Goal: Task Accomplishment & Management: Manage account settings

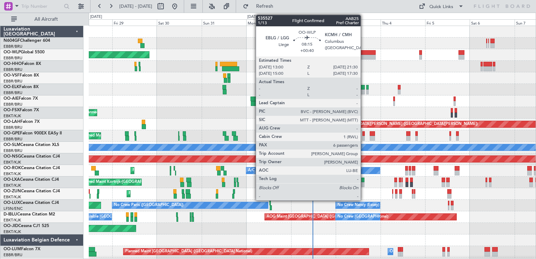
click at [363, 56] on div at bounding box center [367, 57] width 16 height 5
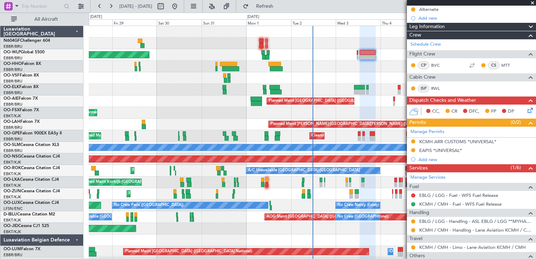
scroll to position [109, 0]
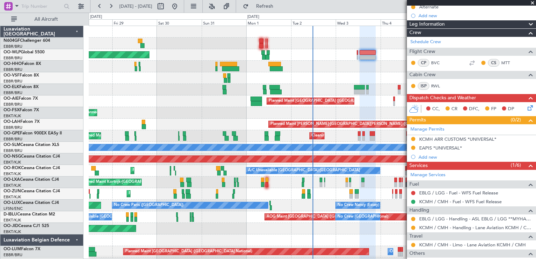
click at [532, 3] on span at bounding box center [532, 3] width 7 height 6
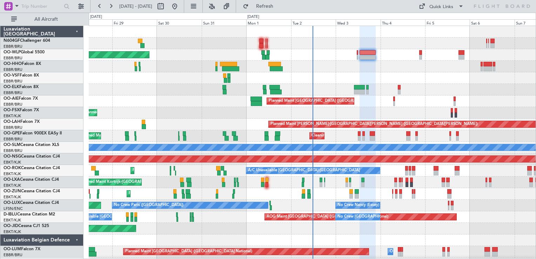
type input "0"
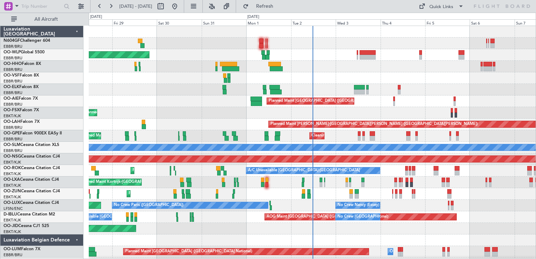
scroll to position [0, 0]
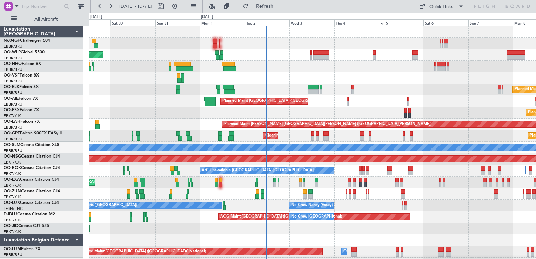
click at [265, 85] on div "Planned Maint Kortrijk-[GEOGRAPHIC_DATA]" at bounding box center [312, 90] width 446 height 12
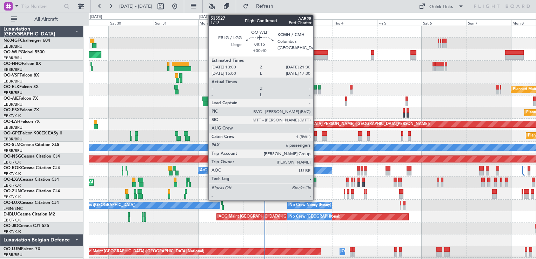
click at [316, 51] on div at bounding box center [319, 52] width 16 height 5
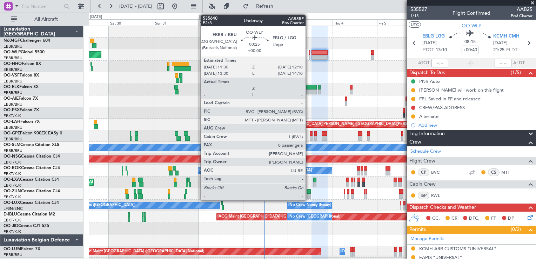
click at [308, 54] on div at bounding box center [308, 52] width 1 height 5
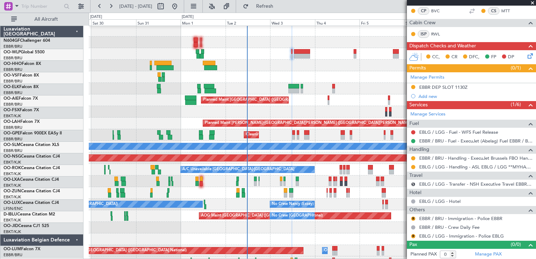
scroll to position [1, 0]
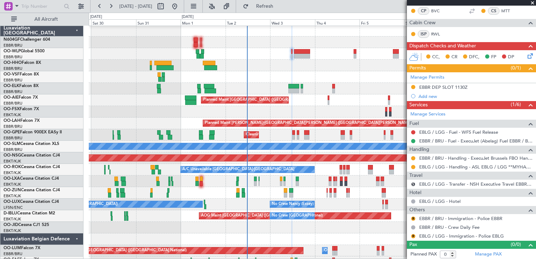
click at [301, 75] on div at bounding box center [312, 77] width 446 height 12
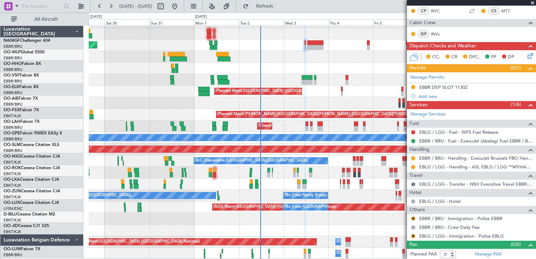
scroll to position [10, 0]
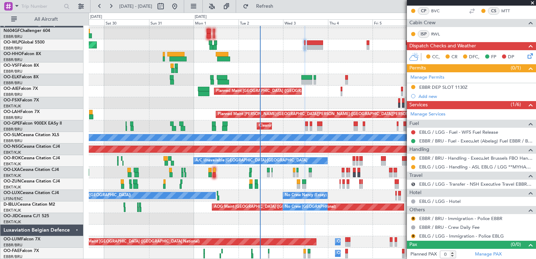
click at [293, 53] on div "Planned Maint Berlin (Brandenburg) Planned Maint Kortrijk-Wevelgem Planned Main…" at bounding box center [312, 137] width 446 height 243
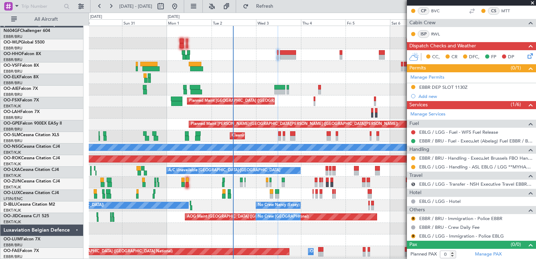
scroll to position [0, 0]
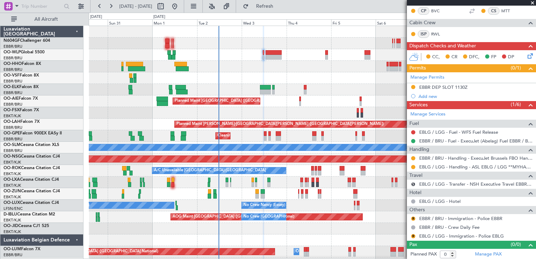
click at [252, 70] on div at bounding box center [312, 67] width 446 height 12
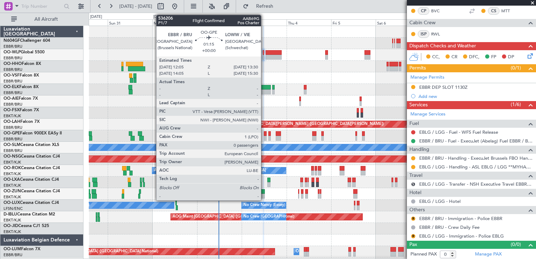
click at [264, 136] on div at bounding box center [265, 138] width 3 height 5
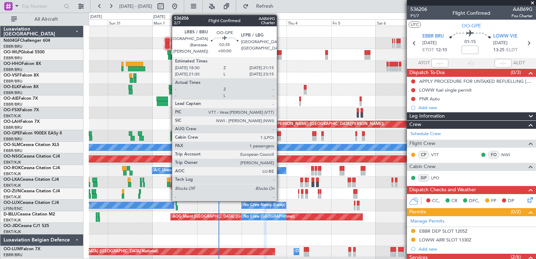
click at [280, 132] on div at bounding box center [277, 133] width 5 height 5
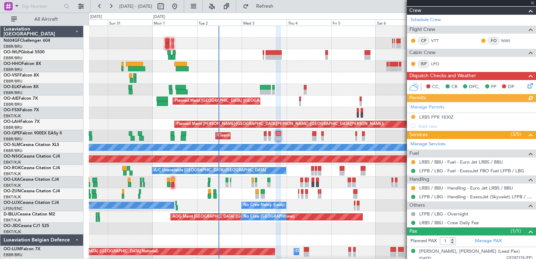
scroll to position [108, 0]
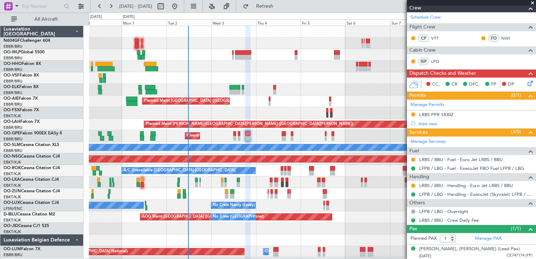
click at [265, 63] on div "Planned Maint Berlin (Brandenburg) Planned Maint Kortrijk-Wevelgem Planned Main…" at bounding box center [312, 147] width 446 height 243
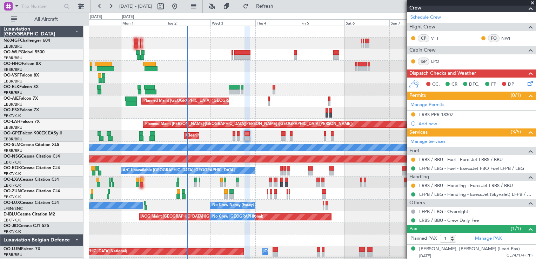
click at [170, 85] on div "Planned Maint Kortrijk-[GEOGRAPHIC_DATA]" at bounding box center [312, 90] width 446 height 12
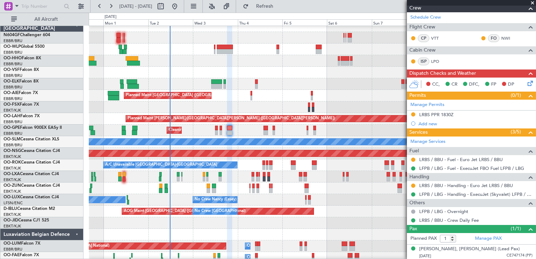
click at [196, 126] on div "Planned Maint Brussels (Brussels National) Cleaning Brussels (Brussels National…" at bounding box center [312, 130] width 446 height 12
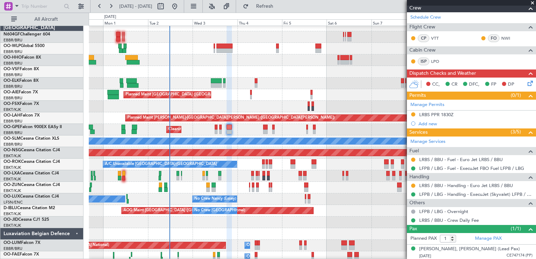
click at [226, 127] on div "Planned Maint Brussels (Brussels National) Cleaning Brussels (Brussels National…" at bounding box center [312, 130] width 446 height 12
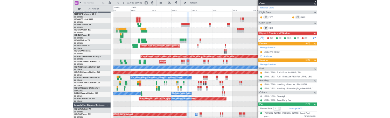
scroll to position [0, 0]
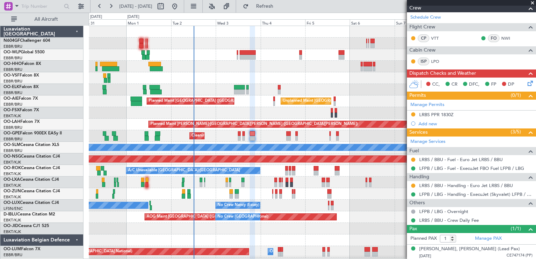
click at [226, 74] on div at bounding box center [312, 78] width 446 height 12
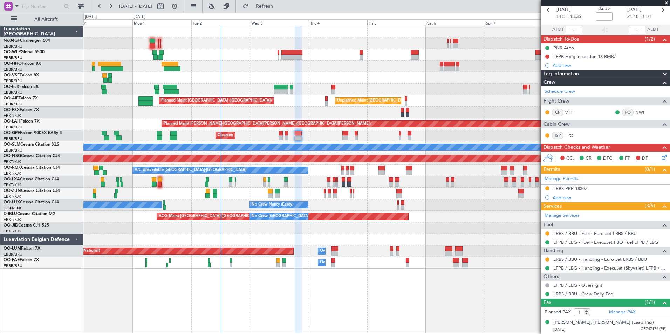
scroll to position [33, 0]
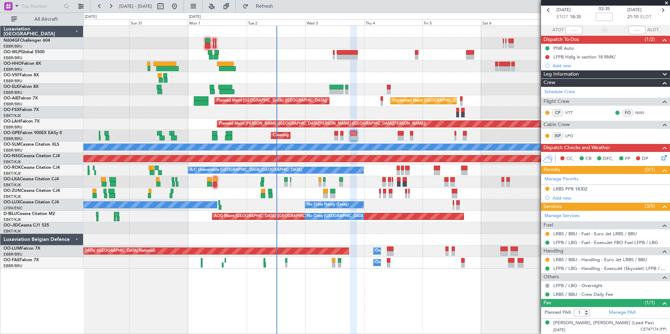
click at [306, 132] on div "Planned Maint Brussels (Brussels National) Cleaning Brussels (Brussels National…" at bounding box center [376, 136] width 586 height 12
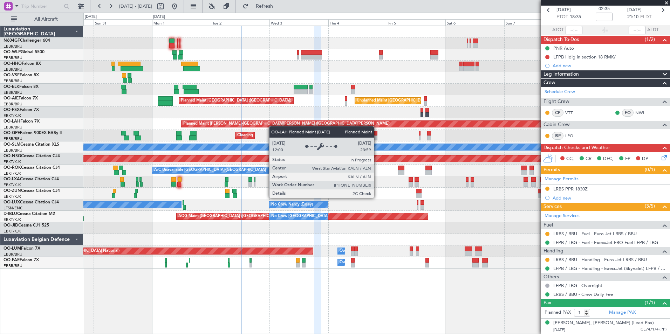
click at [271, 125] on div "Planned Maint Berlin (Brandenburg) Planned Maint Kortrijk-Wevelgem Unplanned Ma…" at bounding box center [376, 147] width 586 height 243
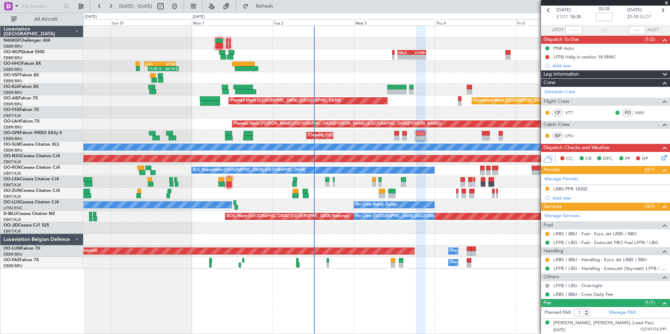
click at [396, 108] on div "- - EBLG 13:00 Z KCMH 21:30 Z - - KAUS 21:00 Z ELLX 06:45 Z Planned Maint Berli…" at bounding box center [376, 147] width 586 height 243
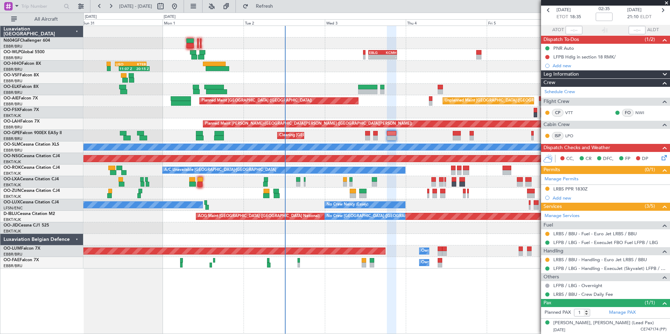
click at [342, 109] on div "Planned Maint Kortrijk-[GEOGRAPHIC_DATA]" at bounding box center [376, 113] width 586 height 12
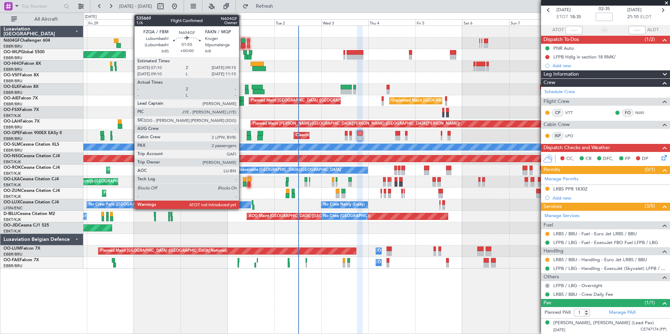
click at [242, 44] on div at bounding box center [243, 45] width 4 height 5
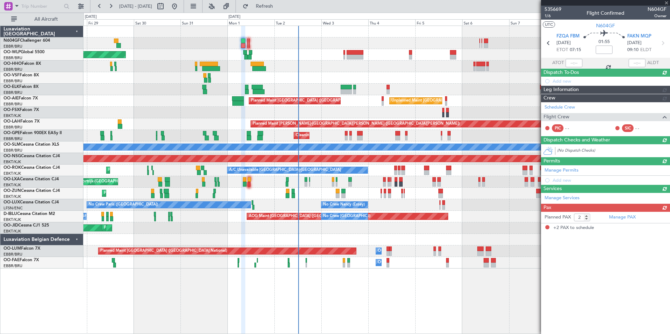
scroll to position [0, 0]
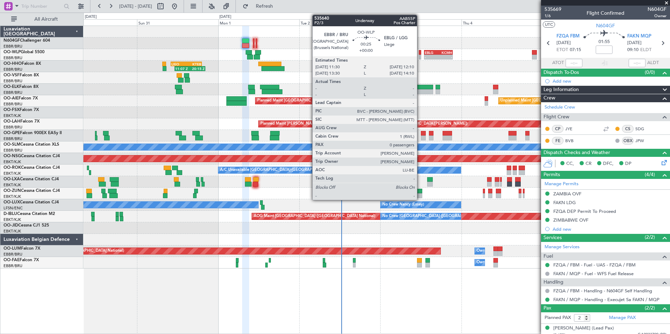
click at [420, 52] on div at bounding box center [420, 52] width 2 height 5
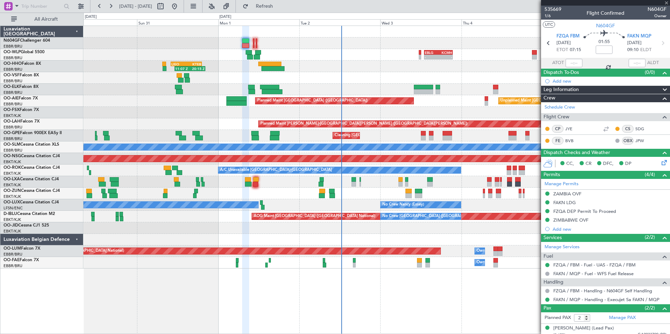
type input "0"
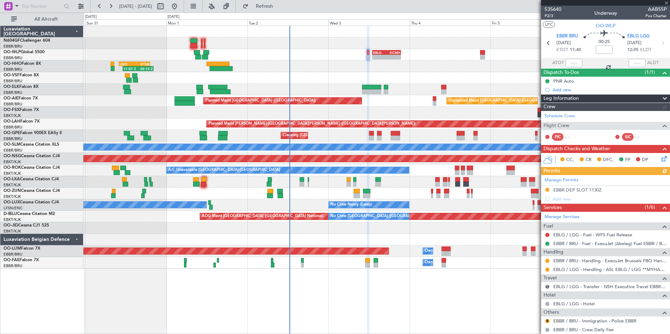
click at [375, 62] on div "11:07 Z 20:15 Z LIEO 10:00 Z KTEB 19:15 Z" at bounding box center [376, 67] width 586 height 12
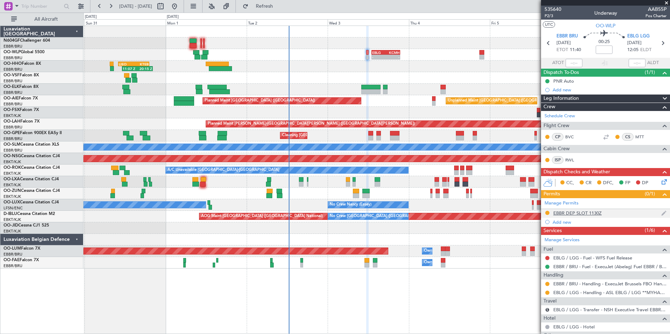
click at [535, 213] on div "EBBR DEP SLOT 1130Z" at bounding box center [577, 213] width 48 height 6
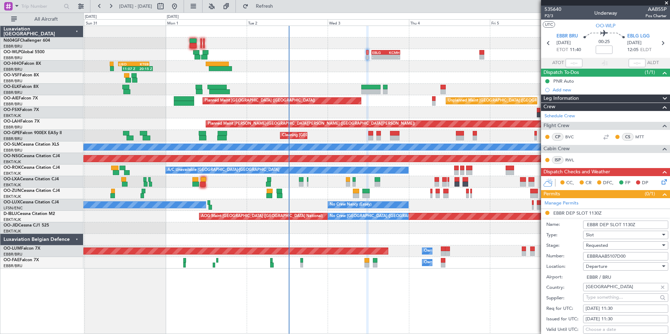
click at [535, 255] on input "EBBRAAB5107D00" at bounding box center [625, 256] width 85 height 8
type input "E"
paste input "EBBRAAB5309D00"
type input "EBBRAAB5309D00"
click at [535, 244] on div "Requested" at bounding box center [623, 245] width 75 height 11
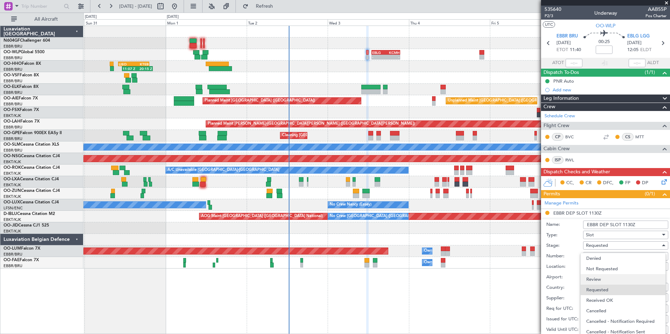
scroll to position [2, 0]
click at [535, 258] on span "Received OK" at bounding box center [623, 298] width 74 height 11
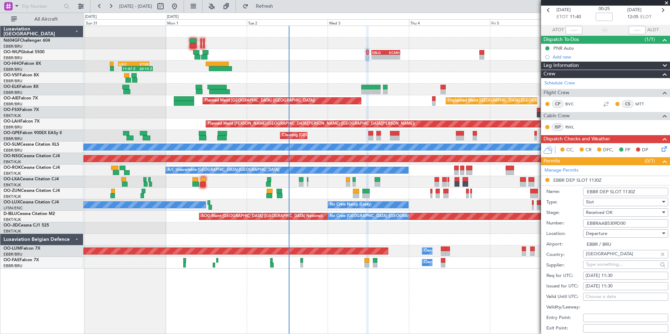
scroll to position [140, 0]
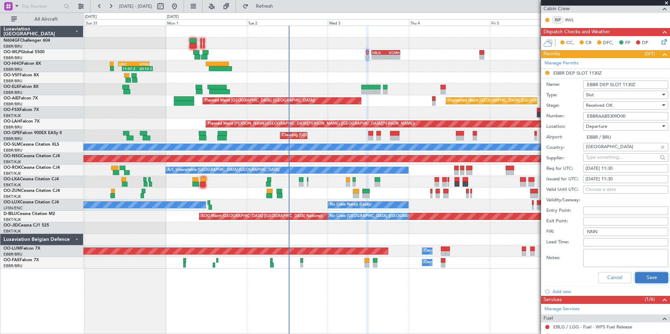
click at [535, 258] on button "Save" at bounding box center [651, 277] width 33 height 11
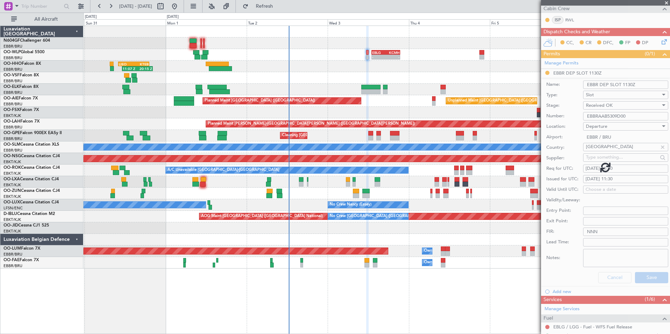
scroll to position [52, 0]
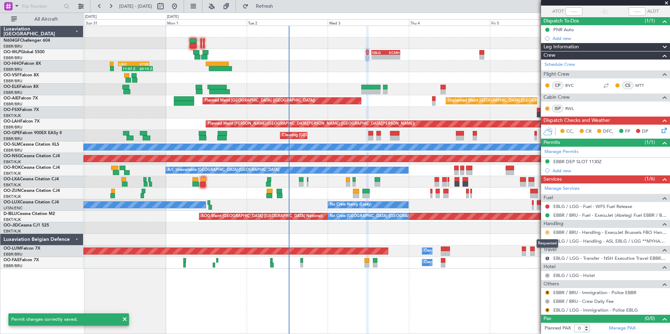
click at [535, 232] on button at bounding box center [547, 233] width 4 height 4
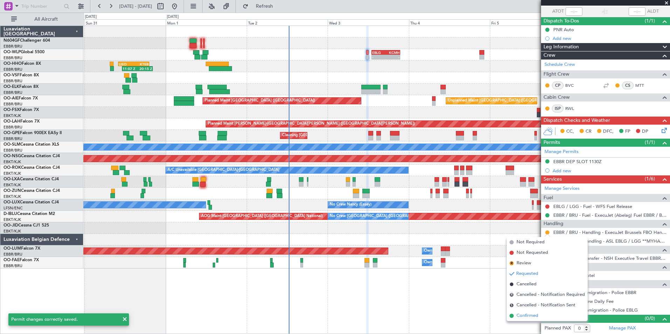
click at [526, 258] on span "Confirmed" at bounding box center [528, 316] width 22 height 7
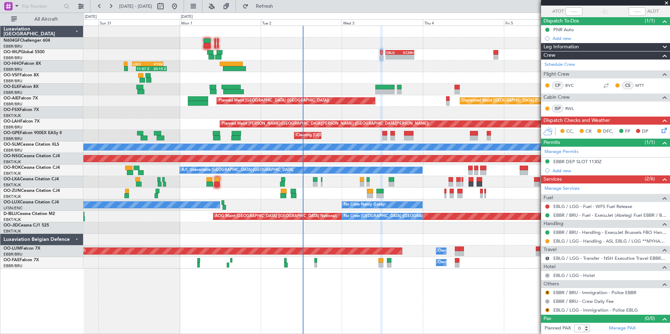
click at [315, 71] on div "- - EBLG 13:00 Z KCMH 21:30 Z - - KAUS 21:00 Z ELLX 06:45 Z Planned Maint Berli…" at bounding box center [376, 147] width 586 height 243
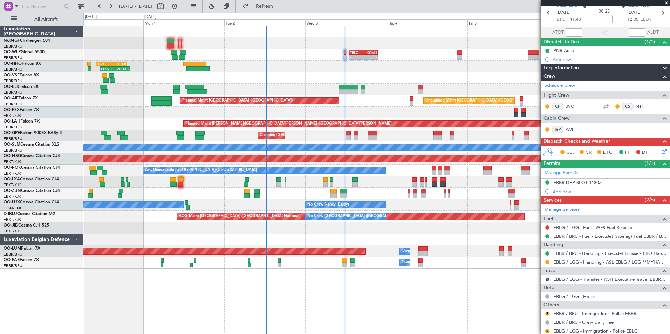
scroll to position [0, 0]
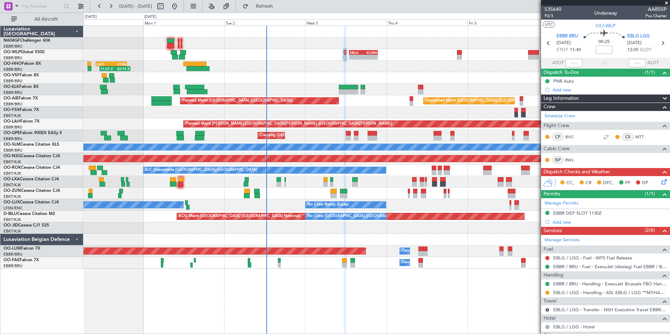
click at [535, 180] on icon at bounding box center [663, 181] width 6 height 6
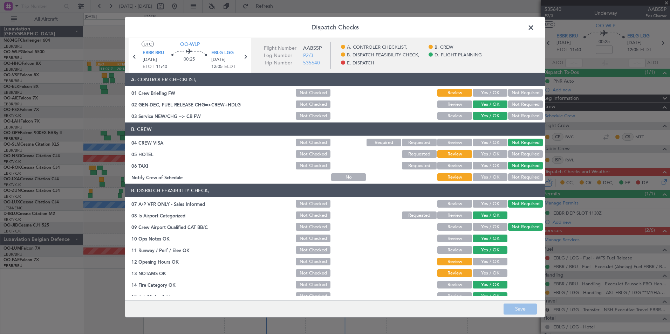
click at [508, 154] on button "Not Required" at bounding box center [525, 154] width 35 height 8
click at [485, 175] on button "Yes / OK" at bounding box center [490, 177] width 35 height 8
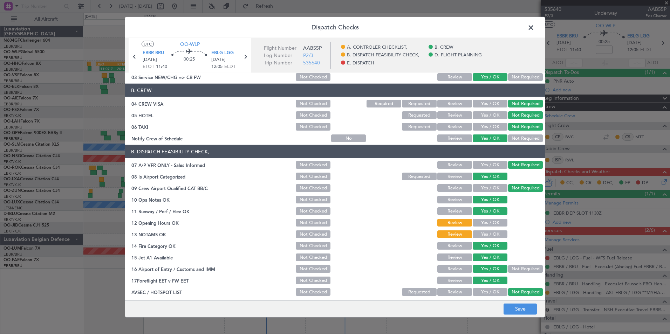
scroll to position [70, 0]
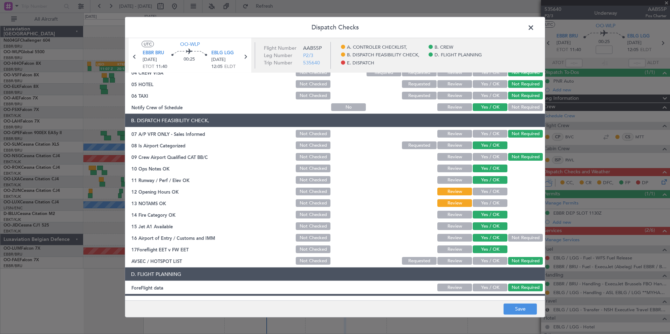
click at [490, 193] on button "Yes / OK" at bounding box center [490, 192] width 35 height 8
click at [487, 205] on button "Yes / OK" at bounding box center [490, 203] width 35 height 8
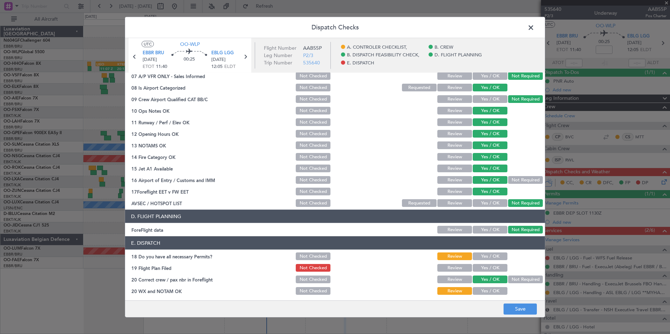
scroll to position [130, 0]
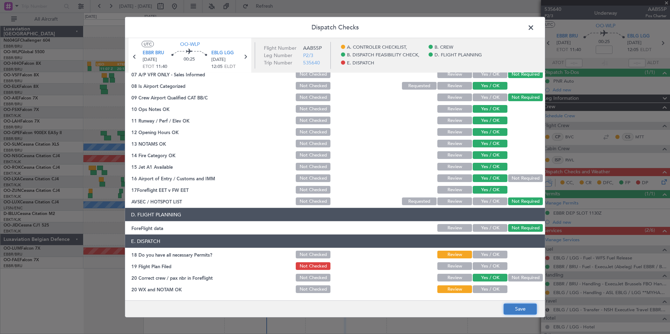
click at [508, 258] on button "Save" at bounding box center [520, 309] width 33 height 11
click at [534, 30] on span at bounding box center [534, 29] width 0 height 14
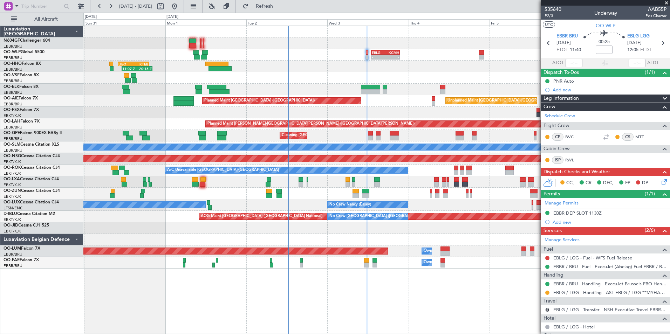
click at [323, 234] on div "- - EBLG 13:00 Z KCMH 21:30 Z - - KAUS 21:00 Z ELLX 06:45 Z Planned Maint Berli…" at bounding box center [376, 147] width 586 height 243
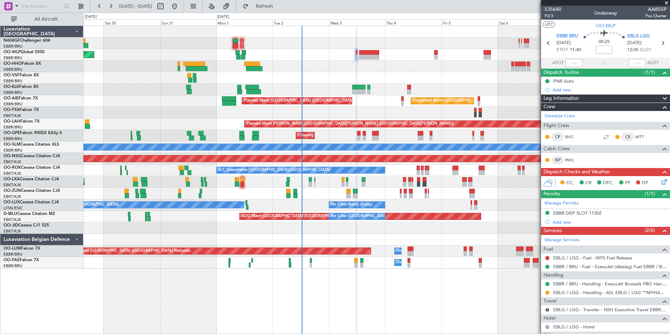
click at [351, 88] on div "Planned Maint Kortrijk-[GEOGRAPHIC_DATA]" at bounding box center [376, 90] width 586 height 12
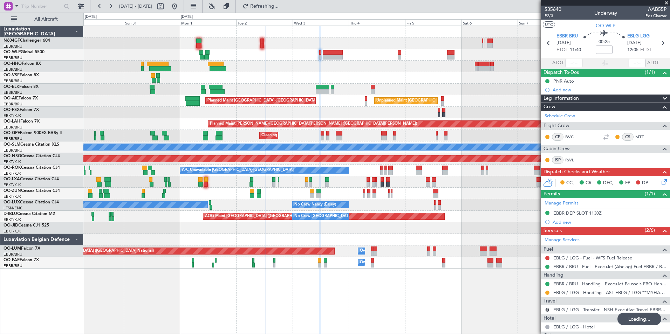
click at [350, 68] on div at bounding box center [376, 67] width 586 height 12
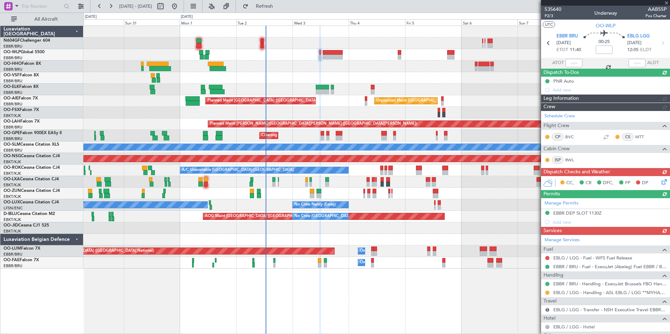
click at [660, 182] on div "CC, CR DFC, FP DP" at bounding box center [605, 183] width 129 height 14
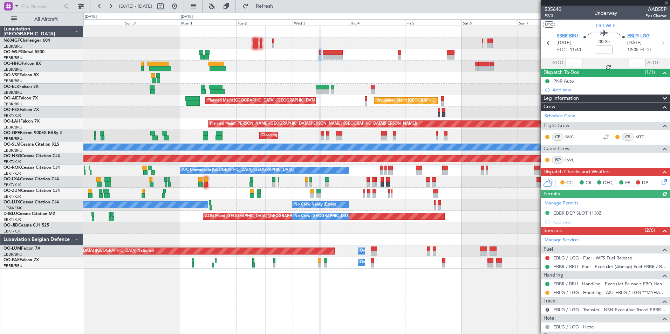
click at [660, 182] on icon at bounding box center [663, 181] width 6 height 6
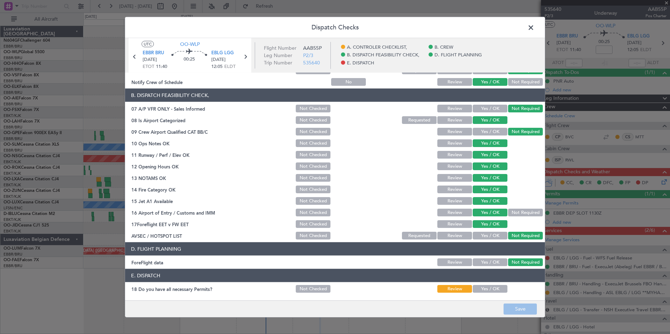
scroll to position [130, 0]
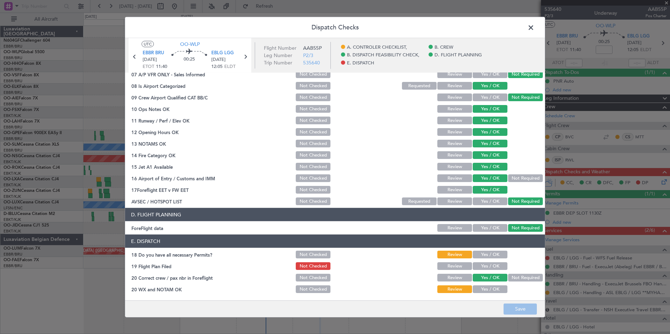
click at [534, 28] on span at bounding box center [534, 29] width 0 height 14
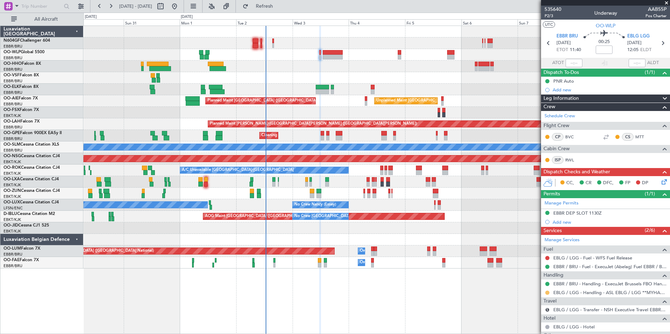
click at [547, 293] on button at bounding box center [547, 293] width 4 height 4
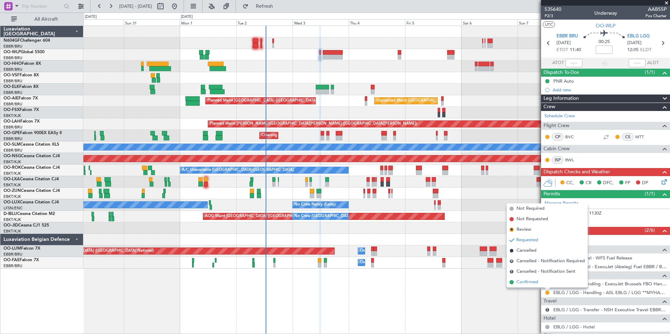
click at [539, 285] on li "Confirmed" at bounding box center [547, 282] width 81 height 11
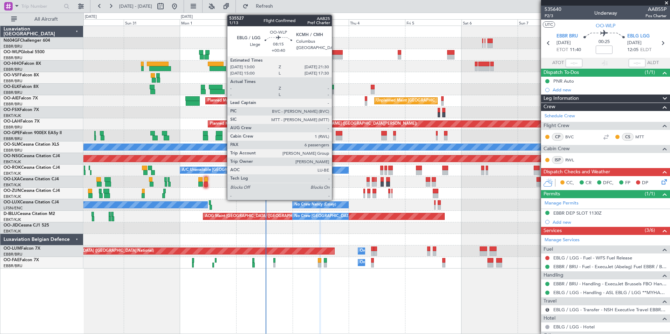
click at [335, 58] on div at bounding box center [333, 57] width 20 height 5
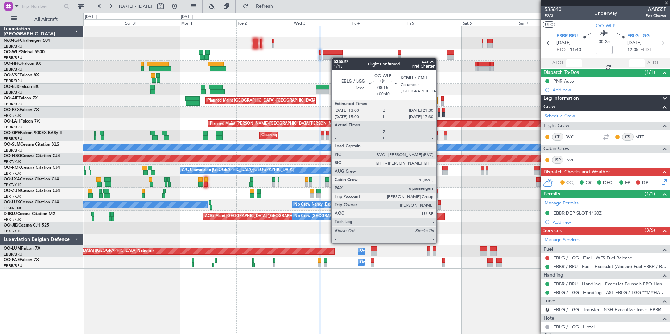
type input "+00:40"
type input "6"
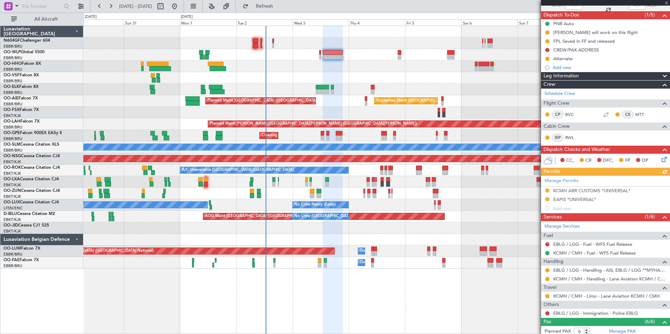
scroll to position [105, 0]
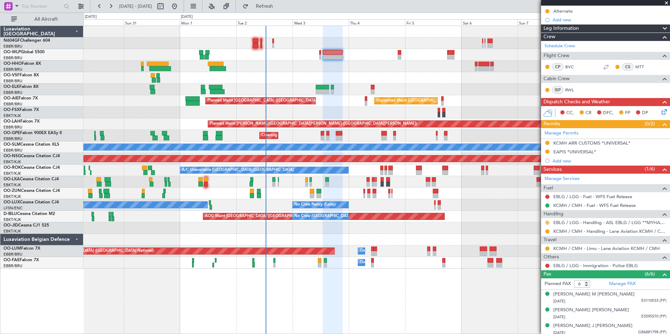
click at [548, 221] on button at bounding box center [547, 223] width 4 height 4
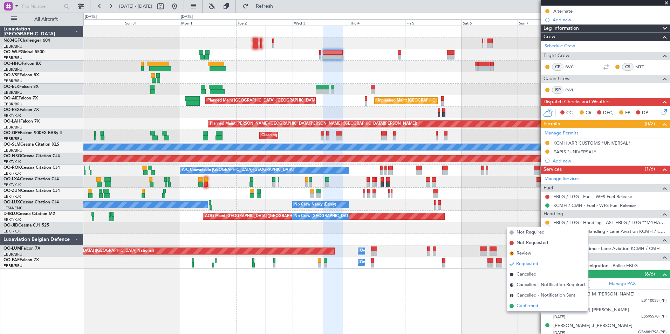
click at [531, 309] on span "Confirmed" at bounding box center [528, 306] width 22 height 7
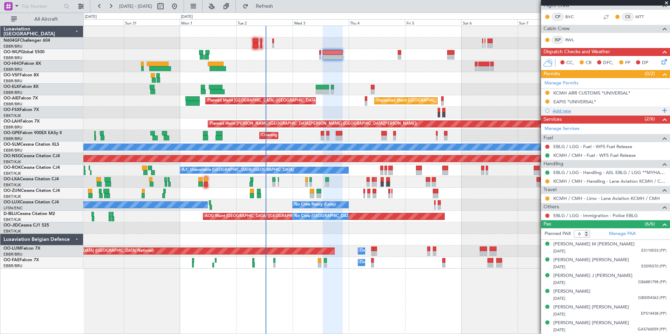
scroll to position [0, 0]
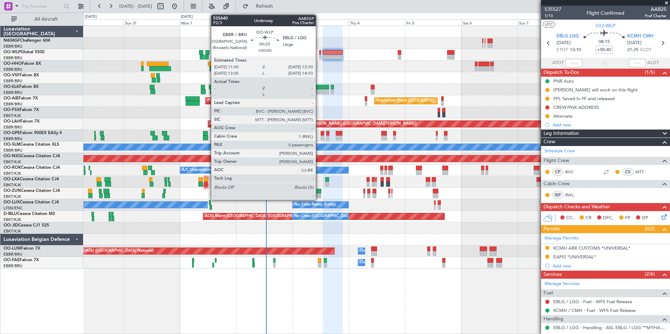
click at [319, 55] on div at bounding box center [320, 57] width 2 height 5
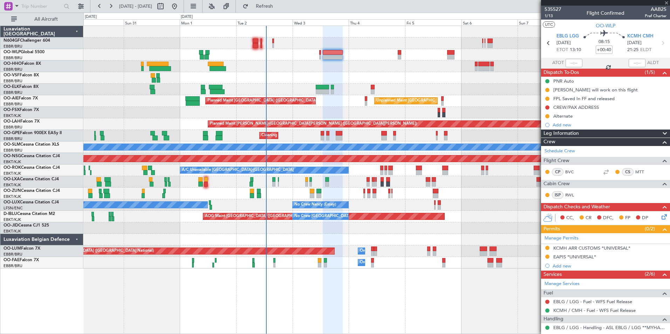
type input "0"
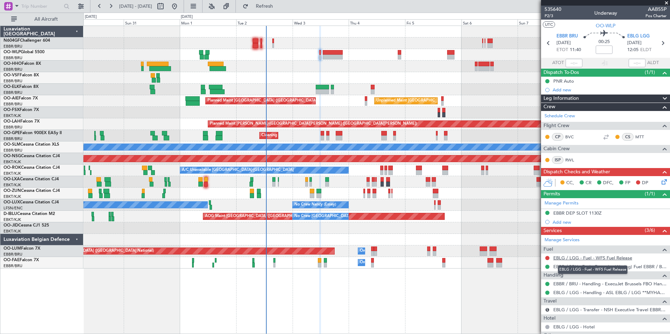
click at [570, 257] on link "EBLG / LGG - Fuel - WFS Fuel Release" at bounding box center [592, 258] width 79 height 6
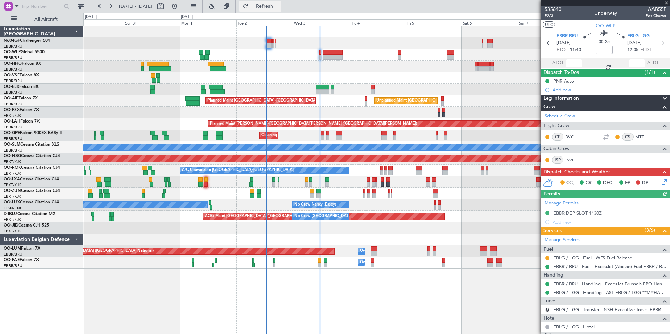
click at [272, 4] on button "Refresh" at bounding box center [260, 6] width 42 height 11
click at [660, 184] on icon at bounding box center [663, 181] width 6 height 6
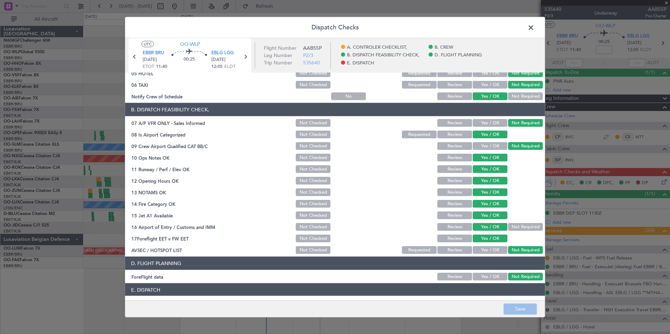
scroll to position [130, 0]
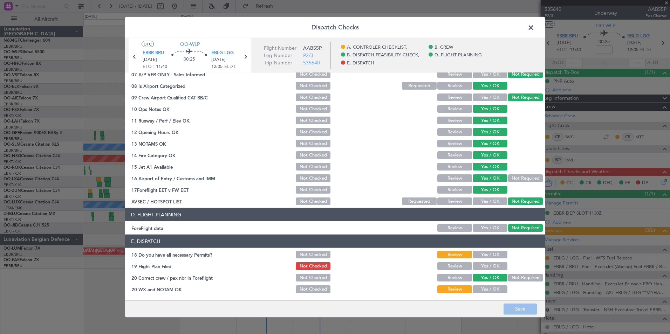
click at [486, 253] on button "Yes / OK" at bounding box center [490, 255] width 35 height 8
click at [482, 291] on button "Yes / OK" at bounding box center [490, 290] width 35 height 8
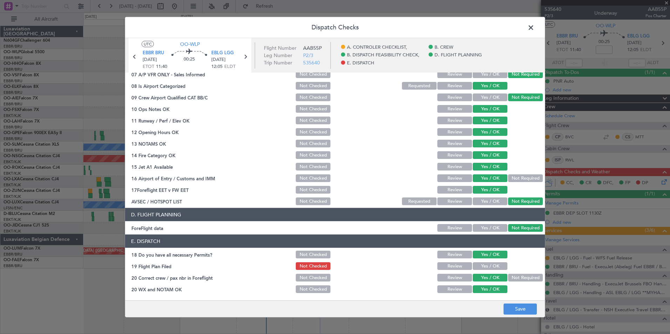
click at [486, 266] on button "Yes / OK" at bounding box center [490, 267] width 35 height 8
click at [512, 304] on button "Save" at bounding box center [520, 309] width 33 height 11
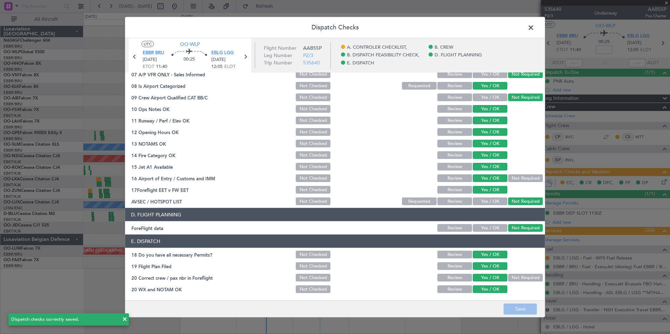
click at [534, 30] on span at bounding box center [534, 29] width 0 height 14
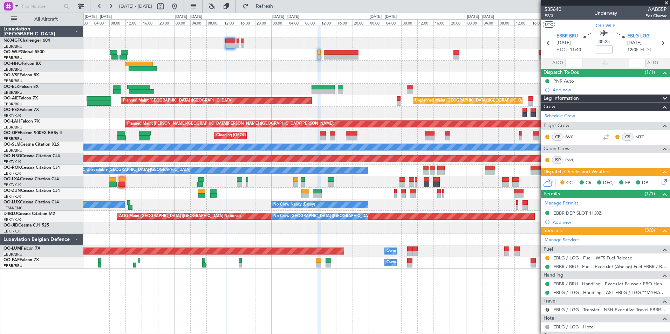
click at [330, 75] on div at bounding box center [376, 78] width 586 height 12
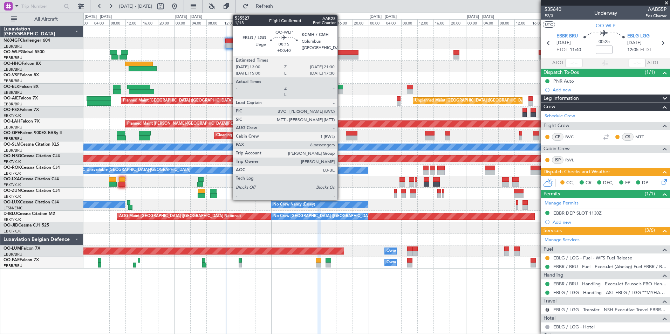
click at [341, 53] on div at bounding box center [341, 52] width 35 height 5
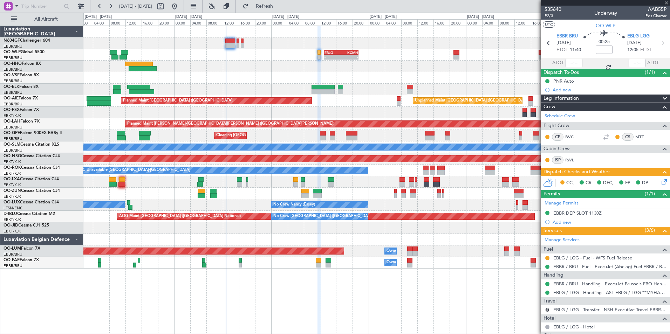
type input "+00:40"
type input "6"
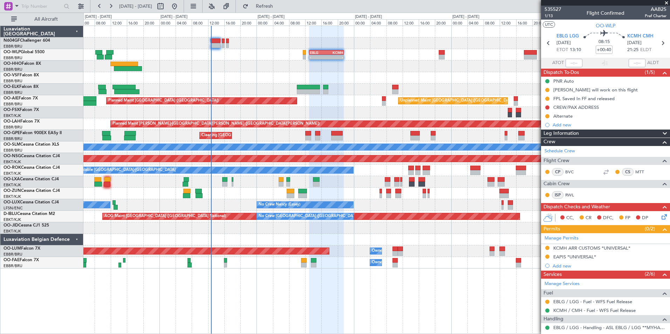
click at [347, 61] on div "11:07 Z 20:15 Z LIEO 10:00 Z KTEB 19:15 Z" at bounding box center [376, 67] width 586 height 12
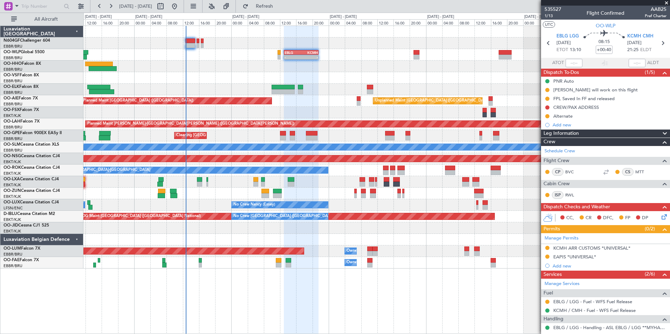
click at [345, 45] on div at bounding box center [376, 44] width 586 height 12
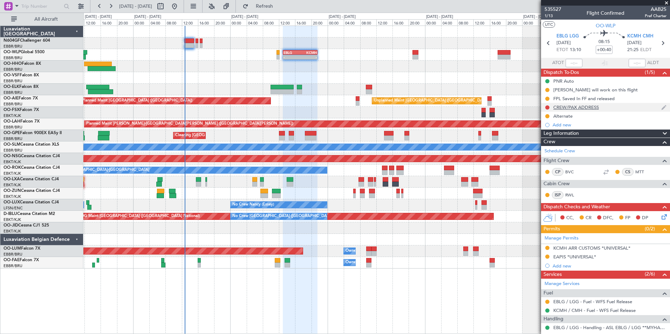
click at [572, 107] on div "CREW/PAX ADDRESS" at bounding box center [576, 107] width 46 height 6
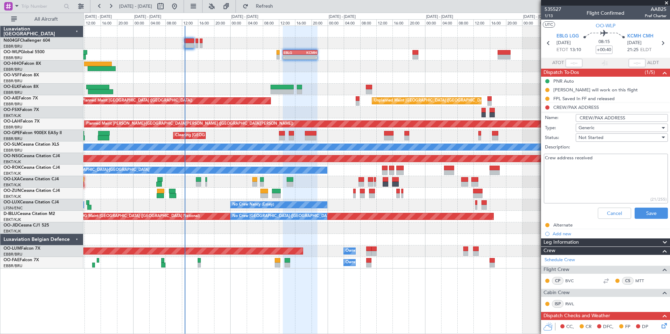
click at [596, 162] on textarea "Crew address received" at bounding box center [606, 179] width 124 height 50
type textarea "Crew address received Pax address received"
click at [612, 135] on div "Not Started" at bounding box center [620, 137] width 82 height 11
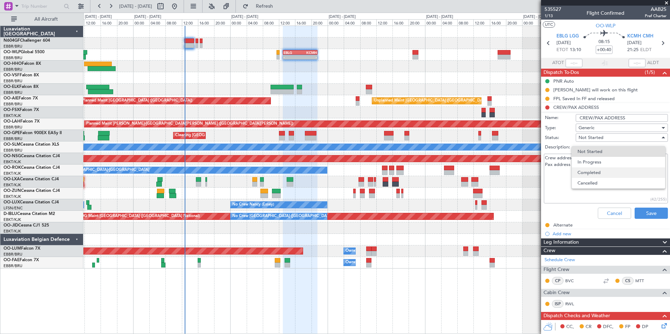
click at [602, 170] on span "Completed" at bounding box center [619, 173] width 82 height 11
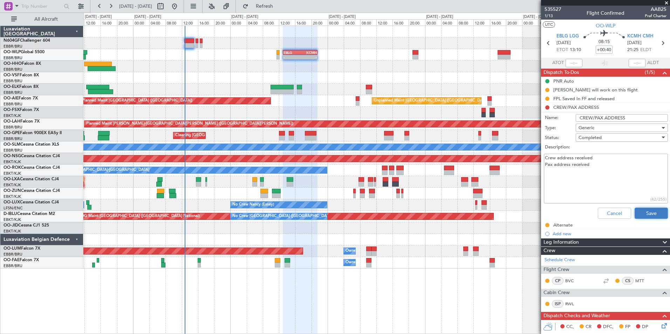
click at [639, 214] on button "Save" at bounding box center [651, 213] width 33 height 11
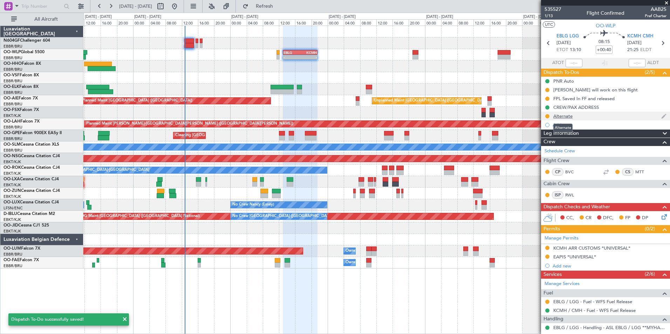
click at [561, 116] on div "Alternate" at bounding box center [562, 116] width 19 height 6
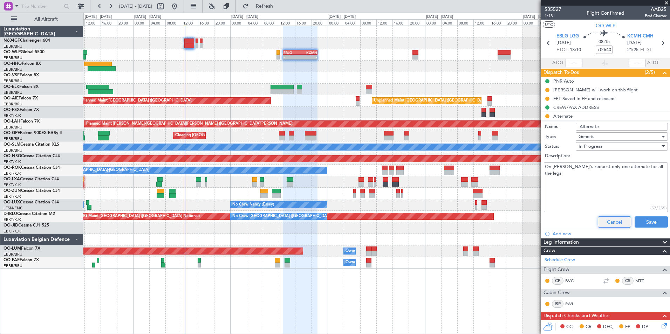
click at [613, 223] on button "Cancel" at bounding box center [614, 222] width 33 height 11
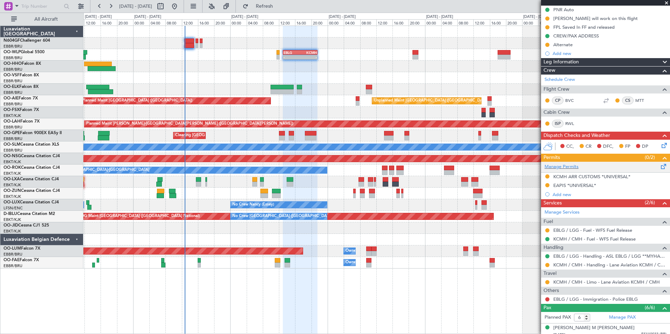
scroll to position [105, 0]
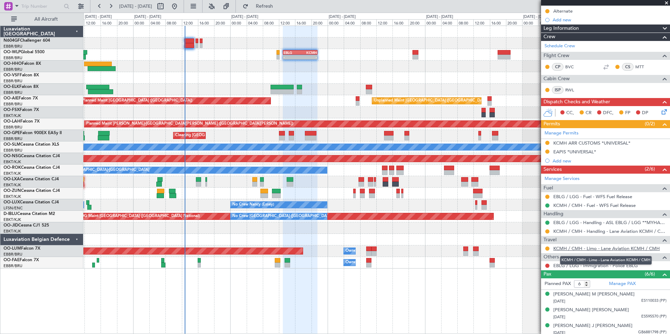
click at [596, 248] on link "KCMH / CMH - Limo - Lane Aviation KCMH / CMH" at bounding box center [606, 249] width 107 height 6
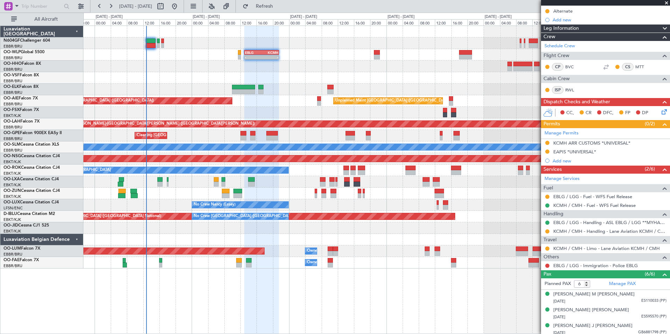
click at [310, 174] on div "- - EBLG 13:00 Z KCMH 21:30 Z - - KAUS 21:00 Z ELLX 06:45 Z 11:07 Z 20:15 Z LIE…" at bounding box center [376, 147] width 586 height 243
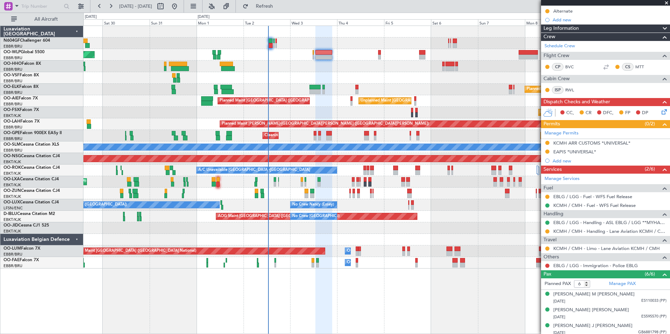
click at [356, 74] on div "Planned Maint Berlin (Brandenburg) Planned Maint Kortrijk-Wevelgem Unplanned Ma…" at bounding box center [376, 147] width 586 height 243
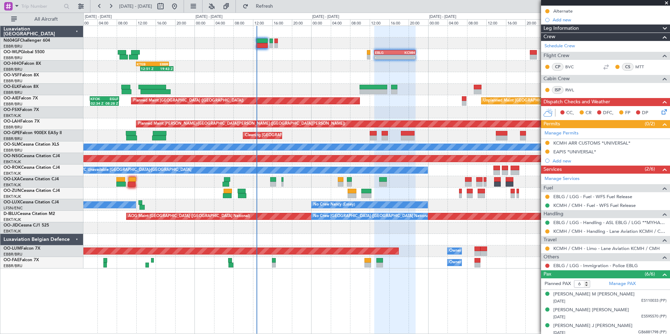
click at [273, 63] on div "12:51 Z 19:43 Z KTEB 12:00 Z EBBR 18:45 Z 11:07 Z 20:15 Z LIEO 10:00 Z KTEB 19:…" at bounding box center [376, 67] width 586 height 12
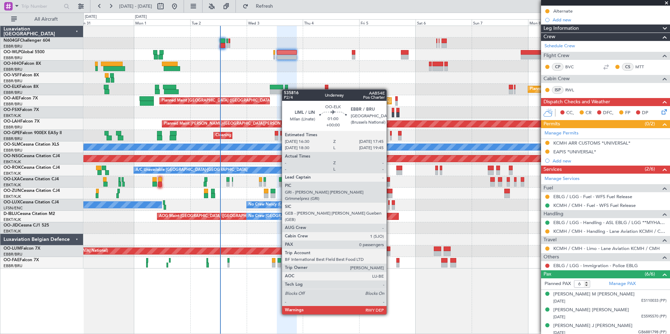
click at [285, 89] on div "Planned Maint Berlin (Brandenburg) Planned Maint Kortrijk-Wevelgem Unplanned Ma…" at bounding box center [376, 147] width 586 height 243
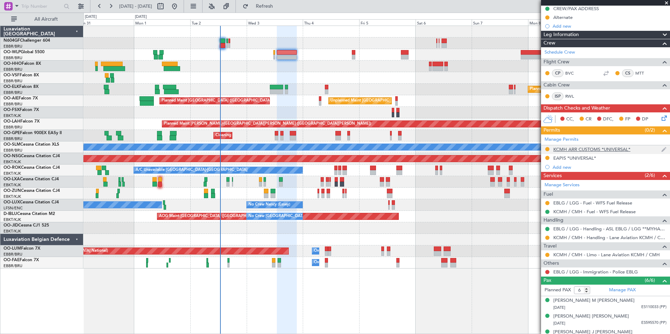
scroll to position [50, 0]
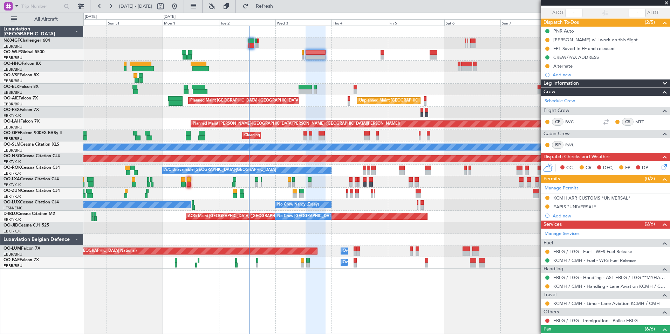
click at [466, 87] on div "Planned Maint Berlin (Brandenburg) Planned Maint Kortrijk-Wevelgem Unplanned Ma…" at bounding box center [376, 147] width 586 height 243
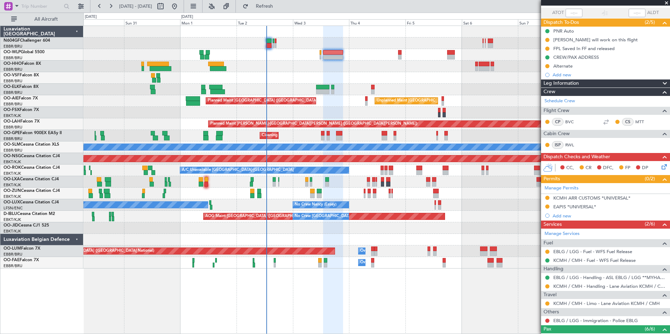
click at [397, 95] on div "Planned Maint Berlin (Brandenburg) Planned Maint Kortrijk-Wevelgem Unplanned Ma…" at bounding box center [376, 147] width 586 height 243
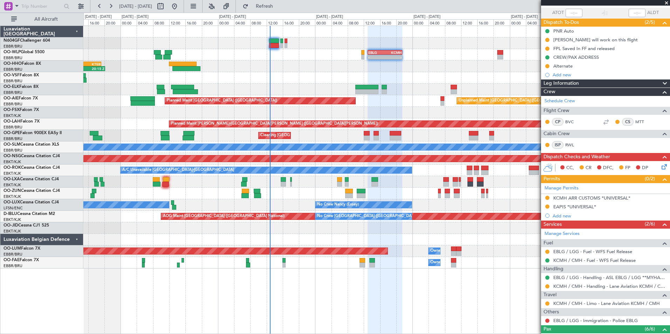
click at [319, 61] on div "11:07 Z 20:15 Z LIEO 10:00 Z KTEB 19:15 Z" at bounding box center [376, 67] width 586 height 12
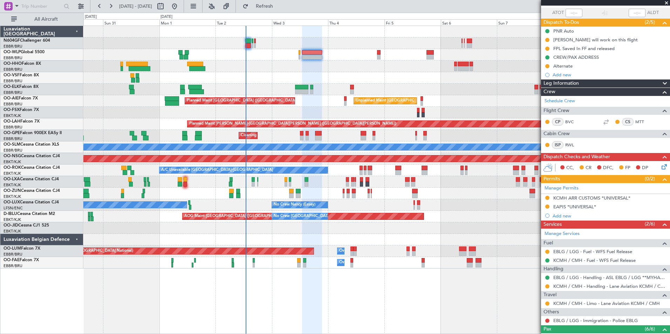
click at [328, 181] on div "Planned Maint Brussels (Brussels National) Planned Maint Kortrijk-Wevelgem" at bounding box center [376, 182] width 586 height 12
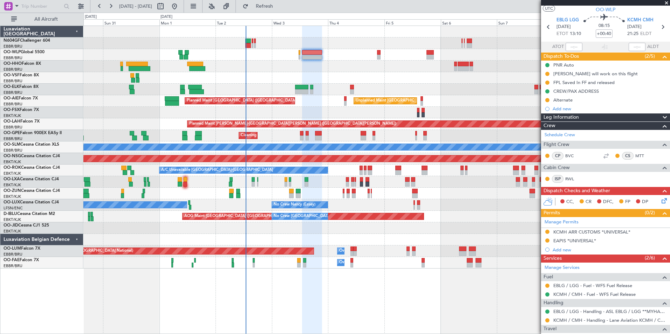
scroll to position [0, 0]
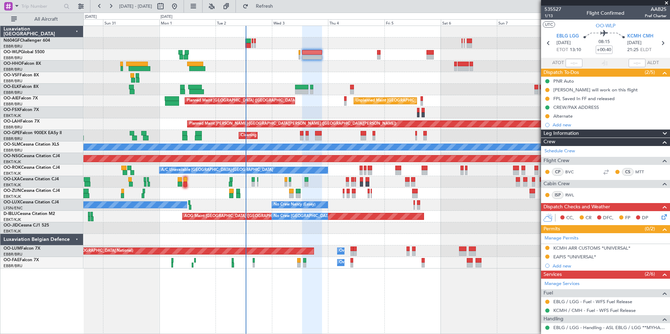
click at [660, 219] on icon at bounding box center [663, 216] width 6 height 6
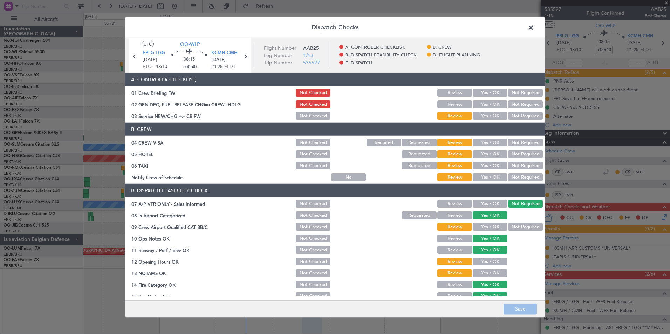
click at [387, 109] on div at bounding box center [383, 105] width 35 height 10
click at [491, 116] on button "Yes / OK" at bounding box center [490, 116] width 35 height 8
click at [515, 143] on button "Not Required" at bounding box center [525, 143] width 35 height 8
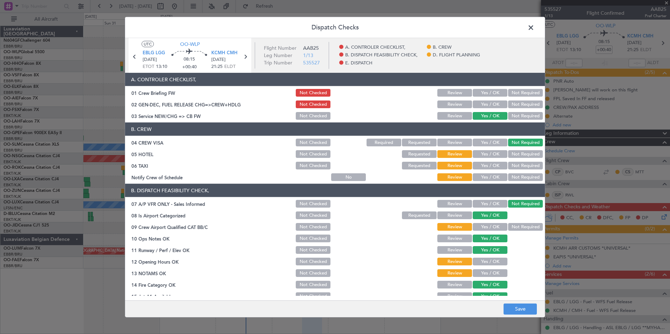
click at [516, 155] on button "Not Required" at bounding box center [525, 154] width 35 height 8
click at [509, 167] on button "Not Required" at bounding box center [525, 166] width 35 height 8
click at [477, 184] on header "B. DISPATCH FEASIBILITY CHECK," at bounding box center [335, 190] width 420 height 13
click at [480, 180] on button "Yes / OK" at bounding box center [490, 177] width 35 height 8
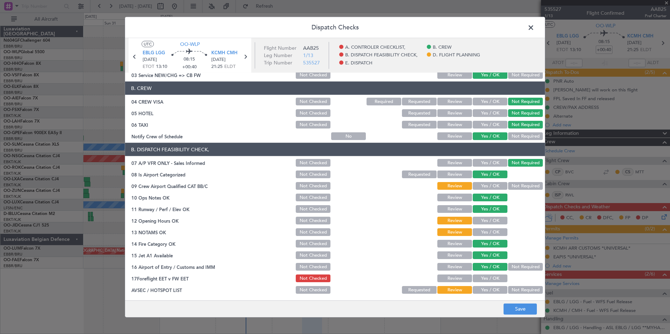
scroll to position [70, 0]
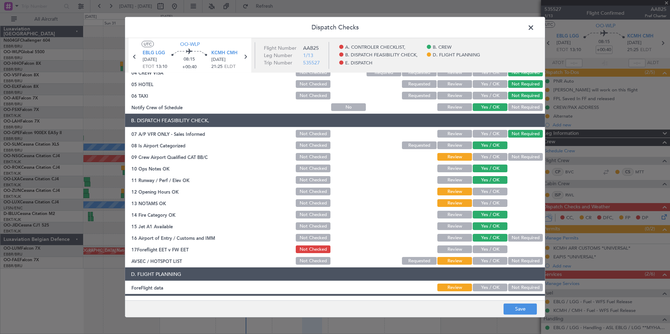
click at [508, 157] on button "Not Required" at bounding box center [525, 157] width 35 height 8
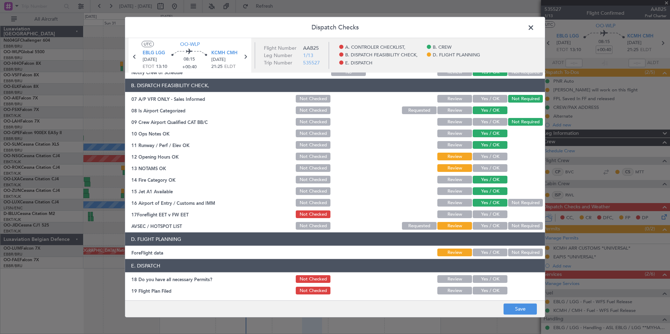
click at [485, 152] on div "Yes / OK" at bounding box center [489, 157] width 35 height 10
click at [482, 156] on button "Yes / OK" at bounding box center [490, 157] width 35 height 8
click at [482, 166] on button "Yes / OK" at bounding box center [490, 168] width 35 height 8
click at [490, 228] on button "Yes / OK" at bounding box center [490, 226] width 35 height 8
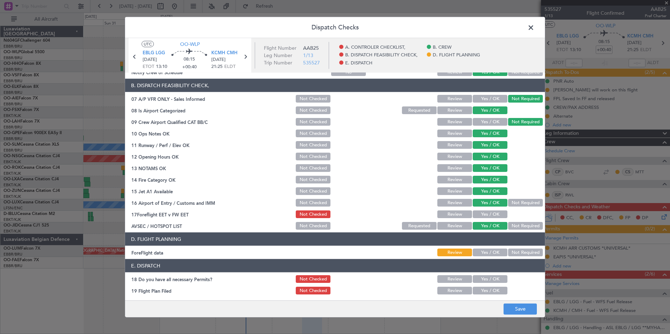
click at [490, 250] on button "Yes / OK" at bounding box center [490, 253] width 35 height 8
click at [521, 305] on button "Save" at bounding box center [520, 309] width 33 height 11
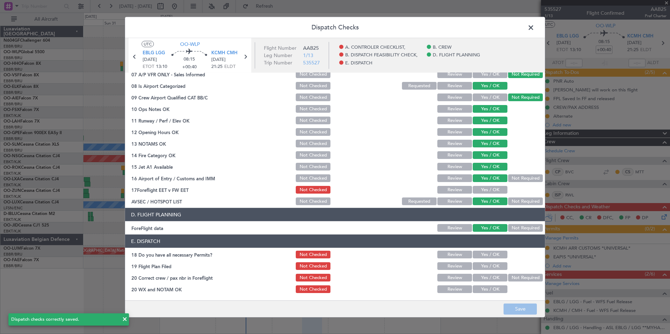
scroll to position [0, 0]
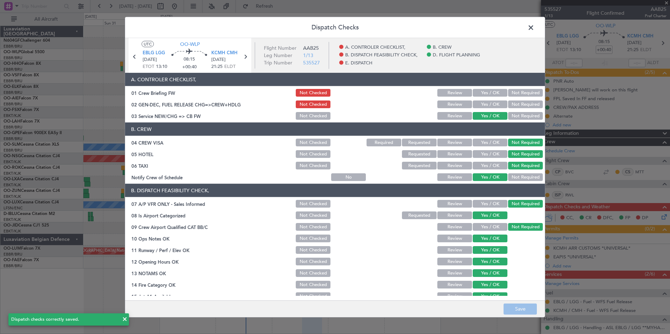
click at [534, 30] on span at bounding box center [534, 29] width 0 height 14
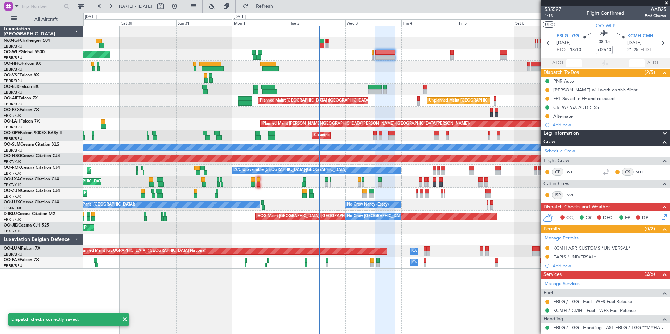
click at [456, 67] on div at bounding box center [376, 67] width 586 height 12
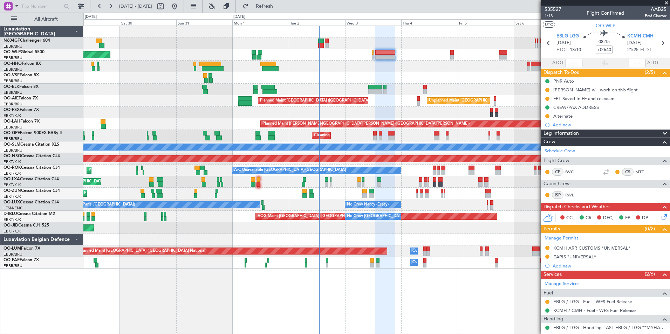
click at [404, 73] on div at bounding box center [376, 78] width 586 height 12
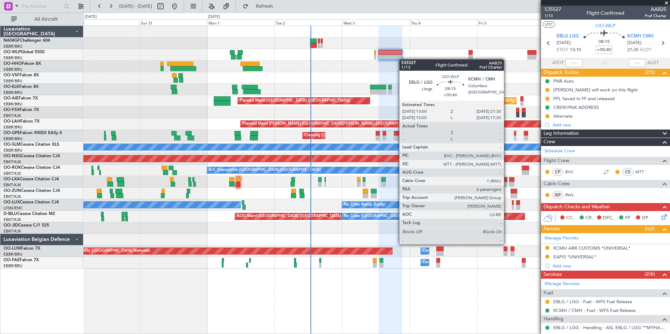
click at [388, 59] on div "Planned Maint Berlin (Brandenburg) Planned Maint Kortrijk-Wevelgem Unplanned Ma…" at bounding box center [376, 147] width 586 height 243
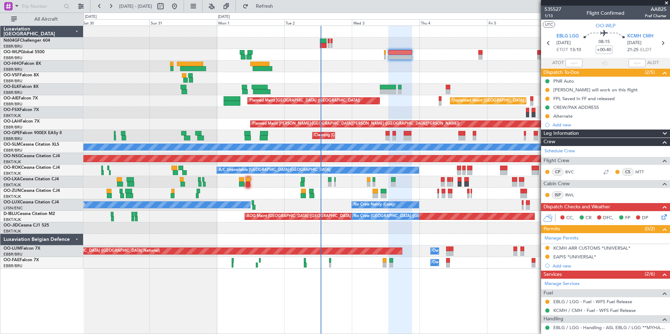
click at [387, 68] on div at bounding box center [376, 67] width 586 height 12
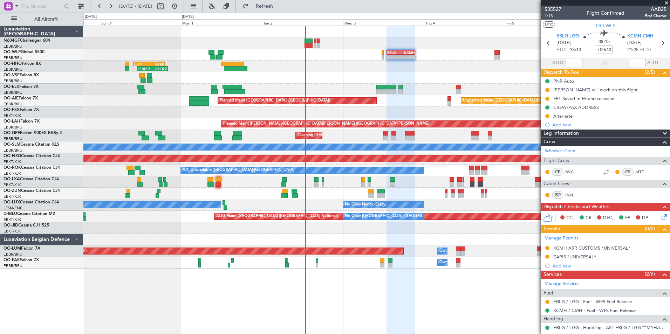
click at [431, 81] on div at bounding box center [376, 78] width 586 height 12
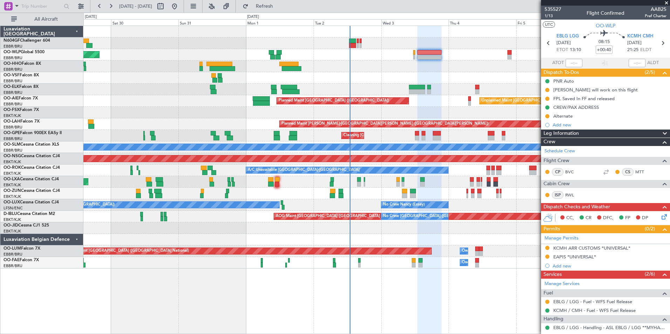
click at [407, 69] on div at bounding box center [376, 67] width 586 height 12
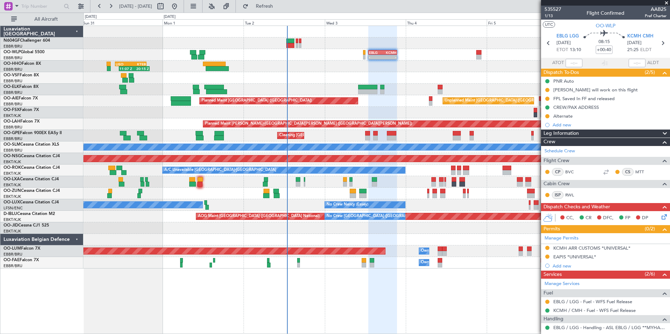
click at [660, 218] on icon at bounding box center [663, 216] width 6 height 6
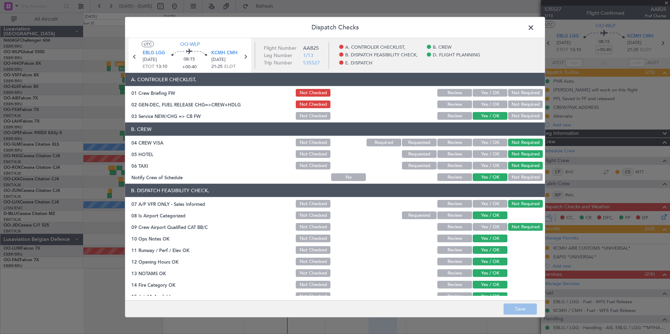
click at [534, 30] on span at bounding box center [534, 29] width 0 height 14
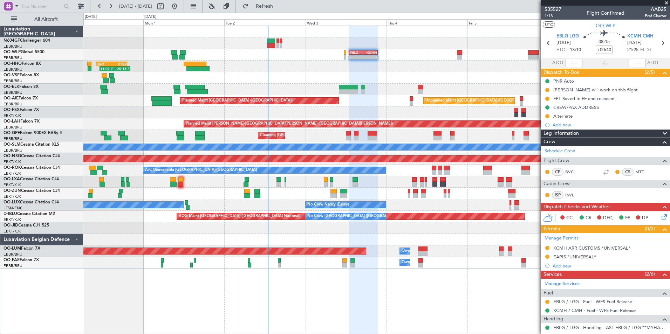
click at [387, 70] on div "11:07 Z 20:15 Z LIEO 10:00 Z KTEB 19:15 Z" at bounding box center [376, 67] width 586 height 12
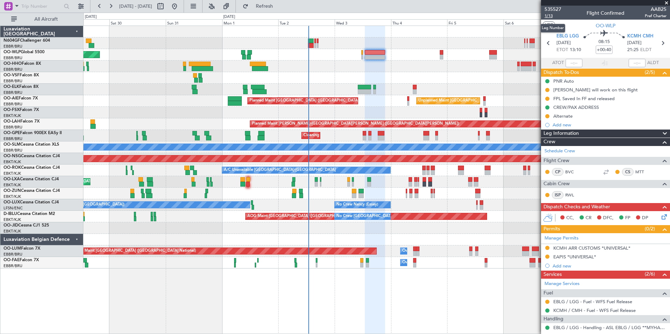
click at [556, 19] on span "1/13" at bounding box center [553, 16] width 17 height 6
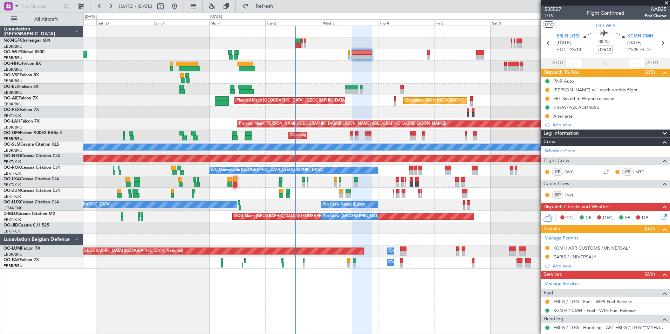
click at [307, 79] on div at bounding box center [376, 78] width 586 height 12
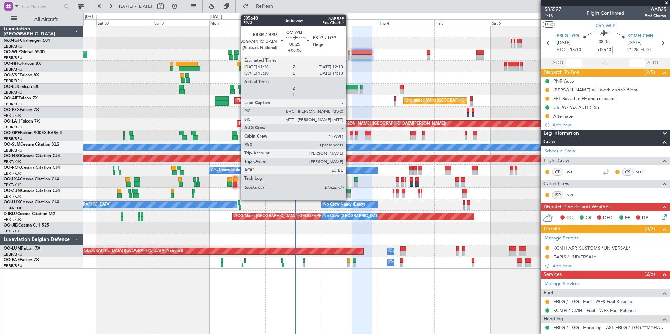
click at [349, 52] on div at bounding box center [349, 52] width 2 height 5
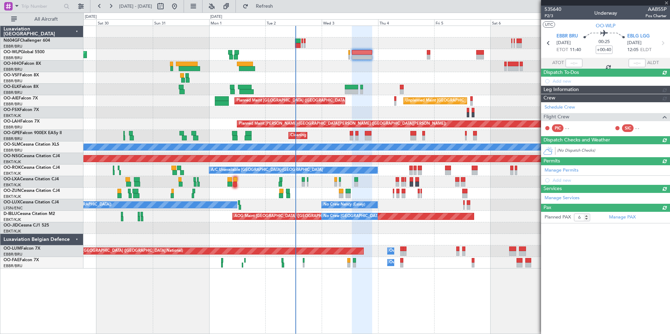
type input "0"
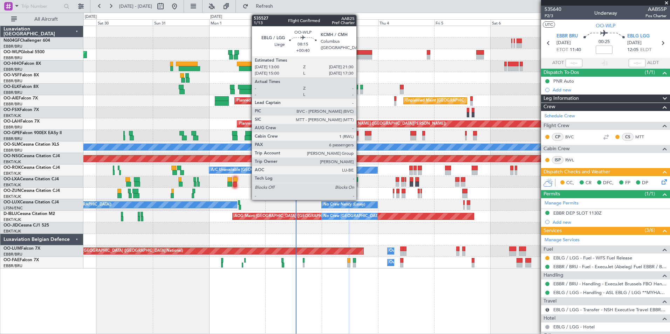
click at [360, 56] on div at bounding box center [362, 57] width 20 height 5
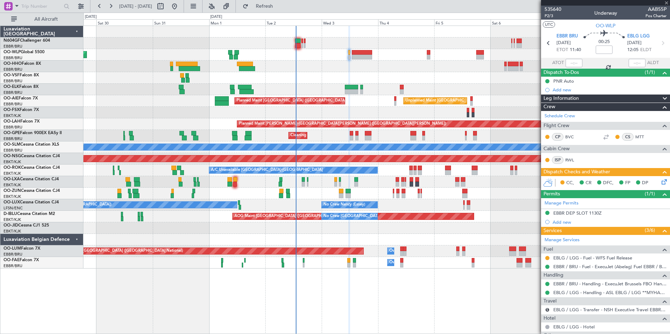
type input "+00:40"
type input "6"
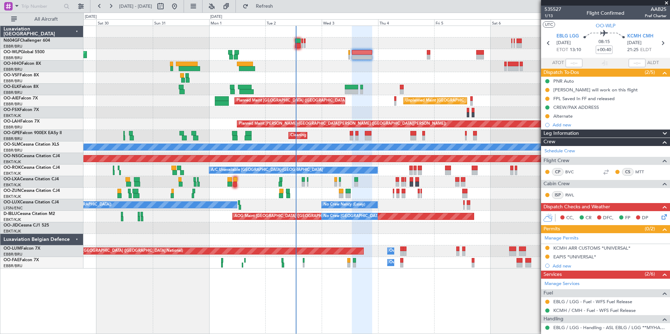
click at [654, 214] on div "CC, CR DFC, FP DP" at bounding box center [608, 218] width 103 height 11
click at [662, 219] on icon at bounding box center [663, 216] width 6 height 6
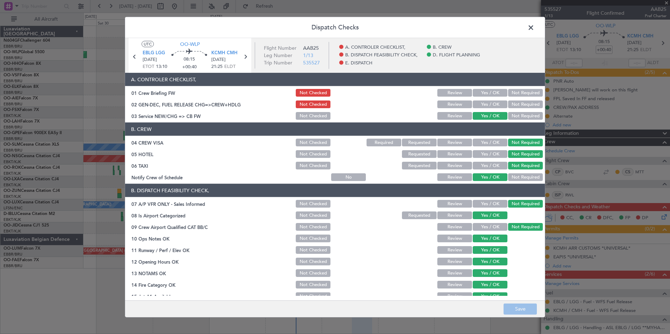
click at [490, 107] on button "Yes / OK" at bounding box center [490, 105] width 35 height 8
click at [518, 305] on button "Save" at bounding box center [520, 309] width 33 height 11
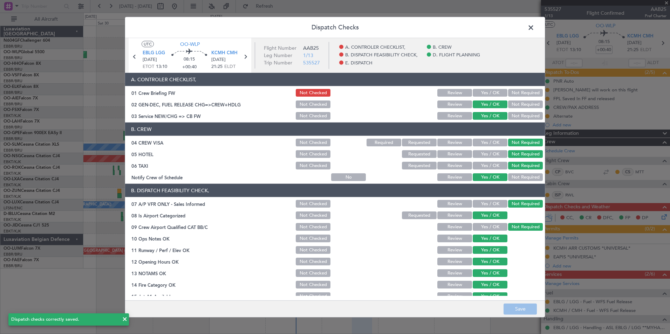
click at [534, 27] on span at bounding box center [534, 29] width 0 height 14
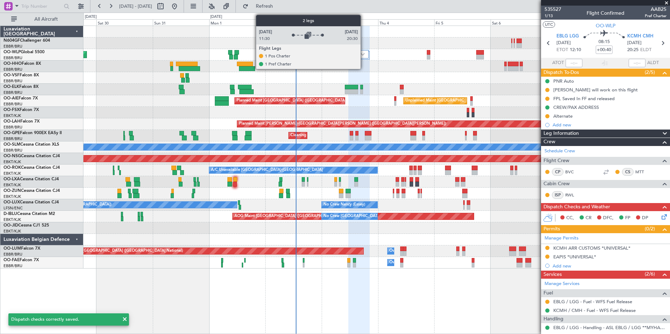
click at [364, 55] on img at bounding box center [363, 54] width 4 height 3
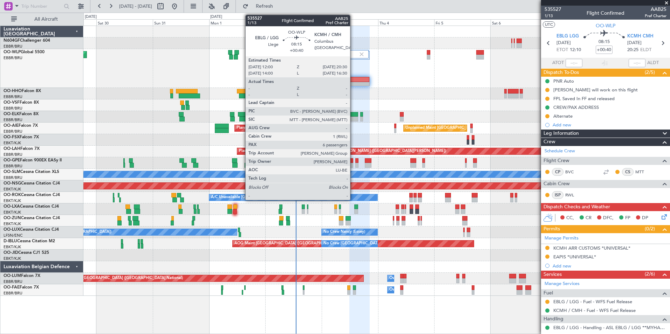
click at [353, 81] on div at bounding box center [359, 79] width 19 height 5
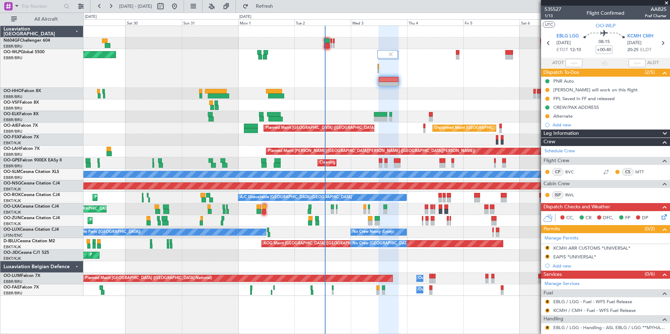
click at [346, 66] on div "Planned Maint [GEOGRAPHIC_DATA] ([GEOGRAPHIC_DATA])" at bounding box center [376, 68] width 586 height 39
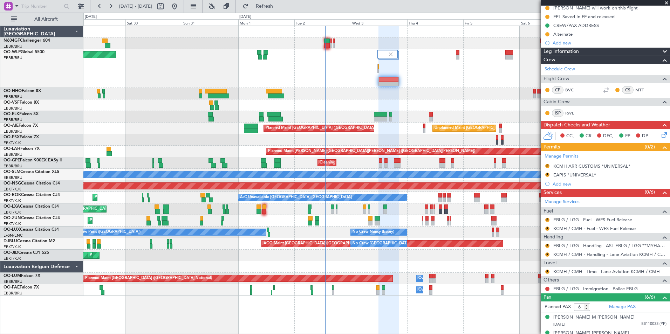
scroll to position [140, 0]
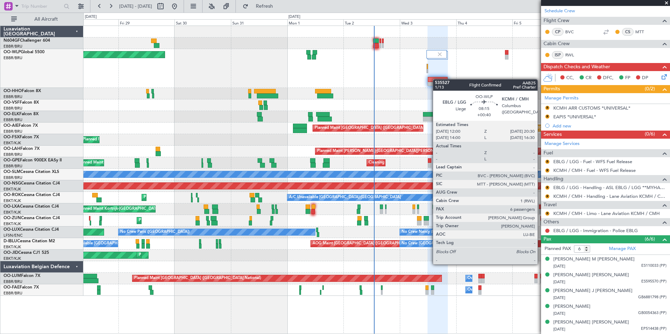
click at [441, 81] on div at bounding box center [438, 81] width 20 height 9
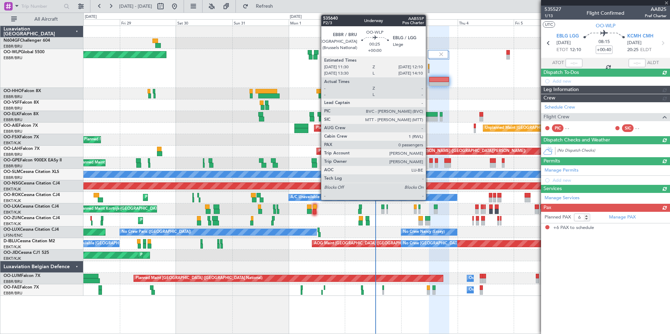
scroll to position [0, 0]
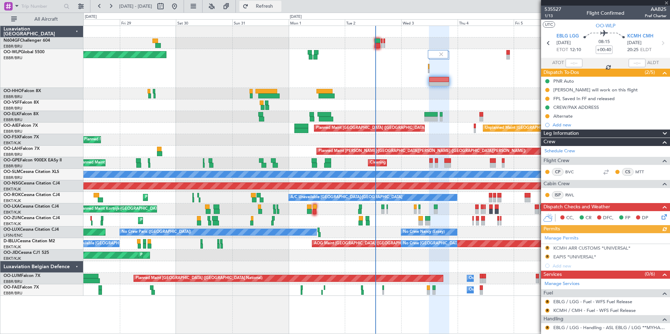
click at [274, 5] on span "Refresh" at bounding box center [264, 6] width 29 height 5
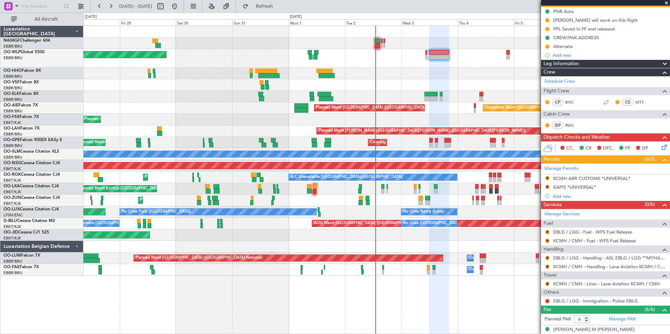
scroll to position [70, 0]
click at [547, 233] on button "R" at bounding box center [547, 232] width 4 height 4
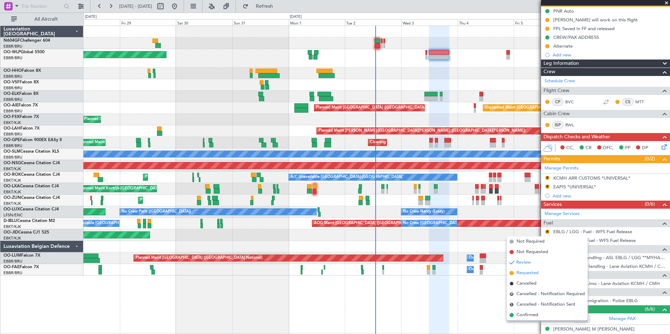
click at [540, 274] on li "Requested" at bounding box center [547, 273] width 81 height 11
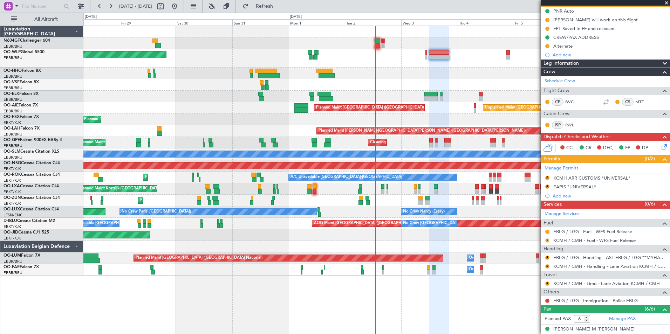
click at [548, 240] on button "R" at bounding box center [547, 241] width 4 height 4
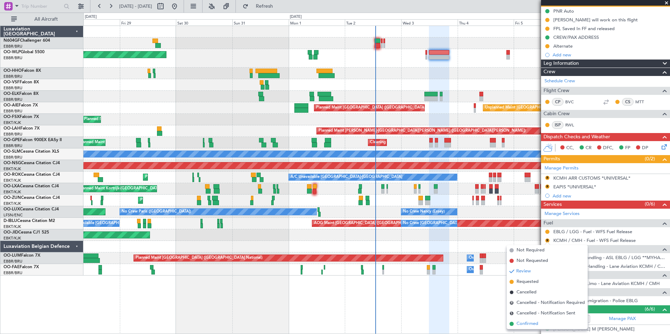
click at [514, 323] on li "Confirmed" at bounding box center [547, 324] width 81 height 11
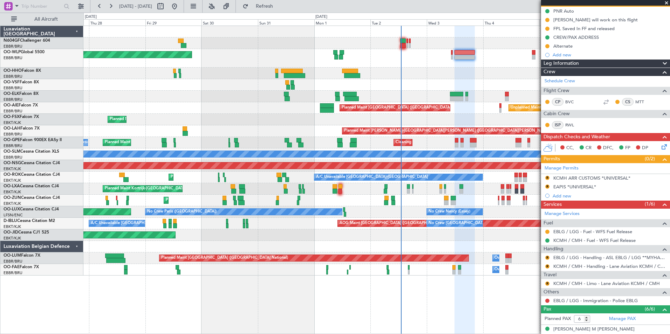
click at [449, 77] on div "Planned Maint Berlin (Brandenburg) Planned Maint Kortrijk-Wevelgem Unplanned Ma…" at bounding box center [376, 151] width 586 height 250
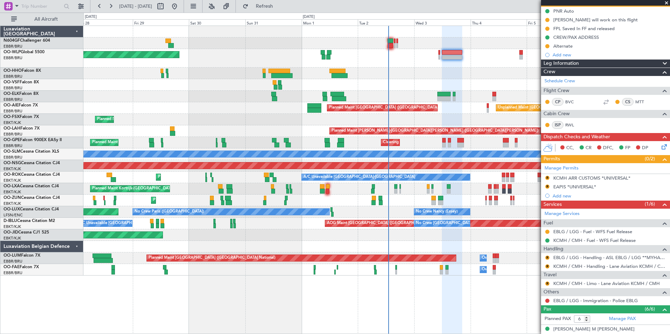
click at [394, 67] on div "Planned Maint Berlin (Brandenburg) Planned Maint Kortrijk-Wevelgem Unplanned Ma…" at bounding box center [376, 151] width 586 height 250
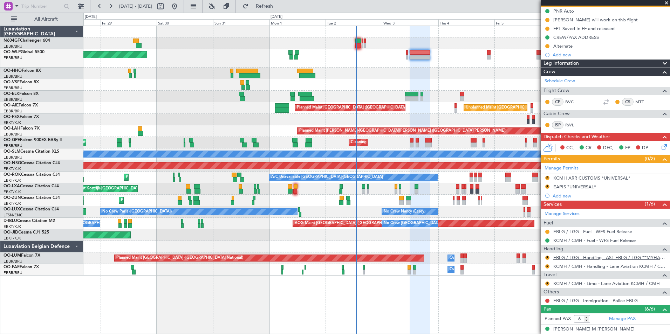
scroll to position [105, 0]
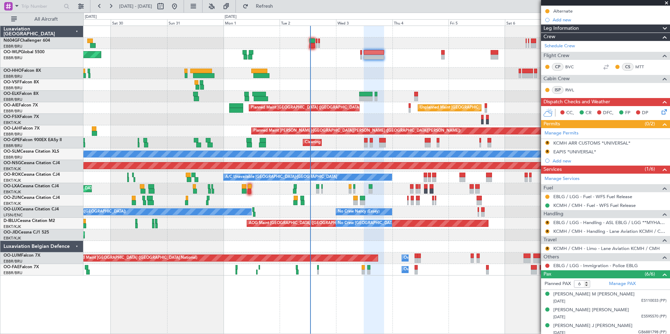
click at [391, 71] on div at bounding box center [376, 74] width 586 height 12
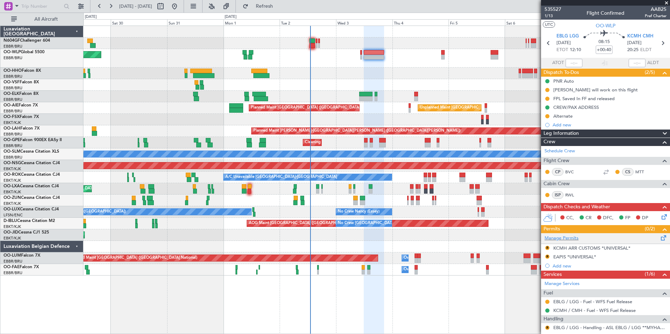
scroll to position [70, 0]
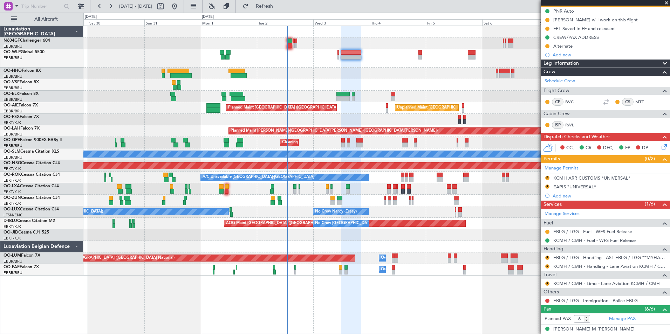
click at [393, 105] on div "Unplanned Maint [GEOGRAPHIC_DATA] ([GEOGRAPHIC_DATA] National) Planned Maint [G…" at bounding box center [376, 108] width 586 height 12
click at [547, 258] on button "R" at bounding box center [547, 258] width 4 height 4
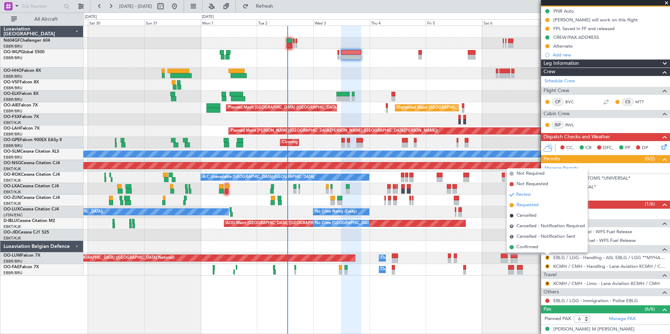
click at [523, 206] on span "Requested" at bounding box center [528, 205] width 22 height 7
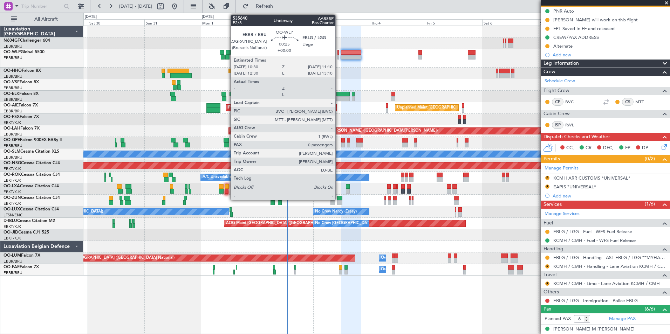
click at [339, 54] on div at bounding box center [339, 52] width 2 height 5
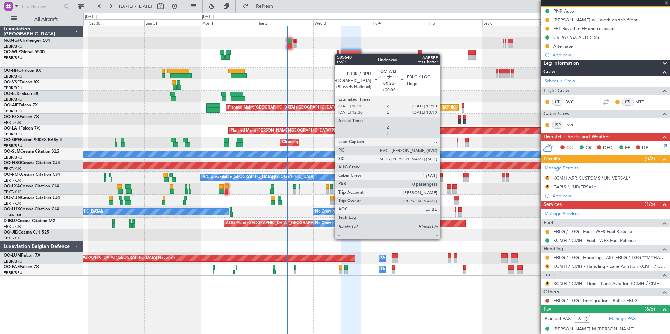
type input "0"
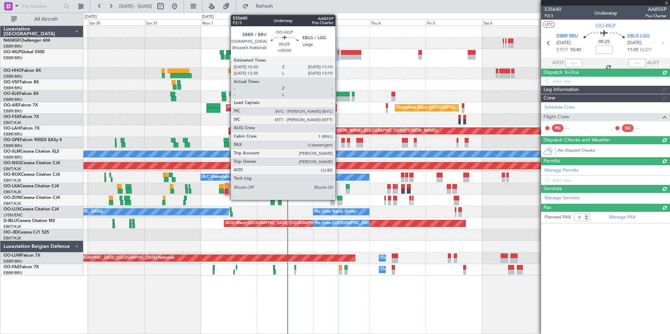
scroll to position [0, 0]
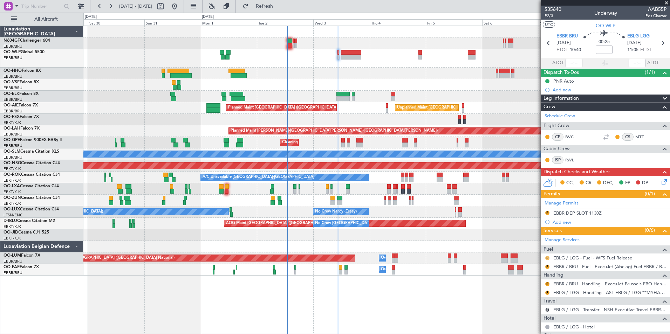
click at [547, 259] on button "R" at bounding box center [547, 258] width 4 height 4
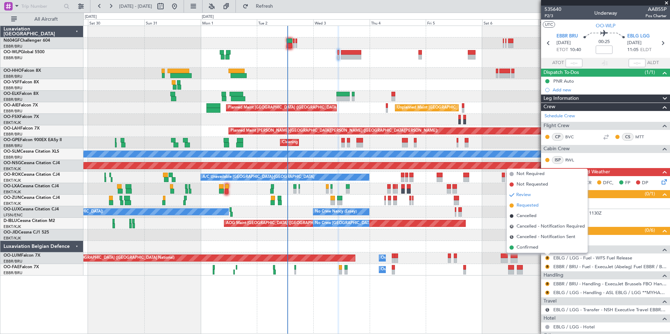
click at [525, 204] on span "Requested" at bounding box center [528, 205] width 22 height 7
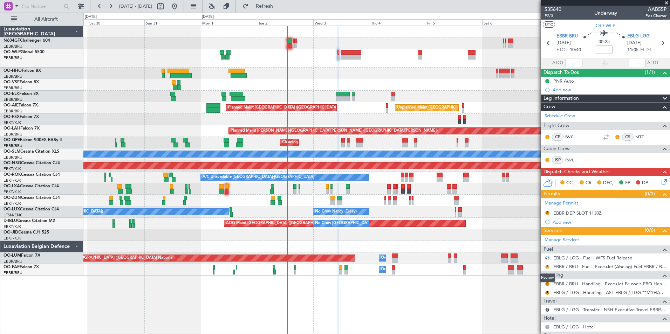
click at [546, 268] on button "R" at bounding box center [547, 267] width 4 height 4
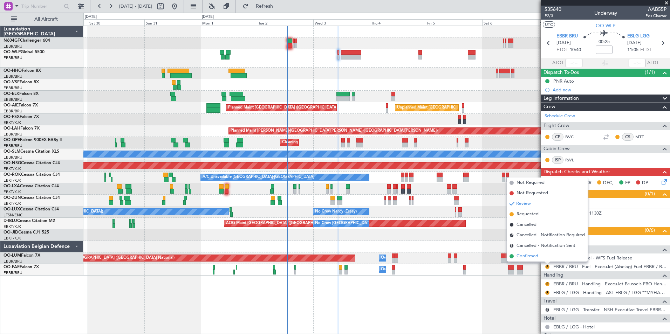
click at [534, 254] on span "Confirmed" at bounding box center [528, 256] width 22 height 7
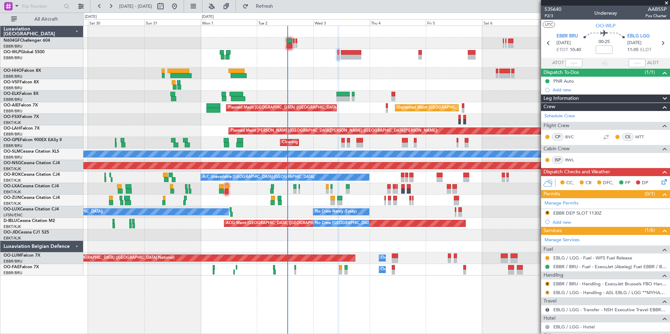
click at [547, 293] on button "R" at bounding box center [547, 293] width 4 height 4
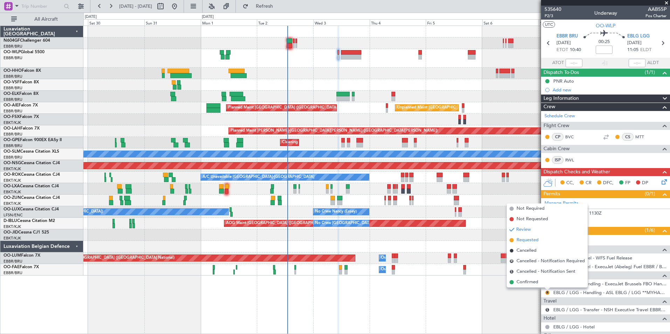
click at [527, 243] on span "Requested" at bounding box center [528, 240] width 22 height 7
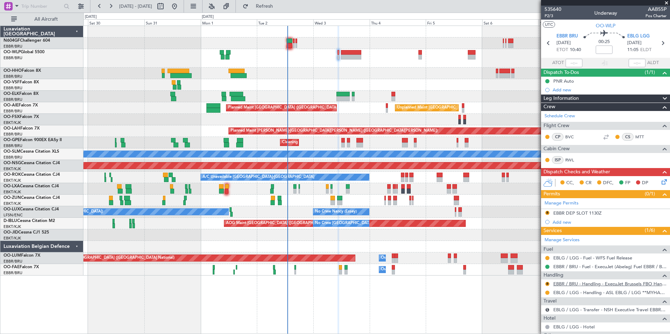
click at [571, 281] on link "EBBR / BRU - Handling - ExecuJet Brussels FBO Handling Abelag" at bounding box center [609, 284] width 113 height 6
click at [547, 284] on button "R" at bounding box center [547, 284] width 4 height 4
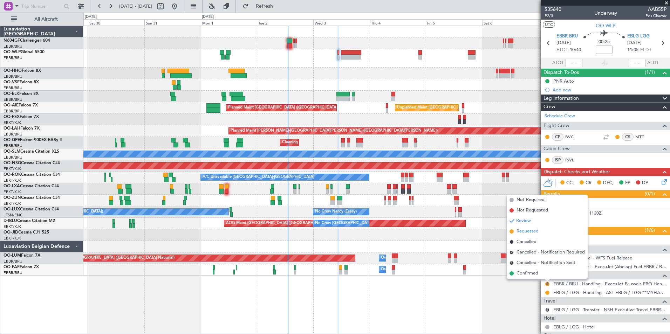
click at [531, 228] on span "Requested" at bounding box center [528, 231] width 22 height 7
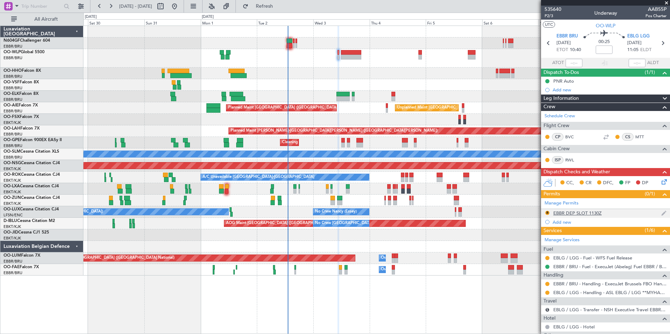
click at [595, 211] on div "EBBR DEP SLOT 1130Z" at bounding box center [577, 213] width 48 height 6
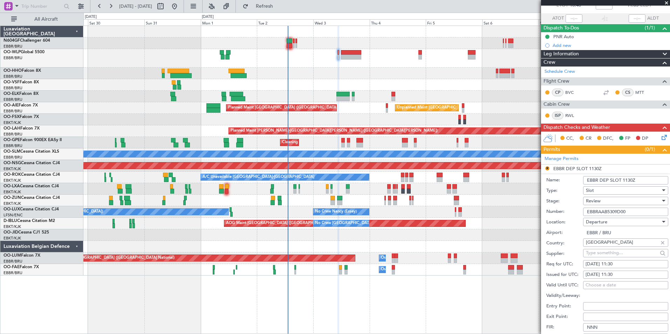
scroll to position [70, 0]
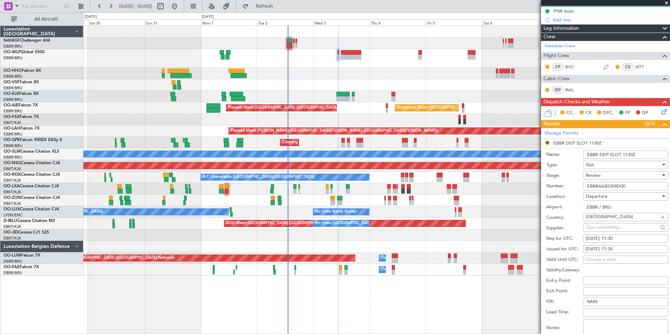
click at [606, 176] on div "Review" at bounding box center [623, 175] width 75 height 11
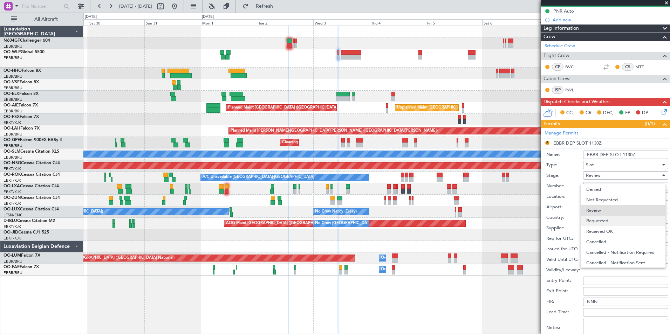
click at [608, 221] on span "Requested" at bounding box center [623, 221] width 74 height 11
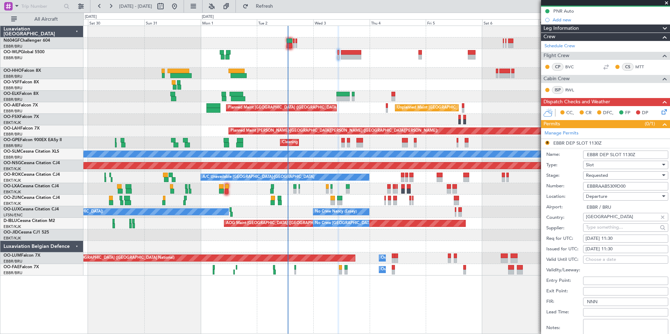
scroll to position [105, 0]
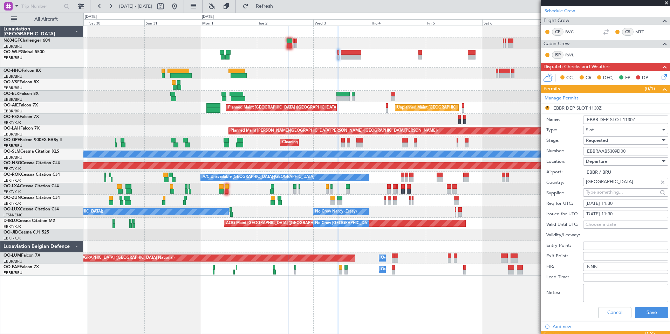
click at [623, 206] on div "[DATE] 11:30" at bounding box center [626, 203] width 80 height 7
select select "9"
select select "2025"
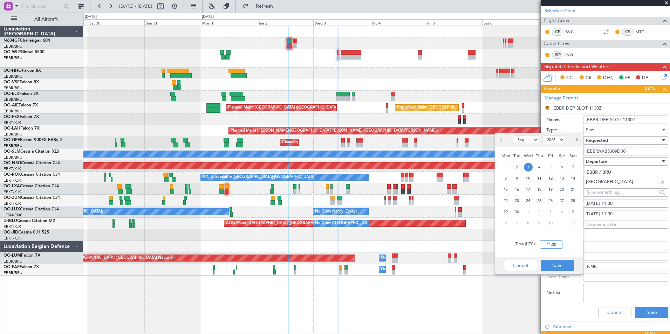
click at [559, 244] on input "11:30" at bounding box center [551, 244] width 22 height 8
click at [568, 243] on div "Time (UTC): 1030" at bounding box center [539, 244] width 88 height 25
type input "10:30"
click at [558, 264] on button "Save" at bounding box center [557, 265] width 33 height 11
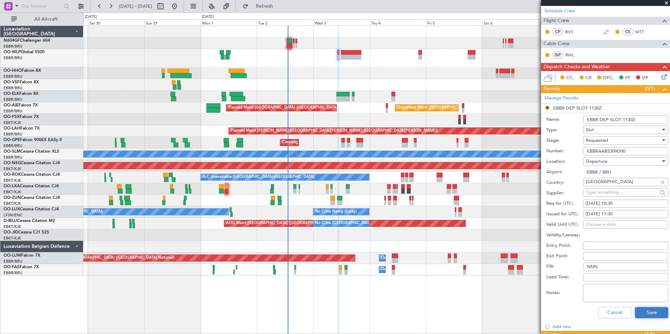
click at [646, 313] on button "Save" at bounding box center [651, 312] width 33 height 11
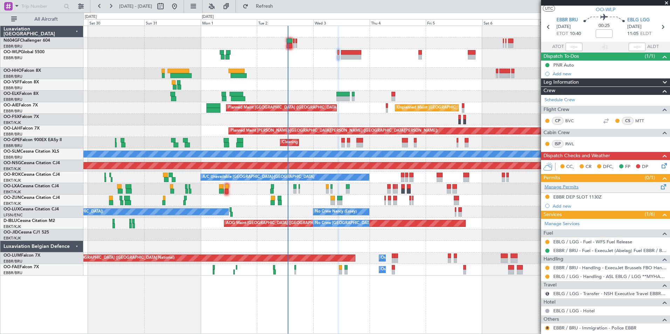
scroll to position [0, 0]
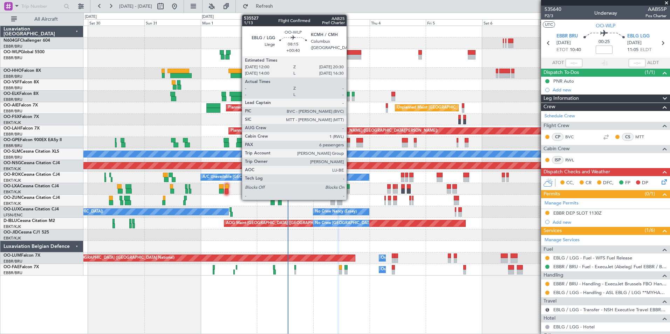
click at [350, 50] on div at bounding box center [351, 52] width 20 height 5
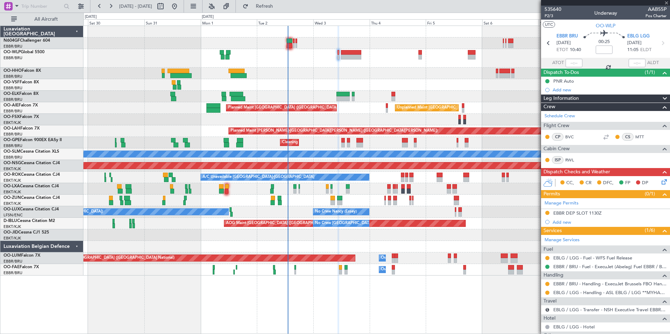
type input "+00:40"
type input "6"
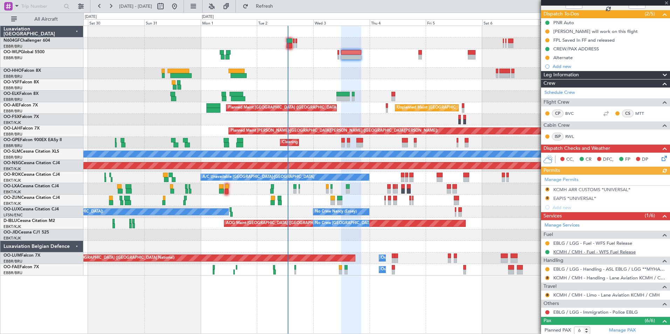
scroll to position [105, 0]
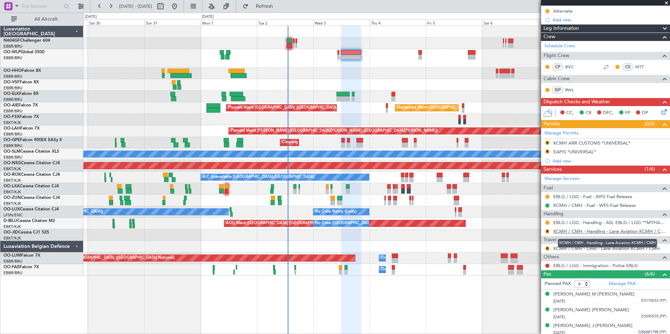
click at [570, 233] on link "KCMH / CMH - Handling - Lane Aviation KCMH / CMH" at bounding box center [609, 232] width 113 height 6
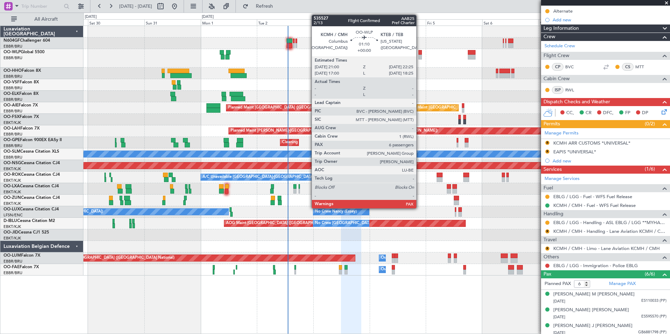
click at [420, 53] on div at bounding box center [420, 52] width 4 height 5
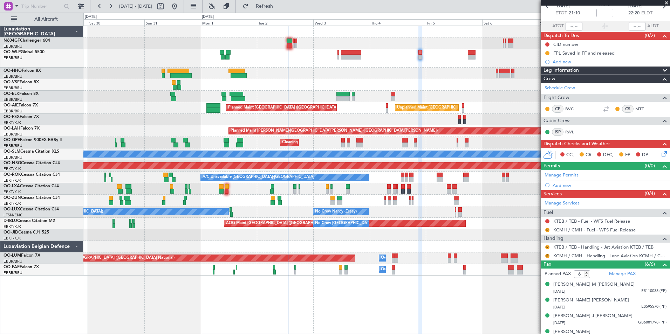
scroll to position [0, 0]
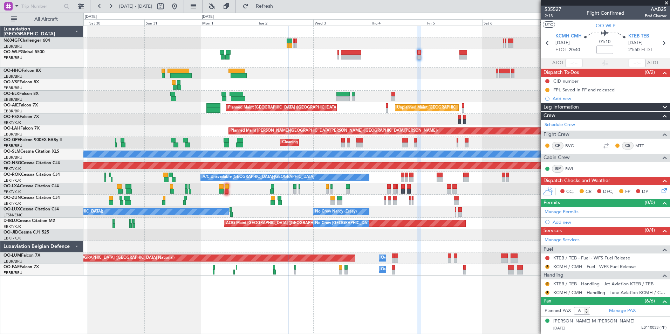
click at [283, 80] on div at bounding box center [376, 85] width 586 height 12
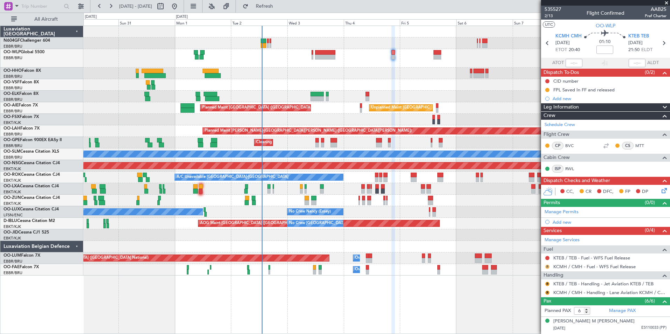
click at [547, 266] on button "R" at bounding box center [547, 267] width 4 height 4
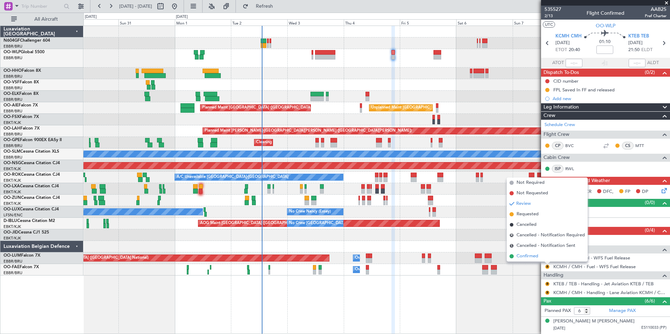
click at [529, 254] on span "Confirmed" at bounding box center [528, 256] width 22 height 7
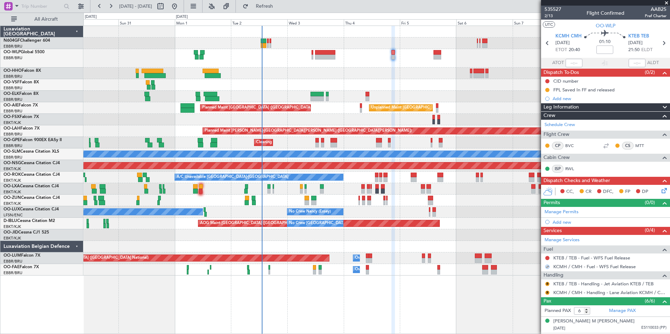
scroll to position [77, 0]
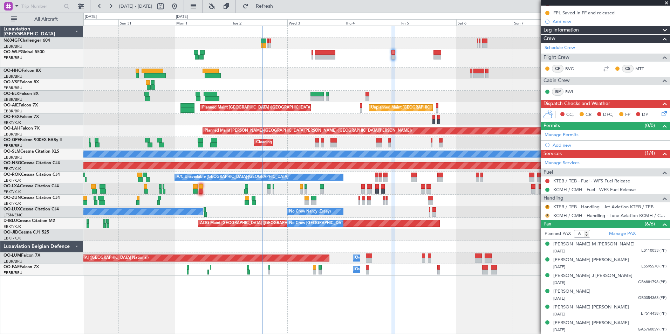
click at [546, 215] on button "R" at bounding box center [547, 216] width 4 height 4
type input "5"
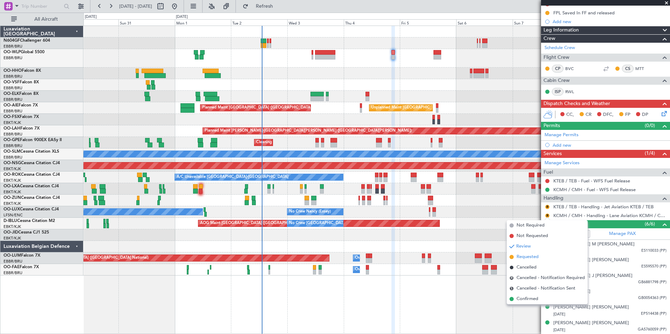
click at [520, 255] on span "Requested" at bounding box center [528, 257] width 22 height 7
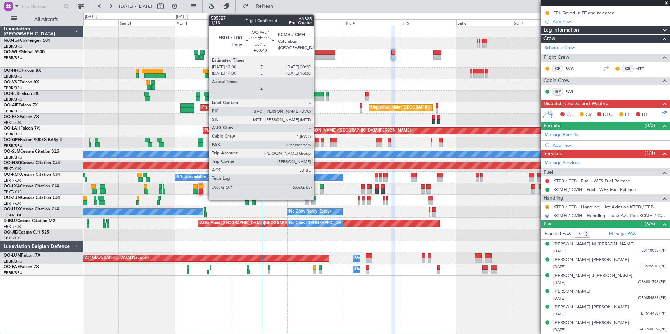
click at [317, 51] on div at bounding box center [325, 52] width 20 height 5
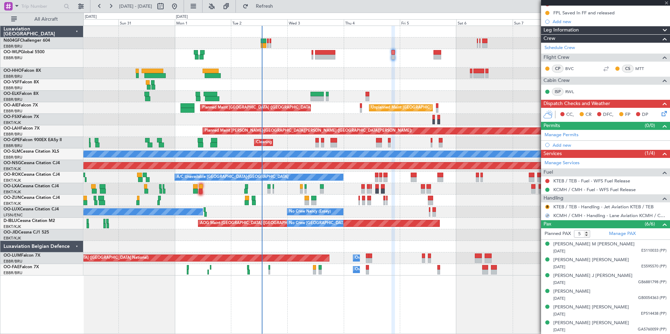
type input "+00:40"
type input "6"
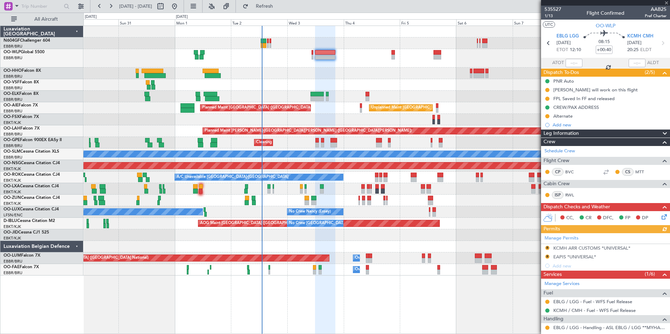
scroll to position [140, 0]
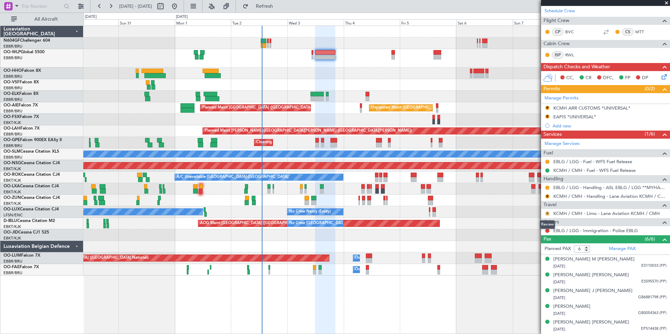
click at [547, 214] on button "R" at bounding box center [547, 214] width 4 height 4
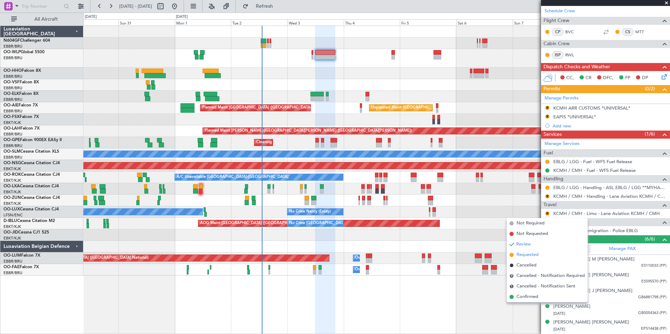
click at [529, 254] on span "Requested" at bounding box center [528, 255] width 22 height 7
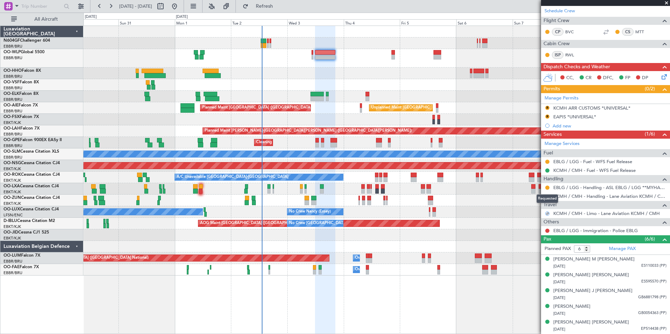
click at [548, 196] on div "Requested" at bounding box center [548, 199] width 22 height 9
click at [548, 196] on button "R" at bounding box center [547, 197] width 4 height 4
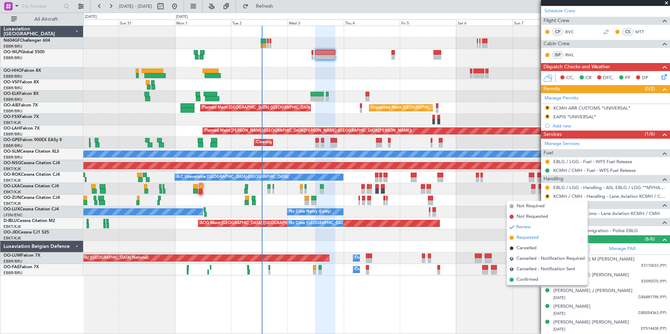
click at [522, 237] on span "Requested" at bounding box center [528, 237] width 22 height 7
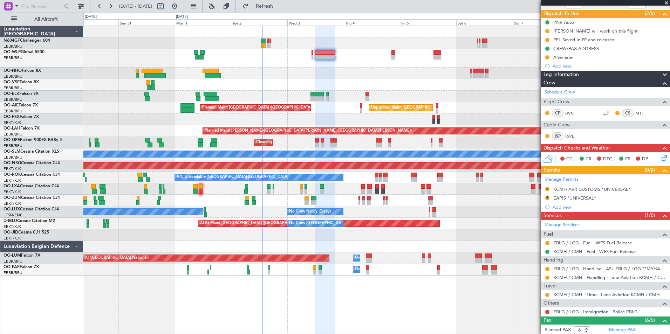
scroll to position [105, 0]
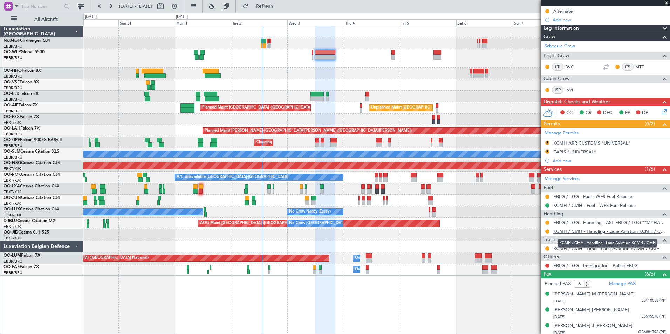
click at [576, 232] on link "KCMH / CMH - Handling - Lane Aviation KCMH / CMH" at bounding box center [609, 232] width 113 height 6
click at [548, 141] on button "R" at bounding box center [547, 143] width 4 height 4
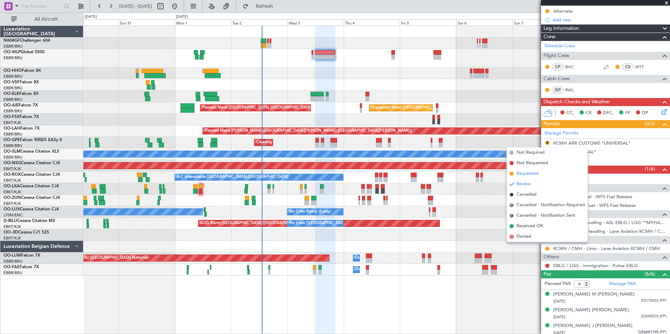
click at [536, 172] on span "Requested" at bounding box center [528, 173] width 22 height 7
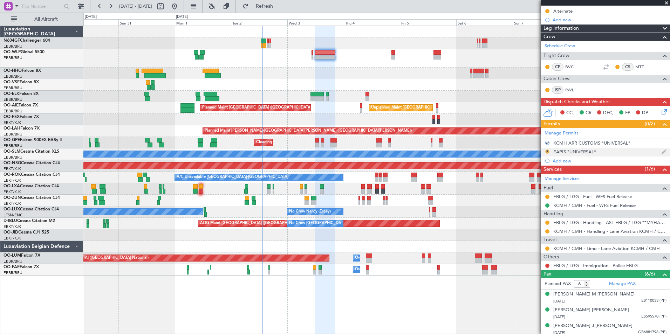
click at [546, 152] on button "R" at bounding box center [547, 152] width 4 height 4
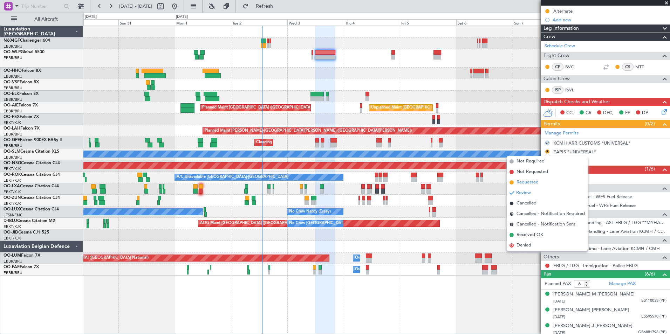
click at [531, 179] on li "Requested" at bounding box center [547, 182] width 81 height 11
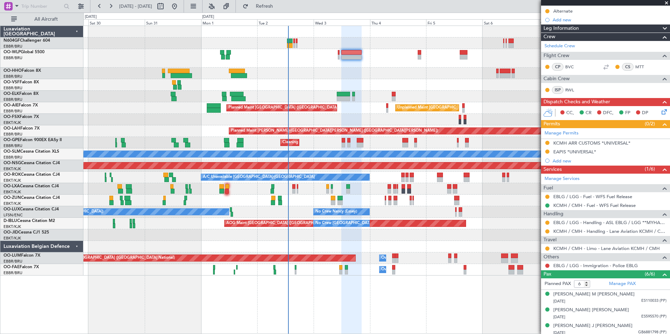
click at [373, 67] on div "Planned Maint [GEOGRAPHIC_DATA] ([GEOGRAPHIC_DATA])" at bounding box center [376, 58] width 586 height 19
click at [660, 110] on icon at bounding box center [663, 111] width 6 height 6
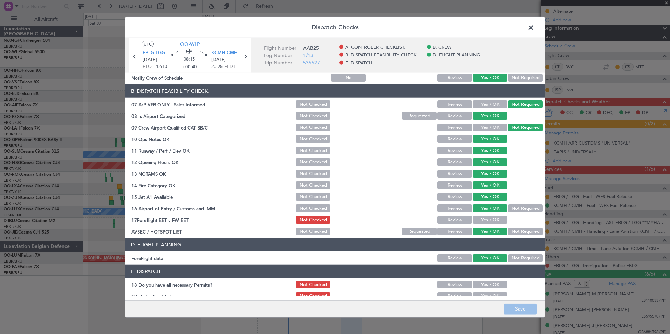
scroll to position [130, 0]
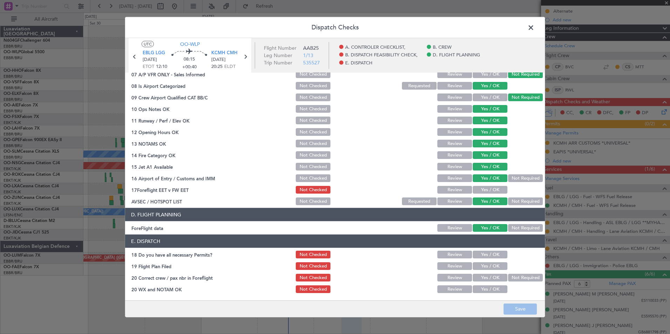
click at [534, 28] on span at bounding box center [534, 29] width 0 height 14
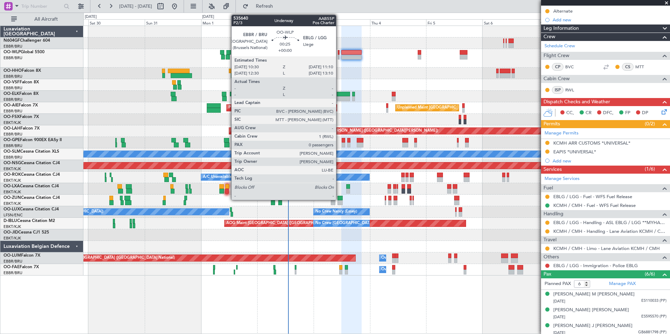
click at [339, 54] on div at bounding box center [339, 52] width 2 height 5
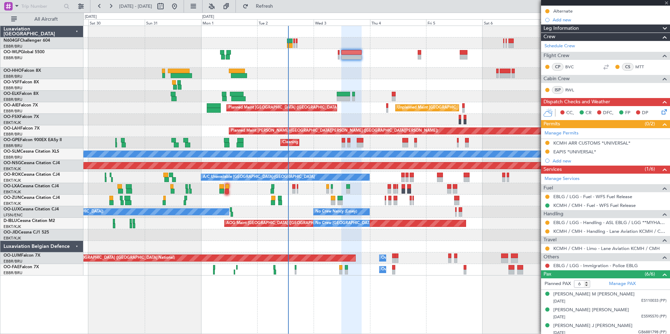
type input "0"
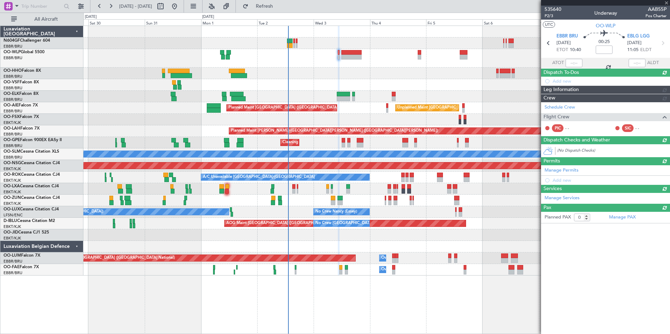
scroll to position [0, 0]
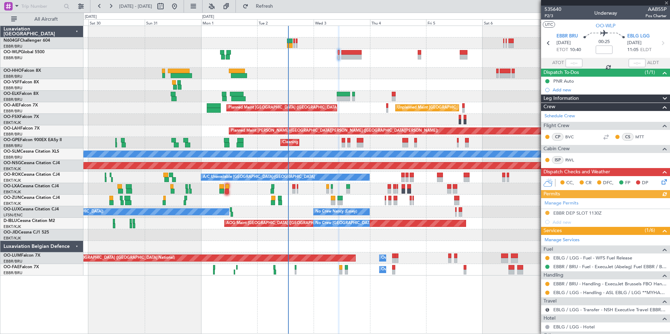
click at [660, 183] on icon at bounding box center [663, 181] width 6 height 6
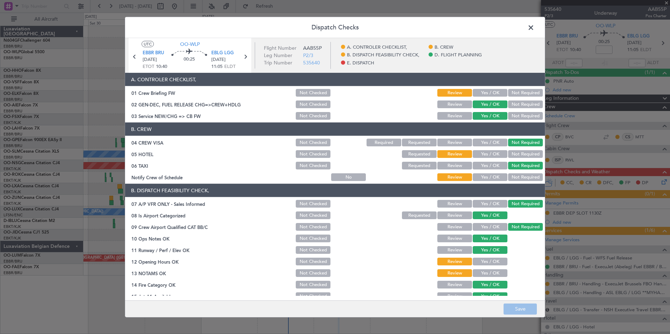
click at [519, 157] on button "Not Required" at bounding box center [525, 154] width 35 height 8
click at [484, 176] on button "Yes / OK" at bounding box center [490, 177] width 35 height 8
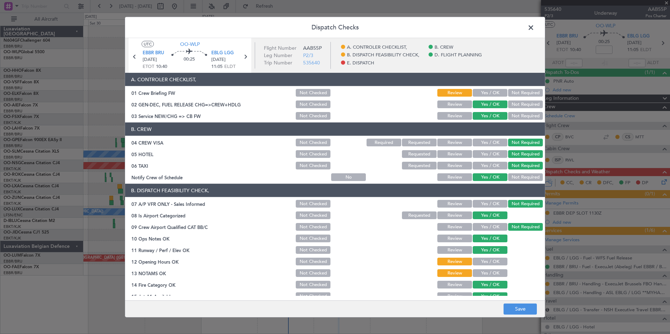
scroll to position [105, 0]
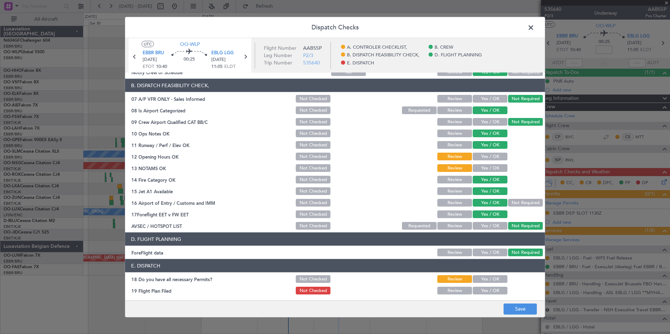
click at [476, 158] on button "Yes / OK" at bounding box center [490, 157] width 35 height 8
click at [478, 164] on button "Yes / OK" at bounding box center [490, 168] width 35 height 8
click at [509, 305] on button "Save" at bounding box center [520, 309] width 33 height 11
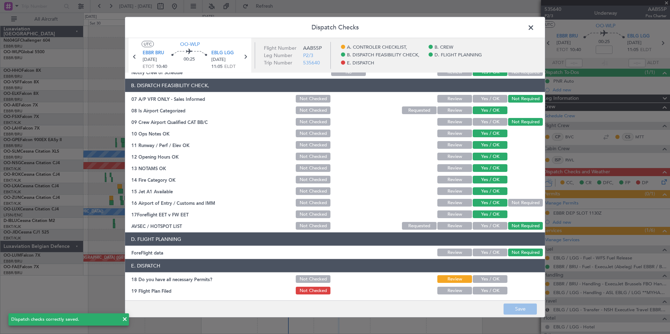
click at [534, 28] on span at bounding box center [534, 29] width 0 height 14
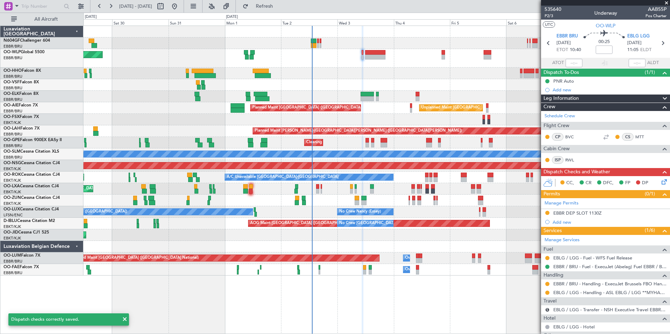
click at [367, 115] on div "Planned Maint Kortrijk-[GEOGRAPHIC_DATA] Planned Maint [GEOGRAPHIC_DATA]-[GEOGR…" at bounding box center [376, 120] width 586 height 12
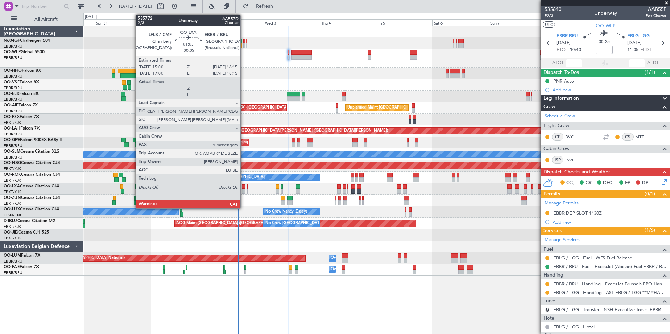
click at [244, 188] on div at bounding box center [243, 186] width 3 height 5
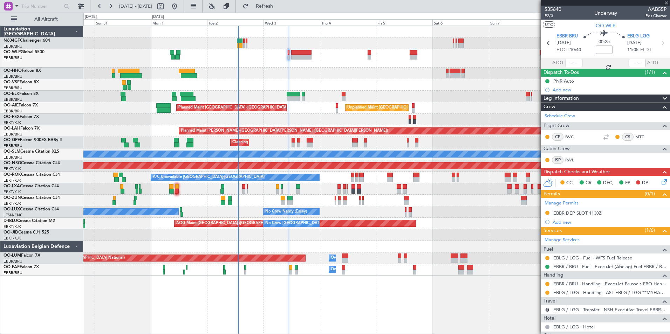
type input "-00:05"
type input "1"
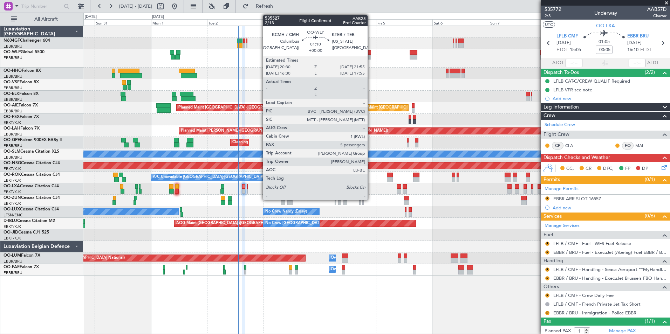
click at [371, 55] on div at bounding box center [370, 57] width 4 height 5
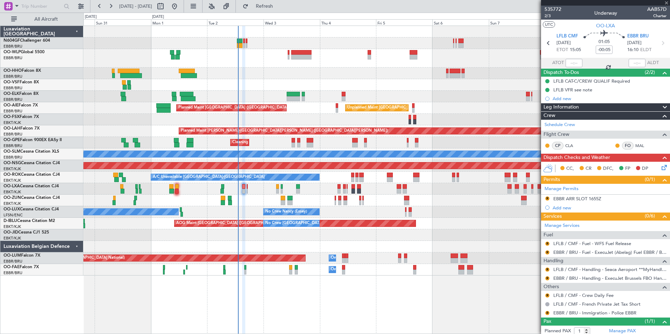
type input "5"
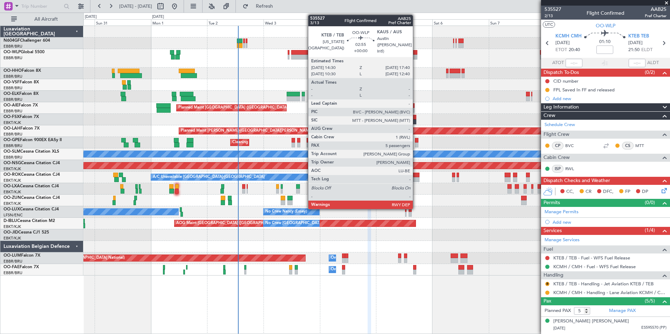
click at [416, 54] on div at bounding box center [414, 52] width 8 height 5
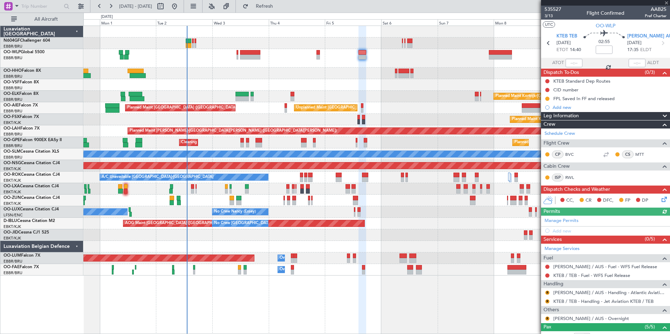
click at [358, 73] on div at bounding box center [376, 74] width 586 height 12
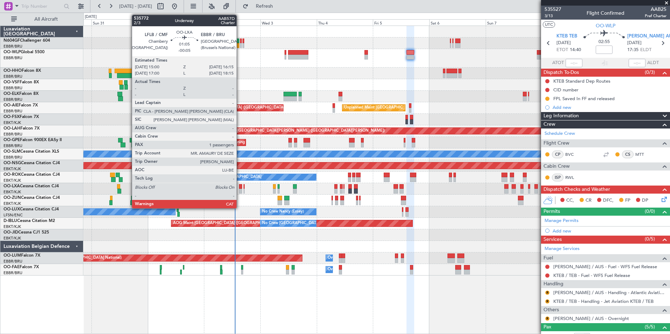
click at [240, 188] on div at bounding box center [240, 186] width 3 height 5
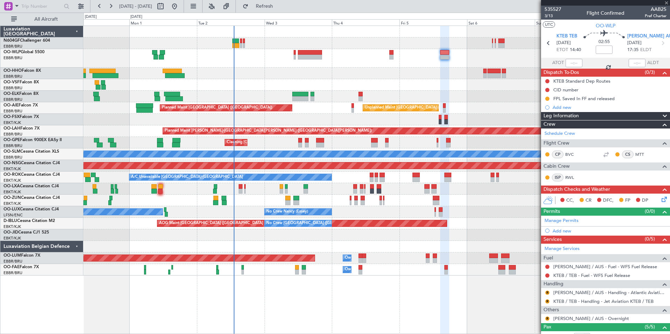
type input "-00:05"
type input "1"
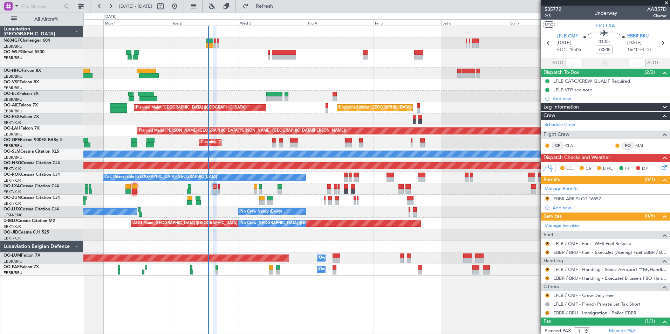
click at [289, 85] on div "Planned Maint Berlin (Brandenburg) Planned Maint Kortrijk-Wevelgem Unplanned Ma…" at bounding box center [376, 151] width 586 height 250
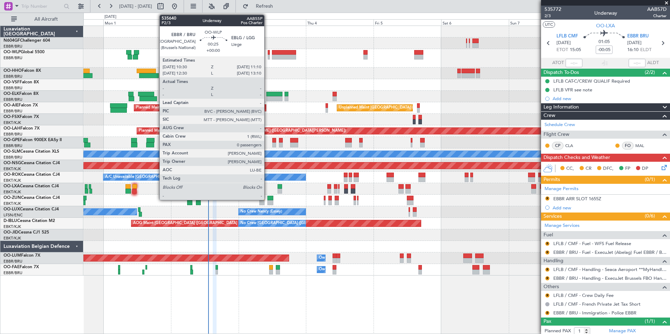
click at [268, 54] on div at bounding box center [269, 52] width 2 height 5
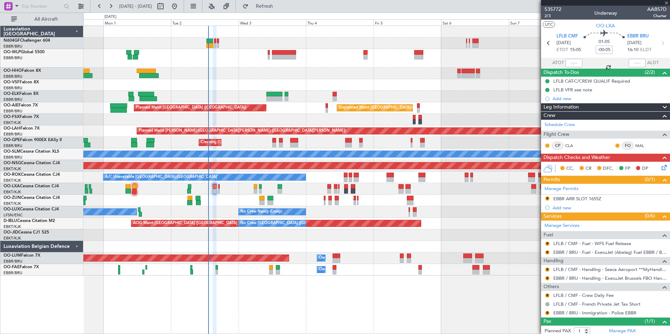
type input "0"
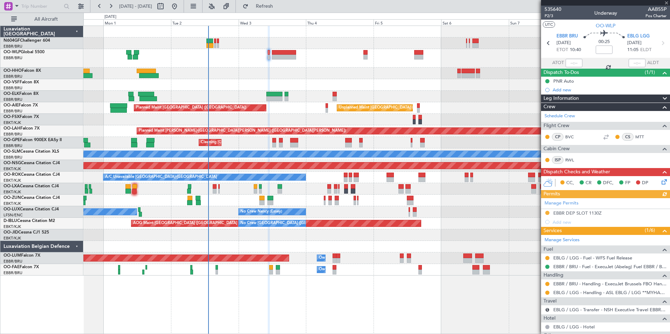
click at [322, 81] on div at bounding box center [376, 85] width 586 height 12
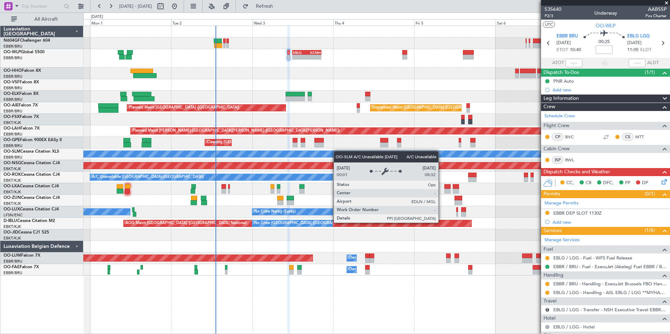
click at [339, 152] on div "- - EBLG 12:00 Z KCMH 20:30 Z - - KAUS 22:00 Z ELLX 07:45 Z - - LTCG 21:05 Z RJ…" at bounding box center [376, 151] width 586 height 250
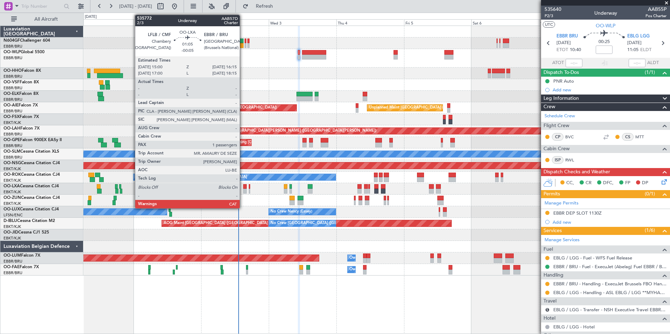
click at [243, 190] on div at bounding box center [245, 191] width 4 height 5
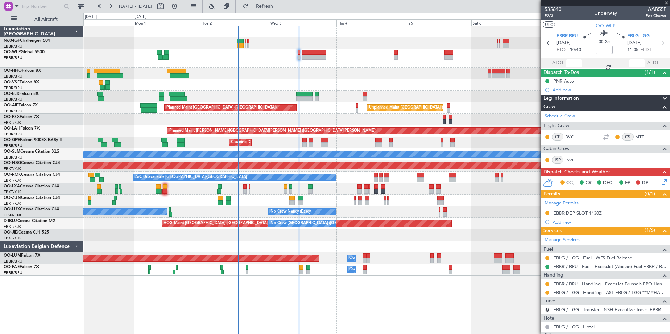
type input "-00:05"
type input "1"
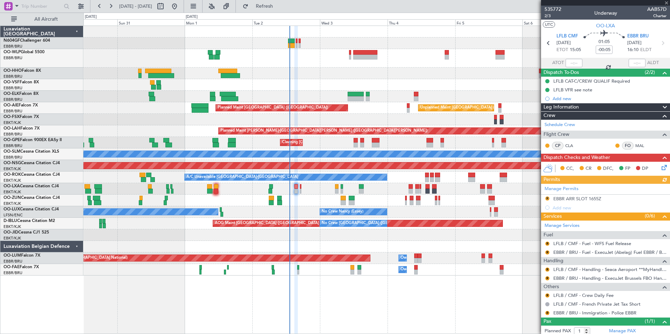
click at [306, 211] on div "Planned Maint Berlin (Brandenburg) Planned Maint Kortrijk-Wevelgem Unplanned Ma…" at bounding box center [376, 151] width 586 height 250
click at [572, 144] on link "CLA" at bounding box center [573, 146] width 16 height 6
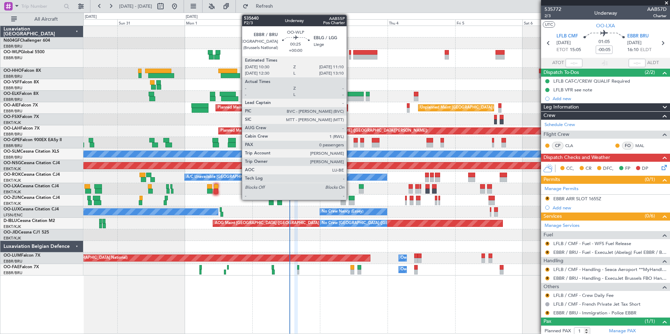
click at [350, 56] on div at bounding box center [350, 57] width 2 height 5
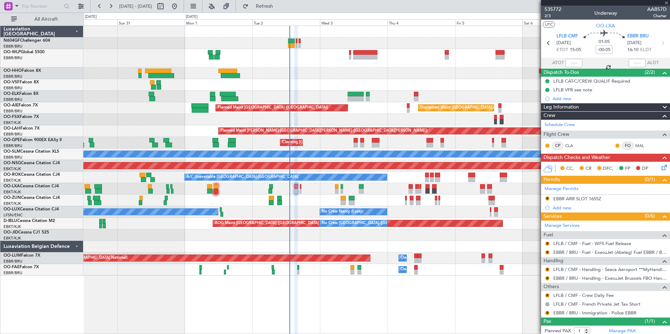
type input "0"
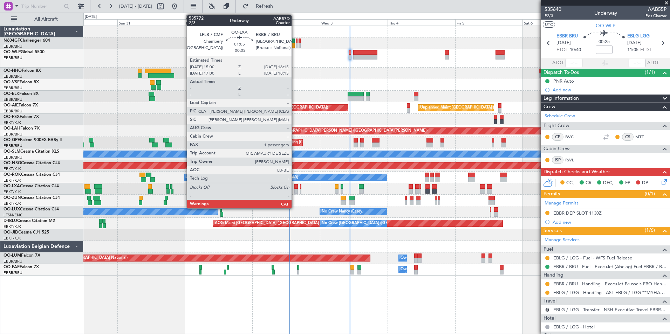
click at [295, 191] on div at bounding box center [296, 191] width 4 height 5
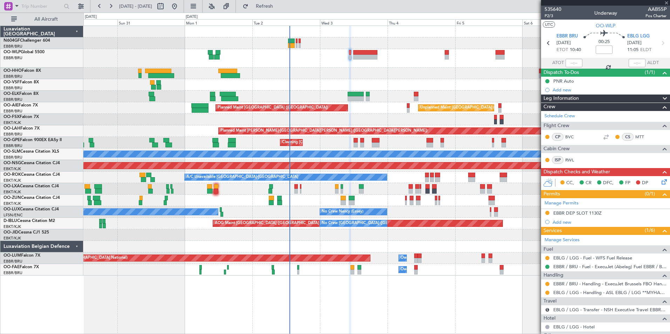
type input "-00:05"
type input "1"
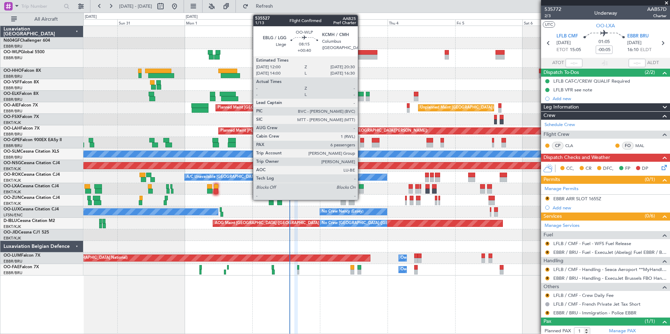
click at [361, 54] on div at bounding box center [365, 52] width 24 height 5
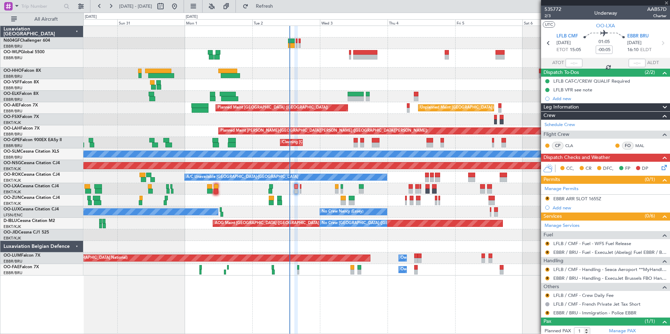
type input "+00:40"
type input "6"
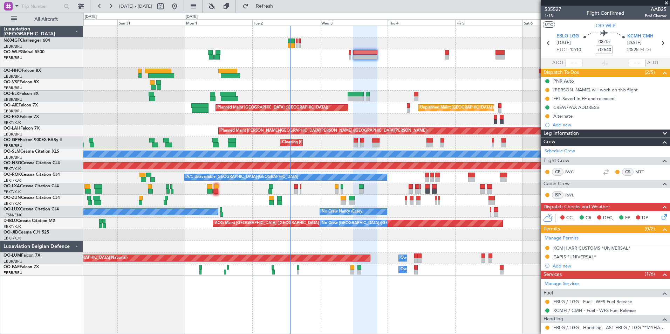
drag, startPoint x: 398, startPoint y: 80, endPoint x: 364, endPoint y: 75, distance: 34.7
click at [333, 75] on div at bounding box center [376, 74] width 586 height 12
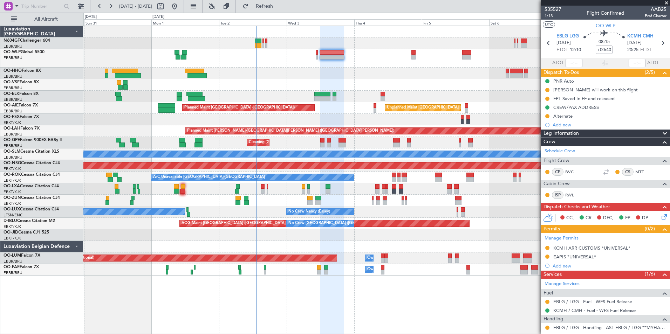
click at [384, 77] on div at bounding box center [376, 74] width 586 height 12
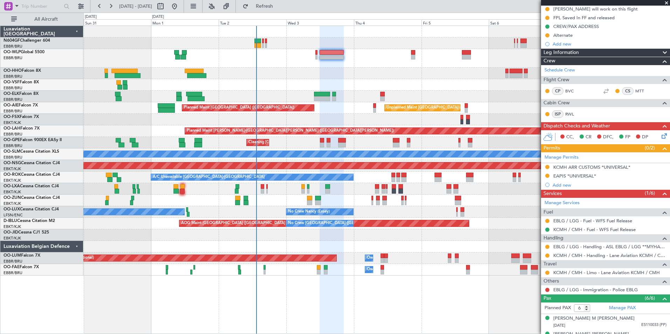
scroll to position [88, 0]
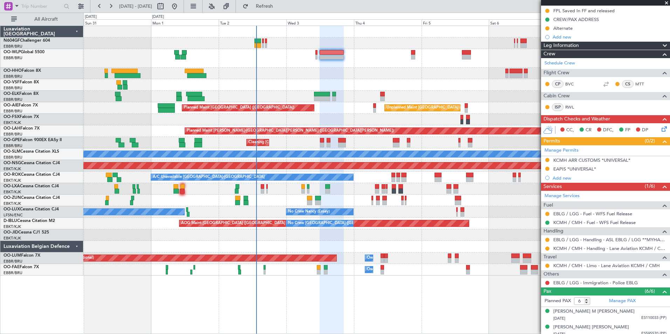
drag, startPoint x: 350, startPoint y: 92, endPoint x: 362, endPoint y: 94, distance: 11.4
click at [339, 74] on div at bounding box center [376, 74] width 586 height 12
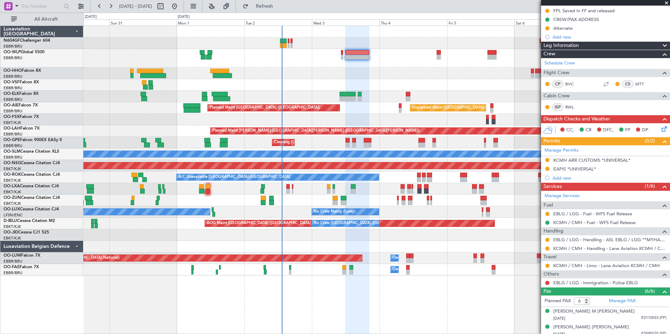
click at [363, 74] on div at bounding box center [376, 74] width 586 height 12
click at [290, 202] on div "Planned Maint Kortrijk-[GEOGRAPHIC_DATA]" at bounding box center [376, 201] width 586 height 12
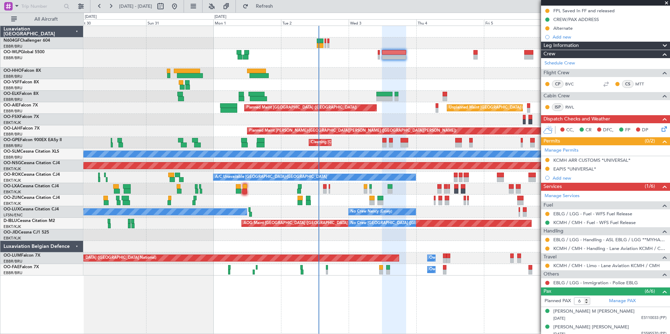
click at [327, 207] on div "Planned Maint Berlin (Brandenburg) Planned Maint Kortrijk-Wevelgem Unplanned Ma…" at bounding box center [376, 151] width 586 height 250
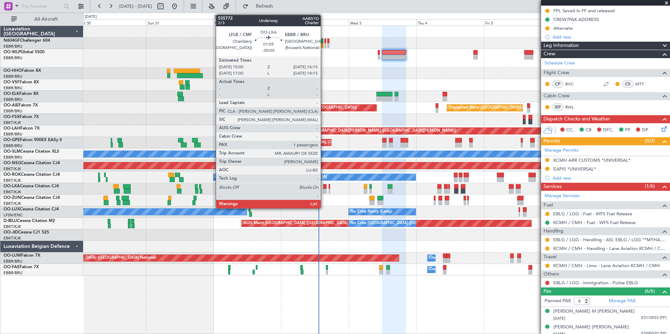
click at [324, 190] on div at bounding box center [325, 191] width 4 height 5
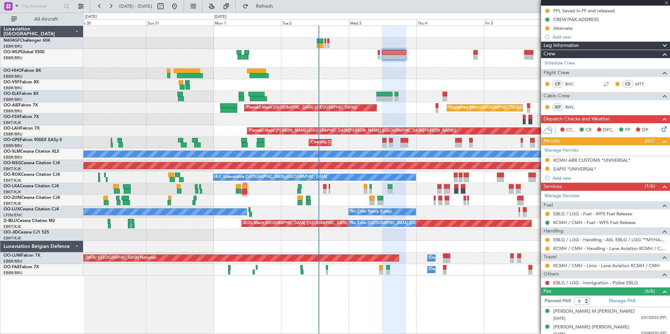
type input "-00:05"
type input "1"
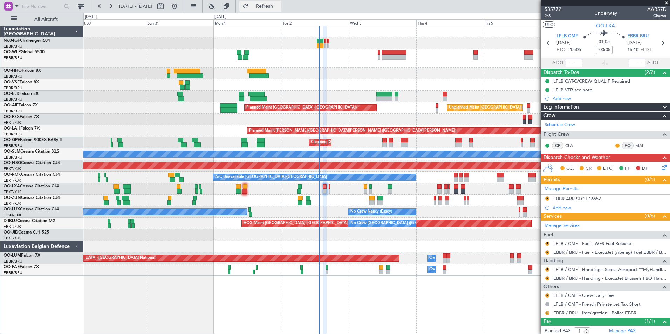
click at [281, 10] on button "Refresh" at bounding box center [260, 6] width 42 height 11
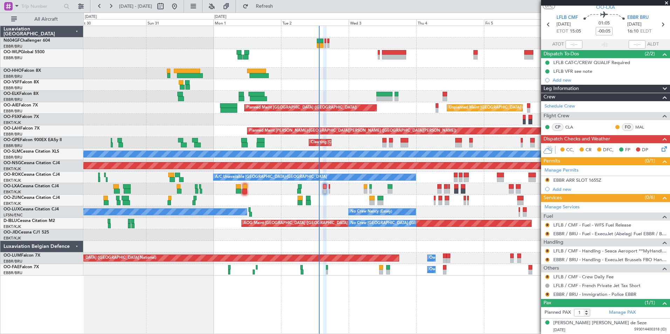
click at [546, 228] on div "R LFLB / CMF - Fuel - WFS Fuel Release" at bounding box center [605, 225] width 129 height 9
click at [547, 232] on button "R" at bounding box center [547, 234] width 4 height 4
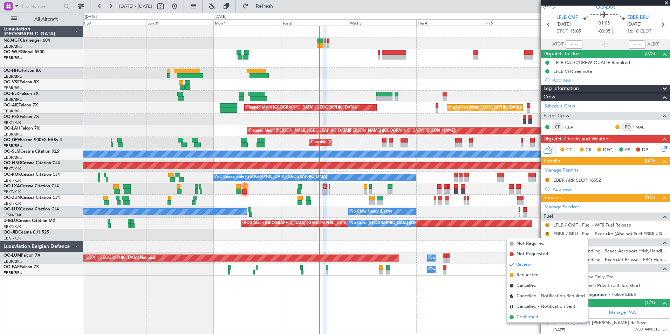
click at [521, 318] on span "Confirmed" at bounding box center [528, 317] width 22 height 7
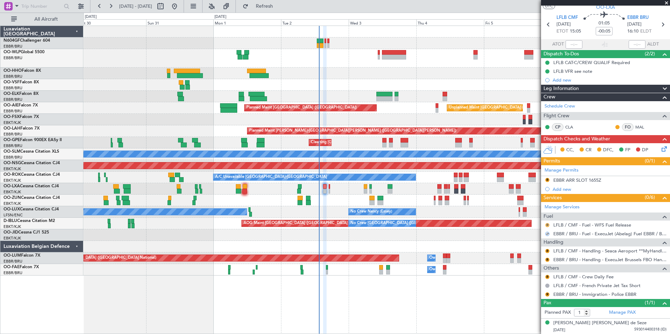
click at [548, 225] on button "R" at bounding box center [547, 225] width 4 height 4
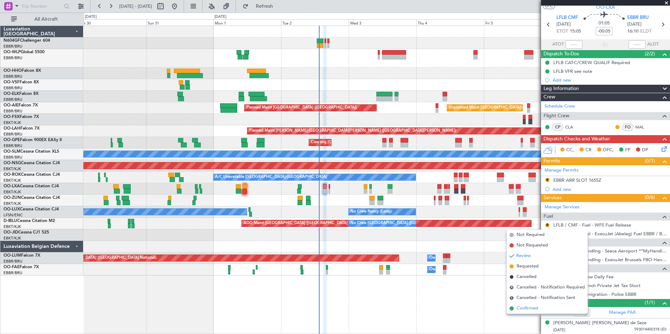
click at [521, 310] on span "Confirmed" at bounding box center [528, 308] width 22 height 7
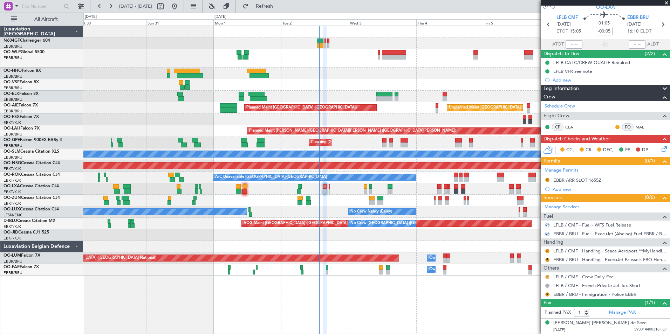
click at [548, 275] on button "R" at bounding box center [547, 277] width 4 height 4
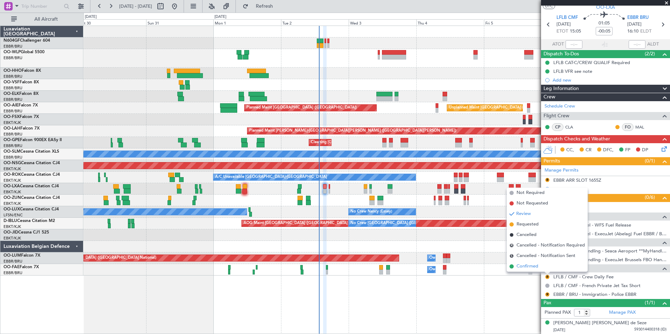
click at [526, 267] on span "Confirmed" at bounding box center [528, 266] width 22 height 7
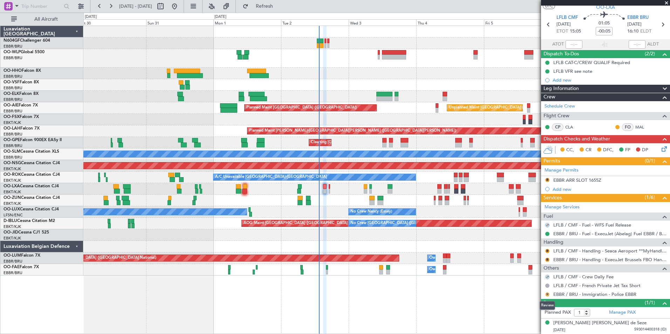
click at [547, 295] on button "R" at bounding box center [547, 295] width 4 height 4
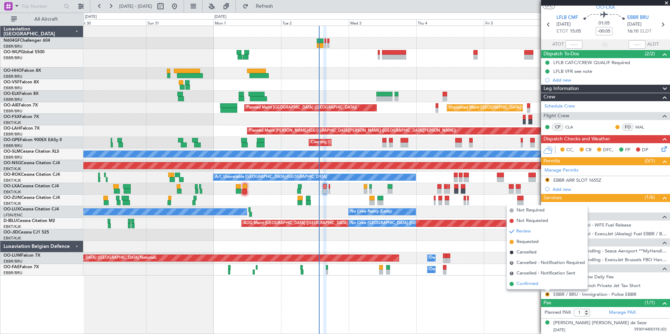
click at [540, 287] on li "Confirmed" at bounding box center [547, 284] width 81 height 11
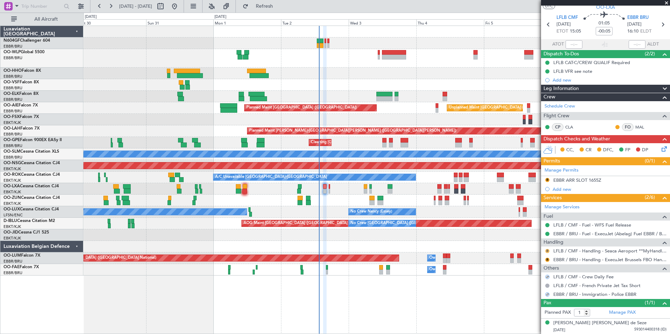
click at [549, 252] on button "R" at bounding box center [547, 251] width 4 height 4
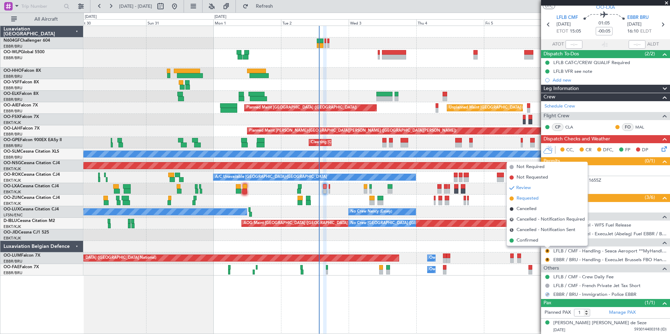
click at [527, 201] on span "Requested" at bounding box center [528, 198] width 22 height 7
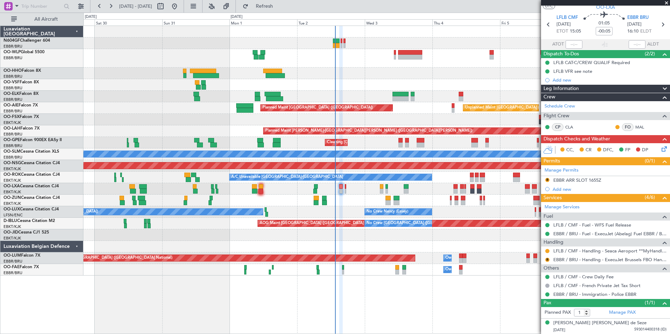
click at [354, 200] on div "Planned Maint Kortrijk-[GEOGRAPHIC_DATA]" at bounding box center [376, 201] width 586 height 12
click at [573, 260] on link "EBBR / BRU - Handling - ExecuJet Brussels FBO Handling Abelag" at bounding box center [609, 260] width 113 height 6
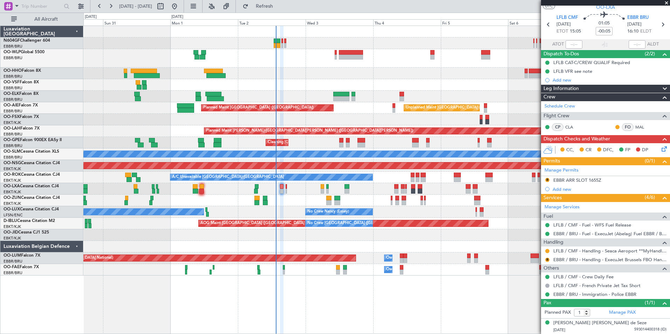
click at [278, 78] on div "Planned Maint Berlin (Brandenburg) Planned Maint Kortrijk-Wevelgem Unplanned Ma…" at bounding box center [376, 151] width 586 height 250
click at [546, 260] on button "R" at bounding box center [547, 260] width 4 height 4
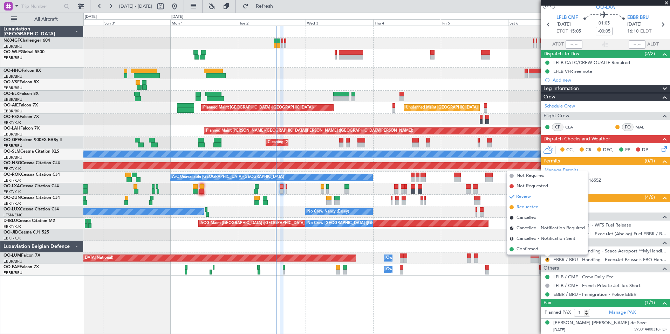
click at [519, 204] on span "Requested" at bounding box center [528, 207] width 22 height 7
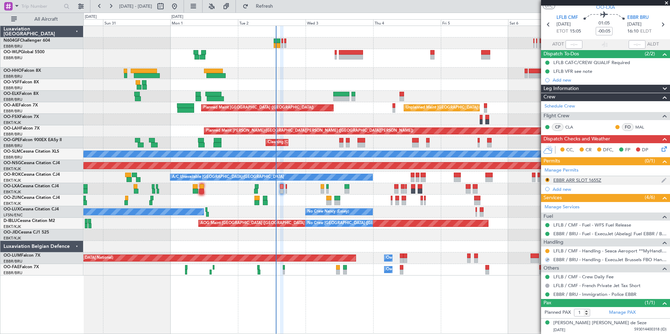
click at [591, 180] on div "EBBR ARR SLOT 1655Z" at bounding box center [577, 180] width 48 height 6
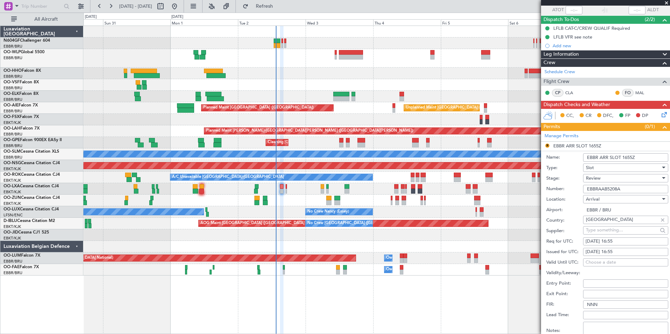
scroll to position [89, 0]
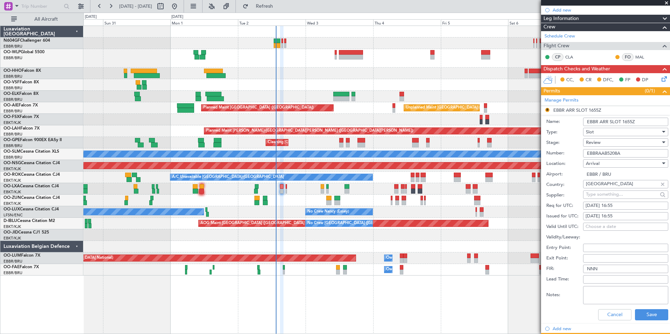
click at [613, 205] on div "02/09/2025 16:55" at bounding box center [626, 206] width 80 height 7
select select "9"
select select "2025"
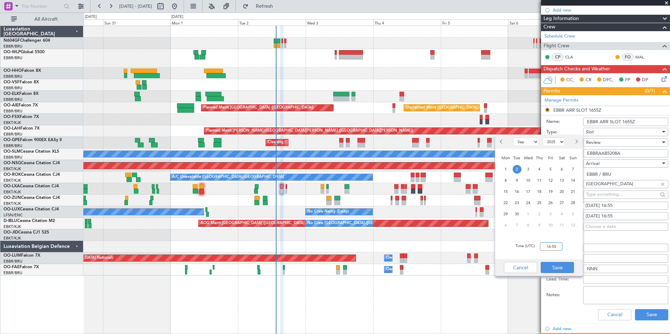
click at [558, 247] on input "16:55" at bounding box center [551, 247] width 22 height 8
type input "16:15"
click at [559, 266] on button "Save" at bounding box center [557, 267] width 33 height 11
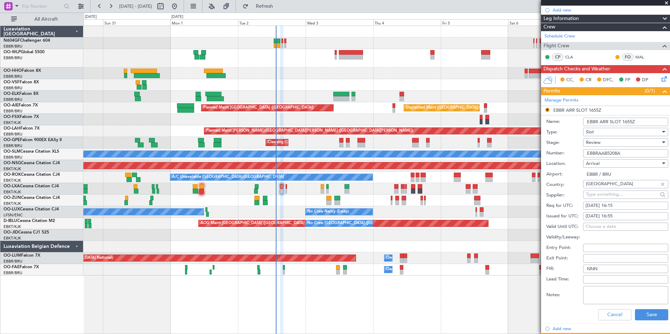
click at [602, 143] on div "Review" at bounding box center [623, 142] width 75 height 11
click at [607, 189] on span "Requested" at bounding box center [623, 188] width 74 height 11
click at [644, 317] on button "Save" at bounding box center [651, 314] width 33 height 11
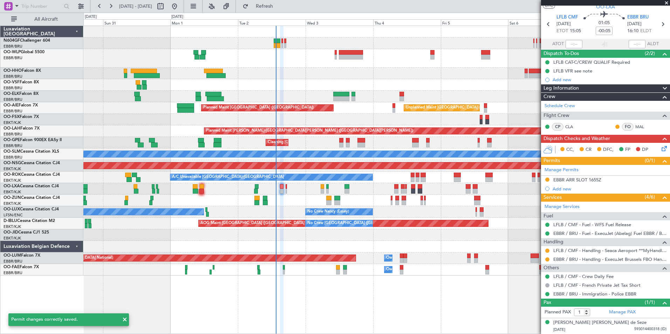
scroll to position [19, 0]
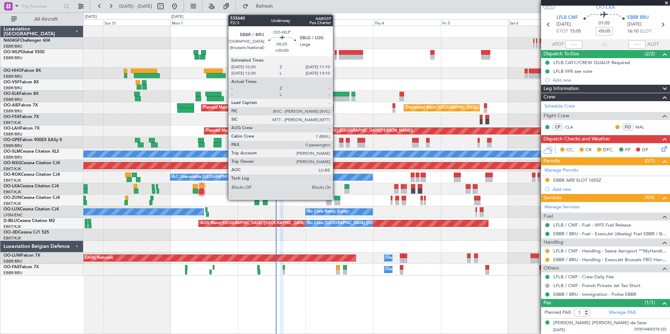
click at [335, 57] on div at bounding box center [336, 57] width 2 height 5
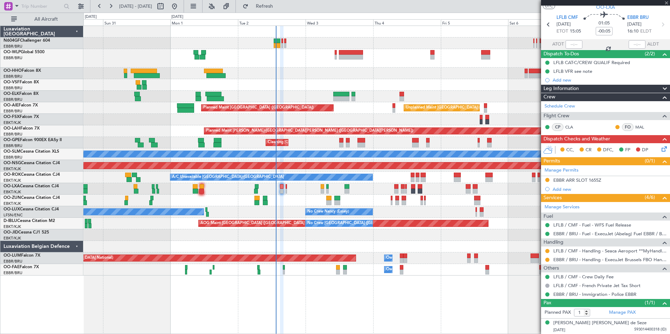
type input "0"
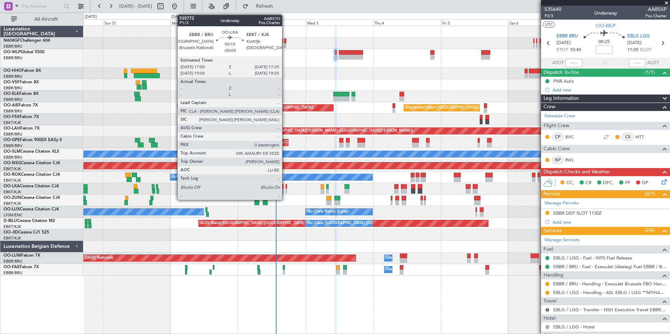
click at [286, 187] on div at bounding box center [286, 186] width 1 height 5
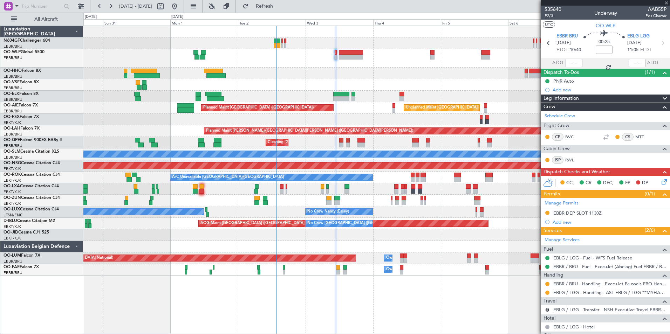
type input "-00:05"
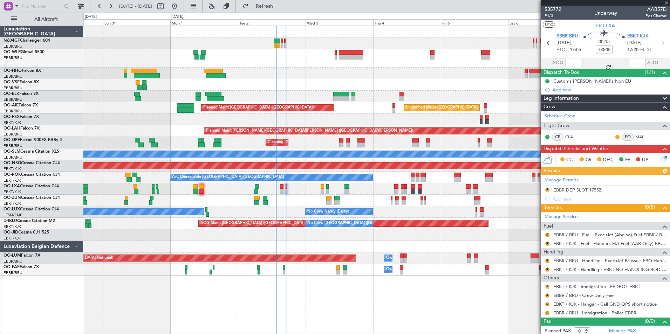
click at [548, 285] on button "R" at bounding box center [547, 287] width 4 height 4
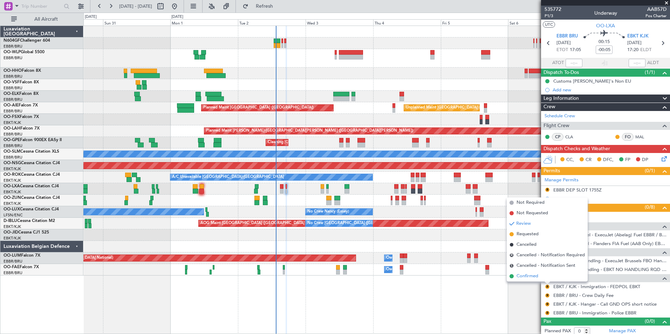
click at [528, 275] on span "Confirmed" at bounding box center [528, 276] width 22 height 7
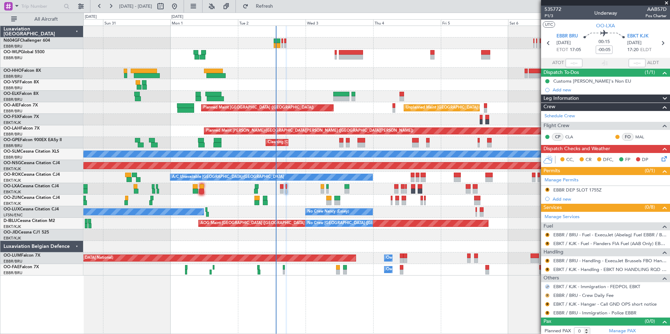
click at [547, 296] on button "R" at bounding box center [547, 296] width 4 height 4
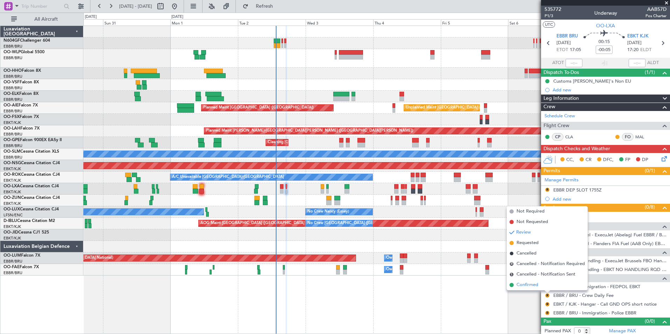
click at [536, 286] on span "Confirmed" at bounding box center [528, 285] width 22 height 7
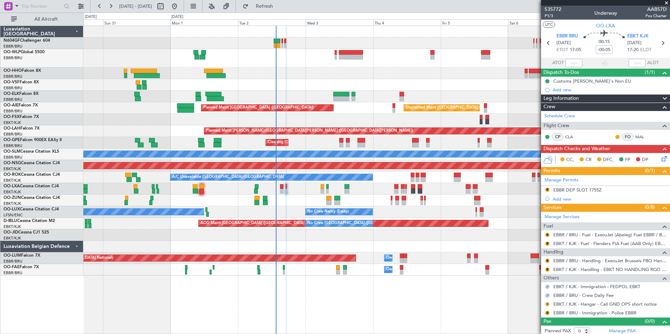
click at [548, 305] on button "R" at bounding box center [547, 304] width 4 height 4
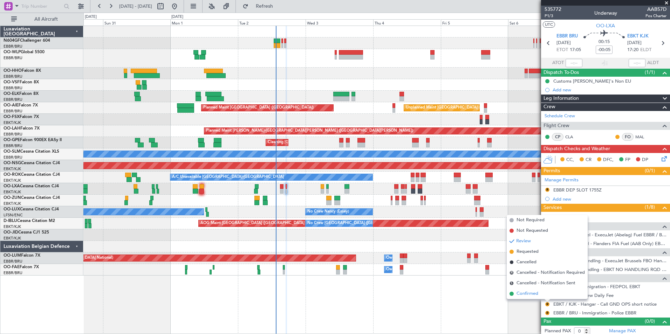
click at [529, 294] on span "Confirmed" at bounding box center [528, 294] width 22 height 7
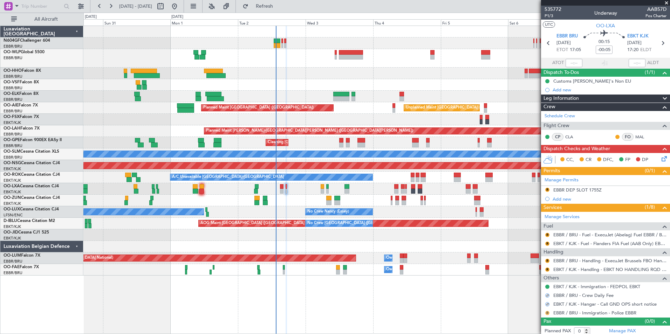
click at [546, 312] on button "R" at bounding box center [547, 313] width 4 height 4
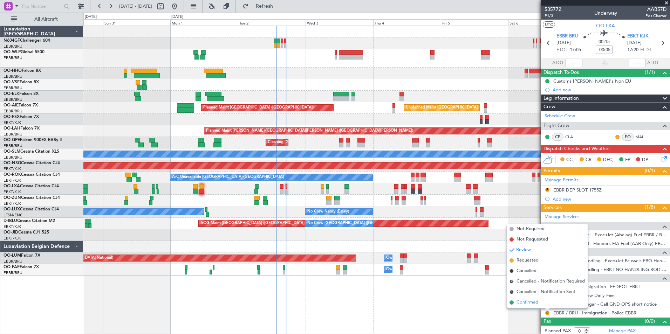
click at [532, 301] on span "Confirmed" at bounding box center [528, 302] width 22 height 7
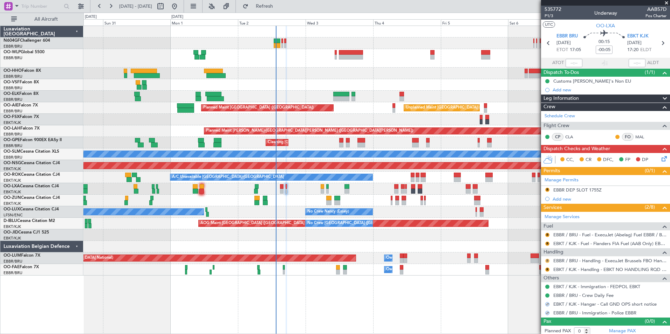
click at [547, 261] on button "R" at bounding box center [547, 261] width 4 height 4
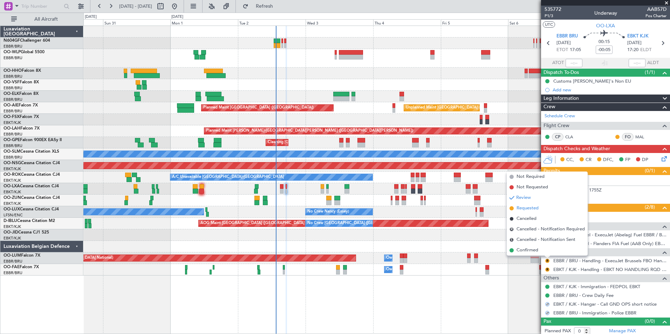
click at [519, 206] on span "Requested" at bounding box center [528, 208] width 22 height 7
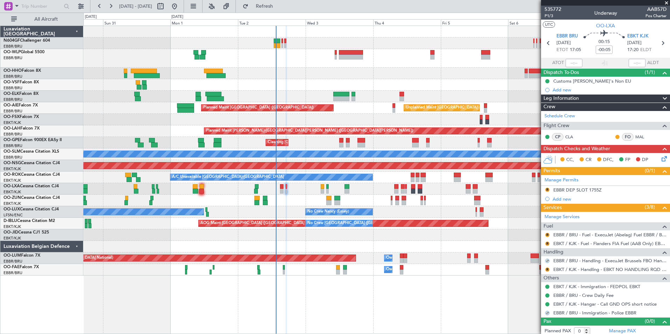
click at [547, 272] on mat-tooltip-component "Review" at bounding box center [547, 281] width 25 height 19
click at [547, 270] on button "R" at bounding box center [547, 270] width 4 height 4
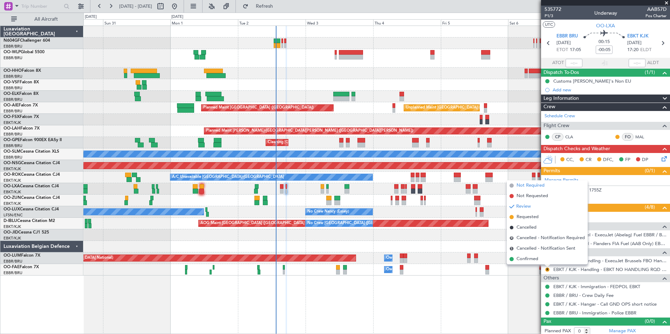
click at [538, 188] on span "Not Required" at bounding box center [531, 185] width 28 height 7
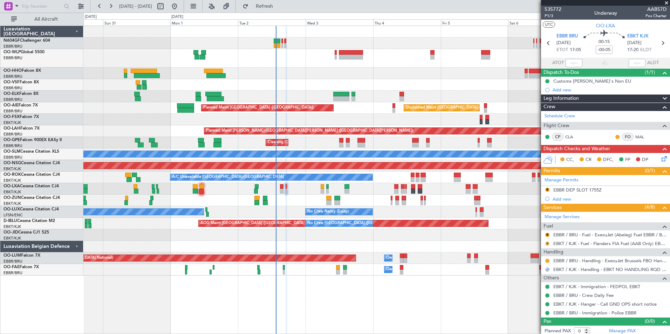
click at [546, 243] on button "R" at bounding box center [547, 244] width 4 height 4
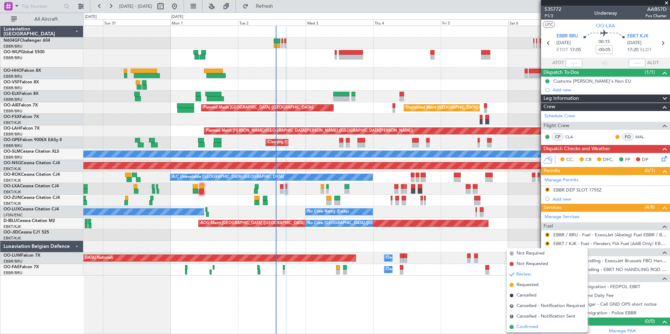
click at [529, 327] on span "Confirmed" at bounding box center [528, 327] width 22 height 7
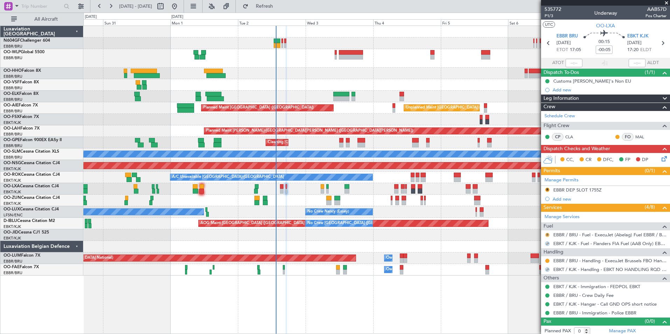
click at [547, 235] on button "R" at bounding box center [547, 235] width 4 height 4
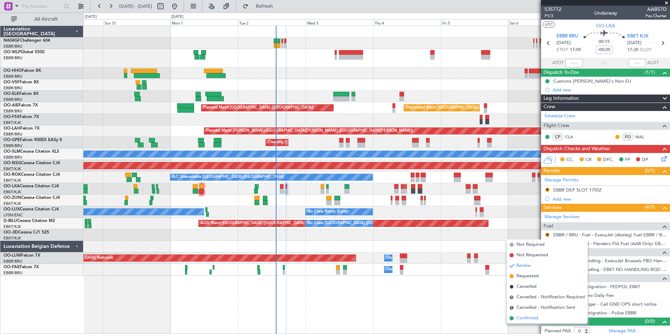
click at [524, 316] on span "Confirmed" at bounding box center [528, 318] width 22 height 7
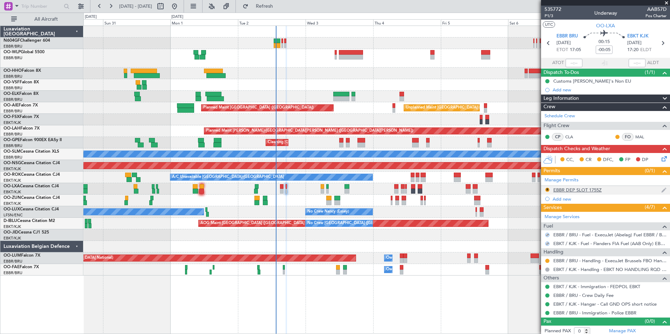
click at [567, 189] on div "EBBR DEP SLOT 1755Z" at bounding box center [577, 190] width 48 height 6
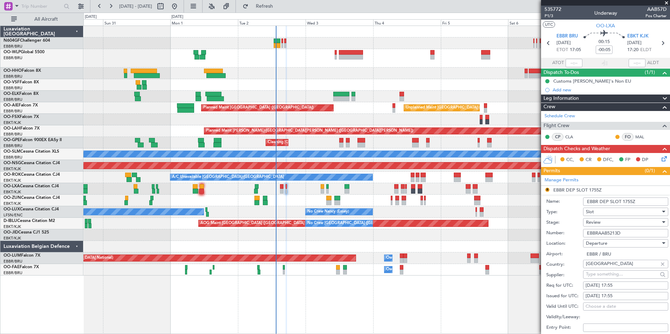
scroll to position [35, 0]
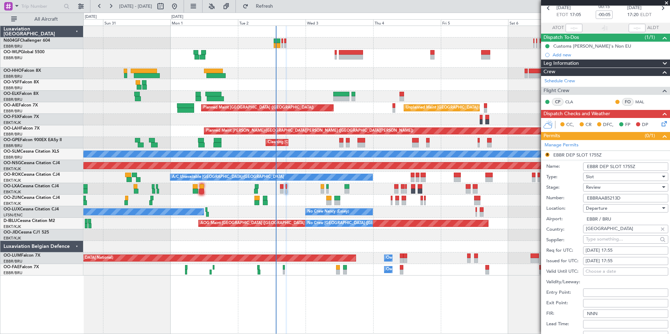
click at [606, 183] on div "Review" at bounding box center [623, 187] width 75 height 11
click at [609, 232] on span "Requested" at bounding box center [623, 233] width 74 height 11
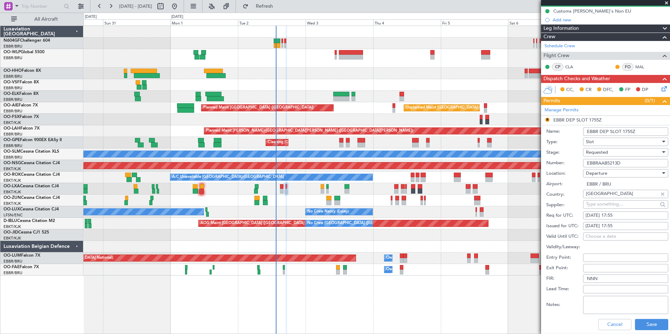
click at [625, 217] on div "02/09/2025 17:55" at bounding box center [626, 215] width 80 height 7
select select "9"
select select "2025"
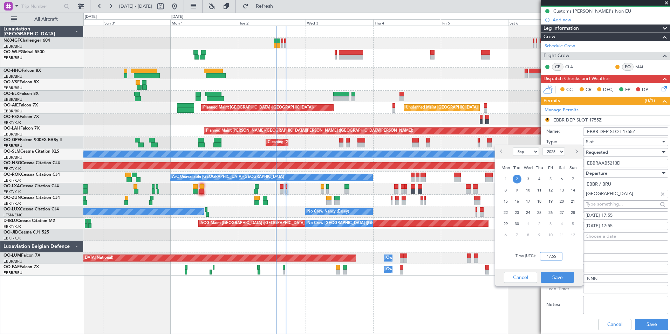
click at [555, 252] on input "17:55" at bounding box center [551, 256] width 22 height 8
type input "16:35"
click at [558, 276] on button "Save" at bounding box center [557, 277] width 33 height 11
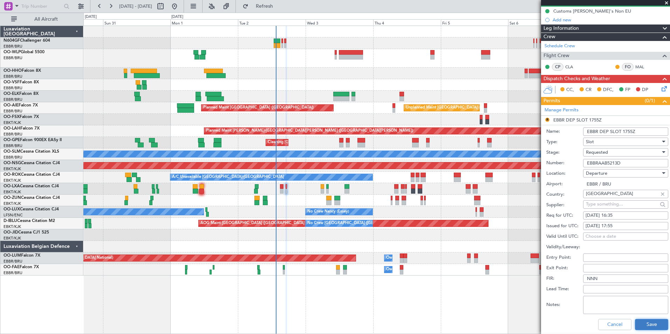
click at [643, 329] on button "Save" at bounding box center [651, 324] width 33 height 11
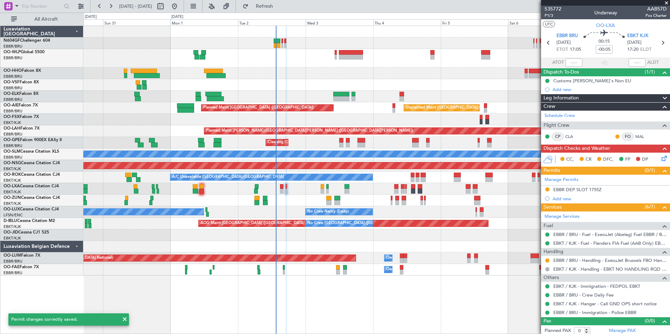
scroll to position [0, 0]
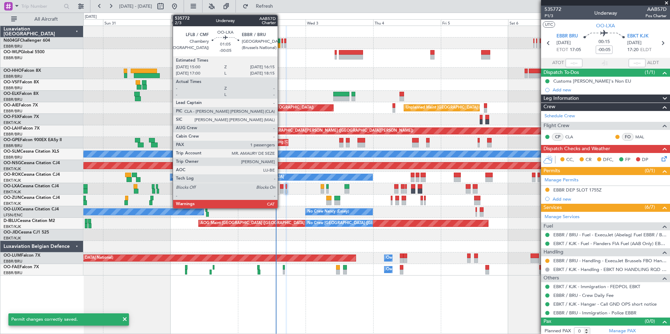
click at [281, 192] on div at bounding box center [282, 191] width 4 height 5
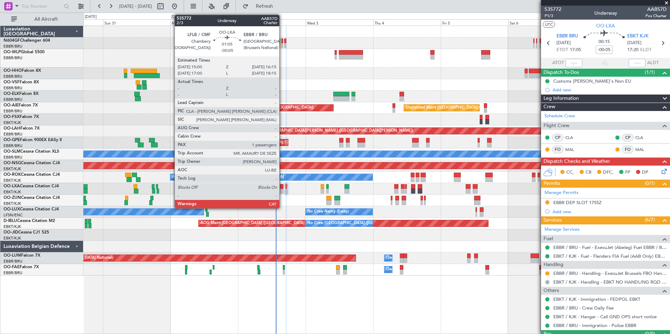
click at [282, 188] on div at bounding box center [282, 186] width 4 height 5
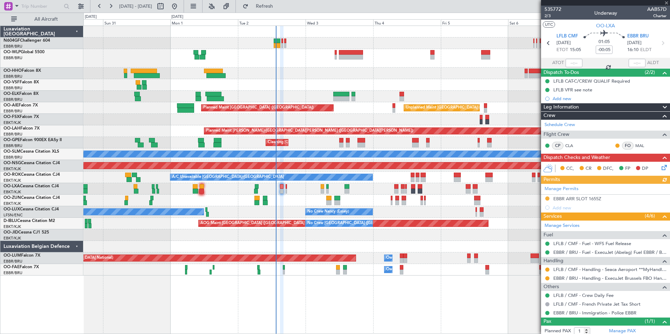
click at [660, 169] on icon at bounding box center [663, 167] width 6 height 6
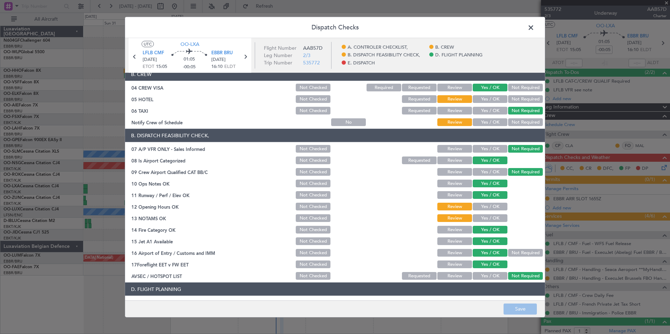
scroll to position [130, 0]
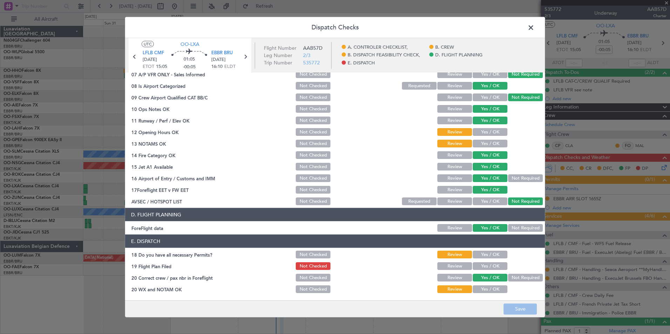
click at [485, 131] on button "Yes / OK" at bounding box center [490, 132] width 35 height 8
click at [484, 142] on button "Yes / OK" at bounding box center [490, 144] width 35 height 8
click at [485, 253] on button "Yes / OK" at bounding box center [490, 255] width 35 height 8
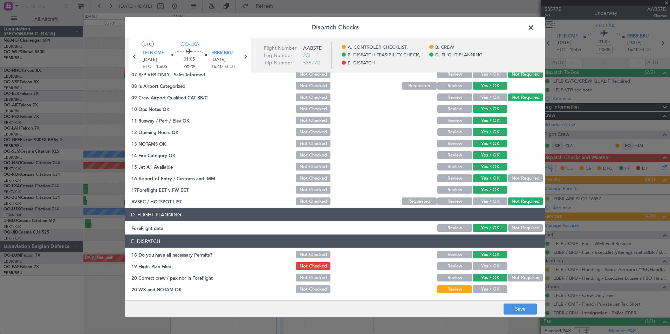
click at [479, 265] on button "Yes / OK" at bounding box center [490, 267] width 35 height 8
click at [482, 292] on button "Yes / OK" at bounding box center [490, 290] width 35 height 8
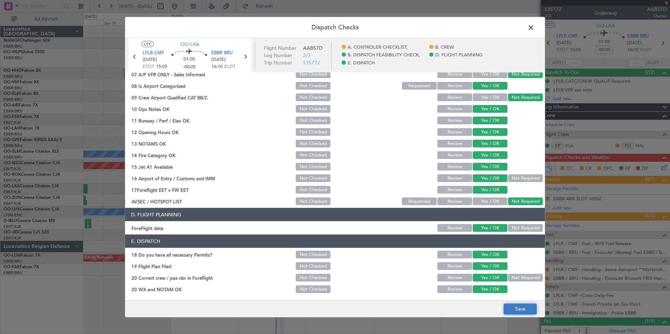
click at [516, 312] on button "Save" at bounding box center [520, 309] width 33 height 11
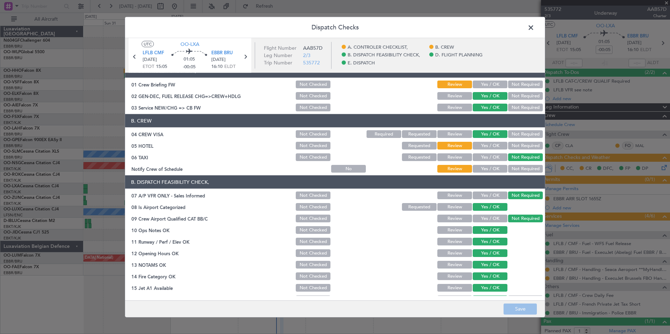
scroll to position [0, 0]
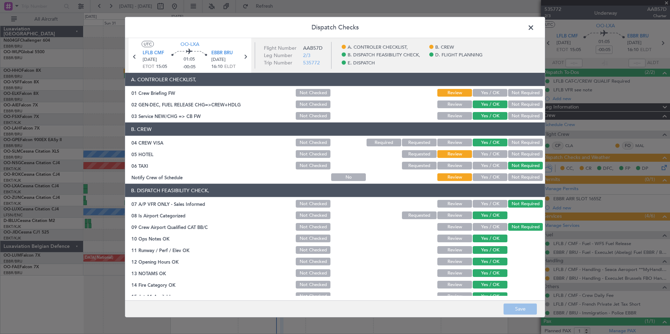
click at [508, 150] on button "Not Required" at bounding box center [525, 154] width 35 height 8
click at [493, 175] on button "Yes / OK" at bounding box center [490, 177] width 35 height 8
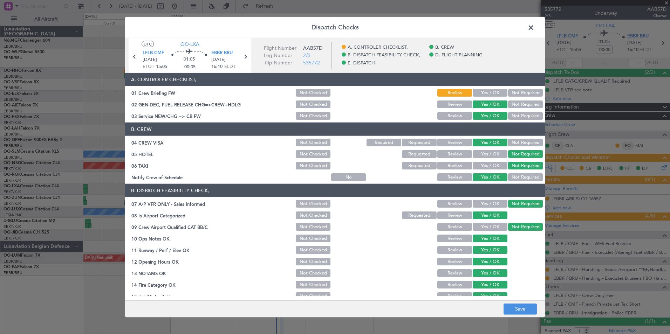
click at [488, 91] on button "Yes / OK" at bounding box center [490, 93] width 35 height 8
click at [514, 308] on button "Save" at bounding box center [520, 309] width 33 height 11
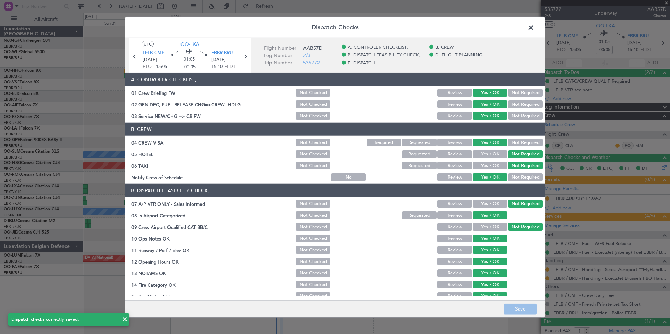
click at [534, 27] on span at bounding box center [534, 29] width 0 height 14
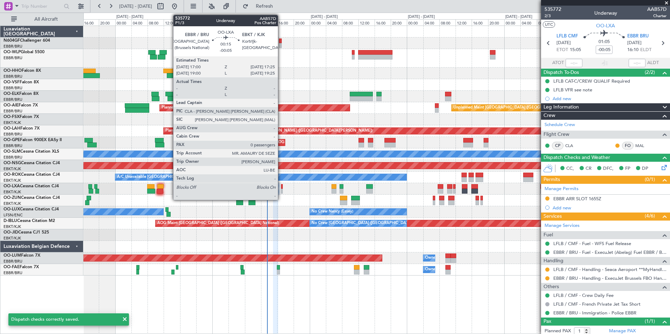
click at [281, 187] on div at bounding box center [282, 186] width 2 height 5
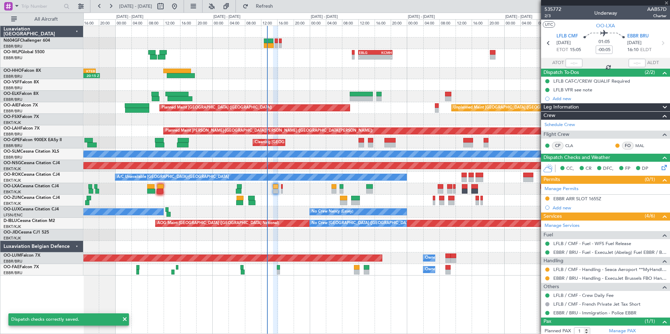
type input "0"
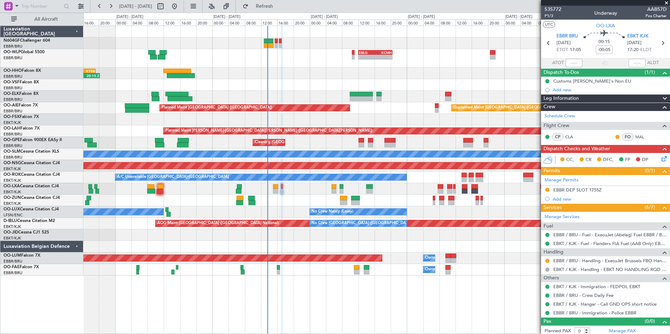
click at [660, 158] on icon at bounding box center [663, 158] width 6 height 6
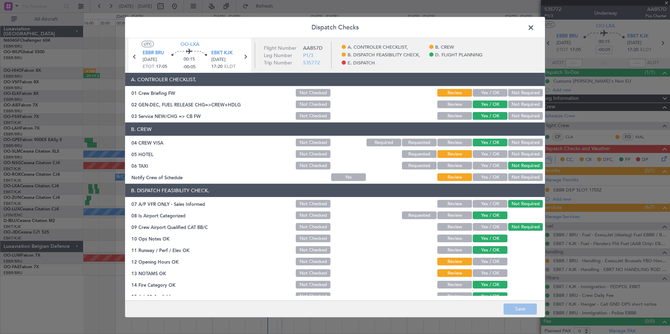
scroll to position [130, 0]
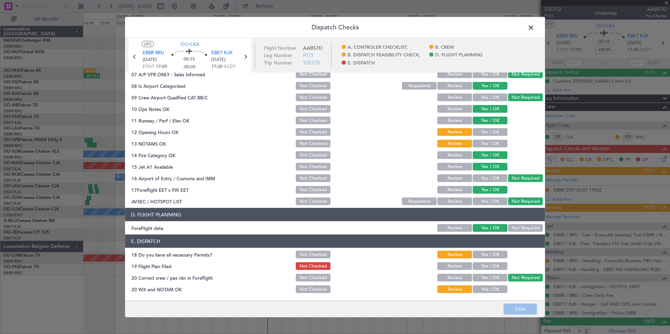
click at [491, 252] on button "Yes / OK" at bounding box center [490, 255] width 35 height 8
click at [489, 264] on button "Yes / OK" at bounding box center [490, 267] width 35 height 8
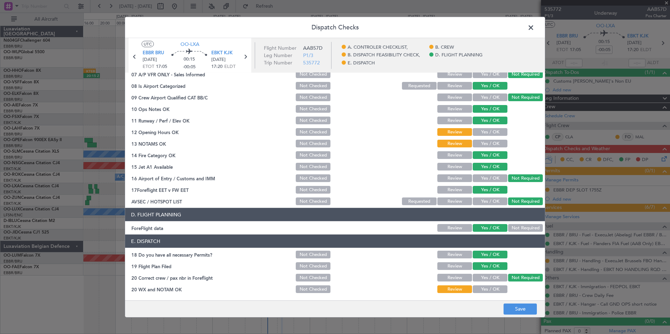
click at [486, 279] on button "Yes / OK" at bounding box center [490, 278] width 35 height 8
click at [484, 288] on button "Yes / OK" at bounding box center [490, 290] width 35 height 8
click at [513, 312] on button "Save" at bounding box center [520, 309] width 33 height 11
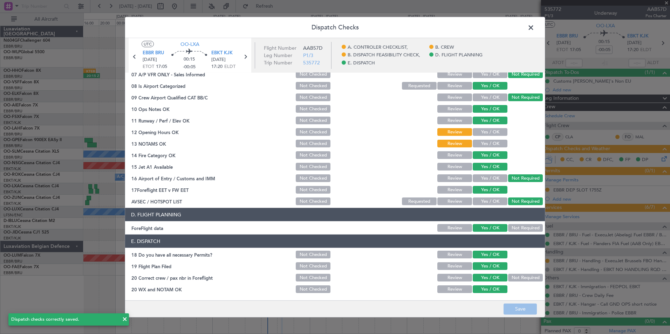
click at [486, 134] on button "Yes / OK" at bounding box center [490, 132] width 35 height 8
click at [485, 139] on div "Yes / OK" at bounding box center [489, 144] width 35 height 10
click at [483, 144] on button "Yes / OK" at bounding box center [490, 144] width 35 height 8
click at [512, 307] on button "Save" at bounding box center [520, 309] width 33 height 11
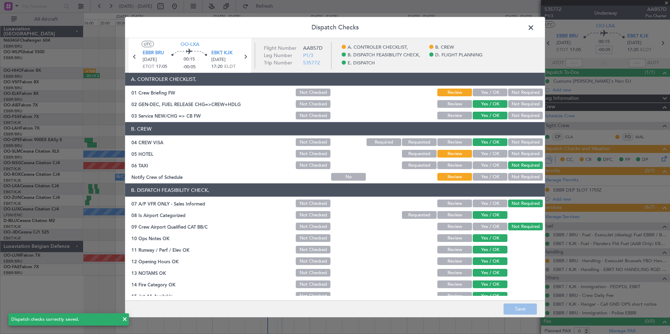
scroll to position [0, 0]
click at [514, 150] on button "Not Required" at bounding box center [525, 154] width 35 height 8
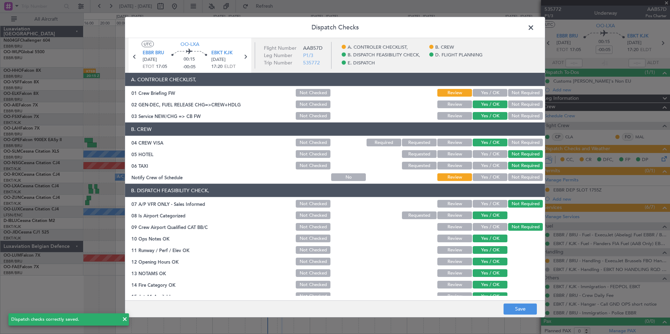
click at [489, 176] on button "Yes / OK" at bounding box center [490, 177] width 35 height 8
click at [489, 90] on button "Yes / OK" at bounding box center [490, 93] width 35 height 8
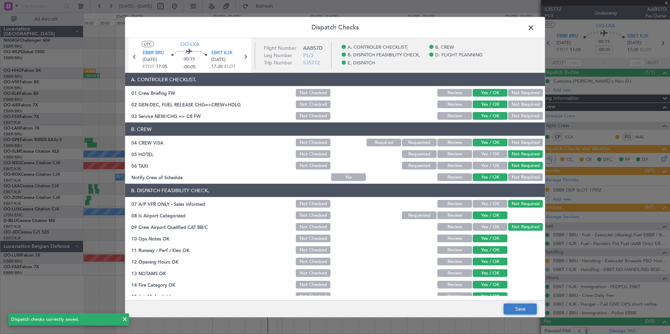
click at [506, 313] on button "Save" at bounding box center [520, 309] width 33 height 11
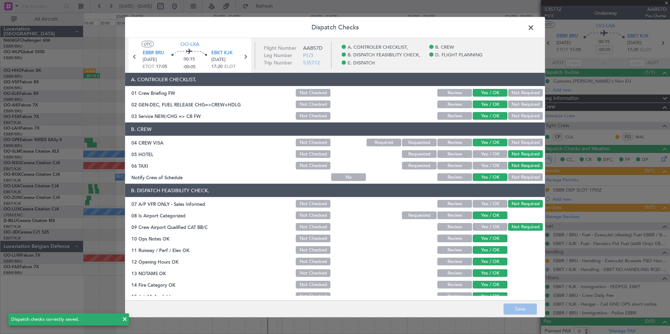
click at [534, 27] on span at bounding box center [534, 29] width 0 height 14
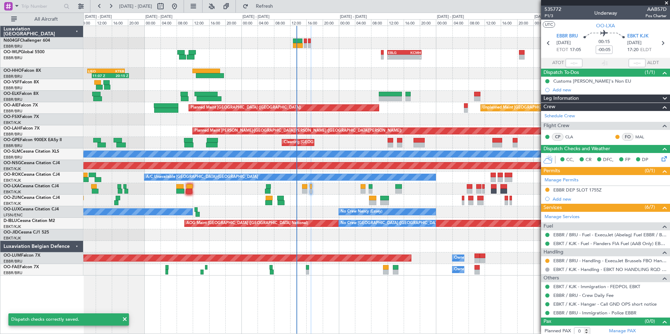
click at [312, 196] on div "- - EBLG 12:00 Z KCMH 20:30 Z 11:07 Z 20:15 Z LIEO 10:00 Z KTEB 19:15 Z Unplann…" at bounding box center [376, 151] width 586 height 250
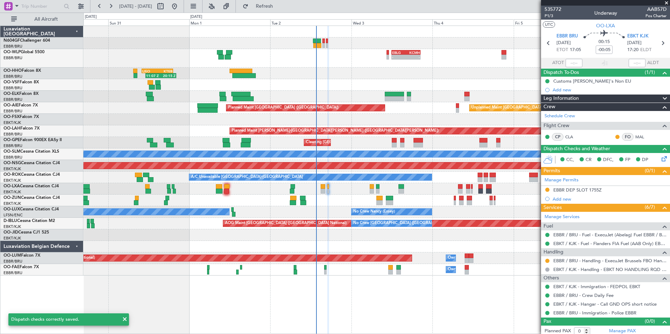
click at [326, 202] on div "Planned Maint Kortrijk-[GEOGRAPHIC_DATA]" at bounding box center [376, 201] width 586 height 12
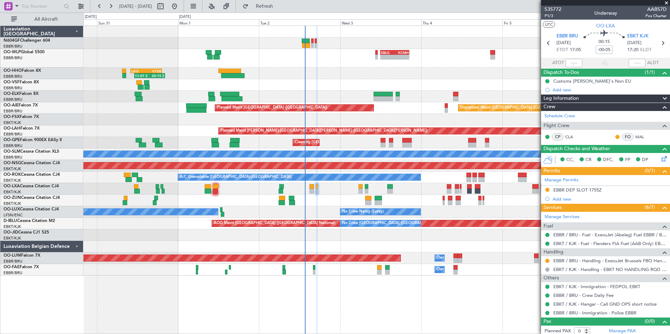
click at [311, 203] on div "Planned Maint Kortrijk-[GEOGRAPHIC_DATA]" at bounding box center [376, 201] width 586 height 12
click at [274, 5] on span "Refresh" at bounding box center [264, 6] width 29 height 5
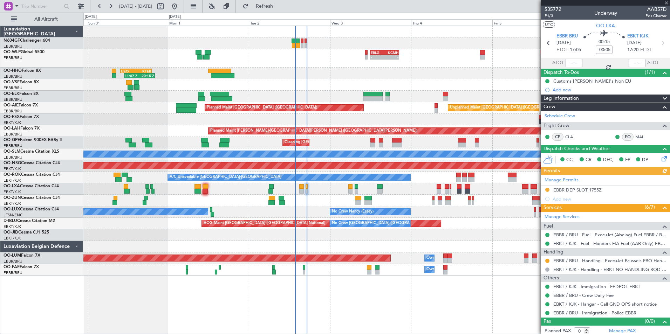
click at [324, 60] on div "- - EBLG 12:00 Z KCMH 20:30 Z - - KAUS 22:00 Z ELLX 07:45 Z Planned Maint Berli…" at bounding box center [376, 151] width 586 height 250
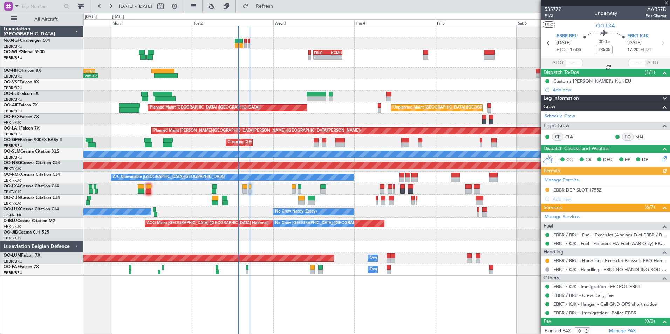
click at [294, 53] on div "- - EBLG 12:00 Z KCMH 20:30 Z - - KAUS 22:00 Z ELLX 07:45 Z" at bounding box center [376, 58] width 586 height 19
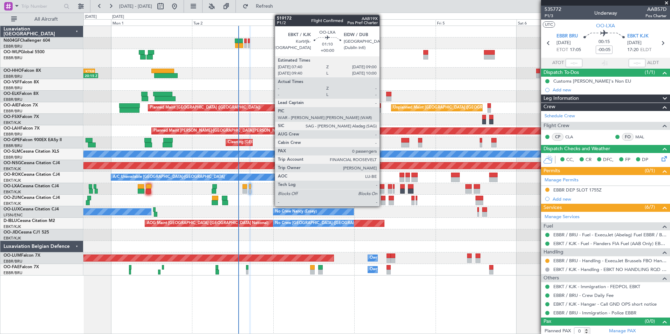
click at [383, 189] on div at bounding box center [382, 186] width 5 height 5
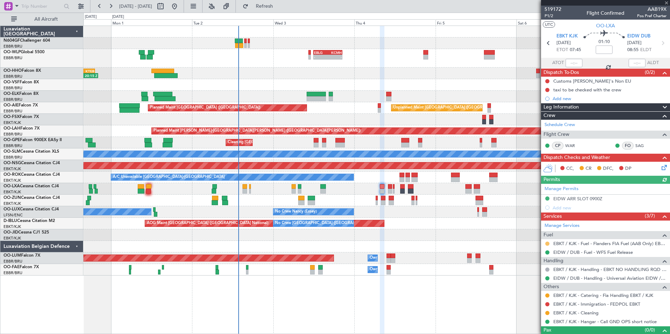
click at [549, 243] on button at bounding box center [547, 244] width 4 height 4
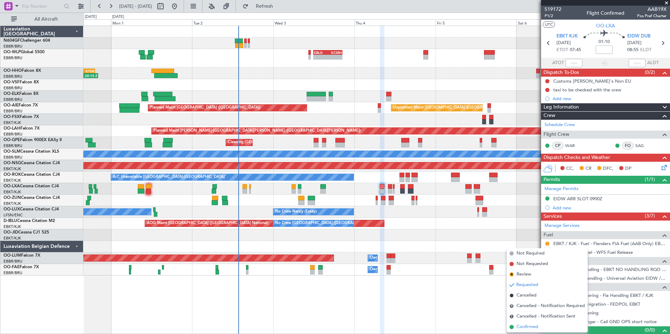
click at [520, 330] on span "Confirmed" at bounding box center [528, 327] width 22 height 7
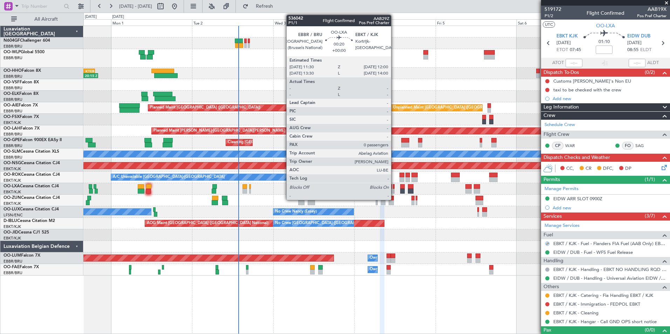
click at [394, 189] on div at bounding box center [394, 191] width 2 height 5
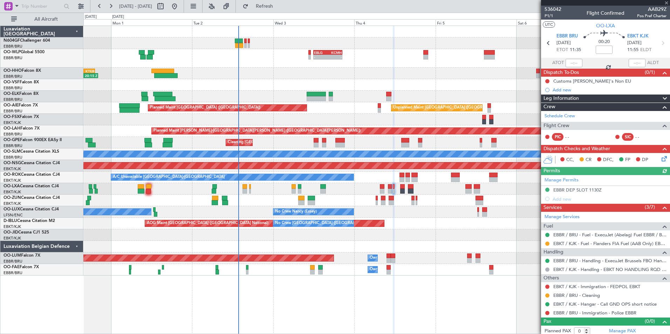
click at [552, 243] on div "EBKT / KJK - Fuel - Flanders FIA Fuel (AAB Only) EBKT / KJK" at bounding box center [605, 243] width 129 height 9
click at [550, 243] on div at bounding box center [548, 244] width 6 height 6
click at [547, 243] on button at bounding box center [547, 244] width 4 height 4
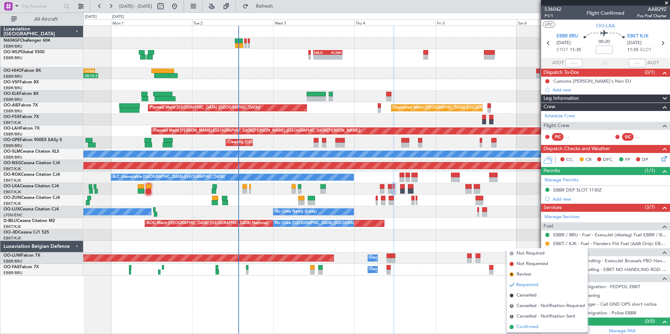
click at [517, 327] on span "Confirmed" at bounding box center [528, 327] width 22 height 7
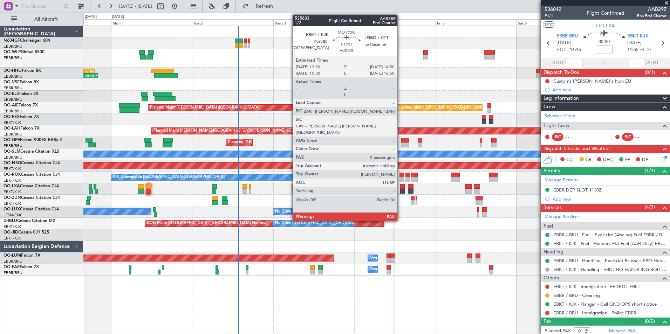
click at [401, 180] on div at bounding box center [402, 179] width 5 height 5
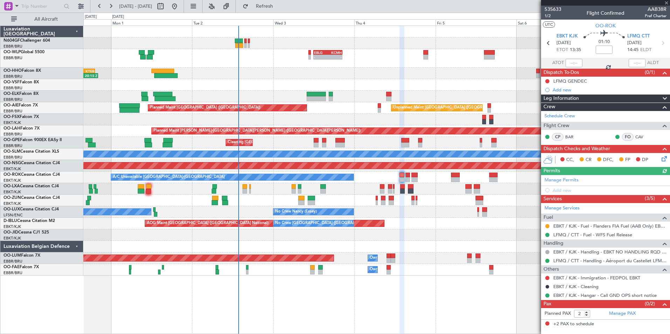
click at [550, 226] on div "EBKT / KJK - Fuel - Flanders FIA Fuel (AAB Only) EBKT / KJK" at bounding box center [605, 226] width 129 height 9
click at [543, 226] on div "EBKT / KJK - Fuel - Flanders FIA Fuel (AAB Only) EBKT / KJK" at bounding box center [605, 226] width 129 height 9
click at [550, 224] on nimbus-traffic-light at bounding box center [548, 227] width 6 height 6
click at [548, 225] on button at bounding box center [547, 226] width 4 height 4
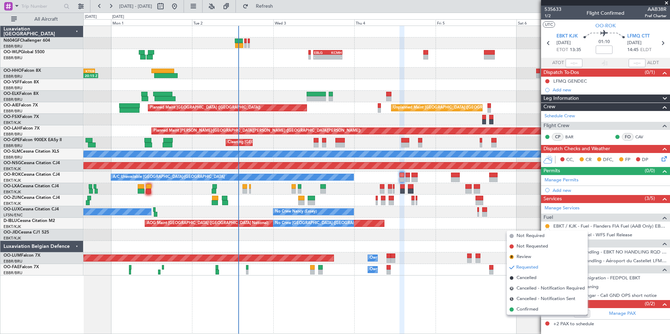
click at [530, 308] on span "Confirmed" at bounding box center [528, 309] width 22 height 7
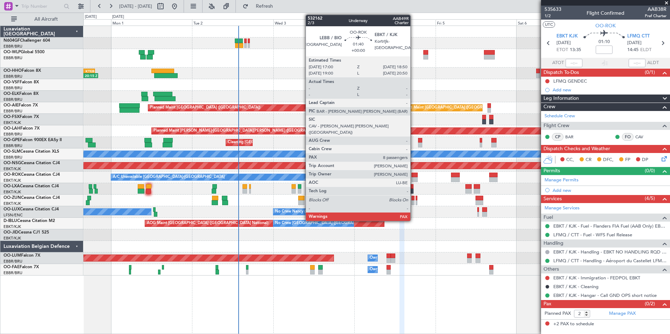
click at [414, 177] on div at bounding box center [414, 179] width 6 height 5
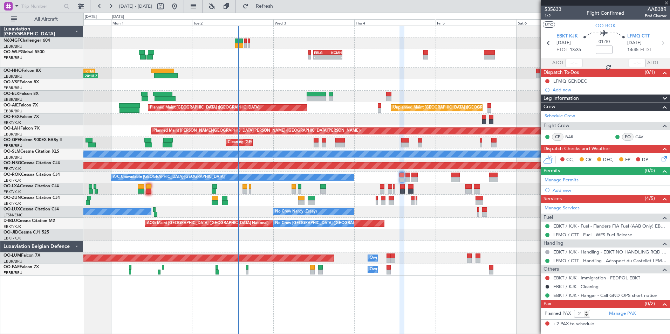
type input "8"
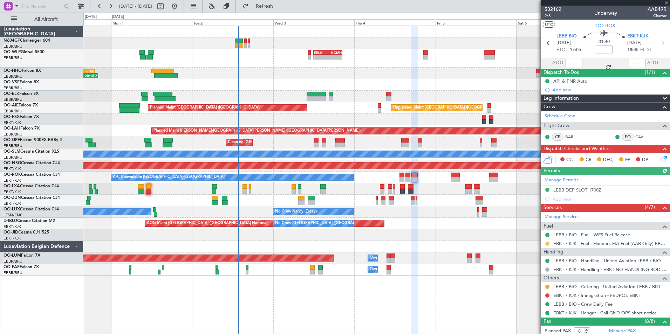
click at [548, 245] on button at bounding box center [547, 244] width 4 height 4
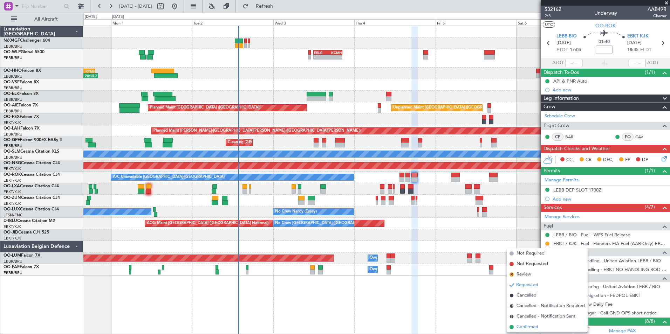
click at [536, 326] on span "Confirmed" at bounding box center [528, 327] width 22 height 7
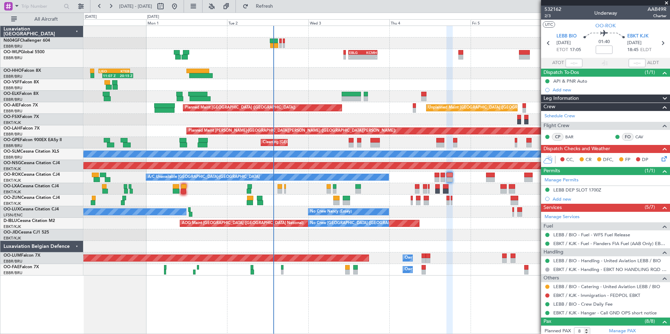
click at [294, 196] on div "- - EBLG 12:00 Z KCMH 20:30 Z - - KAUS 22:00 Z ELLX 07:45 Z Planned Maint Berli…" at bounding box center [376, 151] width 586 height 250
click at [287, 202] on div at bounding box center [376, 201] width 586 height 12
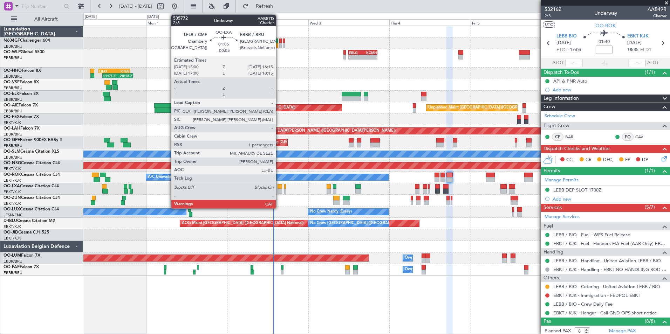
click at [279, 188] on div at bounding box center [280, 186] width 5 height 5
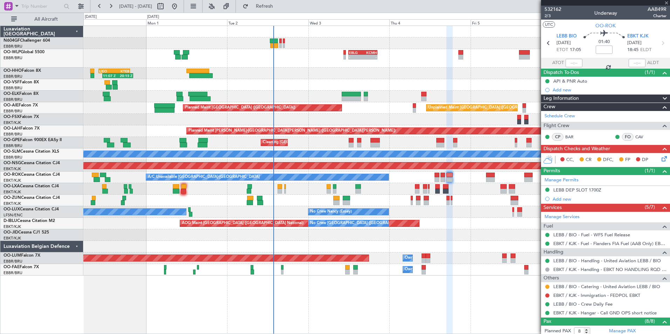
type input "-00:05"
type input "1"
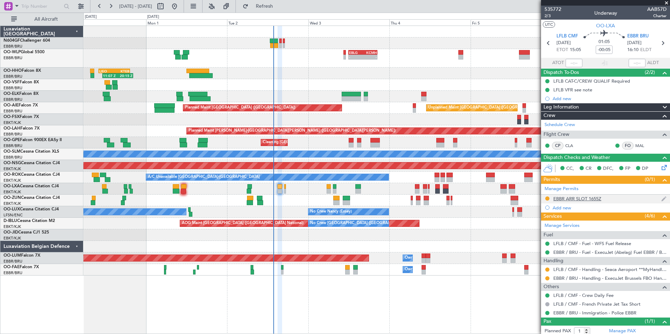
click at [570, 200] on div "EBBR ARR SLOT 1655Z" at bounding box center [577, 199] width 48 height 6
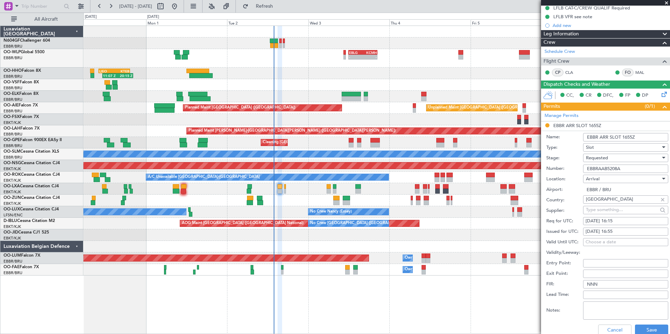
scroll to position [105, 0]
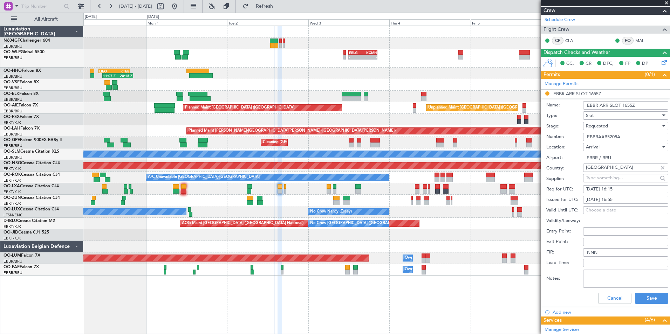
click at [621, 126] on div "Requested" at bounding box center [623, 126] width 75 height 11
click at [607, 179] on span "Received OK" at bounding box center [623, 179] width 74 height 11
click at [622, 198] on div "[DATE] 16:55" at bounding box center [626, 200] width 80 height 7
select select "9"
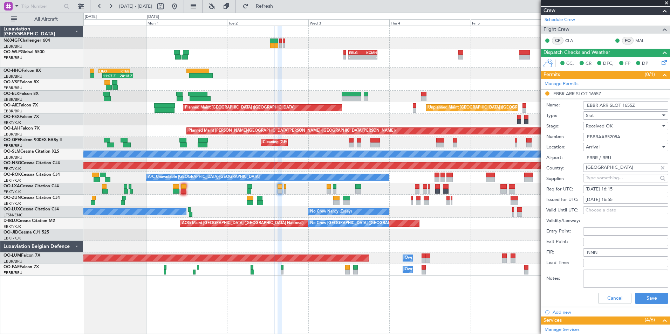
select select "2025"
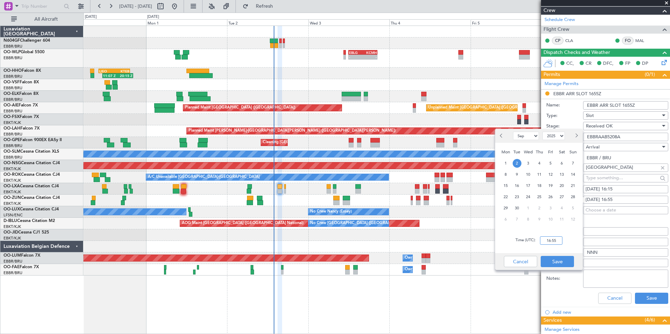
click at [549, 243] on input "16:55" at bounding box center [551, 241] width 22 height 8
click at [578, 240] on div "Time (UTC): 1615" at bounding box center [539, 240] width 88 height 25
type input "16:15"
click at [550, 265] on button "Save" at bounding box center [557, 261] width 33 height 11
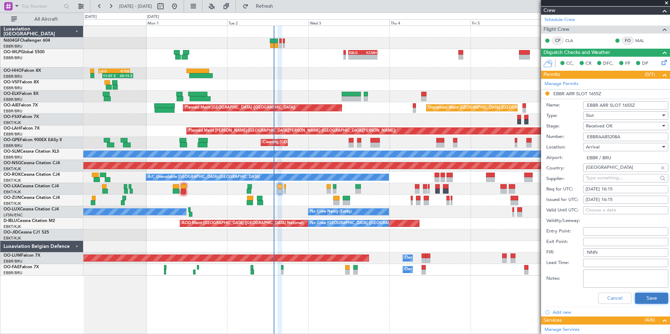
click at [637, 301] on button "Save" at bounding box center [651, 298] width 33 height 11
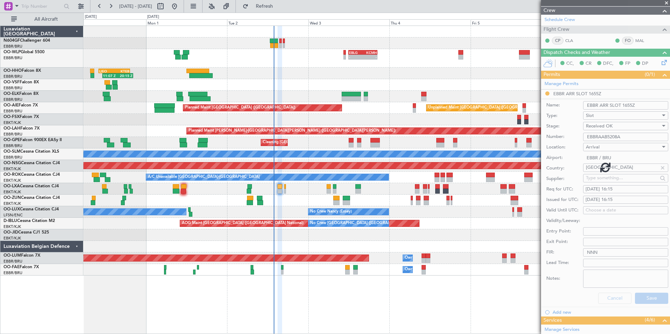
scroll to position [19, 0]
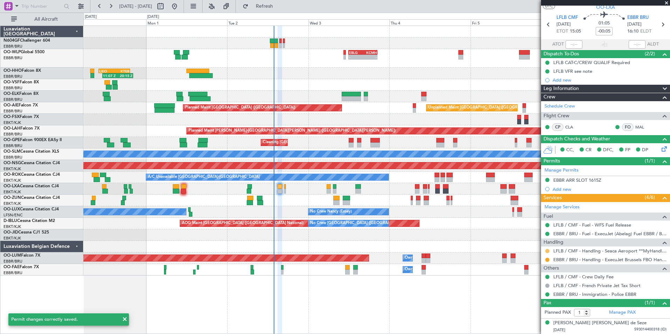
click at [546, 251] on button at bounding box center [547, 251] width 4 height 4
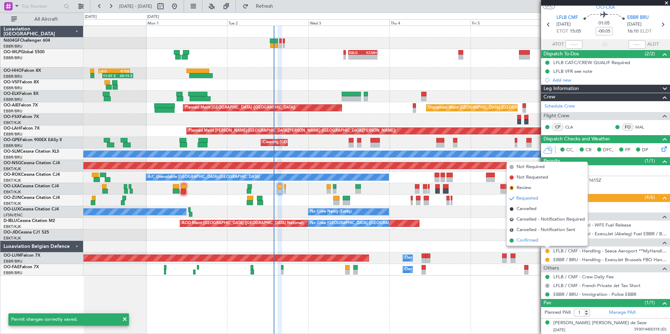
click at [538, 242] on span "Confirmed" at bounding box center [528, 240] width 22 height 7
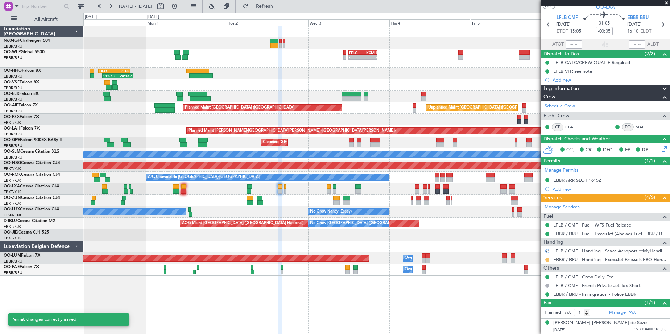
click at [547, 259] on button at bounding box center [547, 260] width 4 height 4
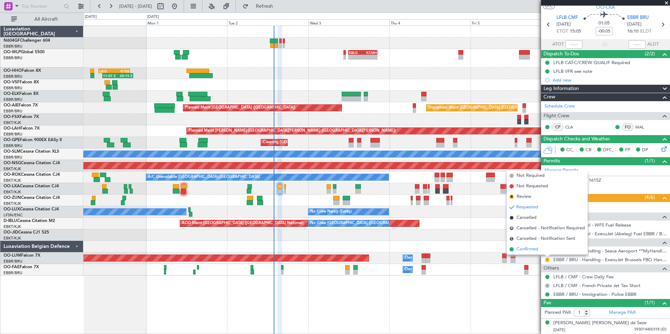
click at [527, 253] on span "Confirmed" at bounding box center [528, 249] width 22 height 7
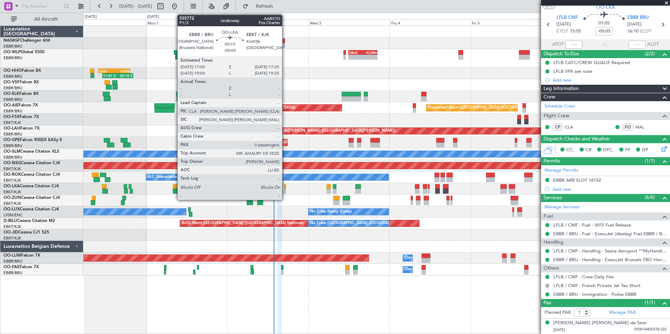
click at [285, 190] on div at bounding box center [285, 191] width 2 height 5
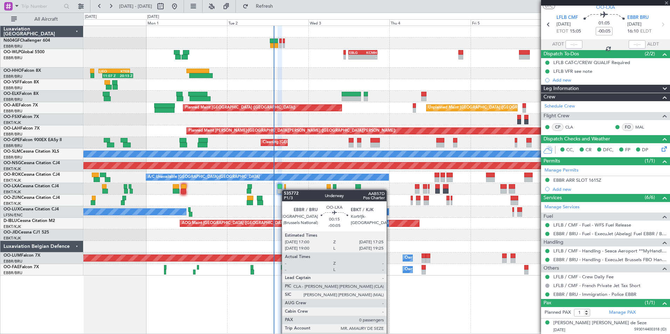
type input "0"
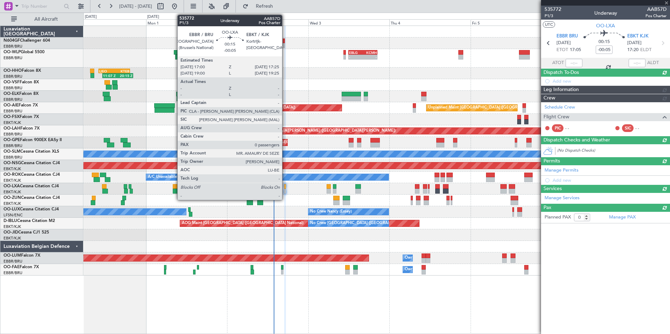
scroll to position [0, 0]
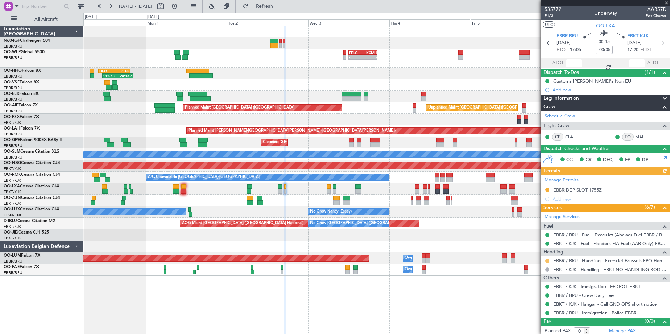
click at [547, 262] on button at bounding box center [547, 261] width 4 height 4
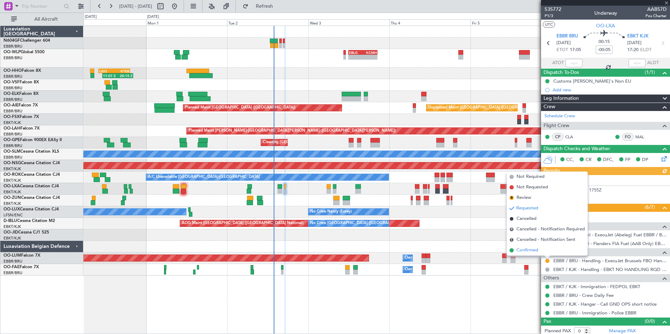
click at [526, 254] on li "Confirmed" at bounding box center [547, 250] width 81 height 11
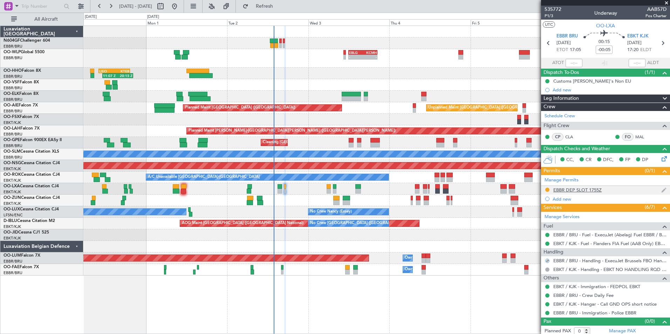
click at [579, 190] on div "EBBR DEP SLOT 1755Z" at bounding box center [577, 190] width 48 height 6
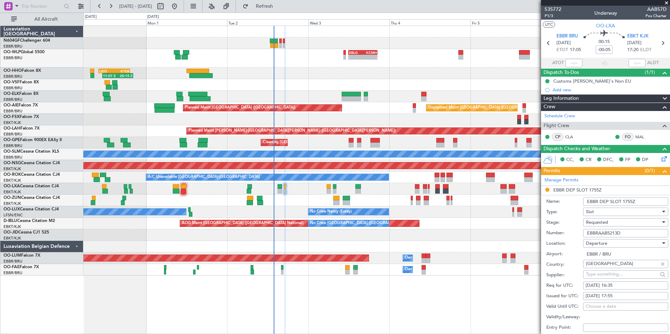
scroll to position [140, 0]
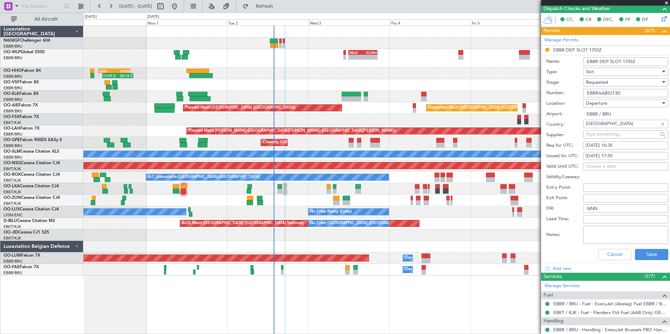
click at [617, 84] on div "Requested" at bounding box center [623, 82] width 75 height 11
click at [617, 134] on span "Received OK" at bounding box center [623, 135] width 74 height 11
click at [619, 152] on fb-calendar-cell "02/09/2025 17:55" at bounding box center [625, 156] width 85 height 8
click at [619, 157] on div "02/09/2025 17:55" at bounding box center [626, 156] width 80 height 7
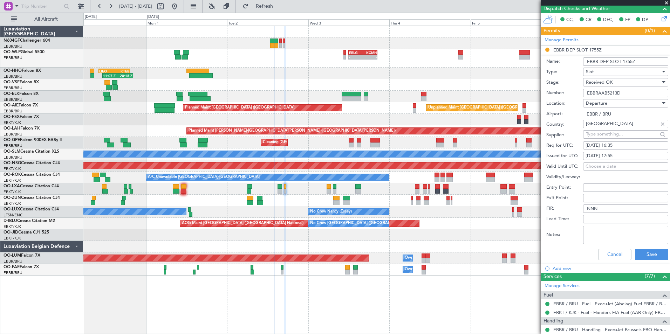
select select "9"
select select "2025"
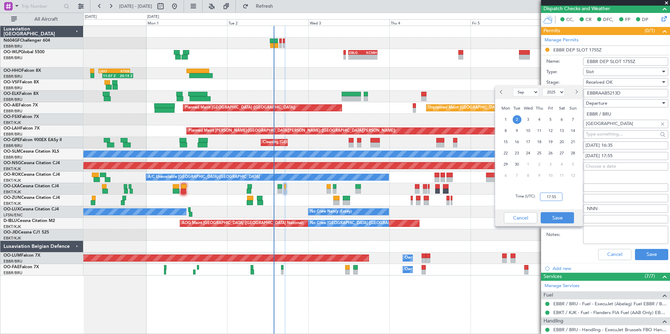
click at [559, 199] on input "17:55" at bounding box center [551, 197] width 22 height 8
drag, startPoint x: 562, startPoint y: 199, endPoint x: 550, endPoint y: 208, distance: 15.0
click at [560, 199] on input "16:35" at bounding box center [551, 197] width 22 height 8
type input "16:35"
click at [555, 219] on button "Save" at bounding box center [557, 217] width 33 height 11
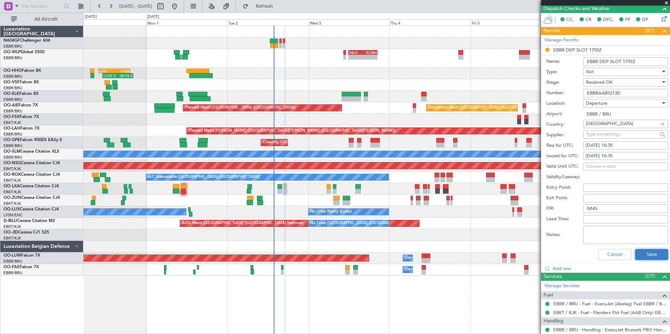
click at [639, 254] on button "Save" at bounding box center [651, 254] width 33 height 11
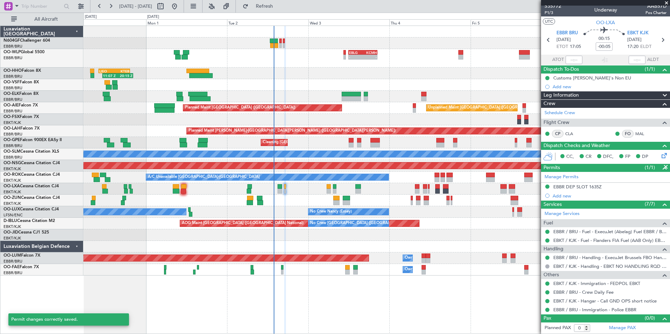
scroll to position [3, 0]
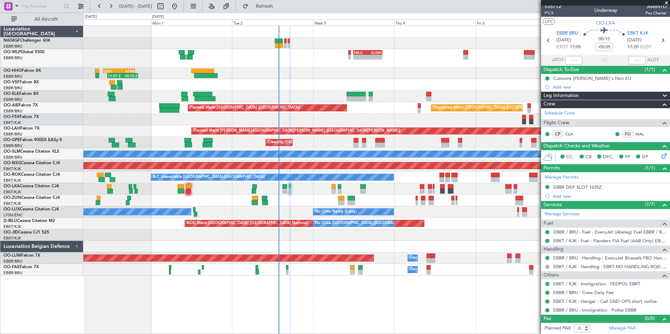
click at [284, 195] on div "Planned Maint Kortrijk-[GEOGRAPHIC_DATA]" at bounding box center [376, 201] width 586 height 12
click at [323, 201] on div "Planned Maint Kortrijk-[GEOGRAPHIC_DATA]" at bounding box center [376, 201] width 586 height 12
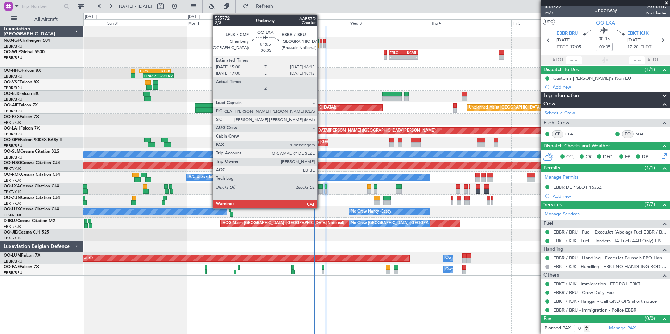
click at [321, 188] on div at bounding box center [320, 186] width 5 height 5
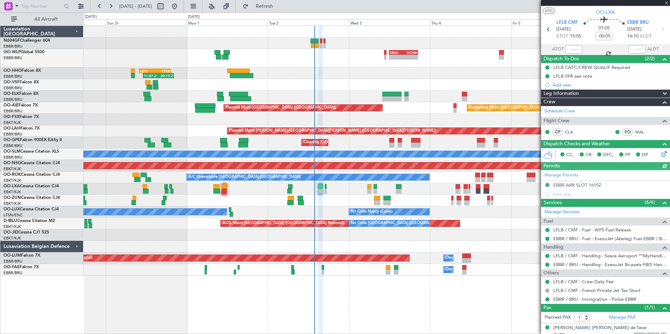
scroll to position [19, 0]
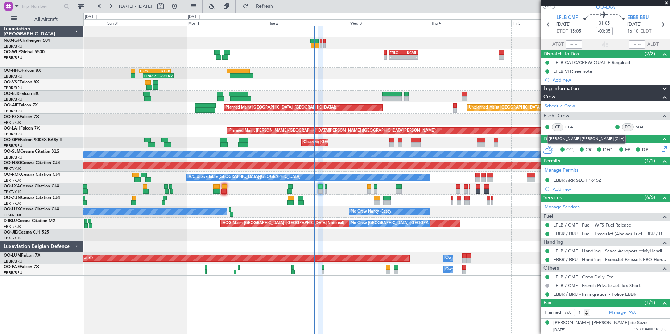
click at [568, 128] on link "CLA" at bounding box center [573, 127] width 16 height 6
click at [291, 89] on div "- - EBLG 12:00 Z KCMH 20:30 Z - - KAUS 22:00 Z ELLX 07:45 Z Planned Maint Berli…" at bounding box center [376, 151] width 586 height 250
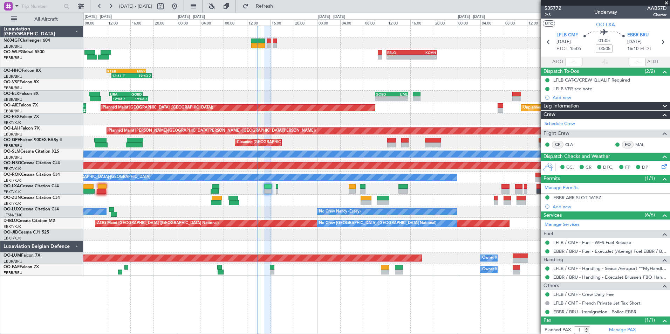
scroll to position [0, 0]
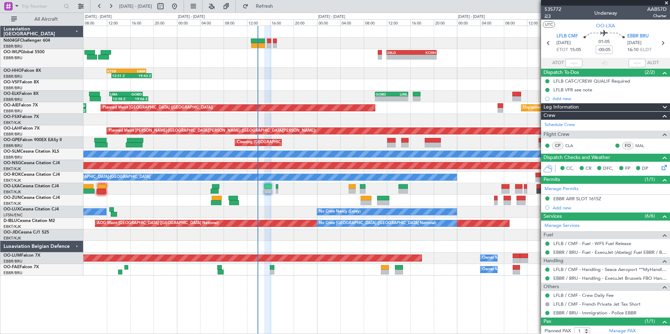
click at [550, 13] on span "2/3" at bounding box center [553, 16] width 17 height 6
click at [274, 2] on button "Refresh" at bounding box center [260, 6] width 42 height 11
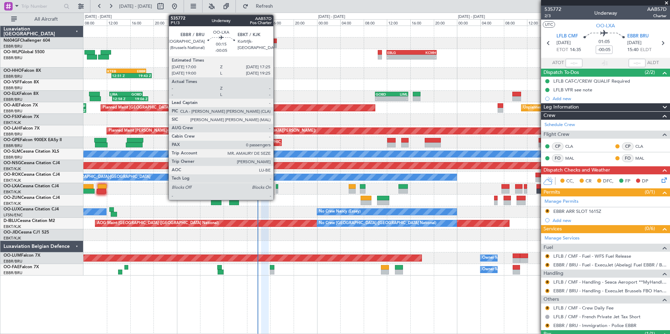
click at [277, 187] on div at bounding box center [277, 186] width 2 height 5
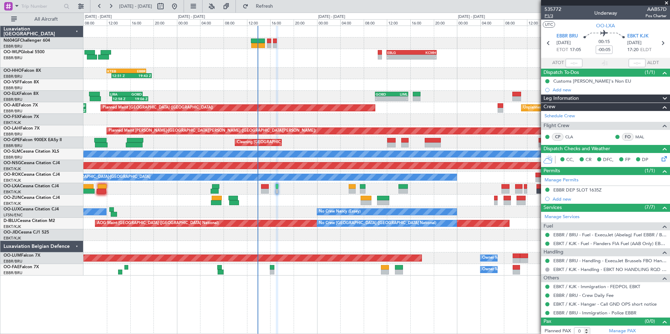
click at [551, 15] on span "P1/3" at bounding box center [553, 16] width 17 height 6
click at [276, 7] on span "Refresh" at bounding box center [264, 6] width 29 height 5
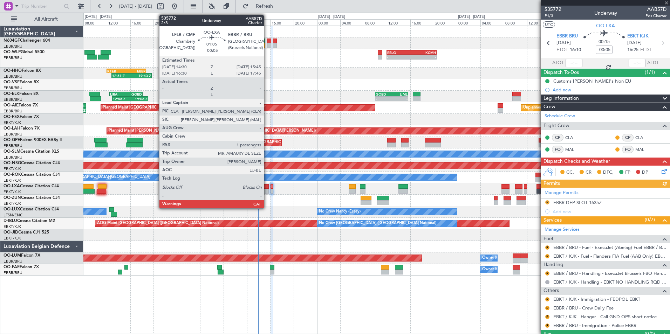
click at [267, 191] on div at bounding box center [264, 191] width 7 height 5
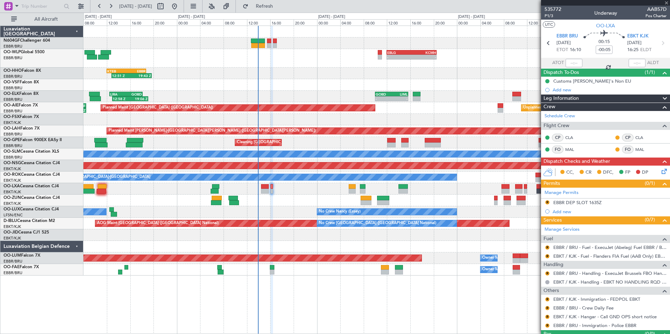
type input "1"
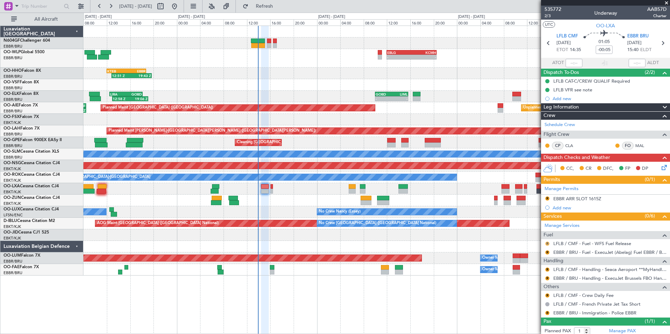
click at [547, 244] on button "R" at bounding box center [547, 244] width 4 height 4
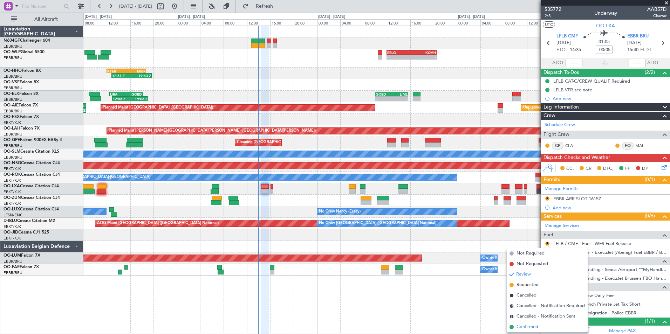
click at [531, 326] on span "Confirmed" at bounding box center [528, 327] width 22 height 7
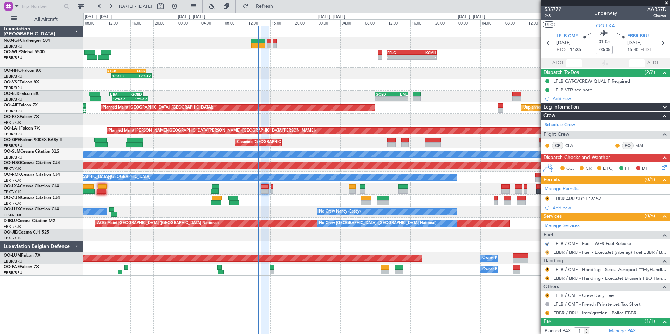
click at [547, 251] on button "R" at bounding box center [547, 253] width 4 height 4
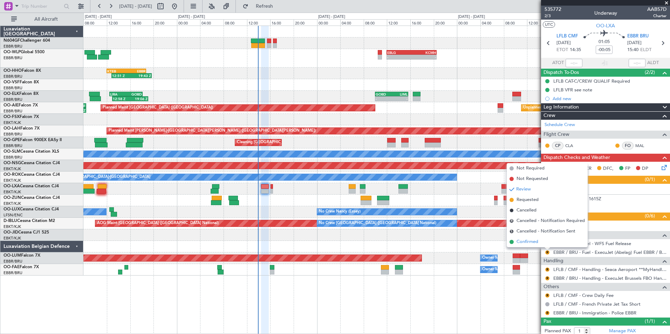
click at [526, 240] on span "Confirmed" at bounding box center [528, 242] width 22 height 7
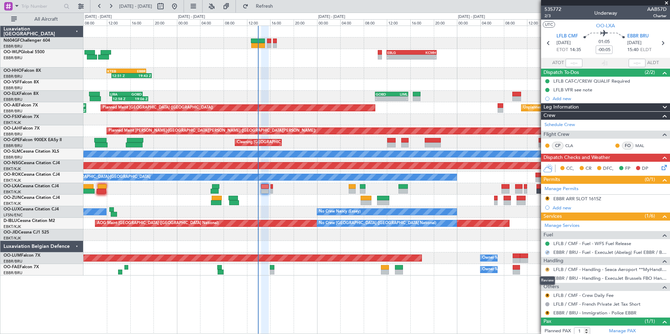
click at [547, 270] on button "R" at bounding box center [547, 270] width 4 height 4
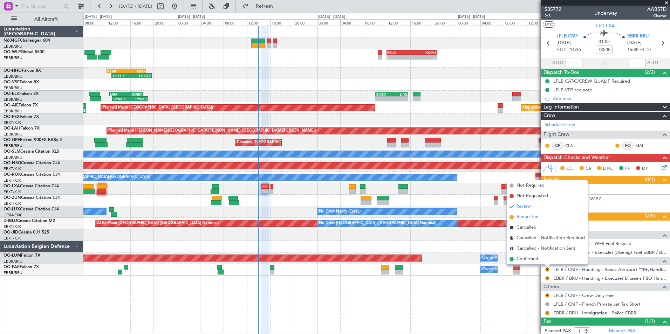
click at [534, 218] on span "Requested" at bounding box center [528, 217] width 22 height 7
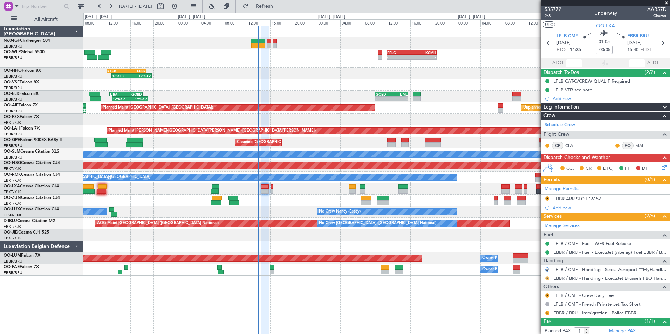
click at [548, 278] on button "R" at bounding box center [547, 279] width 4 height 4
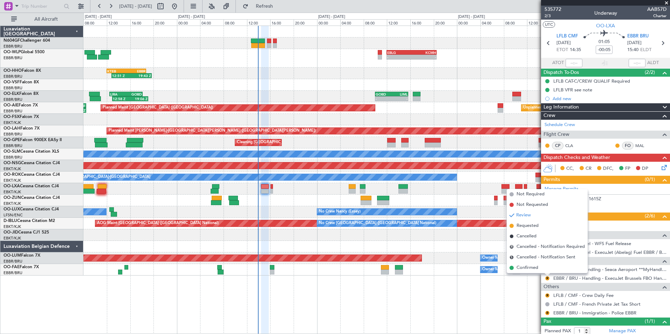
click at [522, 286] on div "- - EBLG 12:00 Z KCMH 20:30 Z 12:51 Z 19:43 Z KTEB 12:00 Z EBBR 18:45 Z 11:07 Z…" at bounding box center [376, 180] width 587 height 309
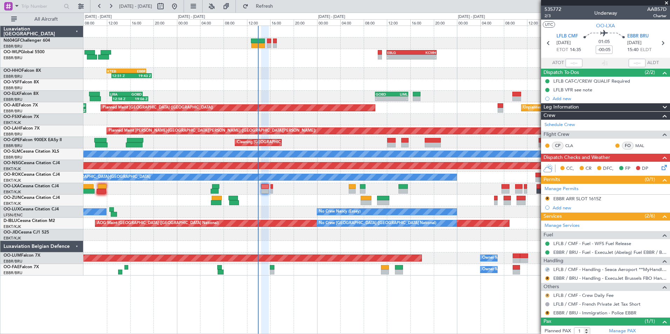
click at [547, 295] on button "R" at bounding box center [547, 296] width 4 height 4
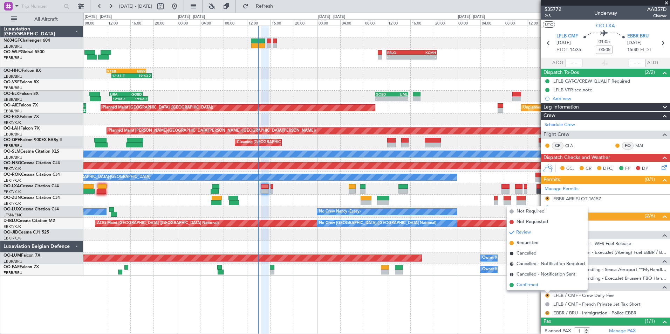
click at [533, 286] on span "Confirmed" at bounding box center [528, 285] width 22 height 7
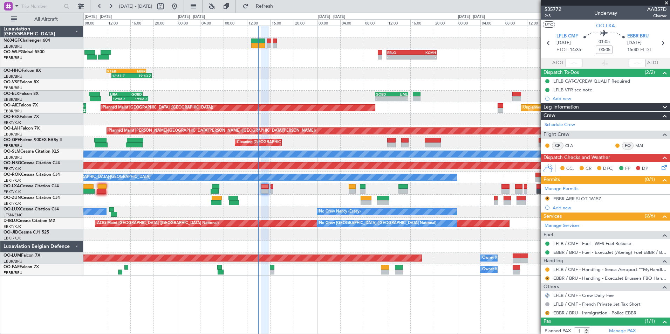
click at [545, 315] on div "R" at bounding box center [548, 314] width 6 height 6
click at [549, 314] on button "R" at bounding box center [547, 313] width 4 height 4
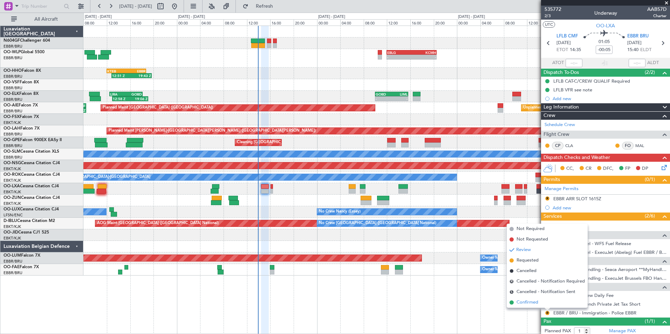
click at [539, 305] on li "Confirmed" at bounding box center [547, 303] width 81 height 11
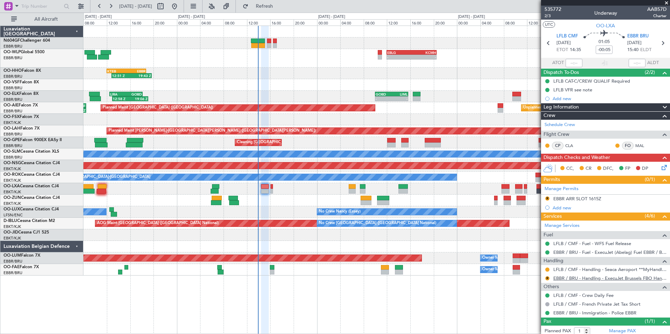
click at [571, 276] on link "EBBR / BRU - Handling - ExecuJet Brussels FBO Handling Abelag" at bounding box center [609, 278] width 113 height 6
click at [548, 278] on button "R" at bounding box center [547, 279] width 4 height 4
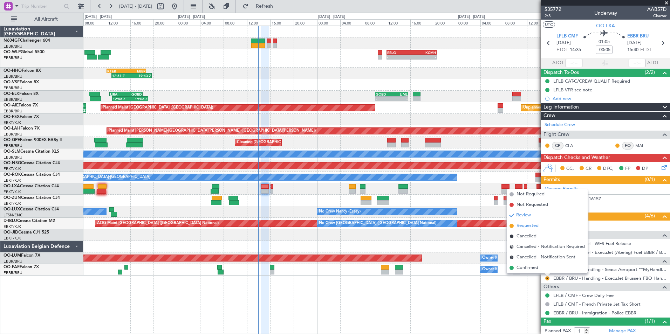
click at [534, 227] on span "Requested" at bounding box center [528, 226] width 22 height 7
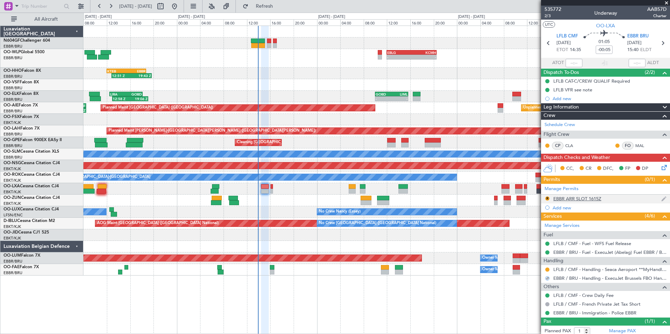
click at [560, 199] on div "EBBR ARR SLOT 1615Z" at bounding box center [577, 199] width 48 height 6
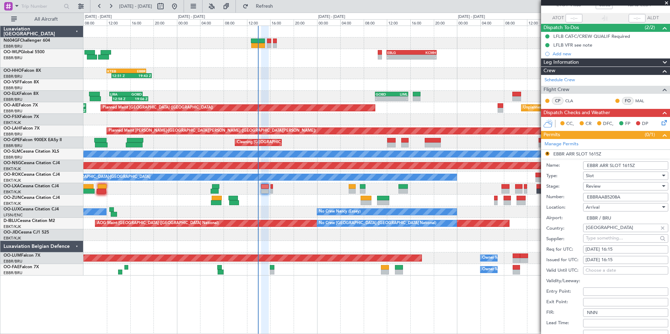
scroll to position [70, 0]
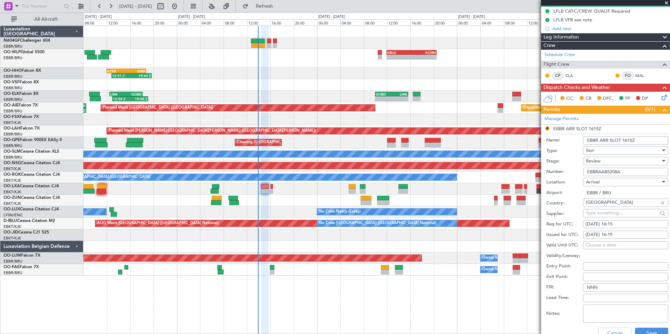
click at [603, 160] on div "Review" at bounding box center [623, 161] width 75 height 11
click at [603, 208] on span "Requested" at bounding box center [623, 207] width 74 height 11
click at [617, 225] on div "[DATE] 16:15" at bounding box center [626, 224] width 80 height 7
select select "9"
select select "2025"
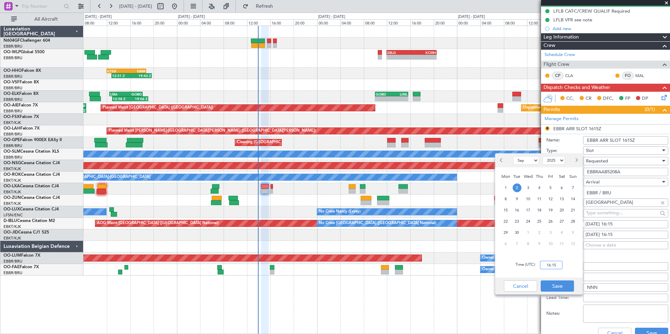
click at [554, 265] on input "16:15" at bounding box center [551, 265] width 22 height 8
type input "15:45"
click at [562, 261] on div "Time (UTC): 15:45" at bounding box center [539, 265] width 88 height 25
click at [561, 281] on button "Save" at bounding box center [557, 286] width 33 height 11
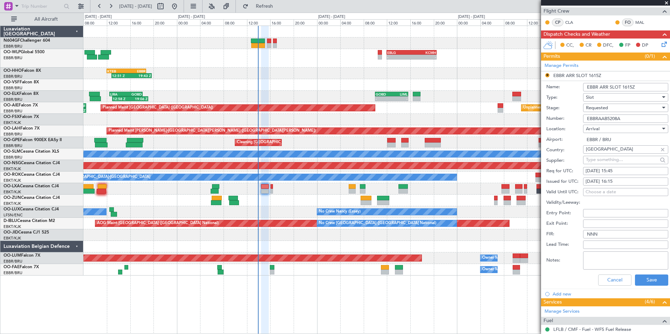
scroll to position [175, 0]
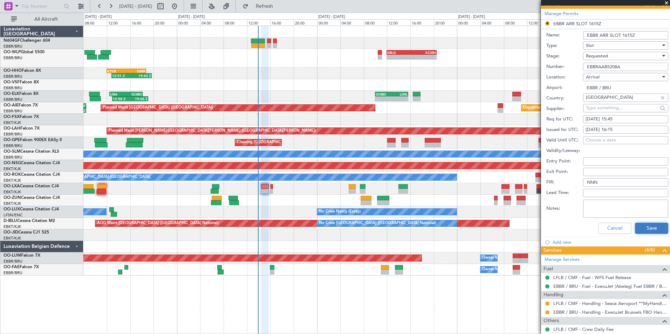
click at [652, 231] on button "Save" at bounding box center [651, 228] width 33 height 11
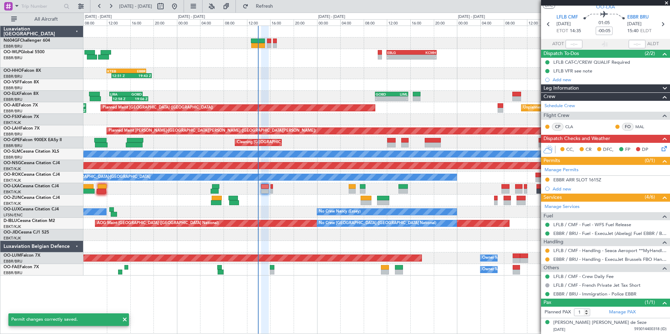
scroll to position [19, 0]
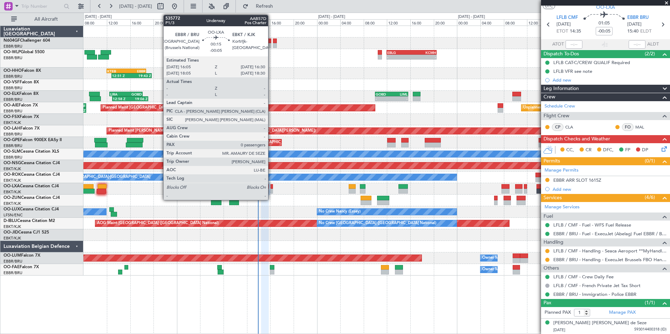
click at [271, 190] on div at bounding box center [272, 191] width 2 height 5
type input "0"
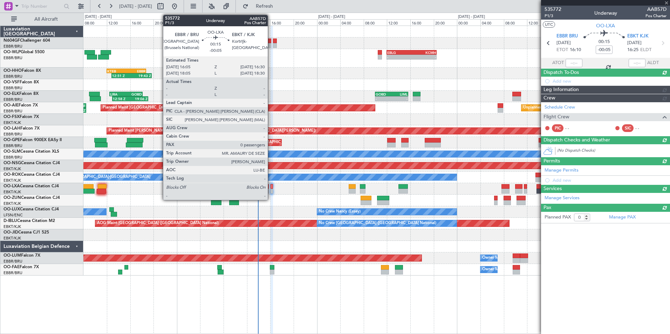
scroll to position [0, 0]
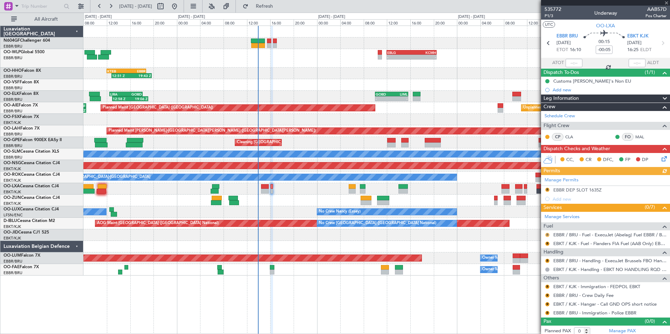
click at [546, 234] on button "R" at bounding box center [547, 235] width 4 height 4
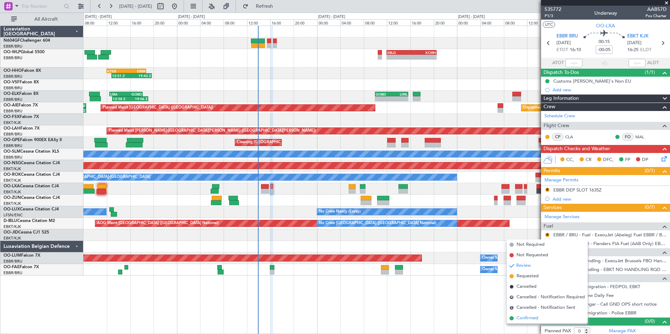
click at [525, 321] on span "Confirmed" at bounding box center [528, 318] width 22 height 7
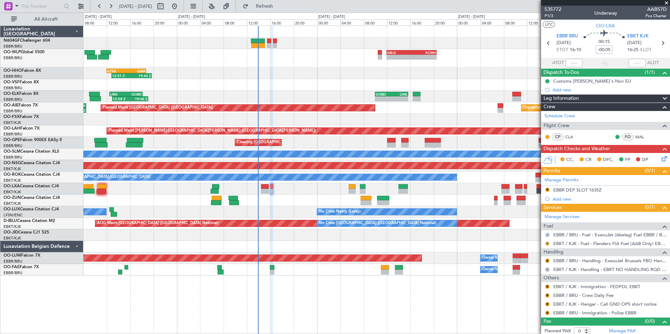
click at [546, 243] on button "R" at bounding box center [547, 244] width 4 height 4
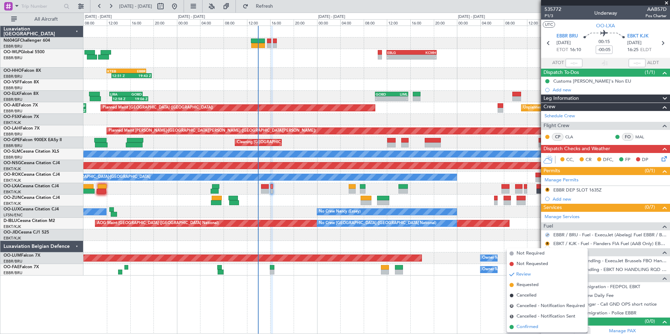
click at [516, 329] on li "Confirmed" at bounding box center [547, 327] width 81 height 11
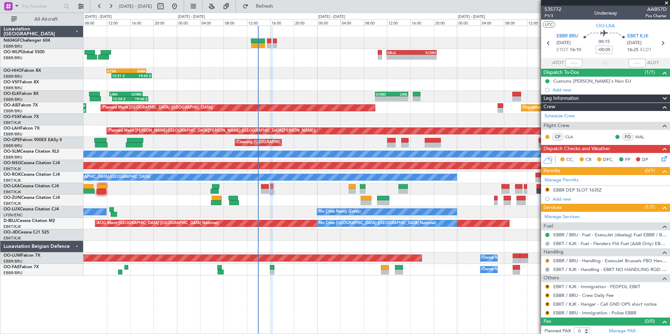
click at [547, 260] on button "R" at bounding box center [547, 261] width 4 height 4
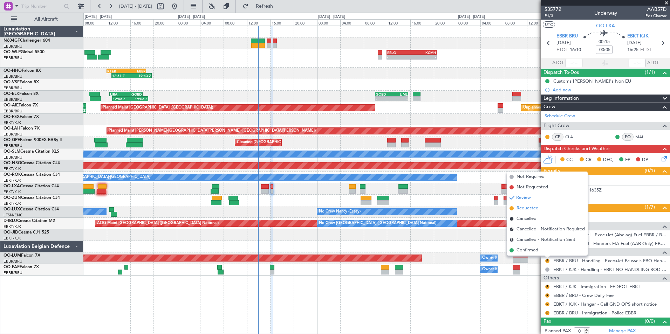
click at [529, 210] on span "Requested" at bounding box center [528, 208] width 22 height 7
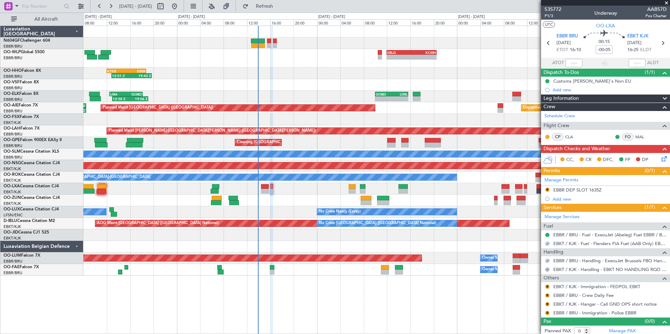
click at [566, 191] on div "EBBR DEP SLOT 1635Z" at bounding box center [577, 190] width 48 height 6
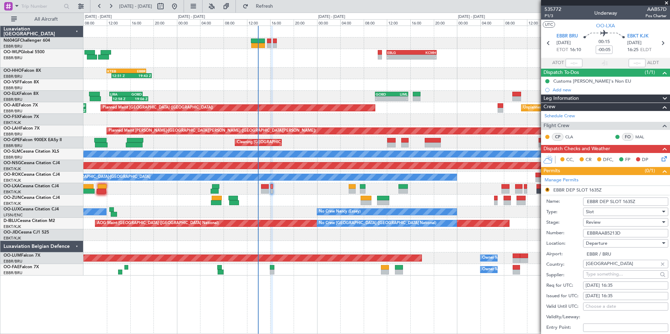
click at [604, 220] on div "Review" at bounding box center [623, 222] width 75 height 11
click at [605, 271] on span "Requested" at bounding box center [623, 268] width 74 height 11
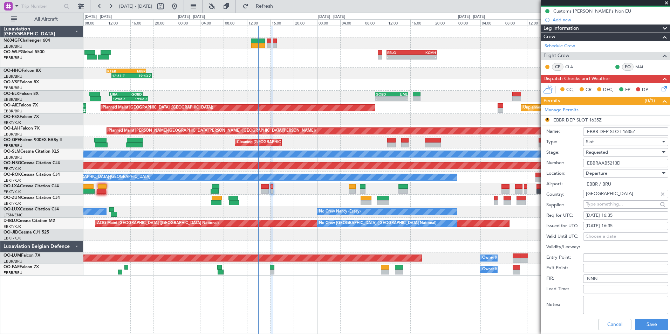
click at [618, 214] on div "02/09/2025 16:35" at bounding box center [626, 215] width 80 height 7
select select "9"
select select "2025"
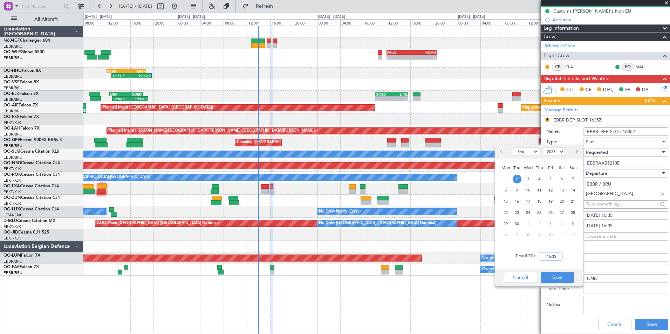
click at [552, 254] on input "16:35" at bounding box center [551, 256] width 22 height 8
type input "0"
type input "16:05"
click at [566, 277] on button "Save" at bounding box center [557, 277] width 33 height 11
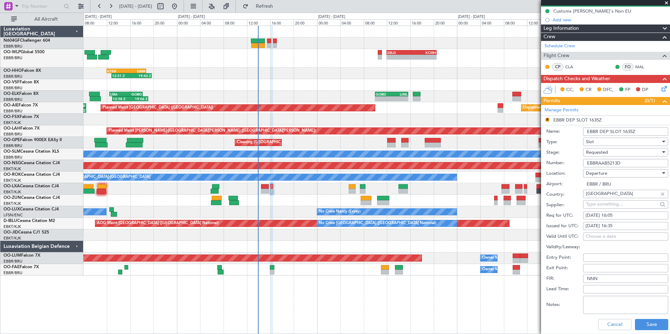
click at [647, 330] on div "Cancel Save" at bounding box center [607, 325] width 122 height 18
click at [641, 322] on button "Save" at bounding box center [651, 324] width 33 height 11
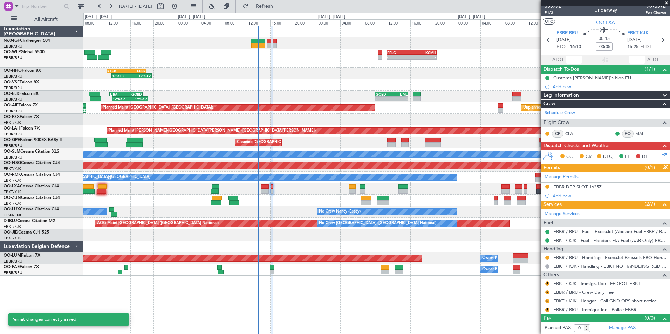
scroll to position [3, 0]
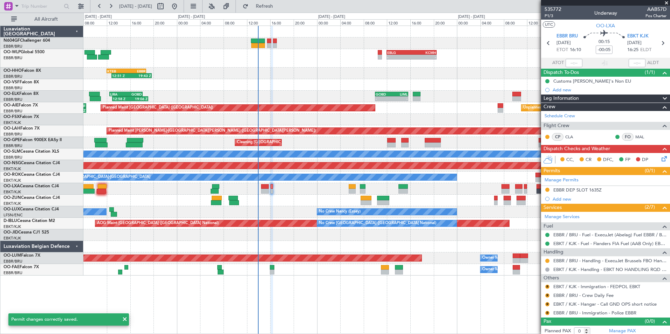
scroll to position [3, 0]
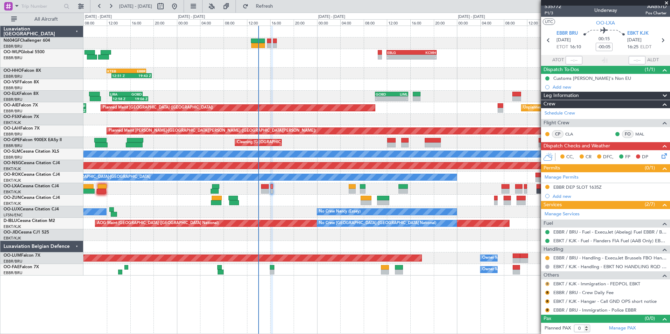
click at [546, 284] on button "R" at bounding box center [547, 284] width 4 height 4
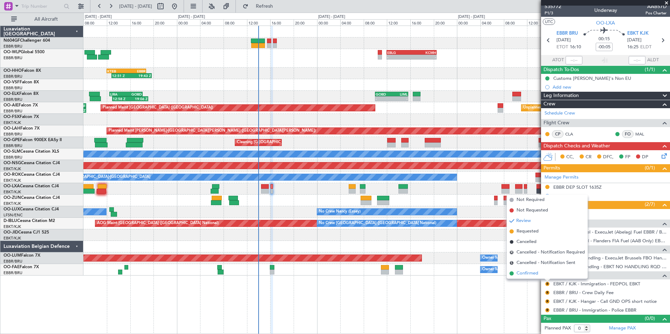
click at [534, 277] on li "Confirmed" at bounding box center [547, 273] width 81 height 11
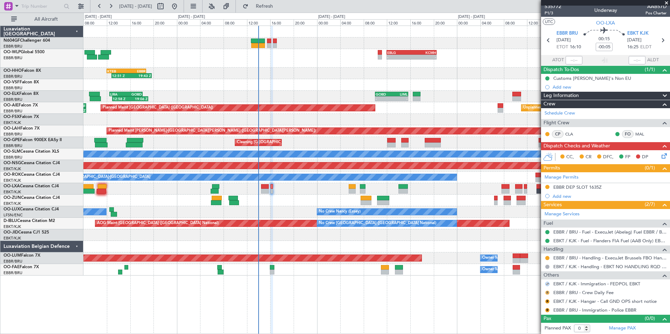
click at [547, 292] on button "R" at bounding box center [547, 293] width 4 height 4
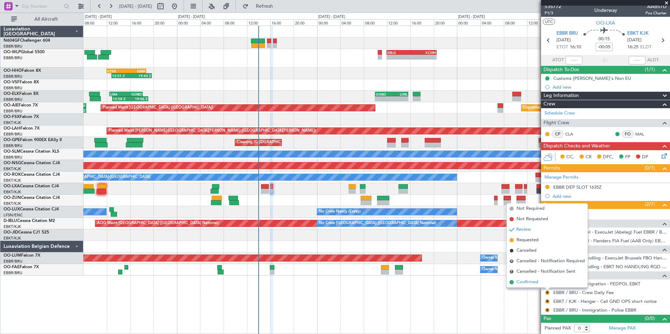
click at [532, 280] on span "Confirmed" at bounding box center [528, 282] width 22 height 7
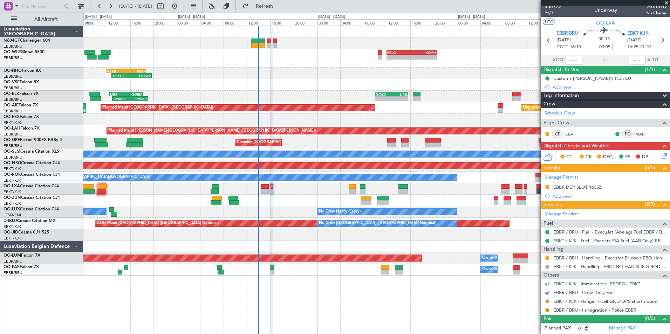
click at [547, 301] on button "R" at bounding box center [547, 302] width 4 height 4
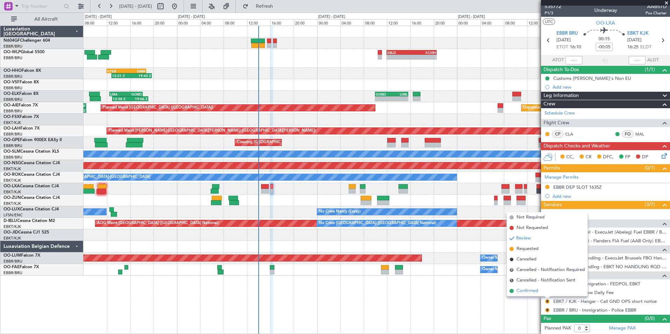
click at [533, 293] on span "Confirmed" at bounding box center [528, 291] width 22 height 7
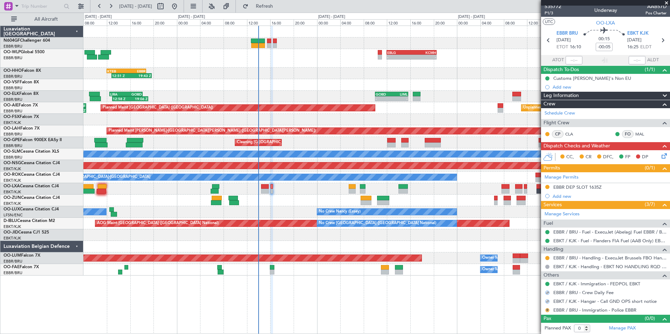
click at [547, 309] on button "R" at bounding box center [547, 310] width 4 height 4
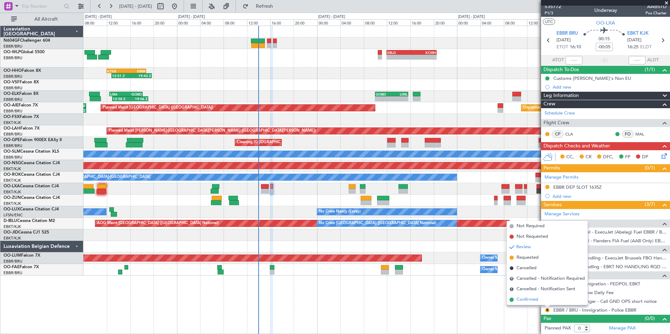
click at [527, 299] on span "Confirmed" at bounding box center [528, 299] width 22 height 7
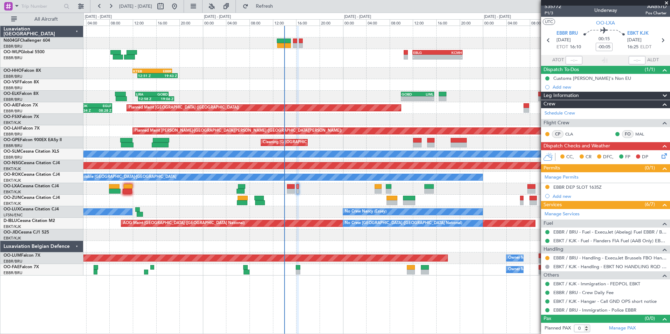
click at [485, 244] on div at bounding box center [376, 247] width 586 height 12
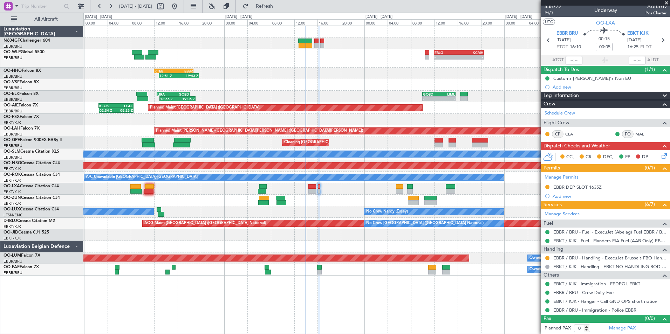
click at [330, 209] on div "- - EBLG 12:00 Z KCMH 20:30 Z 12:51 Z 19:43 Z KTEB 12:00 Z EBBR 18:45 Z [PERSON…" at bounding box center [376, 151] width 586 height 250
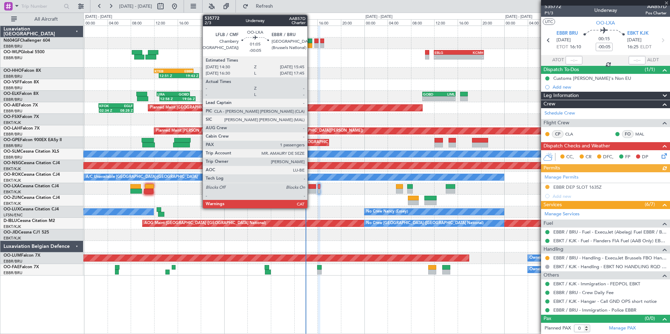
click at [311, 188] on div at bounding box center [311, 186] width 7 height 5
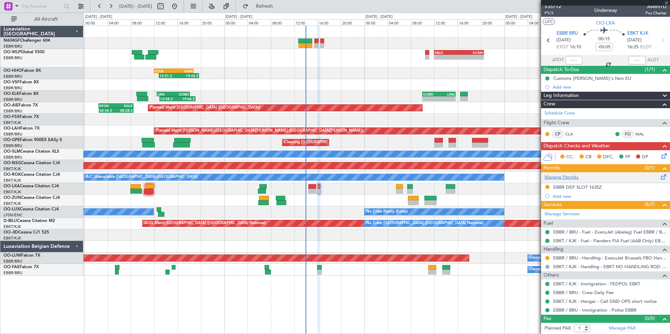
scroll to position [0, 0]
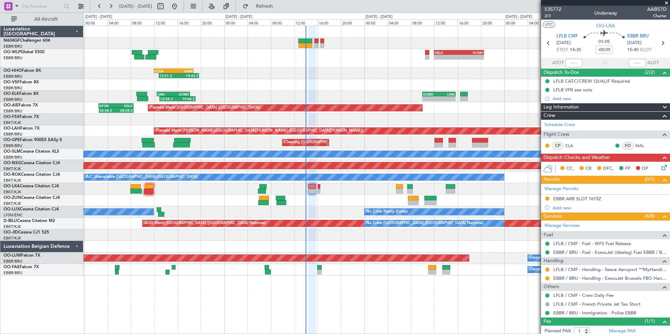
click at [660, 166] on icon at bounding box center [663, 167] width 6 height 6
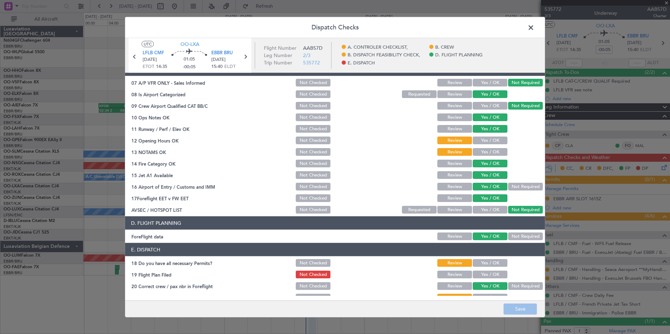
scroll to position [130, 0]
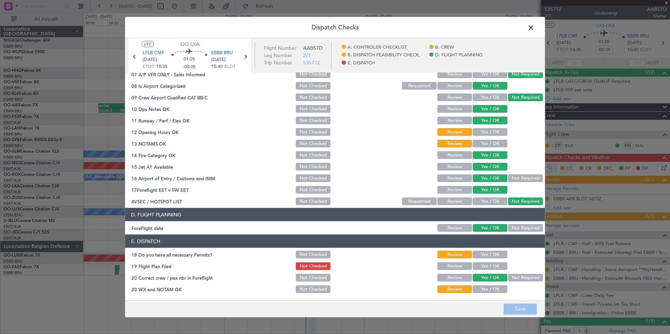
click at [485, 257] on button "Yes / OK" at bounding box center [490, 255] width 35 height 8
click at [482, 266] on button "Yes / OK" at bounding box center [490, 267] width 35 height 8
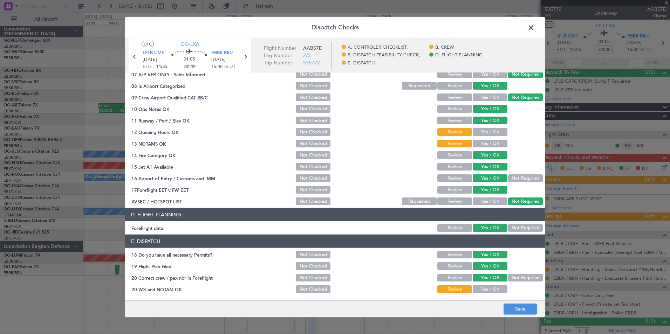
click at [482, 286] on button "Yes / OK" at bounding box center [490, 290] width 35 height 8
click at [505, 308] on button "Save" at bounding box center [520, 309] width 33 height 11
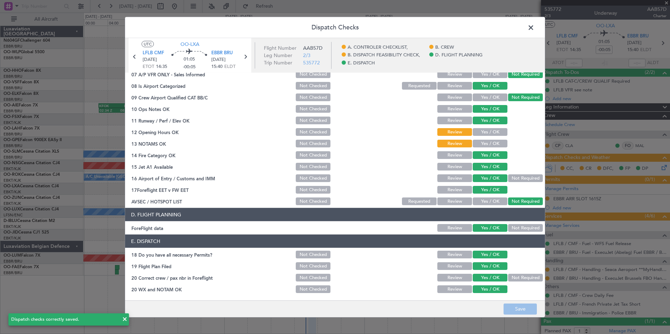
click at [480, 134] on button "Yes / OK" at bounding box center [490, 132] width 35 height 8
click at [485, 142] on button "Yes / OK" at bounding box center [490, 144] width 35 height 8
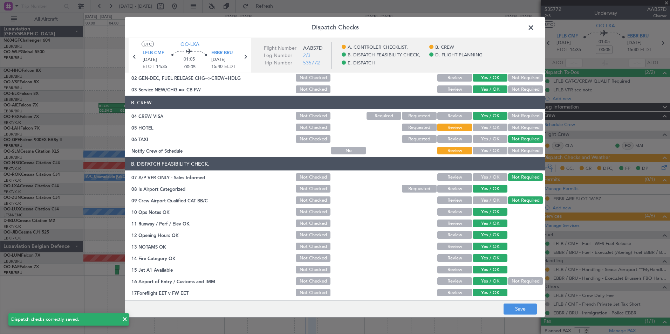
scroll to position [0, 0]
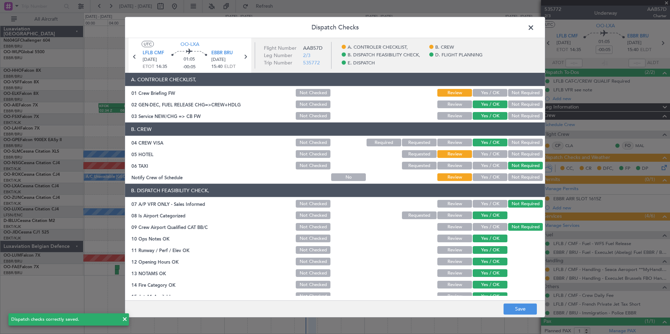
click at [508, 152] on button "Not Required" at bounding box center [525, 154] width 35 height 8
click at [485, 177] on button "Yes / OK" at bounding box center [490, 177] width 35 height 8
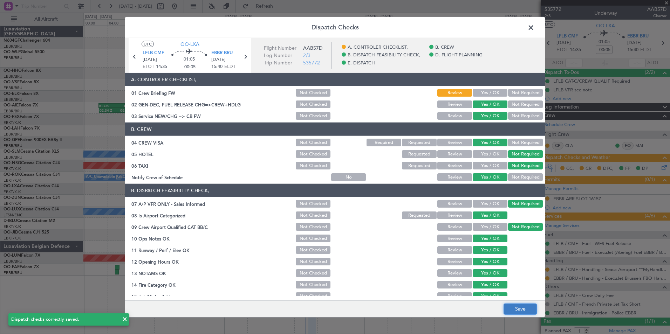
click at [509, 306] on button "Save" at bounding box center [520, 309] width 33 height 11
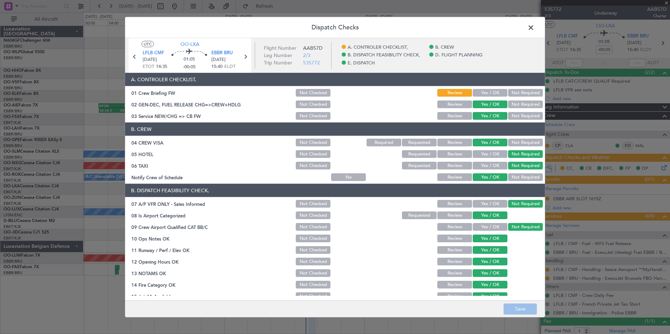
drag, startPoint x: 484, startPoint y: 90, endPoint x: 488, endPoint y: 95, distance: 6.5
click at [484, 90] on button "Yes / OK" at bounding box center [490, 93] width 35 height 8
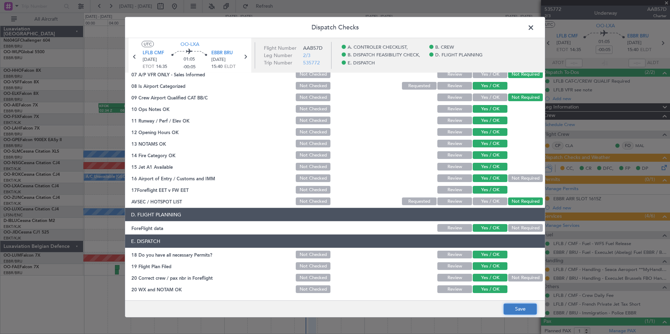
click at [514, 312] on button "Save" at bounding box center [520, 309] width 33 height 11
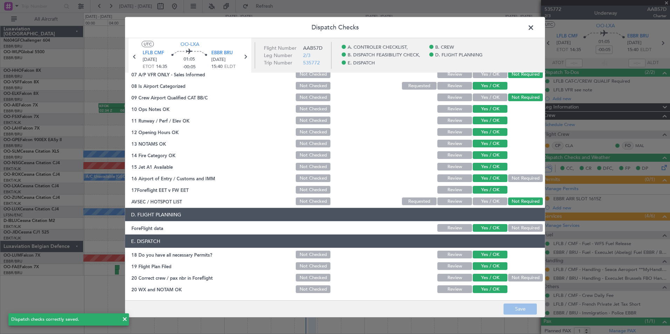
click at [534, 27] on span at bounding box center [534, 29] width 0 height 14
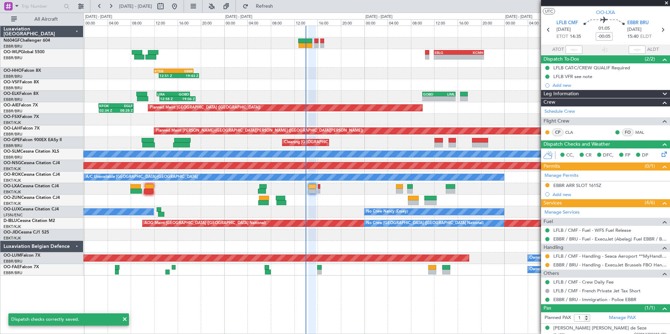
scroll to position [19, 0]
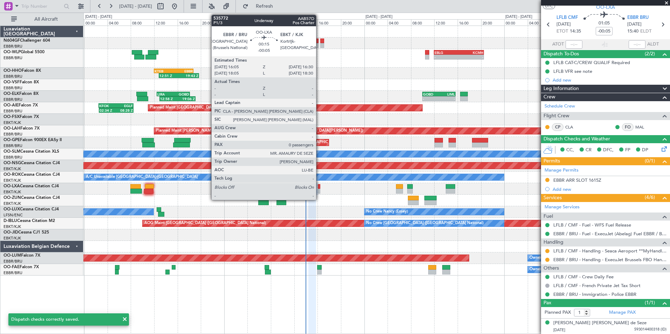
click at [319, 190] on div at bounding box center [319, 191] width 2 height 5
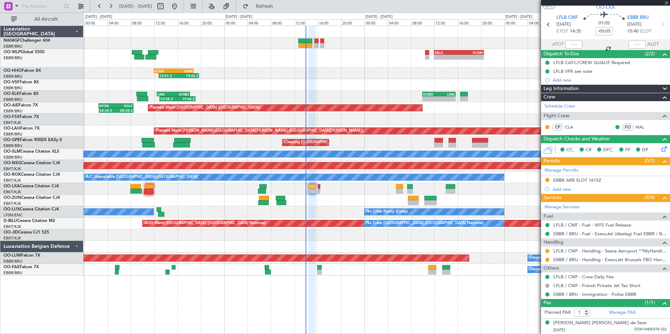
type input "0"
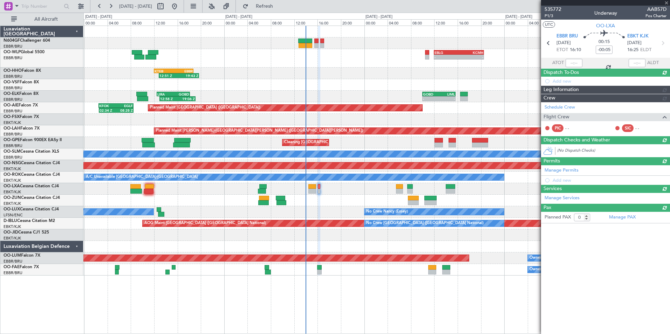
scroll to position [0, 0]
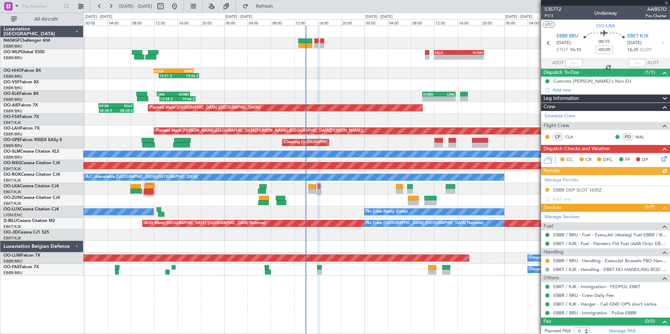
click at [660, 159] on icon at bounding box center [663, 158] width 6 height 6
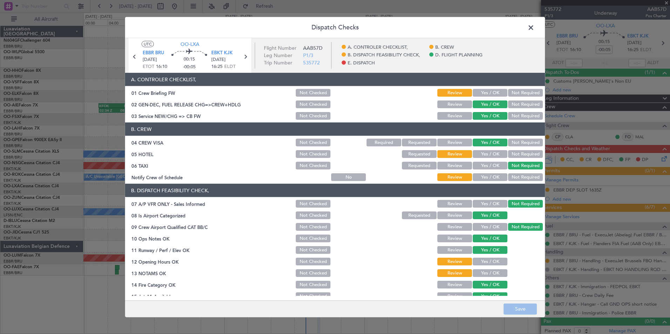
click at [521, 153] on button "Not Required" at bounding box center [525, 154] width 35 height 8
click at [492, 175] on button "Yes / OK" at bounding box center [490, 177] width 35 height 8
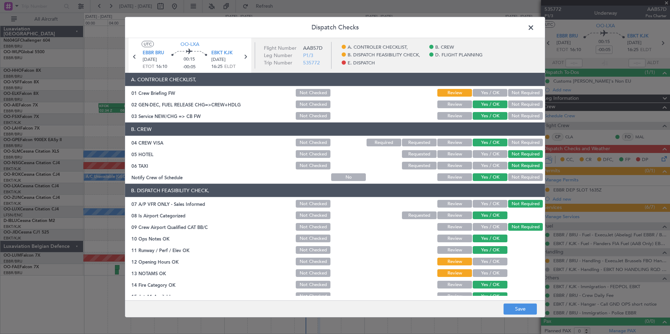
scroll to position [105, 0]
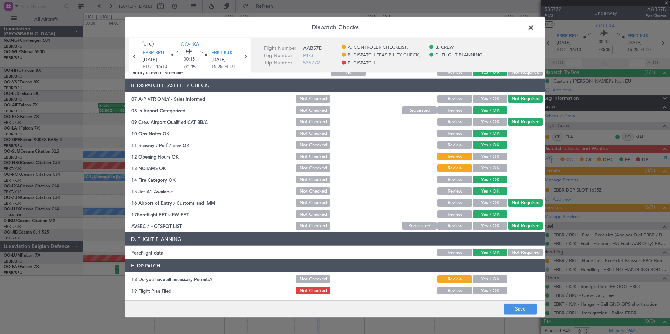
click at [486, 158] on button "Yes / OK" at bounding box center [490, 157] width 35 height 8
click at [485, 168] on button "Yes / OK" at bounding box center [490, 168] width 35 height 8
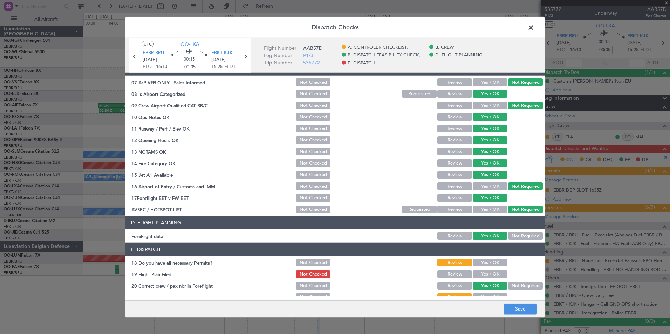
scroll to position [130, 0]
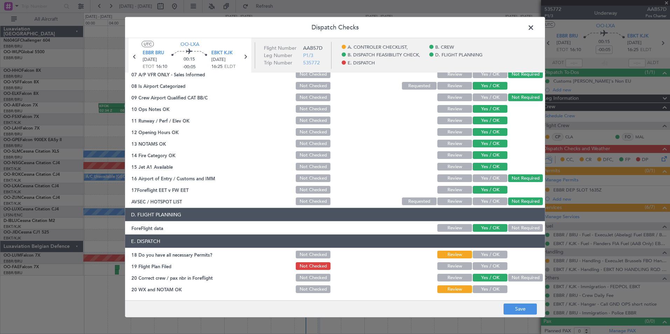
click at [483, 257] on button "Yes / OK" at bounding box center [490, 255] width 35 height 8
drag, startPoint x: 479, startPoint y: 265, endPoint x: 479, endPoint y: 272, distance: 7.4
click at [479, 266] on button "Yes / OK" at bounding box center [490, 267] width 35 height 8
click at [480, 291] on button "Yes / OK" at bounding box center [490, 290] width 35 height 8
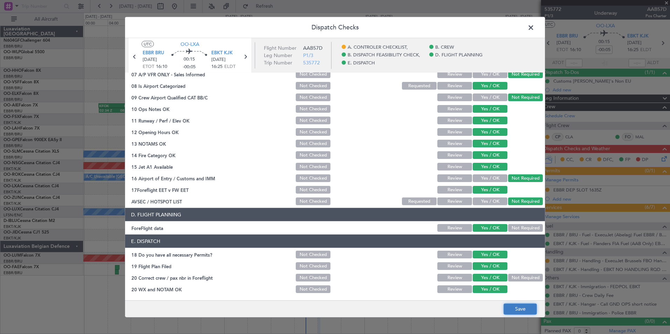
click at [519, 309] on button "Save" at bounding box center [520, 309] width 33 height 11
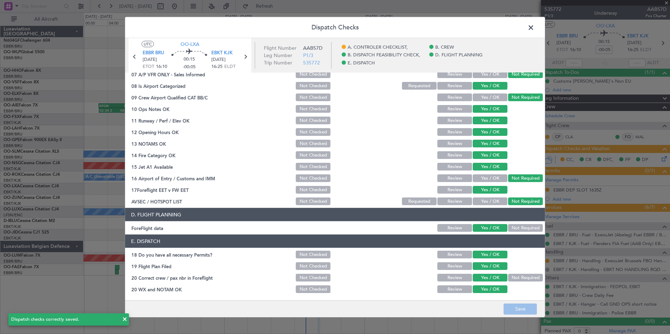
click at [534, 27] on span at bounding box center [534, 29] width 0 height 14
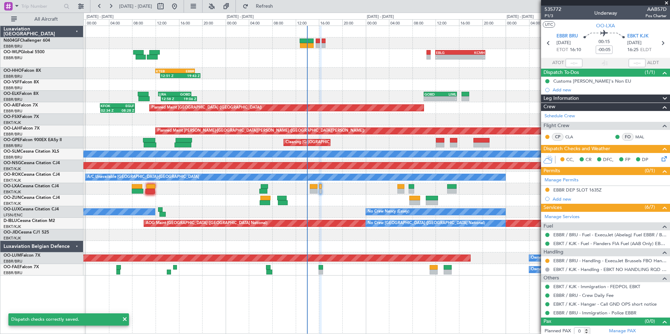
click at [363, 95] on div "- - EBLG 12:00 Z KCMH 20:30 Z 12:51 Z 19:43 Z KTEB 12:00 Z EBBR 18:45 Z LIEO 10…" at bounding box center [376, 151] width 586 height 250
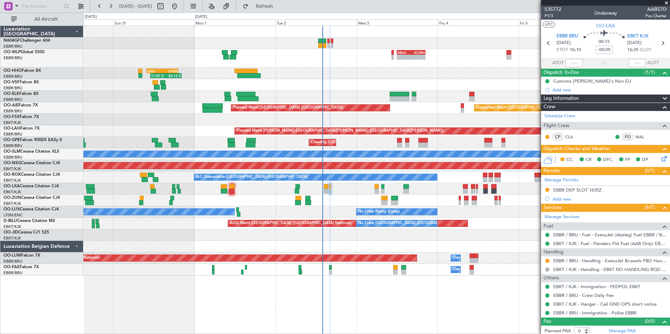
click at [189, 258] on div "- - EBLG 12:00 Z KCMH 20:30 Z - - KAUS 22:00 Z ELLX 07:45 Z Planned Maint Berli…" at bounding box center [376, 151] width 586 height 250
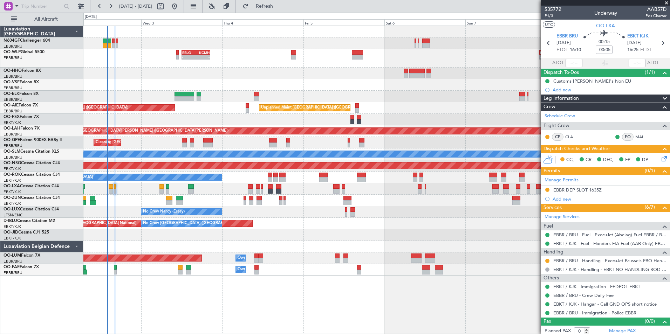
click at [273, 249] on div at bounding box center [376, 247] width 586 height 12
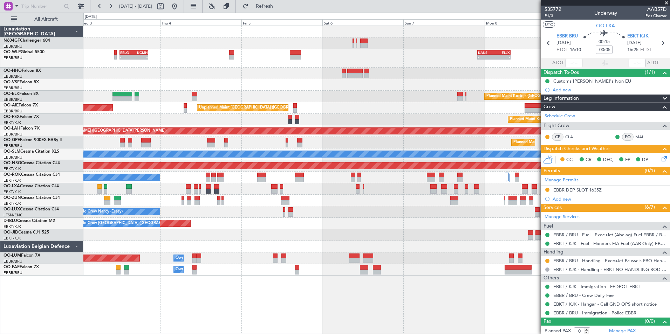
click at [369, 270] on div "Owner Melsbroek Air Base" at bounding box center [376, 270] width 586 height 12
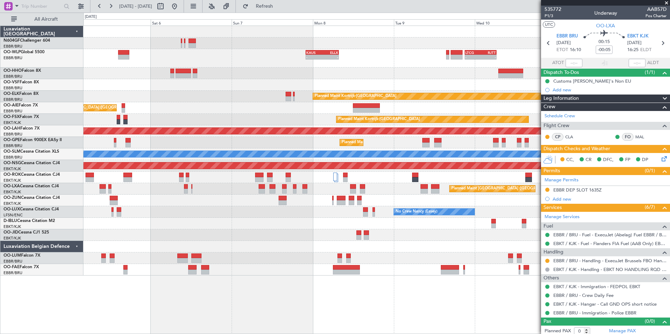
click at [352, 277] on div "- - KAUS 22:00 Z ELLX 07:45 Z - - LTCG 21:05 Z RJTT 06:25 Z EBLG 12:00 Z KCMH 2…" at bounding box center [376, 180] width 587 height 309
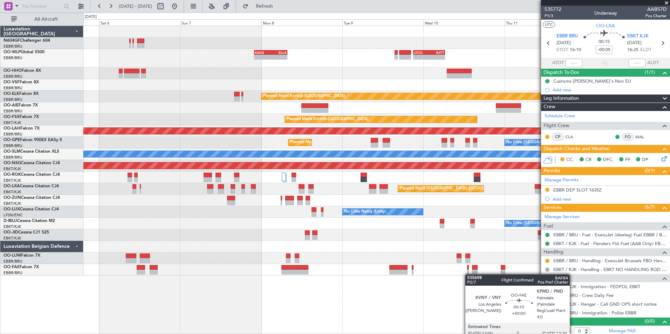
click at [467, 274] on div at bounding box center [468, 272] width 2 height 5
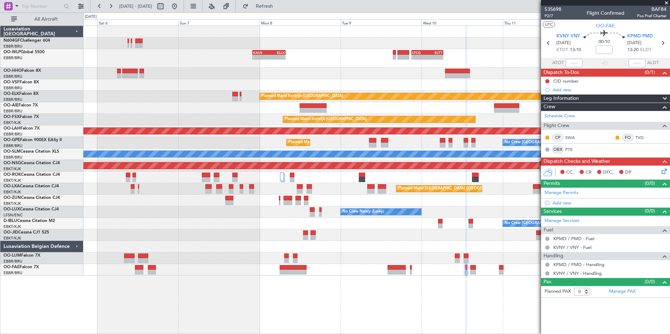
click at [439, 232] on div at bounding box center [376, 236] width 586 height 12
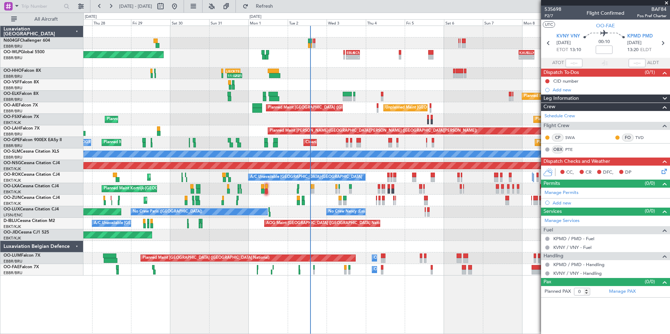
click at [419, 219] on div "No Crew Brussels (Brussels National) AOG Maint Brussels (Brussels National) No …" at bounding box center [376, 224] width 586 height 12
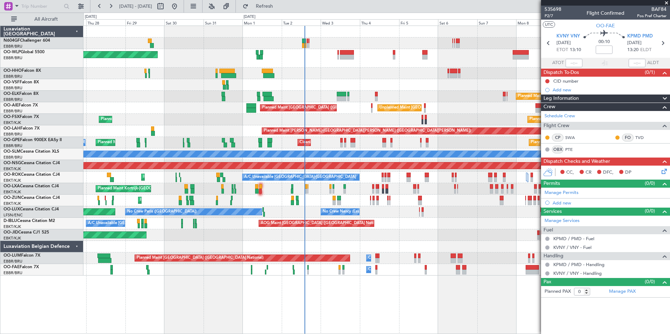
click at [403, 255] on div "Owner Melsbroek Air Base Planned Maint [GEOGRAPHIC_DATA] ([GEOGRAPHIC_DATA])" at bounding box center [376, 259] width 586 height 12
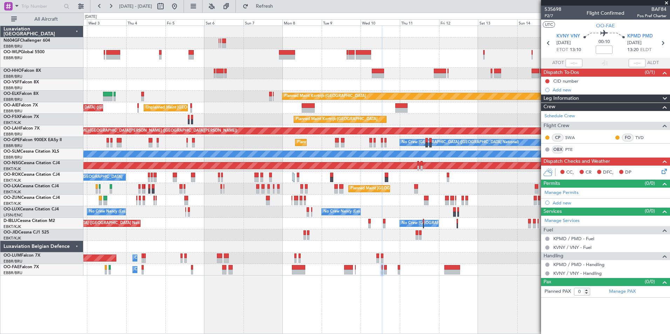
click at [319, 277] on div "Planned Maint Kortrijk-Wevelgem Unplanned Maint Brussels (Brussels National) Pl…" at bounding box center [376, 180] width 587 height 309
click at [340, 285] on div "Planned Maint Kortrijk-Wevelgem Unplanned Maint Brussels (Brussels National) Pl…" at bounding box center [376, 180] width 587 height 309
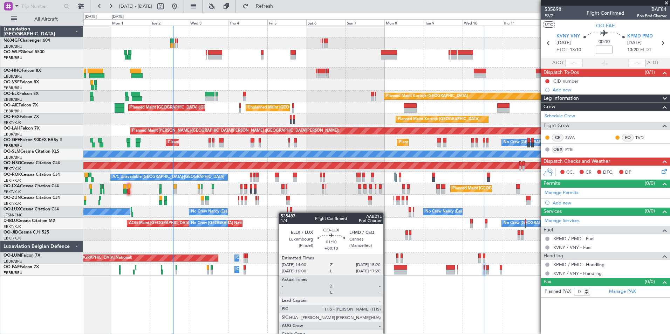
click at [282, 213] on div "No Crew Nancy (Essey) No Crew Nancy (Essey) No Crew Paris (Le Bourget) Planned …" at bounding box center [376, 212] width 586 height 12
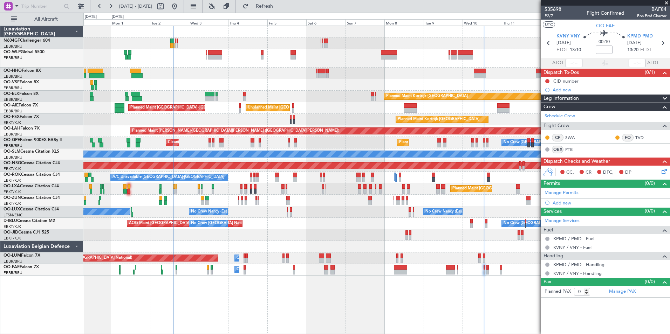
click at [195, 113] on div "Planned Maint Berlin (Brandenburg) Planned Maint Kortrijk-Wevelgem Unplanned Ma…" at bounding box center [376, 151] width 586 height 250
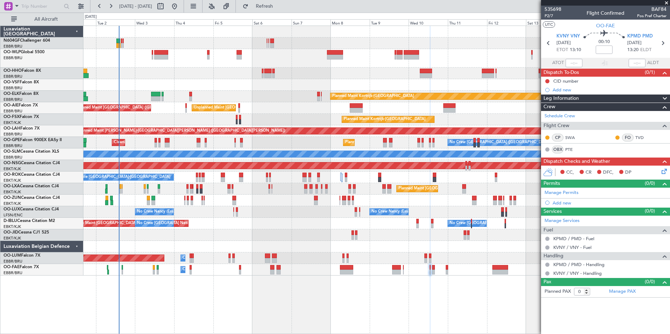
click at [246, 267] on div "Owner Melsbroek Air Base" at bounding box center [376, 270] width 586 height 12
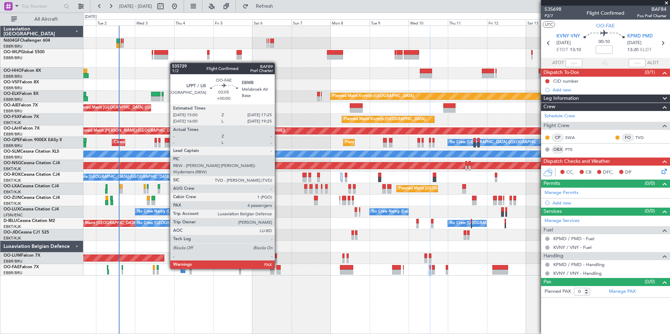
click at [278, 269] on div at bounding box center [279, 267] width 4 height 5
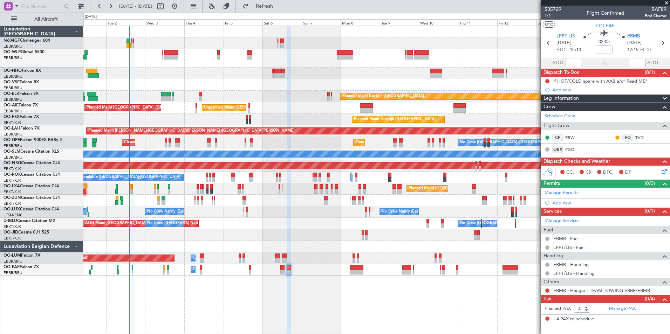
click at [327, 256] on div "Planned Maint Brussels (Brussels National) Owner Melsbroek Air Base" at bounding box center [376, 259] width 586 height 12
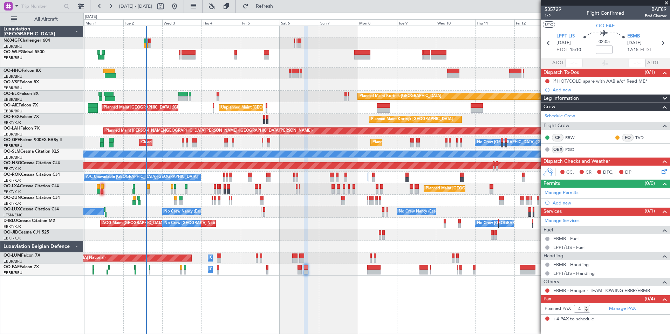
click at [312, 290] on div "Planned Maint Berlin (Brandenburg) Planned Maint Kortrijk-Wevelgem Unplanned Ma…" at bounding box center [376, 180] width 587 height 309
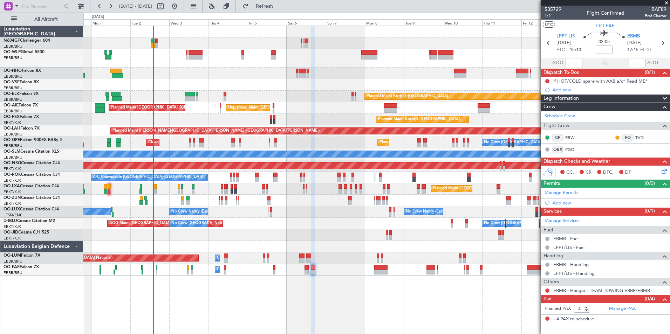
click at [303, 294] on div "Planned Maint Berlin (Brandenburg) Planned Maint Kortrijk-Wevelgem Unplanned Ma…" at bounding box center [376, 180] width 587 height 309
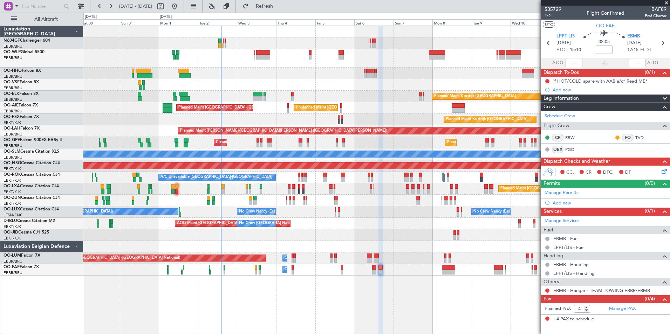
click at [381, 110] on div "Planned Maint Berlin (Brandenburg) Planned Maint Kortrijk-Wevelgem Unplanned Ma…" at bounding box center [376, 151] width 586 height 250
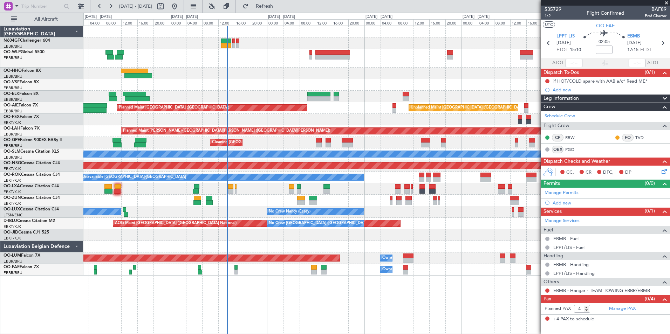
click at [211, 189] on div "Planned Maint Kortrijk-Wevelgem Unplanned Maint Brussels (Brussels National) Pl…" at bounding box center [376, 151] width 586 height 250
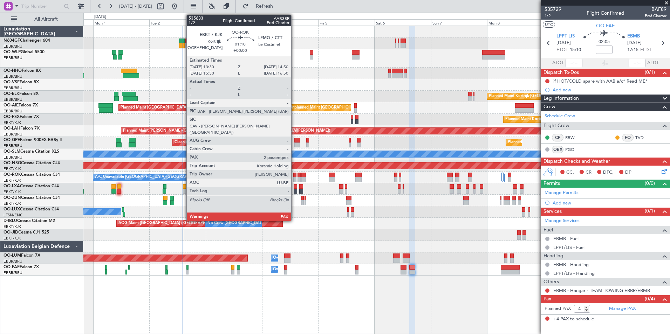
click at [294, 175] on div at bounding box center [294, 175] width 3 height 5
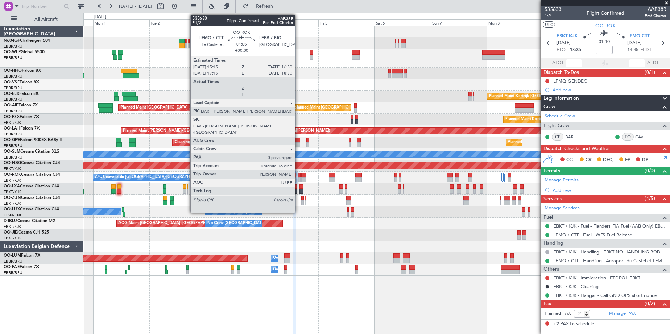
click at [298, 175] on div at bounding box center [299, 175] width 3 height 5
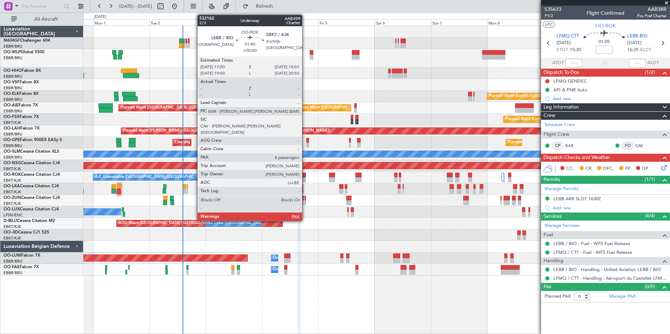
click at [305, 176] on div at bounding box center [303, 175] width 5 height 5
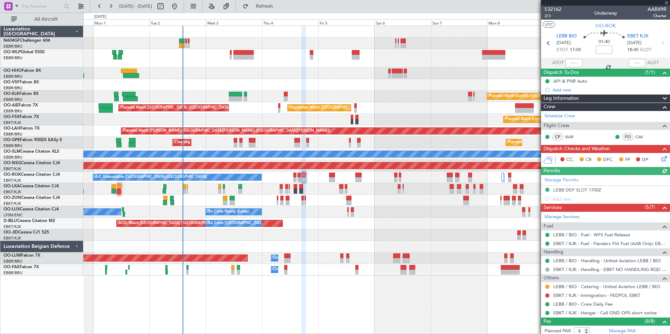
scroll to position [105, 0]
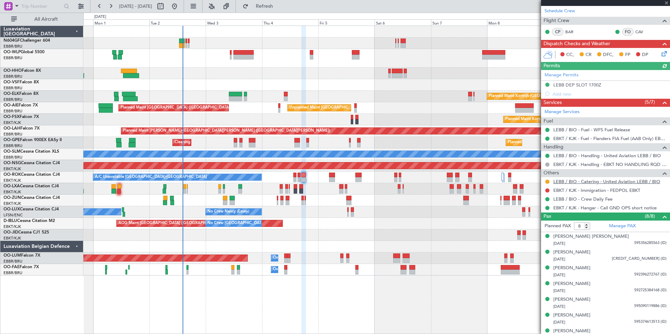
click at [574, 181] on link "LEBB / BIO - Catering - United Aviation LEBB / BIO" at bounding box center [606, 182] width 107 height 6
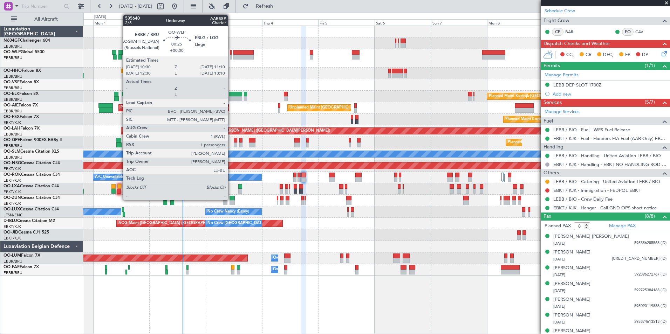
click at [231, 54] on div at bounding box center [231, 52] width 2 height 5
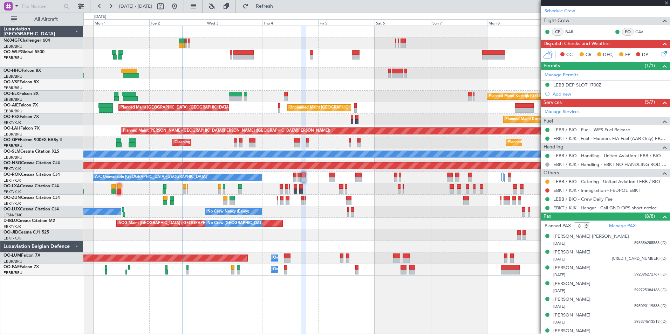
type input "1"
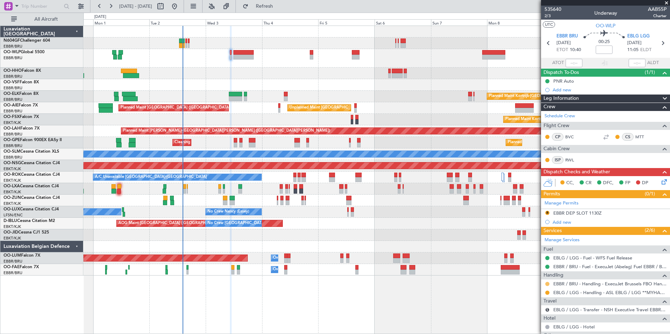
click at [548, 284] on button at bounding box center [547, 284] width 4 height 4
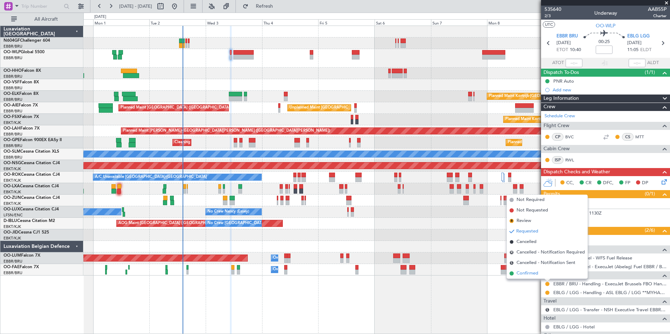
click at [536, 274] on span "Confirmed" at bounding box center [528, 273] width 22 height 7
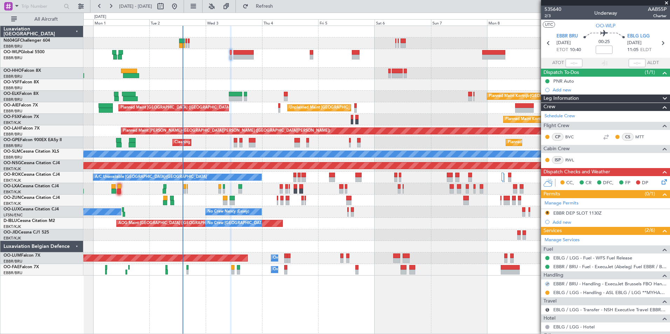
click at [564, 214] on div "EBBR DEP SLOT 1130Z" at bounding box center [577, 213] width 48 height 6
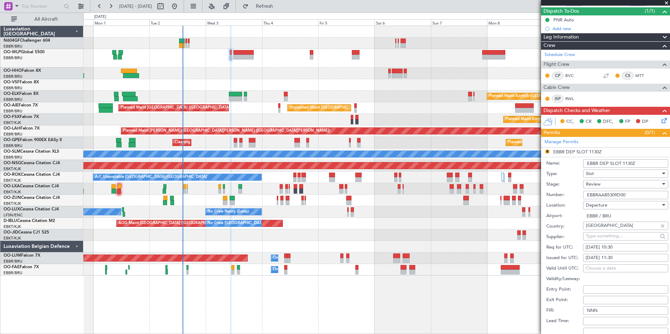
scroll to position [105, 0]
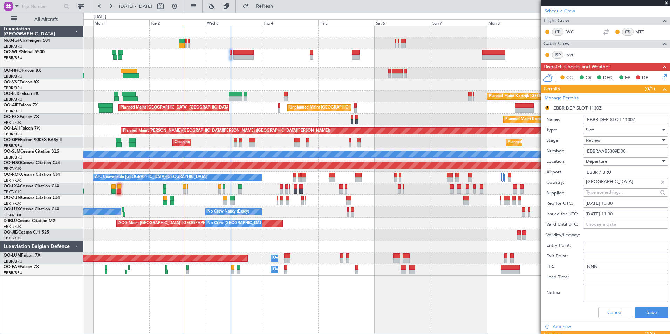
click at [606, 144] on div "Review" at bounding box center [623, 140] width 75 height 11
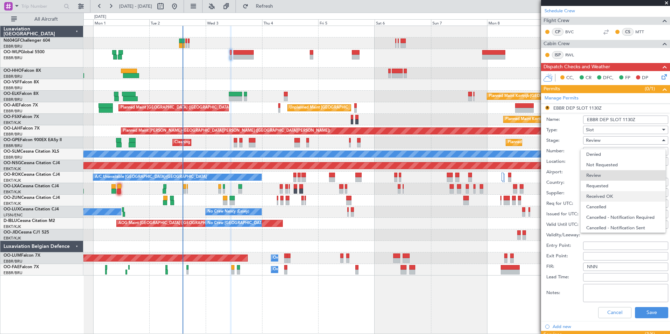
click at [614, 193] on span "Received OK" at bounding box center [623, 196] width 74 height 11
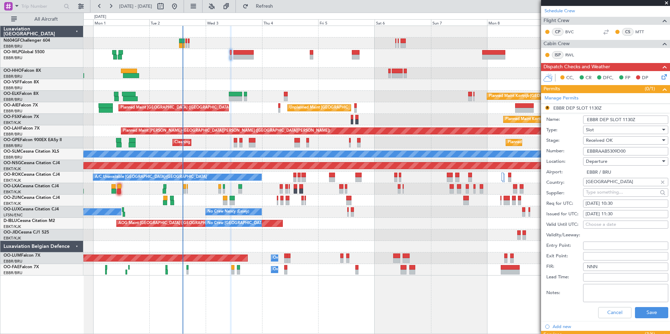
click at [620, 215] on div "03/09/2025 11:30" at bounding box center [626, 214] width 80 height 7
select select "9"
select select "2025"
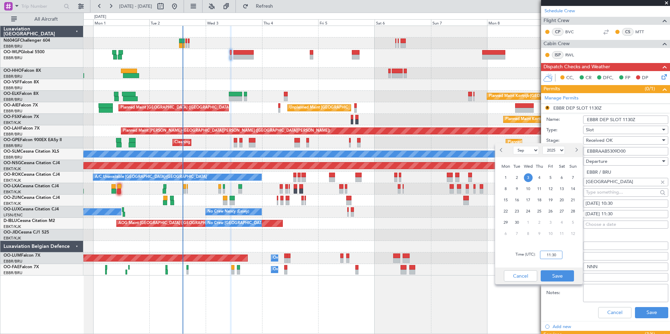
click at [550, 255] on input "11:30" at bounding box center [551, 255] width 22 height 8
type input "10:30"
click at [560, 262] on div "Time (UTC): 10:30" at bounding box center [539, 255] width 88 height 25
click at [556, 272] on button "Save" at bounding box center [557, 276] width 33 height 11
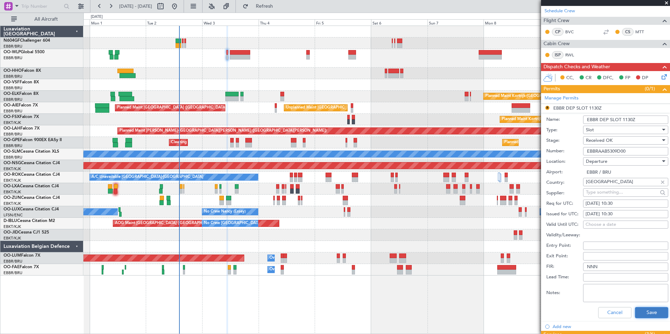
click at [647, 311] on button "Save" at bounding box center [651, 312] width 33 height 11
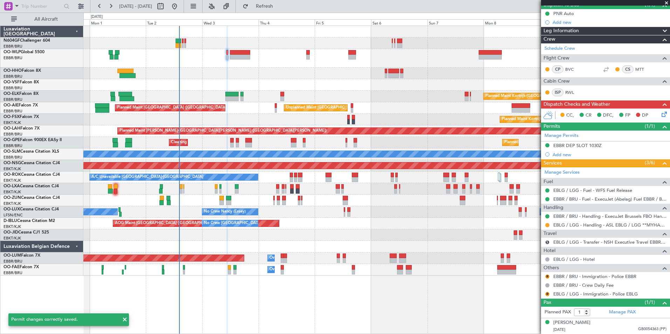
scroll to position [67, 0]
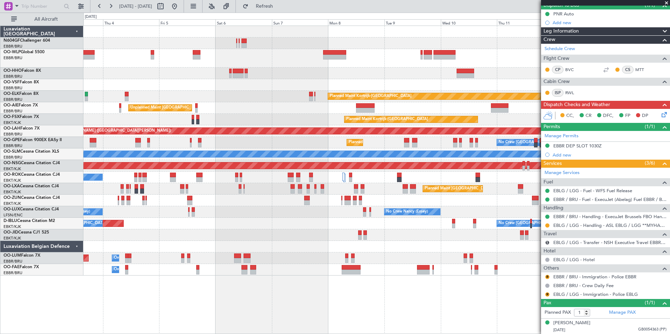
click at [275, 188] on div "Planned Maint Kortrijk-Wevelgem Unplanned Maint Brussels (Brussels National) Pl…" at bounding box center [376, 151] width 586 height 250
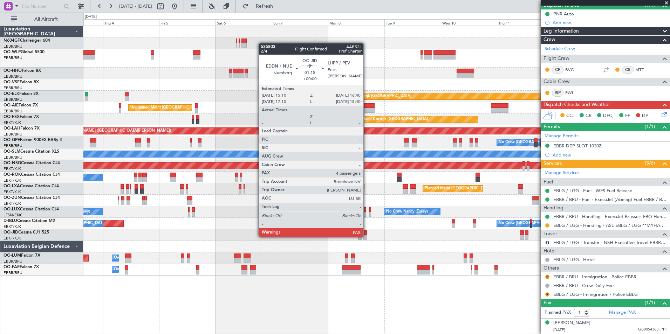
click at [367, 236] on div at bounding box center [365, 237] width 4 height 5
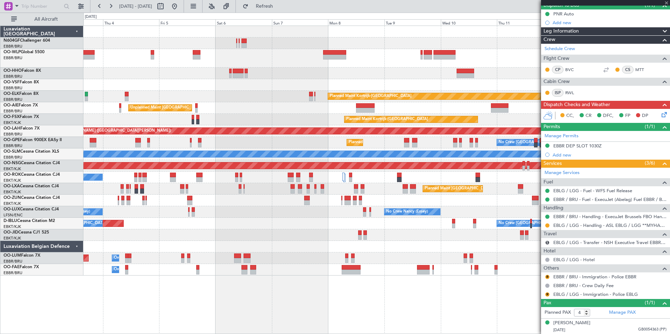
scroll to position [0, 0]
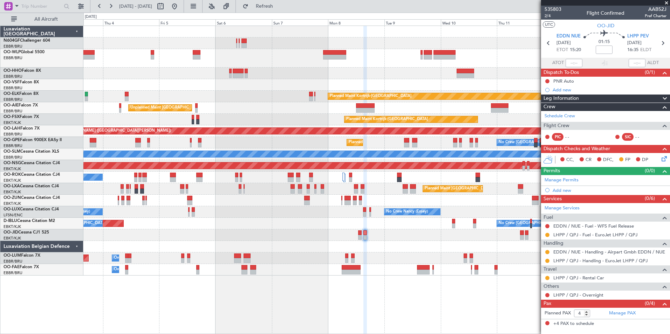
click at [545, 233] on nimbus-traffic-light at bounding box center [548, 235] width 6 height 6
click at [548, 236] on button at bounding box center [547, 235] width 4 height 4
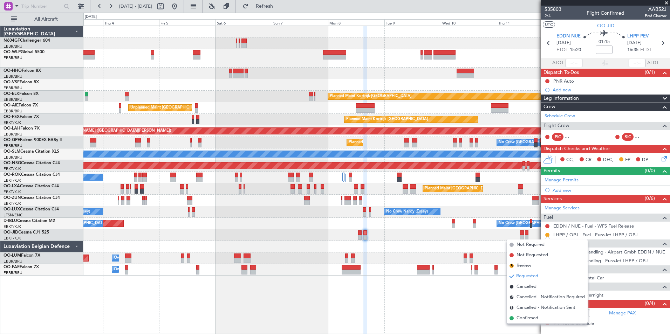
click at [464, 277] on div "Planned Maint Kortrijk-Wevelgem Unplanned Maint Brussels (Brussels National) Pl…" at bounding box center [376, 180] width 587 height 309
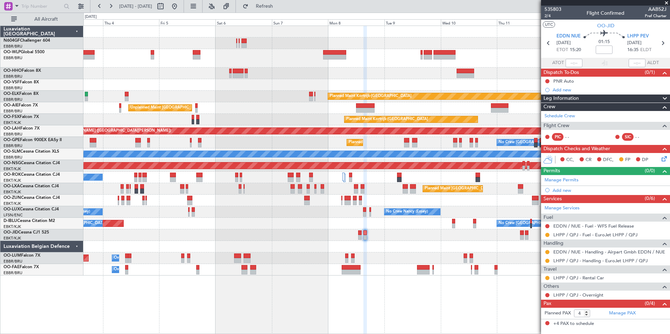
click at [364, 240] on div "Planned Maint Kortrijk-Wevelgem Unplanned Maint Brussels (Brussels National) Pl…" at bounding box center [376, 151] width 586 height 250
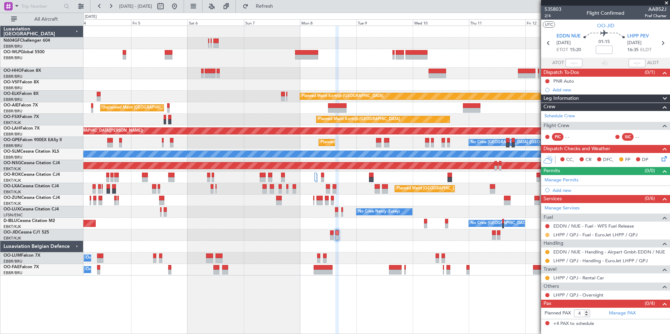
click at [549, 236] on button at bounding box center [547, 235] width 4 height 4
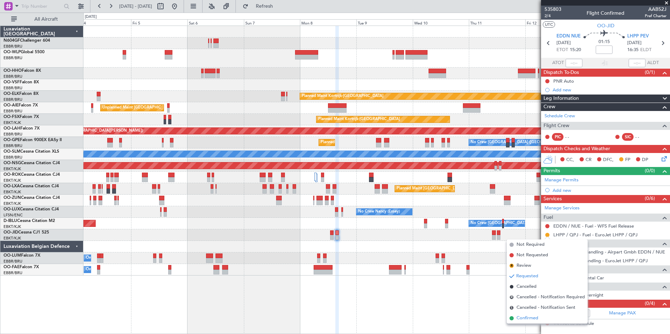
click at [524, 319] on span "Confirmed" at bounding box center [528, 318] width 22 height 7
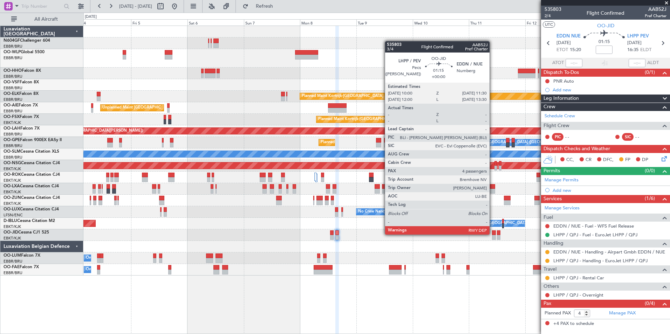
click at [493, 234] on div at bounding box center [494, 233] width 4 height 5
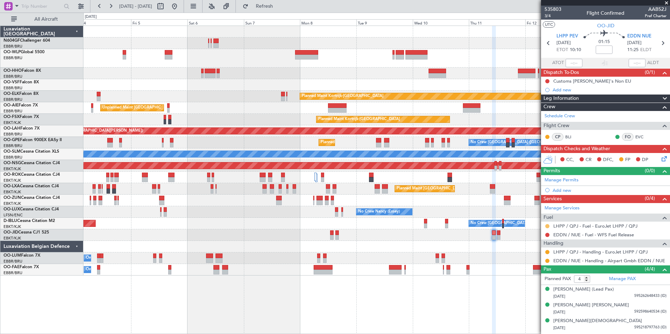
click at [547, 225] on button at bounding box center [547, 226] width 4 height 4
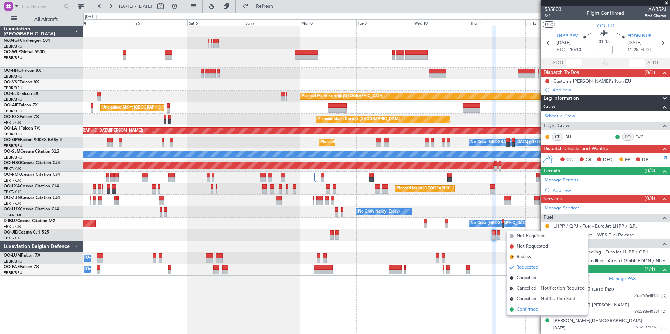
click at [526, 309] on span "Confirmed" at bounding box center [528, 309] width 22 height 7
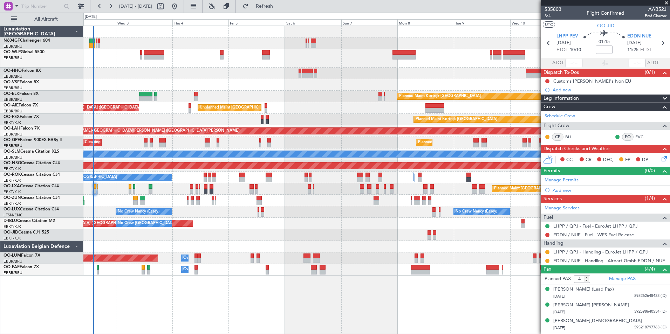
click at [406, 64] on div "Planned Maint Kortrijk-Wevelgem Unplanned Maint Brussels (Brussels National) Pl…" at bounding box center [376, 151] width 586 height 250
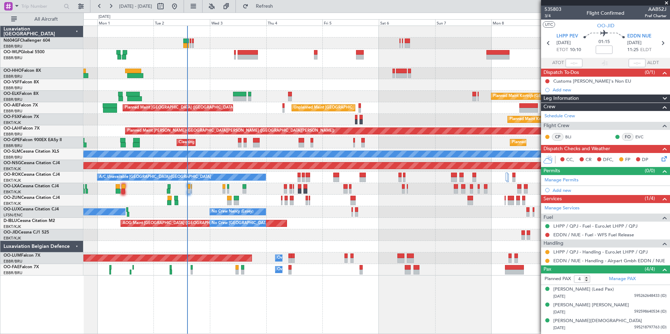
click at [389, 77] on div "Planned Maint Berlin (Brandenburg) Planned Maint Kortrijk-Wevelgem Unplanned Ma…" at bounding box center [376, 151] width 586 height 250
click at [329, 68] on div at bounding box center [376, 74] width 586 height 12
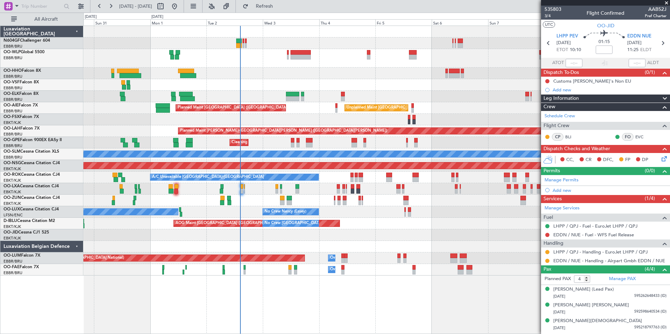
click at [318, 76] on div at bounding box center [376, 74] width 586 height 12
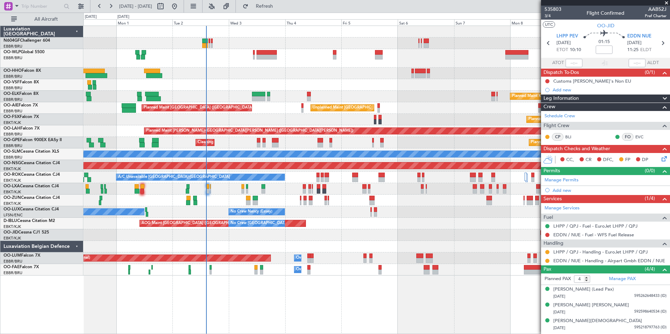
click at [305, 82] on div at bounding box center [376, 85] width 586 height 12
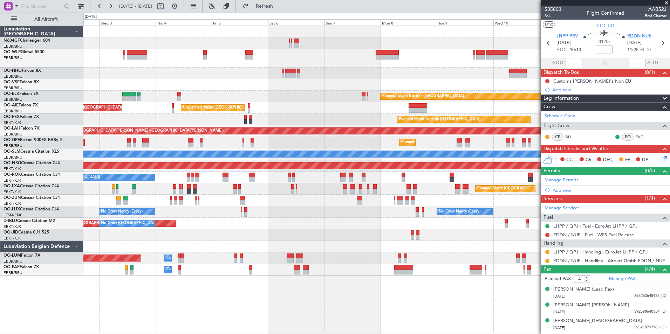
click at [225, 39] on div "Planned Maint Kortrijk-Wevelgem Unplanned Maint Brussels (Brussels National) Pl…" at bounding box center [376, 151] width 586 height 250
click at [252, 76] on div "Planned Maint Kortrijk-Wevelgem Unplanned Maint Brussels (Brussels National) Pl…" at bounding box center [376, 151] width 586 height 250
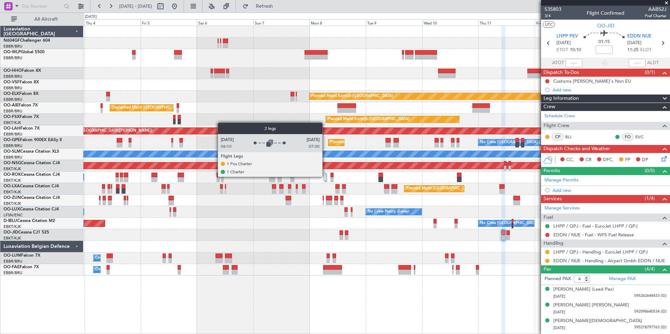
click at [326, 177] on div at bounding box center [325, 177] width 2 height 8
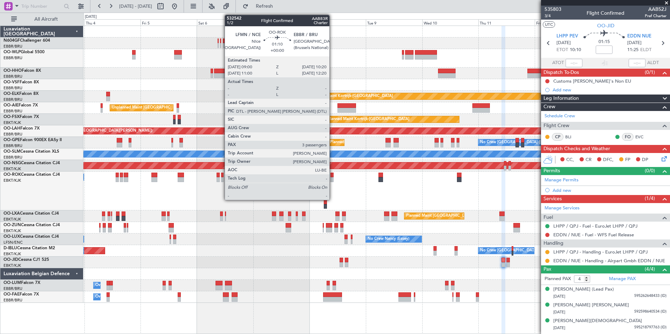
click at [333, 178] on div at bounding box center [331, 179] width 3 height 5
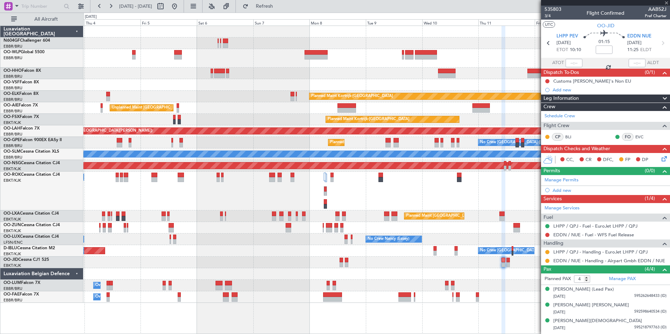
type input "3"
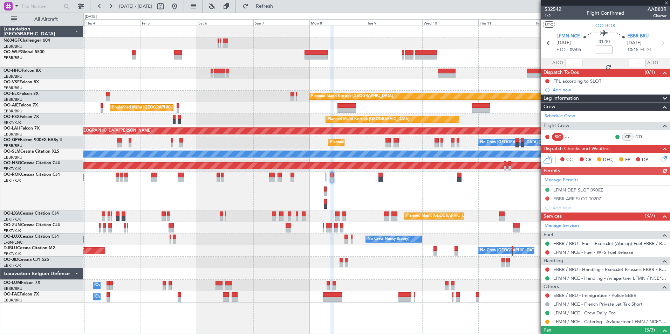
scroll to position [59, 0]
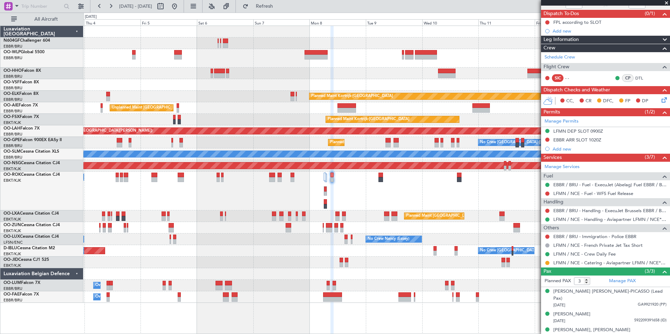
click at [286, 200] on div "A/C Unavailable Kortrijk-Wevelgem Planned Maint Paris (Le Bourget)" at bounding box center [376, 191] width 586 height 39
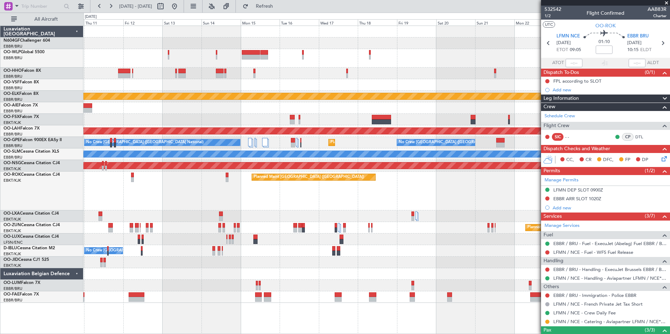
scroll to position [59, 0]
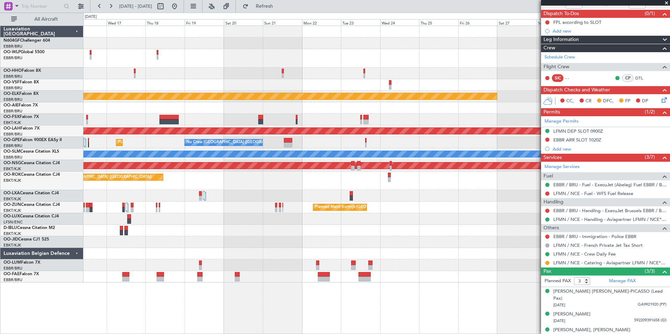
click at [18, 194] on div "Planned Maint Kortrijk-[GEOGRAPHIC_DATA] Planned [GEOGRAPHIC_DATA][PERSON_NAME]…" at bounding box center [335, 174] width 670 height 322
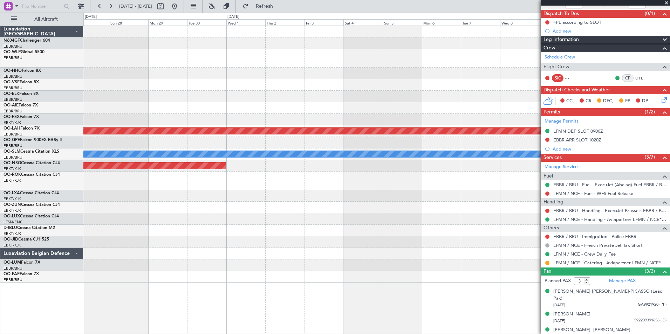
click at [73, 207] on div "Planned Maint Kortrijk-[GEOGRAPHIC_DATA] Planned [GEOGRAPHIC_DATA][PERSON_NAME]…" at bounding box center [335, 174] width 670 height 322
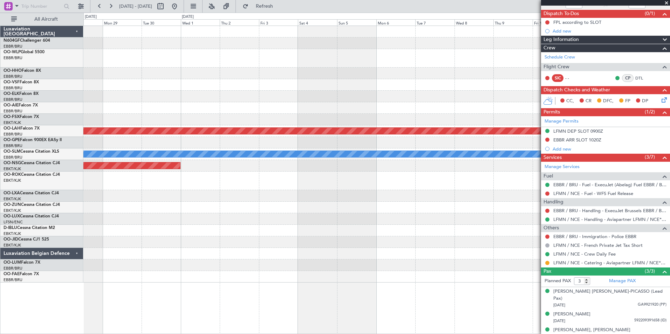
click at [138, 210] on div at bounding box center [376, 208] width 586 height 12
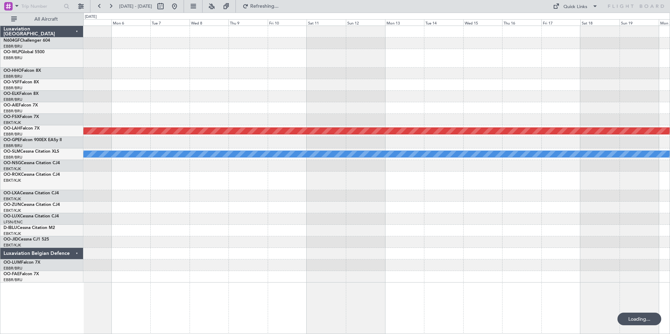
scroll to position [0, 0]
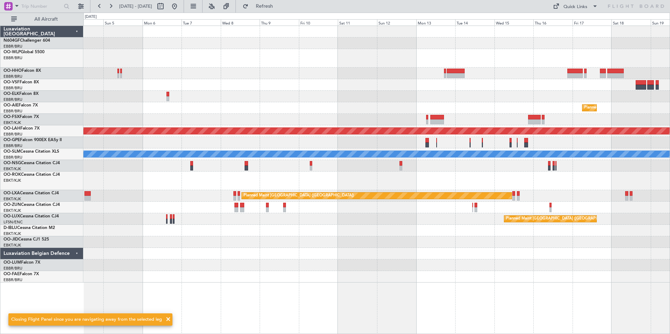
click at [232, 114] on div "Planned Maint [GEOGRAPHIC_DATA] ([GEOGRAPHIC_DATA] National)" at bounding box center [376, 108] width 586 height 12
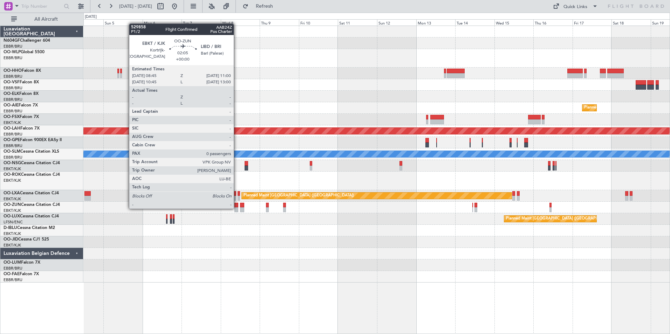
click at [237, 208] on div at bounding box center [236, 209] width 4 height 5
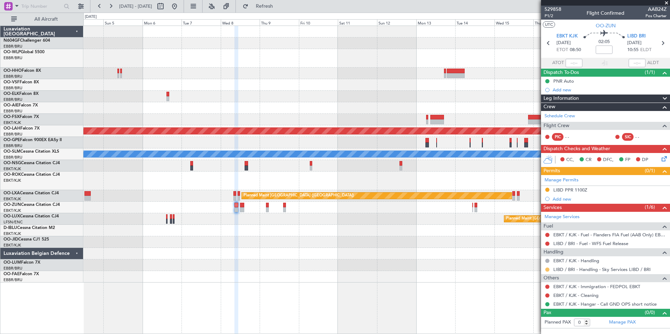
click at [547, 270] on button at bounding box center [547, 270] width 4 height 4
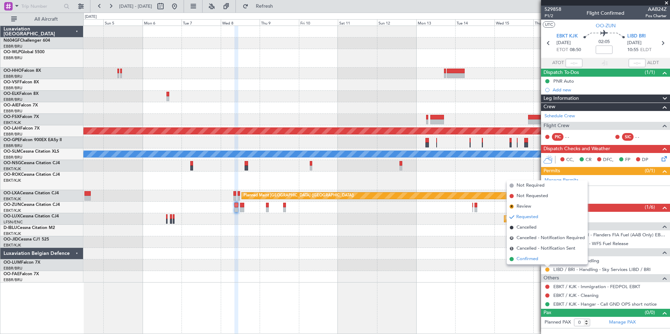
click at [528, 263] on li "Confirmed" at bounding box center [547, 259] width 81 height 11
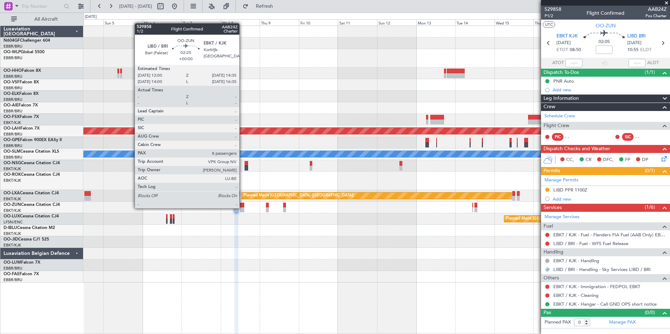
click at [243, 208] on div at bounding box center [242, 209] width 5 height 5
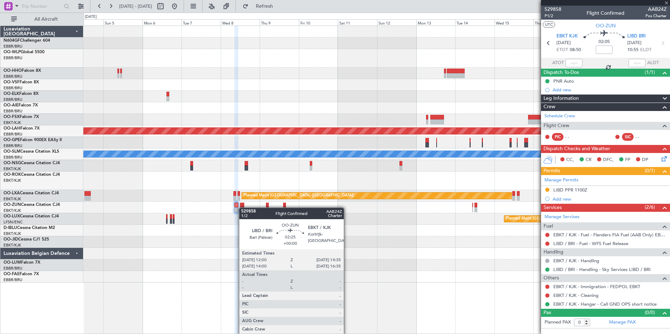
type input "8"
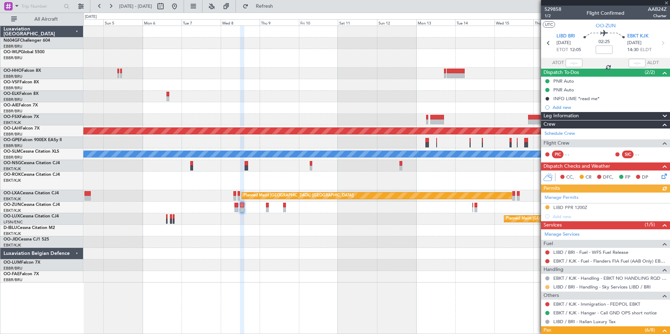
click at [546, 287] on button at bounding box center [547, 287] width 4 height 4
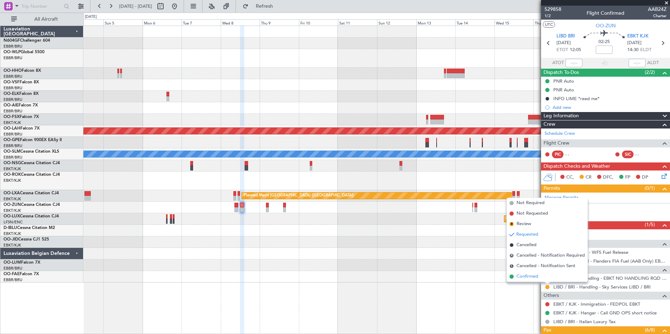
click at [529, 279] on span "Confirmed" at bounding box center [528, 276] width 22 height 7
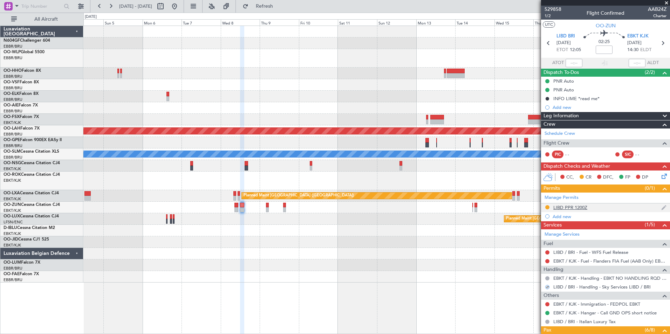
click at [575, 208] on div "LIBD PPR 1200Z" at bounding box center [570, 208] width 34 height 6
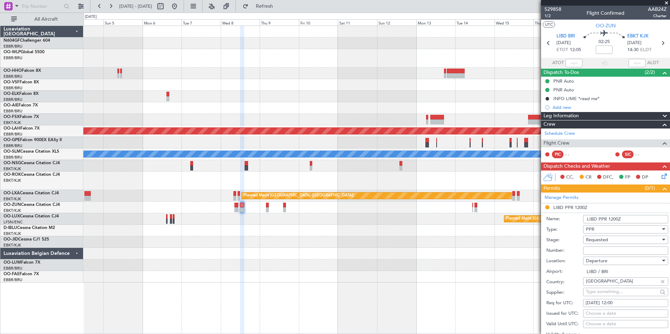
scroll to position [70, 0]
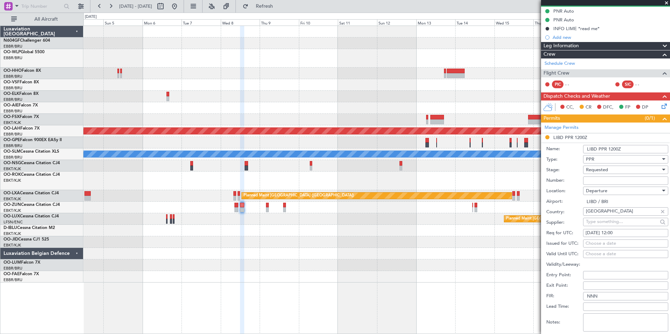
click at [589, 182] on input "Number:" at bounding box center [625, 181] width 85 height 8
type input "- 10 days DOF"
click at [571, 190] on label "Location:" at bounding box center [564, 191] width 37 height 7
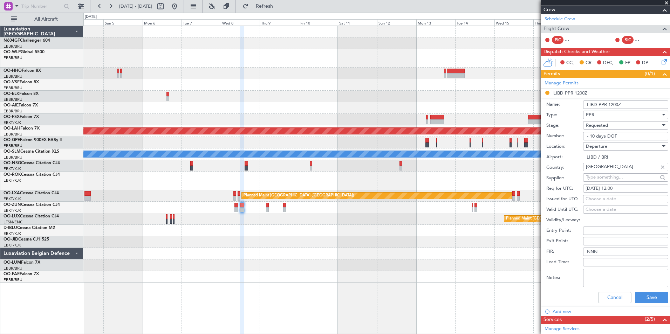
scroll to position [175, 0]
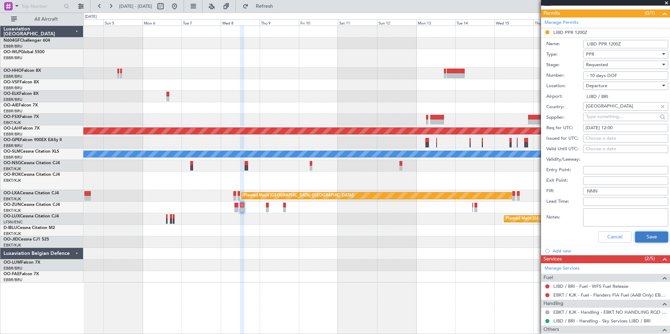
click at [645, 235] on button "Save" at bounding box center [651, 237] width 33 height 11
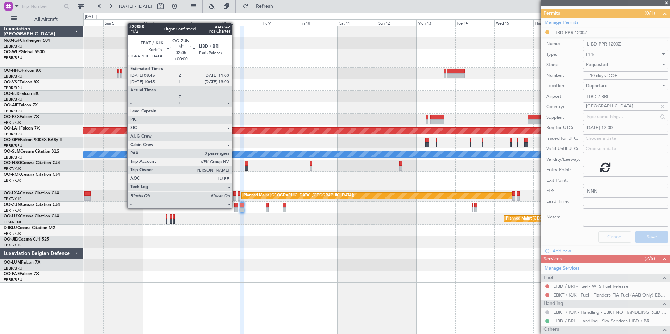
scroll to position [138, 0]
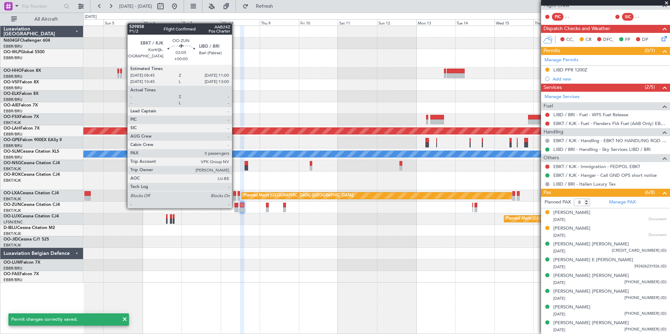
click at [235, 208] on div at bounding box center [236, 209] width 4 height 5
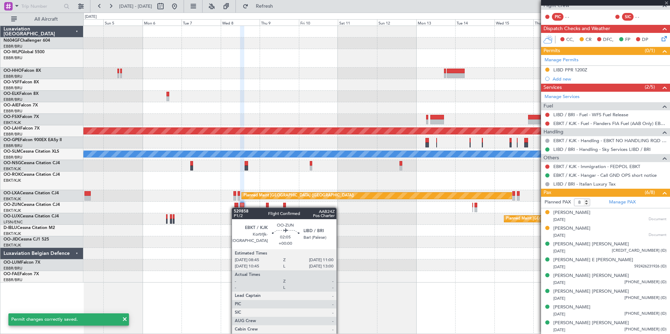
type input "0"
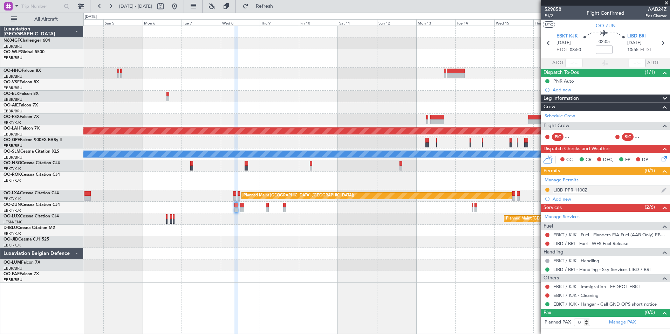
click at [570, 187] on div "LIBD PPR 1100Z" at bounding box center [570, 190] width 34 height 6
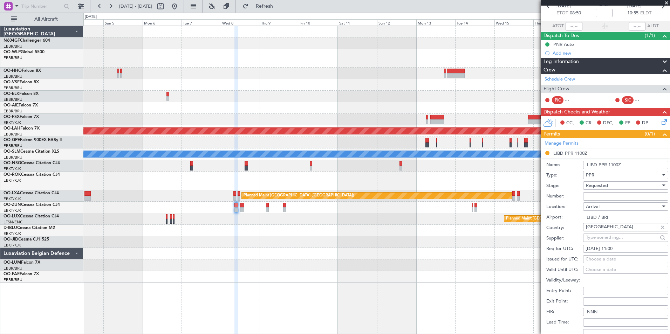
scroll to position [70, 0]
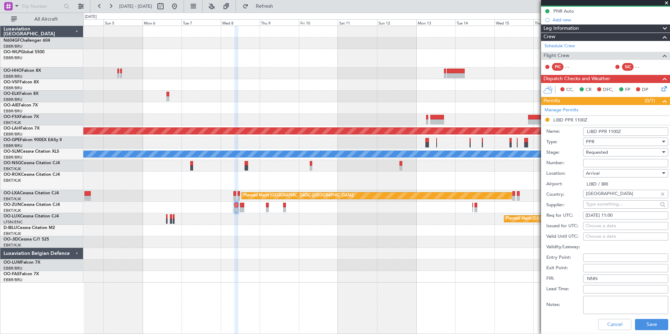
click at [601, 159] on input "Number:" at bounding box center [625, 163] width 85 height 8
type input "- 10 days DOF"
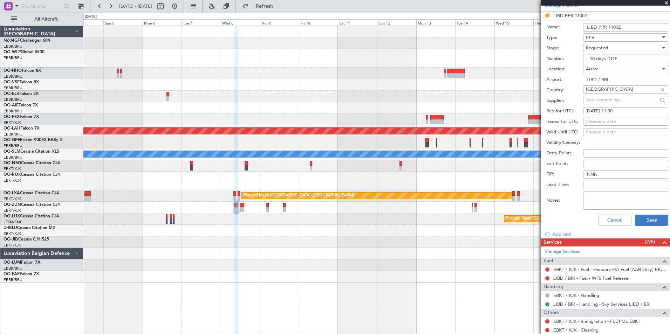
scroll to position [175, 0]
click at [636, 225] on button "Save" at bounding box center [651, 219] width 33 height 11
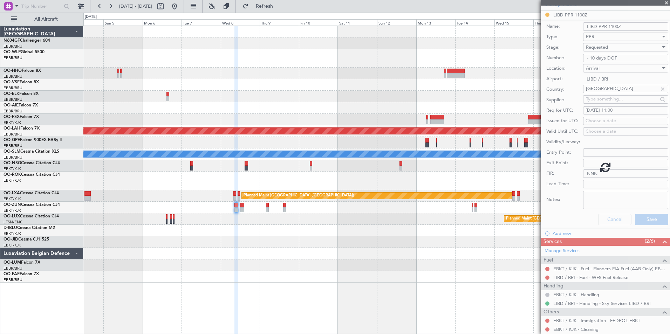
scroll to position [0, 0]
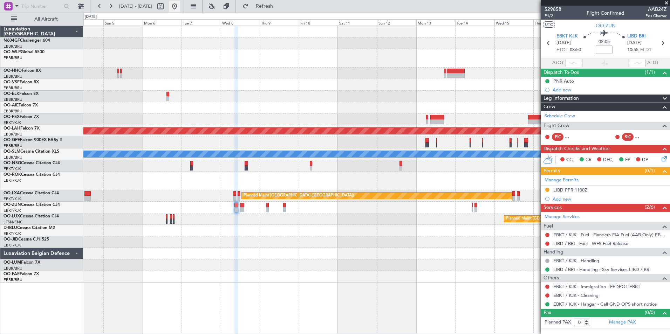
click at [180, 7] on button at bounding box center [174, 6] width 11 height 11
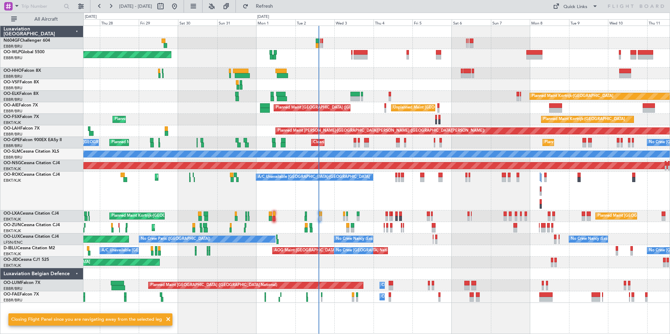
click at [321, 186] on div "Planned Maint Kortrijk-Wevelgem A/C Unavailable Kortrijk-Wevelgem A/C Unavailab…" at bounding box center [376, 191] width 586 height 39
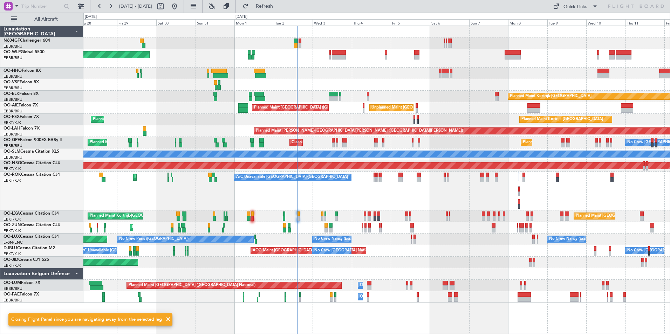
click at [379, 239] on div "No Crew Nancy (Essey) Planned Maint Paris (Le Bourget) No Crew Paris (Le Bourge…" at bounding box center [376, 240] width 586 height 12
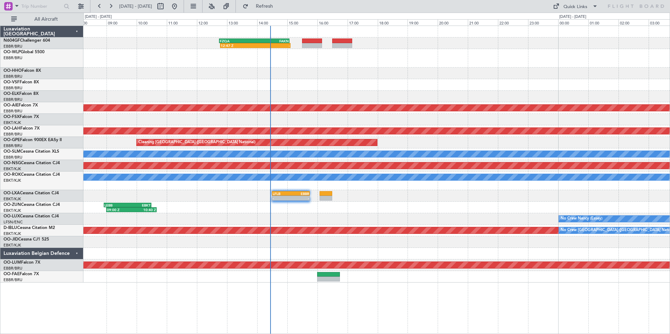
click at [302, 216] on div "No Crew Nancy (Essey)" at bounding box center [376, 219] width 586 height 12
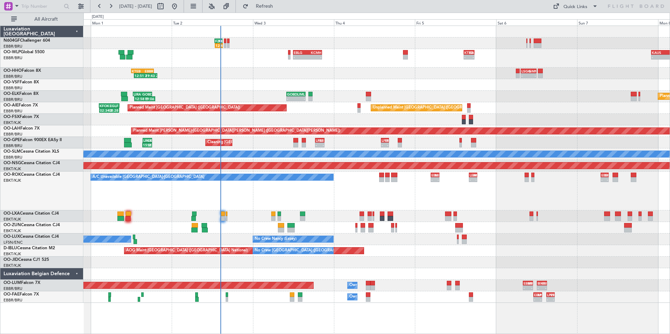
click at [341, 115] on div "Planned Maint Kortrijk-[GEOGRAPHIC_DATA]" at bounding box center [376, 120] width 586 height 12
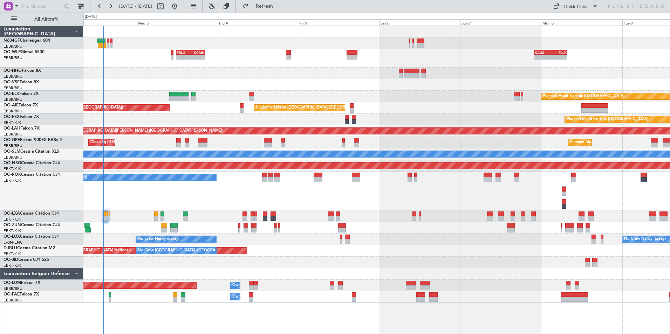
click at [294, 123] on div "- - EBLG 12:00 Z KCMH 20:30 Z - - KAUS 22:00 Z ELLX 07:45 Z - - LTCG 18:30 Z RJ…" at bounding box center [376, 164] width 586 height 277
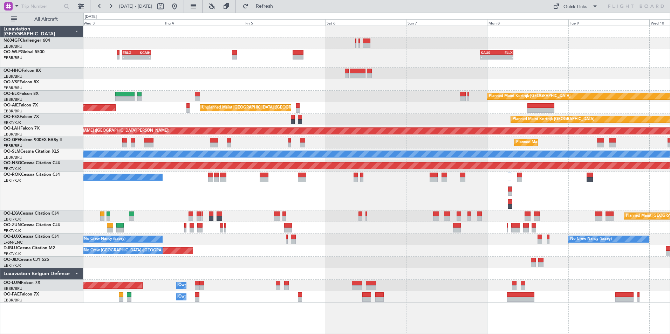
click at [318, 111] on div "- - EBLG 12:00 Z KCMH 20:30 Z - - KAUS 22:00 Z ELLX 07:45 Z - - LTCG 18:30 Z RJ…" at bounding box center [376, 164] width 586 height 277
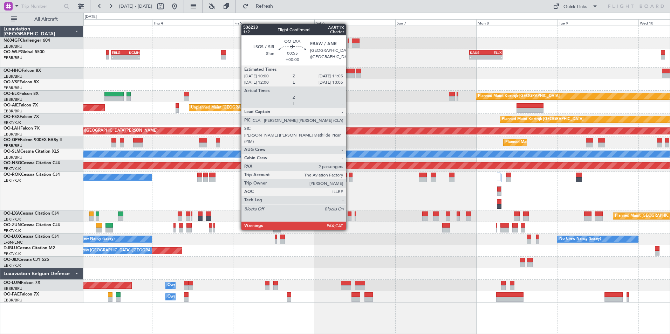
click at [349, 217] on div at bounding box center [350, 218] width 4 height 5
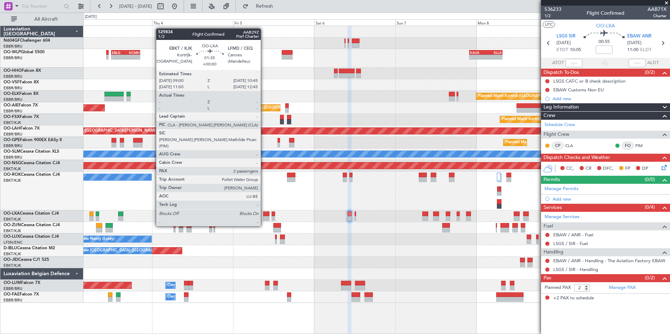
click at [264, 213] on div at bounding box center [266, 214] width 6 height 5
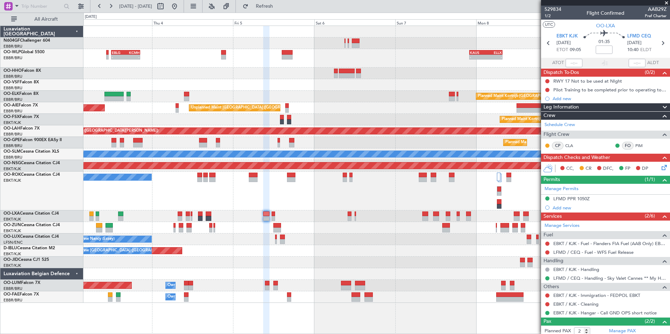
click at [372, 230] on div at bounding box center [376, 228] width 586 height 12
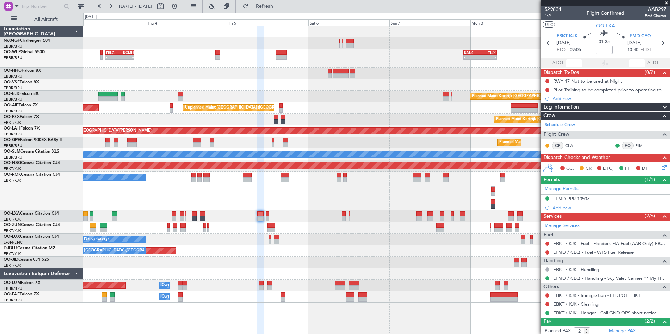
click at [342, 240] on div "No Crew Nancy (Essey) No Crew Nancy (Essey) No Crew Paris (Le Bourget)" at bounding box center [376, 240] width 586 height 12
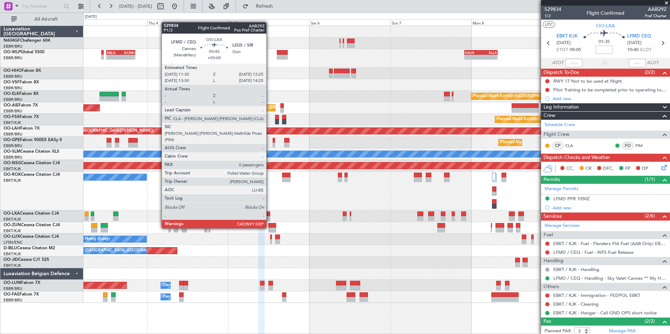
click at [270, 215] on div at bounding box center [268, 214] width 3 height 5
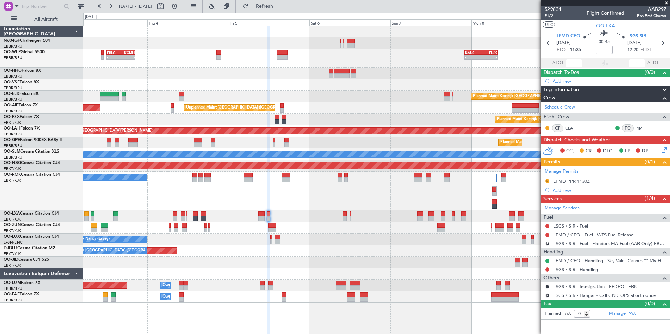
click at [396, 249] on div "- - EBLG 12:00 Z KCMH 20:30 Z - - KAUS 22:00 Z ELLX 07:45 Z - - LTCG 18:30 Z RJ…" at bounding box center [376, 164] width 586 height 277
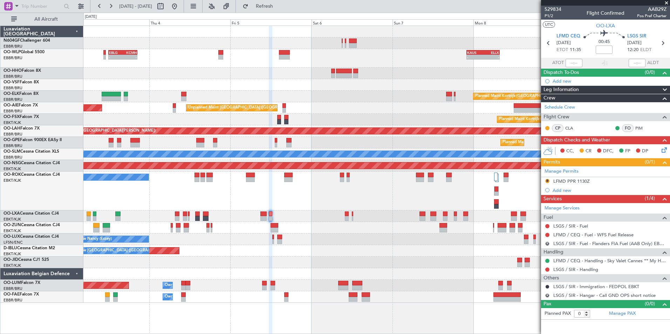
click at [319, 207] on div "A/C Unavailable [GEOGRAPHIC_DATA]-[GEOGRAPHIC_DATA]" at bounding box center [376, 191] width 586 height 39
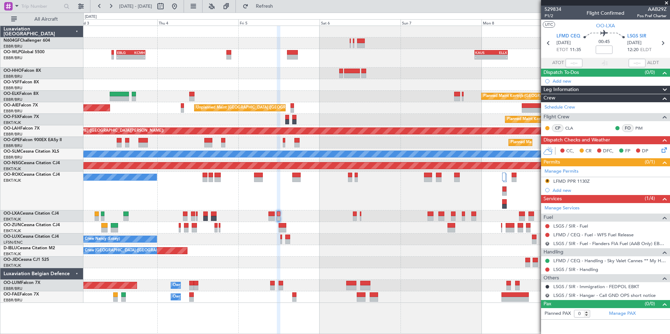
click at [332, 214] on div "Planned Maint [GEOGRAPHIC_DATA] ([GEOGRAPHIC_DATA] National)" at bounding box center [376, 217] width 586 height 12
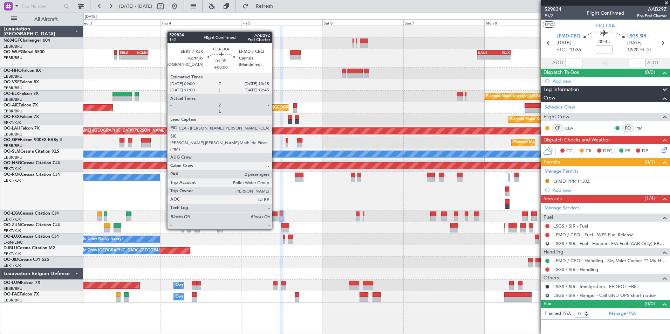
click at [276, 216] on div at bounding box center [274, 218] width 6 height 5
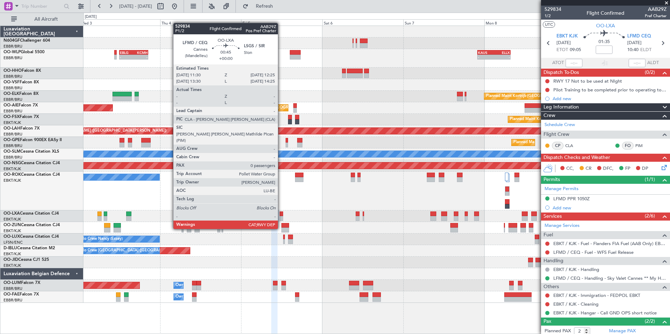
click at [281, 216] on div at bounding box center [281, 214] width 3 height 5
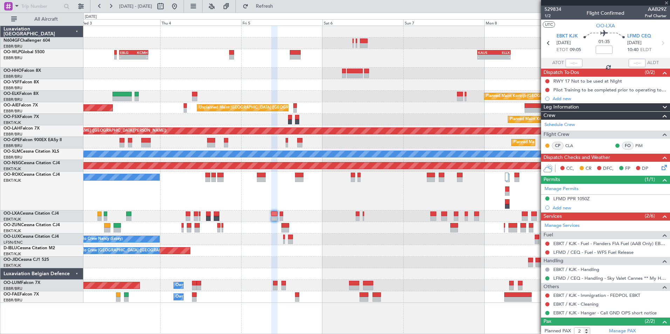
type input "0"
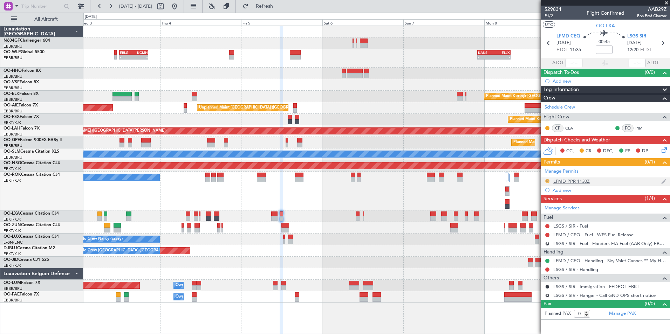
click at [546, 179] on button "R" at bounding box center [547, 181] width 4 height 4
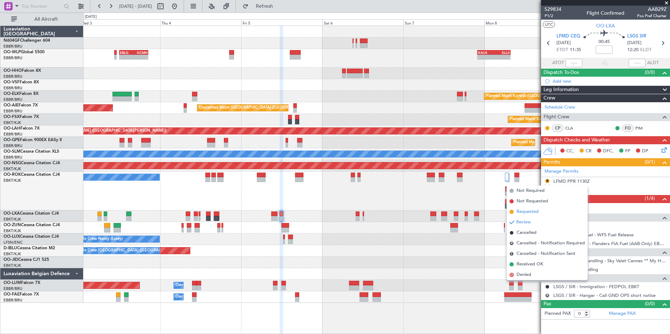
click at [547, 210] on li "Requested" at bounding box center [547, 212] width 81 height 11
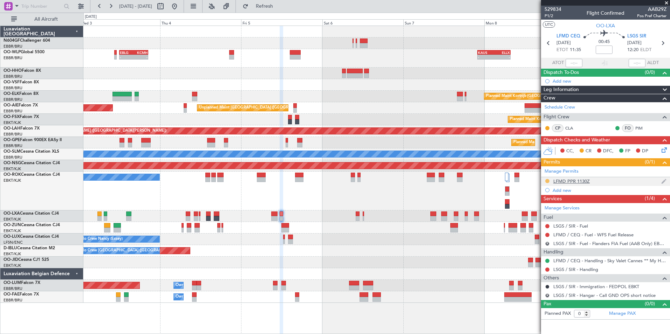
click at [547, 180] on button at bounding box center [547, 181] width 4 height 4
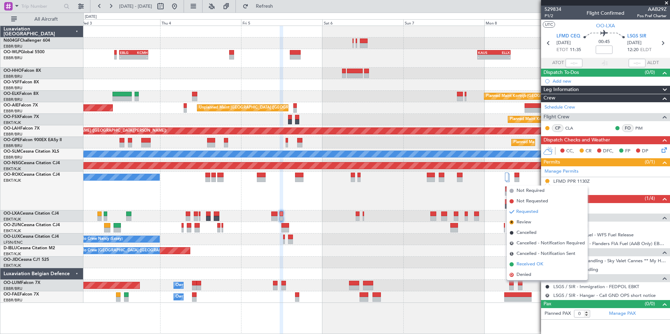
click at [527, 264] on span "Received OK" at bounding box center [530, 264] width 27 height 7
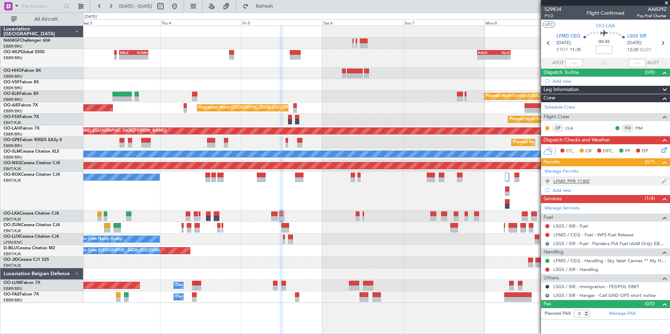
click at [573, 178] on div "LFMD PPR 1130Z" at bounding box center [571, 181] width 36 height 6
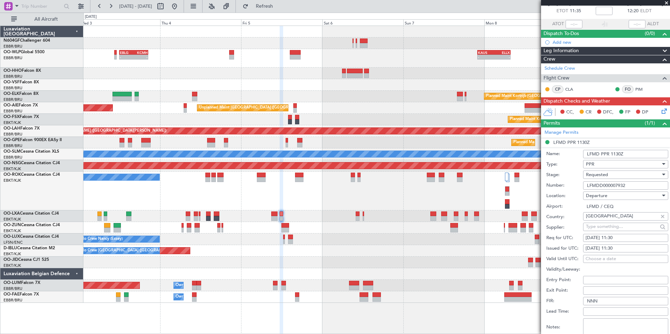
scroll to position [105, 0]
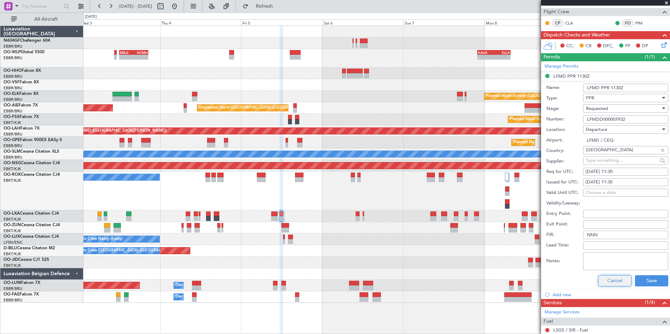
click at [610, 277] on button "Cancel" at bounding box center [614, 280] width 33 height 11
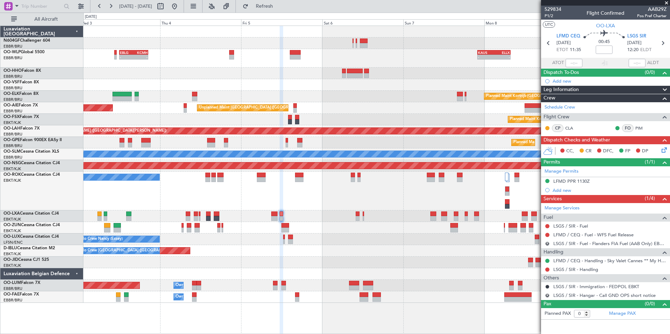
scroll to position [0, 0]
click at [566, 226] on link "LSGS / SIR - Fuel" at bounding box center [570, 226] width 35 height 6
click at [316, 211] on div "Planned Maint [GEOGRAPHIC_DATA] ([GEOGRAPHIC_DATA] National)" at bounding box center [376, 217] width 586 height 12
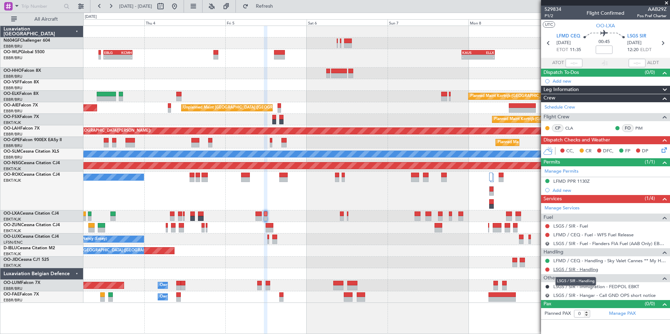
click at [562, 268] on link "LSGS / SIR - Handling" at bounding box center [575, 270] width 45 height 6
click at [669, 3] on span at bounding box center [666, 3] width 7 height 6
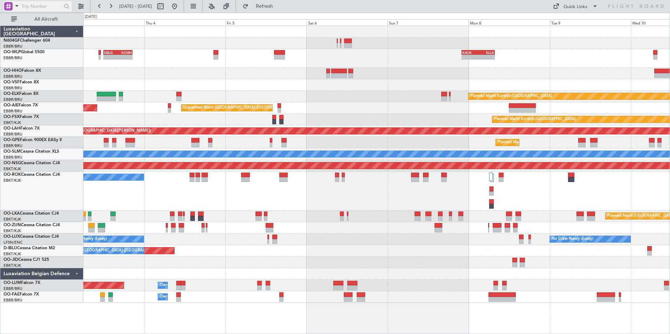
click at [18, 8] on span at bounding box center [17, 5] width 8 height 9
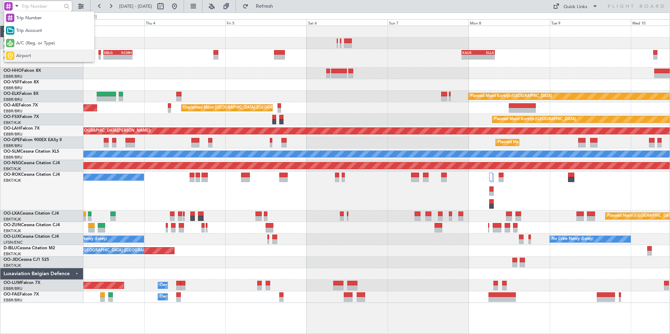
click at [26, 55] on span "Airport" at bounding box center [23, 56] width 15 height 7
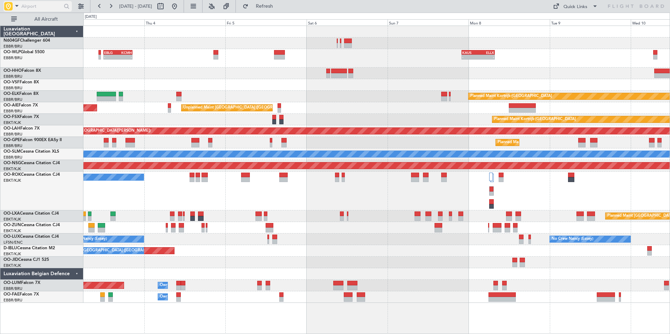
click at [31, 7] on input "text" at bounding box center [41, 6] width 40 height 11
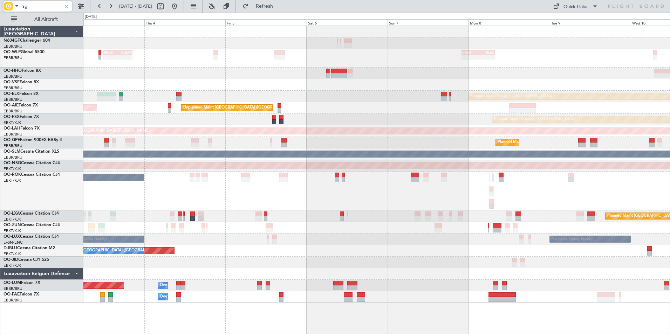
type input "lsgs"
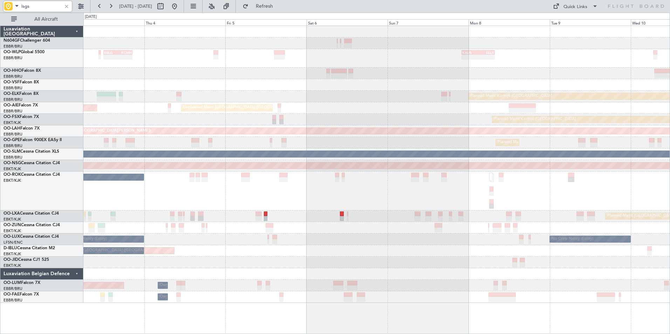
click at [239, 221] on div "Planned Maint [GEOGRAPHIC_DATA] ([GEOGRAPHIC_DATA] National)" at bounding box center [376, 217] width 586 height 12
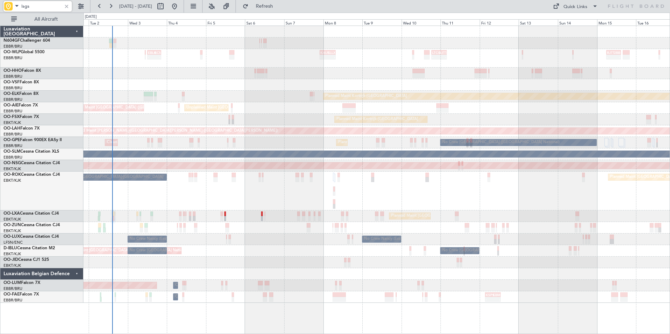
click at [401, 233] on div "- - EBLG 12:00 Z KCMH 20:30 Z - - KAUS 22:00 Z ELLX 07:45 Z - - LTCG 18:30 Z RJ…" at bounding box center [376, 164] width 586 height 277
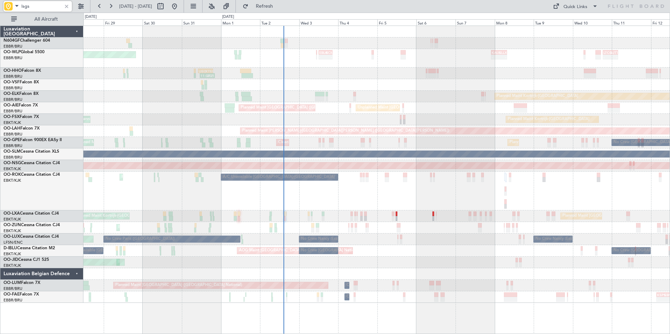
click at [504, 182] on div "- - EBLG 12:00 Z KCMH 20:30 Z - - KAUS 22:00 Z ELLX 07:45 Z - - LTCG 18:30 Z RJ…" at bounding box center [376, 164] width 586 height 277
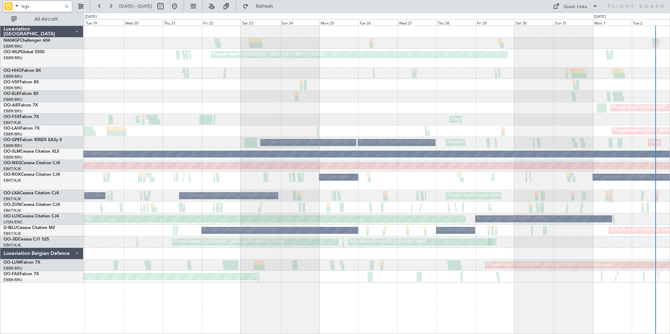
click at [614, 161] on div "Planned Maint Berlin (Brandenburg) AOG Maint Geneva (Cointrin) Planned Maint Lo…" at bounding box center [376, 154] width 586 height 257
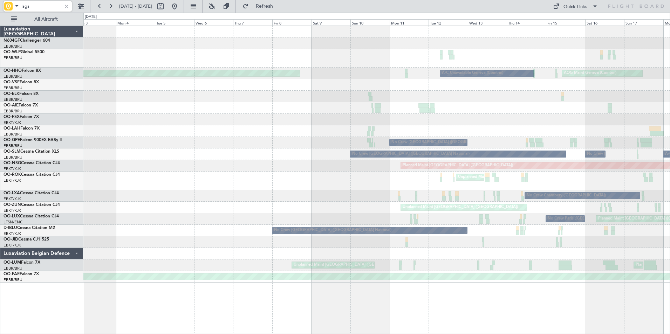
click at [564, 178] on div "AOG Maint Geneva (Cointrin) A/C Unavailable Geneva (Cointrin) Planned Maint Gen…" at bounding box center [376, 154] width 586 height 257
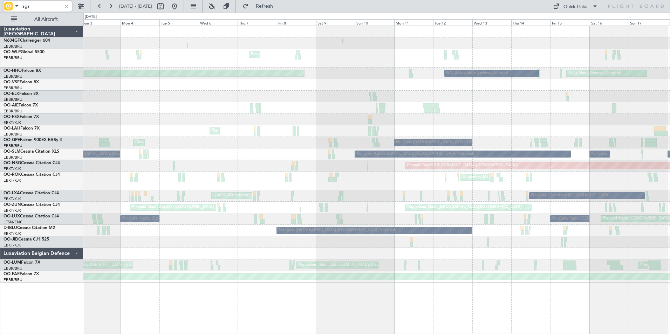
click at [592, 170] on div "Planned Maint Milan (Linate) AOG Maint Geneva (Cointrin) Planned Maint Geneva (…" at bounding box center [376, 154] width 586 height 257
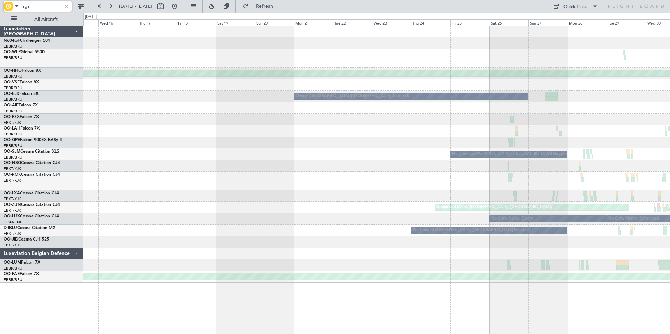
click at [603, 162] on div "Planned Maint Kortrijk-Wevelgem Planned Maint Kortrijk-Wevelgem" at bounding box center [376, 166] width 586 height 12
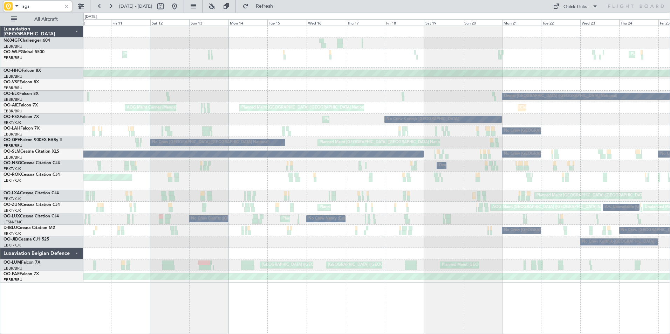
click at [439, 163] on div "Planned Maint Milan (Linate) Planned Maint Liege Planned Maint Geneva (Cointrin…" at bounding box center [376, 154] width 586 height 257
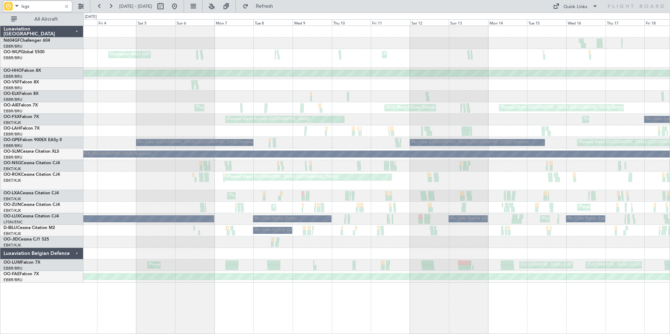
click at [504, 162] on div "Planned Maint Liege Unplanned Maint Basel-Mulhouse Planned Maint Geneva (Cointr…" at bounding box center [376, 154] width 586 height 257
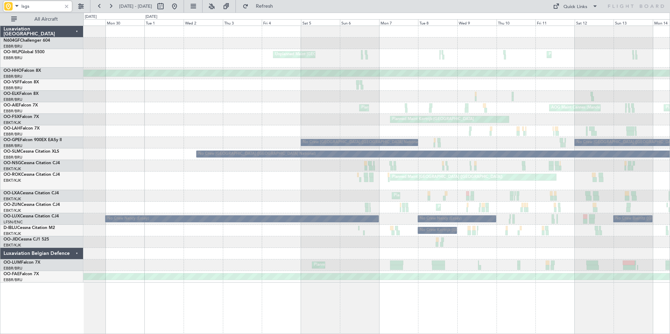
click at [502, 161] on div "Planned Maint Kortrijk-[GEOGRAPHIC_DATA]" at bounding box center [376, 166] width 586 height 12
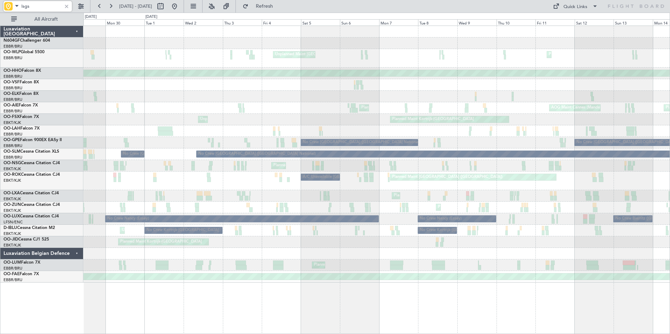
click at [514, 177] on div "Planned Maint Paris (Le Bourget) A/C Unavailable Kortrijk-Wevelgem" at bounding box center [376, 181] width 586 height 19
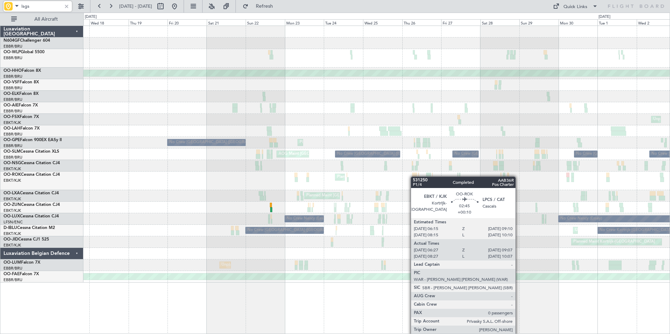
click at [414, 177] on div "Planned Maint Kortrijk-Wevelgem A/C Unavailable Kortrijk-Wevelgem" at bounding box center [376, 181] width 586 height 19
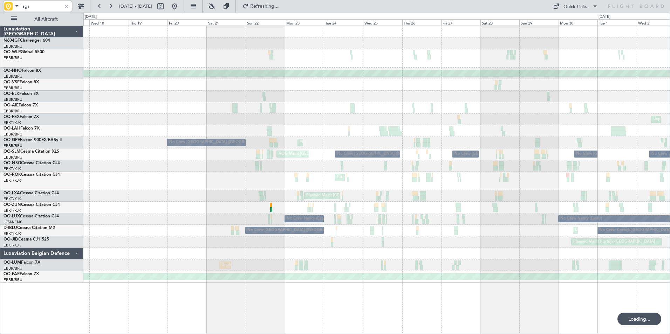
click at [349, 189] on div "Planned Maint Kortrijk-Wevelgem A/C Unavailable Kortrijk-Wevelgem" at bounding box center [376, 181] width 586 height 19
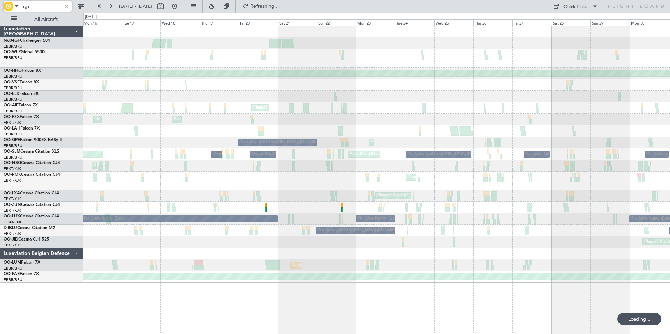
click at [399, 162] on div "Unplanned Maint Basel-Mulhouse Planned Maint Geneva (Cointrin) A/C Unavailable …" at bounding box center [376, 154] width 586 height 257
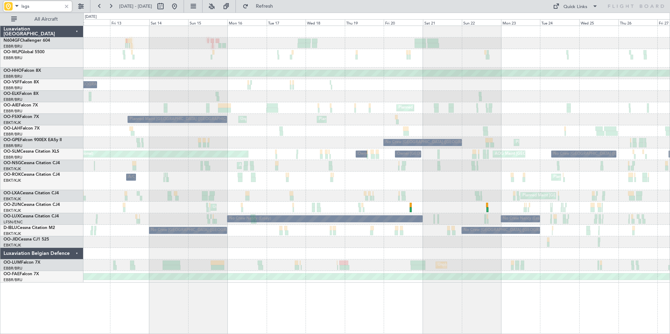
click at [454, 164] on div "Planned Maint Geneva (Cointrin) A/C Unavailable Brussels (Brussels National) Pl…" at bounding box center [376, 154] width 586 height 257
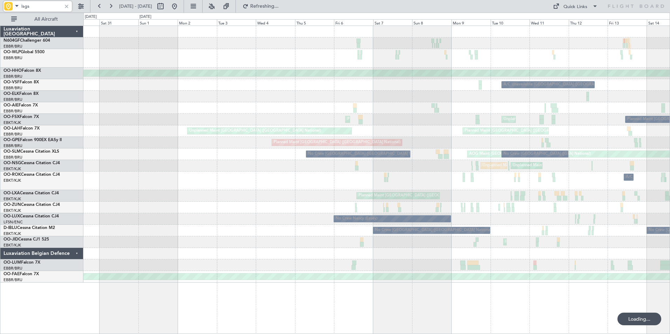
click at [446, 171] on div "Planned Maint Geneva (Cointrin) A/C Unavailable Brussels (Brussels National) Pl…" at bounding box center [376, 154] width 586 height 257
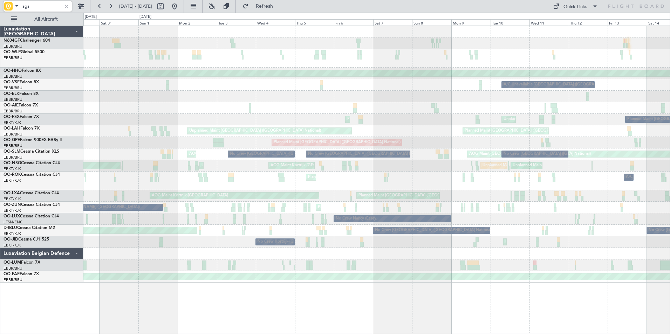
click at [521, 150] on div "Planned Maint Geneva (Cointrin) A/C Unavailable Brussels (Brussels National) Pl…" at bounding box center [376, 154] width 586 height 257
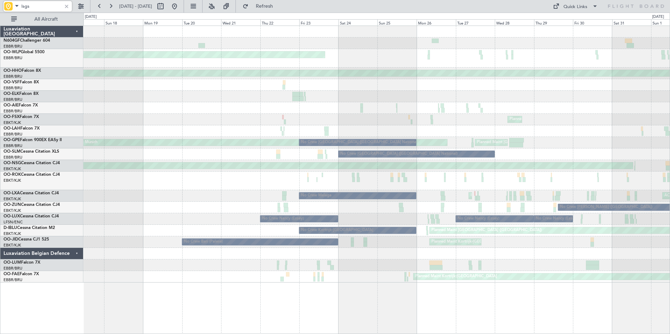
click at [556, 145] on div "Planned Maint Milan (Linate) Planned Maint Geneva (Cointrin) Planned Maint Kort…" at bounding box center [376, 154] width 586 height 257
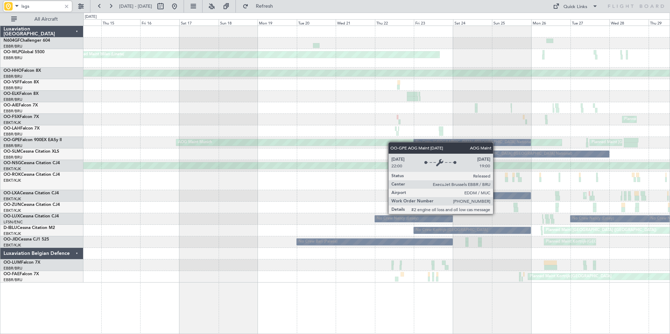
click at [392, 142] on div "AOG Maint Munich" at bounding box center [369, 142] width 386 height 6
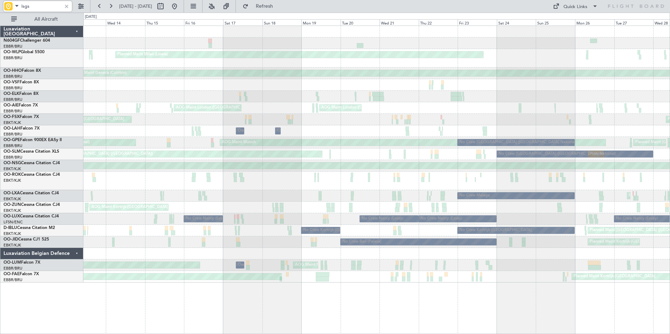
click at [560, 178] on div "Planned Maint Milan (Linate) Planned Maint Geneva (Cointrin) AOG Maint London (…" at bounding box center [376, 154] width 586 height 257
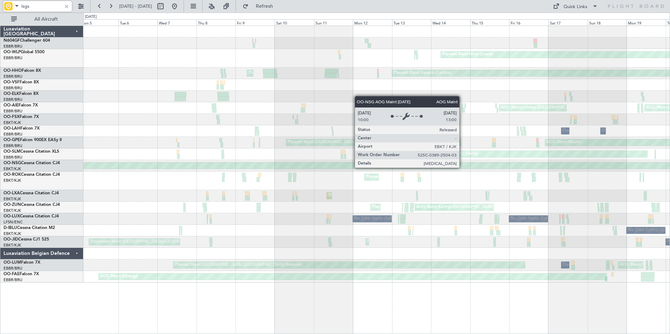
click at [509, 161] on div "Planned Maint Milan (Linate) Planned Maint Geneva (Cointrin) Planned Maint Gene…" at bounding box center [376, 154] width 586 height 257
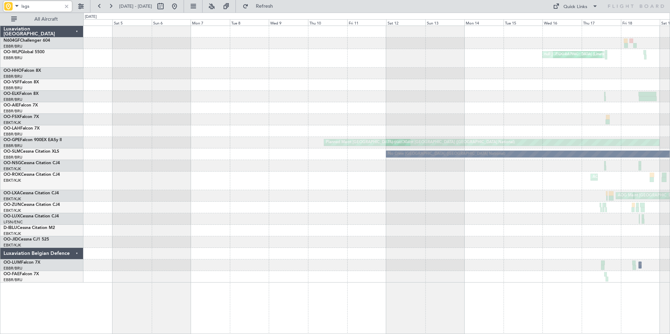
click at [670, 148] on html "lsgs 19 Apr 2025 - 04 May 2025 Refresh Quick Links All Aircraft Planned Maint M…" at bounding box center [335, 167] width 670 height 334
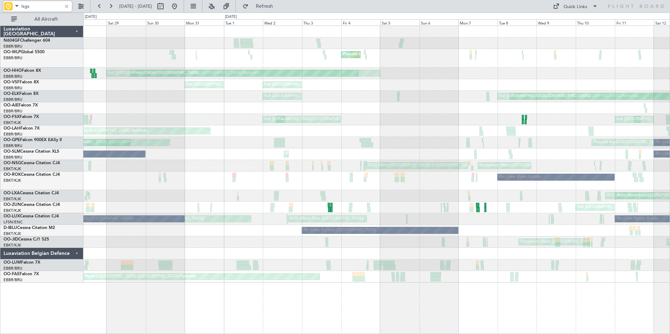
click at [492, 155] on div "Planned Maint Liege Planned Maint Liege Planned Maint Liege null Milan (Linate)…" at bounding box center [376, 154] width 586 height 257
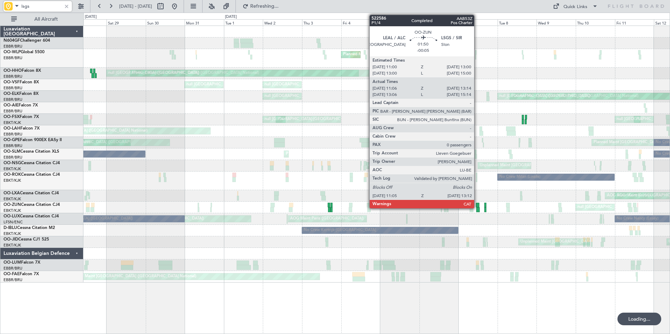
click at [477, 206] on div at bounding box center [478, 205] width 4 height 5
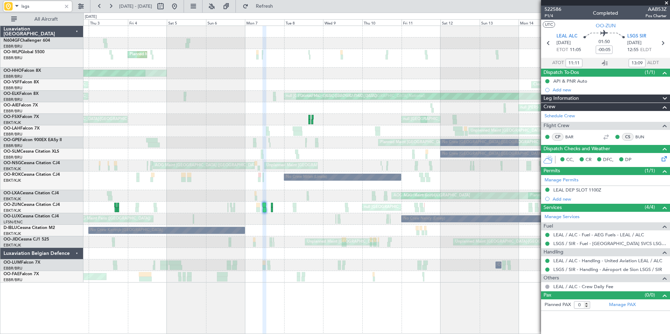
click at [255, 277] on div "Planned Maint Liege Planned Maint Liege Planned Maint Liege null Milan (Linate)…" at bounding box center [376, 180] width 587 height 309
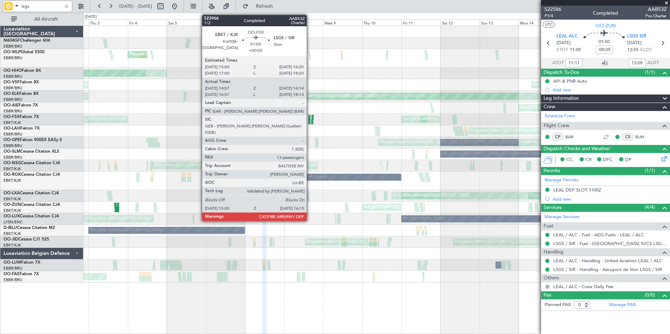
click at [310, 120] on div at bounding box center [309, 122] width 2 height 5
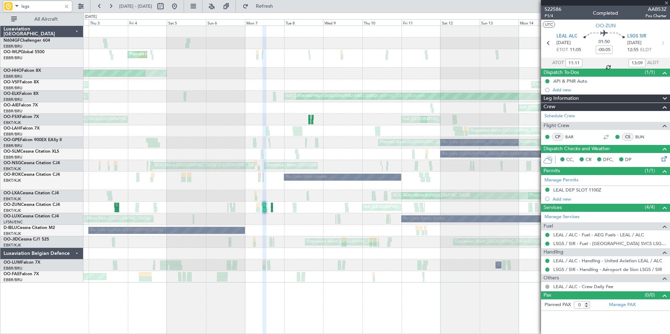
type input "+00:05"
type input "15:07"
type input "16:09"
type input "13"
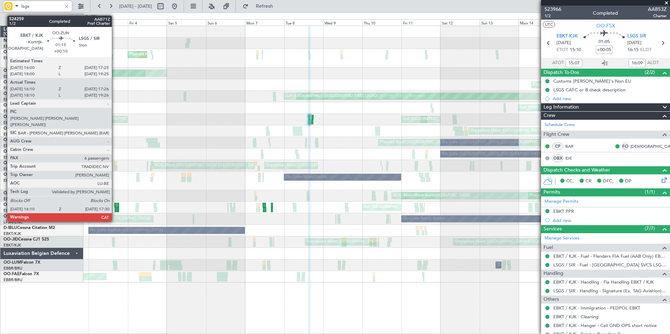
click at [115, 209] on div at bounding box center [116, 209] width 2 height 5
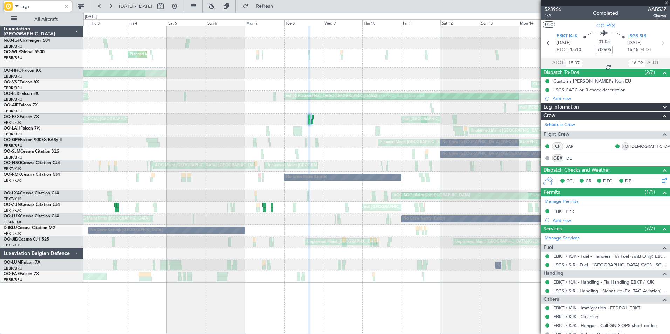
type input "+00:10"
type input "16:15"
type input "17:21"
type input "6"
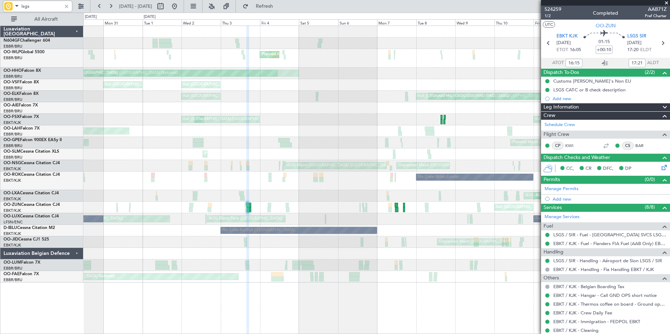
click at [535, 155] on div "No Crew Brussels (Brussels National) Planned Maint Brussels (Brussels National)…" at bounding box center [376, 155] width 586 height 12
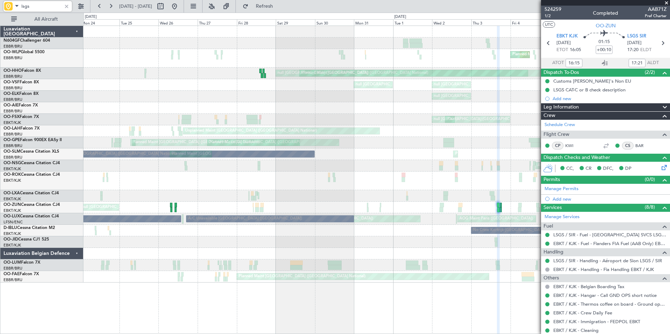
click at [429, 139] on div "Planned Maint Liege Planned Maint Liege Planned Maint Liege null Brussels (Brus…" at bounding box center [376, 154] width 586 height 257
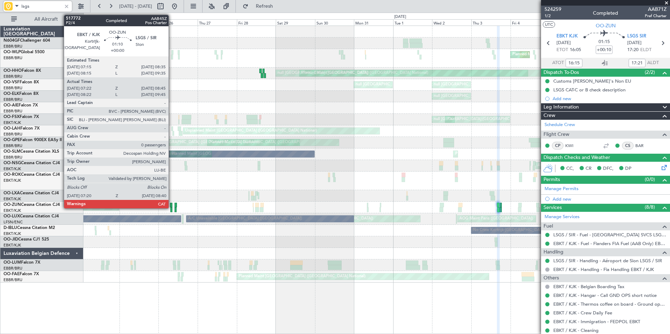
click at [172, 205] on div at bounding box center [171, 205] width 2 height 5
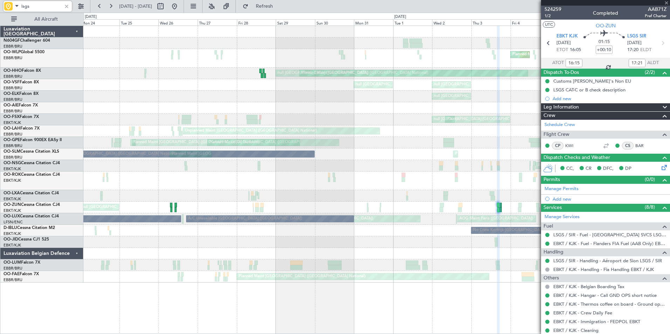
type input "07:27"
type input "08:40"
type input "0"
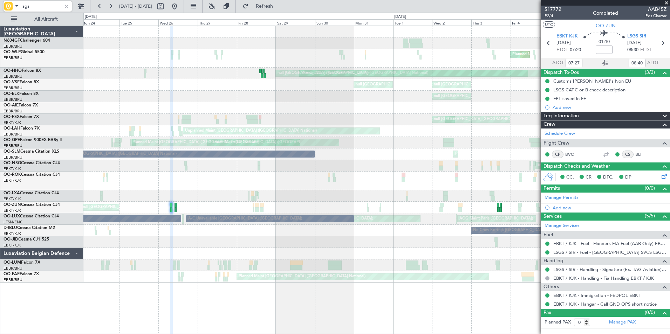
click at [260, 74] on div "Planned Maint Brussels (Brussels National) null Brussels (Brussels National)" at bounding box center [376, 74] width 586 height 12
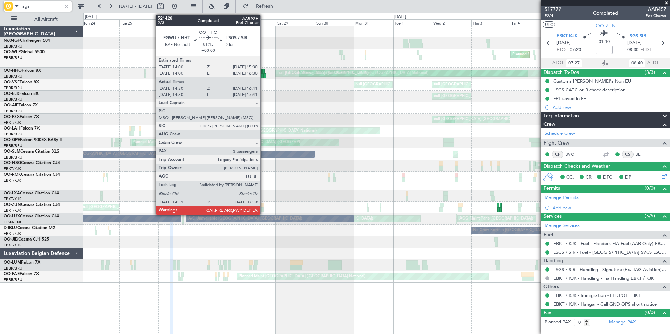
click at [264, 74] on div at bounding box center [262, 75] width 3 height 5
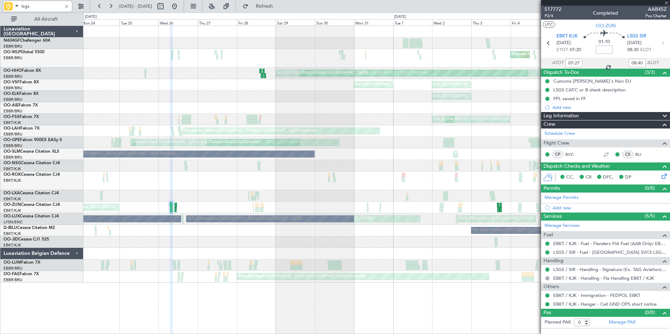
type input "15:00"
type input "16:36"
type input "3"
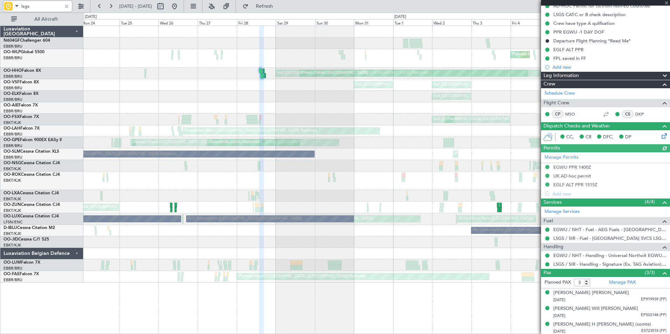
scroll to position [94, 0]
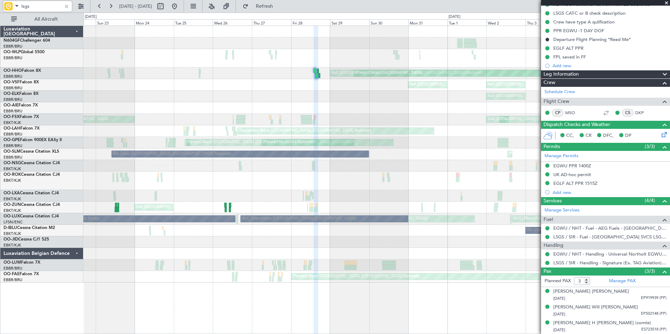
click at [246, 164] on div "AOG Maint Brussels (Brussels National) AOG Maint Kortrijk-Wevelgem Unplanned Ma…" at bounding box center [376, 166] width 586 height 12
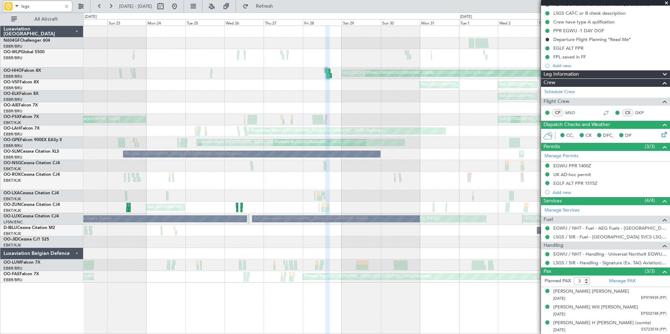
click at [216, 188] on div "Planned Maint Liege Planned Maint Liege Planned Maint Liege Planned Maint Milan…" at bounding box center [376, 154] width 586 height 257
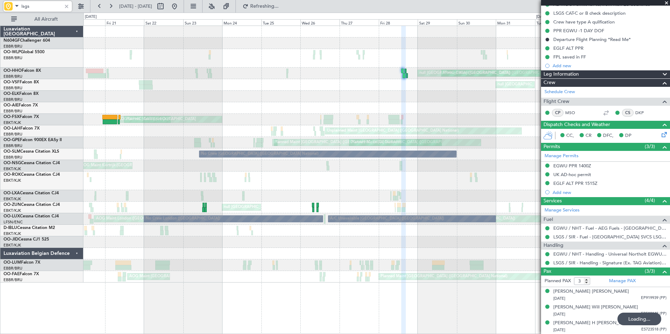
click at [99, 115] on div "Planned Maint Liege Planned Maint Liege Planned Maint Liege Planned Maint Milan…" at bounding box center [335, 174] width 670 height 322
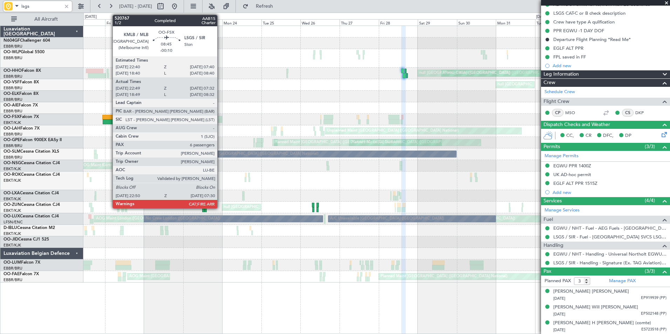
click at [109, 118] on div at bounding box center [109, 117] width 15 height 5
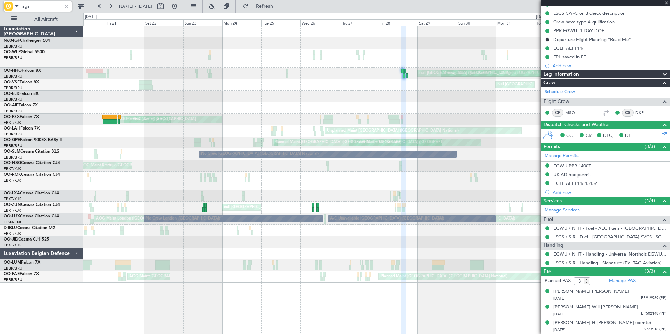
type input "-00:10"
type input "22:59"
type input "07:27"
type input "6"
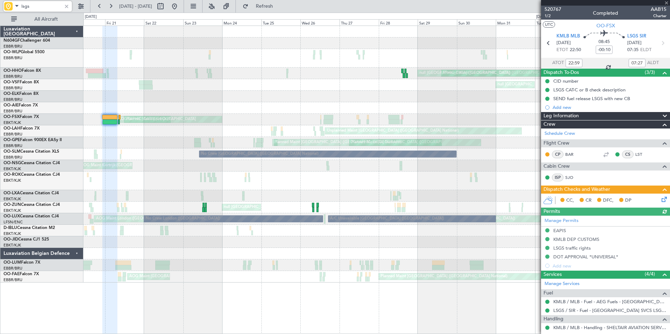
click at [186, 180] on div "No Crew Milan (Linate)" at bounding box center [376, 181] width 586 height 19
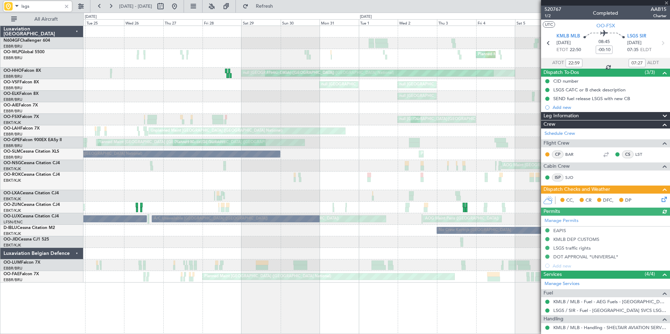
click at [226, 130] on div "Planned Maint Liege Planned Maint Liege Planned Maint Liege Planned Maint Bruss…" at bounding box center [376, 154] width 586 height 257
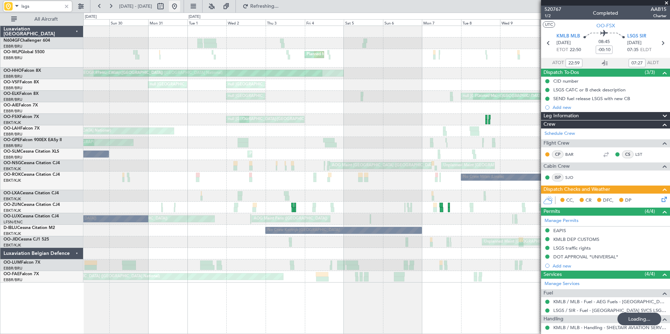
type input "lsgs"
click at [180, 6] on button at bounding box center [174, 6] width 11 height 11
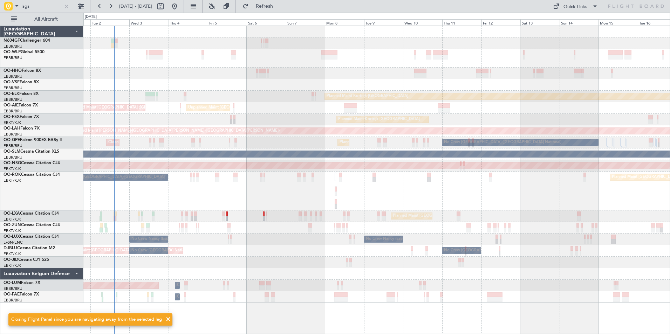
click at [280, 175] on div "Planned Maint Berlin (Brandenburg) Planned Maint Kortrijk-Wevelgem Unplanned Ma…" at bounding box center [376, 164] width 586 height 277
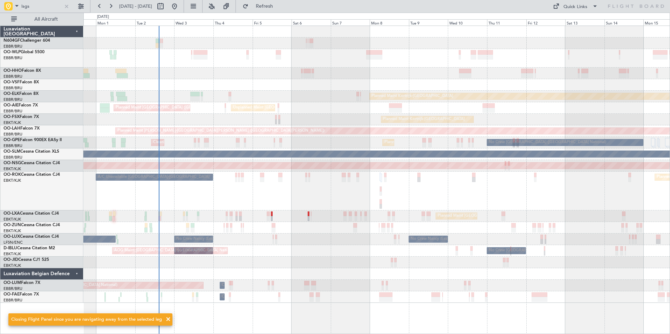
click at [594, 161] on div "Planned Maint Berlin (Brandenburg) Planned Maint Kortrijk-Wevelgem Unplanned Ma…" at bounding box center [376, 164] width 586 height 277
click at [386, 184] on div "Planned Maint Paris (Le Bourget) A/C Unavailable Kortrijk-Wevelgem Planned Main…" at bounding box center [376, 191] width 586 height 39
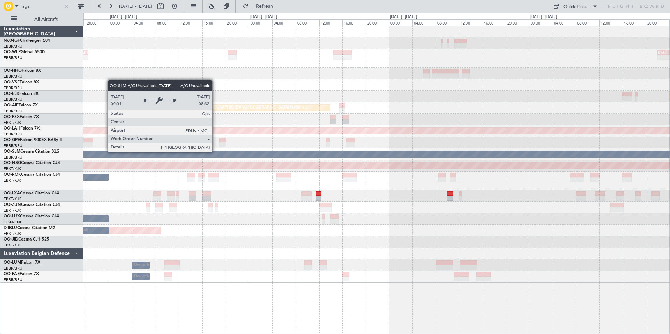
click at [444, 151] on div "A/C Unavailable [GEOGRAPHIC_DATA]" at bounding box center [376, 154] width 1759 height 6
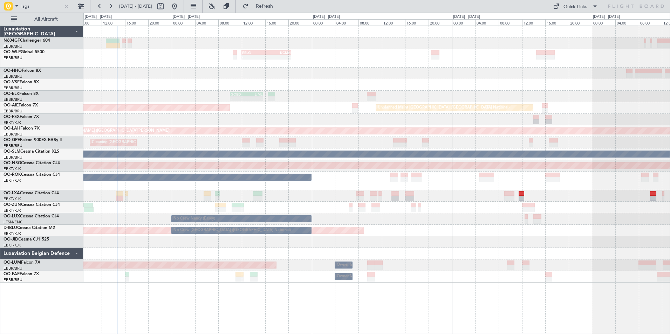
click at [595, 134] on div "EBLG 12:00 Z KCMH 20:30 Z - - 12:51 Z 19:43 Z KTEB 12:00 Z EBBR 18:45 Z GOBD 10…" at bounding box center [376, 154] width 586 height 257
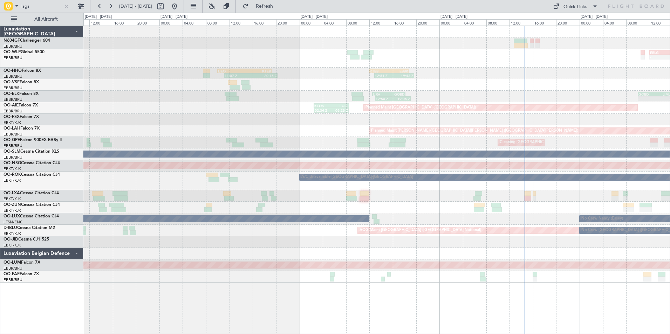
click at [670, 109] on html "lsgs [DATE] - [DATE] Refresh Quick Links All Aircraft EBLG 12:00 Z KCMH 20:30 Z…" at bounding box center [335, 167] width 670 height 334
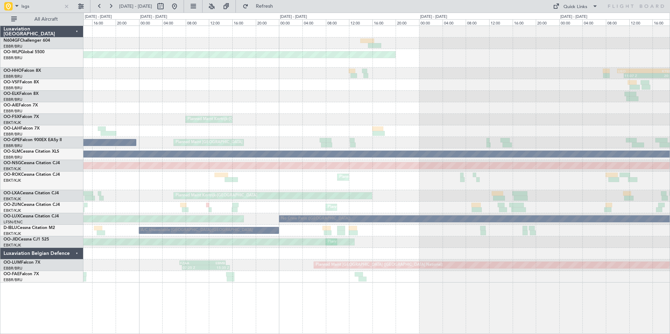
click at [670, 73] on html "lsgs [DATE] - [DATE] Refresh Quick Links All Aircraft Planned Maint [GEOGRAPHIC…" at bounding box center [335, 167] width 670 height 334
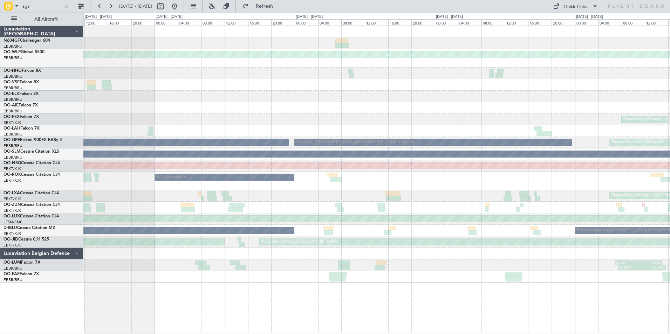
click at [670, 72] on html "lsgs [DATE] - [DATE] Refresh Quick Links All Aircraft 05:25 Z 13:20 Z LGSA 05:0…" at bounding box center [335, 167] width 670 height 334
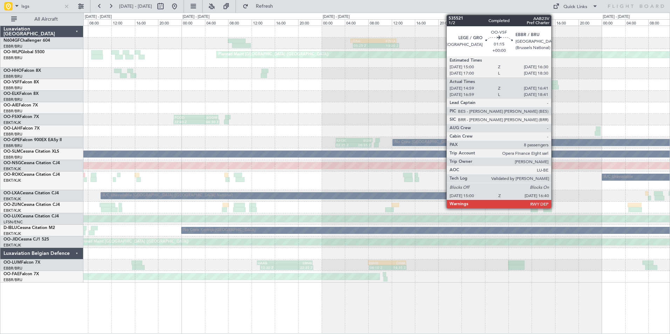
click at [670, 88] on html "lsgs [DATE] - [DATE] Refresh Quick Links All Aircraft LGSA 05:00 Z FZQA 12:50 Z…" at bounding box center [335, 167] width 670 height 334
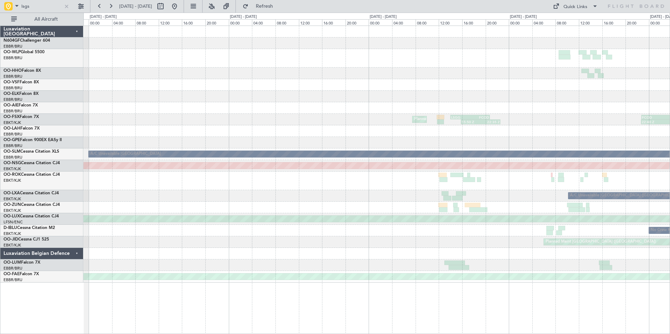
click at [670, 97] on html "lsgs [DATE] - [DATE] Refresh Quick Links All Aircraft Planned Maint [GEOGRAPHIC…" at bounding box center [335, 167] width 670 height 334
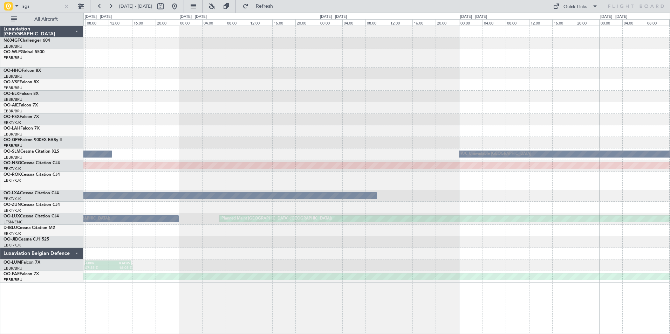
click at [670, 95] on html "lsgs [DATE] - [DATE] Refresh Quick Links All Aircraft Planned Maint [GEOGRAPHIC…" at bounding box center [335, 167] width 670 height 334
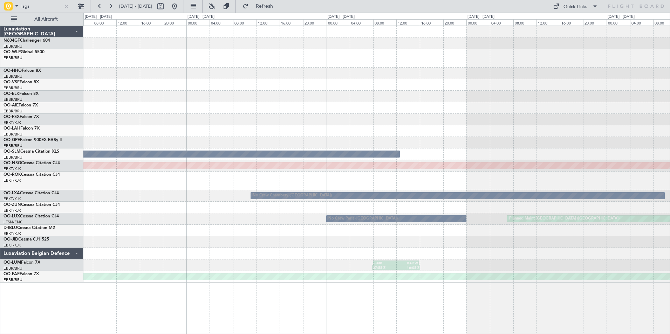
click at [551, 102] on div "No Crew [GEOGRAPHIC_DATA] ([GEOGRAPHIC_DATA] National) A/C Unavailable [GEOGRAP…" at bounding box center [376, 154] width 586 height 257
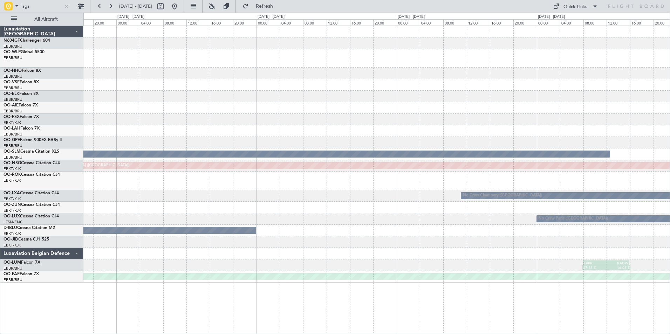
click at [547, 99] on div "No Crew [GEOGRAPHIC_DATA] ([GEOGRAPHIC_DATA] National) Planned Maint [GEOGRAPHI…" at bounding box center [376, 154] width 586 height 257
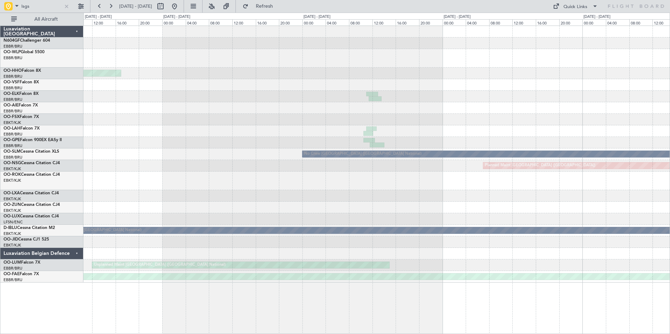
click at [542, 67] on div "Planned Maint Geneva (Cointrin) No Crew [GEOGRAPHIC_DATA] (Brussels National) P…" at bounding box center [376, 154] width 586 height 257
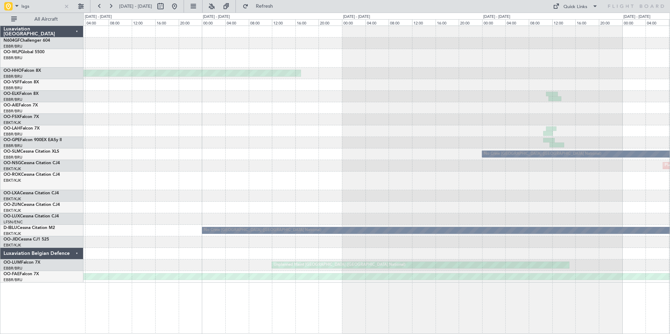
click at [544, 67] on div "Planned Maint Geneva (Cointrin) No Crew [GEOGRAPHIC_DATA] (Brussels National) P…" at bounding box center [376, 154] width 586 height 257
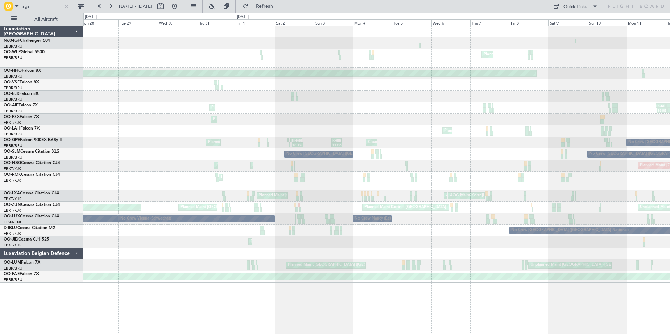
click at [600, 149] on div "No Crew [GEOGRAPHIC_DATA] ([GEOGRAPHIC_DATA] National) No Crew [GEOGRAPHIC_DATA…" at bounding box center [376, 155] width 586 height 12
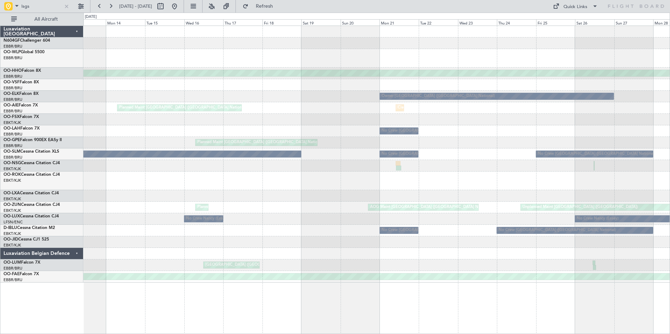
click at [665, 144] on div "Planned Maint Liege Planned Maint Geneva ([GEOGRAPHIC_DATA]) Owner [GEOGRAPHIC_…" at bounding box center [376, 154] width 586 height 257
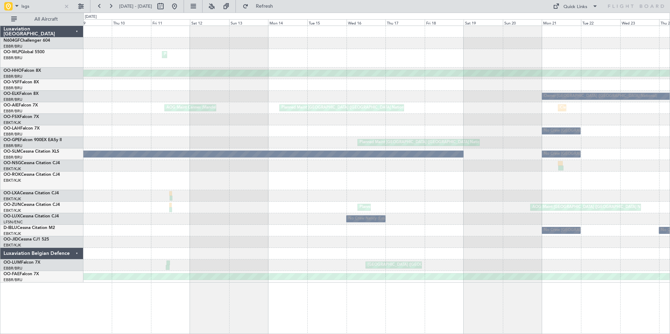
click at [521, 118] on div "Planned Maint Liege Planned Maint Geneva ([GEOGRAPHIC_DATA]) Owner [GEOGRAPHIC_…" at bounding box center [376, 154] width 586 height 257
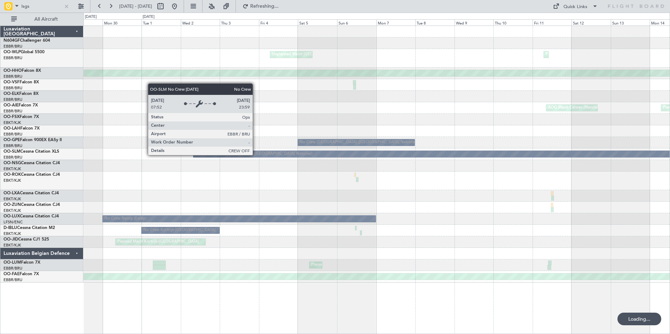
click at [669, 105] on div "Planned Maint Liege Unplanned Maint [GEOGRAPHIC_DATA]-[GEOGRAPHIC_DATA] Planned…" at bounding box center [376, 154] width 586 height 257
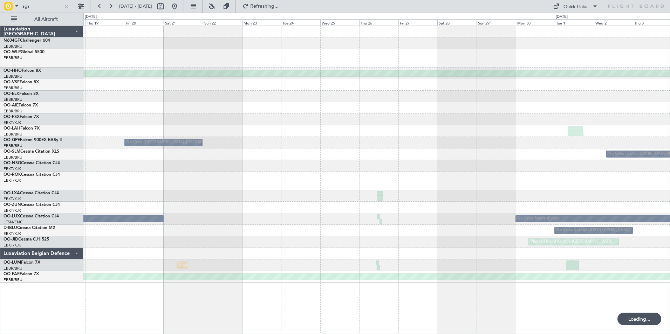
click at [632, 86] on div "Unplanned Maint [GEOGRAPHIC_DATA]-[GEOGRAPHIC_DATA] Planned Maint Geneva ([GEOG…" at bounding box center [376, 154] width 586 height 257
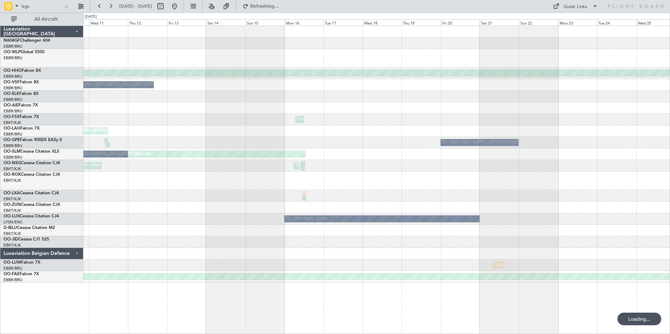
click at [613, 65] on div "Planned Maint Geneva (Cointrin) A/C Unavailable [GEOGRAPHIC_DATA] ([GEOGRAPHIC_…" at bounding box center [376, 154] width 586 height 257
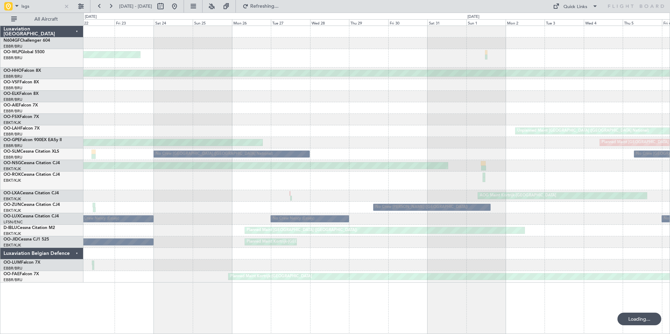
click at [670, 61] on html "lsgs [DATE] - [DATE] Refreshing... Quick Links All Aircraft Planned Maint Milan…" at bounding box center [335, 167] width 670 height 334
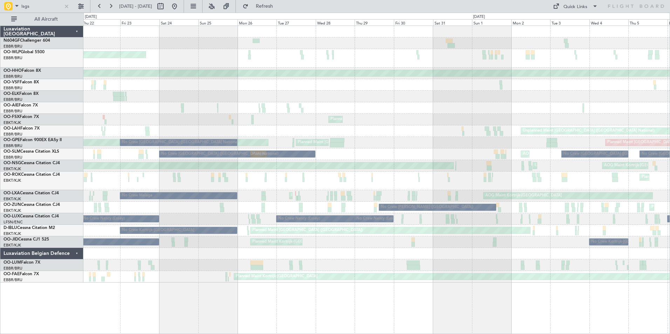
click at [532, 95] on div "Planned Maint Milan (Linate) Planned Maint Geneva ([GEOGRAPHIC_DATA]) AOG Maint…" at bounding box center [376, 154] width 586 height 257
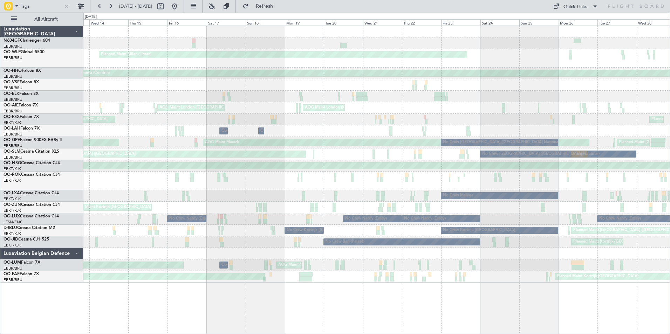
click at [600, 110] on div "Planned Maint Milan (Linate) Planned Maint Geneva ([GEOGRAPHIC_DATA]) AOG Maint…" at bounding box center [376, 154] width 586 height 257
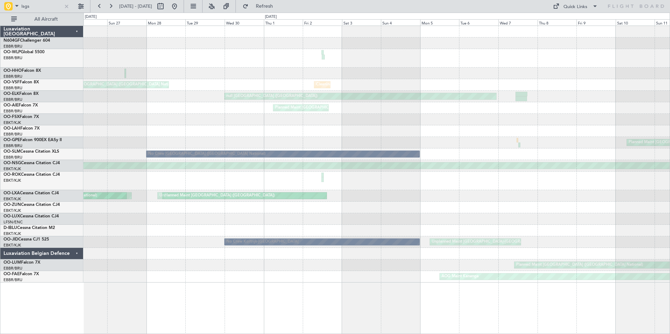
click at [595, 88] on div "Planned Maint Milan (Linate) Planned Maint Geneva ([GEOGRAPHIC_DATA]) Cleaning …" at bounding box center [376, 154] width 586 height 257
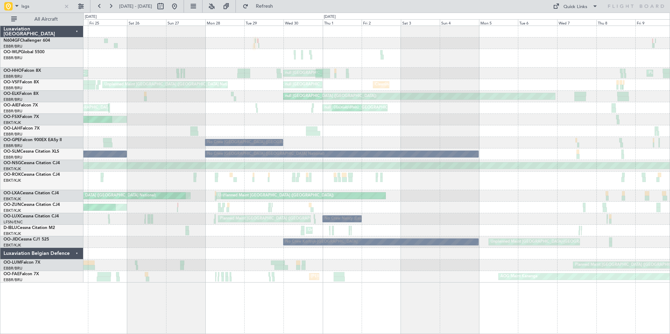
click at [542, 109] on div "null [GEOGRAPHIC_DATA] ([GEOGRAPHIC_DATA]) Planned Maint Geneva ([GEOGRAPHIC_DA…" at bounding box center [376, 154] width 586 height 257
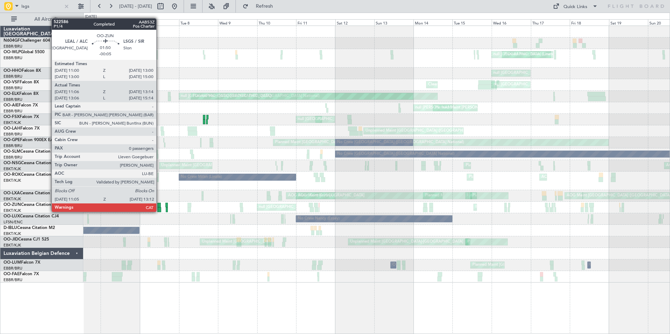
click at [159, 211] on div at bounding box center [159, 209] width 4 height 5
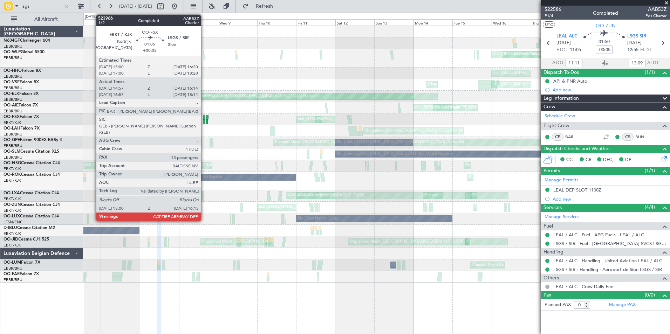
click at [204, 120] on div at bounding box center [204, 122] width 2 height 5
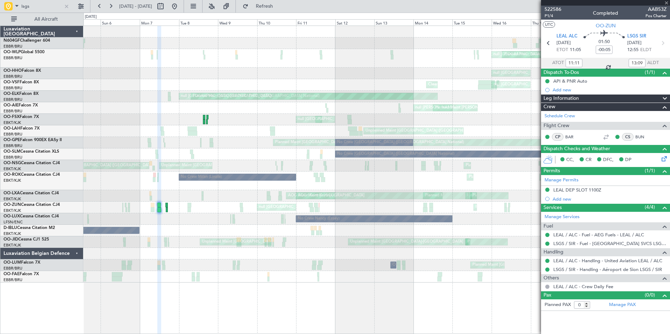
type input "+00:05"
type input "15:07"
type input "16:09"
type input "13"
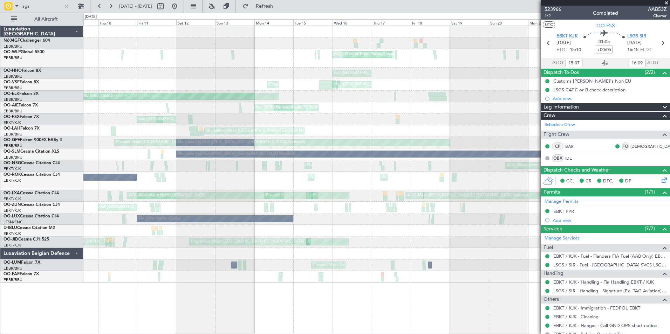
click at [116, 138] on div "Planned Maint Brussels (Brussels National) Planned Maint Brussels (Brussels Nat…" at bounding box center [376, 143] width 586 height 12
click at [340, 170] on div "Planned Maint Milan (Linate) null Milan (Linate) null Brussels (Brussels Nation…" at bounding box center [376, 154] width 586 height 257
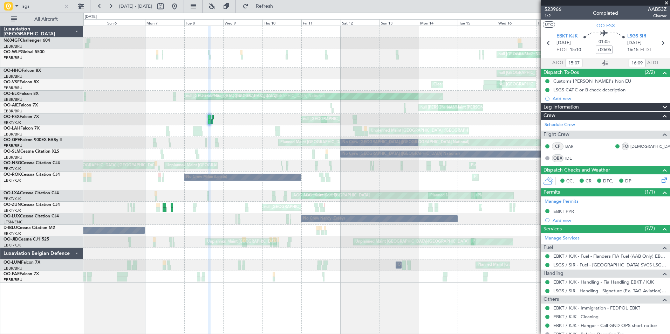
click at [357, 127] on div "Planned Maint Milan (Linate) null Milan (Linate) Planned Maint Liege Planned Ma…" at bounding box center [376, 154] width 586 height 257
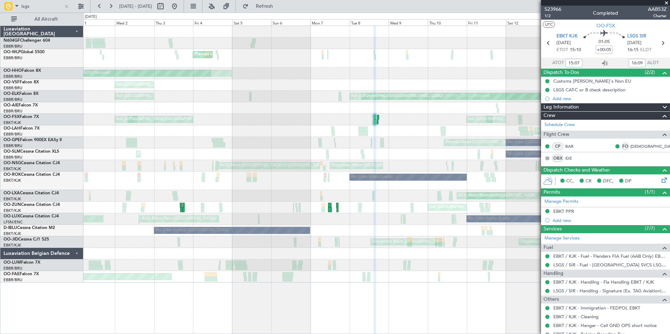
click at [294, 141] on div "Planned Maint Brussels (Brussels National) Planned Maint Brussels (Brussels Nat…" at bounding box center [376, 143] width 586 height 12
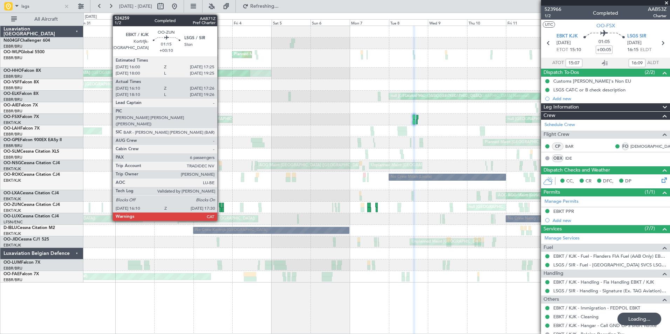
click at [220, 205] on div at bounding box center [220, 205] width 2 height 5
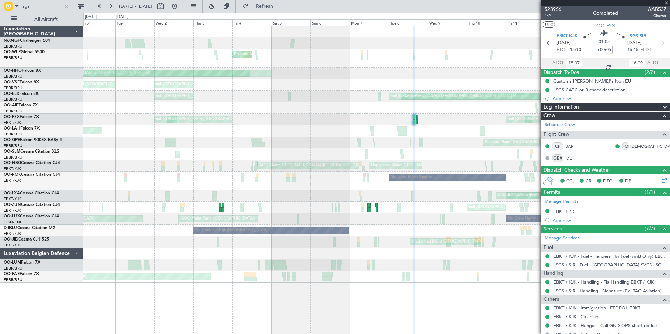
type input "+00:10"
type input "16:15"
type input "17:21"
type input "6"
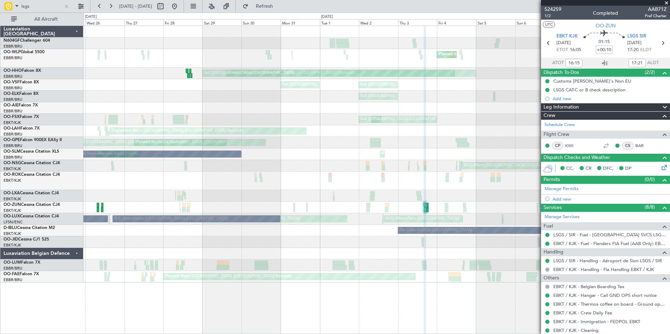
click at [439, 182] on div "Planned Maint Liege Planned Maint Liege Planned Maint Liege Planned Maint Bruss…" at bounding box center [376, 154] width 586 height 257
click at [497, 175] on div "Planned Maint Liege Planned Maint Liege Planned Maint Liege Planned Maint Bruss…" at bounding box center [376, 154] width 586 height 257
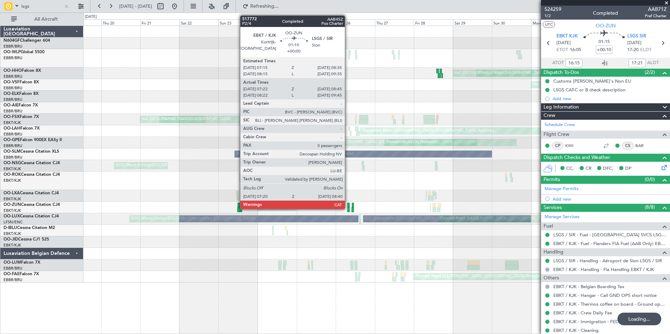
click at [348, 209] on div at bounding box center [348, 209] width 2 height 5
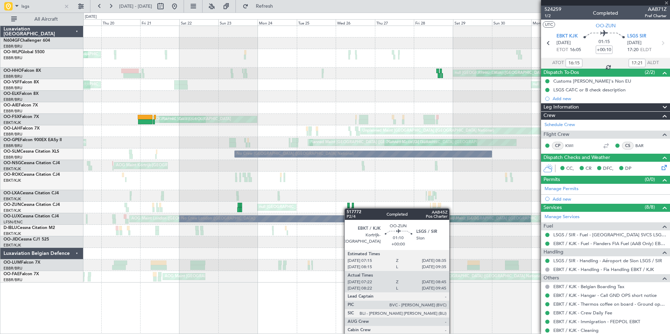
type input "07:27"
type input "08:40"
type input "0"
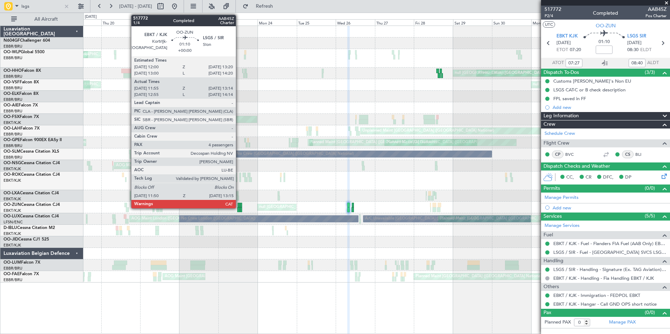
click at [239, 208] on div at bounding box center [238, 209] width 2 height 5
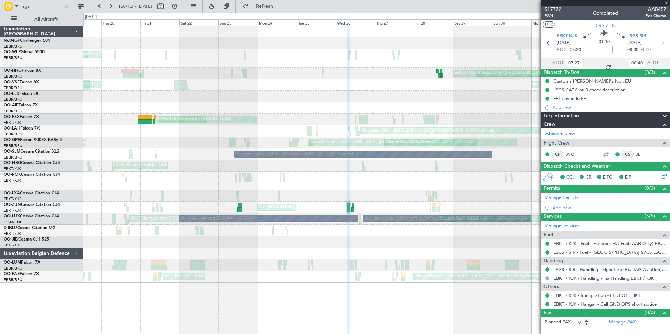
type input "12:00"
type input "13:09"
type input "4"
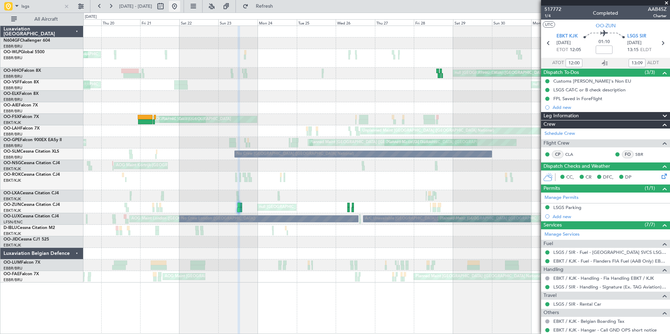
click at [180, 9] on button at bounding box center [174, 6] width 11 height 11
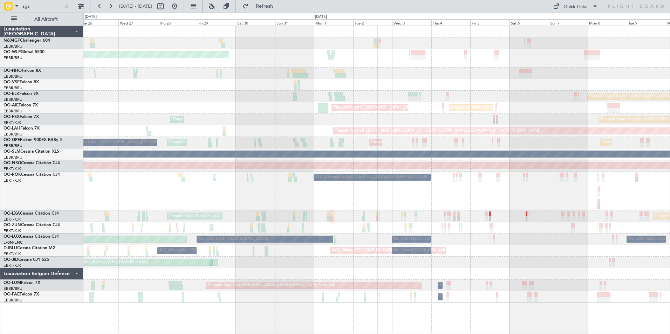
click at [124, 176] on div "Planned Maint Kortrijk-Wevelgem A/C Unavailable Kortrijk-Wevelgem A/C Unavailab…" at bounding box center [376, 191] width 586 height 39
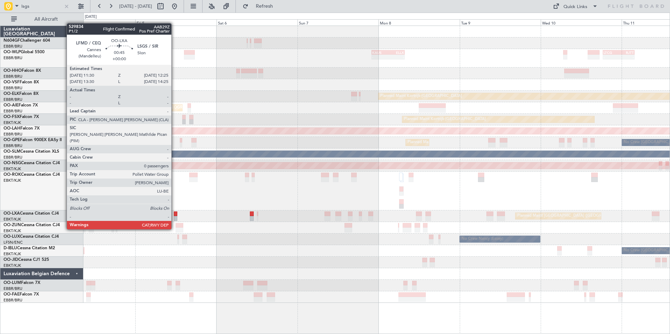
click at [175, 216] on div at bounding box center [175, 218] width 3 height 5
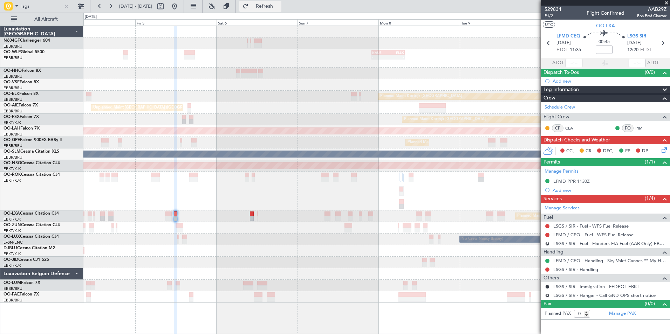
click at [264, 7] on button "Refresh" at bounding box center [260, 6] width 42 height 11
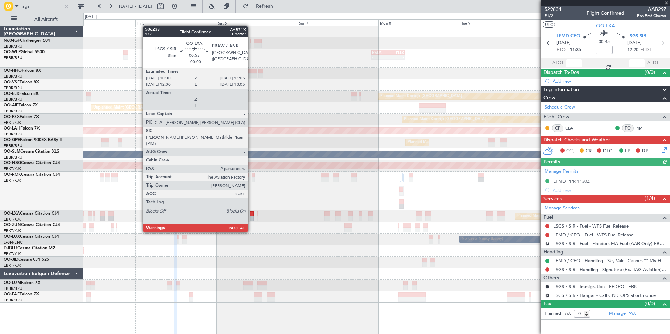
click at [251, 219] on div at bounding box center [252, 218] width 4 height 5
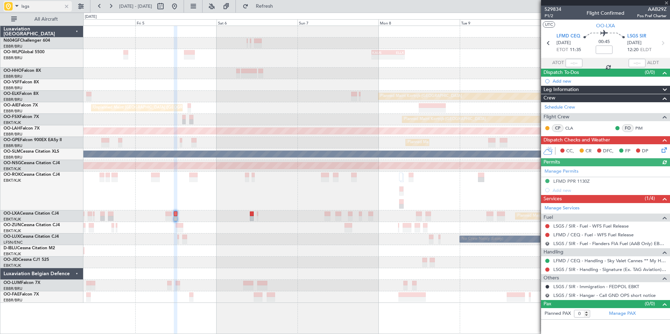
type input "2"
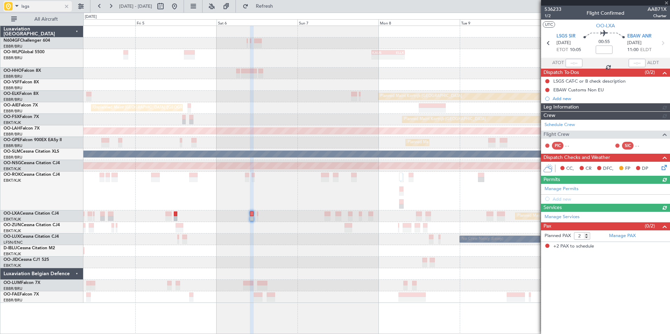
click at [20, 4] on span at bounding box center [17, 5] width 8 height 9
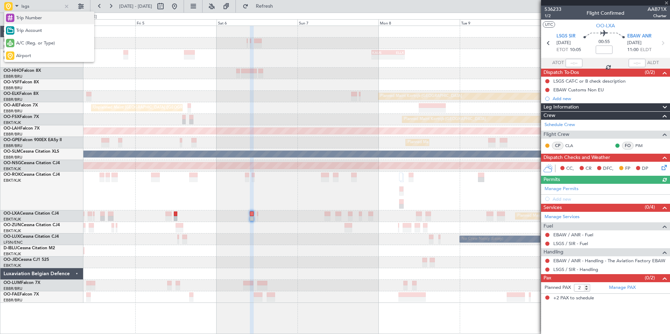
click at [29, 14] on div "Trip Number" at bounding box center [49, 18] width 90 height 13
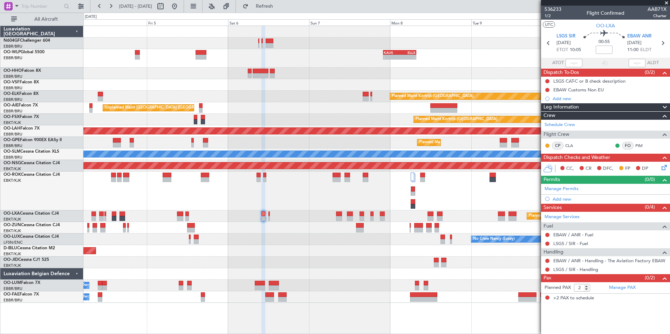
click at [282, 237] on div "No Crew Nancy (Essey) No Crew Nancy (Essey)" at bounding box center [376, 240] width 586 height 12
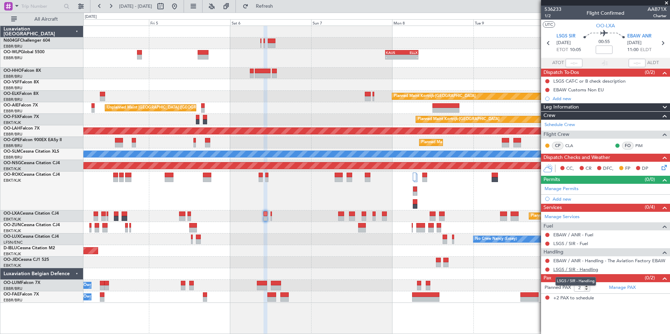
click at [571, 271] on link "LSGS / SIR - Handling" at bounding box center [575, 270] width 45 height 6
click at [280, 15] on div "0 0 Thu 4 Fri 5 Sat 6 Sep 2025 Sun 7 Mon 8 Tue 9 Wed 10 Thu 11" at bounding box center [377, 19] width 586 height 13
click at [274, 5] on span "Refresh" at bounding box center [264, 6] width 29 height 5
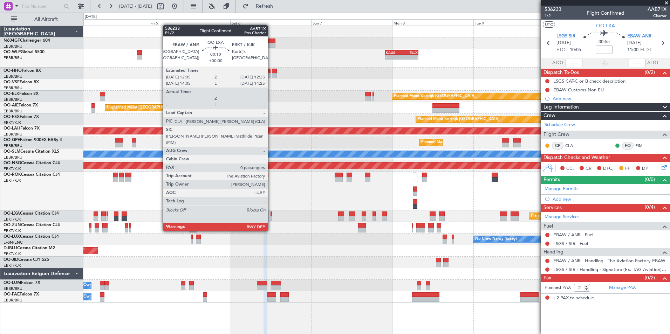
click at [271, 218] on div at bounding box center [271, 218] width 1 height 5
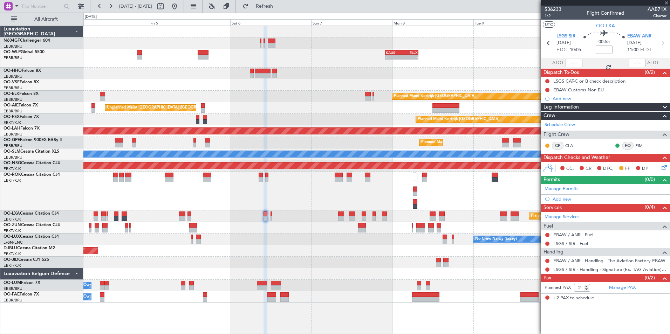
type input "0"
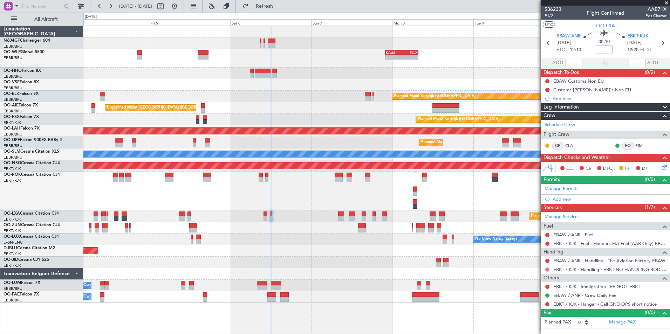
click at [547, 268] on button at bounding box center [547, 270] width 4 height 4
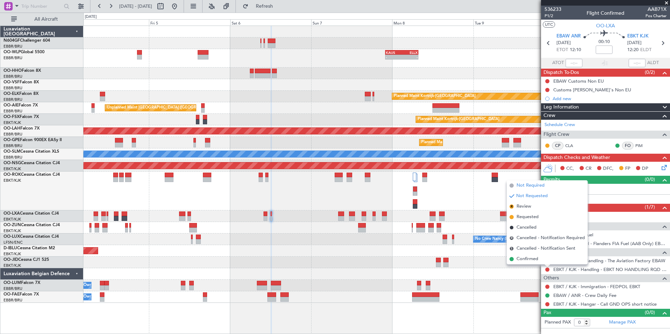
click at [531, 183] on span "Not Required" at bounding box center [531, 185] width 28 height 7
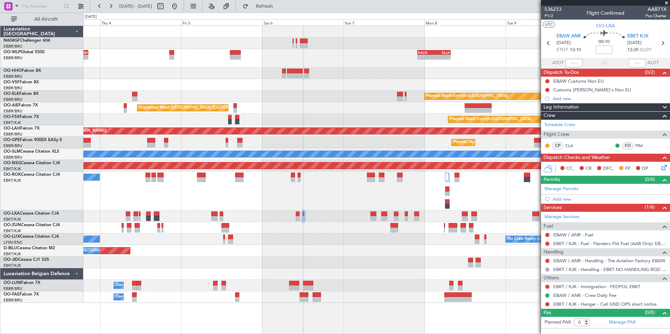
click at [327, 218] on div "- - KAUS 22:00 Z ELLX 07:45 Z - - LTCG 18:30 Z RJTT 03:50 Z - - EBLG 12:00 Z KC…" at bounding box center [376, 164] width 586 height 277
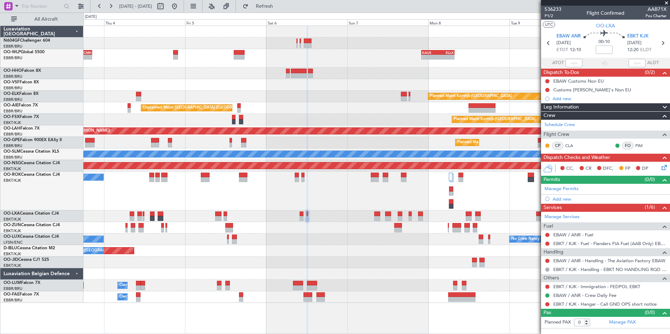
click at [545, 302] on div at bounding box center [548, 305] width 6 height 6
click at [546, 303] on button at bounding box center [547, 304] width 4 height 4
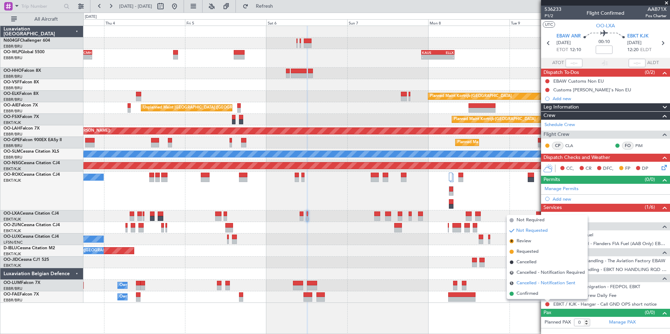
click at [530, 288] on li "S Cancelled - Notification Sent" at bounding box center [547, 283] width 81 height 11
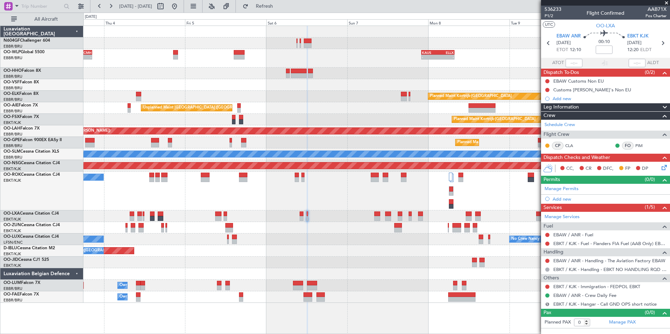
click at [546, 303] on button "S" at bounding box center [547, 304] width 4 height 4
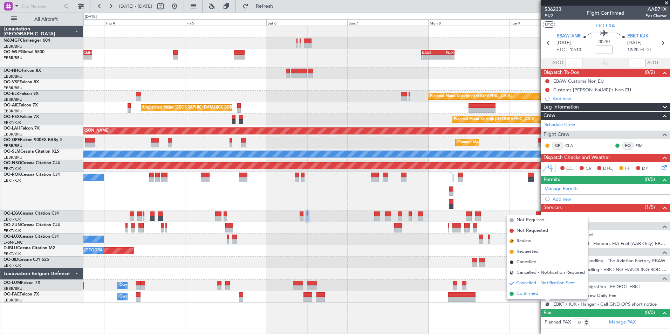
click at [534, 295] on span "Confirmed" at bounding box center [528, 294] width 22 height 7
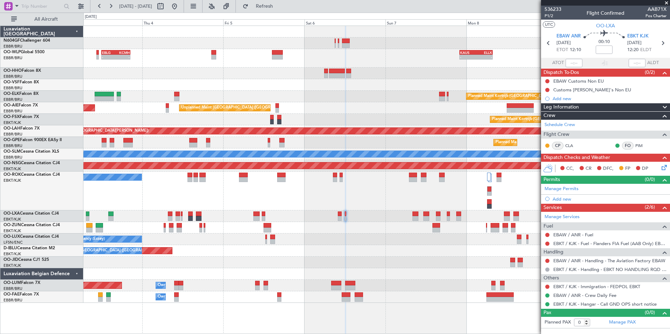
click at [354, 263] on div at bounding box center [376, 263] width 586 height 12
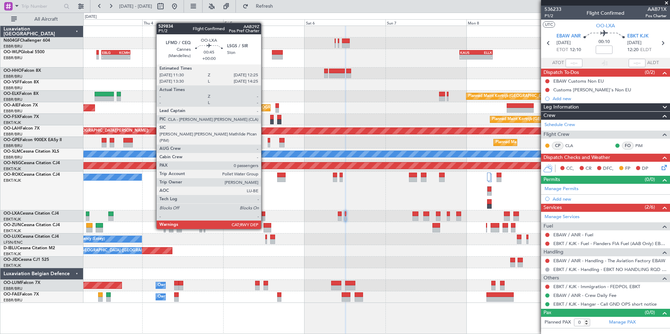
click at [264, 216] on div at bounding box center [263, 214] width 3 height 5
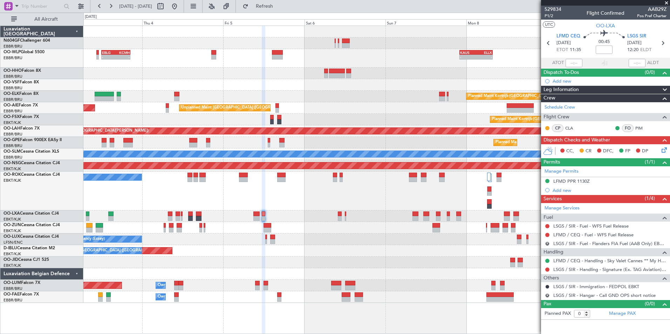
click at [664, 148] on icon at bounding box center [663, 149] width 6 height 6
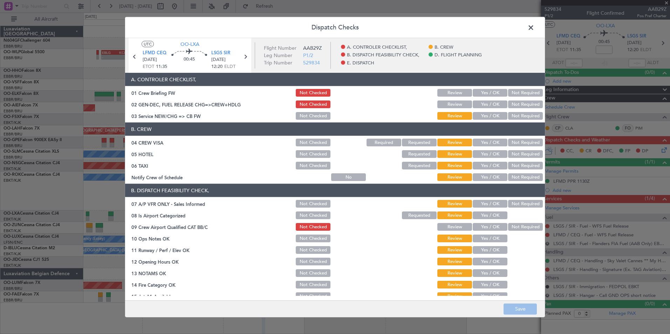
click at [534, 30] on span at bounding box center [534, 29] width 0 height 14
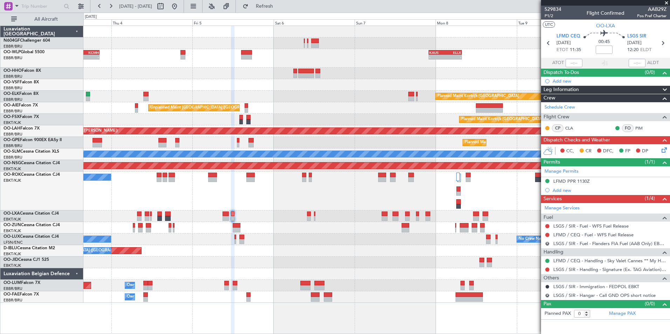
click at [359, 221] on div "- - EBLG 12:00 Z KCMH 20:30 Z - - KAUS 22:00 Z ELLX 07:45 Z - - LTCG 18:30 Z RJ…" at bounding box center [376, 164] width 586 height 277
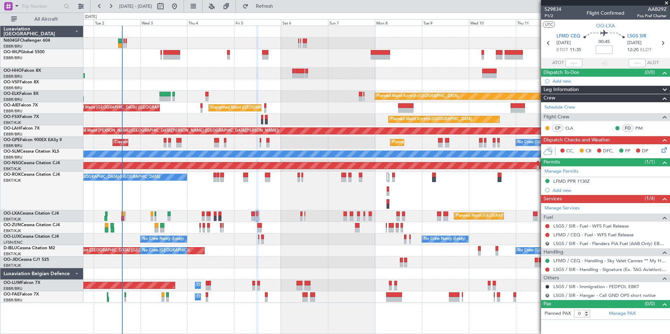
click at [296, 213] on div "Planned Maint [GEOGRAPHIC_DATA] ([GEOGRAPHIC_DATA] National)" at bounding box center [376, 217] width 586 height 12
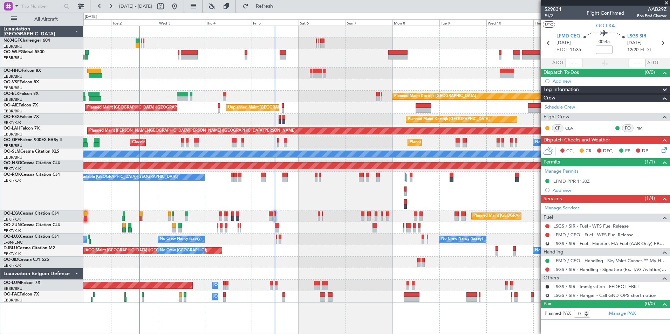
click at [315, 226] on div "Planned Maint Kortrijk-[GEOGRAPHIC_DATA]" at bounding box center [376, 228] width 586 height 12
click at [365, 242] on div "No Crew Nancy (Essey) No Crew Nancy (Essey) No Crew Paris (Le Bourget)" at bounding box center [376, 240] width 586 height 12
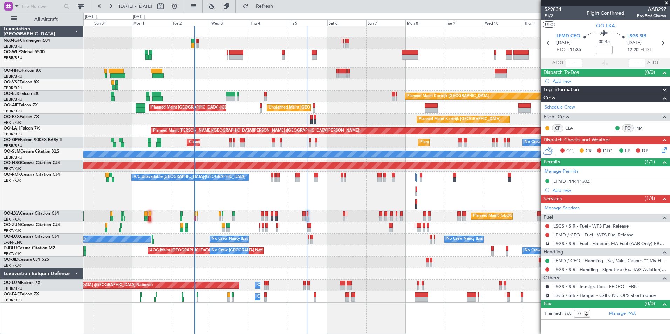
click at [665, 150] on icon at bounding box center [663, 149] width 6 height 6
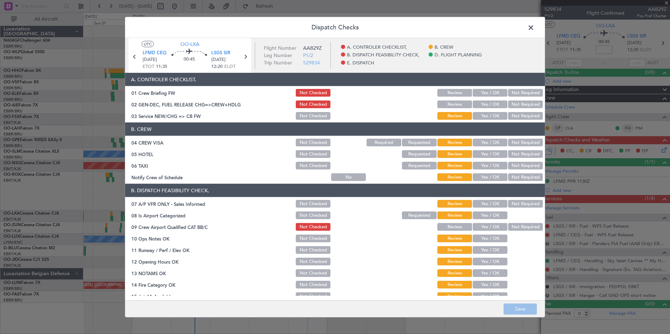
click at [478, 115] on button "Yes / OK" at bounding box center [490, 116] width 35 height 8
click at [514, 138] on div "Not Required" at bounding box center [524, 143] width 35 height 10
click at [509, 144] on button "Not Required" at bounding box center [525, 143] width 35 height 8
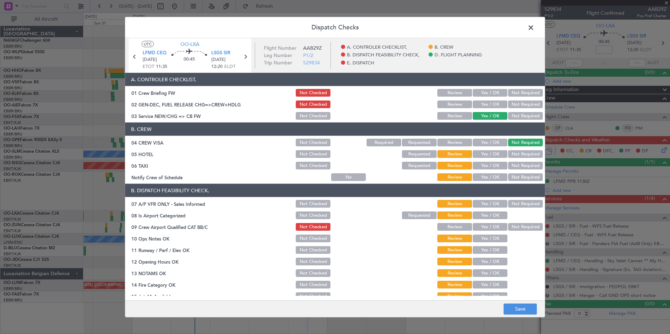
click at [510, 153] on button "Not Required" at bounding box center [525, 154] width 35 height 8
click at [508, 162] on button "Not Required" at bounding box center [525, 166] width 35 height 8
click at [486, 175] on button "Yes / OK" at bounding box center [490, 177] width 35 height 8
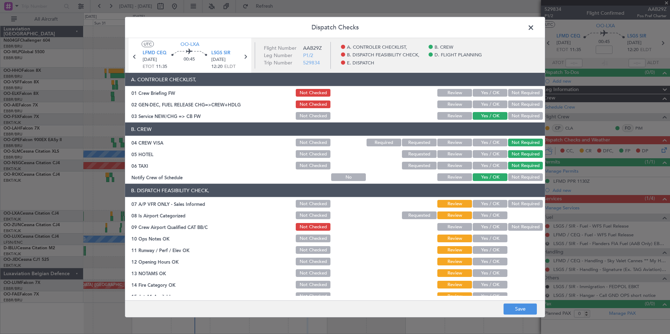
scroll to position [70, 0]
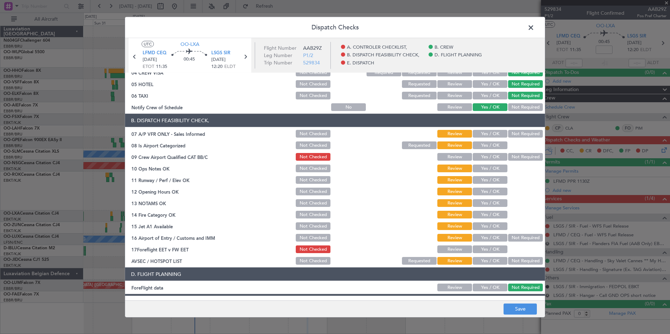
drag, startPoint x: 520, startPoint y: 134, endPoint x: 507, endPoint y: 144, distance: 16.6
click at [520, 134] on button "Not Required" at bounding box center [525, 134] width 35 height 8
click at [507, 145] on div at bounding box center [524, 146] width 35 height 10
click at [498, 146] on button "Yes / OK" at bounding box center [490, 146] width 35 height 8
click at [482, 172] on div "Yes / OK" at bounding box center [489, 169] width 35 height 10
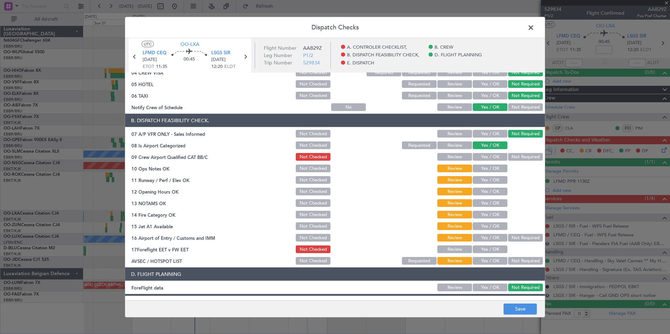
click at [479, 162] on section "B. DISPATCH FEASIBILITY CHECK, 07 A/P VFR ONLY - Sales Informed Not Checked Rev…" at bounding box center [335, 190] width 420 height 152
click at [478, 166] on button "Yes / OK" at bounding box center [490, 169] width 35 height 8
click at [478, 176] on div "Yes / OK" at bounding box center [489, 180] width 35 height 10
click at [479, 178] on button "Yes / OK" at bounding box center [490, 180] width 35 height 8
click at [482, 190] on button "Yes / OK" at bounding box center [490, 192] width 35 height 8
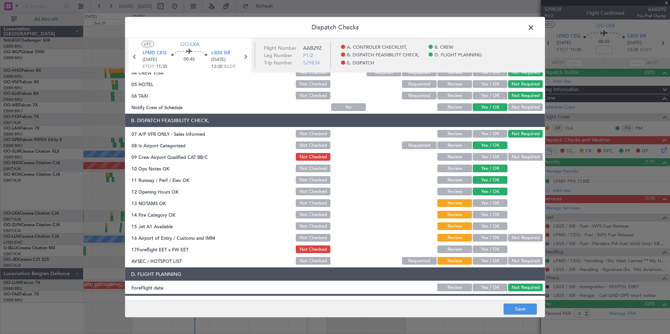
click at [480, 208] on div "Yes / OK" at bounding box center [489, 203] width 35 height 10
click at [480, 206] on button "Yes / OK" at bounding box center [490, 203] width 35 height 8
drag, startPoint x: 483, startPoint y: 213, endPoint x: 483, endPoint y: 225, distance: 11.6
click at [483, 214] on button "Yes / OK" at bounding box center [490, 215] width 35 height 8
click at [483, 226] on button "Yes / OK" at bounding box center [490, 227] width 35 height 8
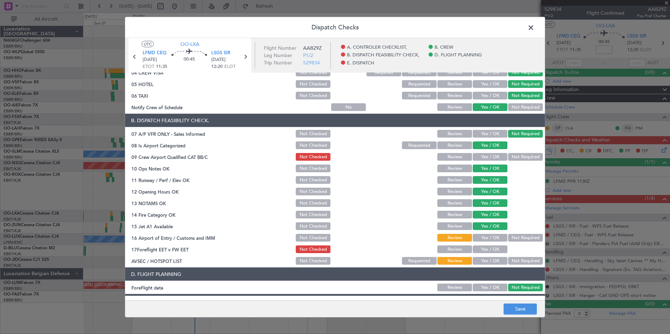
click at [512, 241] on button "Not Required" at bounding box center [525, 238] width 35 height 8
click at [500, 257] on div "Yes / OK" at bounding box center [489, 261] width 35 height 10
click at [497, 265] on div "Yes / OK" at bounding box center [489, 261] width 35 height 10
click at [480, 261] on button "Yes / OK" at bounding box center [490, 261] width 35 height 8
click at [513, 306] on button "Save" at bounding box center [520, 309] width 33 height 11
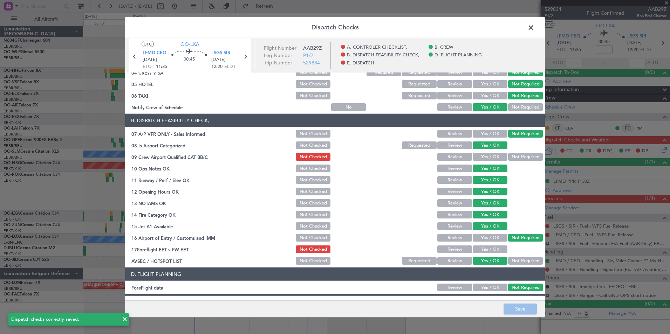
click at [534, 28] on span at bounding box center [534, 29] width 0 height 14
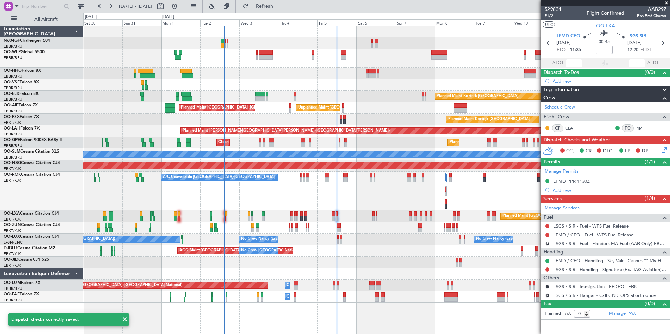
click at [379, 216] on div "Planned Maint Brussels (Brussels National) Planned Maint Kortrijk-Wevelgem" at bounding box center [376, 217] width 586 height 12
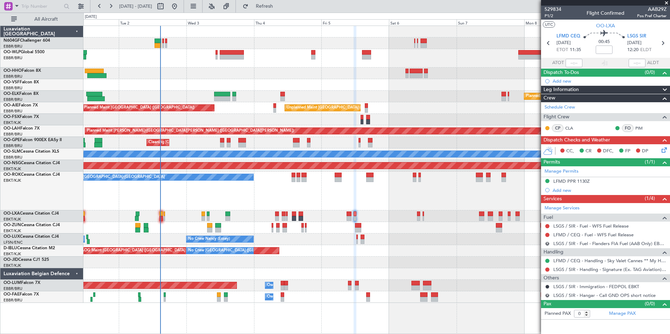
click at [393, 219] on div "Planned Maint [GEOGRAPHIC_DATA] ([GEOGRAPHIC_DATA] National)" at bounding box center [376, 217] width 586 height 12
click at [557, 209] on link "Manage Services" at bounding box center [562, 208] width 35 height 7
click at [279, 11] on button "Refresh" at bounding box center [260, 6] width 42 height 11
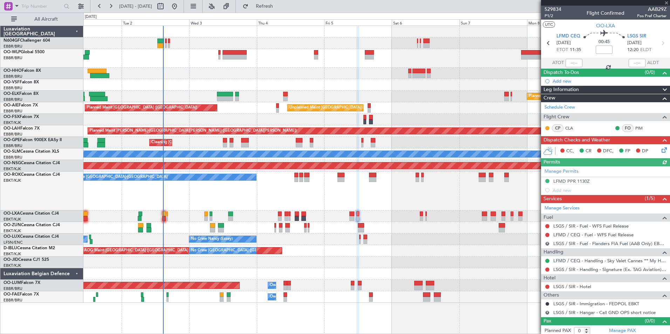
click at [237, 69] on div "Planned Maint Kortrijk-Wevelgem Unplanned Maint Brussels (Brussels National) Pl…" at bounding box center [376, 164] width 586 height 277
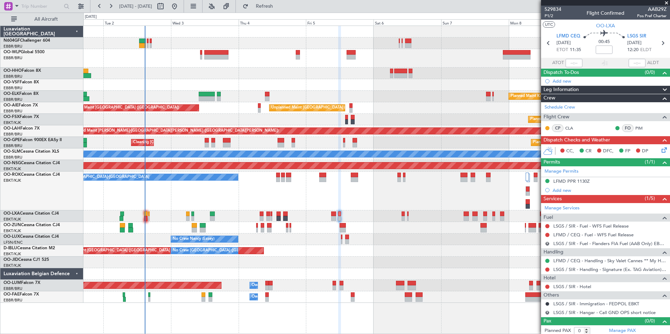
click at [313, 204] on div "A/C Unavailable [GEOGRAPHIC_DATA]-[GEOGRAPHIC_DATA]" at bounding box center [376, 191] width 586 height 39
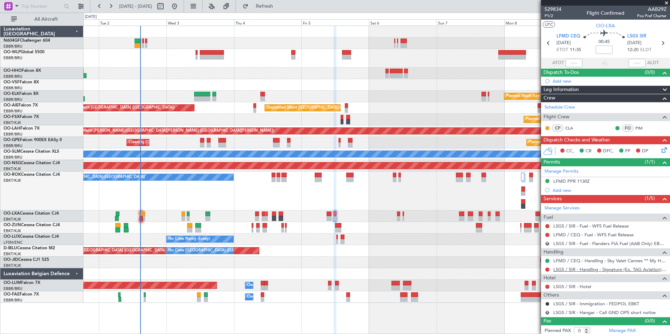
click at [571, 267] on link "LSGS / SIR - Handling - Signature (Ex. TAG Aviation) LSGS / SIR" at bounding box center [609, 270] width 113 height 6
click at [632, 33] on span "LSGS SIR" at bounding box center [636, 36] width 19 height 7
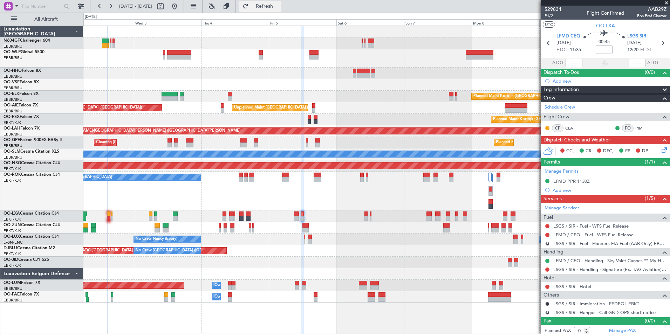
click at [276, 7] on span "Refresh" at bounding box center [264, 6] width 29 height 5
click at [567, 126] on link "CLA" at bounding box center [573, 128] width 16 height 6
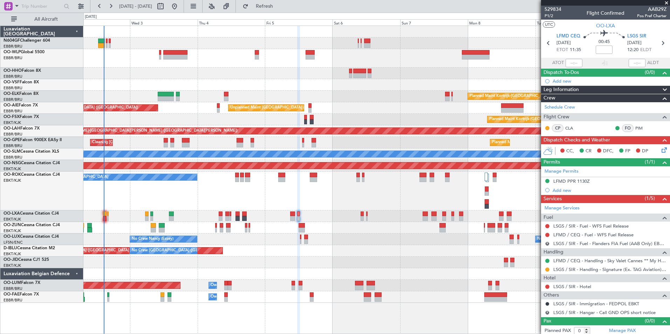
click at [182, 80] on div "Planned Maint Kortrijk-[GEOGRAPHIC_DATA] Unplanned Maint [GEOGRAPHIC_DATA] ([GE…" at bounding box center [376, 164] width 586 height 277
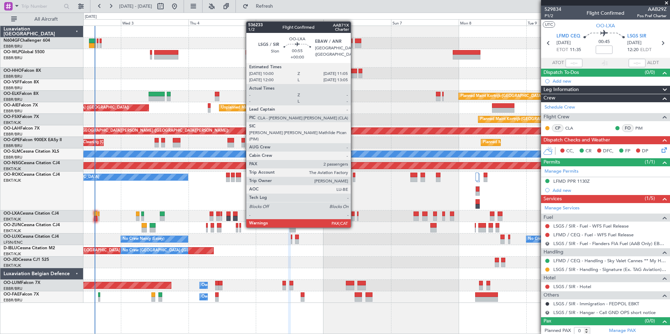
click at [354, 214] on div at bounding box center [353, 214] width 3 height 5
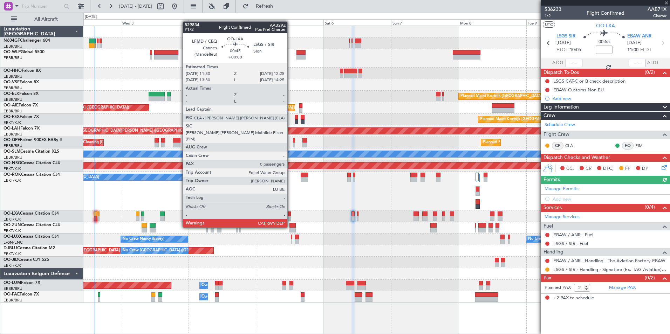
click at [291, 214] on div at bounding box center [289, 214] width 3 height 5
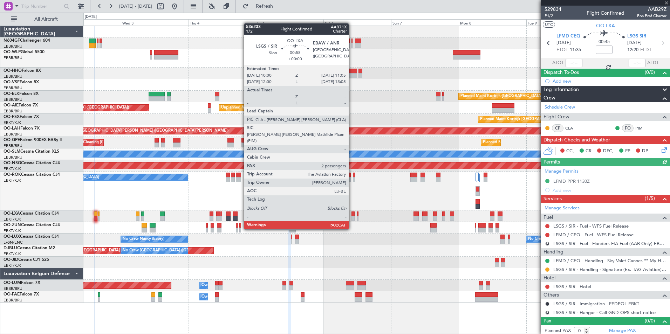
click at [352, 216] on div at bounding box center [353, 218] width 3 height 5
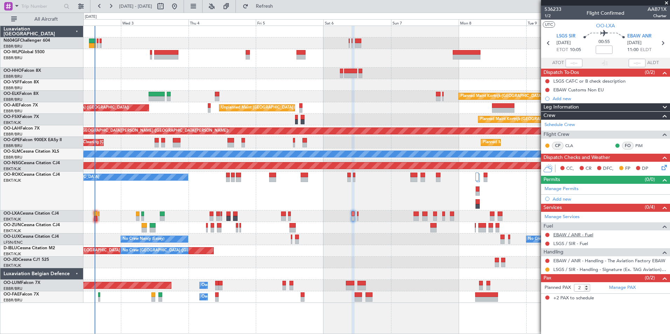
click at [574, 236] on link "EBAW / ANR - Fuel" at bounding box center [573, 235] width 40 height 6
click at [268, 6] on button "Refresh" at bounding box center [260, 6] width 42 height 11
click at [569, 247] on mat-tooltip-component "LSGS / SIR - Fuel" at bounding box center [571, 255] width 42 height 19
click at [567, 244] on link "LSGS / SIR - Fuel" at bounding box center [570, 244] width 35 height 6
click at [279, 8] on span "Refresh" at bounding box center [264, 6] width 29 height 5
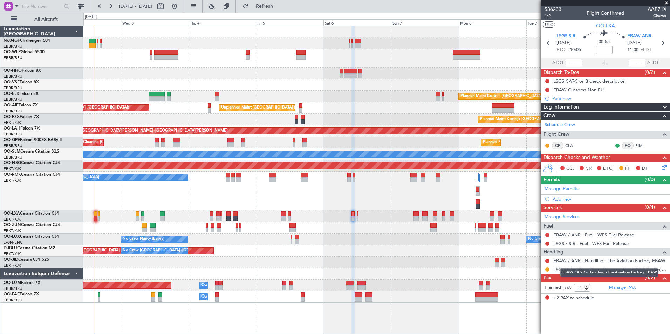
click at [568, 259] on link "EBAW / ANR - Handling - The Aviation Factory EBAW" at bounding box center [609, 261] width 112 height 6
click at [263, 2] on button "Refresh" at bounding box center [260, 6] width 42 height 11
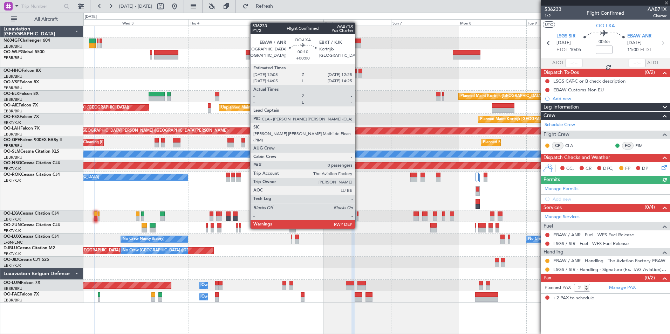
click at [358, 216] on div at bounding box center [357, 214] width 1 height 5
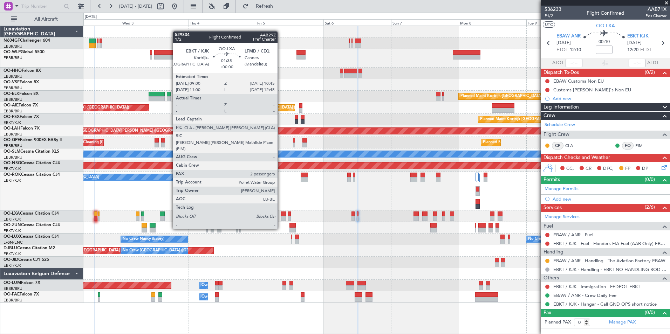
click at [281, 216] on div at bounding box center [283, 214] width 5 height 5
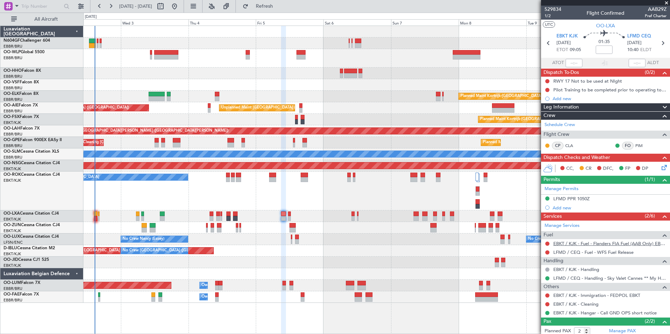
click at [572, 244] on link "EBKT / KJK - Fuel - Flanders FIA Fuel (AAB Only) EBKT / KJK" at bounding box center [609, 244] width 113 height 6
click at [268, 8] on button "Refresh" at bounding box center [260, 6] width 42 height 11
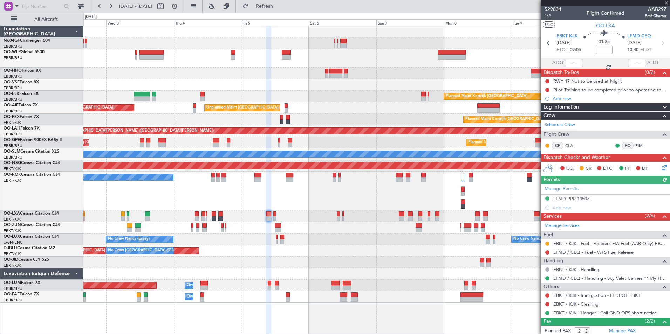
click at [296, 220] on div "Planned Maint Kortrijk-[GEOGRAPHIC_DATA] Unplanned Maint [GEOGRAPHIC_DATA] ([GE…" at bounding box center [376, 164] width 586 height 277
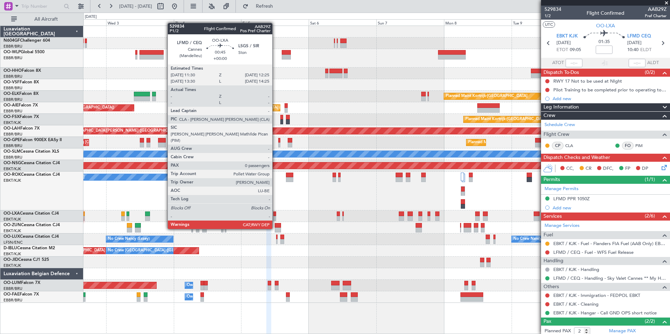
click at [275, 216] on div at bounding box center [274, 214] width 3 height 5
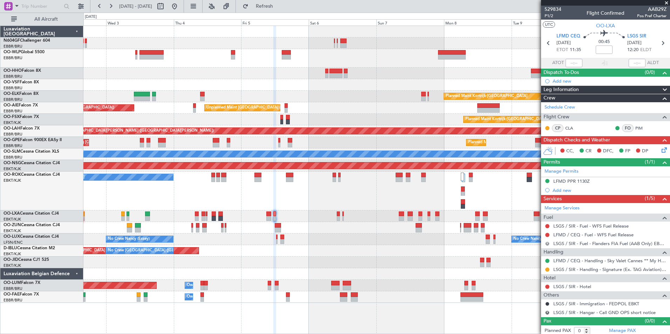
click at [545, 243] on button "R" at bounding box center [547, 244] width 4 height 4
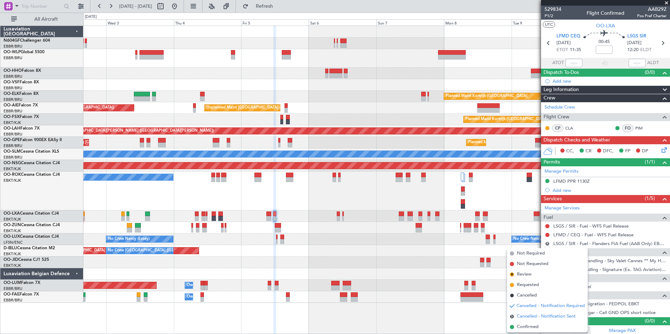
click at [532, 319] on span "Cancelled - Notification Sent" at bounding box center [546, 316] width 59 height 7
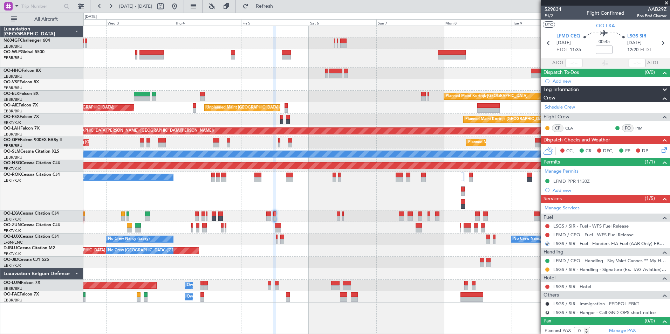
scroll to position [2, 0]
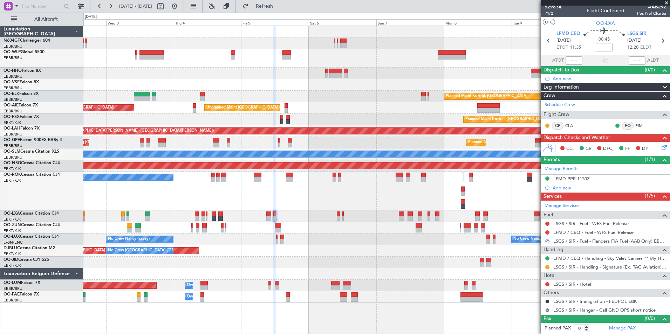
click at [548, 309] on button "R" at bounding box center [547, 310] width 4 height 4
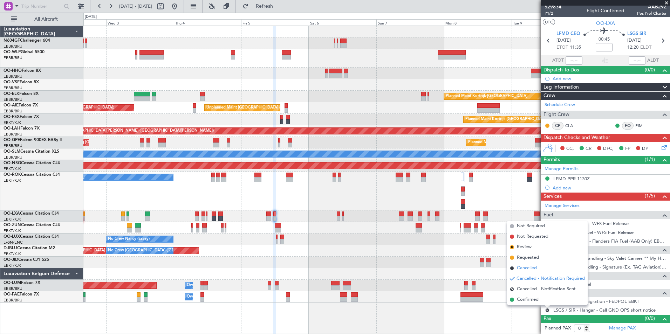
click at [529, 267] on span "Cancelled" at bounding box center [527, 268] width 20 height 7
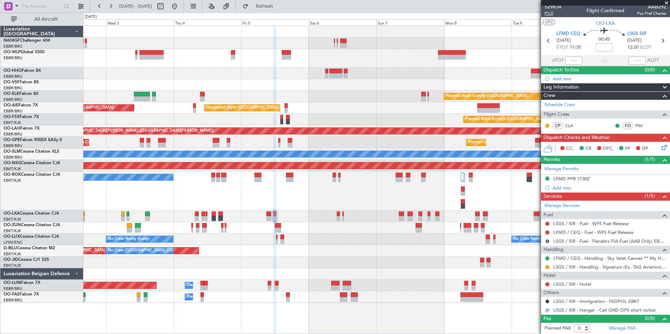
click at [548, 12] on span "P1/2" at bounding box center [553, 14] width 17 height 6
click at [279, 5] on span "Refresh" at bounding box center [264, 6] width 29 height 5
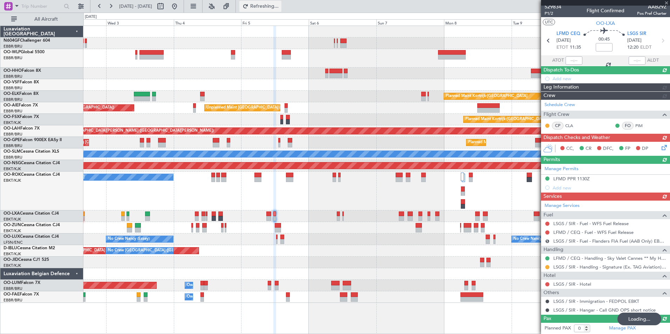
scroll to position [0, 0]
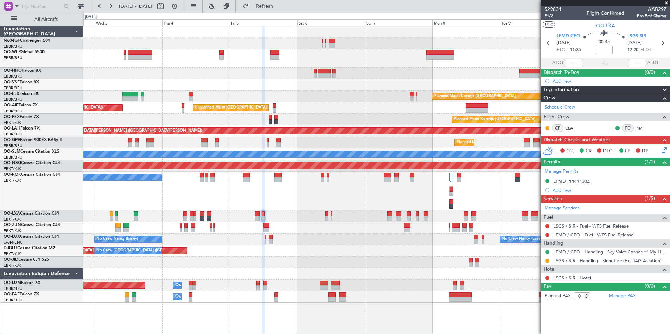
click at [308, 230] on div at bounding box center [376, 228] width 586 height 12
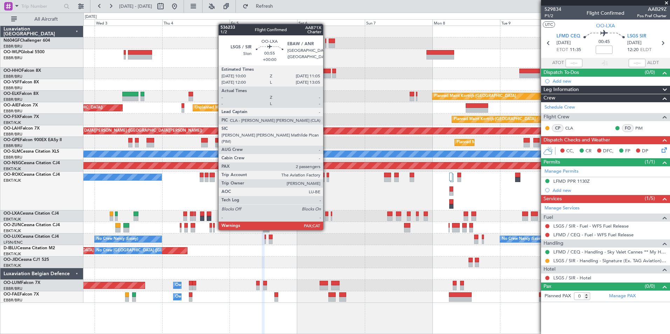
click at [326, 217] on div at bounding box center [326, 218] width 3 height 5
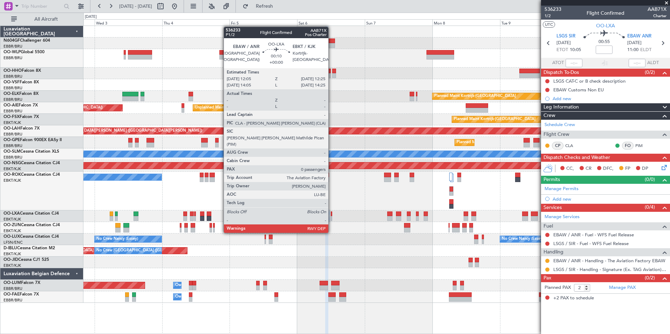
click at [332, 220] on div at bounding box center [331, 218] width 1 height 5
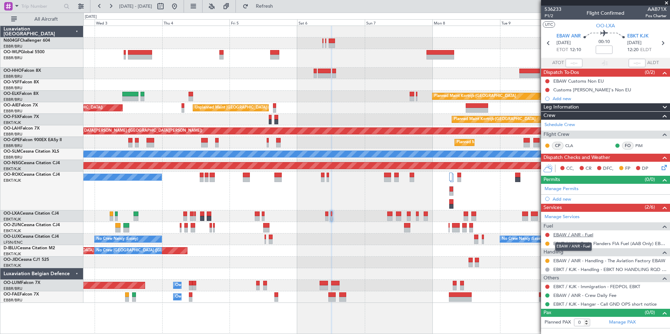
click at [565, 236] on link "EBAW / ANR - Fuel" at bounding box center [573, 235] width 40 height 6
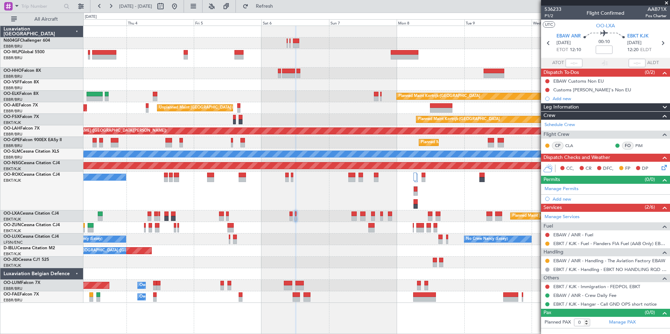
click at [269, 197] on div "A/C Unavailable [GEOGRAPHIC_DATA]-[GEOGRAPHIC_DATA]" at bounding box center [376, 191] width 586 height 39
click at [548, 260] on button at bounding box center [547, 261] width 4 height 4
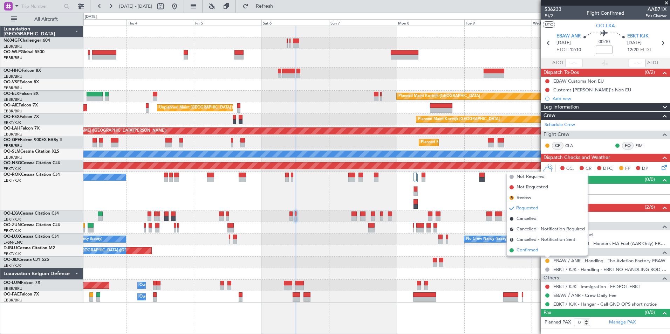
click at [533, 251] on span "Confirmed" at bounding box center [528, 250] width 22 height 7
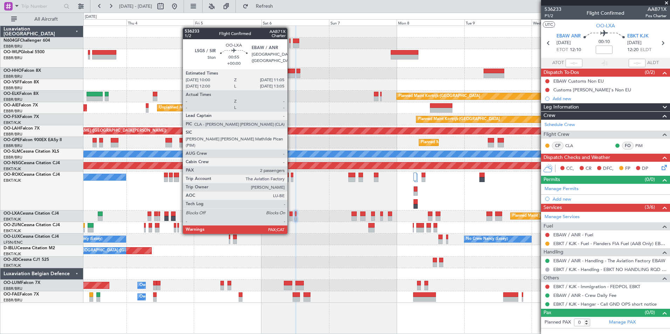
click at [291, 221] on div at bounding box center [290, 218] width 3 height 5
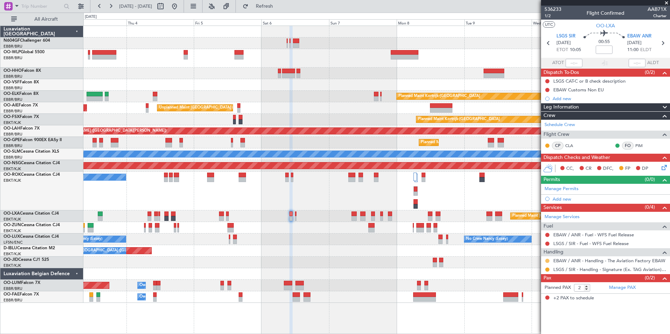
click at [547, 260] on button at bounding box center [547, 261] width 4 height 4
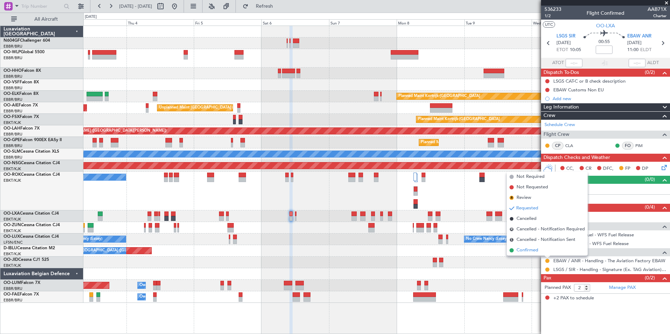
click at [530, 253] on span "Confirmed" at bounding box center [528, 250] width 22 height 7
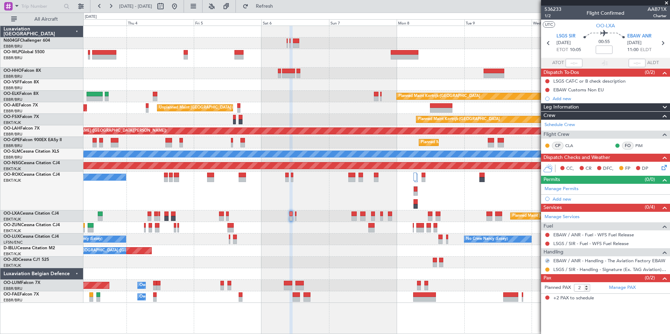
click at [665, 168] on icon at bounding box center [663, 167] width 6 height 6
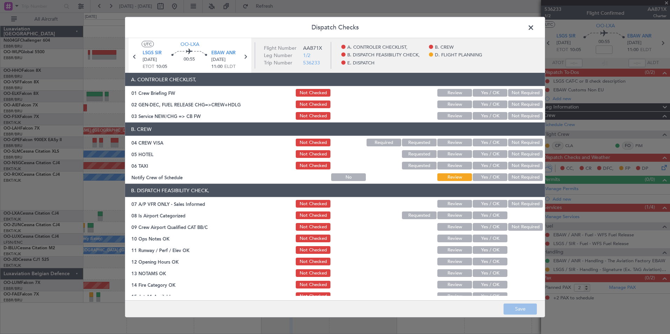
click at [479, 118] on button "Yes / OK" at bounding box center [490, 116] width 35 height 8
click at [520, 142] on button "Not Required" at bounding box center [525, 143] width 35 height 8
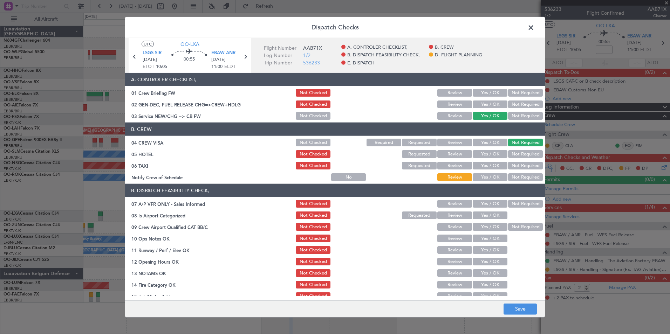
click at [520, 150] on div "Not Required" at bounding box center [524, 154] width 35 height 10
click at [517, 152] on button "Not Required" at bounding box center [525, 154] width 35 height 8
drag, startPoint x: 508, startPoint y: 162, endPoint x: 507, endPoint y: 166, distance: 4.4
click at [508, 163] on div "Not Required" at bounding box center [524, 166] width 35 height 10
click at [508, 168] on button "Not Required" at bounding box center [525, 166] width 35 height 8
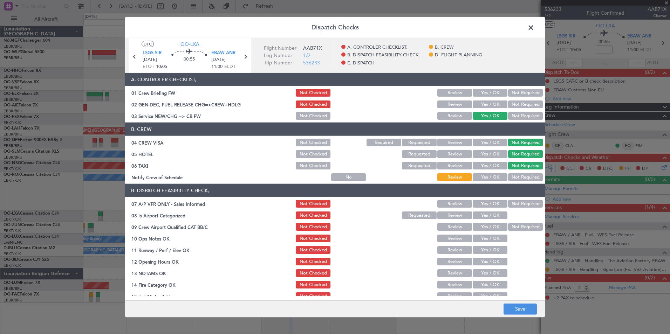
click at [485, 183] on article "A. CONTROLER CHECKLIST, 01 Crew Briefing FW Not Checked Review Yes / OK Not Req…" at bounding box center [335, 184] width 420 height 223
click at [488, 178] on button "Yes / OK" at bounding box center [490, 177] width 35 height 8
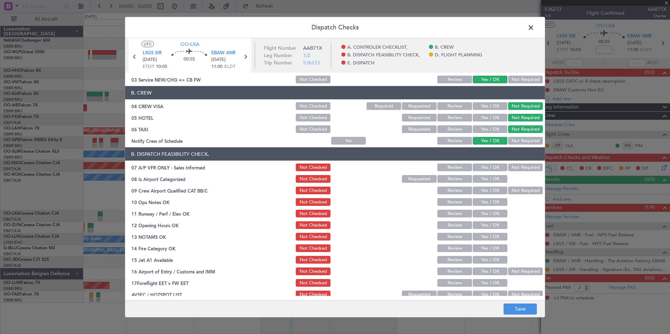
scroll to position [70, 0]
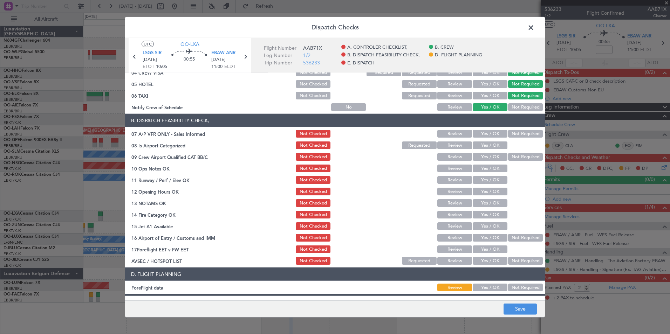
click at [516, 135] on button "Not Required" at bounding box center [525, 134] width 35 height 8
click at [486, 150] on div "Yes / OK" at bounding box center [489, 146] width 35 height 10
click at [490, 149] on button "Yes / OK" at bounding box center [490, 146] width 35 height 8
click at [510, 158] on button "Not Required" at bounding box center [525, 157] width 35 height 8
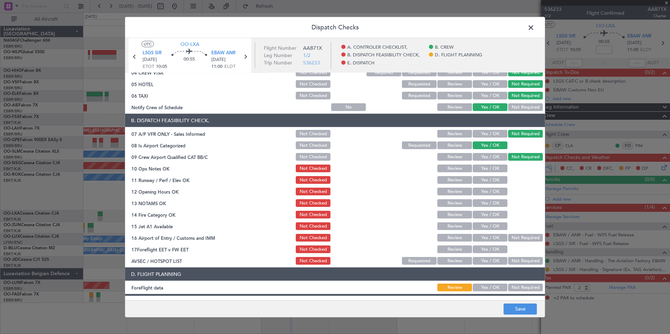
click at [485, 169] on button "Yes / OK" at bounding box center [490, 169] width 35 height 8
click at [485, 180] on button "Yes / OK" at bounding box center [490, 180] width 35 height 8
click at [486, 191] on button "Yes / OK" at bounding box center [490, 192] width 35 height 8
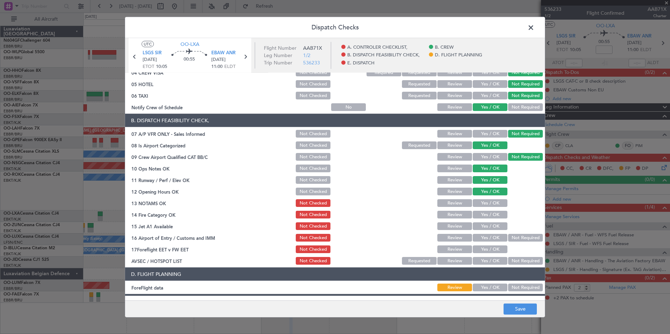
drag, startPoint x: 486, startPoint y: 200, endPoint x: 486, endPoint y: 211, distance: 10.9
click at [486, 201] on button "Yes / OK" at bounding box center [490, 203] width 35 height 8
click at [486, 213] on button "Yes / OK" at bounding box center [490, 215] width 35 height 8
click at [490, 223] on button "Yes / OK" at bounding box center [490, 227] width 35 height 8
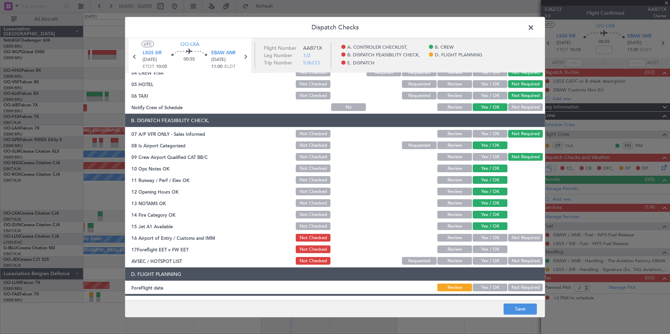
click at [515, 233] on div "Not Required" at bounding box center [524, 238] width 35 height 10
drag, startPoint x: 514, startPoint y: 235, endPoint x: 502, endPoint y: 252, distance: 20.7
click at [514, 236] on button "Not Required" at bounding box center [525, 238] width 35 height 8
drag, startPoint x: 489, startPoint y: 260, endPoint x: 498, endPoint y: 286, distance: 27.0
click at [489, 260] on button "Yes / OK" at bounding box center [490, 261] width 35 height 8
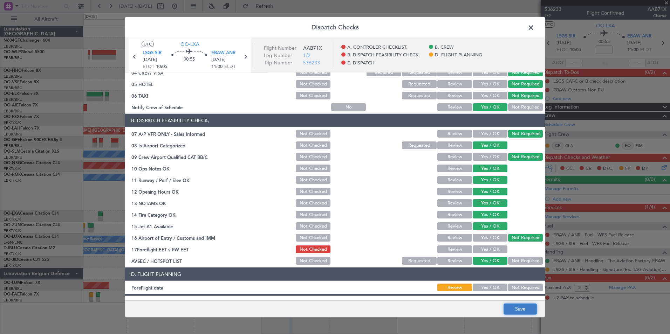
click at [508, 311] on button "Save" at bounding box center [520, 309] width 33 height 11
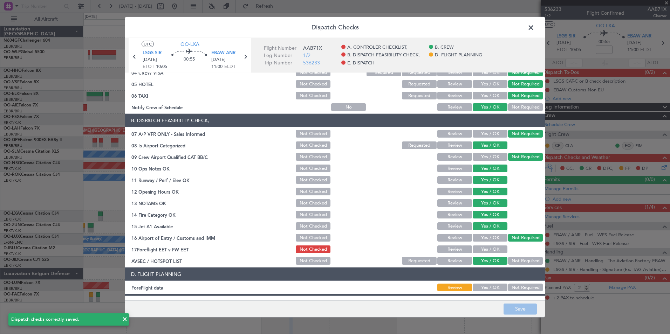
click at [534, 28] on span at bounding box center [534, 29] width 0 height 14
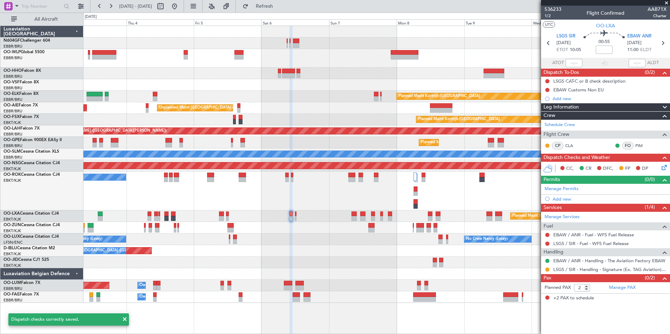
click at [325, 194] on div "A/C Unavailable [GEOGRAPHIC_DATA]-[GEOGRAPHIC_DATA]" at bounding box center [376, 191] width 586 height 39
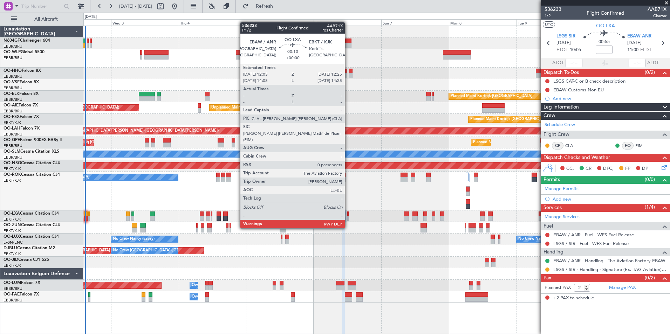
click at [348, 215] on div at bounding box center [347, 214] width 1 height 5
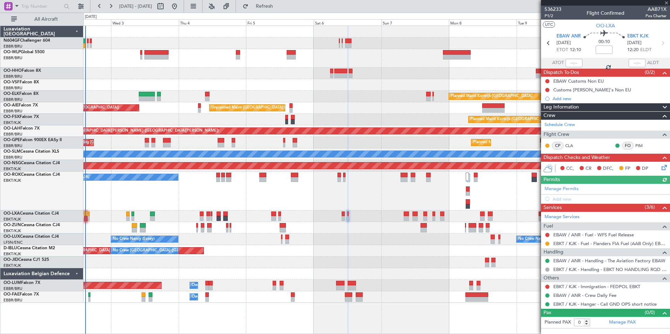
click at [666, 168] on icon at bounding box center [663, 167] width 6 height 6
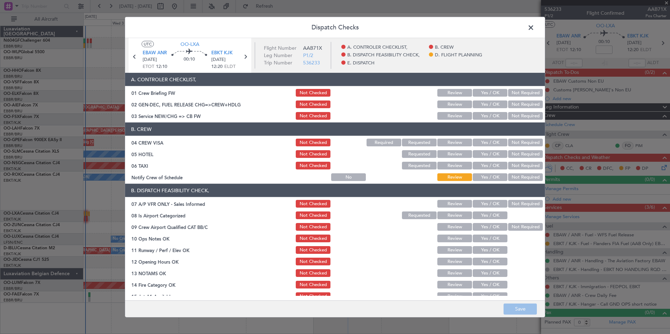
click at [485, 117] on button "Yes / OK" at bounding box center [490, 116] width 35 height 8
click at [514, 140] on button "Not Required" at bounding box center [525, 143] width 35 height 8
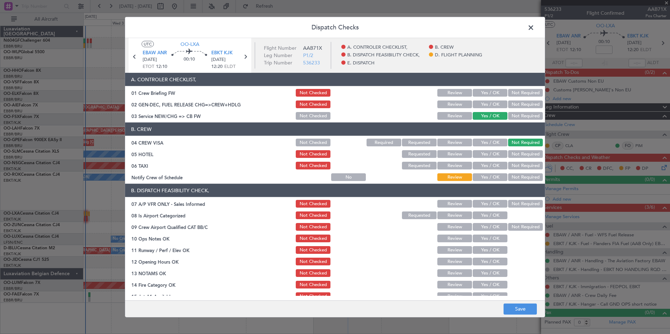
click at [514, 151] on button "Not Required" at bounding box center [525, 154] width 35 height 8
click at [509, 164] on button "Not Required" at bounding box center [525, 166] width 35 height 8
click at [508, 169] on button "Not Required" at bounding box center [525, 166] width 35 height 8
click at [482, 183] on article "A. CONTROLER CHECKLIST, 01 Crew Briefing FW Not Checked Review Yes / OK Not Req…" at bounding box center [335, 184] width 420 height 223
click at [485, 183] on article "A. CONTROLER CHECKLIST, 01 Crew Briefing FW Not Checked Review Yes / OK Not Req…" at bounding box center [335, 184] width 420 height 223
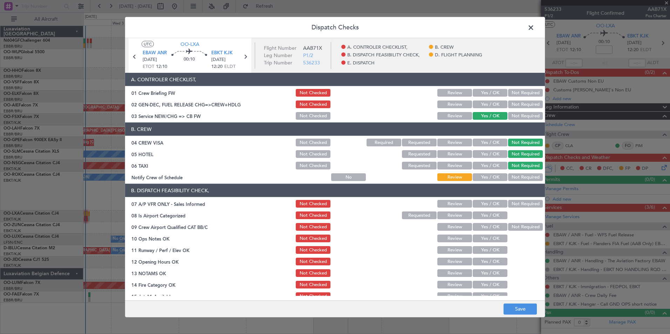
click at [491, 178] on button "Yes / OK" at bounding box center [490, 177] width 35 height 8
click at [513, 204] on button "Not Required" at bounding box center [525, 204] width 35 height 8
click at [486, 213] on button "Yes / OK" at bounding box center [490, 216] width 35 height 8
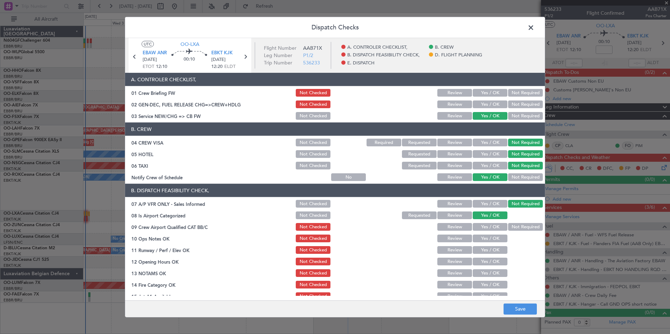
click at [507, 226] on div "Not Required" at bounding box center [524, 227] width 35 height 10
click at [508, 228] on button "Not Required" at bounding box center [525, 227] width 35 height 8
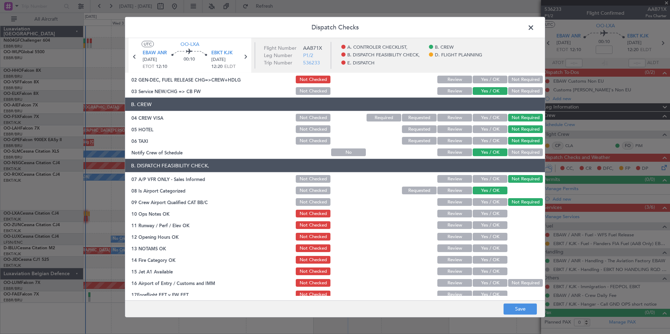
scroll to position [35, 0]
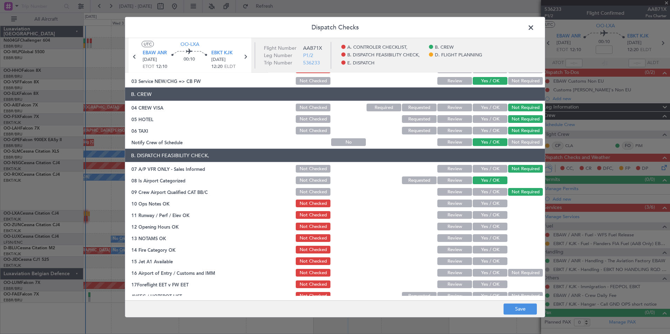
drag, startPoint x: 488, startPoint y: 199, endPoint x: 485, endPoint y: 211, distance: 12.6
click at [488, 199] on div "Yes / OK" at bounding box center [489, 204] width 35 height 10
drag, startPoint x: 484, startPoint y: 205, endPoint x: 481, endPoint y: 216, distance: 11.2
click at [483, 210] on section "B. DISPATCH FEASIBILITY CHECK, 07 A/P VFR ONLY - Sales Informed Not Checked Rev…" at bounding box center [335, 225] width 420 height 152
click at [481, 216] on button "Yes / OK" at bounding box center [490, 215] width 35 height 8
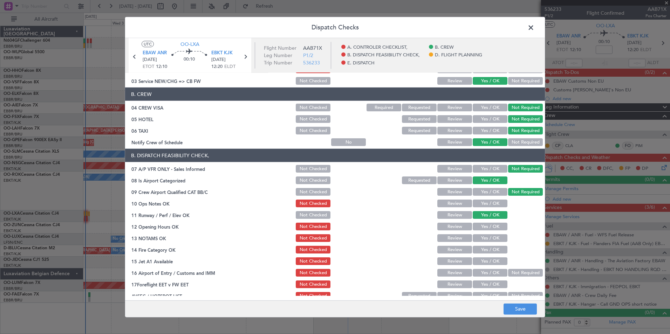
click at [482, 228] on button "Yes / OK" at bounding box center [490, 227] width 35 height 8
click at [483, 204] on button "Yes / OK" at bounding box center [490, 204] width 35 height 8
click at [483, 237] on button "Yes / OK" at bounding box center [490, 238] width 35 height 8
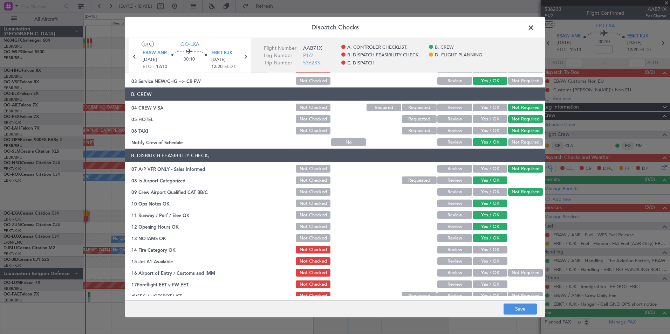
click at [486, 250] on button "Yes / OK" at bounding box center [490, 250] width 35 height 8
click at [493, 261] on button "Yes / OK" at bounding box center [490, 262] width 35 height 8
click at [516, 274] on button "Not Required" at bounding box center [525, 273] width 35 height 8
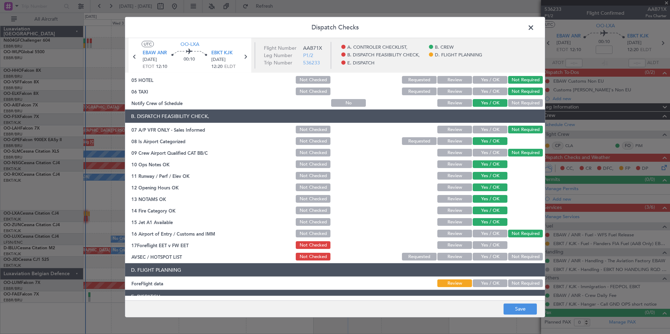
scroll to position [105, 0]
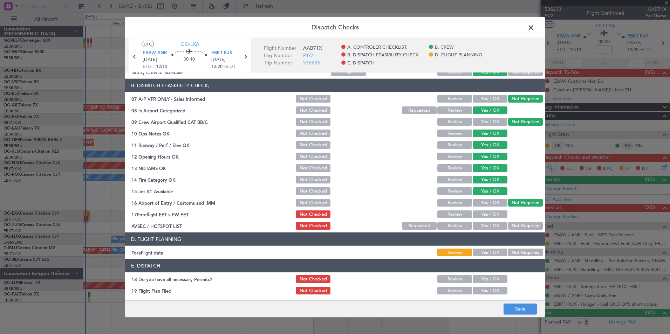
click at [486, 224] on button "Yes / OK" at bounding box center [490, 226] width 35 height 8
click at [492, 251] on button "Yes / OK" at bounding box center [490, 253] width 35 height 8
click at [454, 253] on button "Review" at bounding box center [454, 253] width 35 height 8
click at [506, 307] on button "Save" at bounding box center [520, 309] width 33 height 11
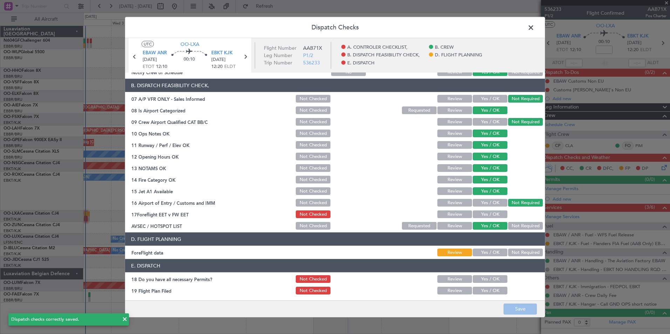
click at [534, 30] on span at bounding box center [534, 29] width 0 height 14
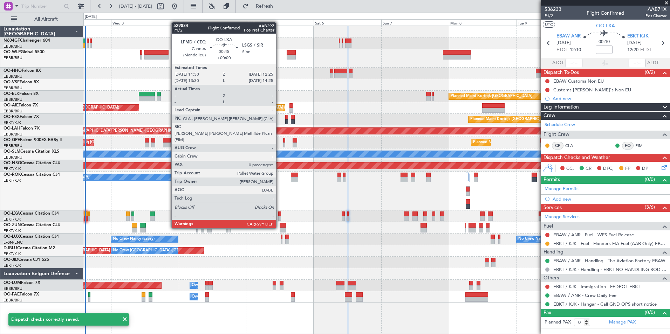
click at [279, 215] on div at bounding box center [279, 214] width 3 height 5
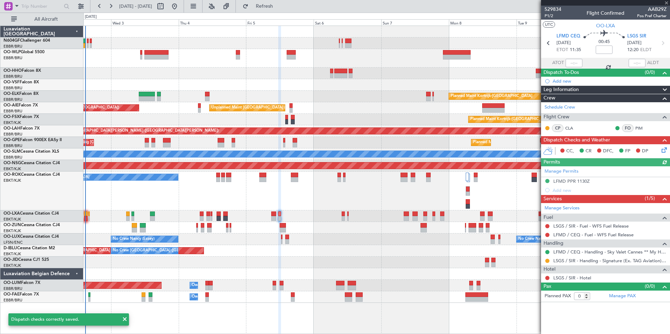
click at [661, 151] on icon at bounding box center [663, 149] width 6 height 6
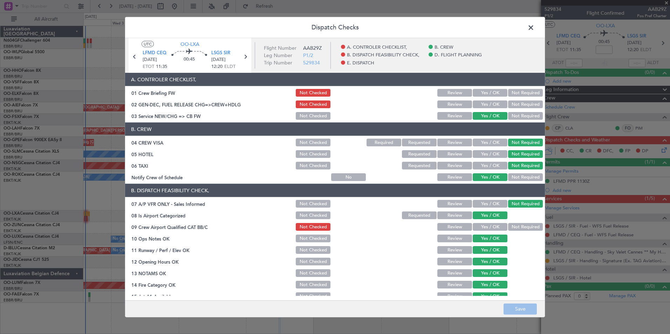
click at [310, 155] on button "Not Checked" at bounding box center [313, 154] width 35 height 8
click at [516, 304] on button "Save" at bounding box center [520, 309] width 33 height 11
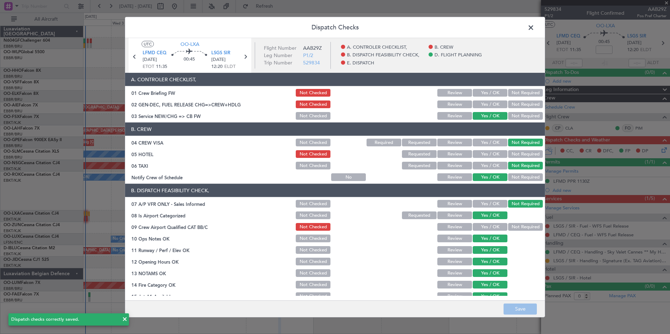
click at [534, 28] on span at bounding box center [534, 29] width 0 height 14
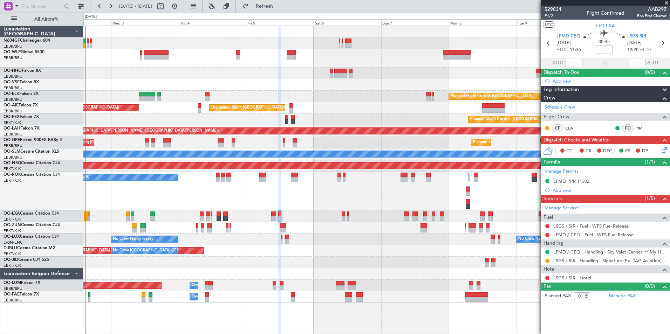
click at [548, 263] on div at bounding box center [548, 261] width 6 height 6
click at [548, 261] on button at bounding box center [547, 261] width 4 height 4
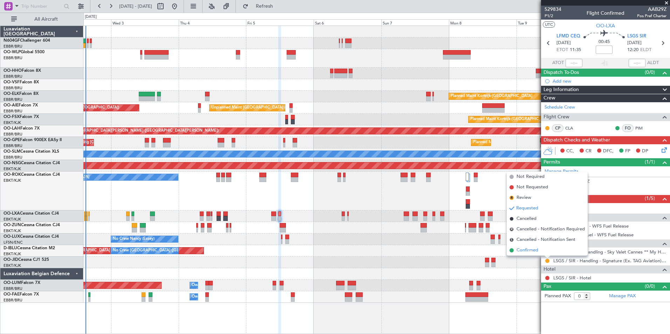
click at [526, 245] on li "Confirmed" at bounding box center [547, 250] width 81 height 11
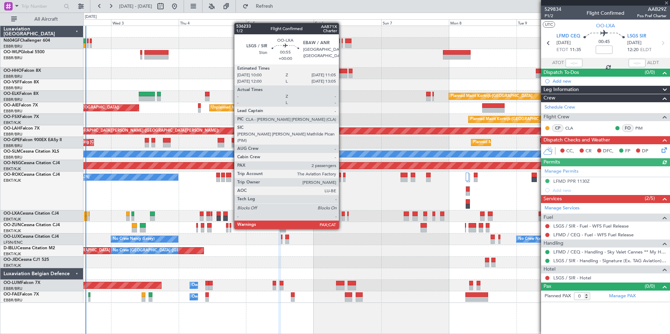
click at [342, 216] on div at bounding box center [343, 214] width 3 height 5
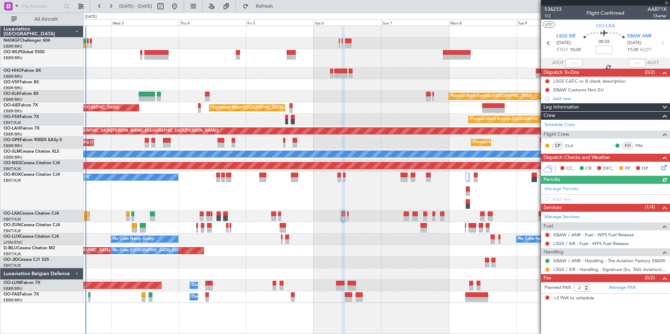
click at [550, 270] on div at bounding box center [548, 270] width 6 height 6
click at [549, 268] on button at bounding box center [547, 270] width 4 height 4
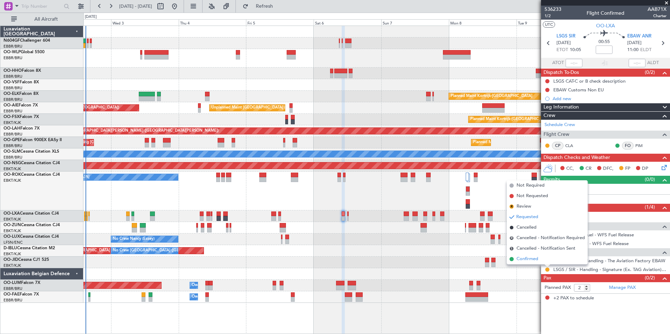
click at [529, 259] on span "Confirmed" at bounding box center [528, 259] width 22 height 7
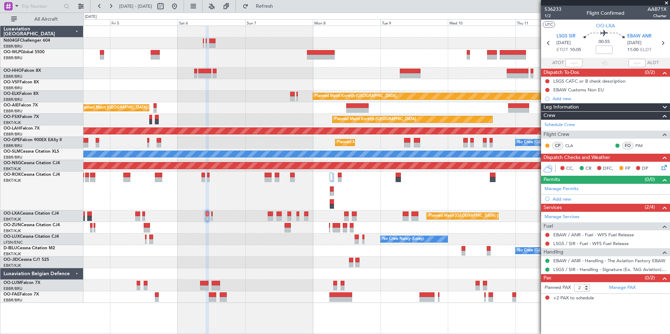
click at [217, 184] on div "Planned Maint Paris (Le Bourget) A/C Unavailable Kortrijk-Wevelgem" at bounding box center [376, 191] width 586 height 39
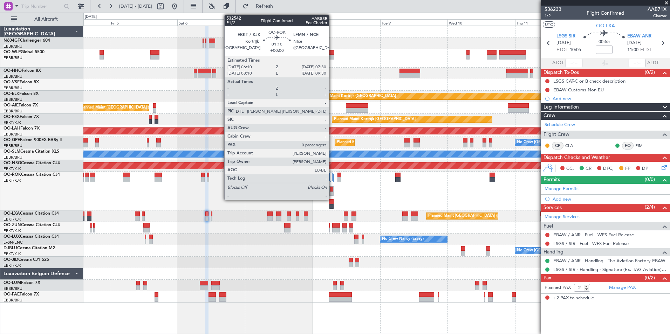
click at [332, 188] on div at bounding box center [331, 189] width 3 height 5
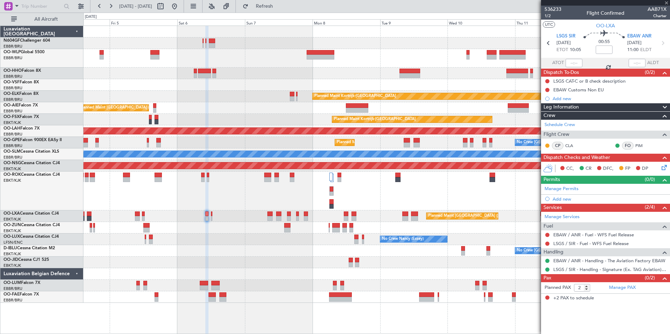
type input "0"
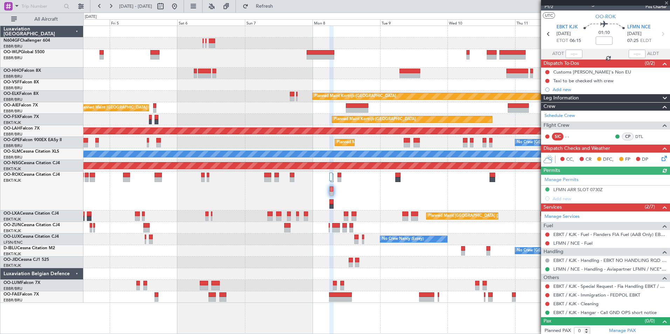
scroll to position [12, 0]
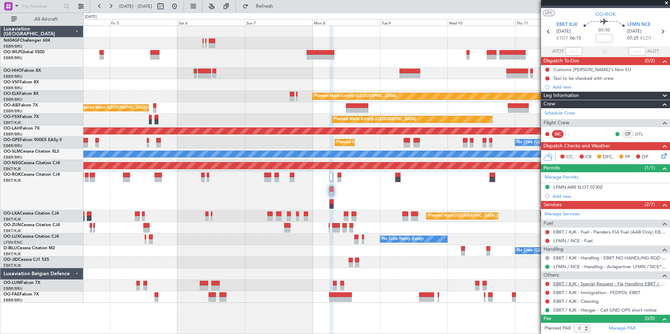
click at [599, 284] on link "EBKT / KJK - Special Request - Fia Handling EBKT / KJK" at bounding box center [609, 284] width 113 height 6
click at [309, 91] on div "Planned Maint Kortrijk-Wevelgem Unplanned Maint Brussels (Brussels National) Pl…" at bounding box center [376, 164] width 586 height 277
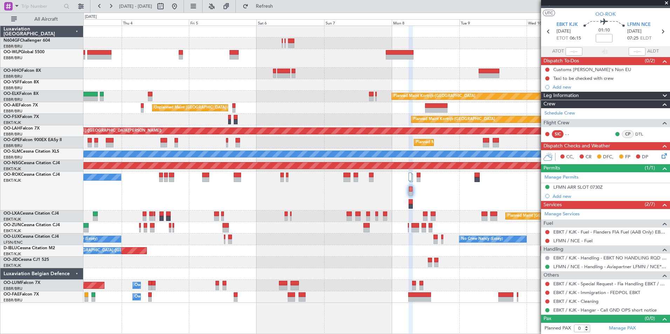
click at [348, 76] on div "Planned Maint Kortrijk-Wevelgem Unplanned Maint Brussels (Brussels National) Pl…" at bounding box center [376, 164] width 586 height 277
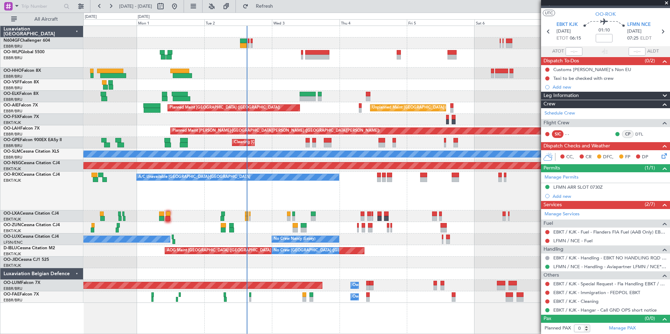
click at [307, 66] on div "Planned Maint Berlin (Brandenburg) Planned Maint Kortrijk-Wevelgem Unplanned Ma…" at bounding box center [376, 164] width 586 height 277
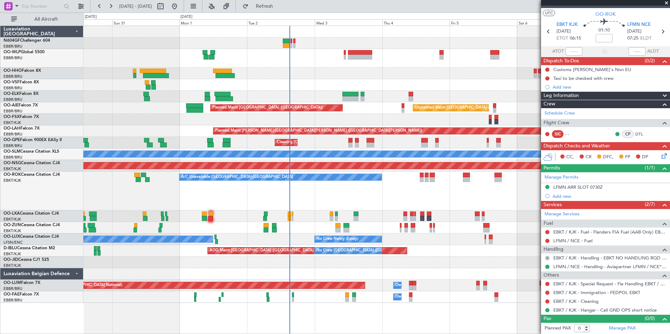
click at [293, 62] on div "Planned Maint [GEOGRAPHIC_DATA] ([GEOGRAPHIC_DATA])" at bounding box center [376, 58] width 586 height 19
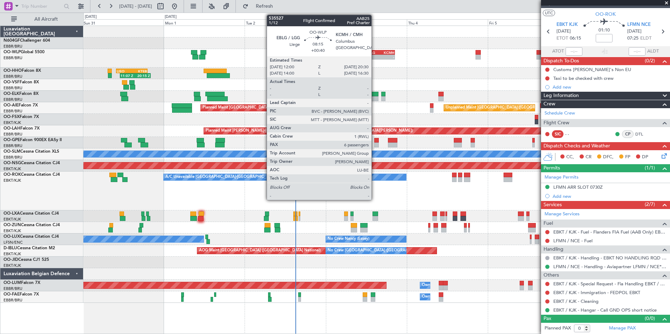
click at [375, 56] on div "-" at bounding box center [374, 57] width 14 height 4
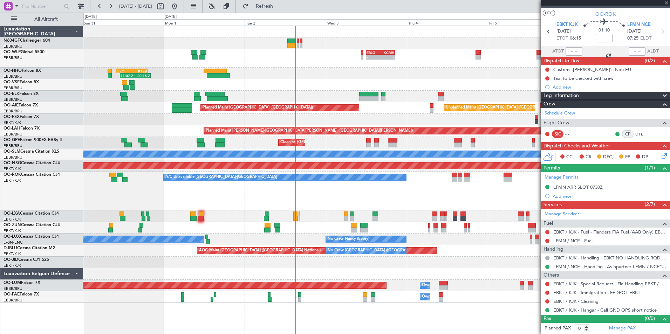
type input "+00:40"
type input "6"
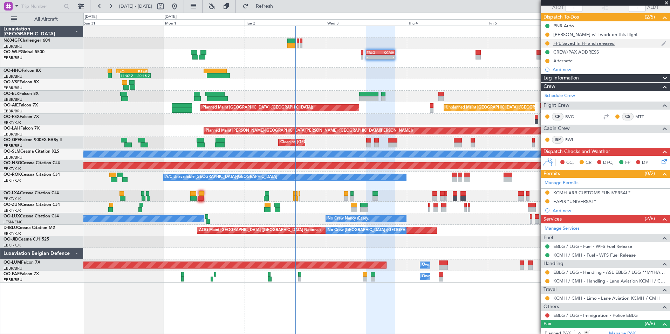
scroll to position [0, 0]
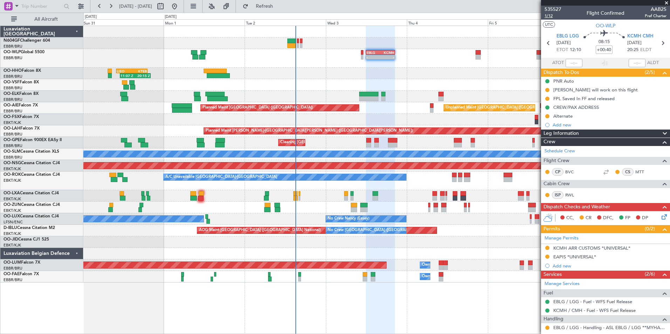
click at [551, 17] on span "1/12" at bounding box center [553, 16] width 17 height 6
click at [547, 248] on button at bounding box center [547, 248] width 4 height 4
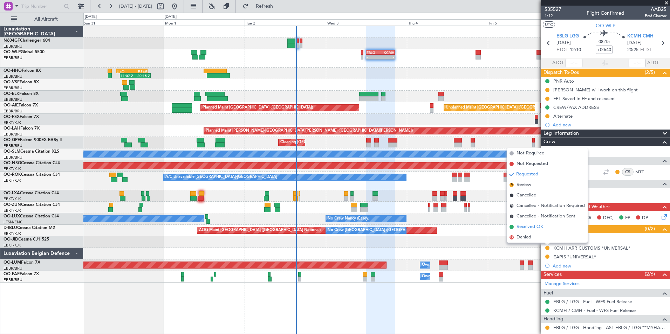
click at [526, 228] on span "Received OK" at bounding box center [530, 227] width 27 height 7
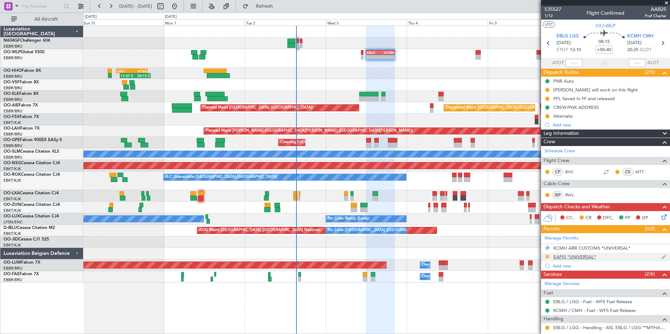
click at [547, 256] on button at bounding box center [547, 257] width 4 height 4
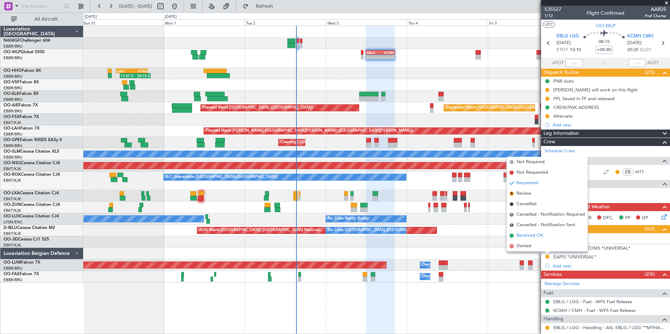
click at [527, 237] on span "Received OK" at bounding box center [530, 235] width 27 height 7
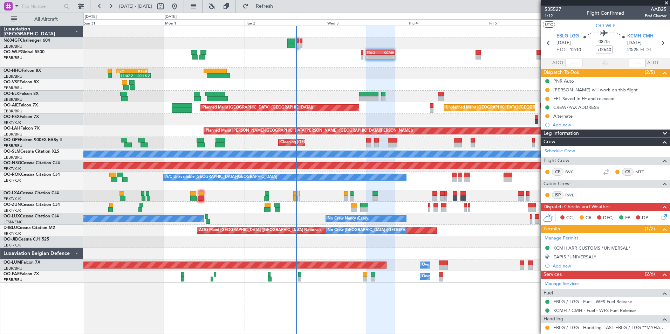
click at [426, 87] on div at bounding box center [376, 85] width 586 height 12
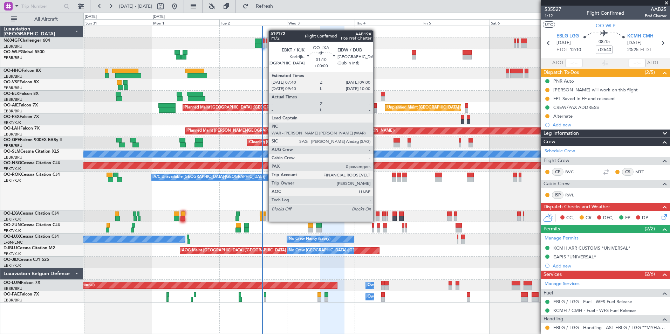
click at [376, 215] on div at bounding box center [378, 214] width 4 height 5
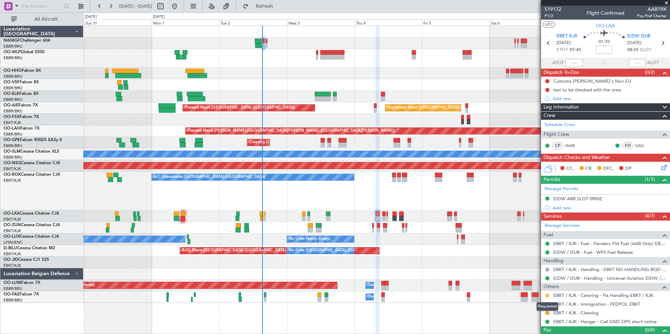
click at [548, 296] on button at bounding box center [547, 296] width 4 height 4
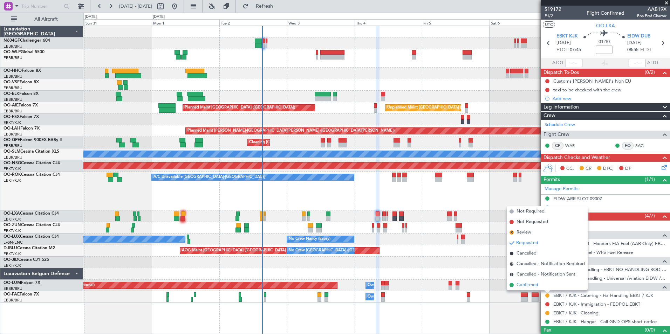
click at [533, 288] on span "Confirmed" at bounding box center [528, 285] width 22 height 7
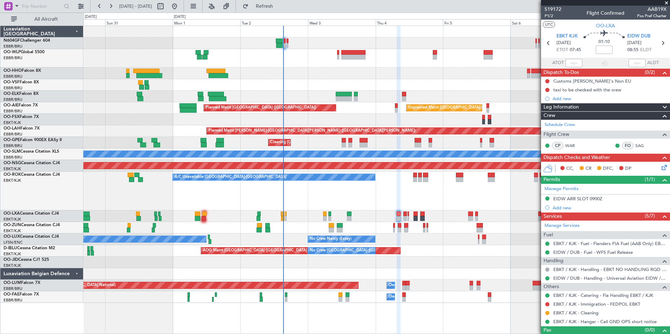
click at [370, 201] on div "A/C Unavailable Kortrijk-Wevelgem Planned Maint Kortrijk-Wevelgem" at bounding box center [376, 191] width 586 height 39
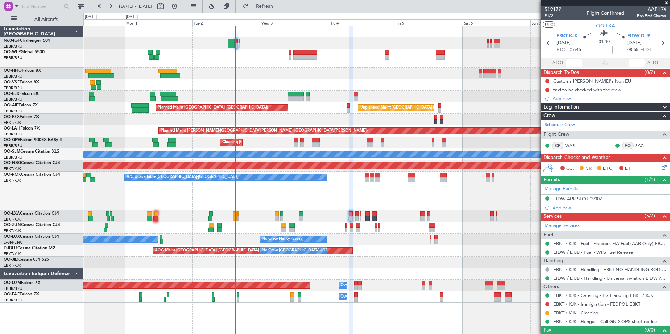
click at [353, 189] on div "A/C Unavailable Kortrijk-Wevelgem Planned Maint Kortrijk-Wevelgem" at bounding box center [376, 191] width 586 height 39
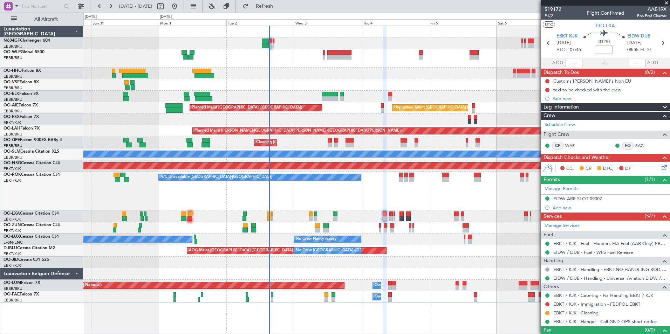
click at [358, 186] on div "A/C Unavailable Kortrijk-Wevelgem Planned Maint Kortrijk-Wevelgem" at bounding box center [376, 191] width 586 height 39
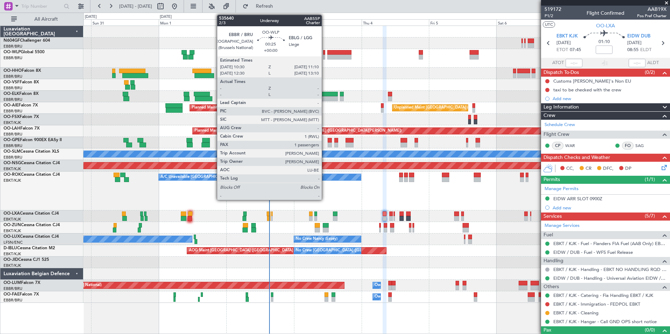
click at [325, 52] on div at bounding box center [324, 52] width 2 height 5
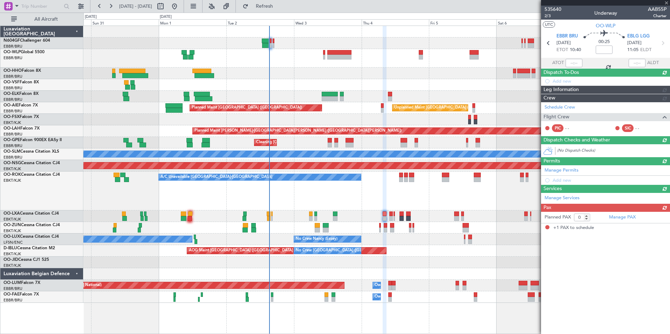
type input "1"
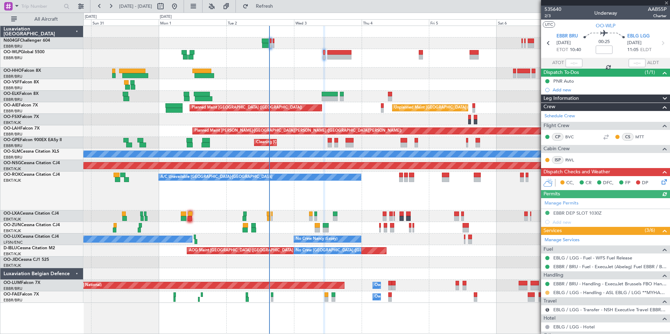
click at [545, 291] on button at bounding box center [547, 293] width 4 height 4
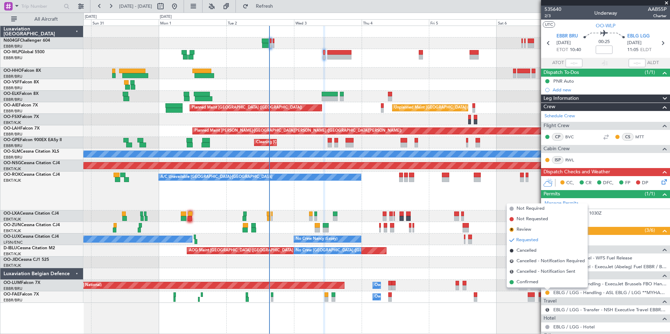
click at [501, 305] on div "Planned Maint Berlin (Brandenburg) Planned Maint Kortrijk-Wevelgem Unplanned Ma…" at bounding box center [376, 180] width 587 height 309
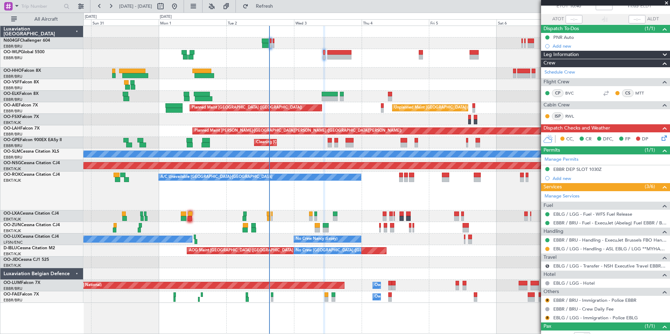
scroll to position [67, 0]
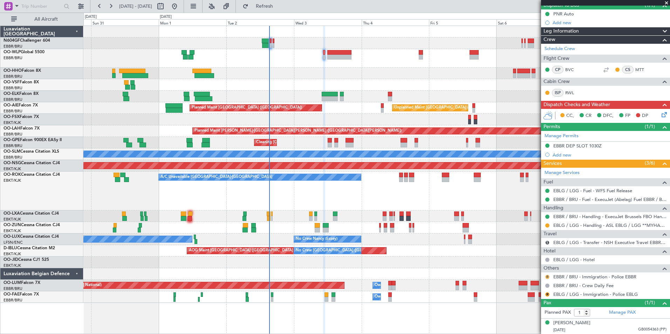
click at [546, 275] on button "R" at bounding box center [547, 277] width 4 height 4
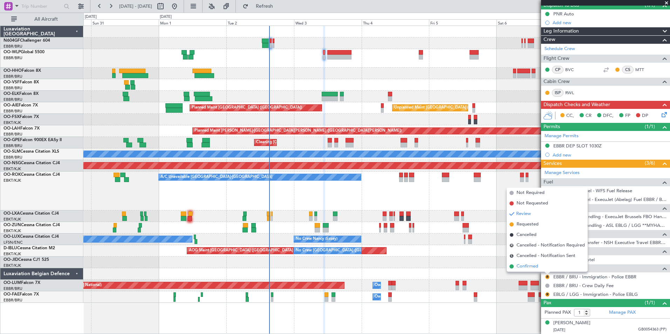
click at [538, 269] on span "Confirmed" at bounding box center [528, 266] width 22 height 7
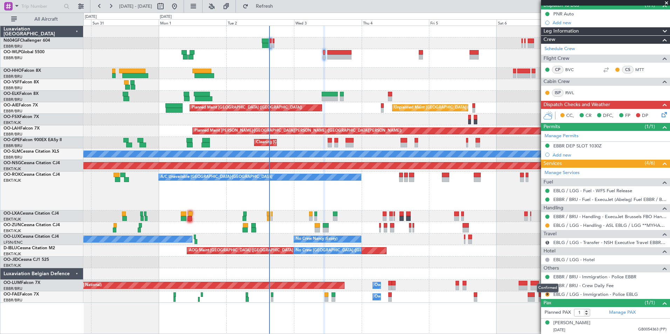
click at [547, 276] on button at bounding box center [547, 277] width 4 height 4
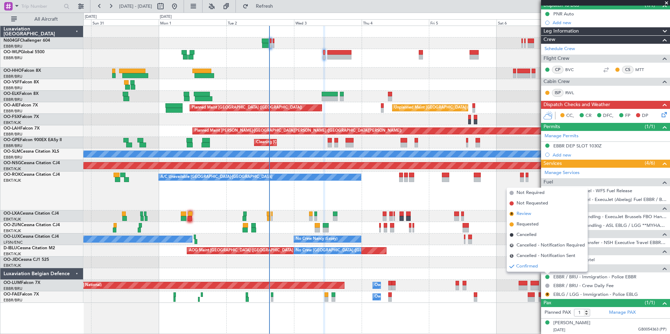
click at [534, 211] on li "R Review" at bounding box center [547, 214] width 81 height 11
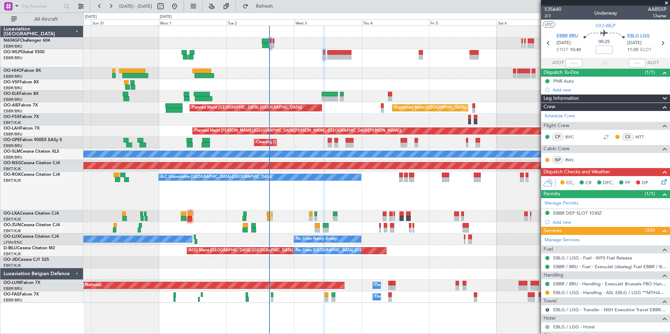
scroll to position [67, 0]
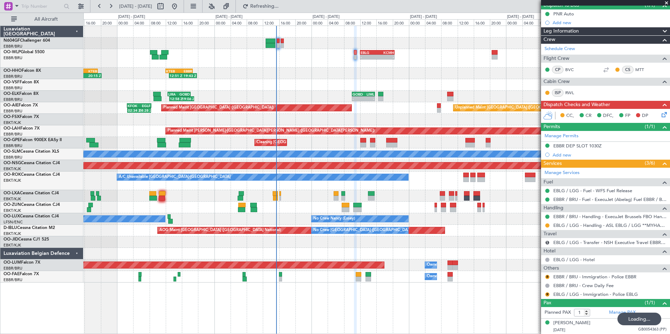
click at [357, 82] on div at bounding box center [376, 85] width 586 height 12
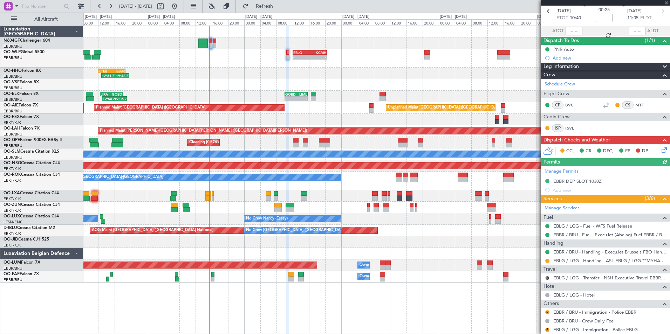
scroll to position [0, 0]
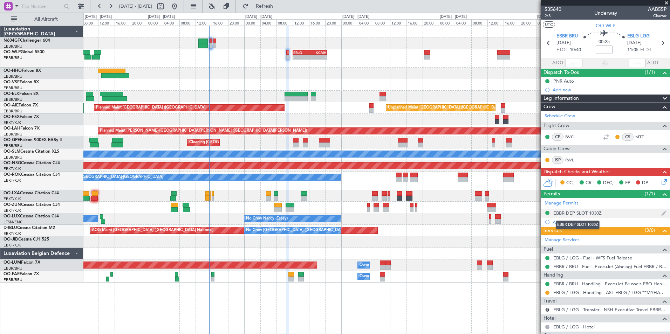
click at [574, 212] on div "EBBR DEP SLOT 1030Z" at bounding box center [577, 213] width 48 height 6
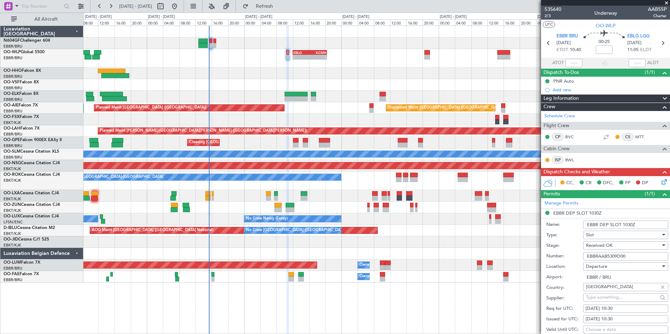
drag, startPoint x: 629, startPoint y: 255, endPoint x: 583, endPoint y: 250, distance: 46.9
click at [583, 250] on form "Name: EBBR DEP SLOT 1030Z Type: Slot Stage: Received OK Number: EBBRAAB5309D00 …" at bounding box center [605, 322] width 129 height 209
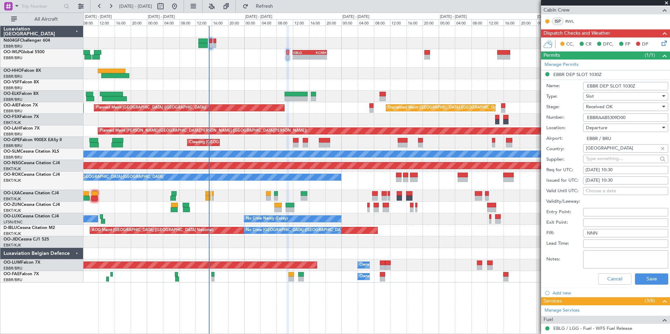
scroll to position [140, 0]
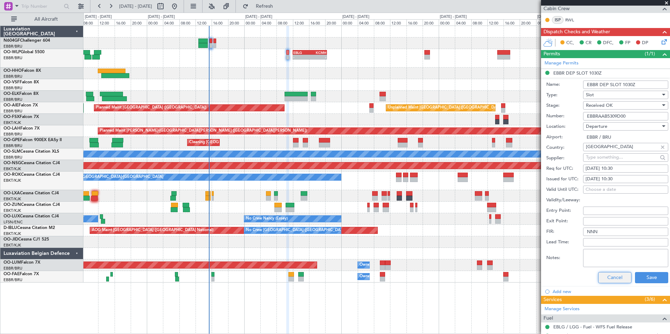
click at [607, 279] on button "Cancel" at bounding box center [614, 277] width 33 height 11
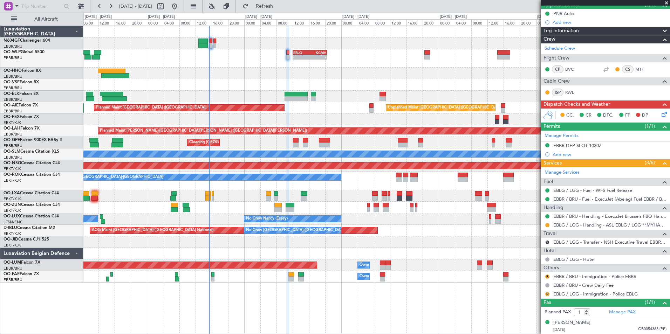
scroll to position [67, 0]
click at [655, 115] on div "CC, CR DFC, FP DP" at bounding box center [608, 116] width 103 height 11
click at [660, 115] on icon at bounding box center [663, 114] width 6 height 6
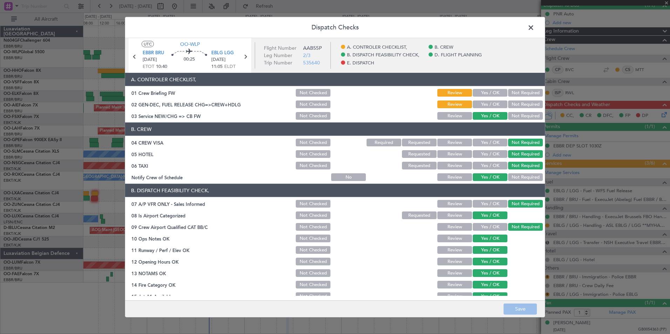
scroll to position [130, 0]
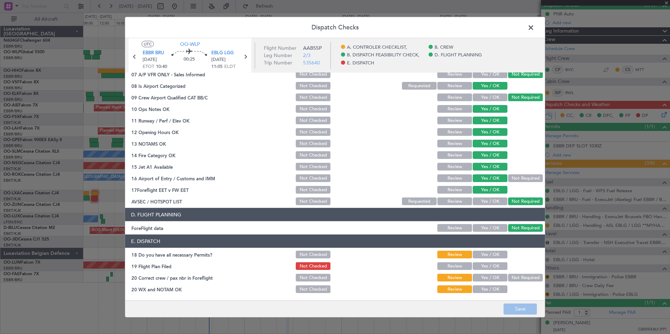
click at [486, 257] on button "Yes / OK" at bounding box center [490, 255] width 35 height 8
drag, startPoint x: 486, startPoint y: 265, endPoint x: 487, endPoint y: 275, distance: 10.5
click at [486, 265] on button "Yes / OK" at bounding box center [490, 267] width 35 height 8
drag, startPoint x: 488, startPoint y: 277, endPoint x: 488, endPoint y: 286, distance: 8.4
click at [488, 278] on button "Yes / OK" at bounding box center [490, 278] width 35 height 8
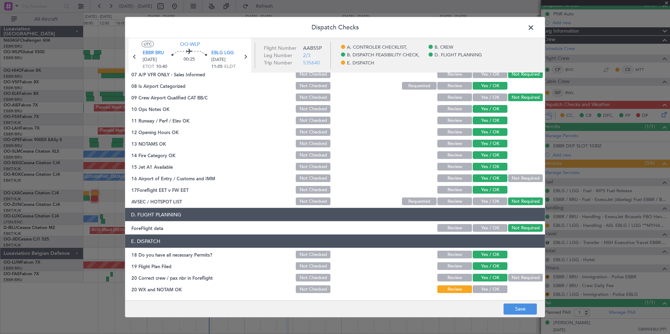
click at [487, 291] on button "Yes / OK" at bounding box center [490, 290] width 35 height 8
click at [514, 308] on button "Save" at bounding box center [520, 309] width 33 height 11
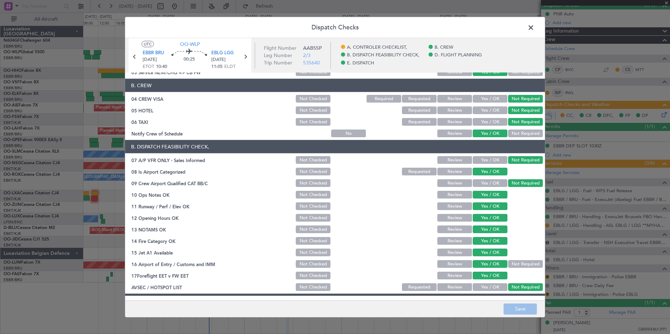
scroll to position [0, 0]
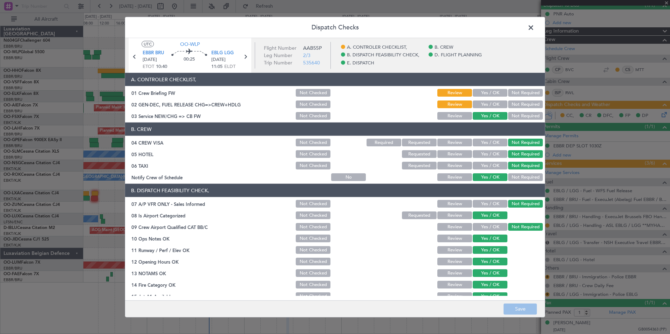
click at [479, 107] on button "Yes / OK" at bounding box center [490, 105] width 35 height 8
click at [511, 305] on button "Save" at bounding box center [520, 309] width 33 height 11
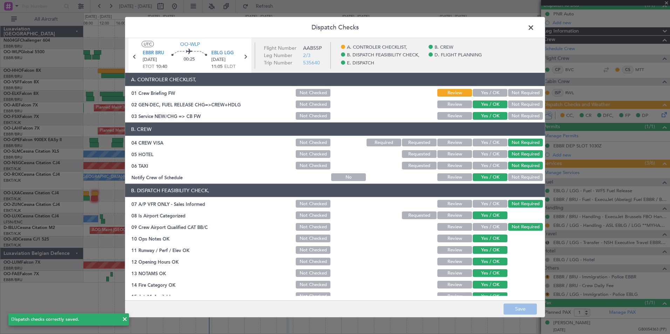
click at [534, 25] on span at bounding box center [534, 29] width 0 height 14
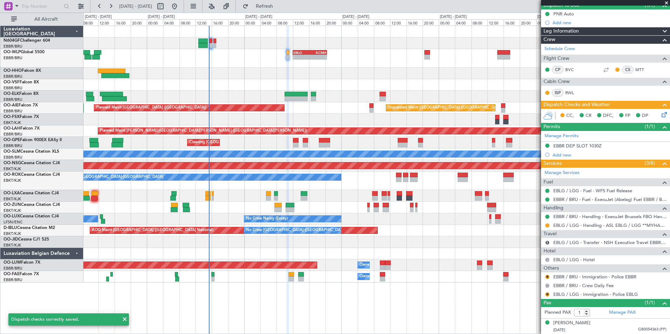
click at [321, 75] on div "11:07 Z 20:15 Z [PERSON_NAME] 10:00 Z KTEB 19:15 Z" at bounding box center [376, 74] width 586 height 12
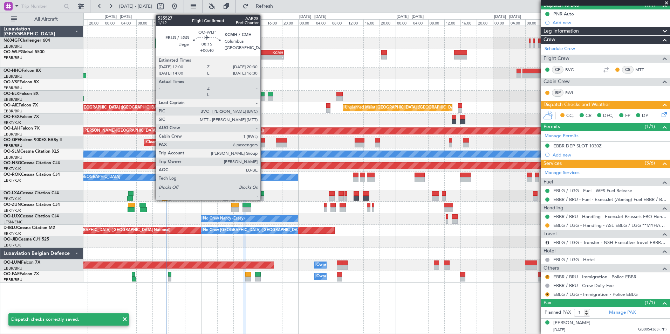
click at [264, 54] on div "EBLG" at bounding box center [258, 52] width 16 height 4
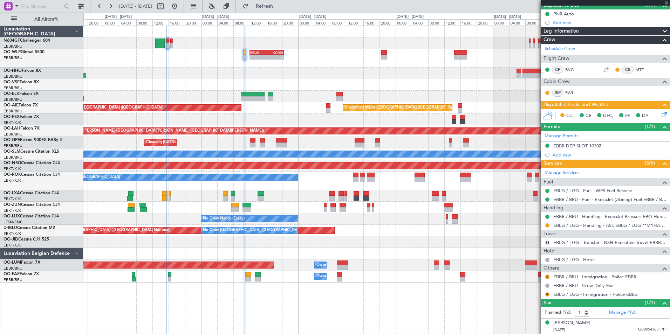
type input "+00:40"
type input "6"
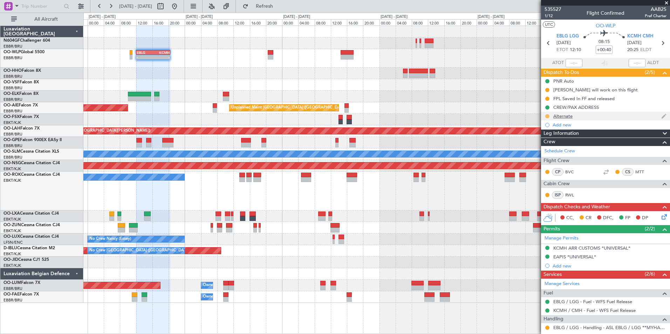
click at [549, 115] on button at bounding box center [547, 116] width 4 height 4
click at [546, 146] on span "Completed" at bounding box center [550, 147] width 23 height 7
click at [547, 88] on button at bounding box center [547, 90] width 4 height 4
click at [546, 120] on span "Completed" at bounding box center [550, 120] width 23 height 7
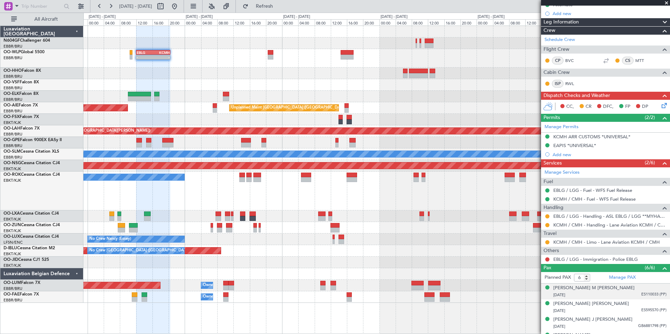
scroll to position [155, 0]
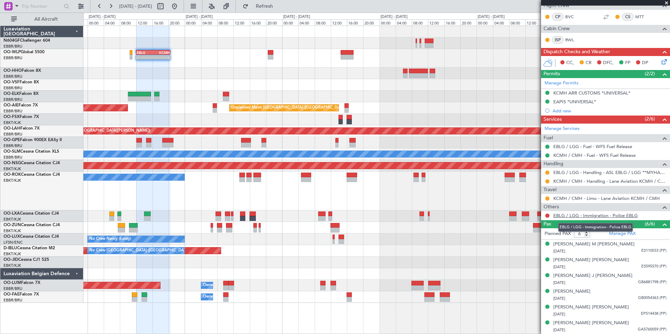
click at [565, 213] on link "EBLG / LGG - Immigration - Police EBLG" at bounding box center [595, 216] width 84 height 6
click at [269, 12] on button "Refresh" at bounding box center [260, 6] width 42 height 11
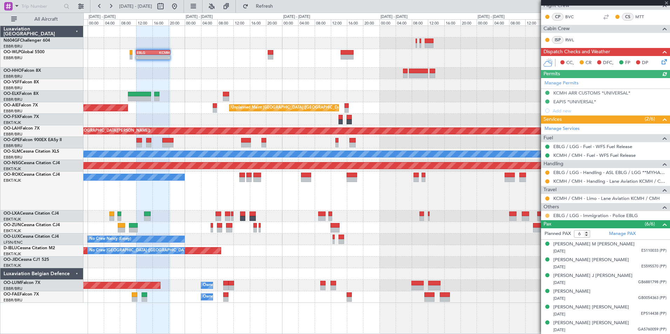
click at [547, 217] on button at bounding box center [547, 216] width 4 height 4
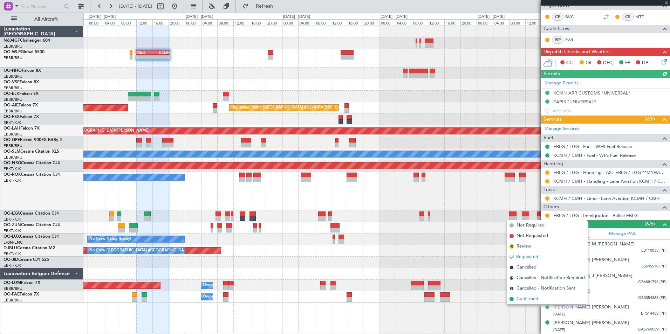
click at [526, 297] on span "Confirmed" at bounding box center [528, 299] width 22 height 7
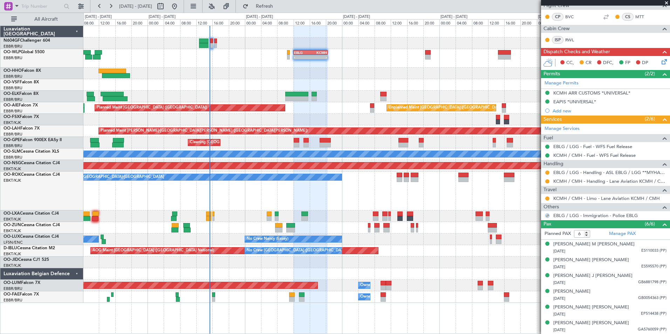
click at [408, 64] on div "- - EBLG 12:00 Z KCMH 20:30 Z - - [PERSON_NAME] 22:00 Z ELLX 07:45 Z 11:07 Z 20…" at bounding box center [376, 164] width 586 height 277
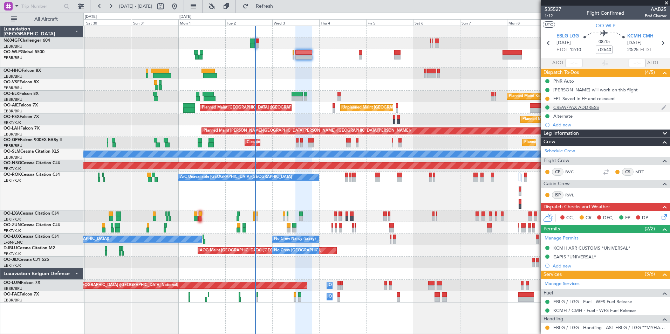
scroll to position [105, 0]
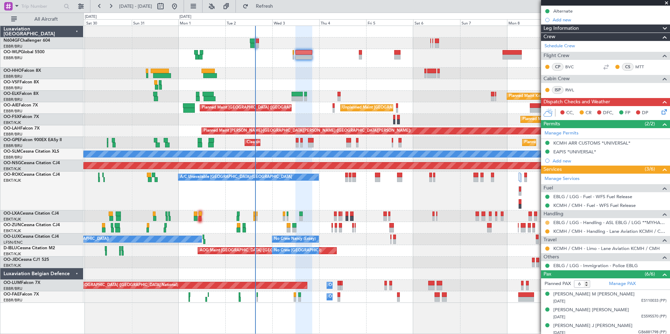
click at [548, 222] on button at bounding box center [547, 223] width 4 height 4
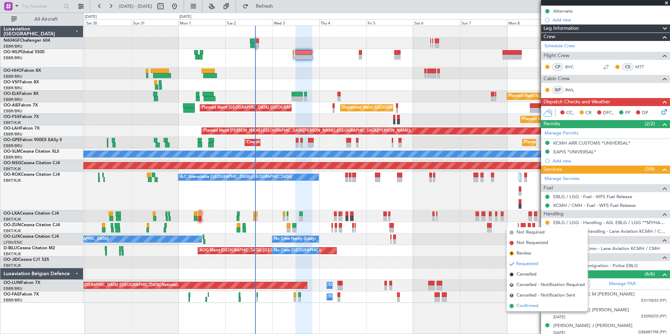
click at [522, 305] on span "Confirmed" at bounding box center [528, 306] width 22 height 7
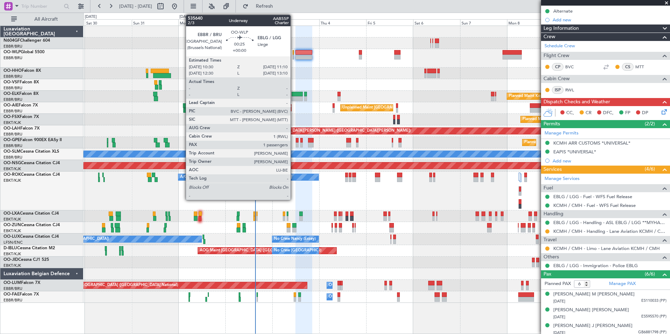
click at [294, 57] on div at bounding box center [293, 57] width 1 height 5
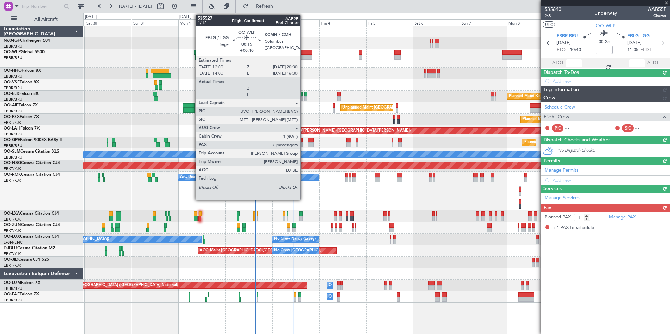
scroll to position [0, 0]
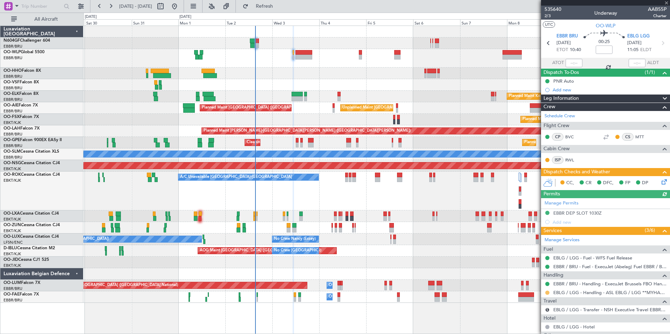
click at [547, 292] on button at bounding box center [547, 293] width 4 height 4
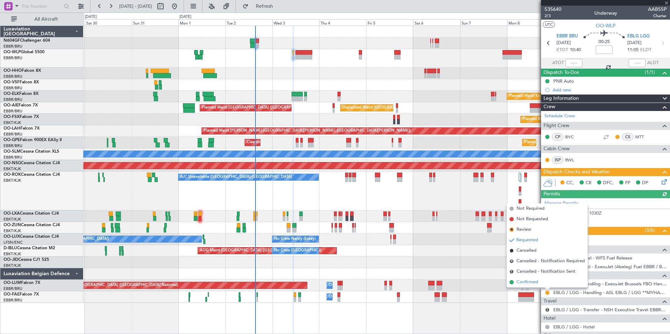
click at [530, 284] on span "Confirmed" at bounding box center [528, 282] width 22 height 7
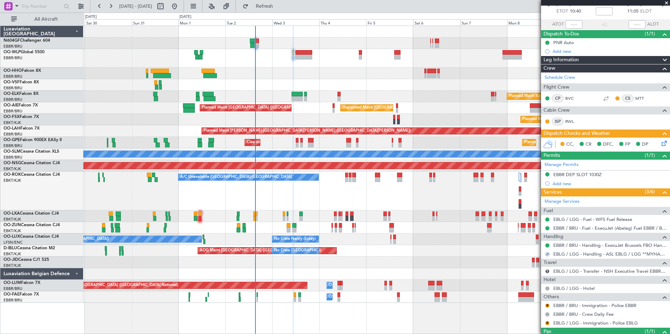
scroll to position [67, 0]
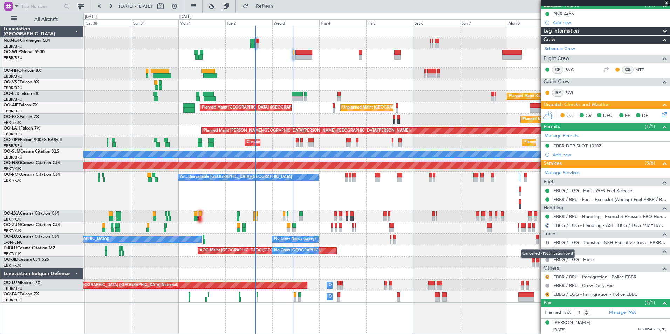
click at [547, 242] on button "S" at bounding box center [547, 243] width 4 height 4
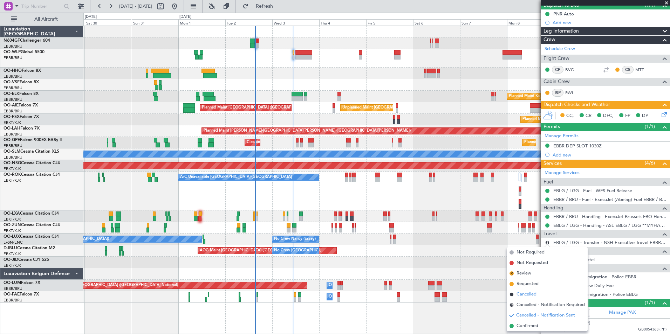
click at [523, 297] on span "Cancelled" at bounding box center [527, 294] width 20 height 7
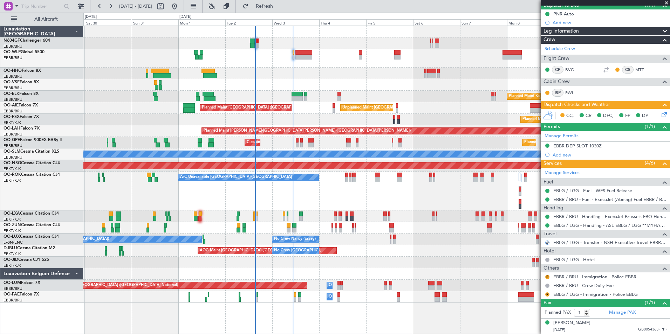
click at [583, 276] on link "EBBR / BRU - Immigration - Police EBBR" at bounding box center [594, 277] width 83 height 6
click at [264, 4] on button "Refresh" at bounding box center [260, 6] width 42 height 11
click at [547, 277] on button at bounding box center [547, 277] width 4 height 4
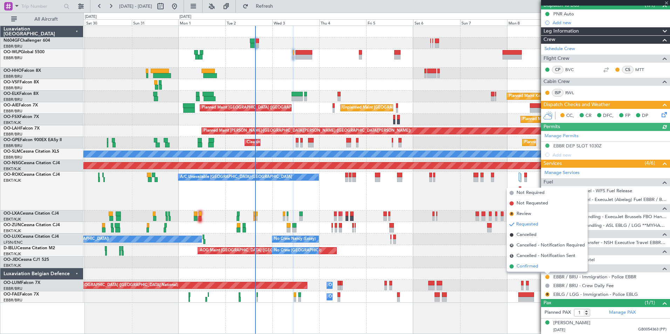
click at [525, 269] on span "Confirmed" at bounding box center [528, 266] width 22 height 7
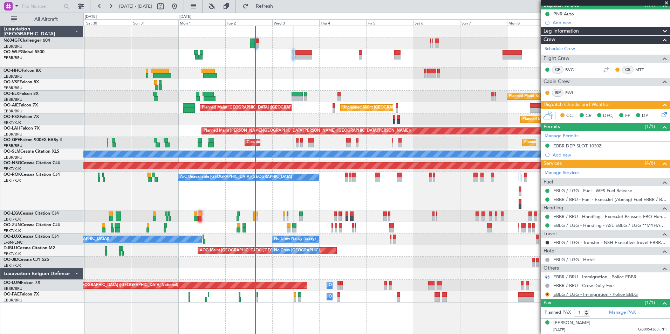
click at [562, 297] on link "EBLG / LGG - Immigration - Police EBLG" at bounding box center [595, 295] width 84 height 6
click at [274, 4] on span "Refresh" at bounding box center [264, 6] width 29 height 5
click at [547, 295] on button at bounding box center [547, 295] width 4 height 4
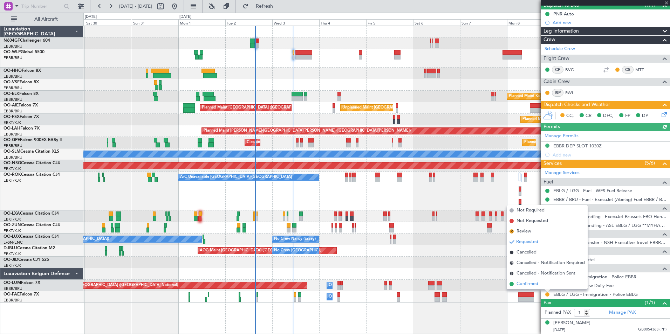
click at [534, 282] on span "Confirmed" at bounding box center [528, 284] width 22 height 7
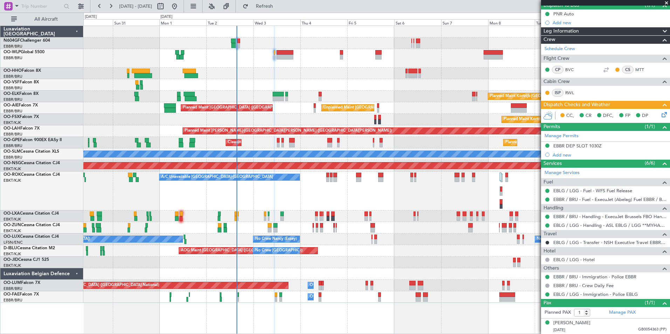
click at [392, 93] on div "Planned Maint Kortrijk-[GEOGRAPHIC_DATA]" at bounding box center [376, 97] width 586 height 12
click at [423, 293] on div at bounding box center [425, 295] width 5 height 5
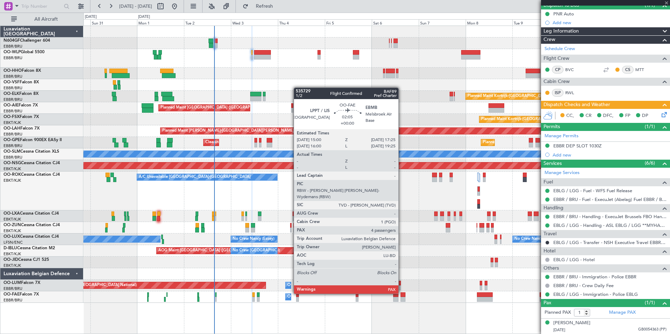
type input "4"
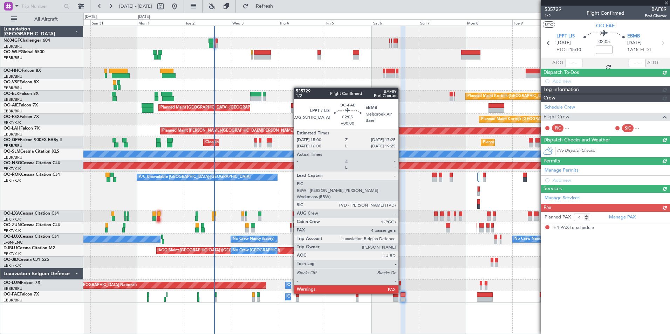
scroll to position [0, 0]
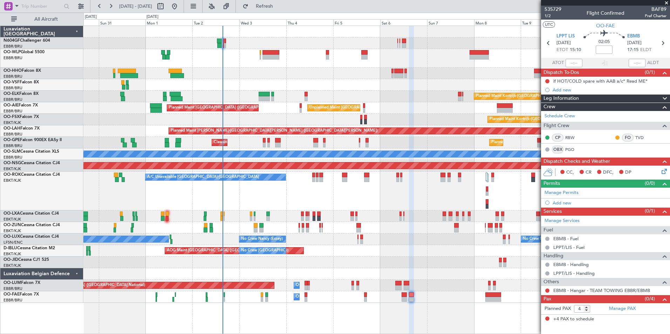
click at [417, 280] on div "Owner Melsbroek Air Base Planned Maint [GEOGRAPHIC_DATA] ([GEOGRAPHIC_DATA])" at bounding box center [376, 286] width 586 height 12
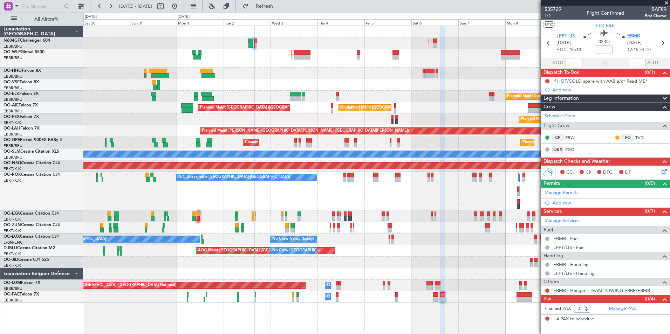
click at [356, 259] on div "Planned Maint Kortrijk-[GEOGRAPHIC_DATA] AOG Maint [GEOGRAPHIC_DATA]-[GEOGRAPHI…" at bounding box center [376, 263] width 586 height 12
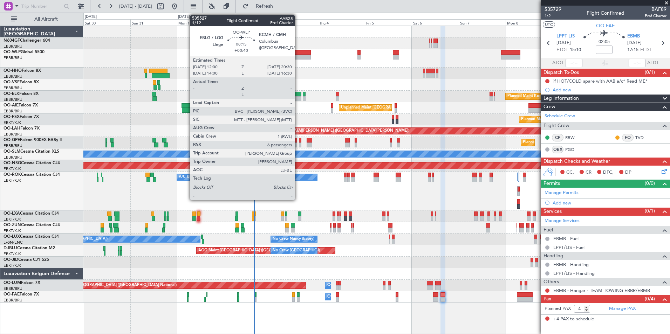
click at [298, 58] on div at bounding box center [302, 57] width 17 height 5
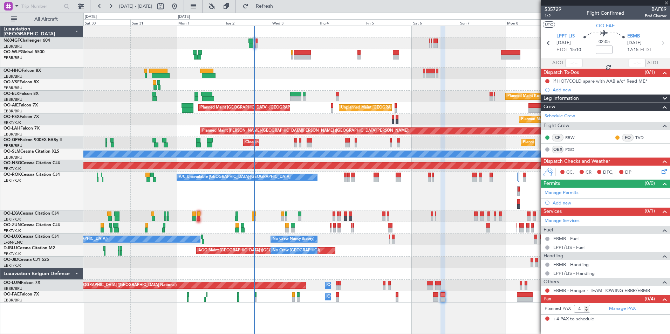
type input "+00:40"
type input "6"
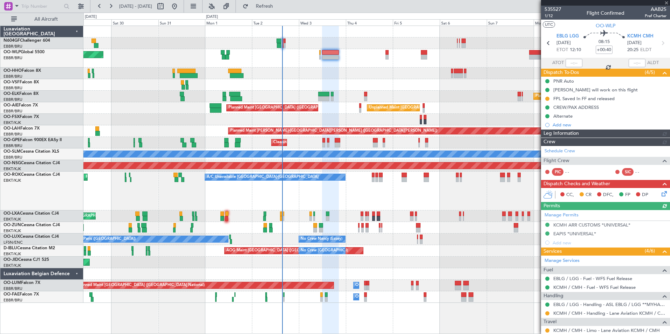
click at [326, 74] on div at bounding box center [376, 74] width 586 height 12
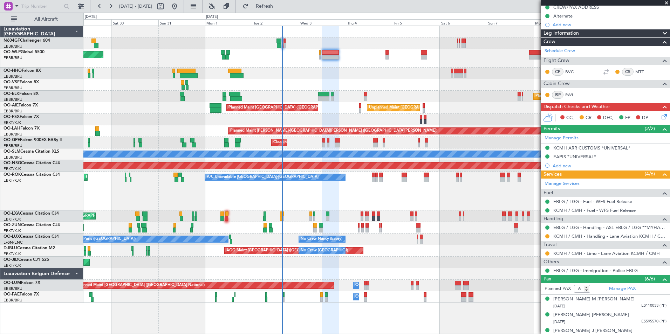
scroll to position [140, 0]
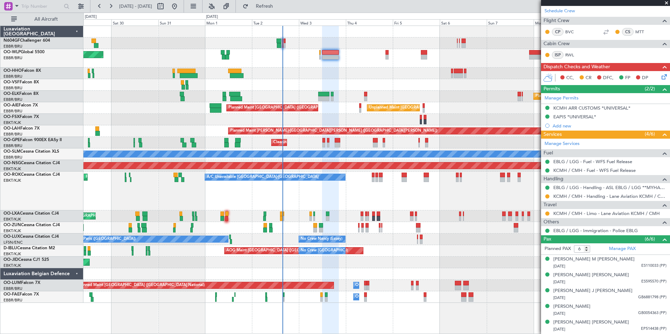
click at [345, 196] on div "A/C Unavailable [GEOGRAPHIC_DATA]-[GEOGRAPHIC_DATA] Planned Maint [GEOGRAPHIC_D…" at bounding box center [376, 191] width 586 height 39
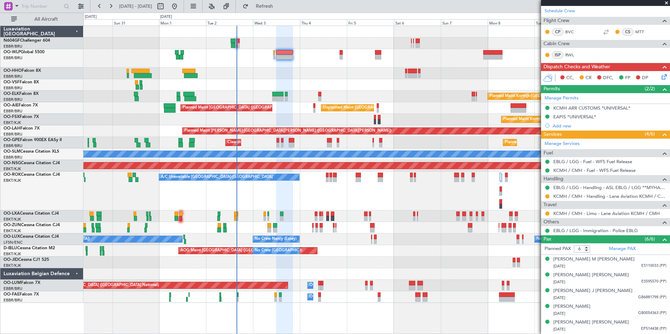
click at [359, 201] on div "A/C Unavailable [GEOGRAPHIC_DATA]-[GEOGRAPHIC_DATA] Planned Maint [GEOGRAPHIC_D…" at bounding box center [376, 191] width 586 height 39
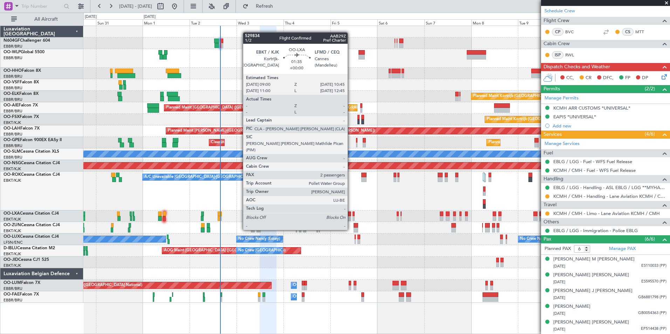
click at [351, 217] on div at bounding box center [350, 218] width 4 height 5
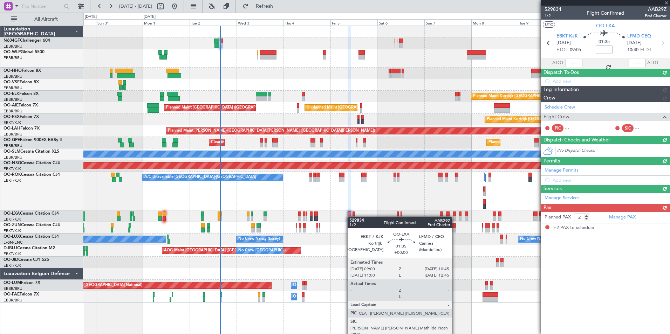
scroll to position [0, 0]
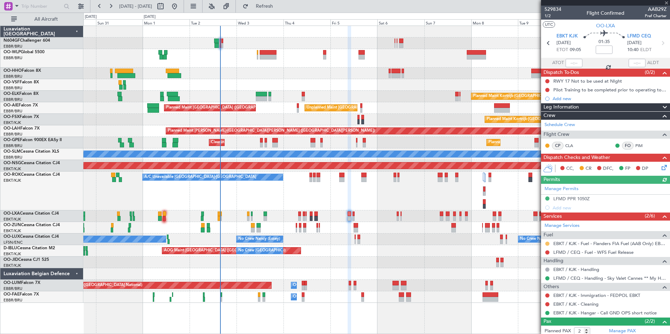
click at [547, 242] on button at bounding box center [547, 244] width 4 height 4
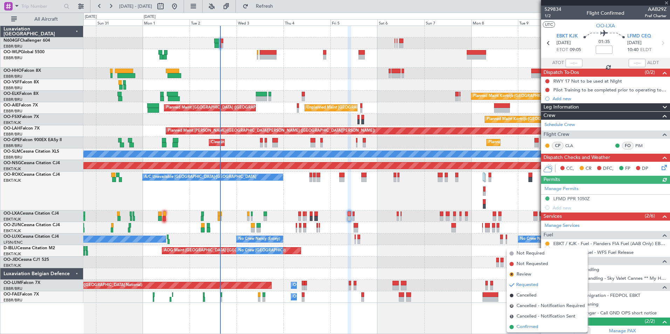
click at [519, 329] on span "Confirmed" at bounding box center [528, 327] width 22 height 7
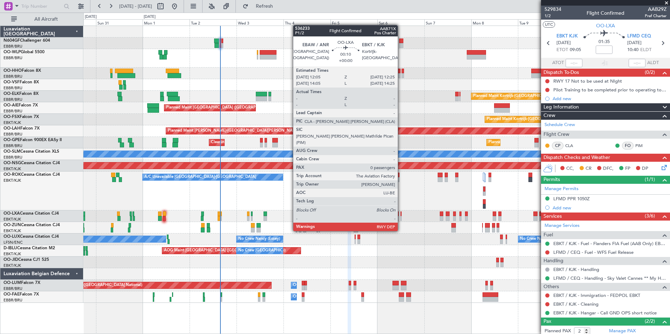
click at [401, 218] on div at bounding box center [401, 218] width 1 height 5
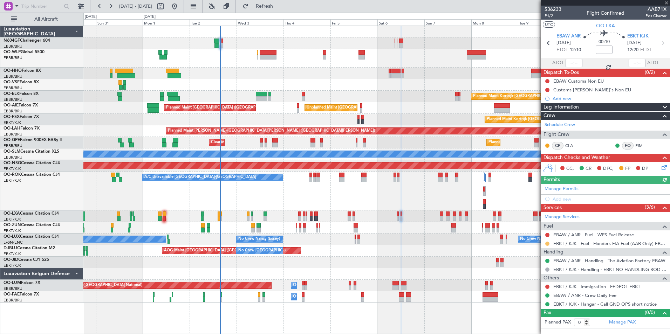
click at [548, 244] on button at bounding box center [547, 244] width 4 height 4
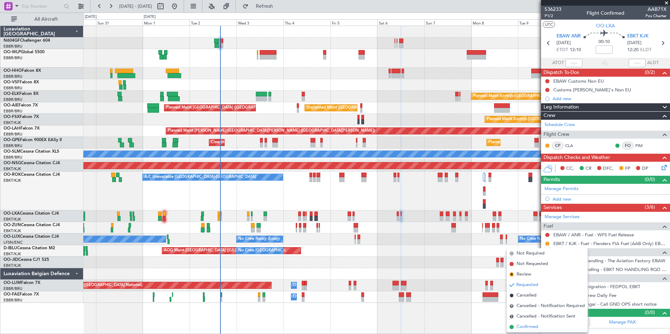
click at [521, 325] on span "Confirmed" at bounding box center [528, 327] width 22 height 7
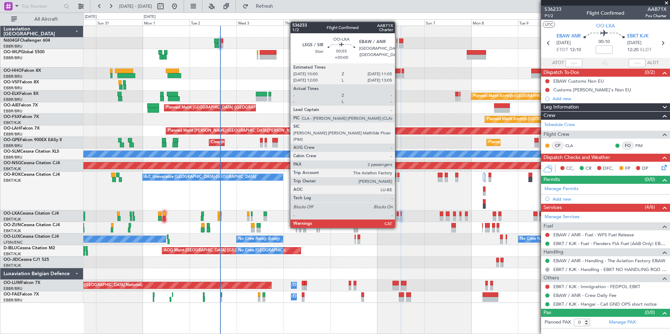
click at [398, 215] on div at bounding box center [398, 214] width 2 height 5
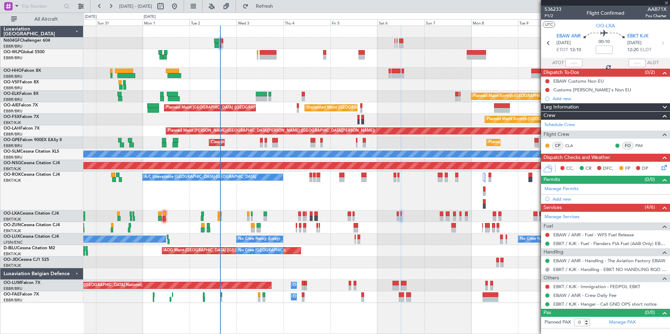
type input "2"
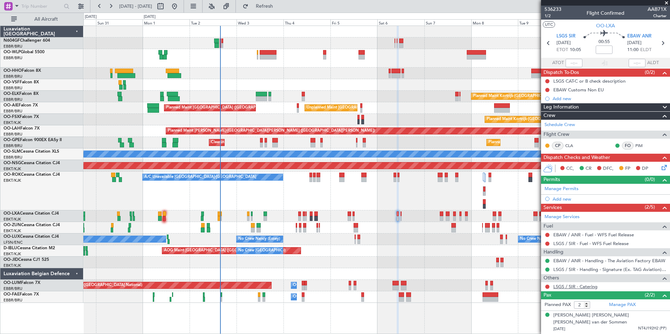
click at [580, 284] on link "LSGS / SIR - Catering" at bounding box center [575, 287] width 44 height 6
click at [271, 2] on button "Refresh" at bounding box center [260, 6] width 42 height 11
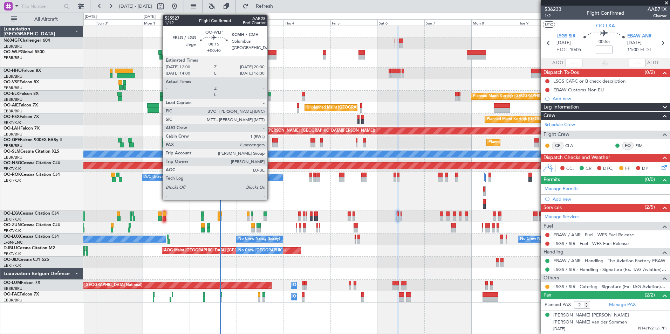
click at [271, 52] on div at bounding box center [268, 52] width 17 height 5
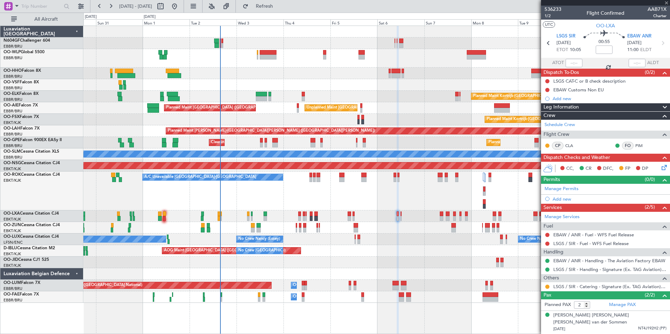
type input "+00:40"
type input "6"
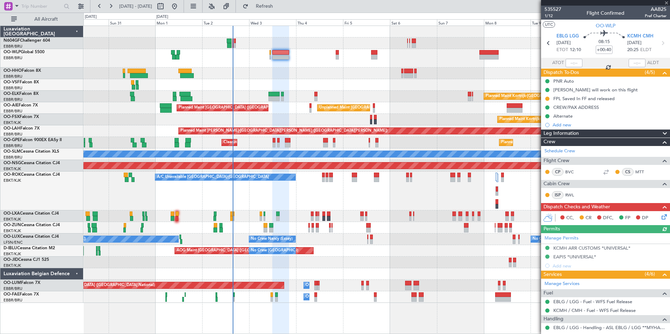
click at [294, 69] on div at bounding box center [376, 74] width 586 height 12
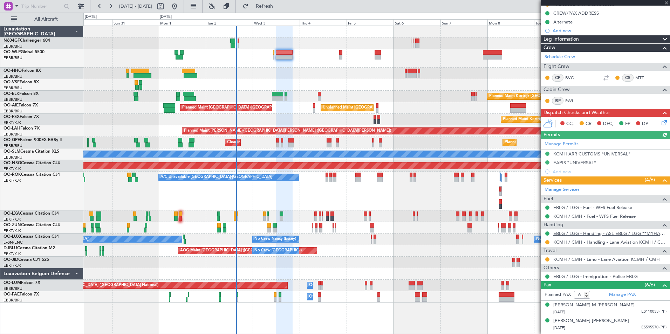
scroll to position [140, 0]
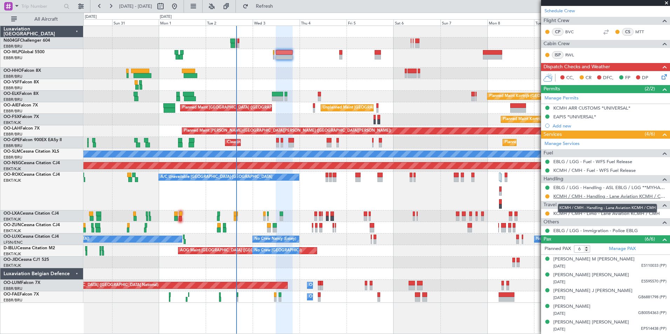
click at [568, 193] on link "KCMH / CMH - Handling - Lane Aviation KCMH / CMH" at bounding box center [609, 196] width 113 height 6
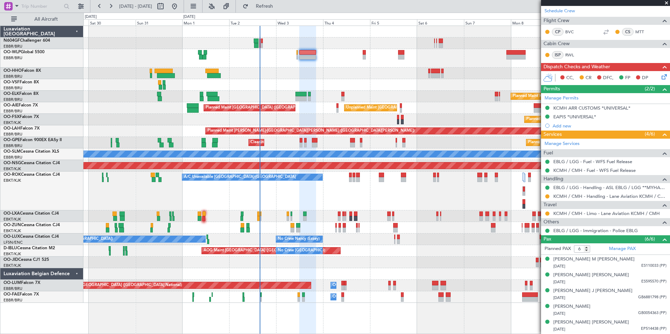
click at [328, 68] on div "Planned Maint Berlin (Brandenburg) Planned Maint Kortrijk-Wevelgem Unplanned Ma…" at bounding box center [376, 164] width 586 height 277
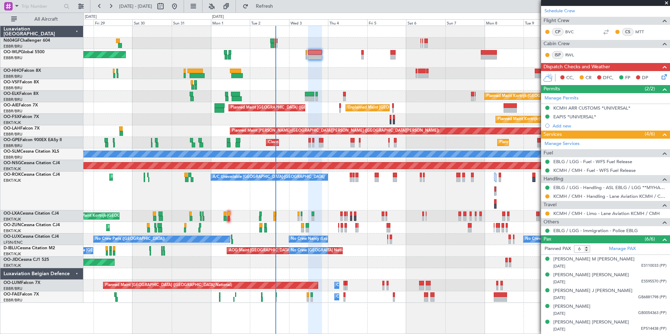
click at [310, 71] on div at bounding box center [376, 74] width 586 height 12
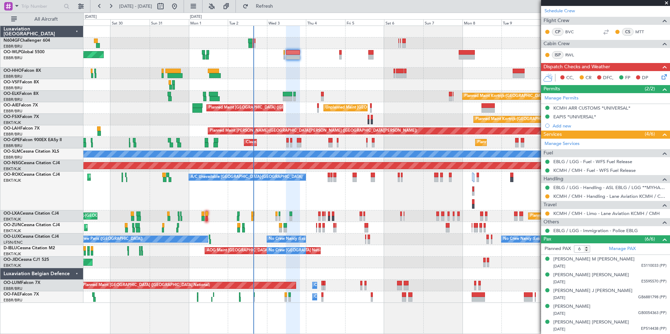
click at [314, 68] on div at bounding box center [376, 74] width 586 height 12
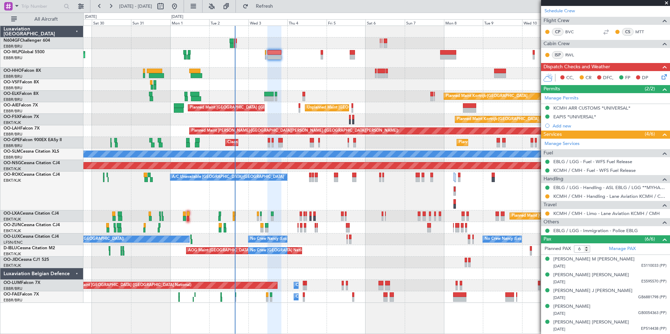
click at [273, 65] on div "Planned Maint [GEOGRAPHIC_DATA] ([GEOGRAPHIC_DATA])" at bounding box center [376, 58] width 586 height 19
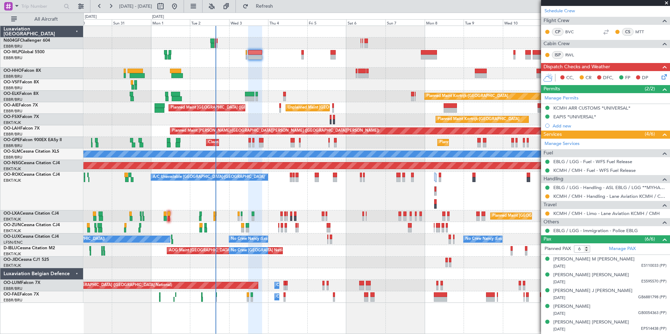
click at [255, 61] on div "Planned Maint [GEOGRAPHIC_DATA] ([GEOGRAPHIC_DATA])" at bounding box center [376, 58] width 586 height 19
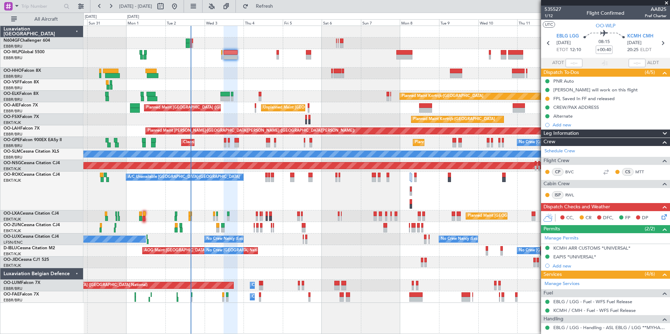
scroll to position [140, 0]
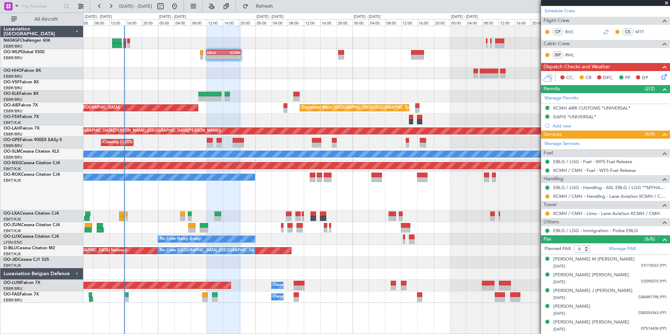
click at [223, 74] on div "- - GCTS 07:00 Z KTEB 14:20 Z 11:07 Z 20:15 Z [PERSON_NAME] 10:00 Z KTEB 19:15 Z" at bounding box center [376, 74] width 586 height 12
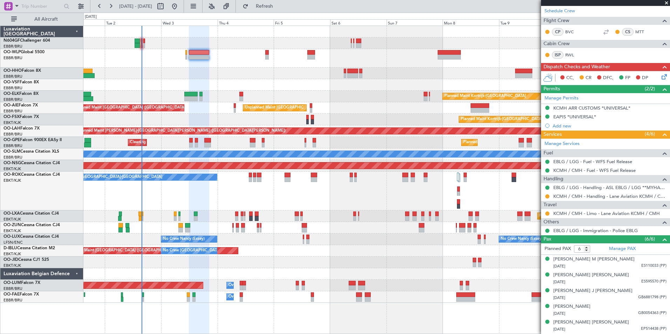
click at [209, 62] on div at bounding box center [376, 58] width 586 height 19
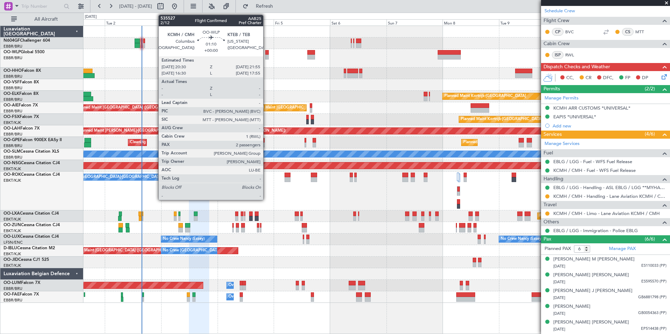
click at [266, 55] on div at bounding box center [267, 57] width 4 height 5
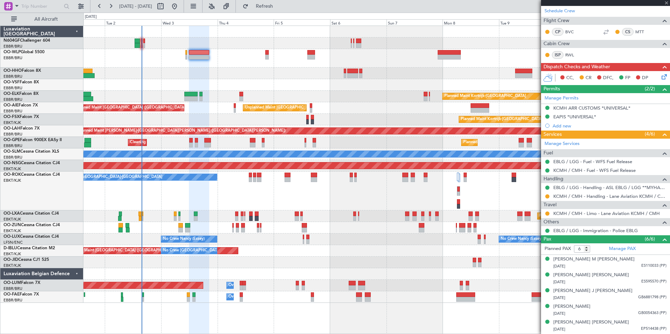
type input "2"
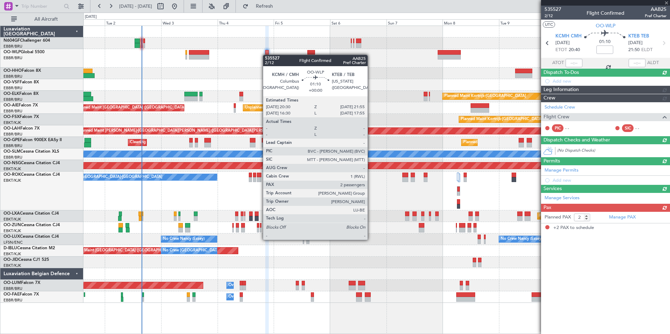
scroll to position [0, 0]
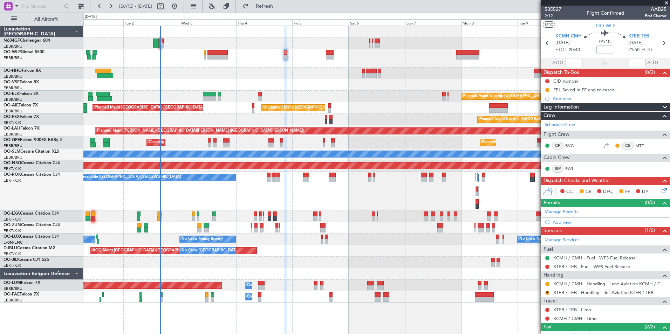
click at [232, 60] on div "Planned Maint [GEOGRAPHIC_DATA] ([GEOGRAPHIC_DATA])" at bounding box center [376, 58] width 586 height 19
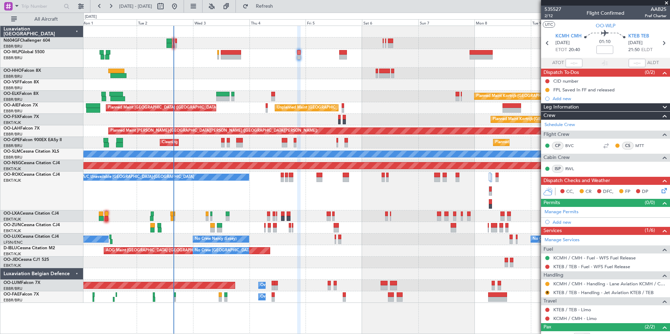
click at [280, 58] on div "Planned Maint [GEOGRAPHIC_DATA] ([GEOGRAPHIC_DATA])" at bounding box center [376, 58] width 586 height 19
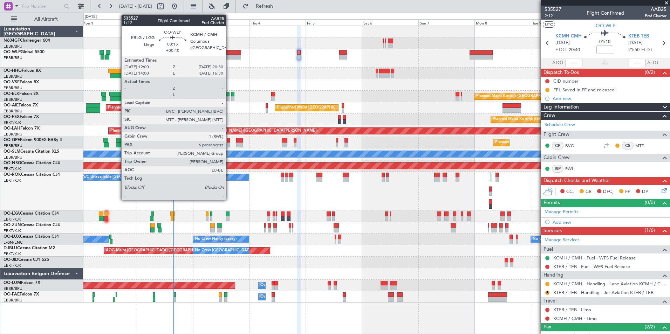
click at [229, 50] on div at bounding box center [231, 52] width 20 height 5
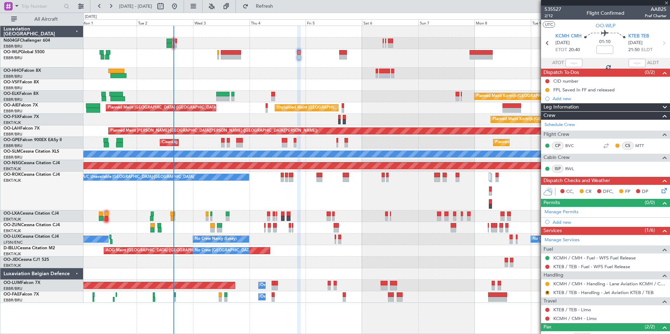
type input "+00:40"
type input "6"
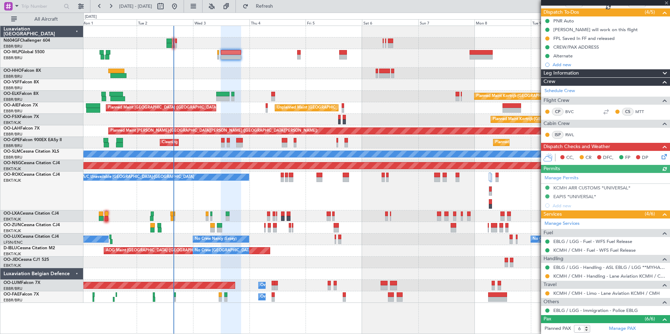
scroll to position [105, 0]
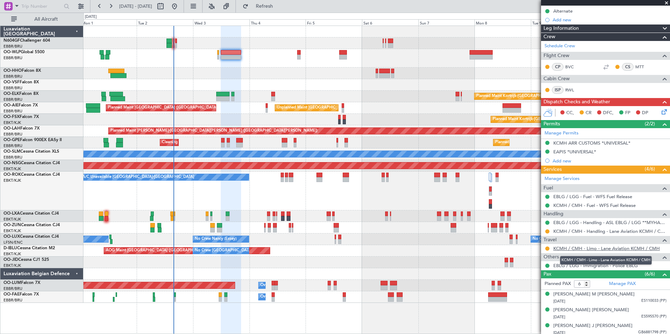
click at [578, 251] on link "KCMH / CMH - Limo - Lane Aviation KCMH / CMH" at bounding box center [606, 249] width 107 height 6
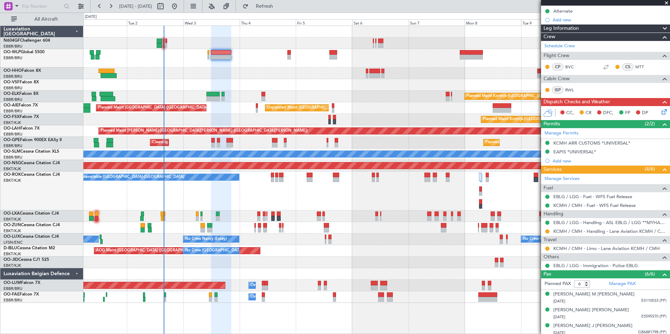
click at [228, 69] on div at bounding box center [376, 74] width 586 height 12
click at [561, 247] on link "KCMH / CMH - Limo - Lane Aviation KCMH / CMH" at bounding box center [606, 249] width 107 height 6
click at [268, 6] on button "Refresh" at bounding box center [260, 6] width 42 height 11
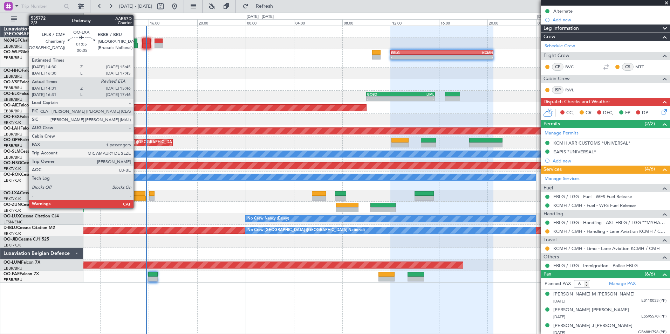
click at [137, 197] on div at bounding box center [137, 198] width 15 height 5
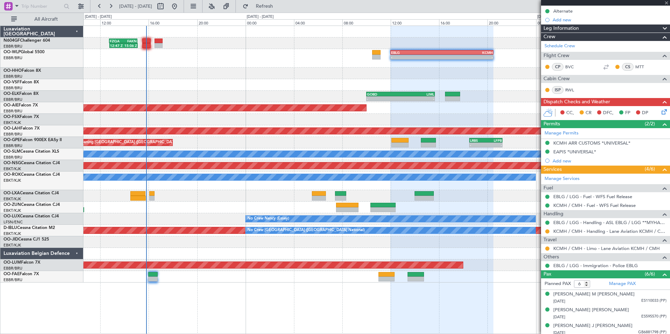
type input "-00:05"
type input "14:36"
type input "1"
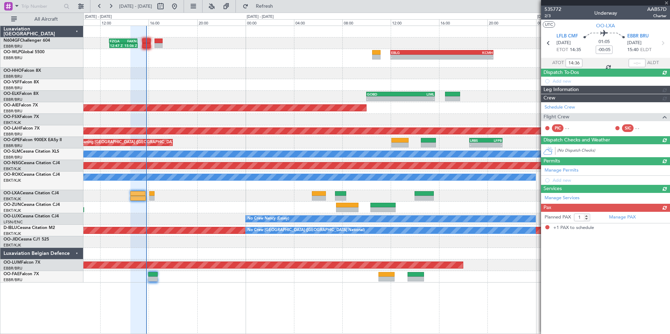
scroll to position [0, 0]
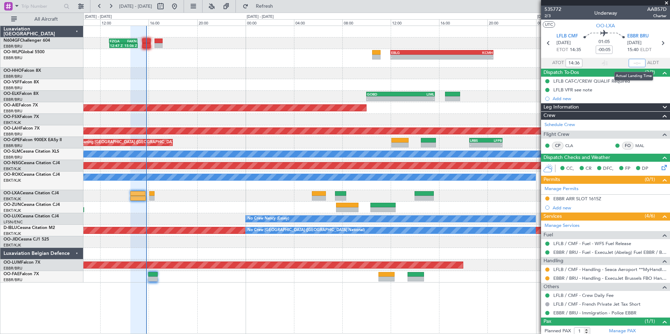
click at [633, 64] on input "text" at bounding box center [637, 63] width 17 height 8
type input "15:39"
click at [628, 20] on section "UTC OO-LXA" at bounding box center [605, 25] width 129 height 11
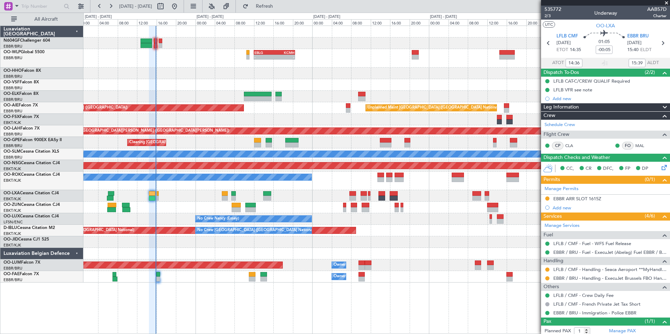
click at [204, 59] on div "- - EBLG 12:00 Z KCMH 20:30 Z - - [PERSON_NAME] 22:00 Z ELLX 07:45 Z" at bounding box center [376, 58] width 586 height 19
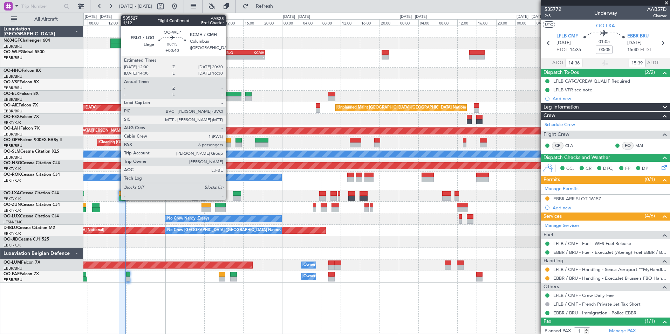
click at [229, 52] on div "EBLG" at bounding box center [234, 52] width 20 height 4
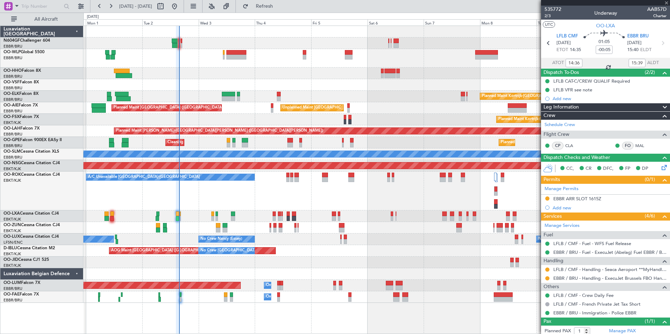
type input "+00:40"
type input "6"
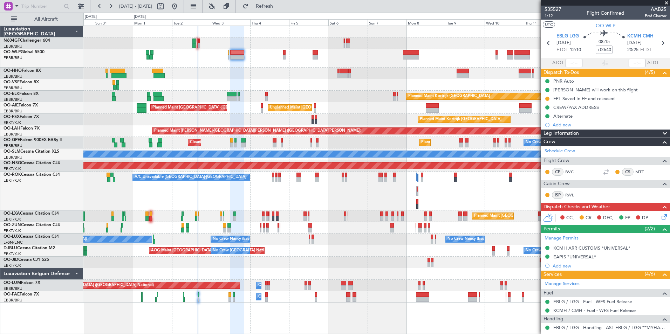
click at [654, 217] on div "CC, CR DFC, FP DP" at bounding box center [608, 218] width 103 height 11
click at [660, 217] on icon at bounding box center [663, 216] width 6 height 6
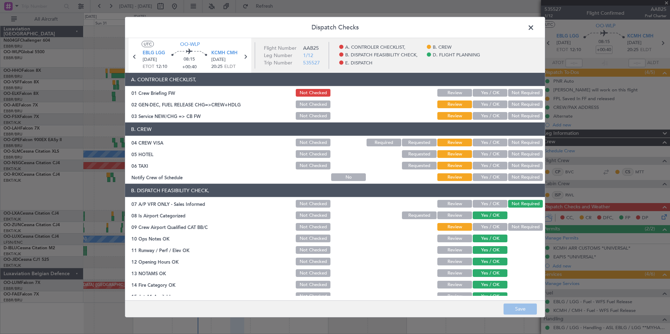
click at [492, 107] on button "Yes / OK" at bounding box center [490, 105] width 35 height 8
click at [489, 115] on button "Yes / OK" at bounding box center [490, 116] width 35 height 8
click at [514, 146] on div "Not Required" at bounding box center [524, 143] width 35 height 10
click at [512, 140] on button "Not Required" at bounding box center [525, 143] width 35 height 8
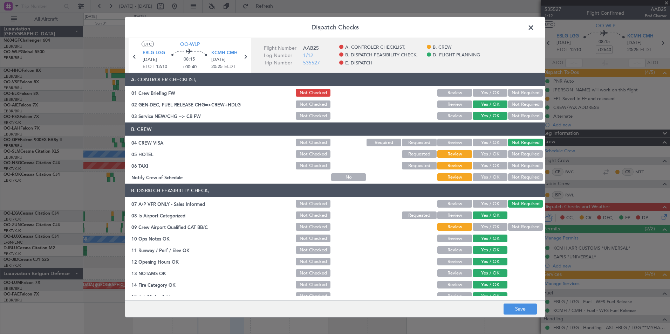
drag, startPoint x: 513, startPoint y: 153, endPoint x: 513, endPoint y: 162, distance: 9.5
click at [513, 153] on button "Not Required" at bounding box center [525, 154] width 35 height 8
drag, startPoint x: 513, startPoint y: 162, endPoint x: 508, endPoint y: 167, distance: 6.4
click at [513, 163] on button "Not Required" at bounding box center [525, 166] width 35 height 8
click at [479, 172] on div "Yes / OK" at bounding box center [489, 177] width 35 height 10
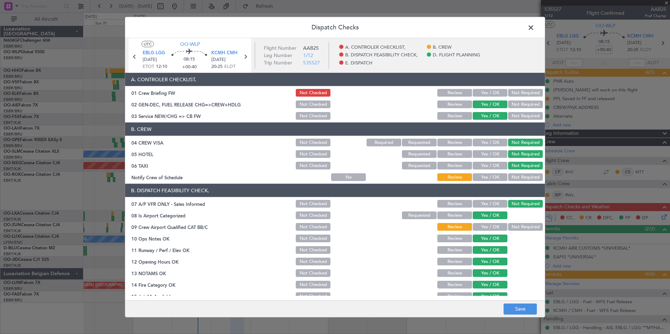
click at [479, 178] on button "Yes / OK" at bounding box center [490, 177] width 35 height 8
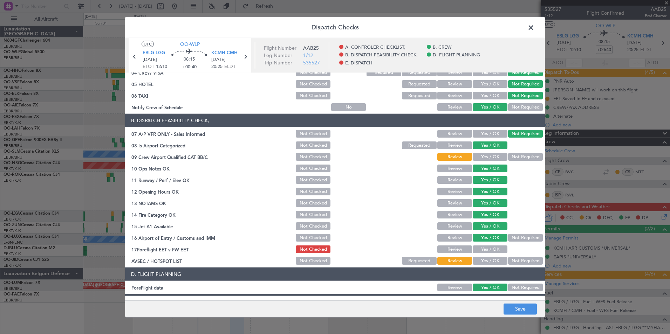
click at [508, 156] on button "Not Required" at bounding box center [525, 157] width 35 height 8
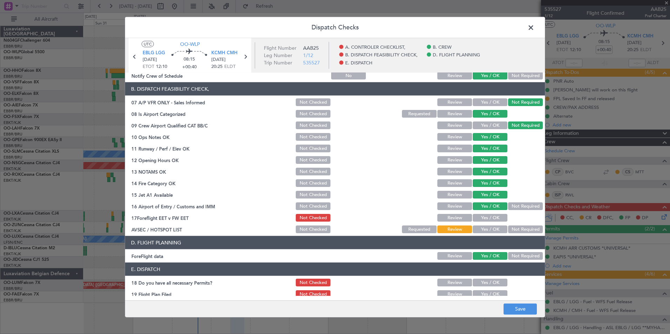
scroll to position [130, 0]
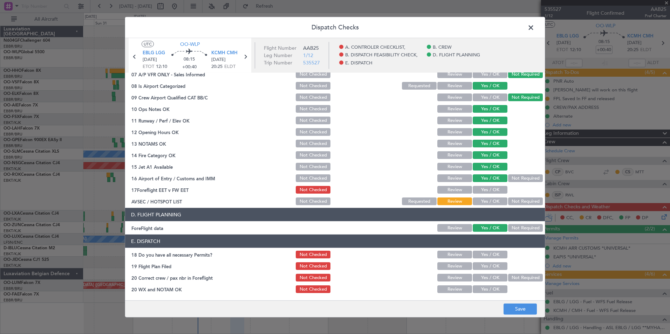
click at [486, 203] on button "Yes / OK" at bounding box center [490, 202] width 35 height 8
click at [506, 310] on button "Save" at bounding box center [520, 309] width 33 height 11
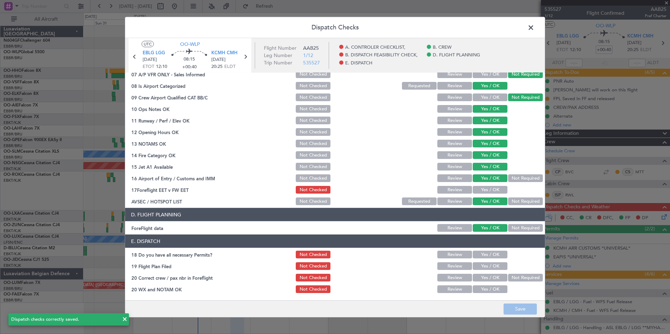
click at [477, 193] on button "Yes / OK" at bounding box center [490, 190] width 35 height 8
click at [524, 313] on button "Save" at bounding box center [520, 309] width 33 height 11
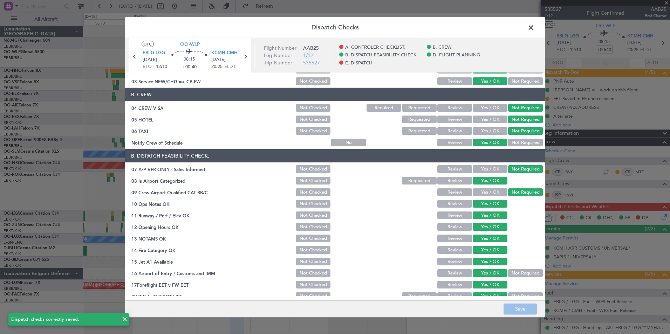
scroll to position [0, 0]
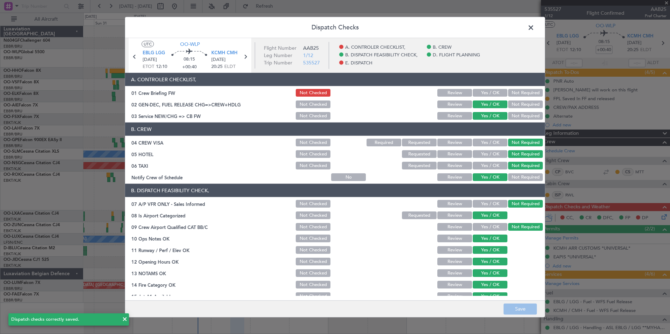
click at [534, 29] on span at bounding box center [534, 29] width 0 height 14
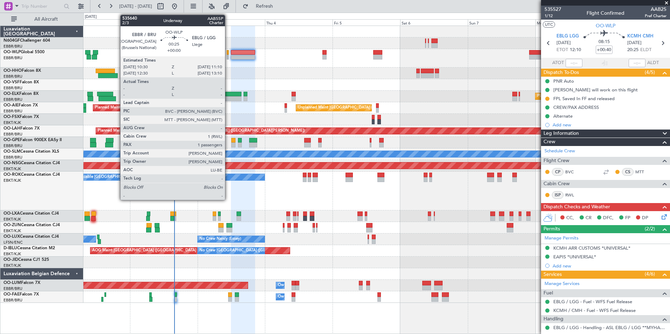
click at [228, 54] on div at bounding box center [228, 52] width 2 height 5
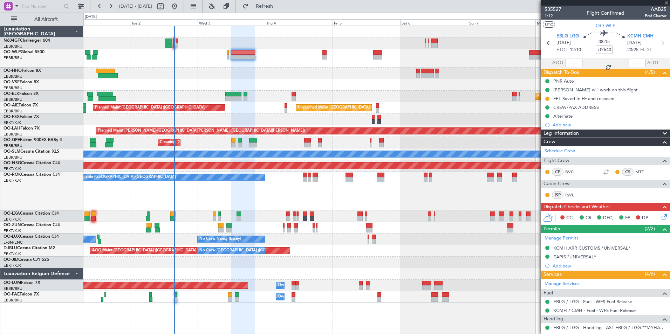
type input "1"
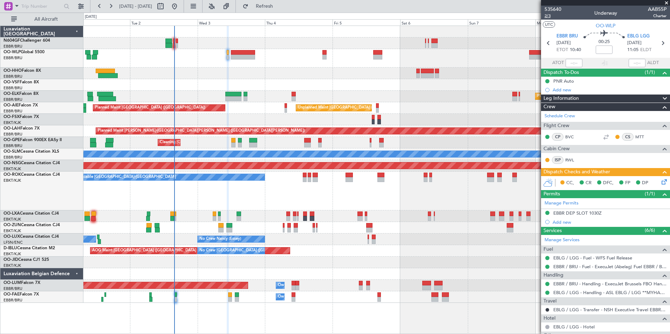
click at [548, 17] on span "2/3" at bounding box center [553, 16] width 17 height 6
click at [561, 309] on link "EBLG / LGG - Transfer - NSH Executive Travel EBBR / BRU" at bounding box center [609, 310] width 113 height 6
click at [268, 6] on button "Refresh" at bounding box center [260, 6] width 42 height 11
click at [551, 16] on span "2/3" at bounding box center [553, 16] width 17 height 6
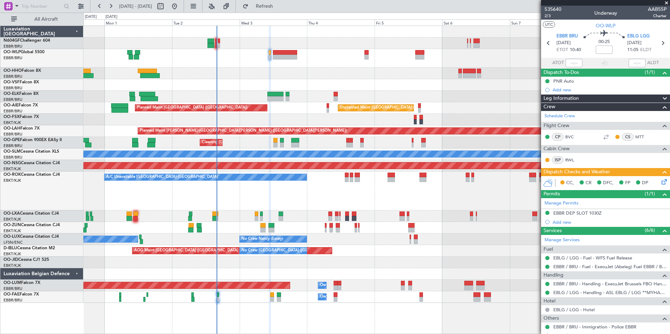
click at [299, 67] on div "Planned Maint [GEOGRAPHIC_DATA] ([GEOGRAPHIC_DATA])" at bounding box center [376, 58] width 586 height 19
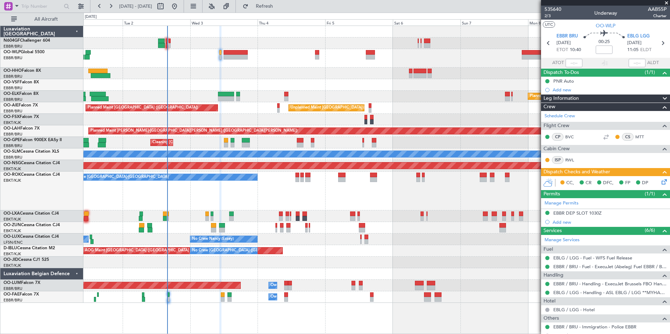
click at [293, 82] on div at bounding box center [376, 85] width 586 height 12
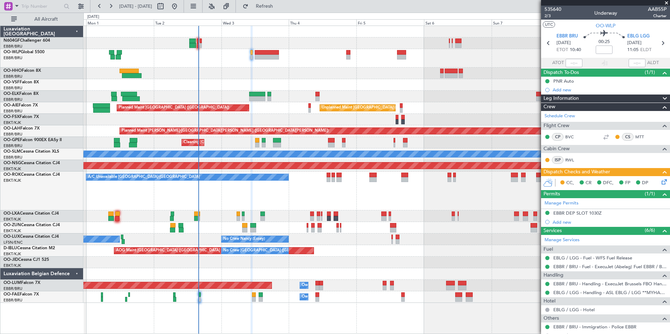
click at [324, 82] on div at bounding box center [376, 85] width 586 height 12
click at [252, 72] on div at bounding box center [376, 74] width 586 height 12
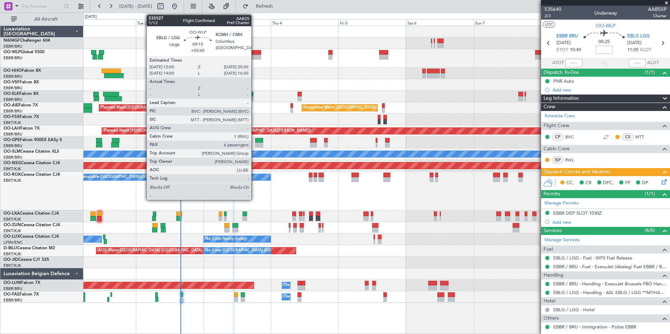
click at [254, 53] on div at bounding box center [249, 52] width 24 height 5
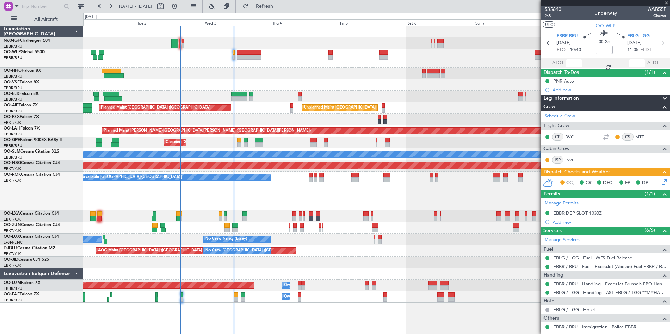
type input "+00:40"
type input "6"
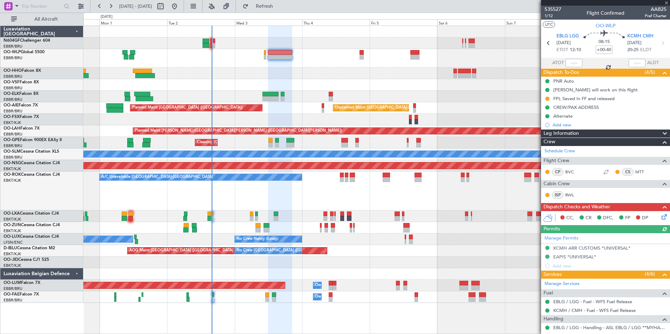
click at [320, 73] on div at bounding box center [376, 74] width 586 height 12
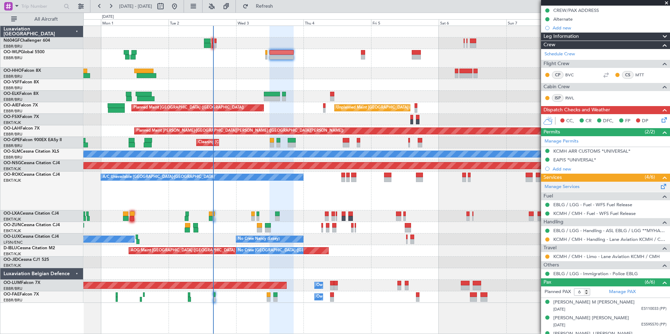
scroll to position [50, 0]
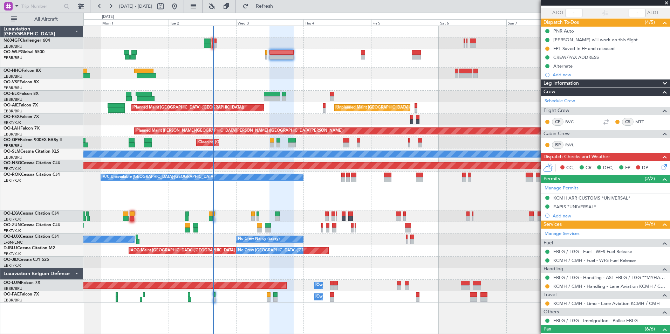
click at [661, 169] on icon at bounding box center [663, 166] width 6 height 6
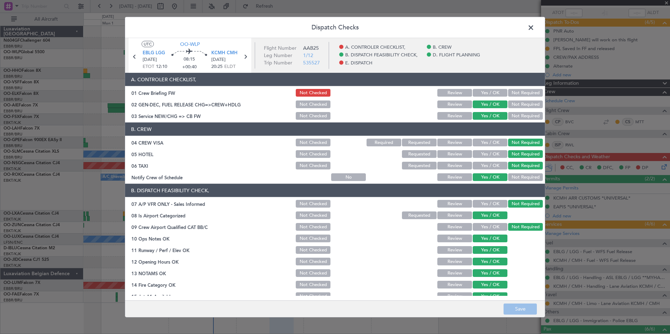
scroll to position [130, 0]
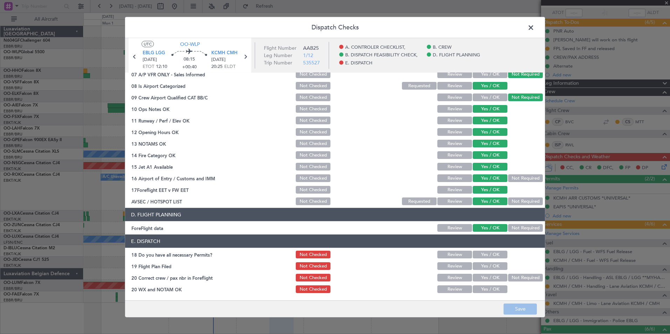
click at [477, 256] on button "Yes / OK" at bounding box center [490, 255] width 35 height 8
click at [458, 268] on button "Review" at bounding box center [454, 267] width 35 height 8
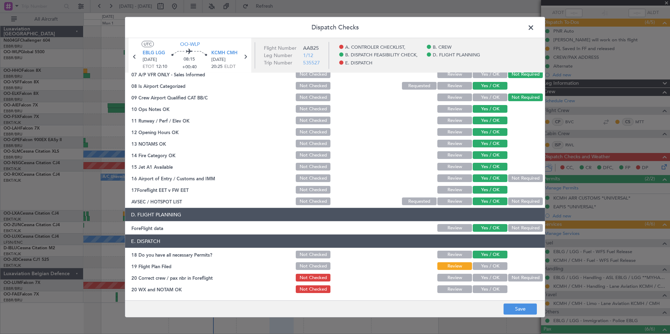
click at [477, 277] on button "Yes / OK" at bounding box center [490, 278] width 35 height 8
drag, startPoint x: 485, startPoint y: 289, endPoint x: 493, endPoint y: 291, distance: 8.1
click at [486, 290] on button "Yes / OK" at bounding box center [490, 290] width 35 height 8
click at [514, 308] on button "Save" at bounding box center [520, 309] width 33 height 11
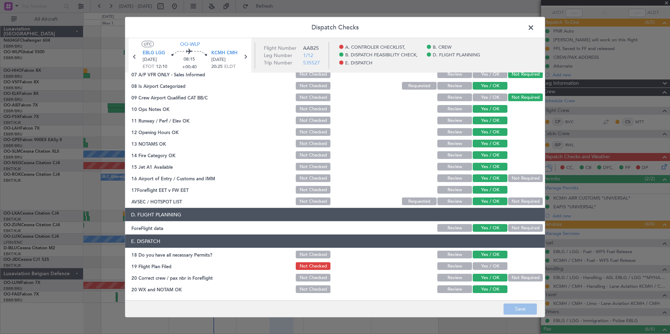
click at [534, 30] on span at bounding box center [534, 29] width 0 height 14
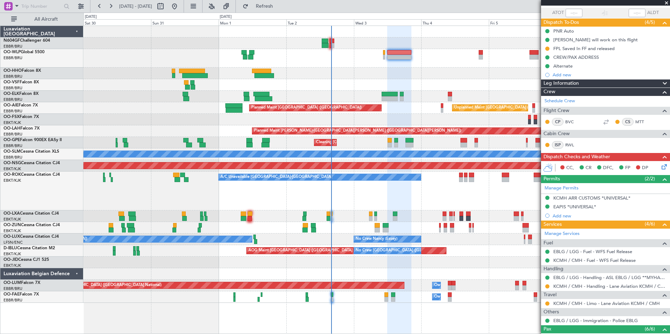
click at [274, 125] on div "Planned Maint [PERSON_NAME]-[GEOGRAPHIC_DATA][PERSON_NAME] ([GEOGRAPHIC_DATA][P…" at bounding box center [376, 131] width 586 height 12
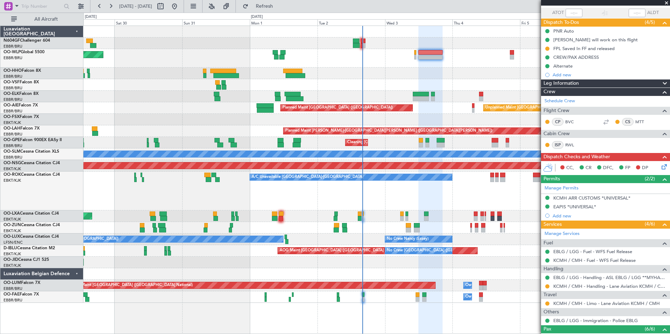
click at [226, 104] on div "Unplanned Maint Brussels (Brussels National) Planned Maint London (Farnborough)" at bounding box center [376, 108] width 586 height 12
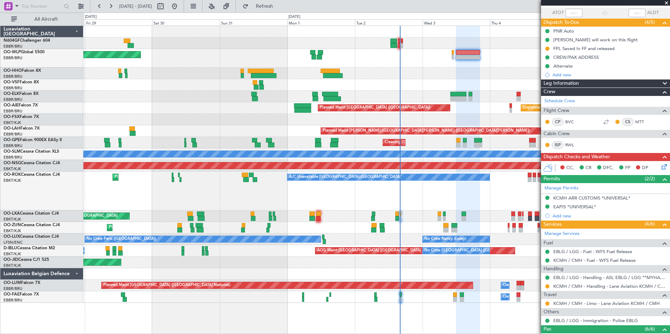
click at [250, 114] on div "Unplanned Maint Brussels (Brussels National) Planned Maint London (Farnborough)" at bounding box center [376, 108] width 586 height 12
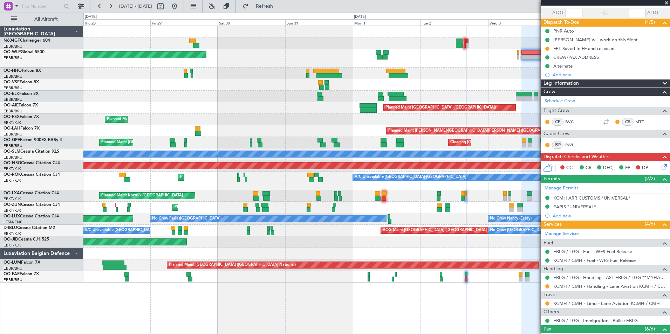
click at [251, 108] on div "Unplanned Maint Brussels (Brussels National) Planned Maint London (Farnborough)" at bounding box center [376, 108] width 586 height 12
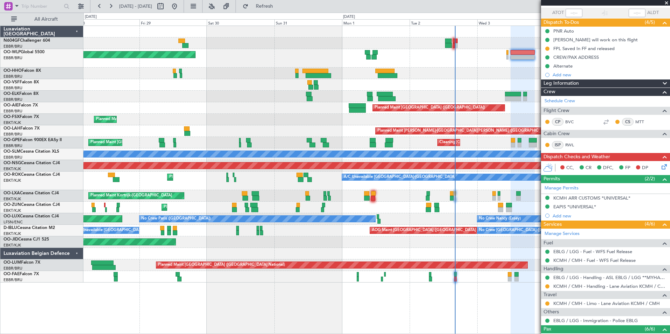
click at [294, 235] on div "Planned Maint Berlin (Brandenburg) Planned Maint Kortrijk-Wevelgem Unplanned Ma…" at bounding box center [376, 154] width 586 height 257
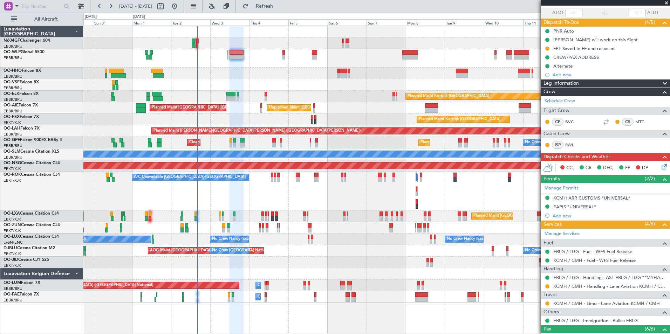
click at [309, 210] on div "Planned Maint Berlin (Brandenburg) Planned Maint Kortrijk-Wevelgem Unplanned Ma…" at bounding box center [376, 164] width 586 height 277
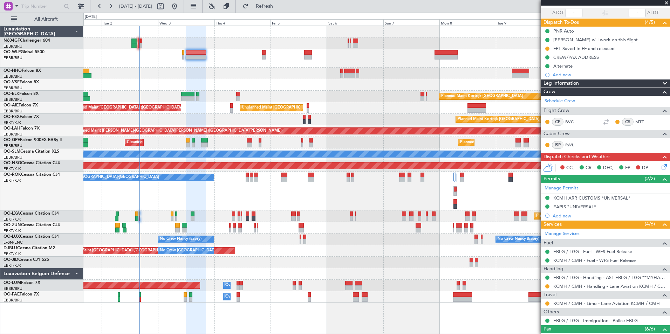
click at [237, 105] on div "Planned Maint Kortrijk-Wevelgem Unplanned Maint Brussels (Brussels National) Pl…" at bounding box center [376, 164] width 586 height 277
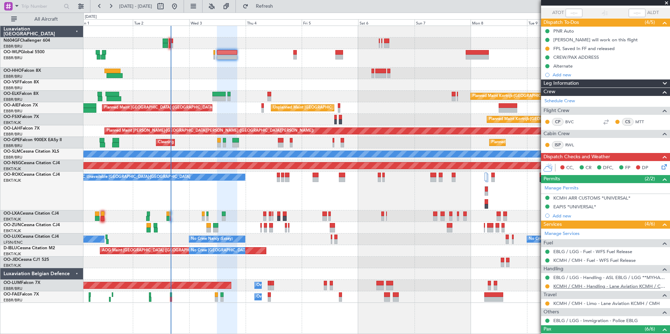
click at [570, 285] on link "KCMH / CMH - Handling - Lane Aviation KCMH / CMH" at bounding box center [609, 287] width 113 height 6
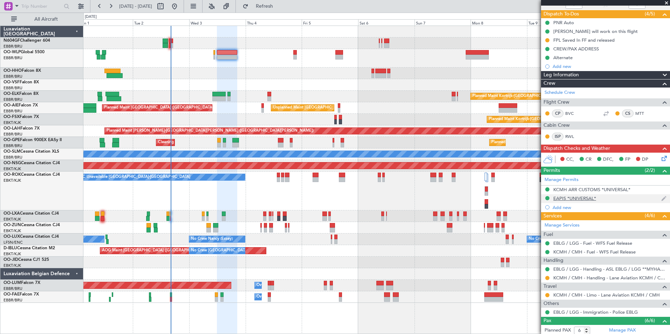
scroll to position [155, 0]
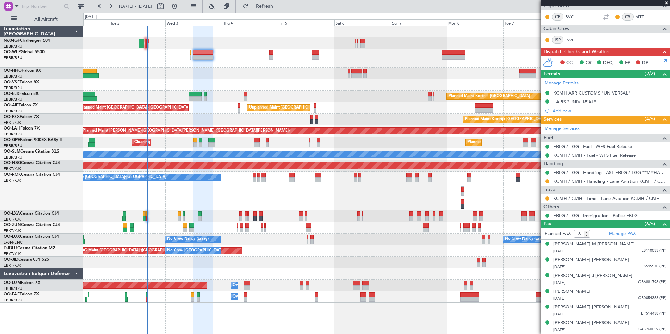
click at [286, 192] on div "A/C Unavailable [GEOGRAPHIC_DATA]-[GEOGRAPHIC_DATA]" at bounding box center [376, 191] width 586 height 39
click at [583, 198] on link "KCMH / CMH - Limo - Lane Aviation KCMH / CMH" at bounding box center [606, 199] width 107 height 6
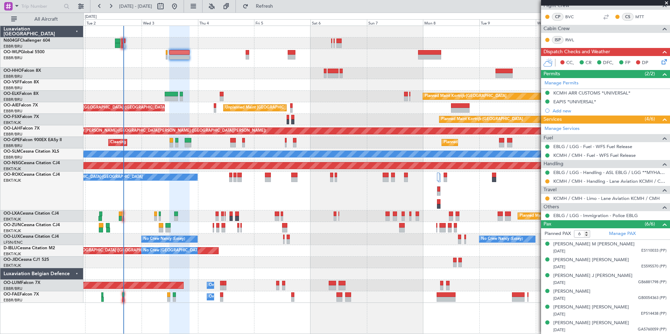
click at [255, 76] on div "Planned Maint Kortrijk-Wevelgem Unplanned Maint Brussels (Brussels National) Pl…" at bounding box center [376, 164] width 586 height 277
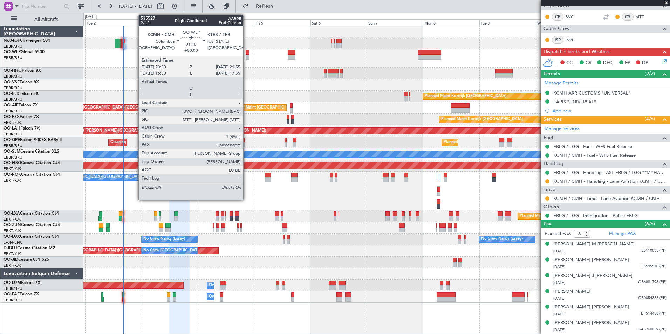
click at [246, 54] on div at bounding box center [248, 52] width 4 height 5
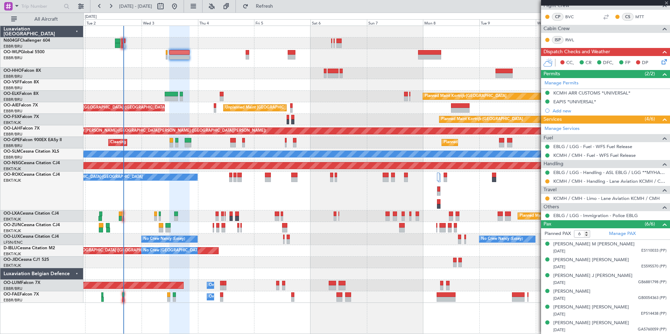
type input "2"
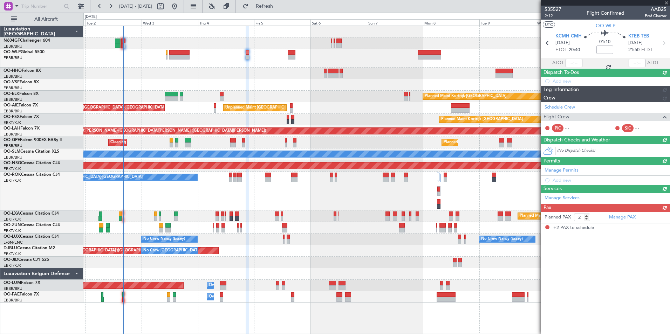
scroll to position [0, 0]
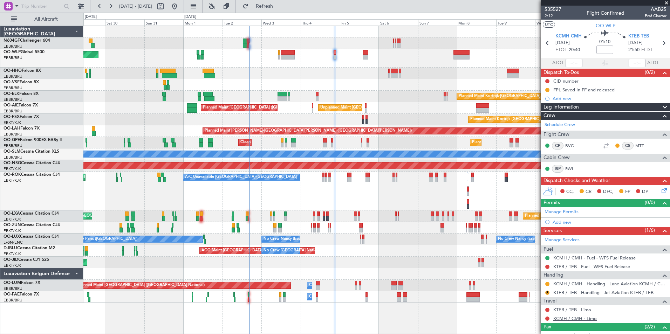
click at [578, 319] on link "KCMH / CMH - Limo" at bounding box center [574, 319] width 43 height 6
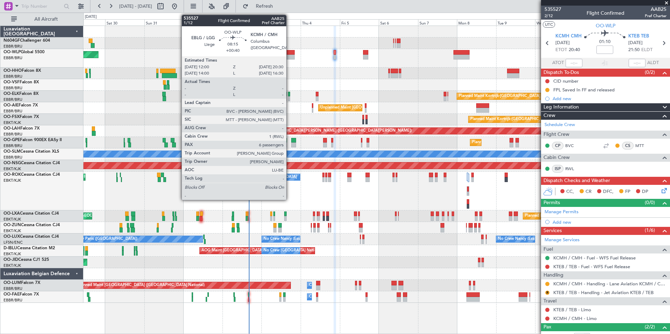
click at [289, 54] on div at bounding box center [288, 52] width 14 height 5
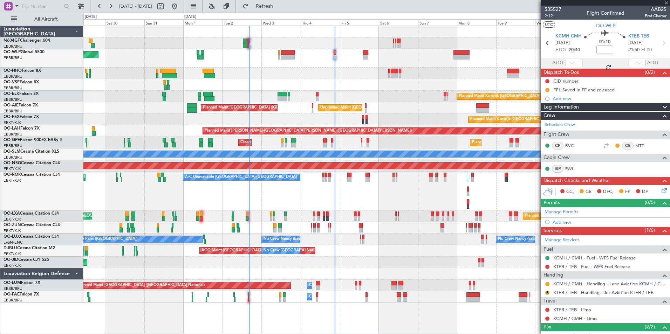
type input "+00:40"
type input "6"
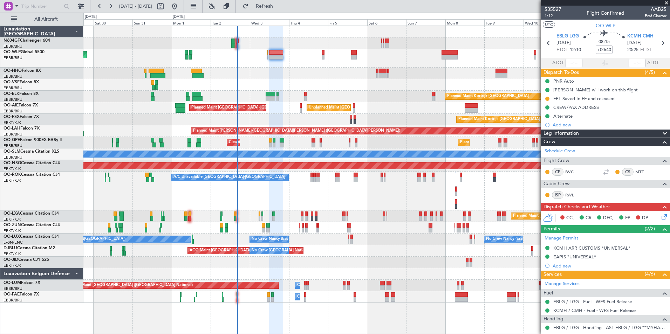
click at [301, 63] on div "Planned Maint [GEOGRAPHIC_DATA] ([GEOGRAPHIC_DATA])" at bounding box center [376, 58] width 586 height 19
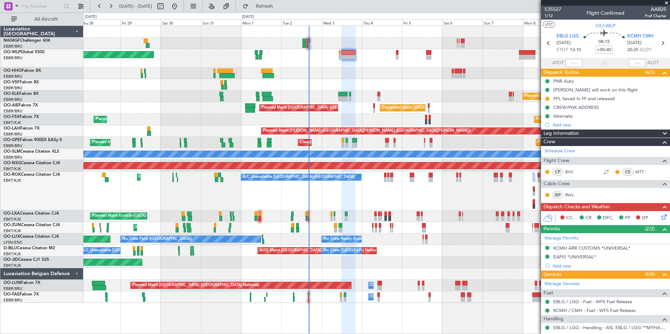
click at [350, 66] on div "Planned Maint [GEOGRAPHIC_DATA] ([GEOGRAPHIC_DATA]) Planned Maint [GEOGRAPHIC_D…" at bounding box center [376, 164] width 586 height 277
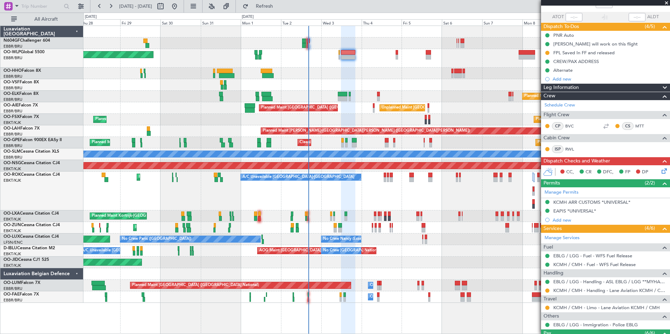
scroll to position [105, 0]
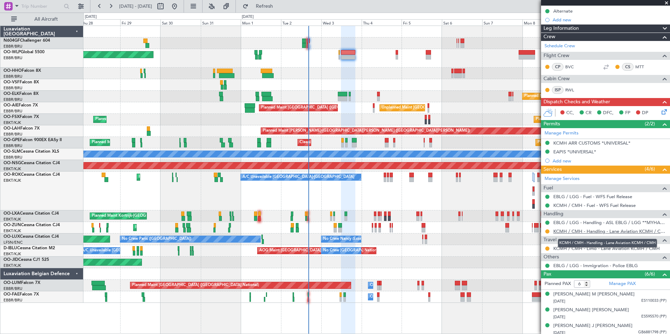
click at [566, 232] on link "KCMH / CMH - Handling - Lane Aviation KCMH / CMH" at bounding box center [609, 232] width 113 height 6
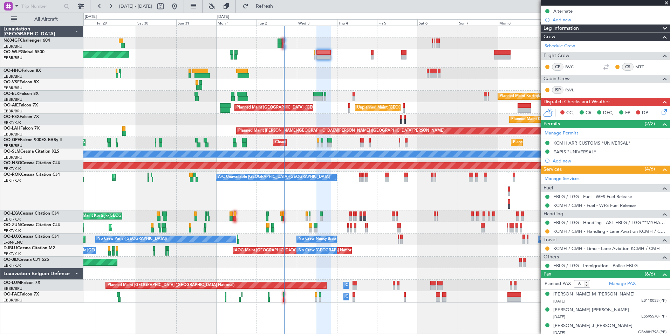
click at [291, 67] on div "Planned Maint [GEOGRAPHIC_DATA] ([GEOGRAPHIC_DATA])" at bounding box center [376, 58] width 586 height 19
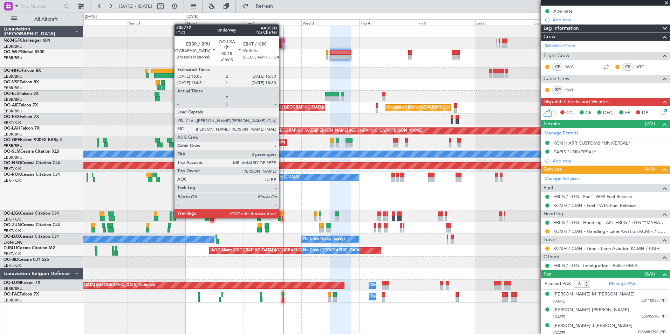
click at [282, 218] on div at bounding box center [282, 218] width 1 height 5
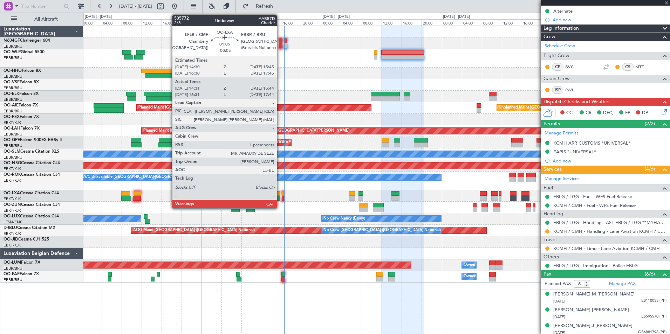
type input "-00:05"
type input "0"
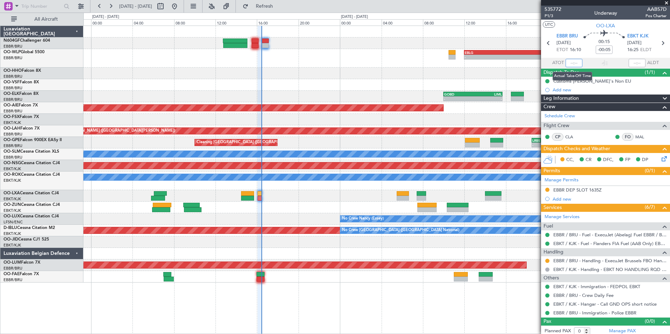
click at [574, 63] on input "text" at bounding box center [574, 63] width 17 height 8
click at [575, 18] on div "535772 P1/3 Underway AAB57D Pos Charter" at bounding box center [605, 13] width 129 height 14
type input "16:13"
click at [345, 54] on div "- - EBLG 12:00 Z KCMH 20:30 Z" at bounding box center [376, 58] width 586 height 19
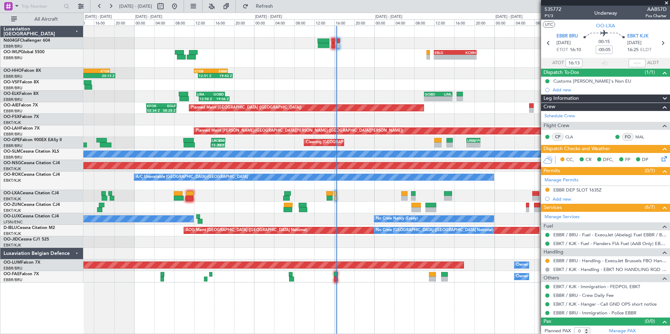
click at [334, 75] on div "12:51 Z 19:43 Z KTEB 12:00 Z EBBR 18:45 Z 11:07 Z 20:15 Z LIEO 10:00 Z KTEB 19:…" at bounding box center [376, 74] width 586 height 12
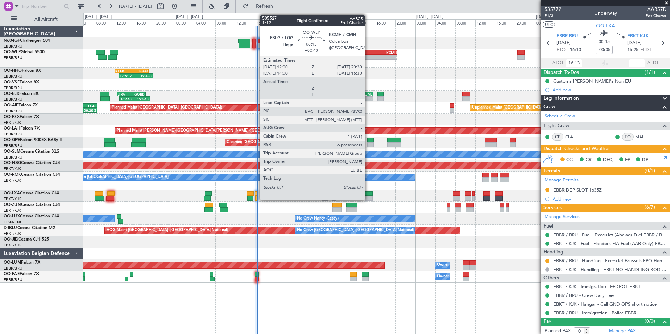
click at [368, 52] on div "EBLG" at bounding box center [365, 52] width 21 height 4
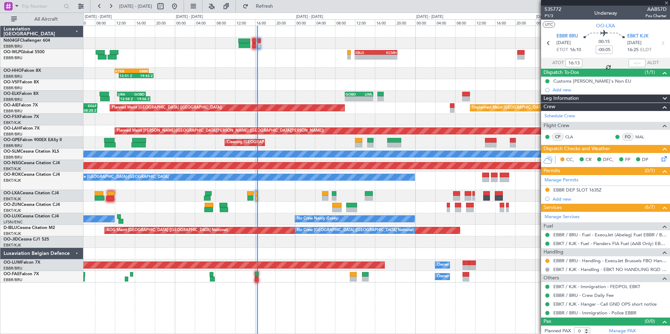
type input "+00:40"
type input "6"
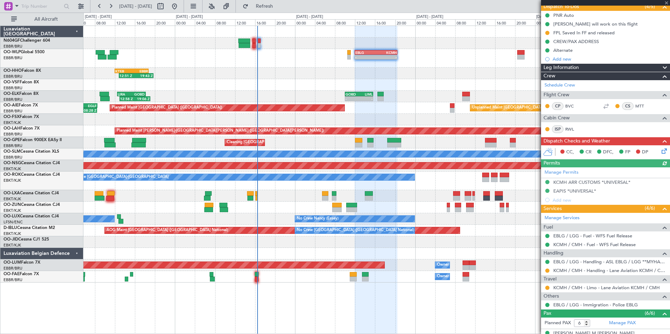
scroll to position [140, 0]
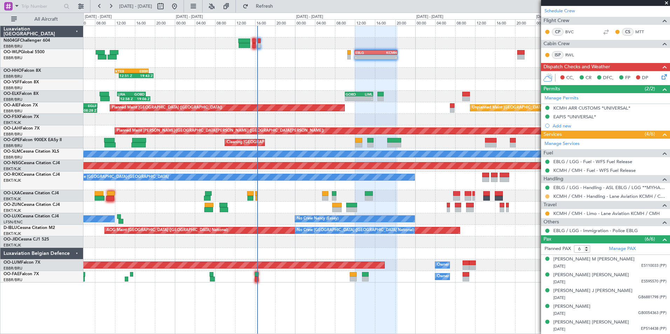
click at [548, 197] on button at bounding box center [547, 197] width 4 height 4
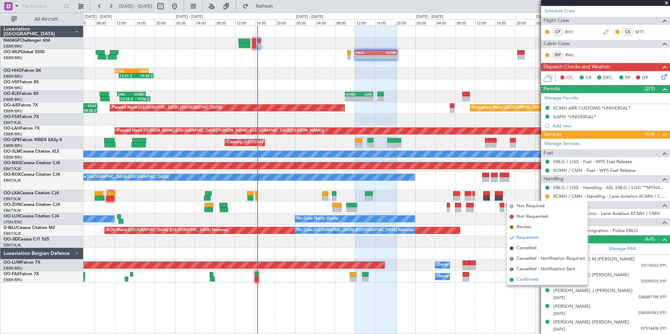
click at [524, 277] on span "Confirmed" at bounding box center [528, 280] width 22 height 7
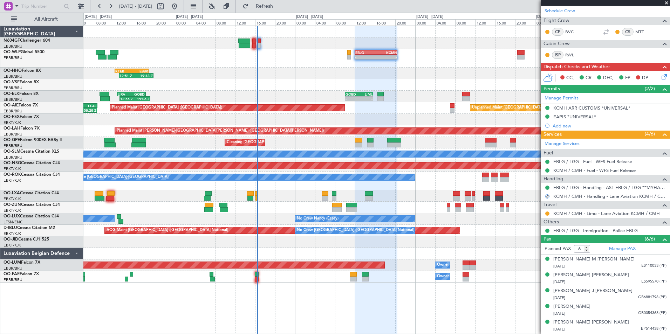
click at [369, 71] on div "12:51 Z 19:43 Z KTEB 12:00 Z EBBR 18:45 Z 11:07 Z 20:15 Z LIEO 10:00 Z KTEB 19:…" at bounding box center [376, 74] width 586 height 12
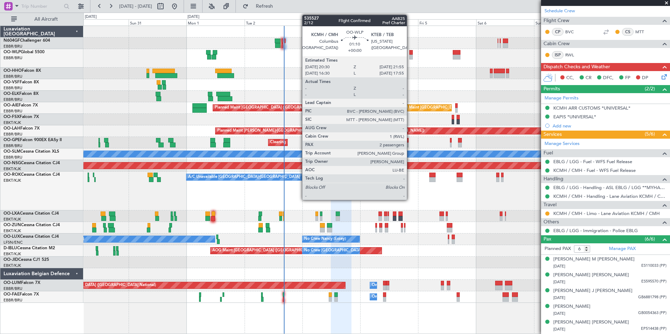
click at [410, 56] on div at bounding box center [411, 57] width 4 height 5
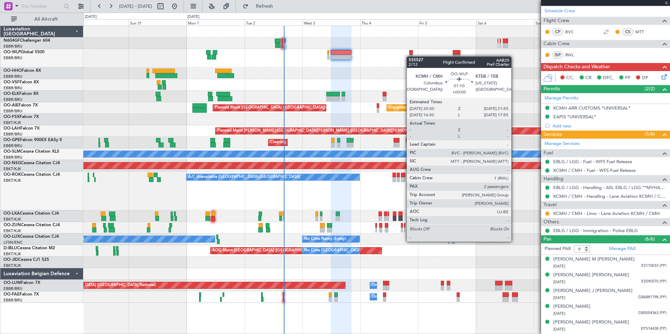
type input "2"
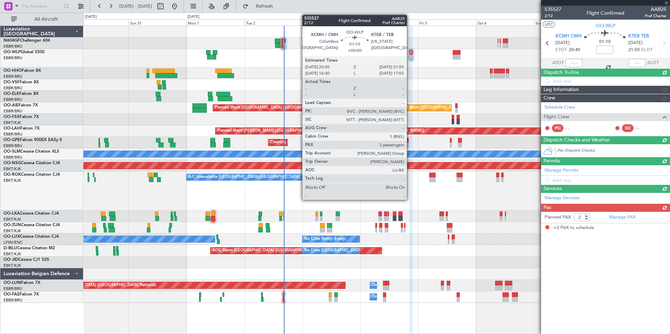
scroll to position [0, 0]
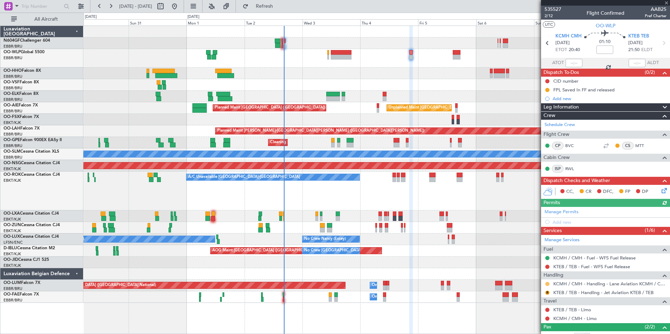
click at [548, 283] on button at bounding box center [547, 284] width 4 height 4
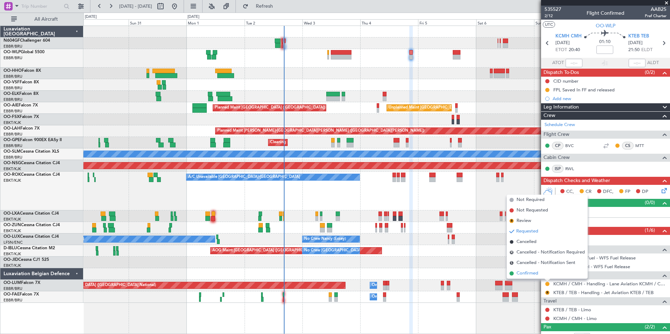
click at [533, 277] on li "Confirmed" at bounding box center [547, 273] width 81 height 11
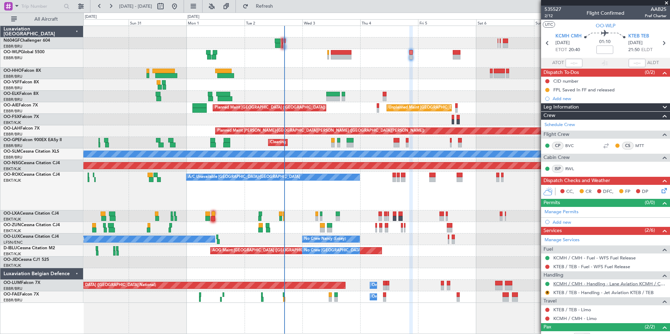
click at [566, 281] on link "KCMH / CMH - Handling - Lane Aviation KCMH / CMH" at bounding box center [609, 284] width 113 height 6
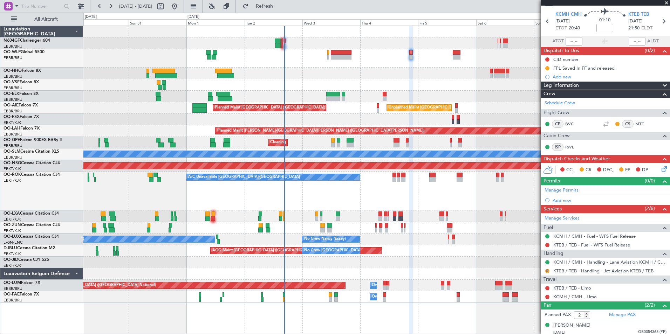
scroll to position [40, 0]
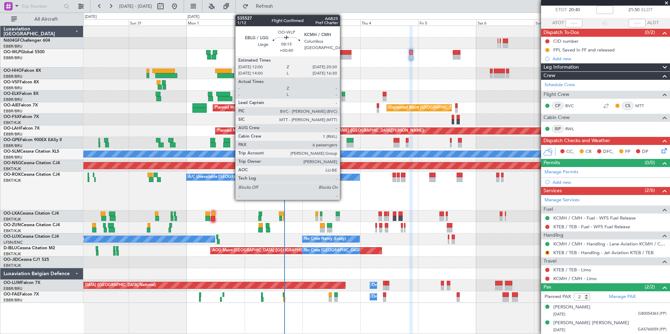
click at [343, 56] on div at bounding box center [341, 57] width 21 height 5
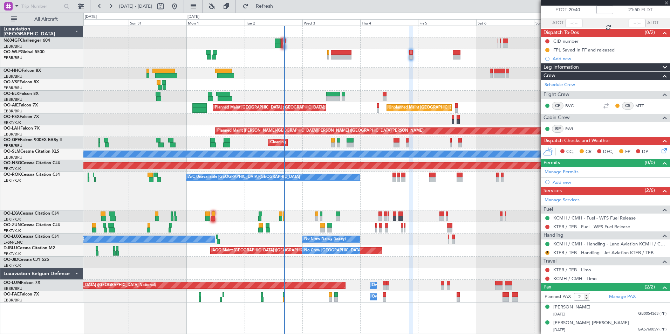
type input "+00:40"
type input "6"
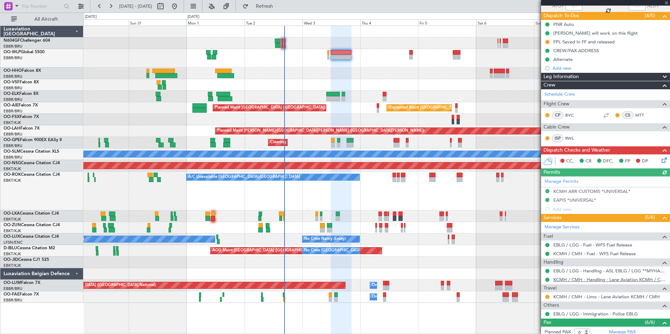
scroll to position [105, 0]
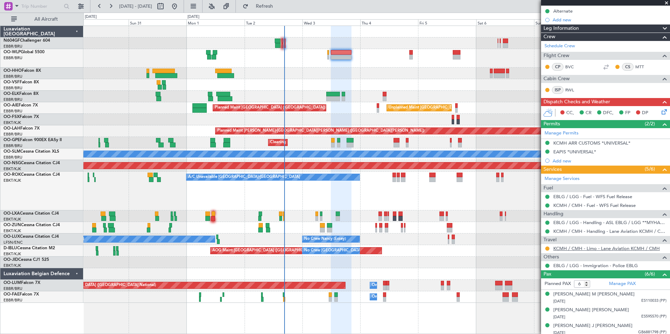
click at [570, 246] on link "KCMH / CMH - Limo - Lane Aviation KCMH / CMH" at bounding box center [606, 249] width 107 height 6
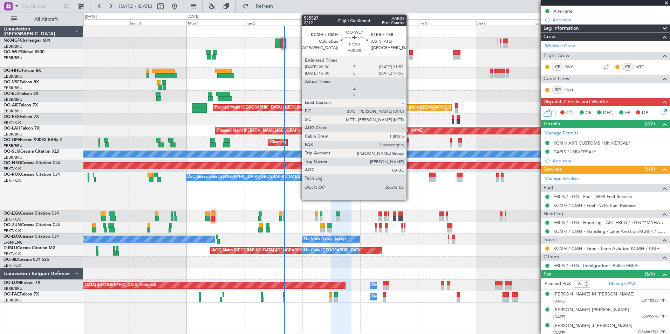
click at [410, 53] on div at bounding box center [411, 52] width 4 height 5
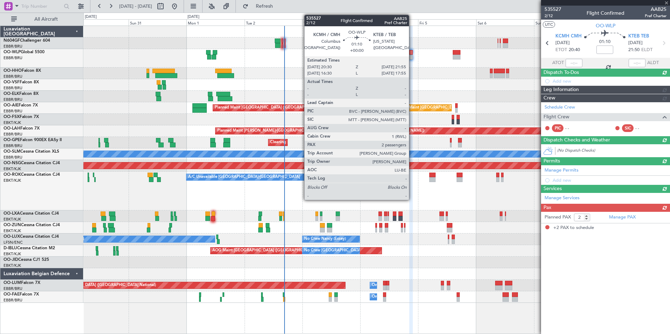
scroll to position [0, 0]
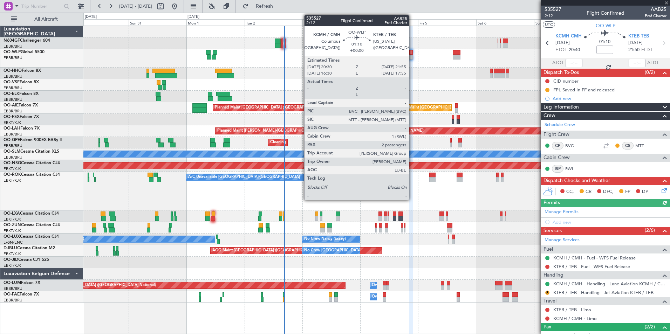
click at [348, 74] on div "Planned Maint Berlin (Brandenburg) Planned Maint Kortrijk-Wevelgem Unplanned Ma…" at bounding box center [376, 164] width 586 height 277
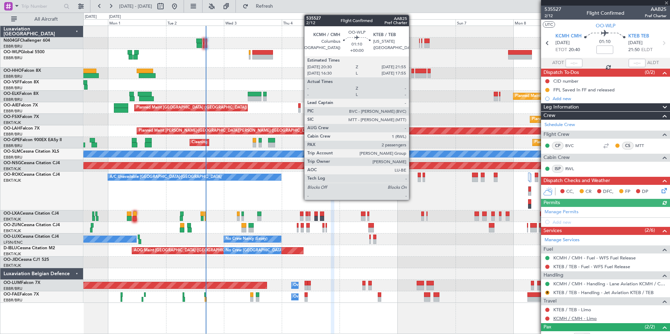
click at [563, 320] on link "KCMH / CMH - Limo" at bounding box center [574, 319] width 43 height 6
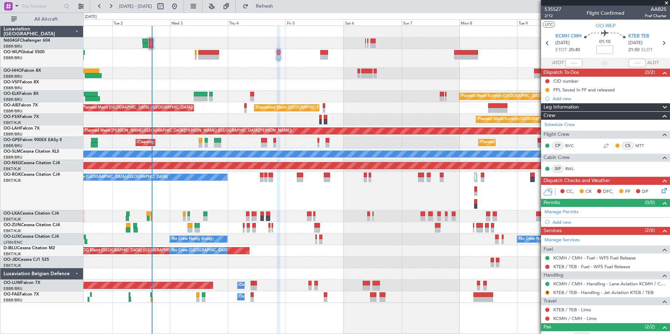
click at [384, 84] on div at bounding box center [376, 85] width 586 height 12
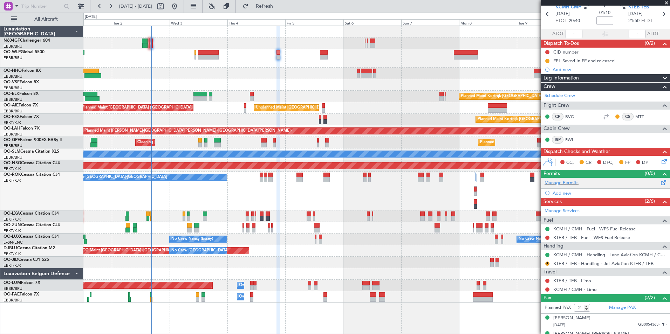
scroll to position [40, 0]
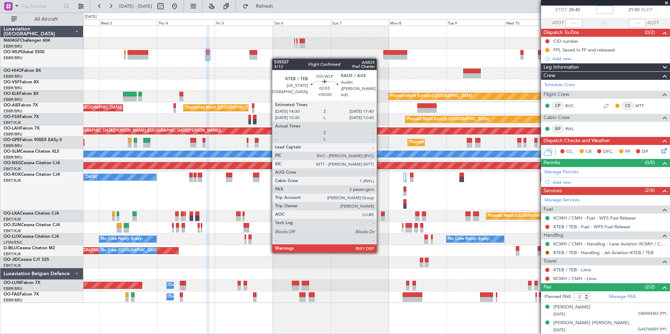
click at [261, 58] on div "Planned Maint Kortrijk-Wevelgem Unplanned Maint Brussels (Brussels National) Pl…" at bounding box center [376, 164] width 586 height 277
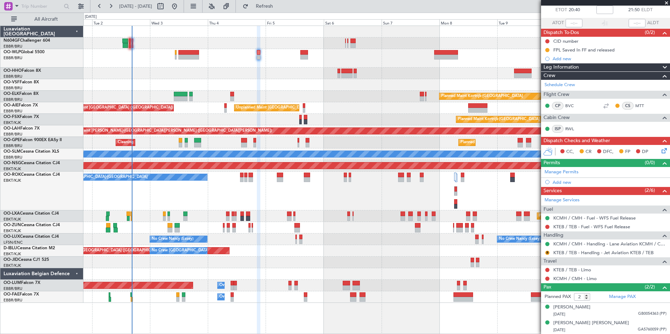
click at [308, 67] on div at bounding box center [376, 58] width 586 height 19
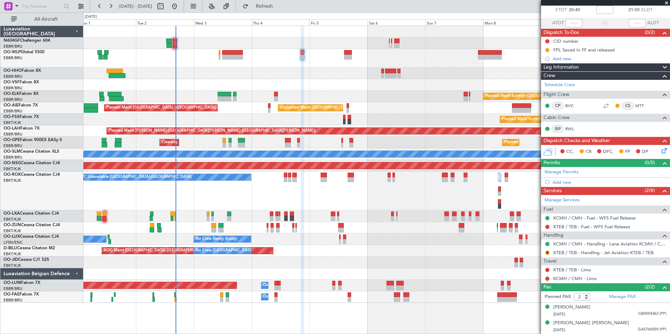
click at [325, 75] on div at bounding box center [376, 74] width 586 height 12
click at [547, 279] on button at bounding box center [547, 279] width 4 height 4
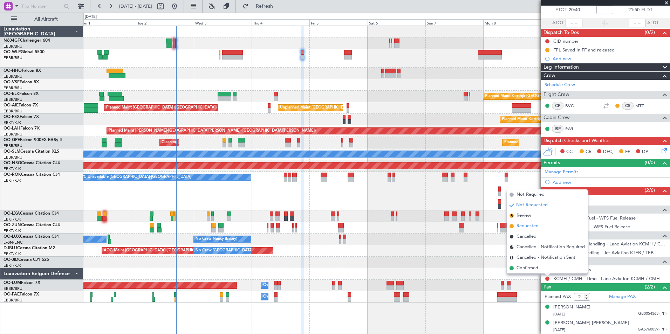
click at [532, 225] on span "Requested" at bounding box center [528, 226] width 22 height 7
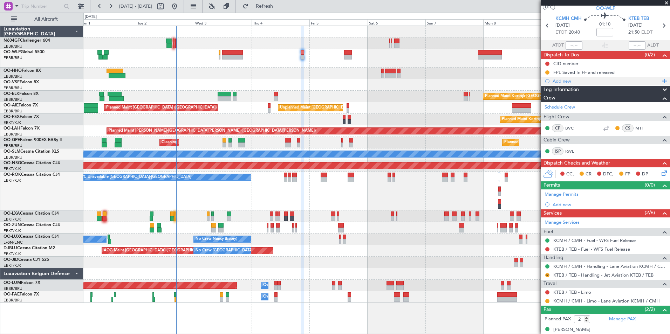
scroll to position [0, 0]
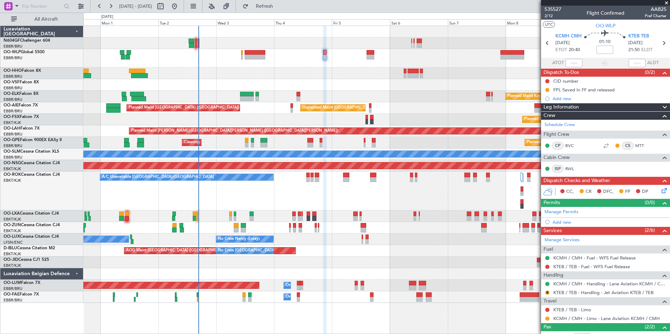
click at [286, 75] on div "Planned Maint Berlin (Brandenburg) Planned Maint Kortrijk-Wevelgem Unplanned Ma…" at bounding box center [376, 164] width 586 height 277
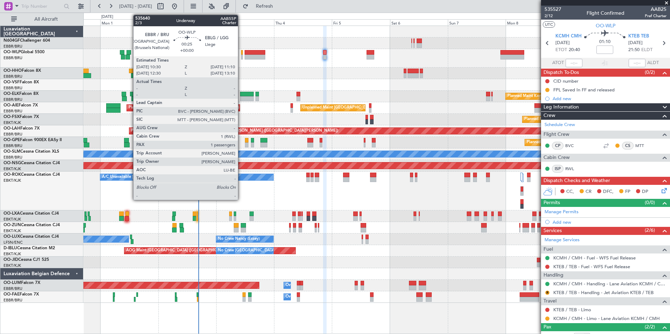
click at [241, 54] on div at bounding box center [242, 52] width 2 height 5
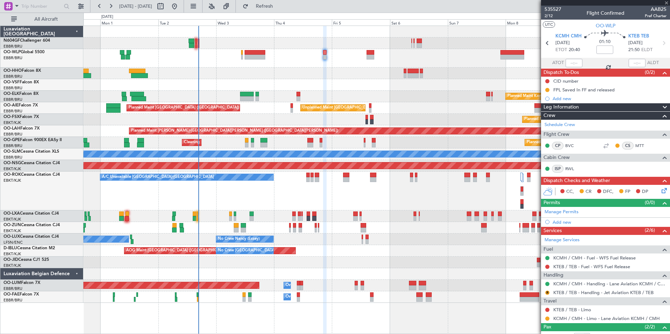
type input "1"
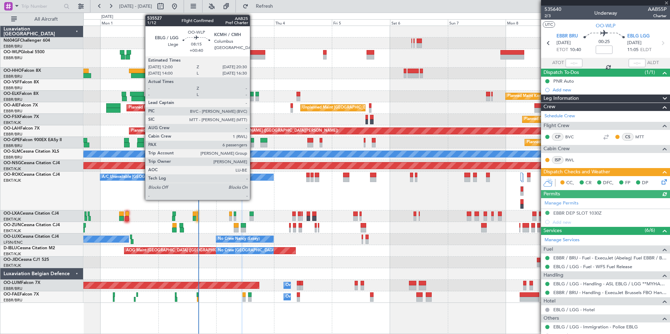
click at [253, 55] on div at bounding box center [255, 57] width 21 height 5
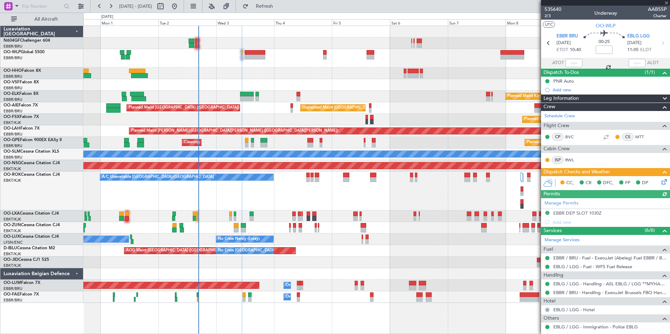
type input "+00:40"
type input "6"
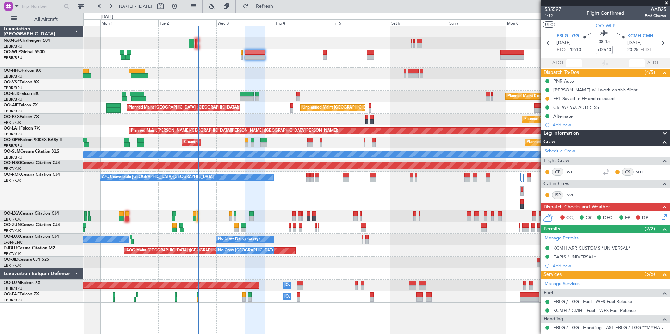
click at [654, 215] on div "CC, CR DFC, FP DP" at bounding box center [608, 218] width 103 height 11
click at [660, 215] on icon at bounding box center [663, 216] width 6 height 6
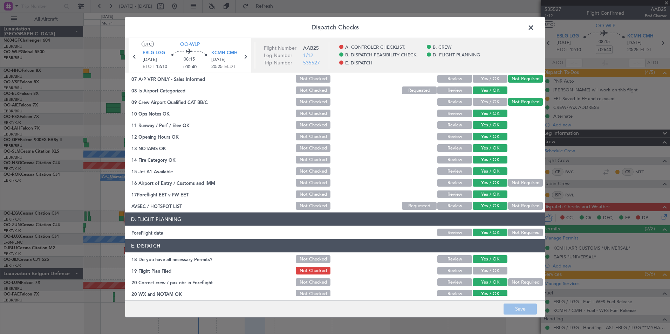
scroll to position [130, 0]
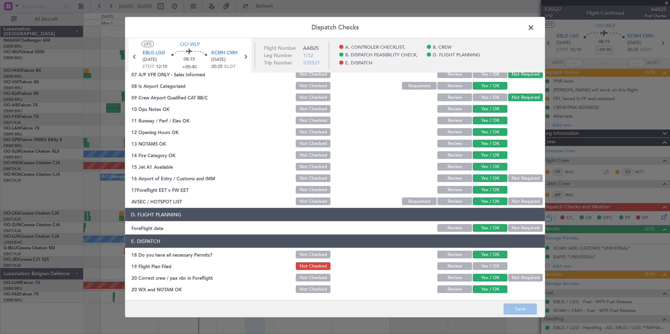
click at [448, 265] on button "Review" at bounding box center [454, 267] width 35 height 8
click at [513, 310] on button "Save" at bounding box center [520, 309] width 33 height 11
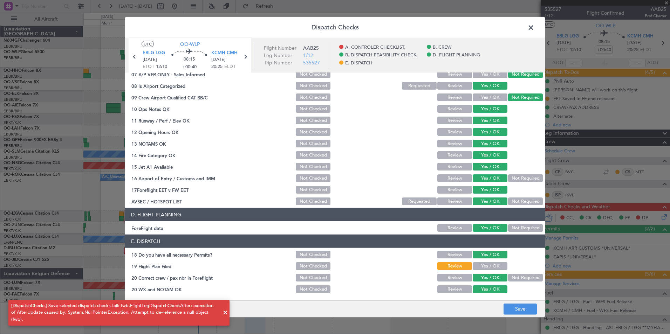
click at [534, 32] on span at bounding box center [534, 29] width 0 height 14
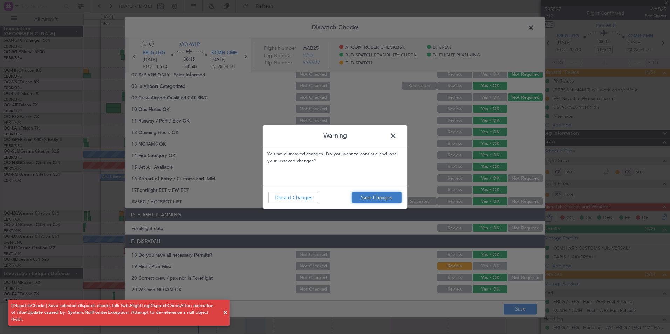
click at [381, 196] on button "Save Changes" at bounding box center [377, 197] width 50 height 11
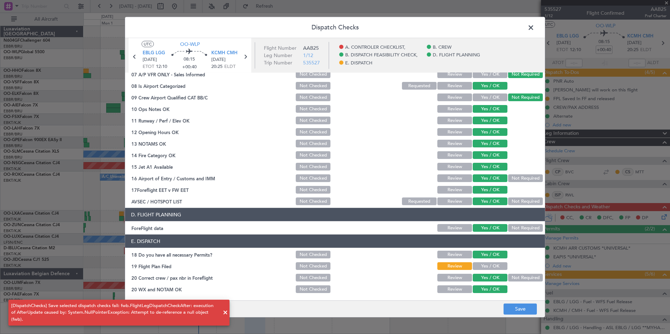
click at [534, 29] on span at bounding box center [534, 29] width 0 height 14
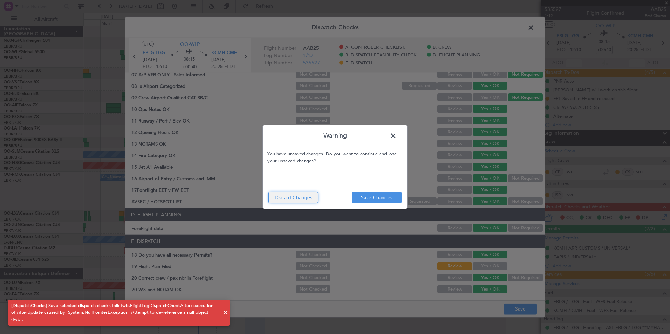
click at [316, 196] on button "Discard Changes" at bounding box center [293, 197] width 50 height 11
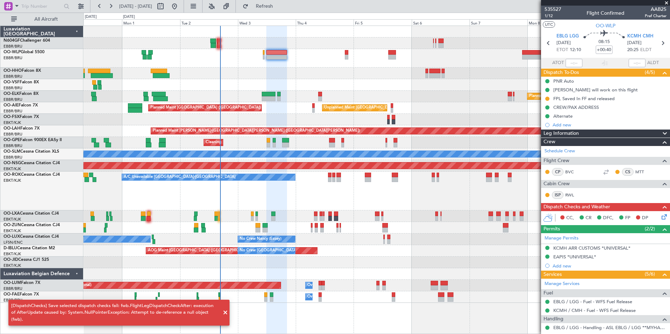
click at [318, 73] on div at bounding box center [376, 74] width 586 height 12
click at [278, 7] on span "Refresh" at bounding box center [264, 6] width 29 height 5
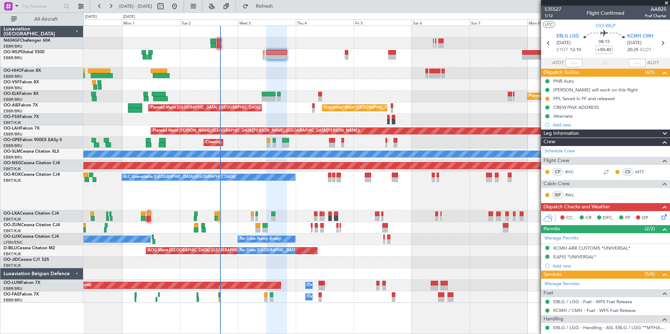
click at [660, 217] on icon at bounding box center [663, 216] width 6 height 6
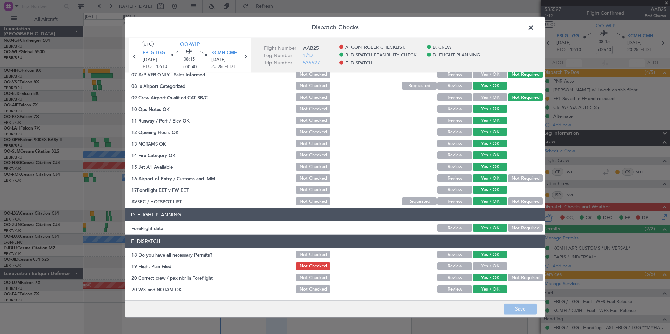
click at [456, 272] on section "E. DISPATCH 18 Do you have all necessary Permits? Not Checked Review Yes / OK 1…" at bounding box center [335, 265] width 420 height 60
click at [455, 271] on div "Review" at bounding box center [453, 266] width 35 height 10
click at [456, 269] on button "Review" at bounding box center [454, 267] width 35 height 8
click at [524, 311] on button "Save" at bounding box center [520, 309] width 33 height 11
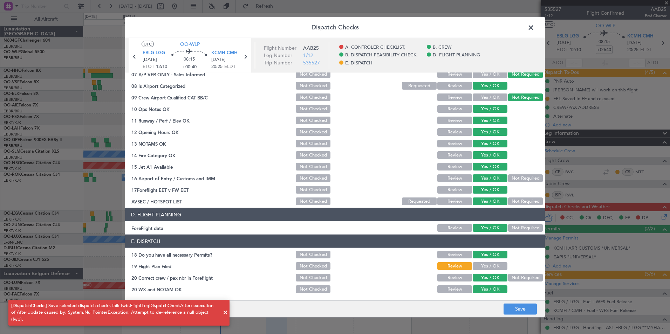
click at [225, 316] on span at bounding box center [225, 313] width 8 height 8
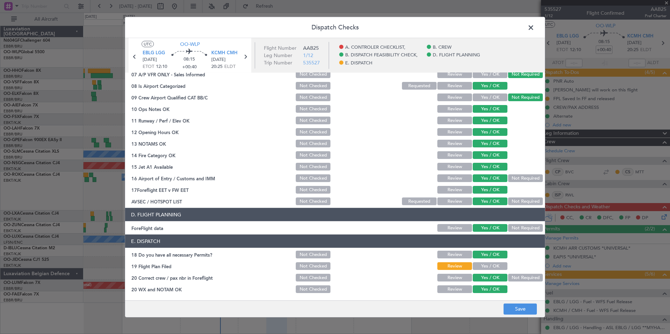
click at [534, 26] on span at bounding box center [534, 29] width 0 height 14
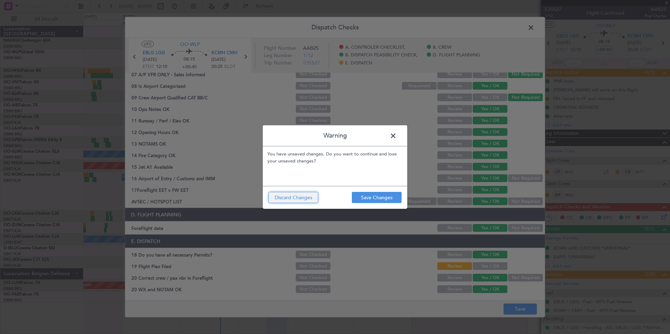
click at [307, 197] on button "Discard Changes" at bounding box center [293, 197] width 50 height 11
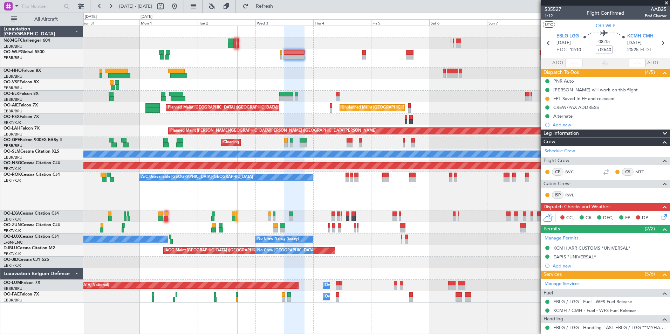
click at [402, 205] on div "A/C Unavailable Kortrijk-Wevelgem Planned Maint Kortrijk-Wevelgem" at bounding box center [376, 191] width 586 height 39
click at [561, 115] on div "Alternate" at bounding box center [562, 116] width 19 height 6
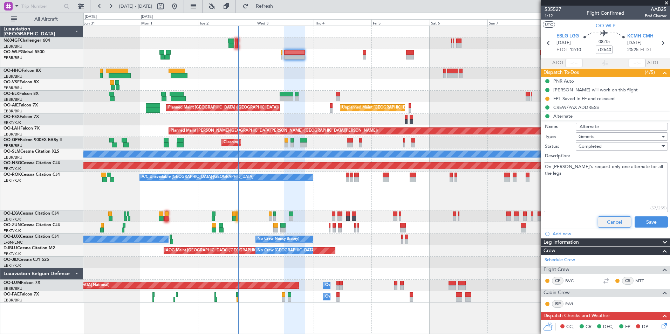
click at [606, 219] on button "Cancel" at bounding box center [614, 222] width 33 height 11
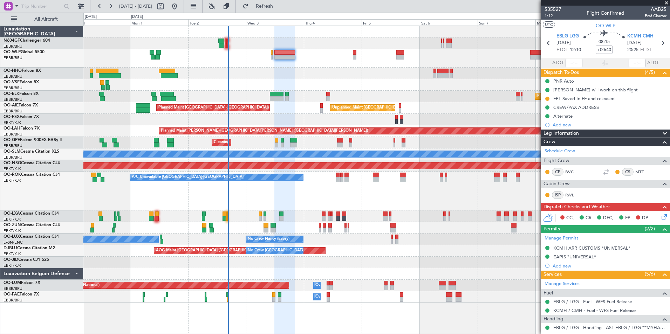
click at [410, 70] on div at bounding box center [376, 74] width 586 height 12
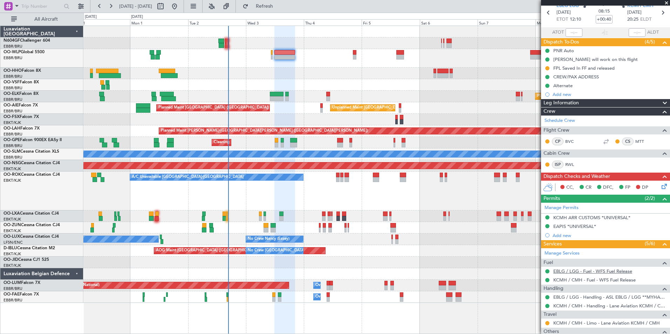
scroll to position [105, 0]
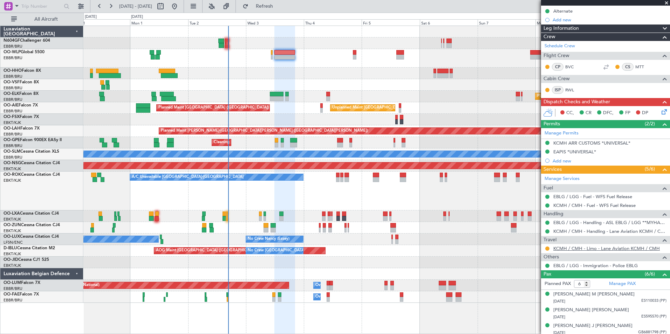
click at [586, 250] on link "KCMH / CMH - Limo - Lane Aviation KCMH / CMH" at bounding box center [606, 249] width 107 height 6
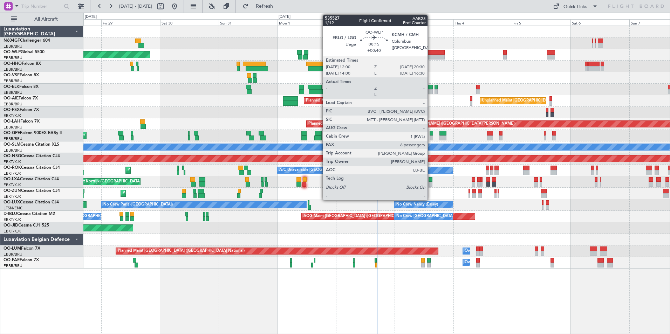
click at [430, 55] on div at bounding box center [434, 57] width 21 height 5
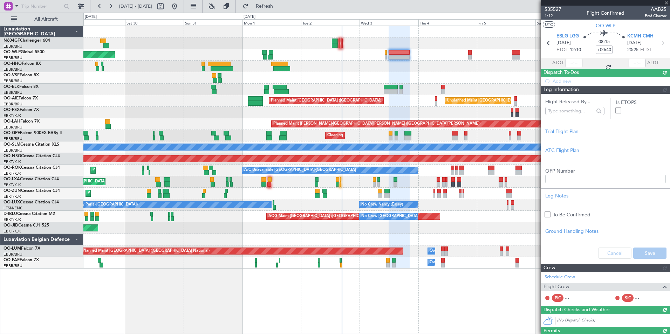
click at [429, 76] on div at bounding box center [376, 78] width 586 height 12
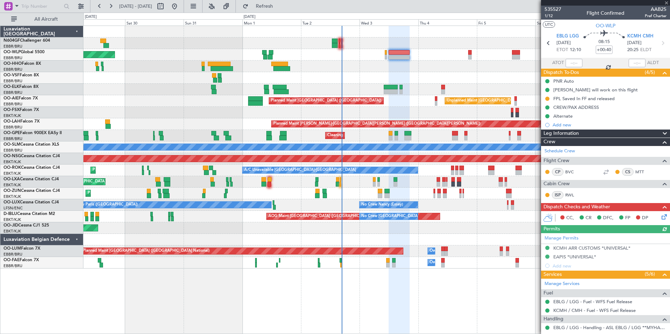
click at [661, 219] on icon at bounding box center [663, 216] width 6 height 6
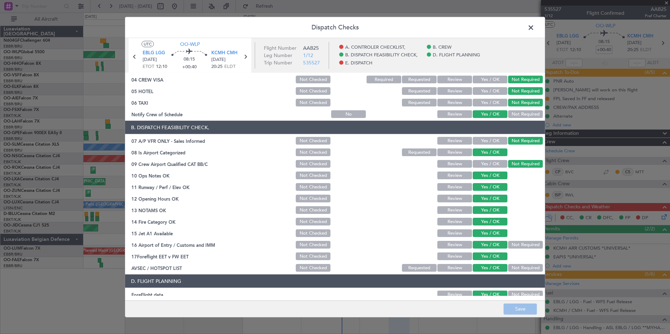
scroll to position [130, 0]
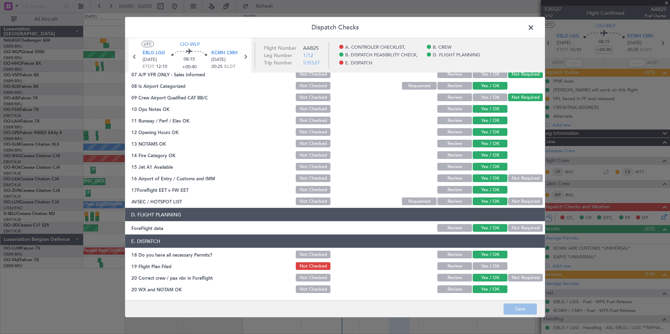
click at [450, 268] on button "Review" at bounding box center [454, 267] width 35 height 8
click at [521, 307] on button "Save" at bounding box center [520, 309] width 33 height 11
click at [483, 266] on button "Yes / OK" at bounding box center [490, 267] width 35 height 8
click at [516, 306] on button "Save" at bounding box center [520, 309] width 33 height 11
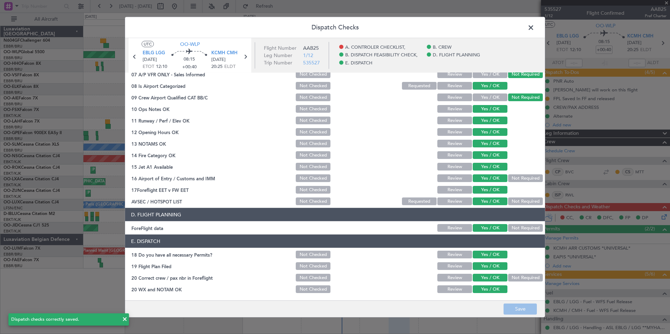
click at [438, 227] on button "Review" at bounding box center [454, 228] width 35 height 8
click at [521, 319] on div "Dispatch Checks UTC OO-WLP EBLG LGG 03/09/2025 ETOT 12:10 08:15 +00:40 KCMH CMH…" at bounding box center [335, 167] width 670 height 334
click at [520, 310] on button "Save" at bounding box center [520, 309] width 33 height 11
click at [534, 27] on span at bounding box center [534, 29] width 0 height 14
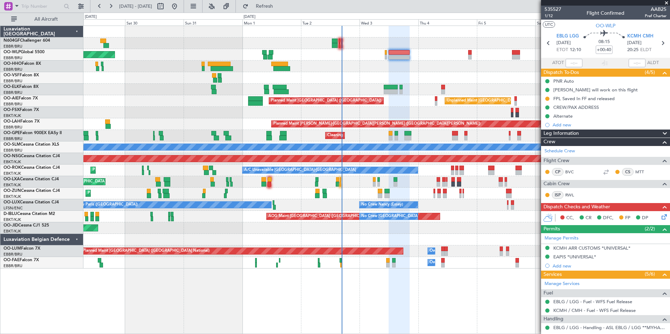
click at [660, 216] on icon at bounding box center [663, 216] width 6 height 6
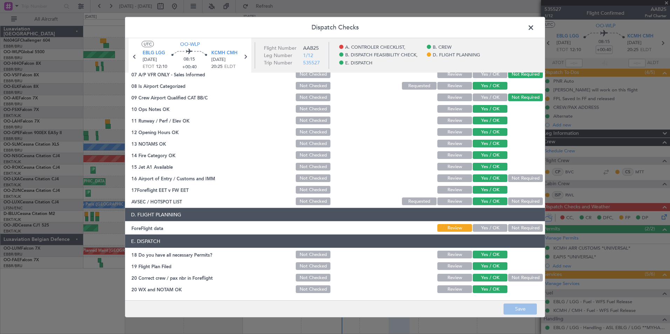
click at [534, 29] on span at bounding box center [534, 29] width 0 height 14
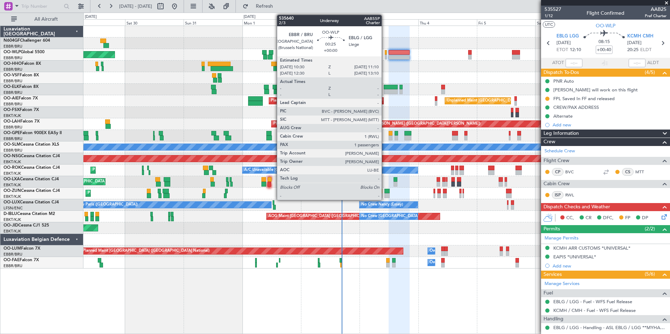
click at [385, 54] on div at bounding box center [386, 52] width 2 height 5
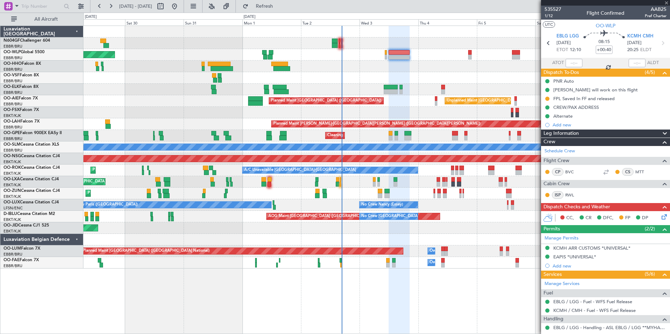
type input "1"
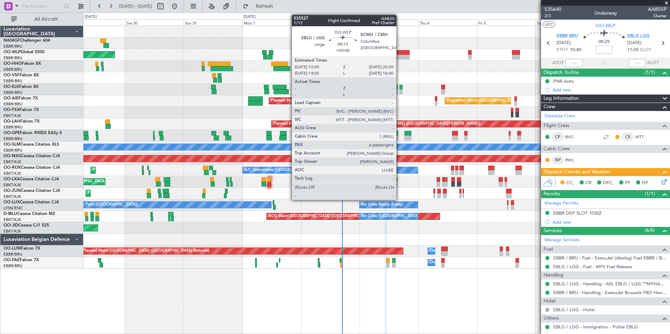
click at [400, 59] on div at bounding box center [399, 57] width 21 height 5
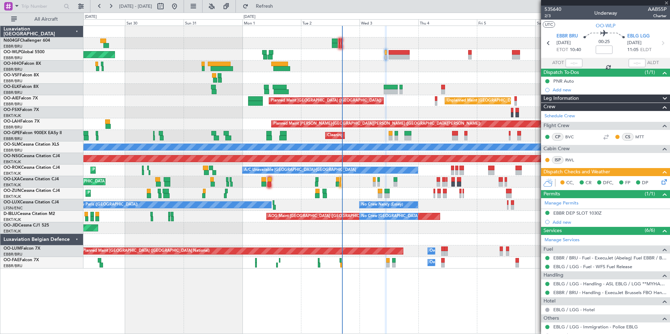
type input "+00:40"
type input "6"
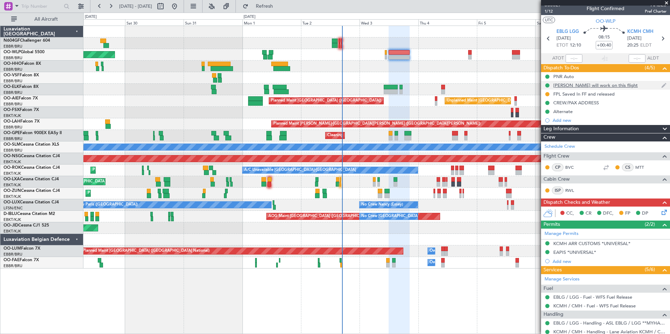
scroll to position [0, 0]
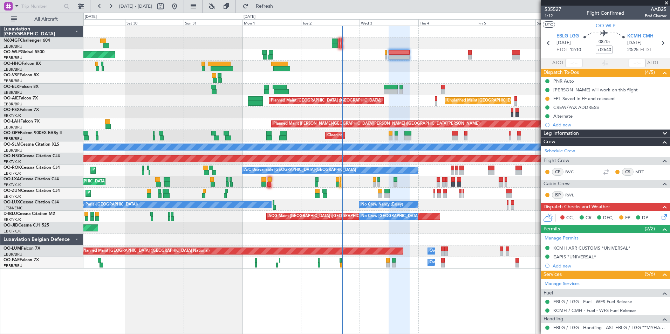
click at [384, 54] on div "Planned Maint [GEOGRAPHIC_DATA] ([GEOGRAPHIC_DATA])" at bounding box center [376, 55] width 586 height 12
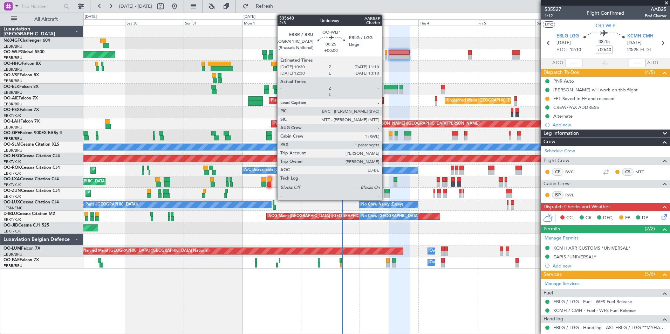
click at [385, 55] on div at bounding box center [386, 57] width 2 height 5
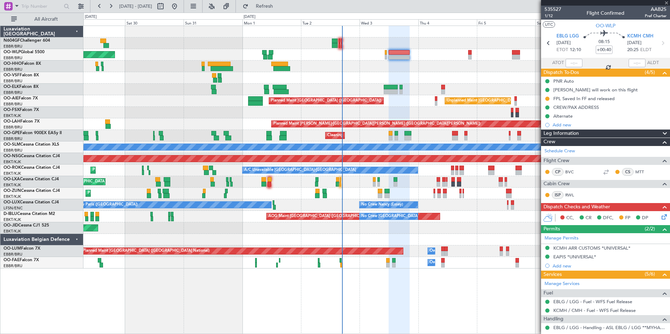
type input "1"
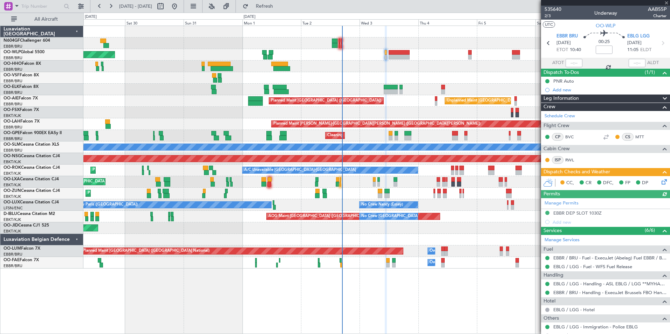
click at [655, 179] on div "CC, CR DFC, FP DP" at bounding box center [608, 183] width 103 height 11
click at [660, 180] on icon at bounding box center [663, 181] width 6 height 6
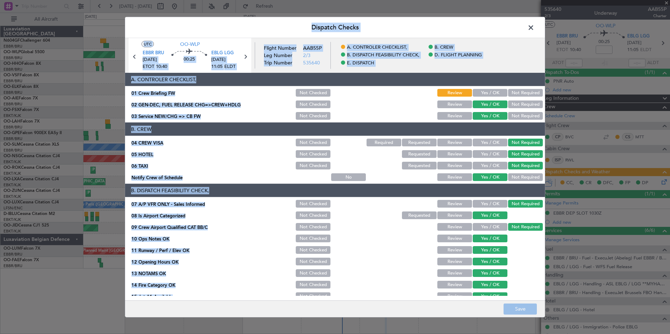
click at [534, 27] on span at bounding box center [534, 29] width 0 height 14
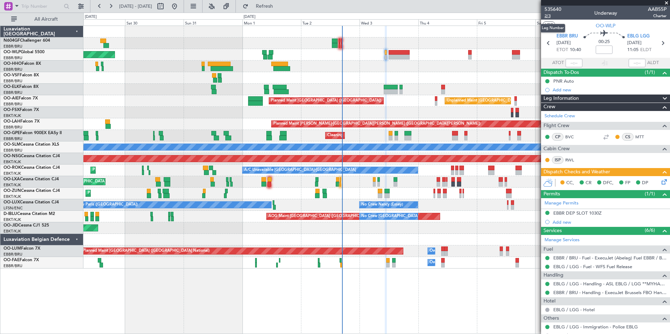
click at [552, 17] on span "2/3" at bounding box center [553, 16] width 17 height 6
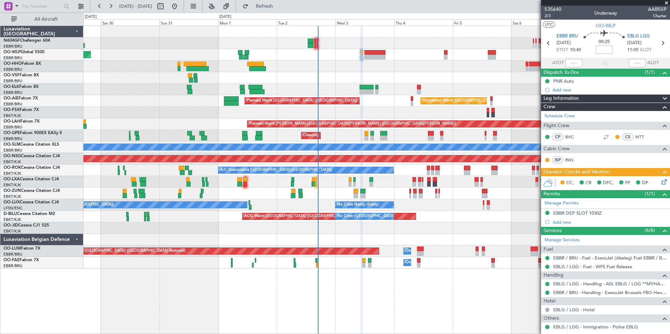
click at [360, 71] on div at bounding box center [376, 67] width 586 height 12
click at [660, 184] on icon at bounding box center [663, 181] width 6 height 6
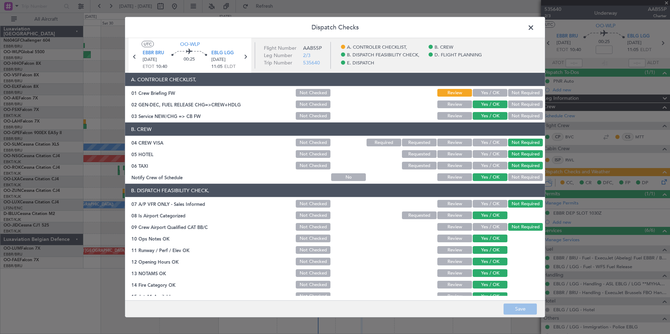
click at [482, 90] on button "Yes / OK" at bounding box center [490, 93] width 35 height 8
click at [518, 307] on button "Save" at bounding box center [520, 309] width 33 height 11
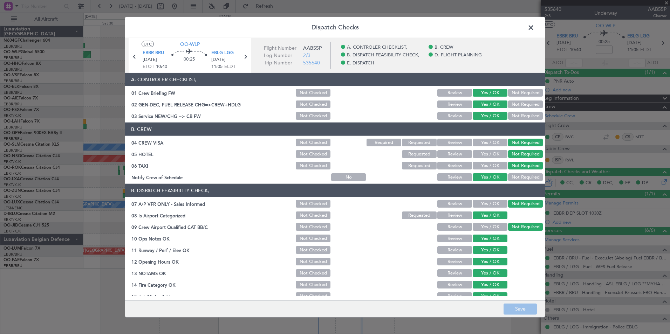
click at [534, 29] on span at bounding box center [534, 29] width 0 height 14
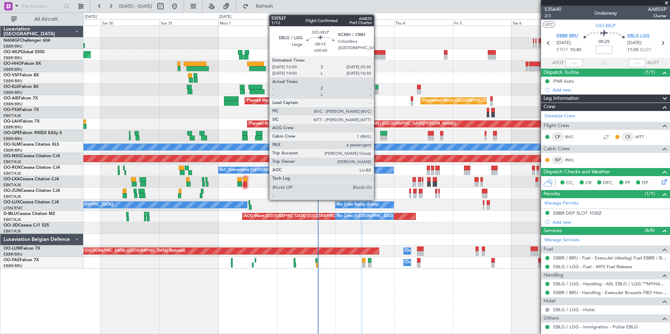
click at [377, 54] on div at bounding box center [374, 52] width 21 height 5
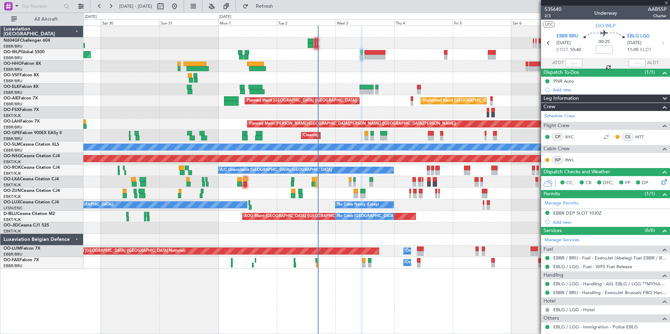
type input "+00:40"
type input "6"
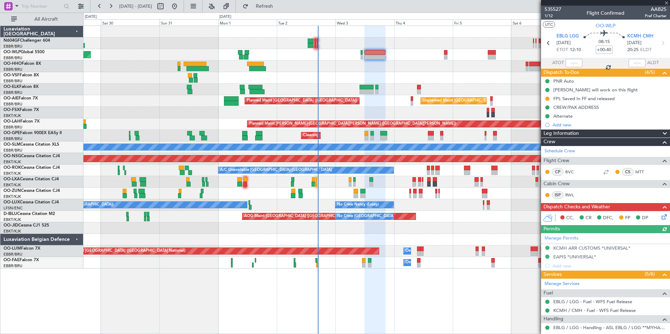
click at [660, 218] on icon at bounding box center [663, 216] width 6 height 6
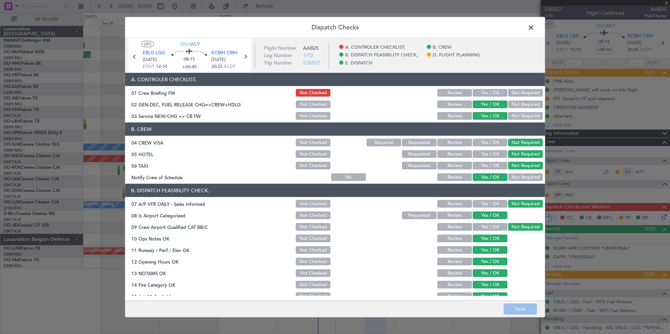
click at [473, 90] on button "Yes / OK" at bounding box center [490, 93] width 35 height 8
click at [518, 305] on button "Save" at bounding box center [520, 309] width 33 height 11
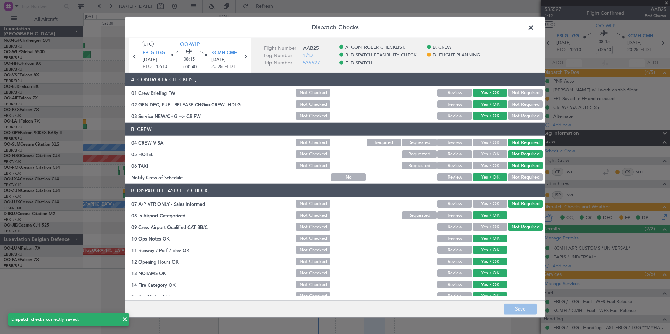
click at [534, 26] on span at bounding box center [534, 29] width 0 height 14
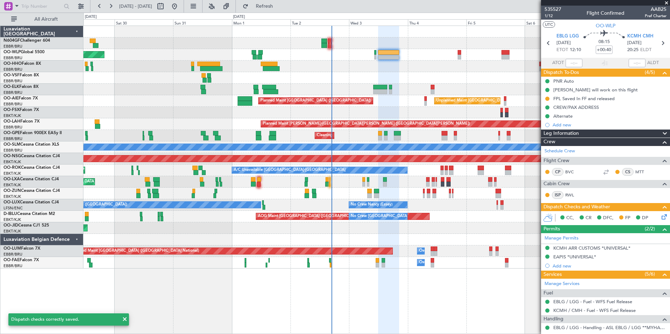
click at [425, 74] on div "Planned Maint Berlin (Brandenburg) Planned Maint Kortrijk-Wevelgem Unplanned Ma…" at bounding box center [376, 147] width 586 height 243
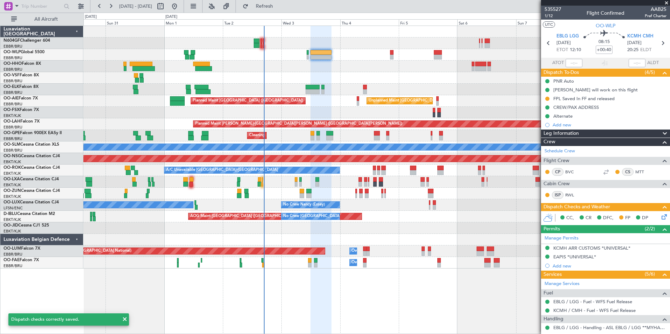
click at [343, 75] on div at bounding box center [376, 78] width 586 height 12
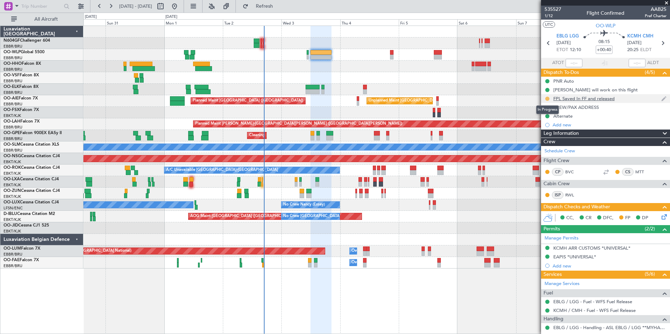
click at [546, 98] on button at bounding box center [547, 99] width 4 height 4
click at [550, 130] on span "Completed" at bounding box center [550, 129] width 23 height 7
click at [563, 126] on div "Add new" at bounding box center [607, 125] width 108 height 6
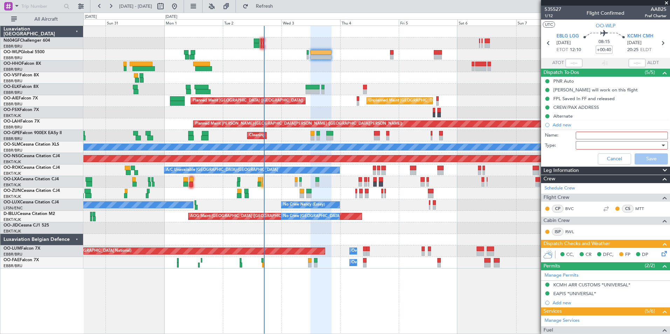
click at [587, 133] on input "Name:" at bounding box center [622, 136] width 92 height 8
type input "Check OTS in the morning"
click at [582, 146] on div at bounding box center [620, 145] width 82 height 11
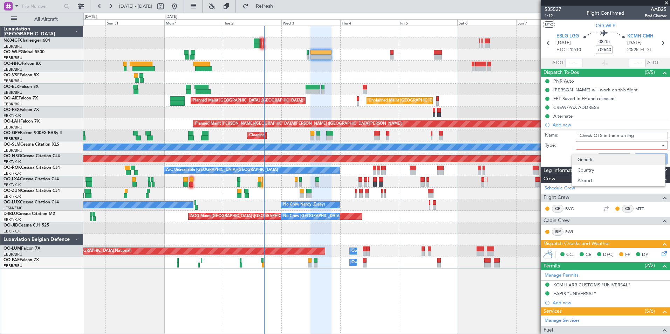
click at [593, 161] on span "Generic" at bounding box center [619, 160] width 82 height 11
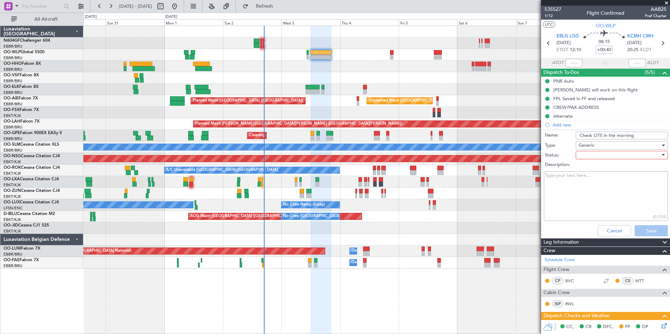
click at [588, 156] on div at bounding box center [620, 155] width 82 height 11
click at [595, 180] on span "In Progress" at bounding box center [619, 180] width 82 height 11
click at [646, 231] on button "Save" at bounding box center [651, 230] width 33 height 11
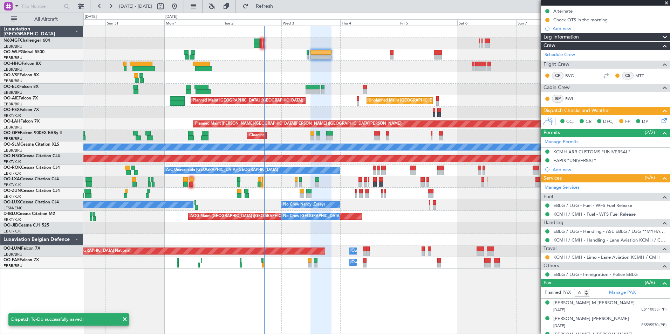
scroll to position [164, 0]
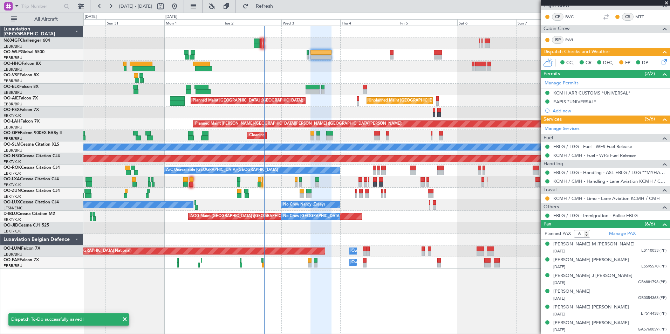
click at [660, 60] on icon at bounding box center [663, 61] width 6 height 6
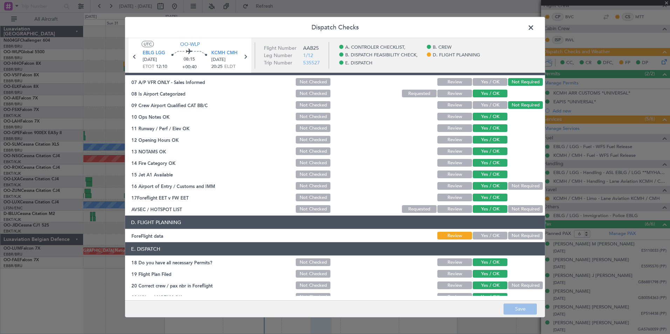
scroll to position [130, 0]
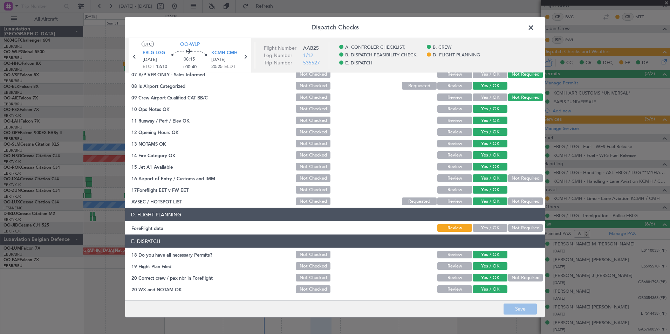
click at [534, 26] on span at bounding box center [534, 29] width 0 height 14
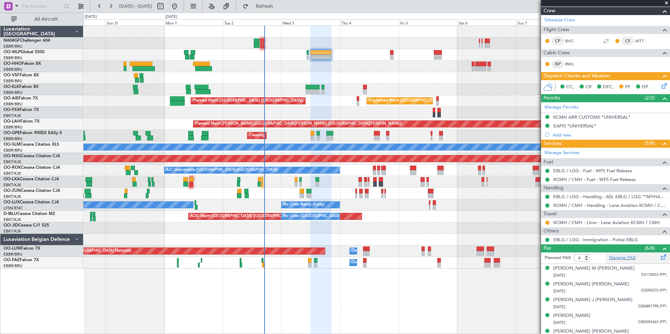
scroll to position [164, 0]
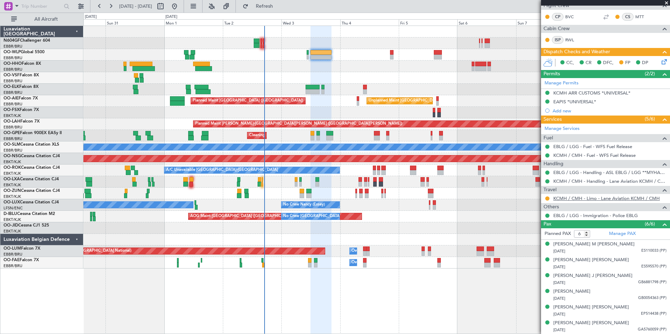
click at [589, 197] on link "KCMH / CMH - Limo - Lane Aviation KCMH / CMH" at bounding box center [606, 199] width 107 height 6
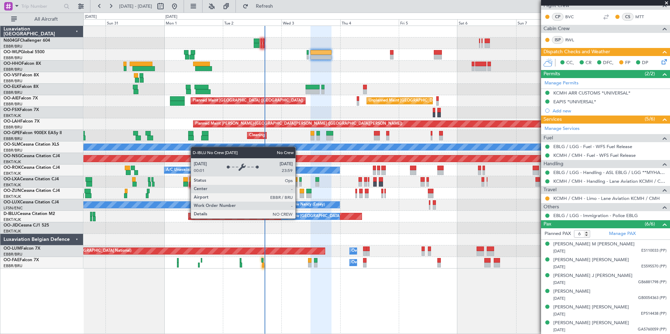
click at [281, 213] on div "No Crew [GEOGRAPHIC_DATA] ([GEOGRAPHIC_DATA] National)" at bounding box center [310, 216] width 59 height 7
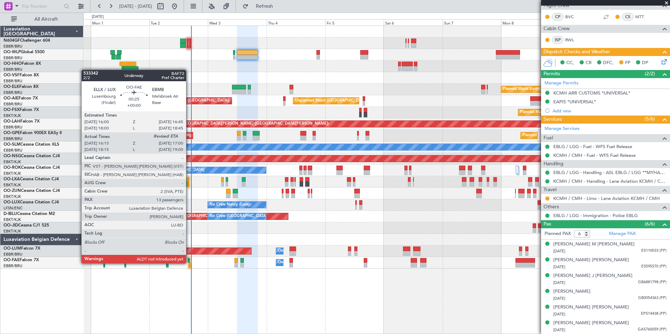
click at [189, 263] on div at bounding box center [190, 265] width 2 height 5
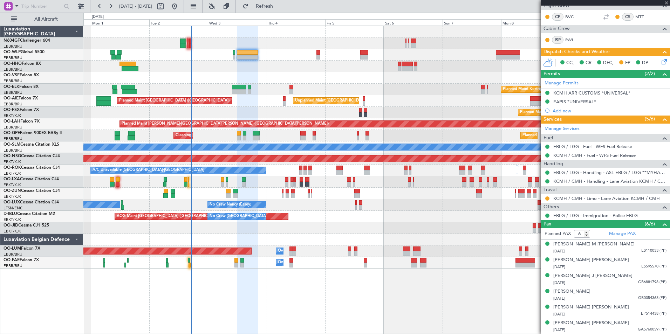
type input "16:25"
type input "13"
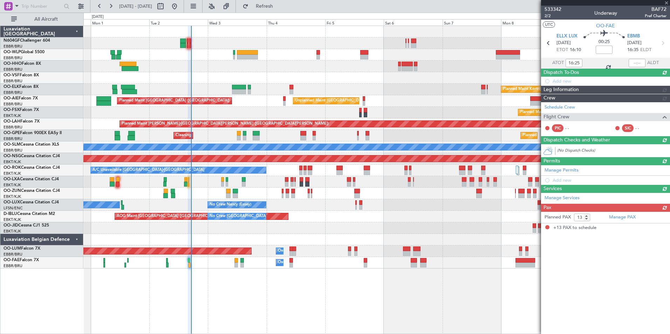
scroll to position [0, 0]
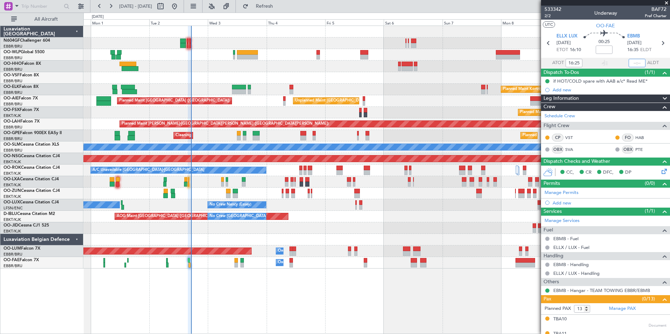
click at [632, 64] on input "text" at bounding box center [637, 63] width 17 height 8
type input "17:02"
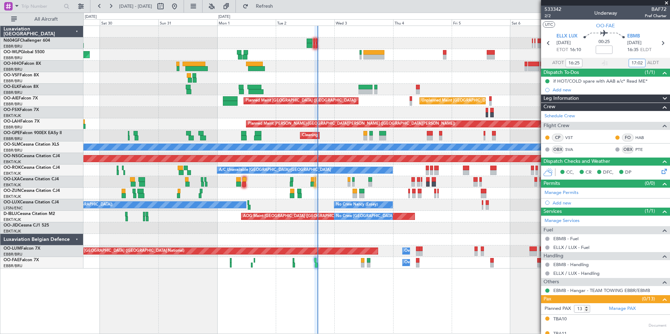
click at [349, 224] on div "Planned Maint Berlin (Brandenburg) Planned Maint Kortrijk-Wevelgem Unplanned Ma…" at bounding box center [376, 147] width 586 height 243
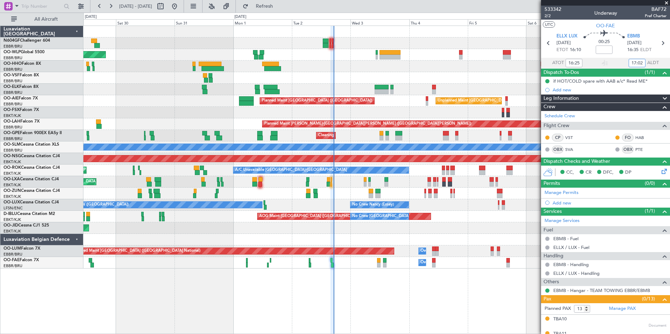
click at [320, 64] on div at bounding box center [376, 67] width 586 height 12
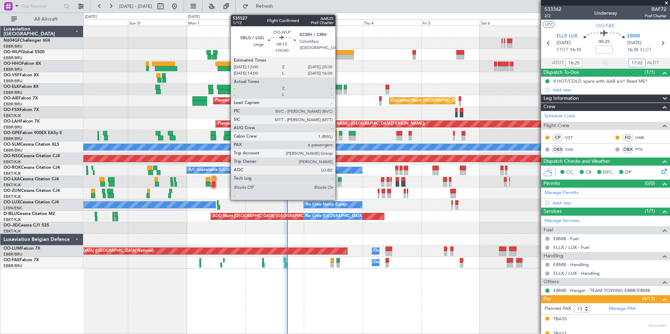
click at [339, 50] on div at bounding box center [343, 52] width 21 height 5
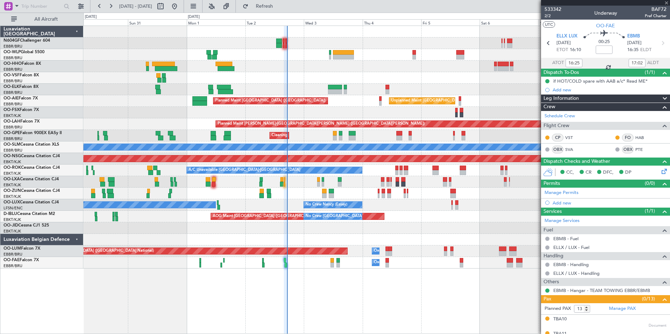
type input "+00:40"
type input "6"
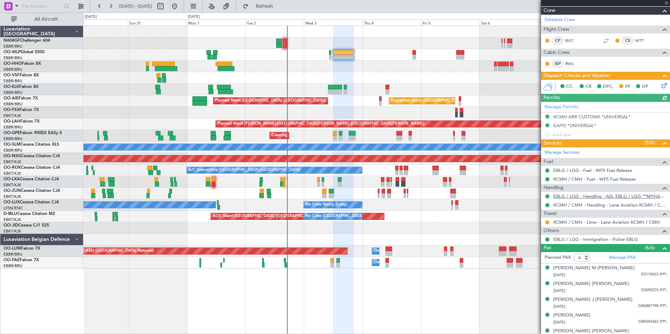
scroll to position [164, 0]
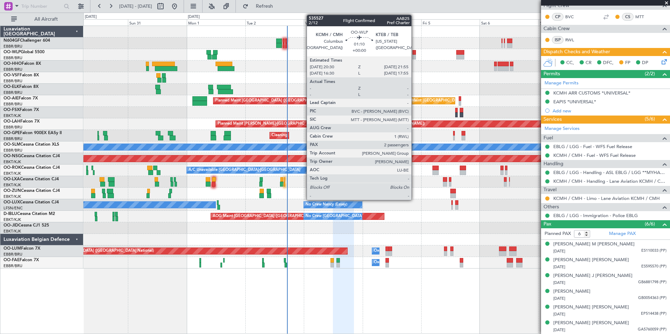
click at [415, 55] on div at bounding box center [415, 57] width 4 height 5
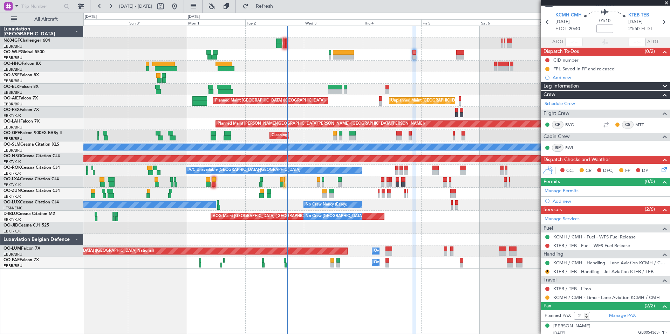
scroll to position [40, 0]
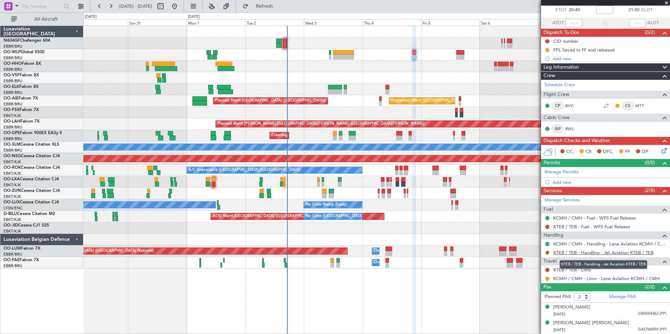
click at [585, 250] on link "KTEB / TEB - Handling - Jet Aviation KTEB / TEB" at bounding box center [603, 253] width 100 height 6
click at [548, 252] on button "R" at bounding box center [547, 253] width 4 height 4
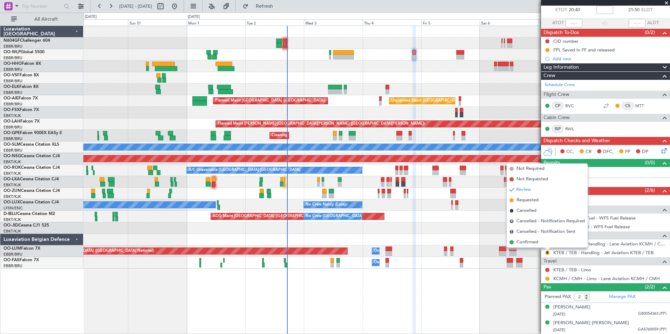
click at [519, 199] on span "Requested" at bounding box center [528, 200] width 22 height 7
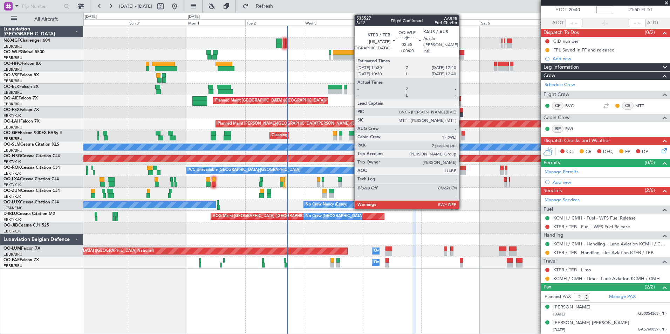
click at [462, 57] on div at bounding box center [460, 57] width 8 height 5
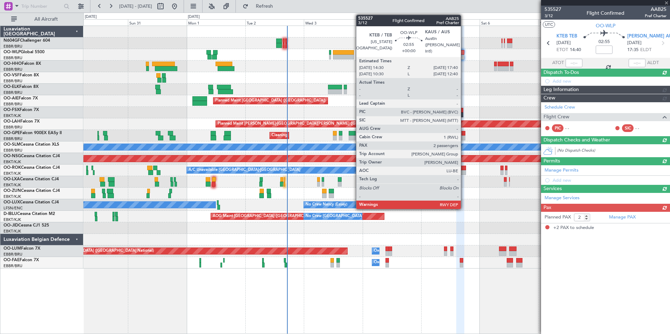
scroll to position [0, 0]
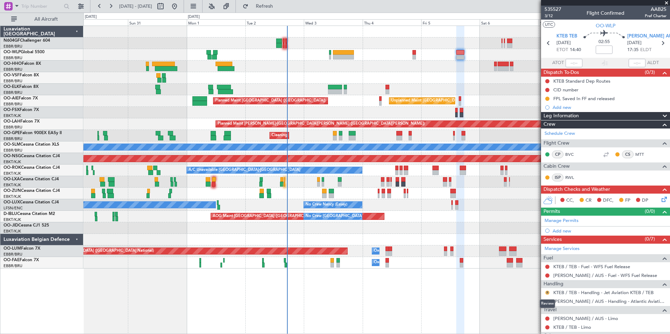
click at [547, 292] on button "R" at bounding box center [547, 293] width 4 height 4
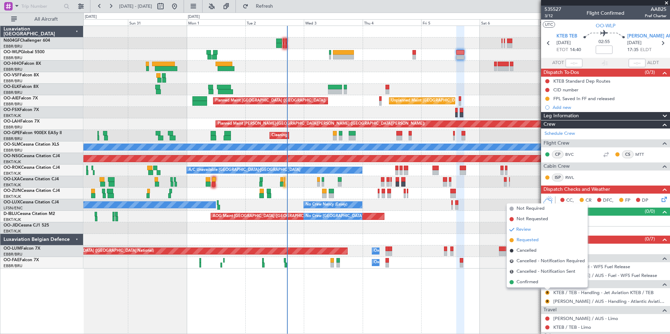
click at [520, 239] on span "Requested" at bounding box center [528, 240] width 22 height 7
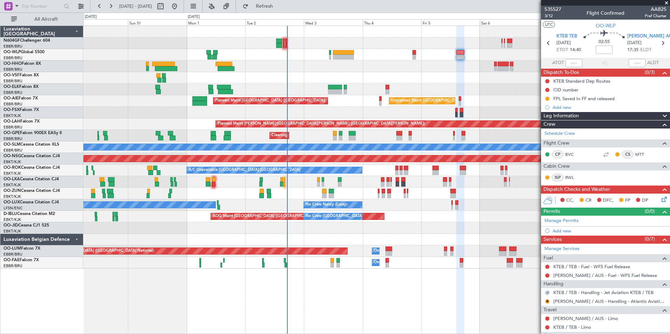
scroll to position [35, 0]
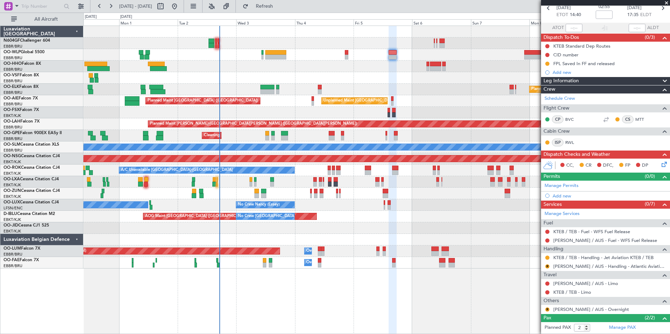
click at [420, 81] on div at bounding box center [376, 78] width 586 height 12
click at [548, 309] on button "R" at bounding box center [547, 310] width 4 height 4
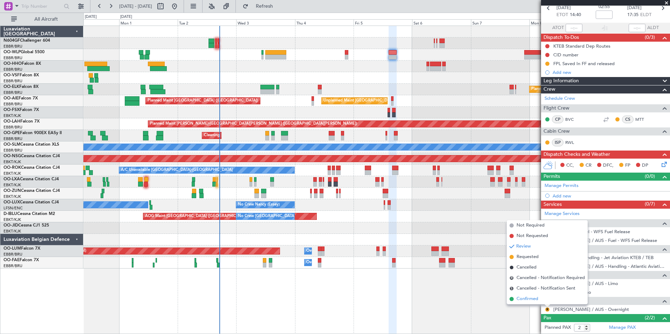
click at [540, 300] on li "Confirmed" at bounding box center [547, 299] width 81 height 11
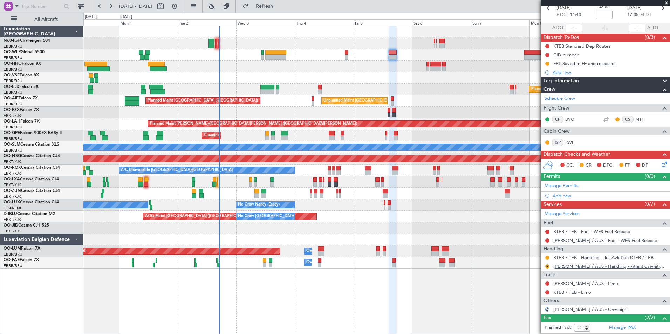
click at [571, 267] on link "KAUS / AUS - Handling - Atlantic Aviation KAUS / AUS" at bounding box center [609, 267] width 113 height 6
click at [545, 264] on nimbus-traffic-light "R" at bounding box center [548, 267] width 6 height 6
click at [546, 265] on button "R" at bounding box center [547, 267] width 4 height 4
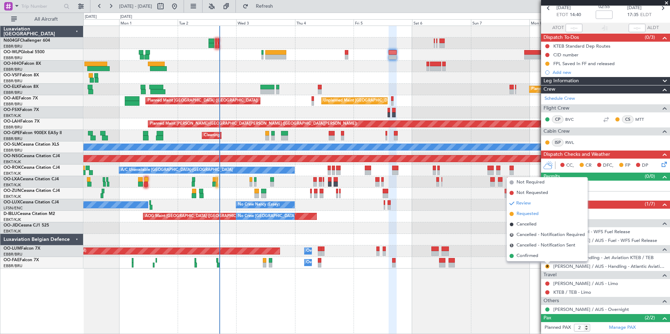
click at [524, 211] on span "Requested" at bounding box center [528, 214] width 22 height 7
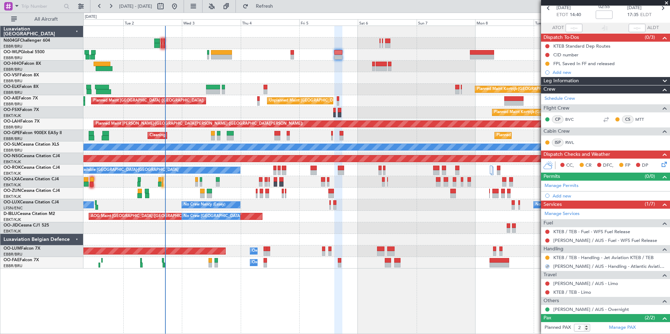
click at [389, 88] on div "Planned Maint Berlin (Brandenburg) Planned Maint Kortrijk-Wevelgem Unplanned Ma…" at bounding box center [376, 147] width 586 height 243
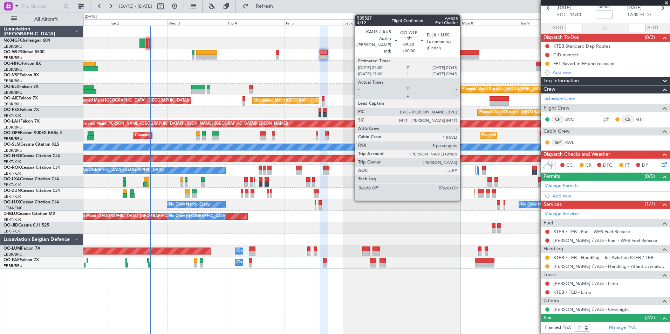
click at [463, 52] on div at bounding box center [467, 52] width 24 height 5
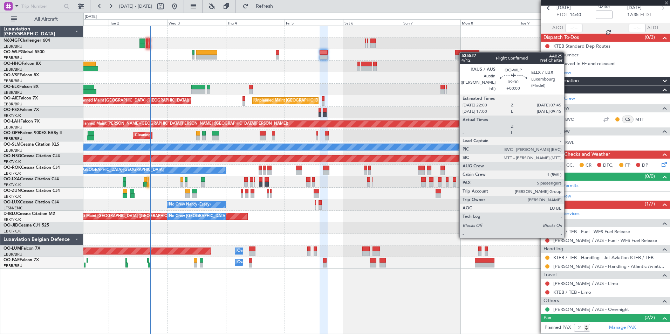
type input "5"
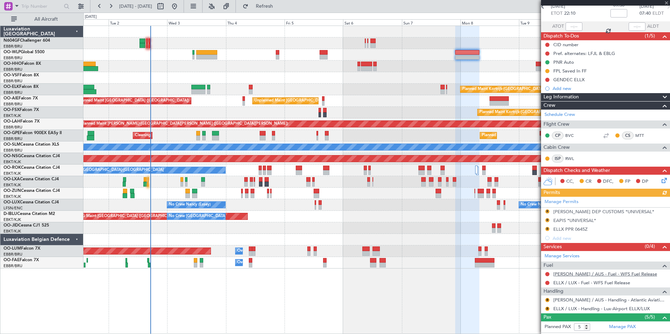
scroll to position [70, 0]
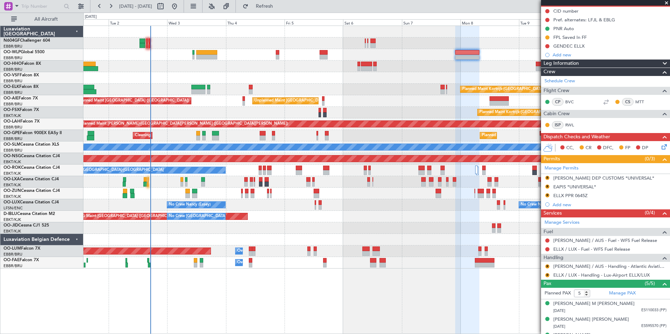
click at [446, 65] on div at bounding box center [376, 67] width 586 height 12
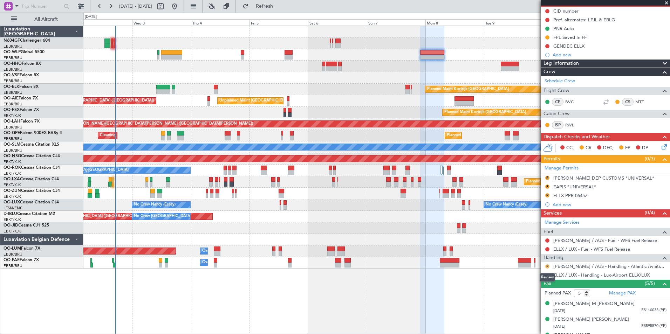
click at [547, 265] on button "R" at bounding box center [547, 267] width 4 height 4
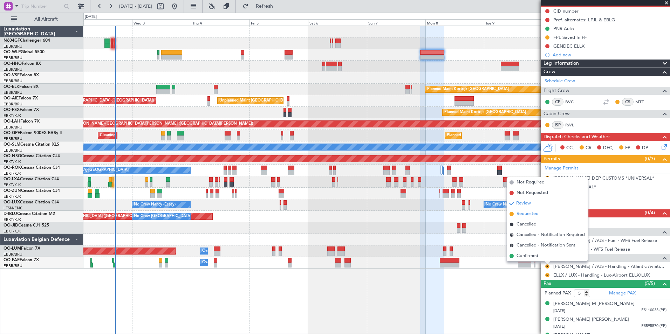
click at [531, 212] on span "Requested" at bounding box center [528, 214] width 22 height 7
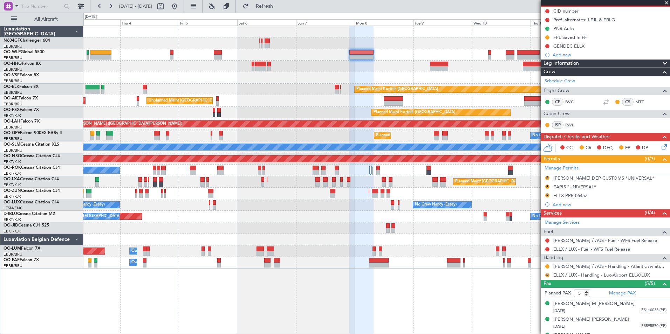
click at [392, 75] on div at bounding box center [376, 78] width 586 height 12
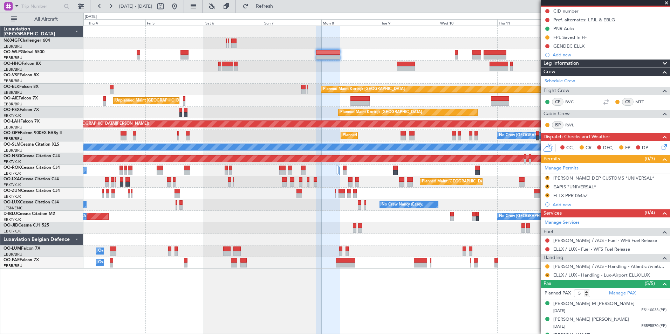
click at [375, 55] on div at bounding box center [376, 55] width 586 height 12
click at [593, 276] on link "ELLX / LUX - Handling - Lux-Airport ELLX/LUX" at bounding box center [601, 275] width 96 height 6
click at [548, 274] on button "R" at bounding box center [547, 275] width 4 height 4
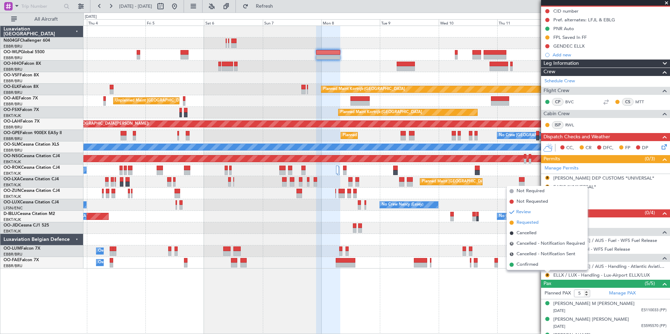
click at [531, 224] on span "Requested" at bounding box center [528, 222] width 22 height 7
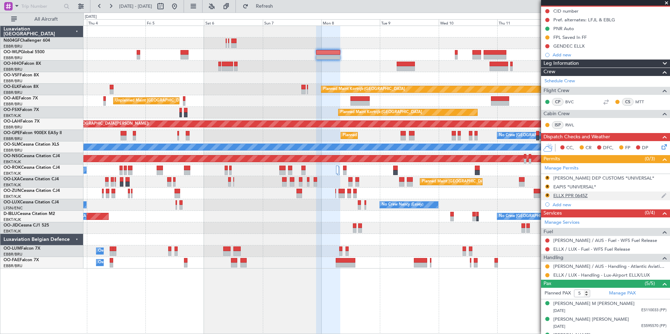
click at [577, 196] on div "ELLX PPR 0645Z" at bounding box center [570, 196] width 34 height 6
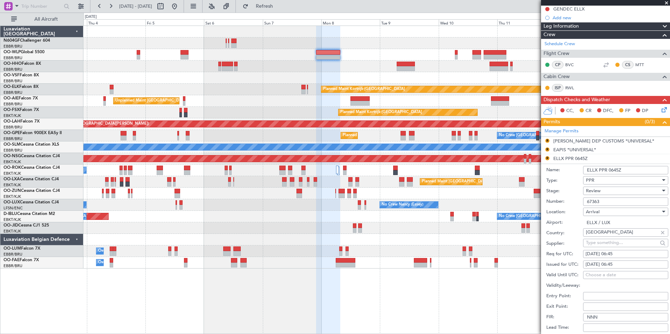
scroll to position [140, 0]
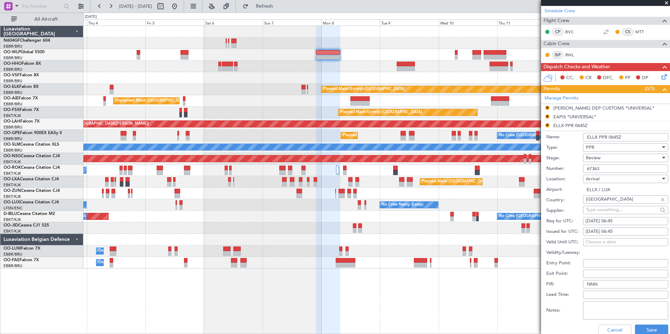
click at [601, 158] on div "Review" at bounding box center [623, 158] width 75 height 11
click at [611, 202] on span "Requested" at bounding box center [623, 203] width 74 height 11
click at [624, 224] on div "08/09/2025 06:45" at bounding box center [626, 221] width 80 height 7
select select "9"
select select "2025"
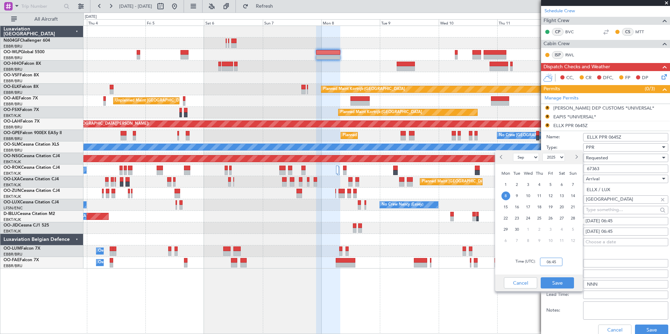
click at [556, 261] on input "06:45" at bounding box center [551, 262] width 22 height 8
click at [573, 261] on div "Time (UTC): 0745" at bounding box center [539, 262] width 88 height 25
type input "07:45"
click at [558, 284] on button "Save" at bounding box center [557, 283] width 33 height 11
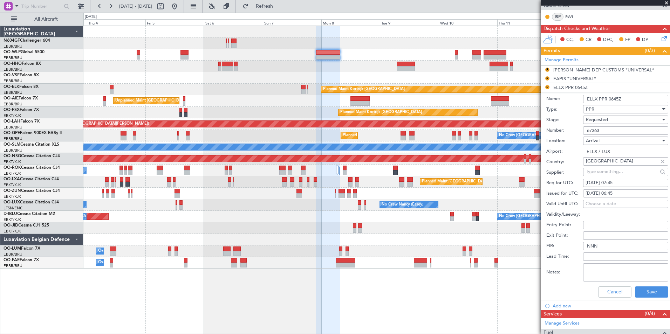
scroll to position [210, 0]
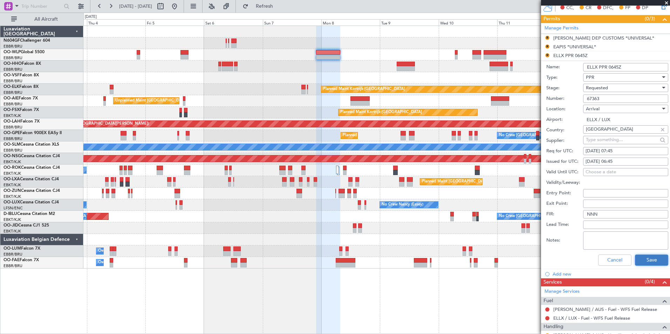
click at [658, 260] on button "Save" at bounding box center [651, 260] width 33 height 11
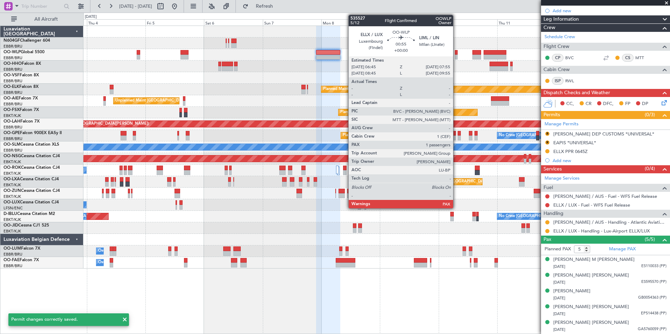
scroll to position [114, 0]
click at [456, 55] on div at bounding box center [456, 57] width 3 height 5
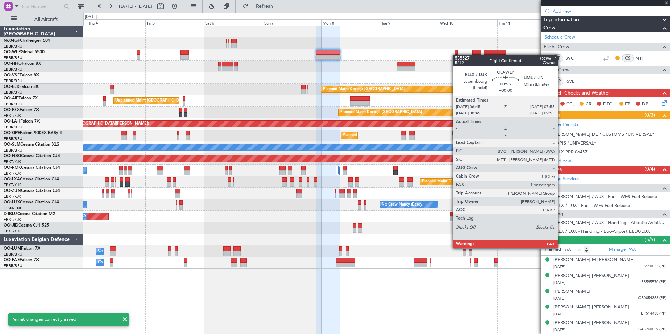
type input "3"
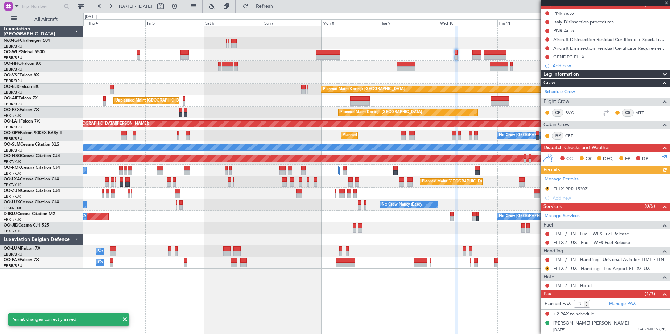
scroll to position [68, 0]
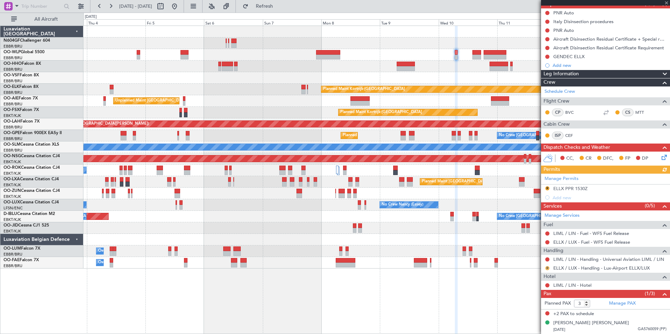
click at [548, 269] on button "R" at bounding box center [547, 268] width 4 height 4
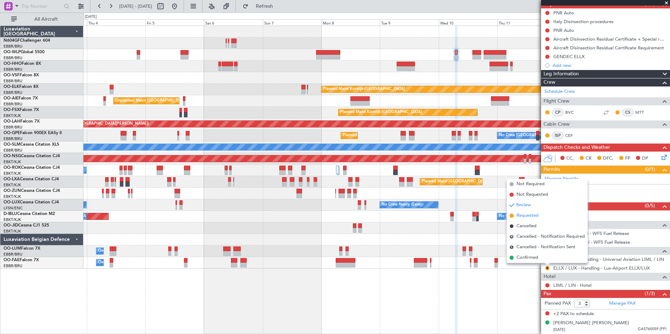
click at [528, 214] on span "Requested" at bounding box center [528, 215] width 22 height 7
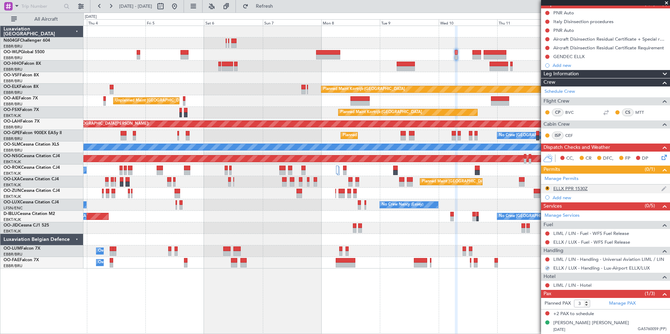
click at [581, 188] on div "ELLX PPR 1530Z" at bounding box center [570, 189] width 34 height 6
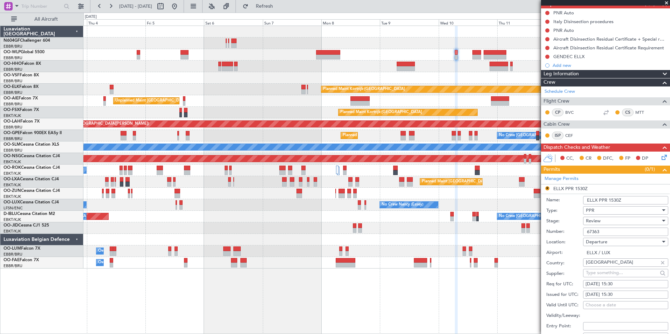
click at [605, 222] on div "Review" at bounding box center [623, 221] width 75 height 11
click at [609, 266] on span "Requested" at bounding box center [623, 266] width 74 height 11
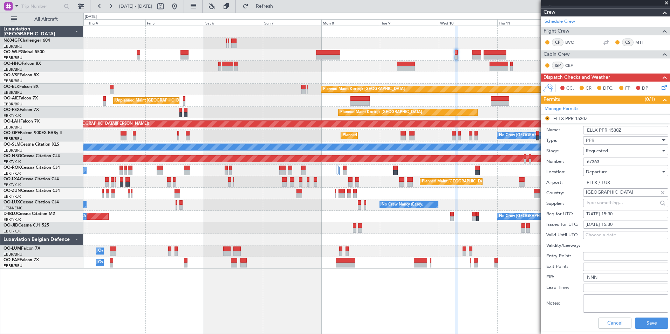
click at [625, 217] on div "09/09/2025 15:30" at bounding box center [626, 214] width 80 height 7
select select "9"
select select "2025"
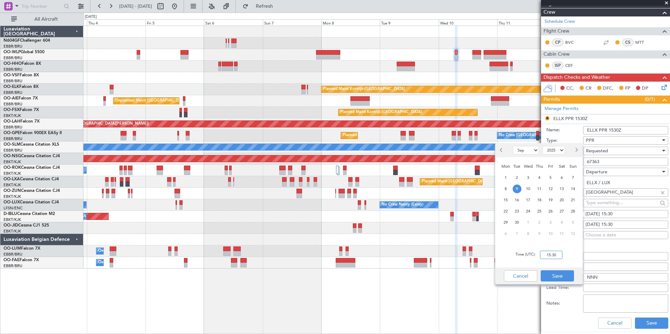
click at [559, 253] on input "15:30" at bounding box center [551, 255] width 22 height 8
click at [571, 251] on div "Time (UTC): 0645" at bounding box center [539, 255] width 88 height 25
type input "06:45"
click at [562, 268] on div "Cancel Save" at bounding box center [539, 276] width 88 height 17
click at [558, 272] on button "Save" at bounding box center [557, 276] width 33 height 11
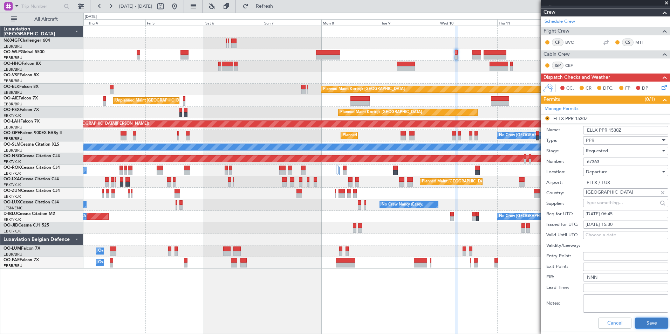
click at [645, 323] on button "Save" at bounding box center [651, 323] width 33 height 11
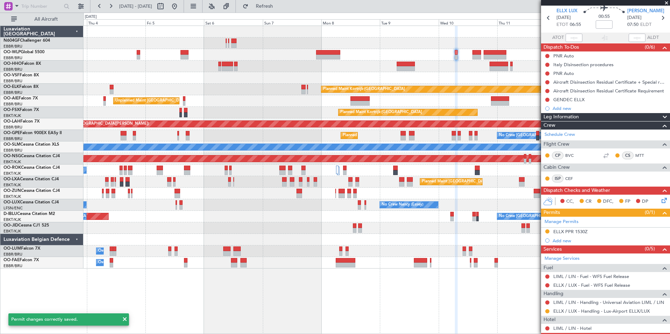
scroll to position [0, 0]
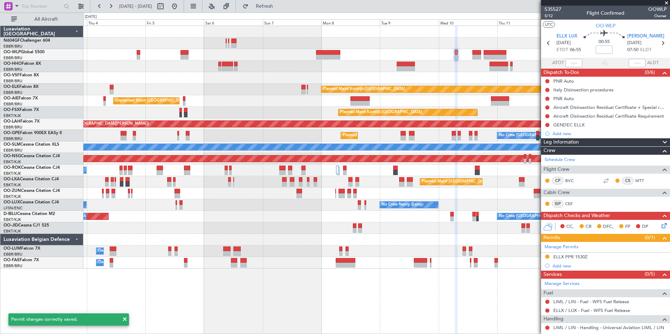
click at [304, 77] on div "Planned Maint Kortrijk-Wevelgem Unplanned Maint Brussels (Brussels National) Pl…" at bounding box center [376, 147] width 586 height 243
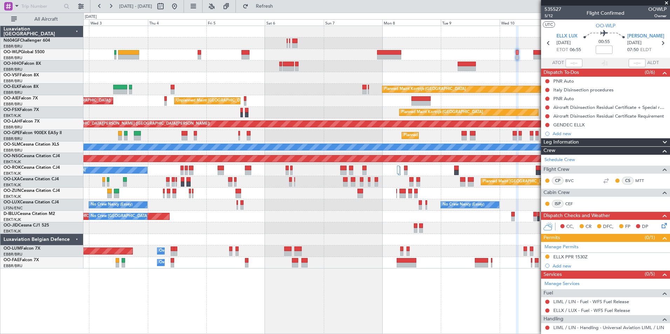
click at [387, 49] on div at bounding box center [376, 55] width 586 height 12
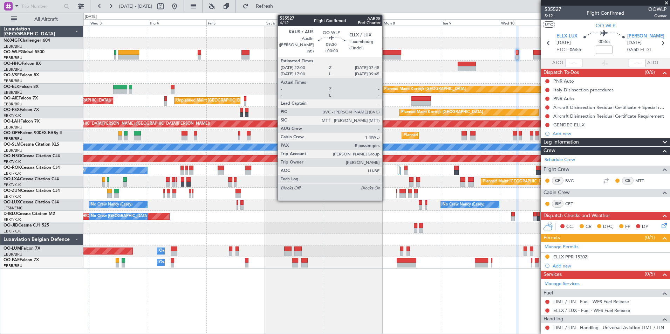
click at [386, 57] on div at bounding box center [389, 57] width 24 height 5
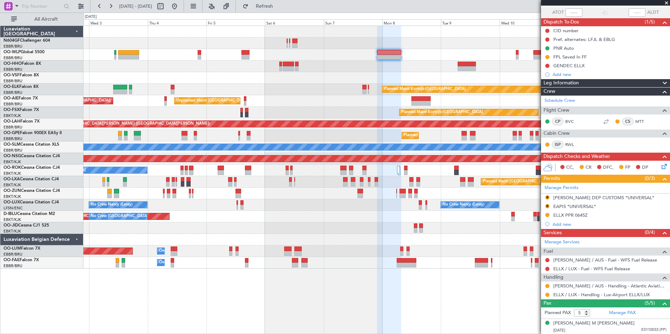
scroll to position [105, 0]
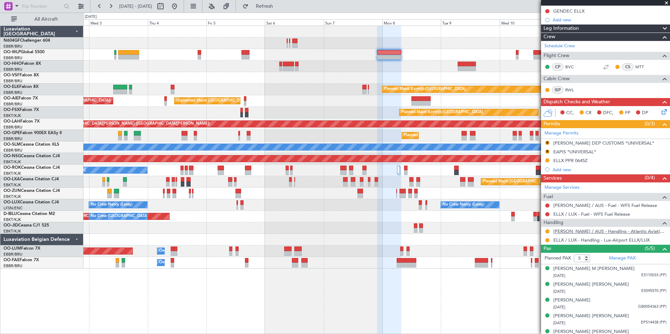
click at [567, 232] on link "KAUS / AUS - Handling - Atlantic Aviation KAUS / AUS" at bounding box center [609, 232] width 113 height 6
click at [548, 150] on button "R" at bounding box center [547, 152] width 4 height 4
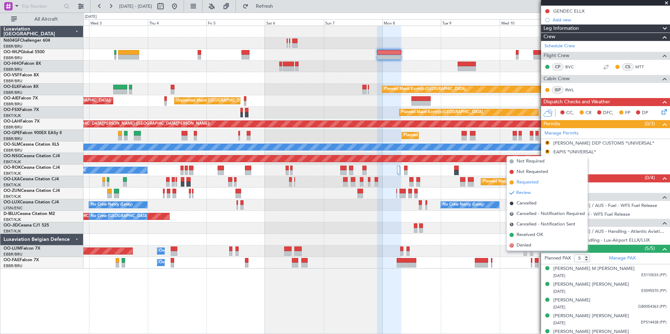
click at [537, 180] on span "Requested" at bounding box center [528, 182] width 22 height 7
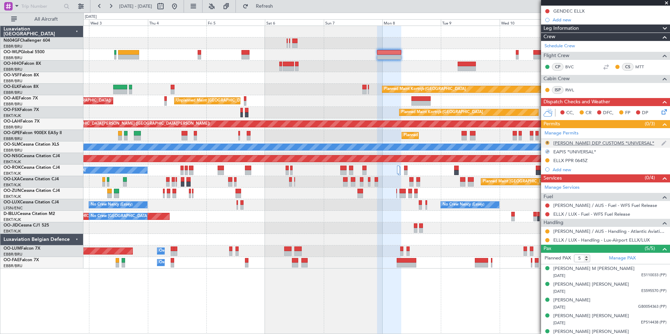
click at [548, 142] on button "R" at bounding box center [547, 143] width 4 height 4
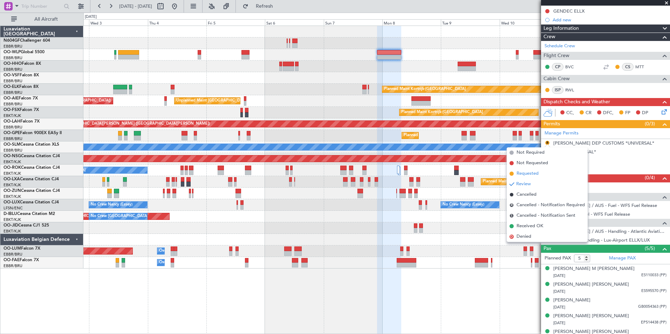
click at [535, 172] on span "Requested" at bounding box center [528, 173] width 22 height 7
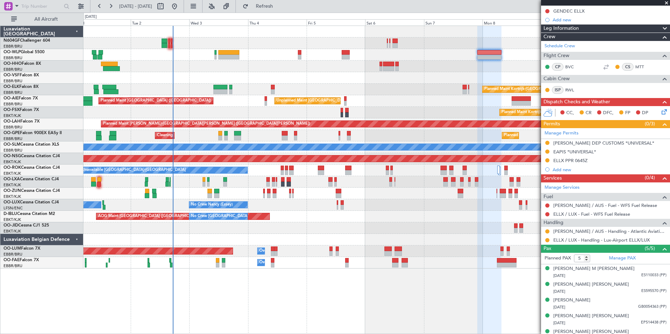
click at [363, 67] on div at bounding box center [376, 67] width 586 height 12
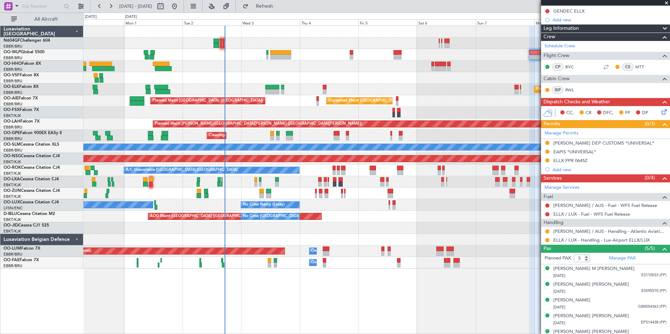
click at [301, 79] on div at bounding box center [376, 78] width 586 height 12
click at [286, 58] on div "Planned Maint Berlin (Brandenburg) Planned Maint Kortrijk-Wevelgem Unplanned Ma…" at bounding box center [376, 147] width 586 height 243
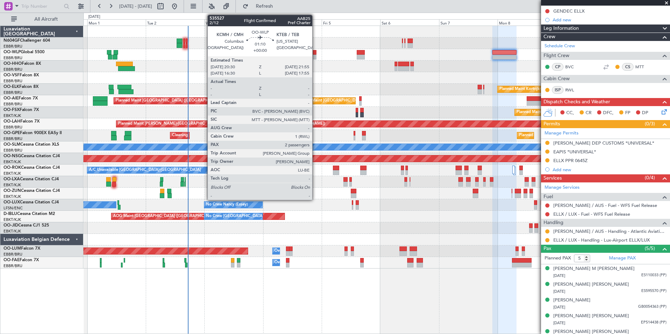
click at [315, 50] on div at bounding box center [315, 52] width 4 height 5
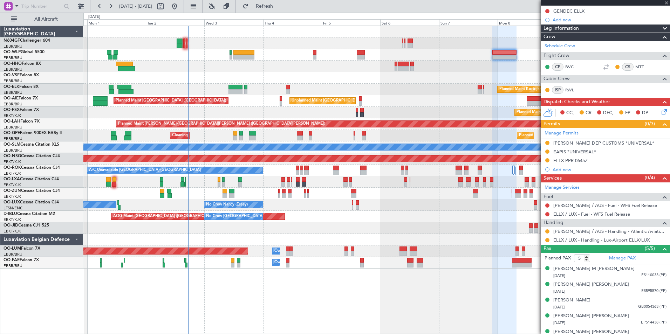
type input "2"
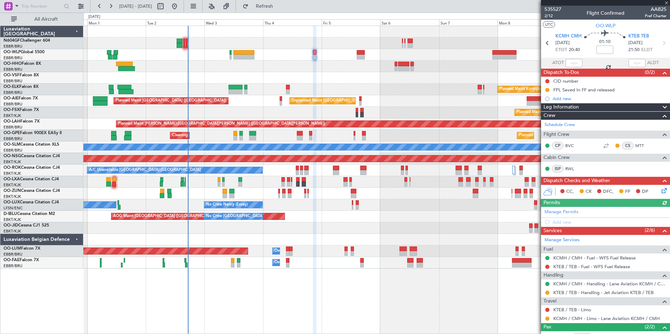
scroll to position [40, 0]
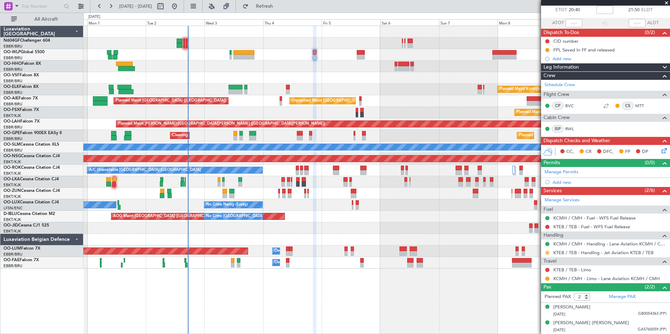
click at [546, 252] on button at bounding box center [547, 253] width 4 height 4
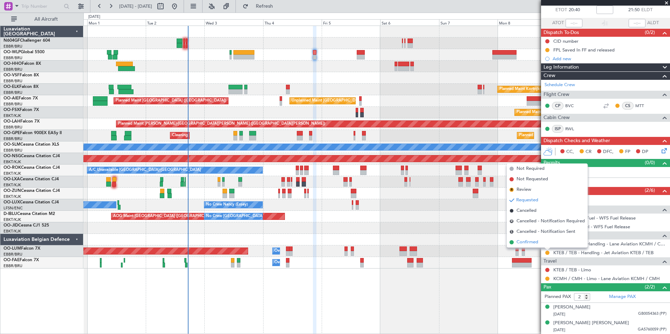
click at [529, 241] on span "Confirmed" at bounding box center [528, 242] width 22 height 7
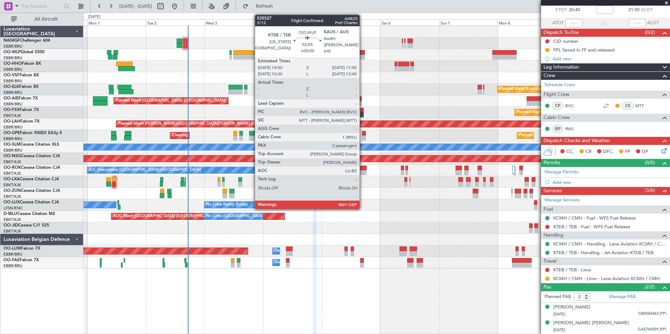
click at [363, 55] on div at bounding box center [361, 57] width 8 height 5
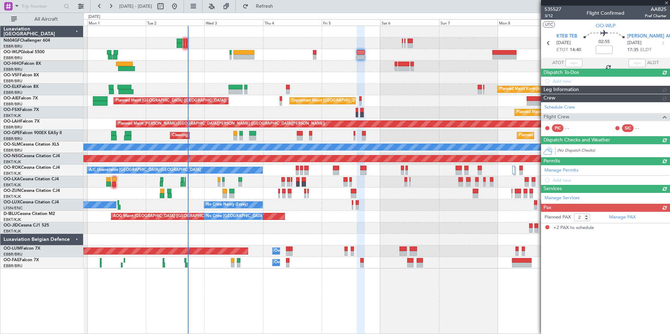
scroll to position [0, 0]
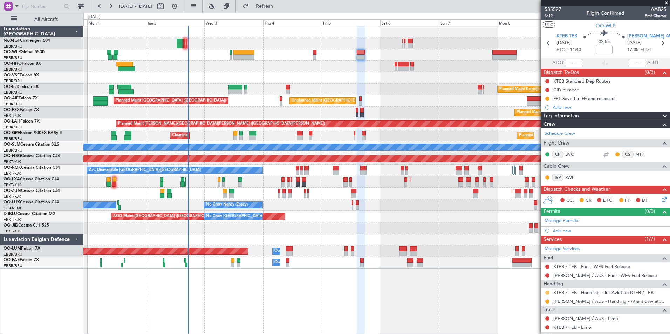
click at [547, 291] on button at bounding box center [547, 293] width 4 height 4
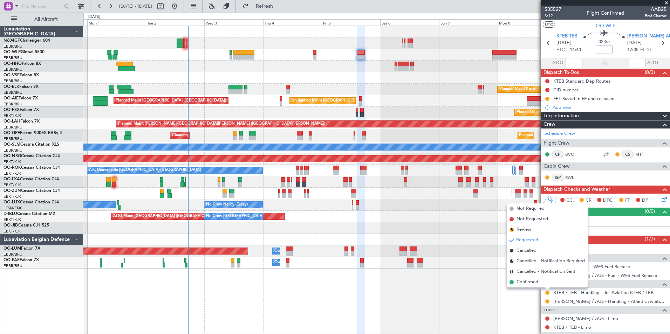
click at [524, 288] on div "Planned Maint Berlin (Brandenburg) Planned Maint Kortrijk-Wevelgem Unplanned Ma…" at bounding box center [376, 180] width 587 height 309
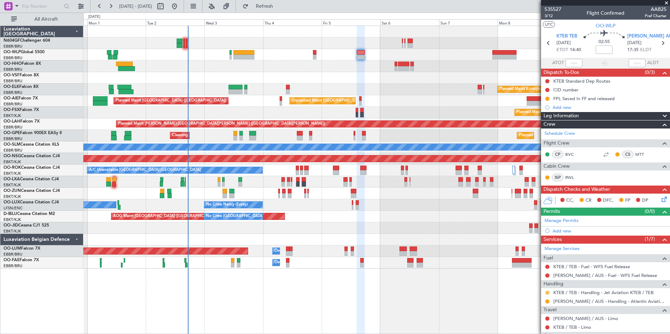
click at [548, 292] on button at bounding box center [547, 293] width 4 height 4
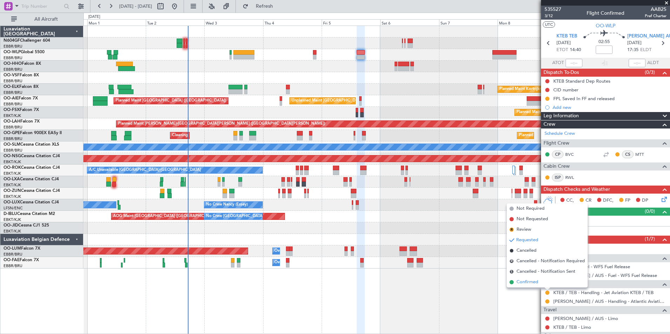
click at [529, 283] on span "Confirmed" at bounding box center [528, 282] width 22 height 7
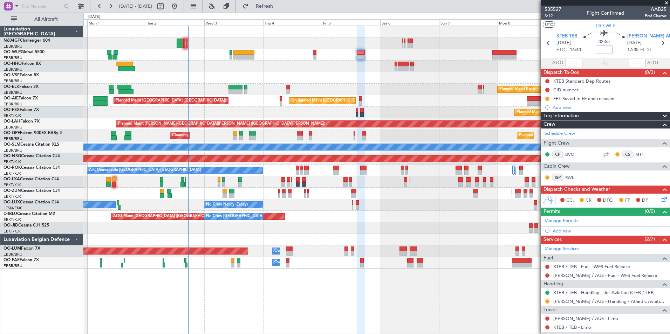
scroll to position [66, 0]
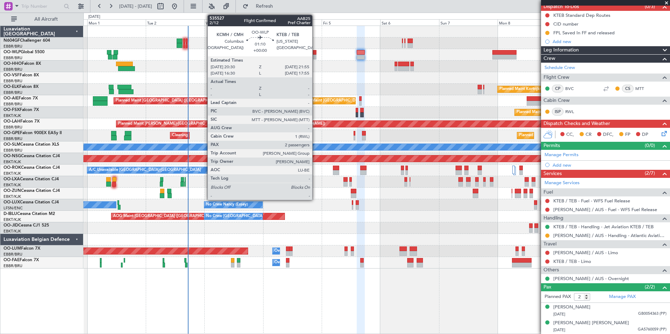
click at [315, 57] on div at bounding box center [315, 57] width 4 height 5
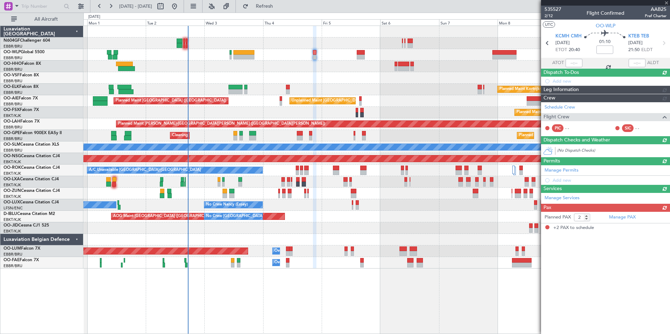
scroll to position [0, 0]
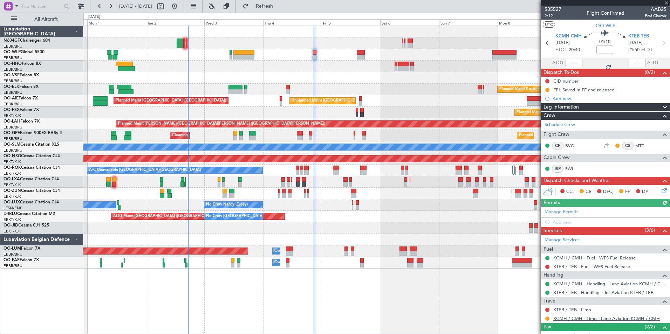
scroll to position [40, 0]
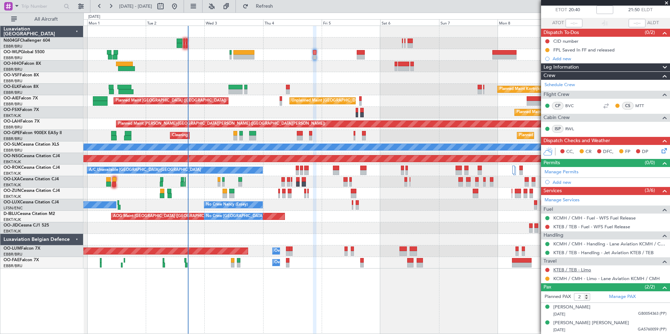
click at [571, 269] on link "KTEB / TEB - Limo" at bounding box center [572, 270] width 38 height 6
click at [272, 2] on button "Refresh" at bounding box center [260, 6] width 42 height 11
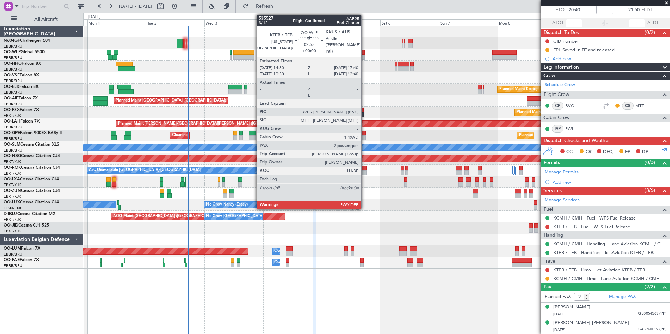
click at [362, 53] on div at bounding box center [361, 52] width 8 height 5
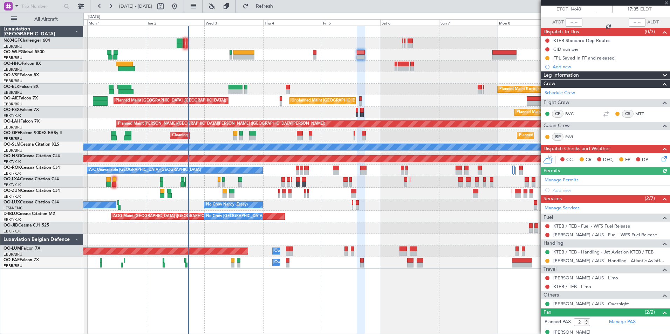
scroll to position [66, 0]
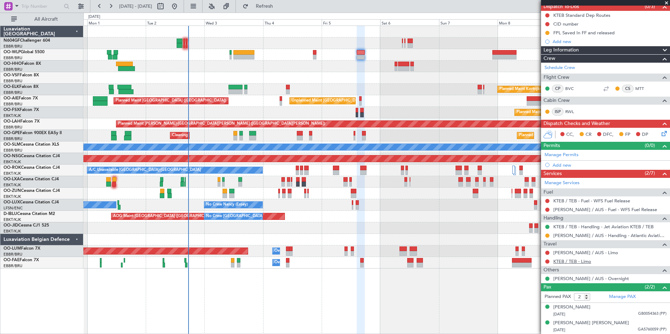
click at [564, 263] on link "KTEB / TEB - Limo" at bounding box center [572, 262] width 38 height 6
click at [279, 5] on span "Refresh" at bounding box center [264, 6] width 29 height 5
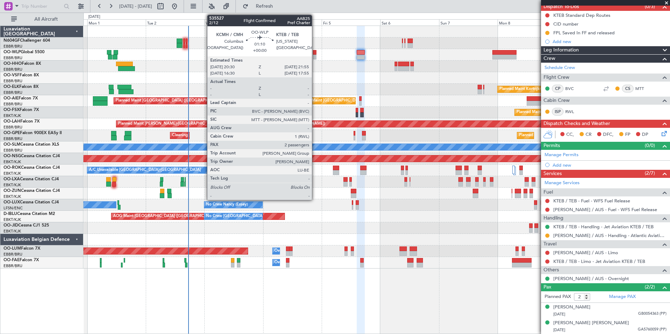
click at [315, 52] on div at bounding box center [315, 52] width 4 height 5
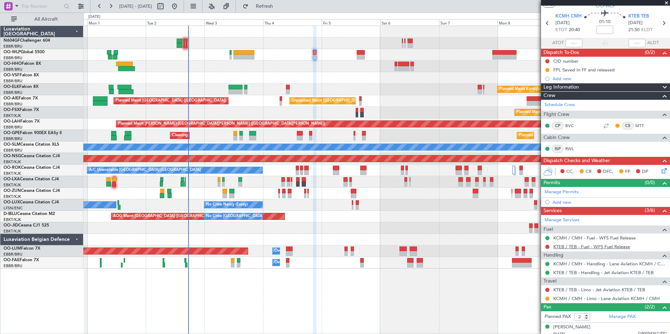
scroll to position [40, 0]
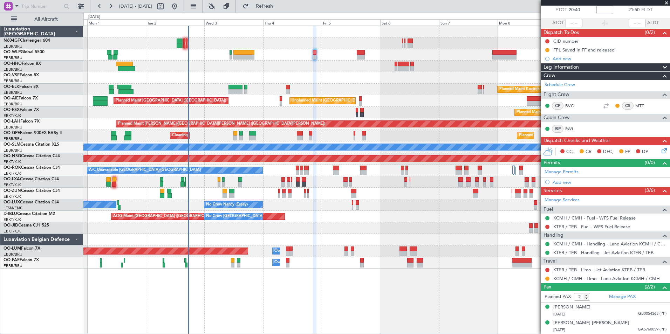
click at [565, 270] on link "KTEB / TEB - Limo - Jet Aviation KTEB / TEB" at bounding box center [599, 270] width 92 height 6
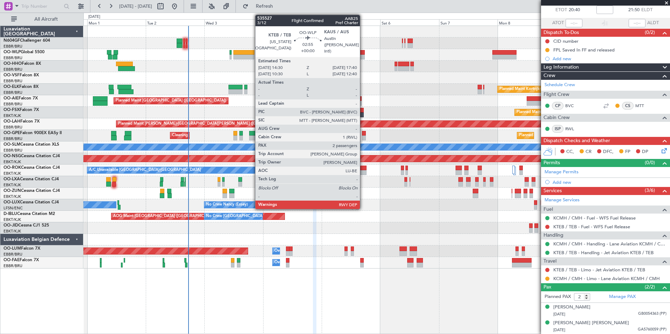
click at [363, 53] on div at bounding box center [361, 52] width 8 height 5
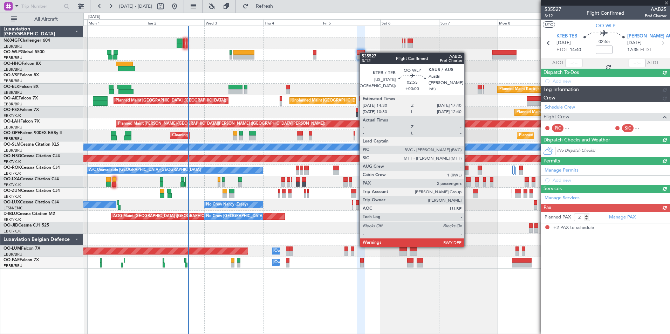
scroll to position [0, 0]
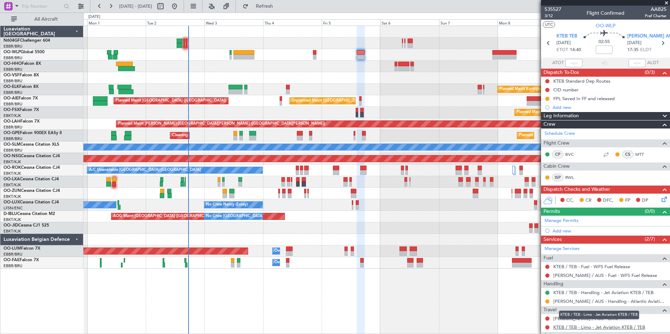
click at [571, 328] on link "KTEB / TEB - Limo - Jet Aviation KTEB / TEB" at bounding box center [599, 328] width 92 height 6
click at [547, 327] on button at bounding box center [547, 328] width 4 height 4
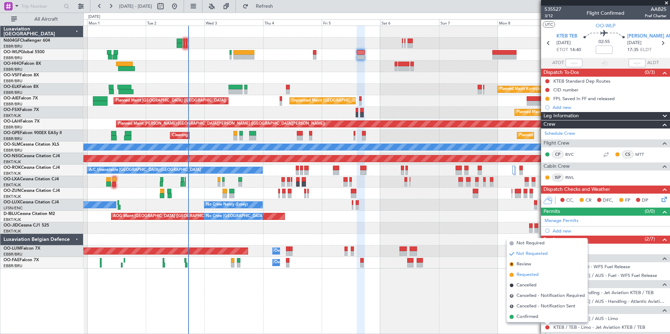
click at [522, 275] on span "Requested" at bounding box center [528, 275] width 22 height 7
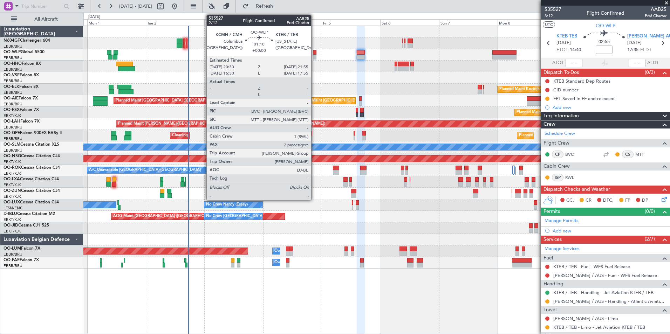
click at [314, 52] on div at bounding box center [315, 52] width 4 height 5
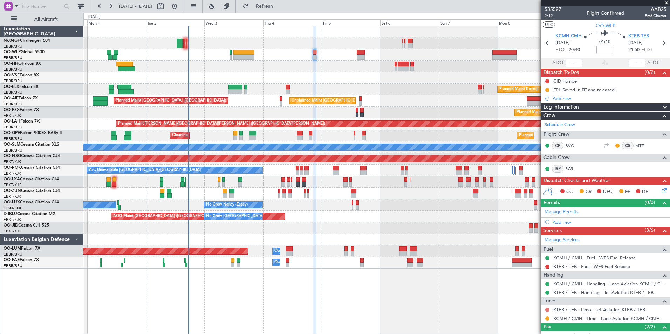
click at [546, 309] on button at bounding box center [547, 310] width 4 height 4
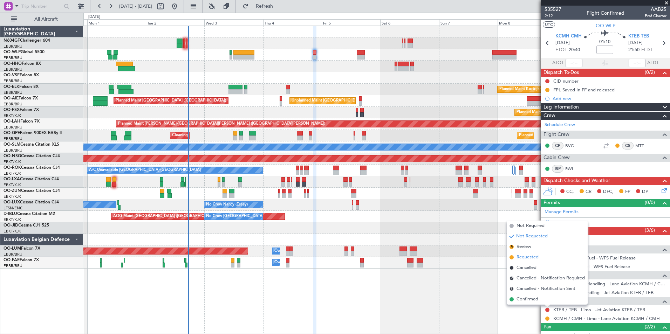
click at [530, 261] on span "Requested" at bounding box center [528, 257] width 22 height 7
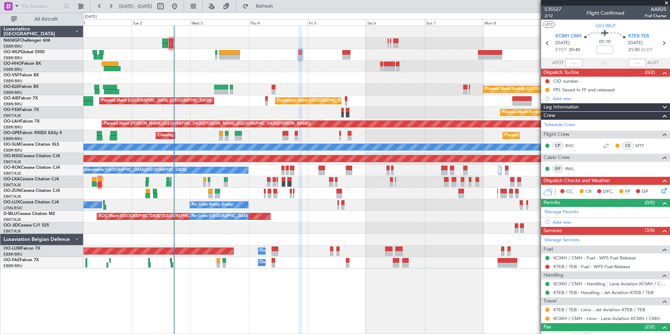
click at [312, 77] on div at bounding box center [376, 78] width 586 height 12
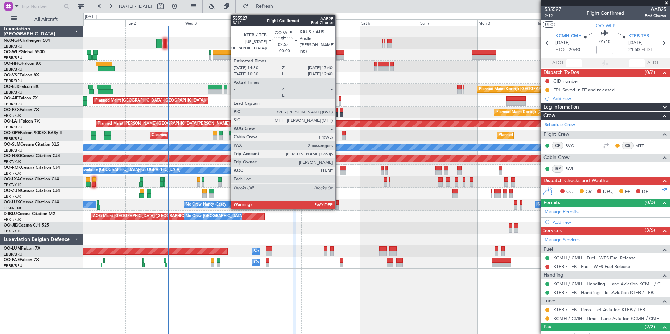
click at [339, 54] on div at bounding box center [340, 52] width 8 height 5
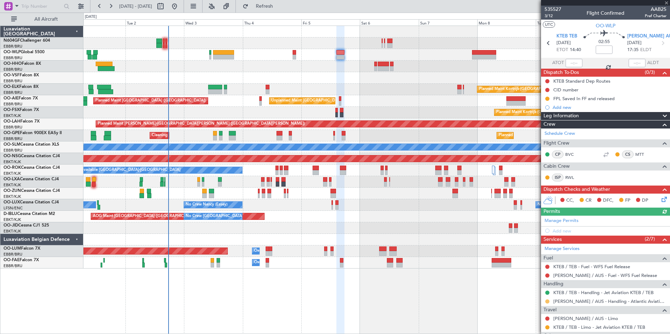
click at [548, 302] on button at bounding box center [547, 302] width 4 height 4
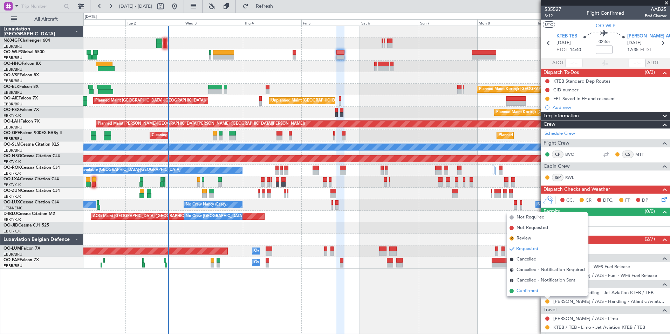
click at [533, 291] on span "Confirmed" at bounding box center [528, 291] width 22 height 7
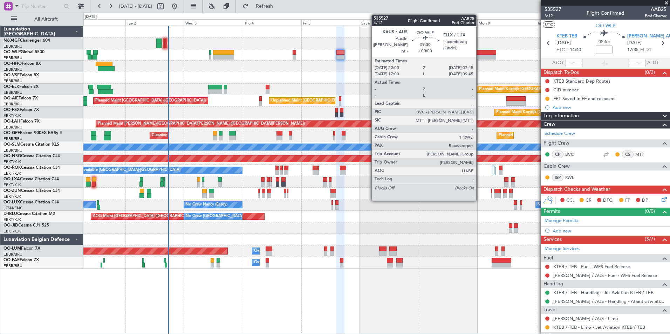
click at [479, 51] on div at bounding box center [484, 52] width 24 height 5
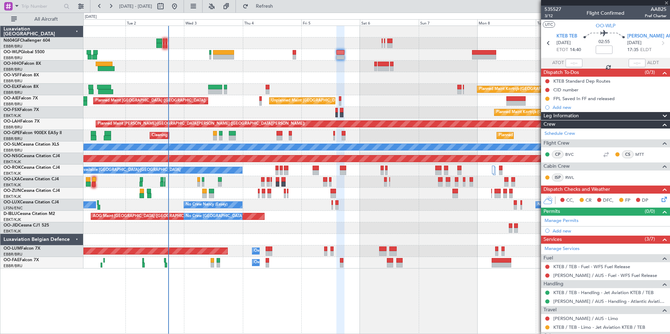
type input "5"
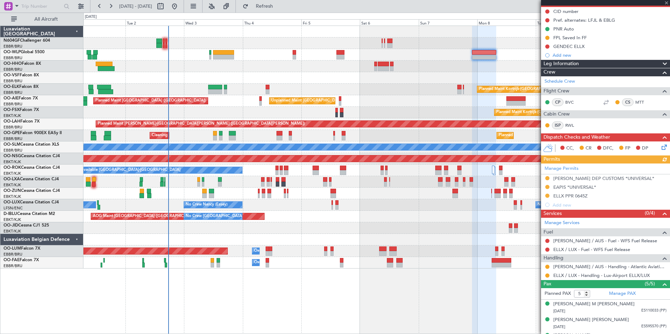
scroll to position [105, 0]
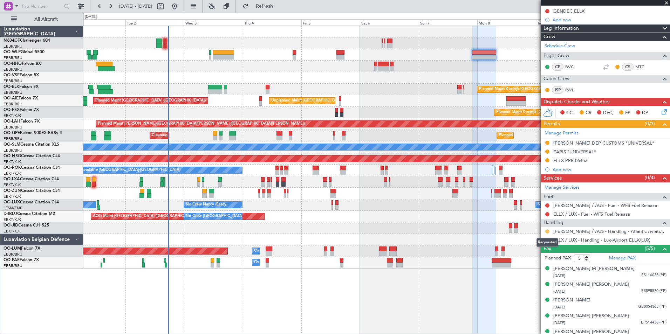
click at [547, 231] on button at bounding box center [547, 232] width 4 height 4
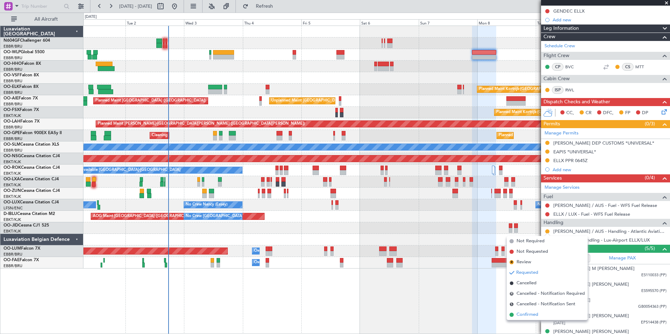
click at [524, 317] on span "Confirmed" at bounding box center [528, 315] width 22 height 7
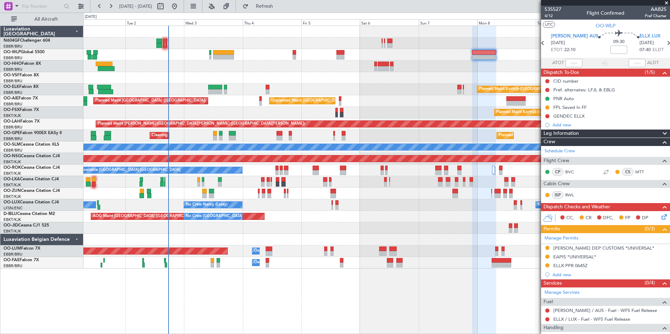
scroll to position [70, 0]
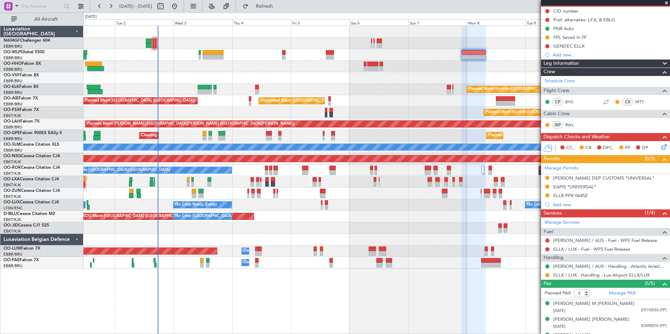
click at [226, 68] on div at bounding box center [376, 67] width 586 height 12
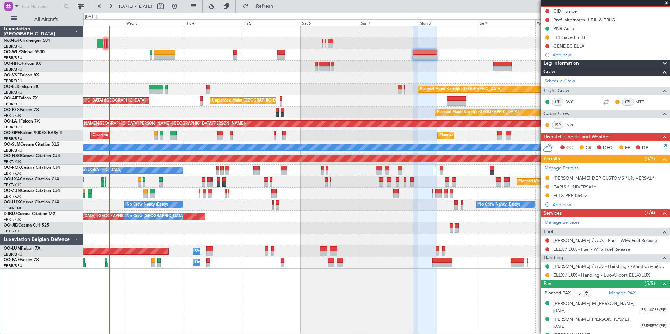
click at [380, 71] on div at bounding box center [376, 67] width 586 height 12
click at [547, 196] on button at bounding box center [547, 195] width 4 height 4
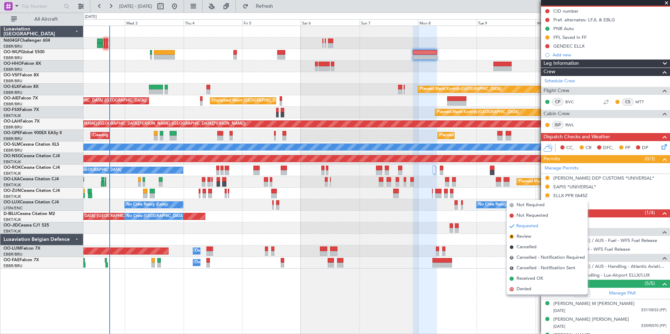
click at [592, 196] on div "ELLX PPR 0645Z" at bounding box center [605, 196] width 129 height 9
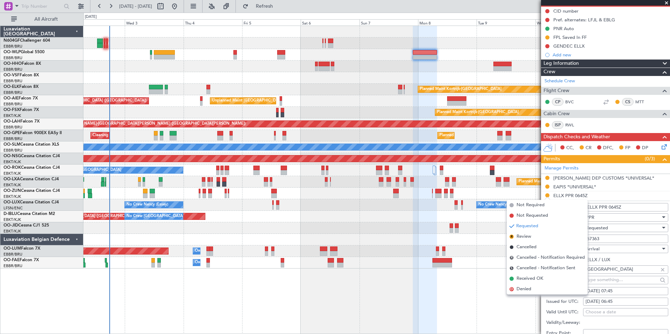
click at [614, 230] on div "Requested" at bounding box center [623, 228] width 75 height 11
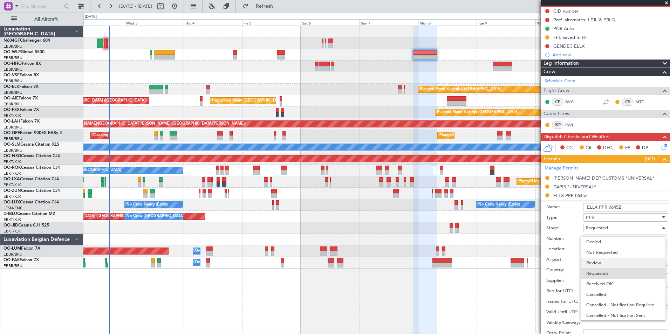
scroll to position [3, 0]
click at [610, 280] on span "Received OK" at bounding box center [623, 281] width 74 height 11
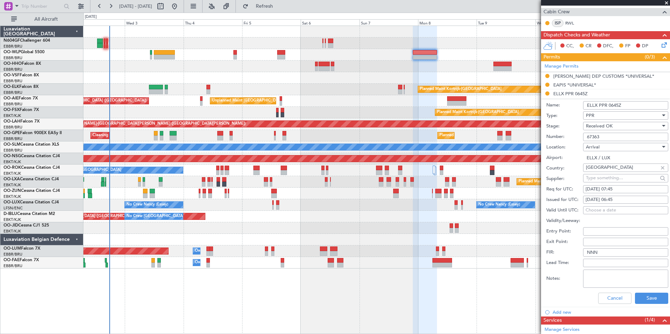
scroll to position [175, 0]
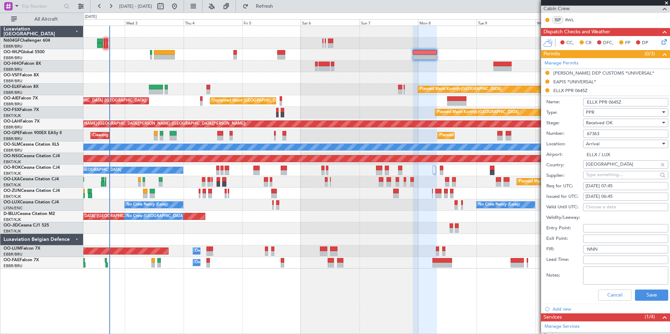
click at [615, 200] on fb-calendar-cell "[DATE] 06:45" at bounding box center [625, 197] width 85 height 8
click at [616, 198] on div "[DATE] 06:45" at bounding box center [626, 196] width 80 height 7
select select "9"
select select "2025"
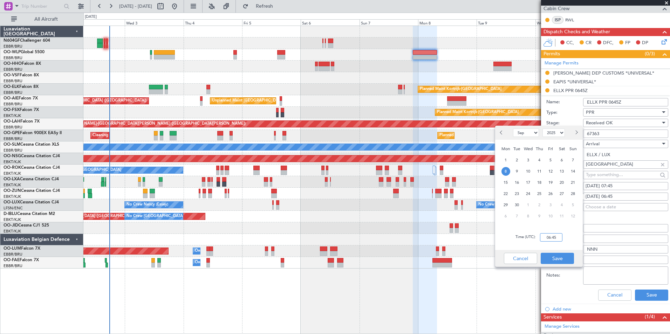
click at [558, 236] on input "06:45" at bounding box center [551, 237] width 22 height 8
click at [566, 234] on div "Time (UTC): 0745" at bounding box center [539, 237] width 88 height 25
type input "07:45"
click at [560, 254] on button "Save" at bounding box center [557, 258] width 33 height 11
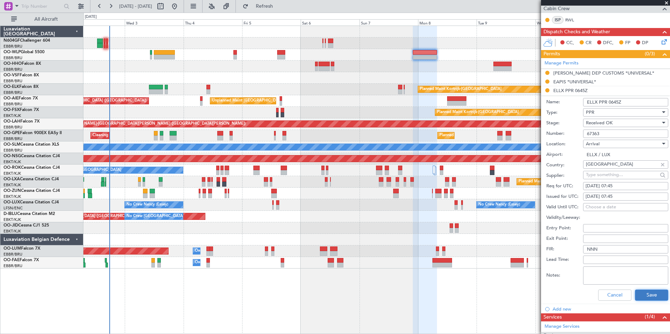
click at [638, 296] on button "Save" at bounding box center [651, 295] width 33 height 11
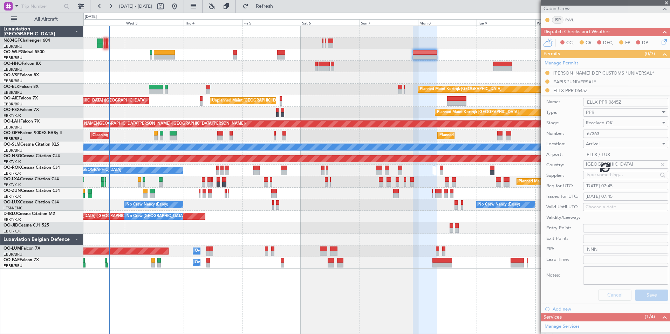
scroll to position [114, 0]
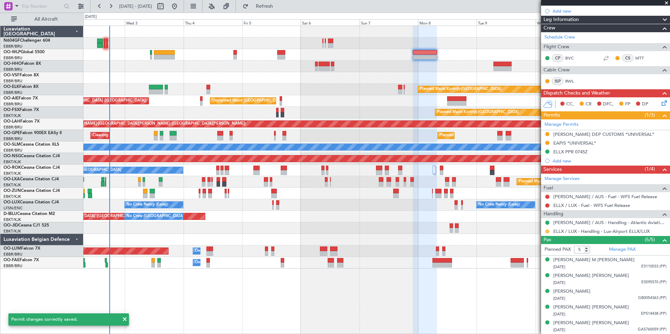
click at [549, 231] on button at bounding box center [547, 232] width 4 height 4
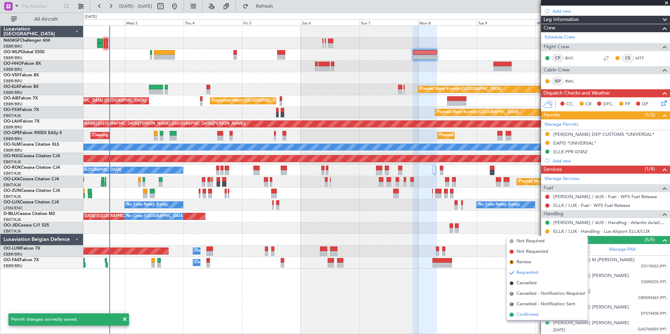
click at [531, 315] on span "Confirmed" at bounding box center [528, 315] width 22 height 7
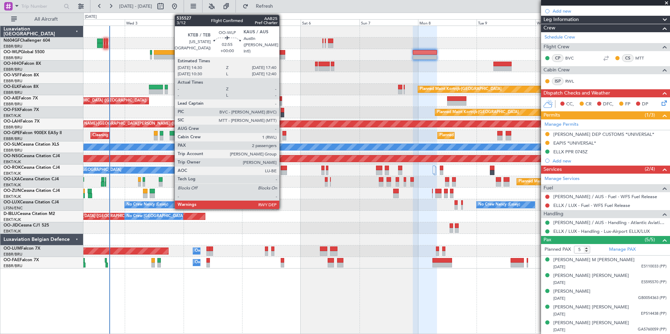
click at [282, 55] on div at bounding box center [281, 57] width 8 height 5
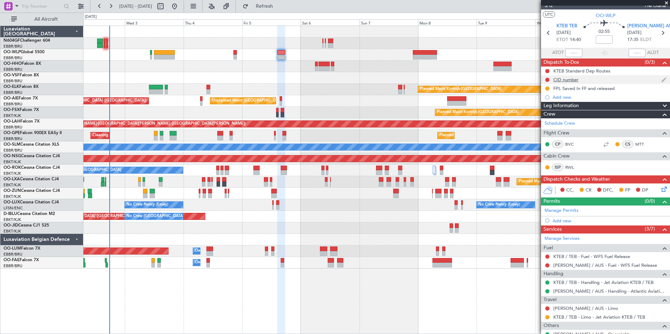
scroll to position [0, 0]
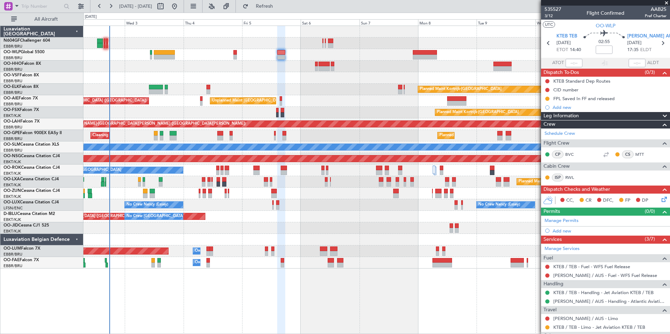
click at [291, 64] on div at bounding box center [376, 67] width 586 height 12
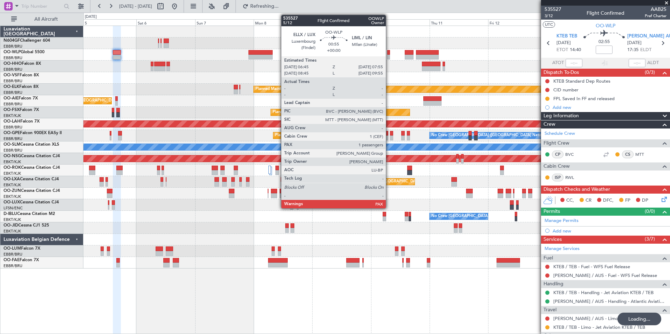
click at [389, 53] on div at bounding box center [388, 52] width 3 height 5
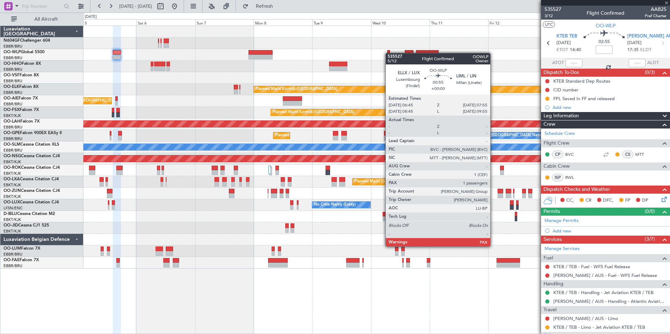
type input "3"
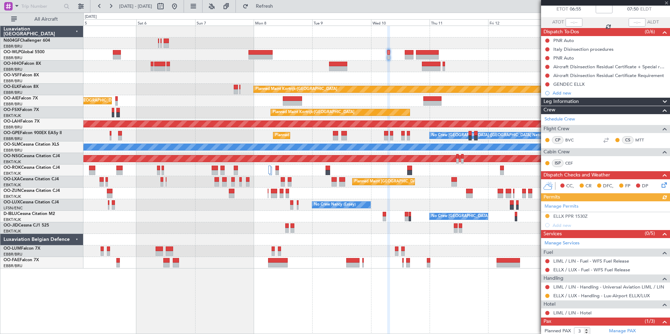
scroll to position [68, 0]
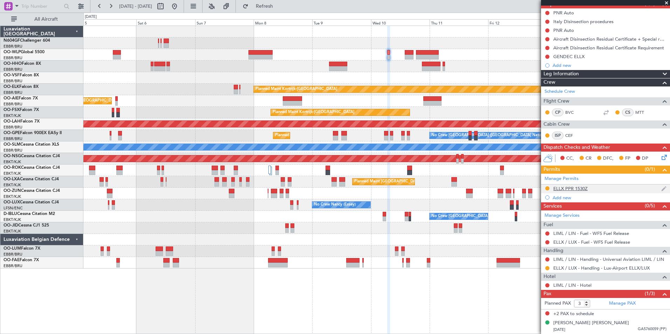
click at [576, 190] on div "ELLX PPR 1530Z" at bounding box center [570, 189] width 34 height 6
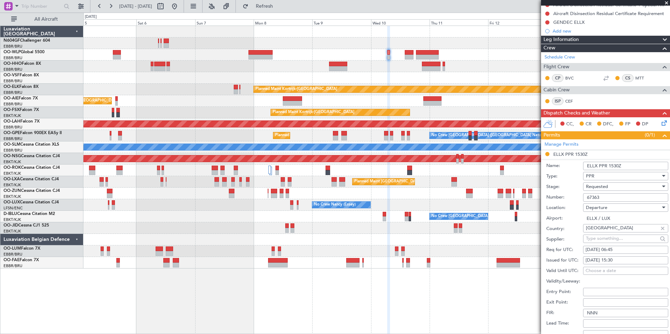
scroll to position [138, 0]
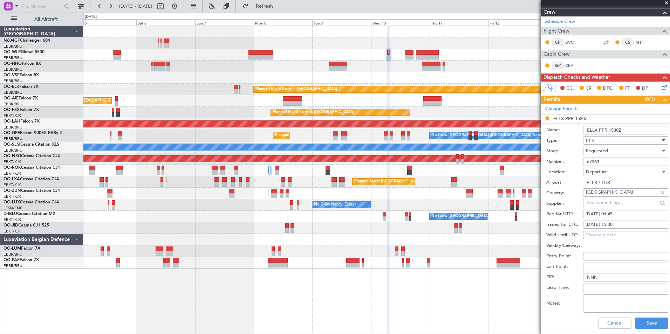
click at [625, 224] on div "[DATE] 15:30" at bounding box center [626, 224] width 80 height 7
select select "9"
select select "2025"
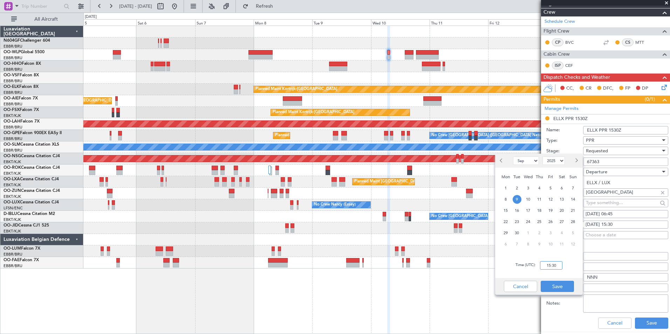
click at [548, 263] on input "15:30" at bounding box center [551, 265] width 22 height 8
type input "06:45"
click at [575, 268] on div "Time (UTC): 06:45" at bounding box center [539, 265] width 88 height 25
click at [562, 283] on button "Save" at bounding box center [557, 286] width 33 height 11
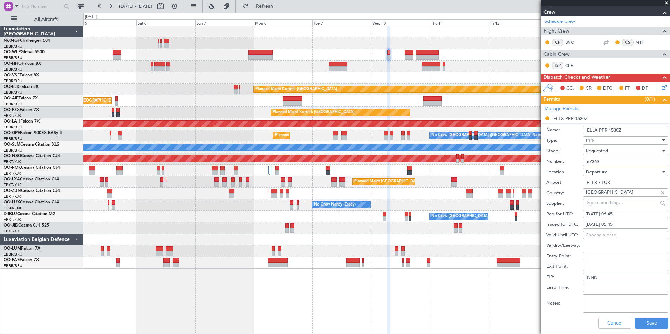
click at [614, 153] on div "Requested" at bounding box center [623, 151] width 75 height 11
click at [609, 203] on span "Received OK" at bounding box center [623, 204] width 74 height 11
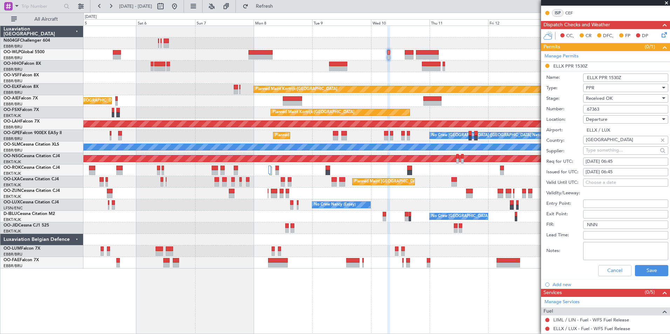
scroll to position [244, 0]
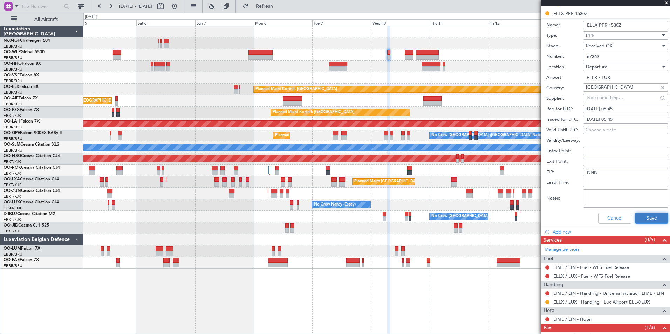
click at [649, 219] on button "Save" at bounding box center [651, 218] width 33 height 11
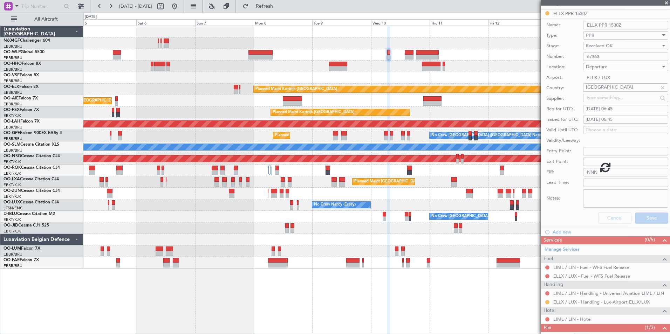
scroll to position [68, 0]
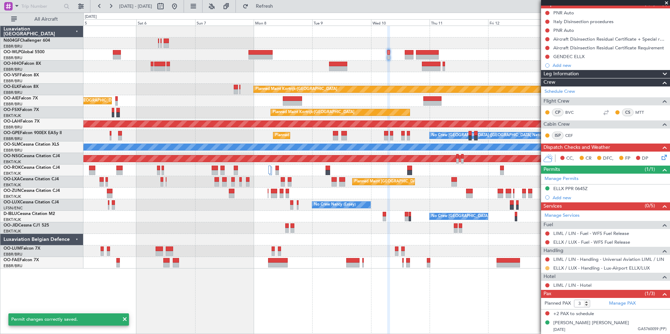
click at [545, 268] on div at bounding box center [548, 269] width 6 height 6
click at [547, 268] on button at bounding box center [547, 268] width 4 height 4
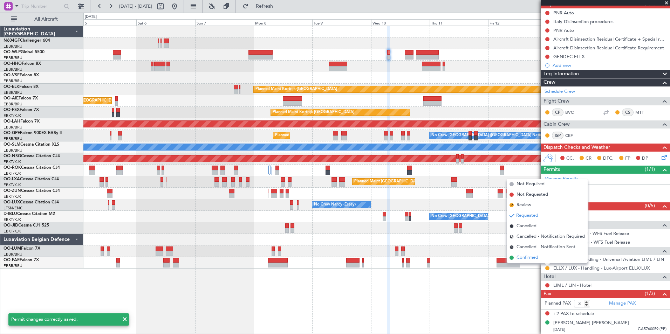
click at [527, 261] on span "Confirmed" at bounding box center [528, 257] width 22 height 7
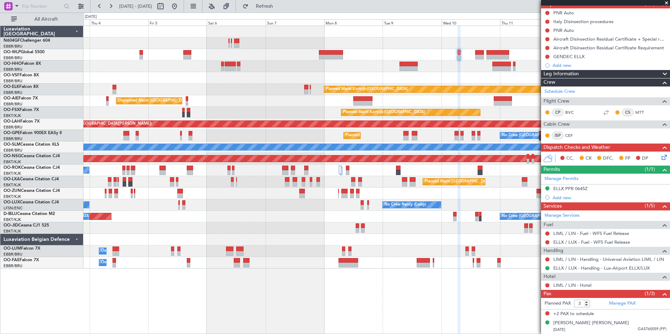
click at [208, 101] on div "Unplanned Maint [GEOGRAPHIC_DATA] ([GEOGRAPHIC_DATA] National) Planned Maint [G…" at bounding box center [376, 101] width 586 height 12
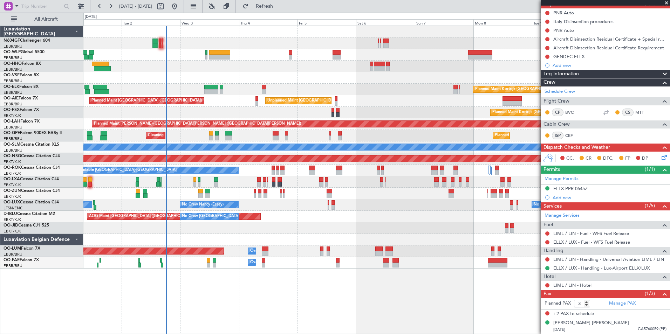
click at [263, 67] on div at bounding box center [376, 67] width 586 height 12
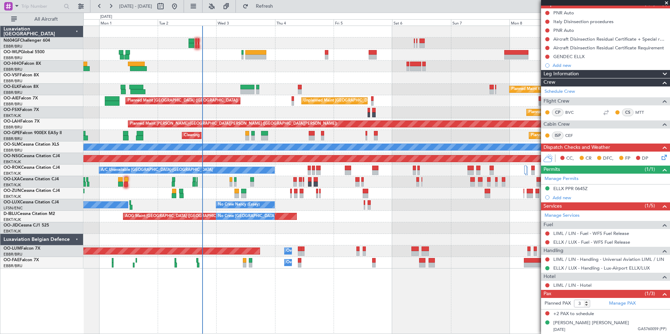
click at [266, 70] on div at bounding box center [376, 67] width 586 height 12
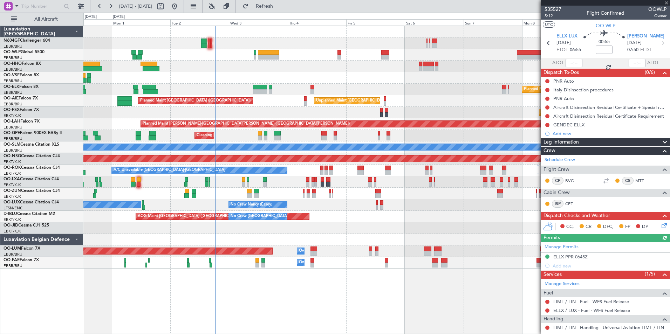
scroll to position [68, 0]
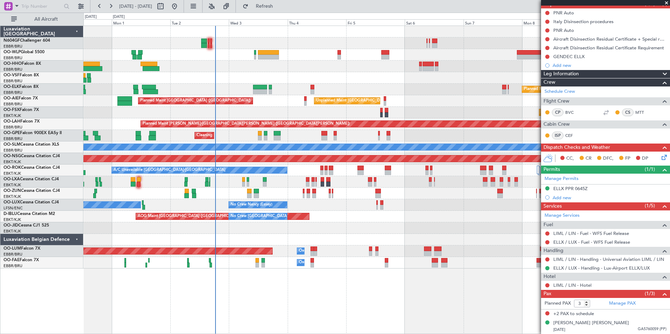
click at [266, 60] on div "Planned Maint [GEOGRAPHIC_DATA] ([GEOGRAPHIC_DATA])" at bounding box center [376, 55] width 586 height 12
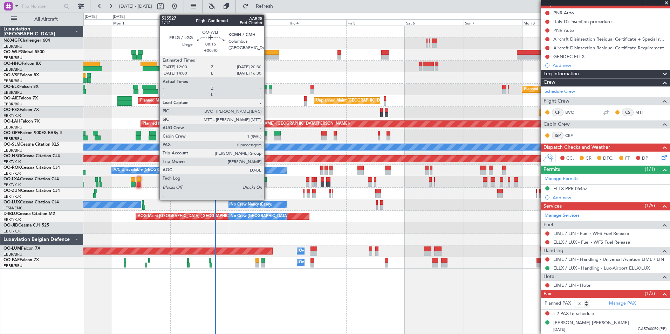
click at [267, 59] on div at bounding box center [268, 57] width 21 height 5
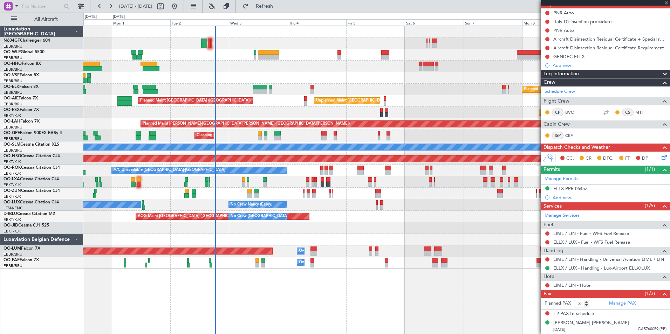
type input "+00:40"
type input "6"
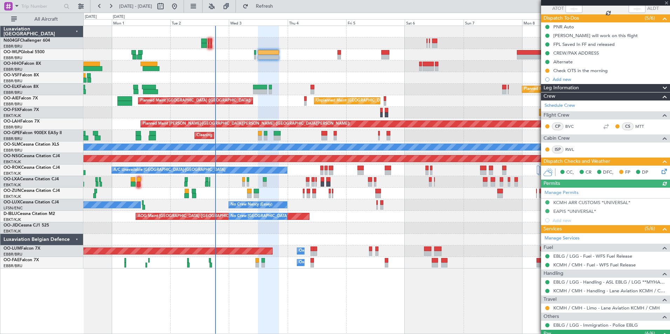
scroll to position [105, 0]
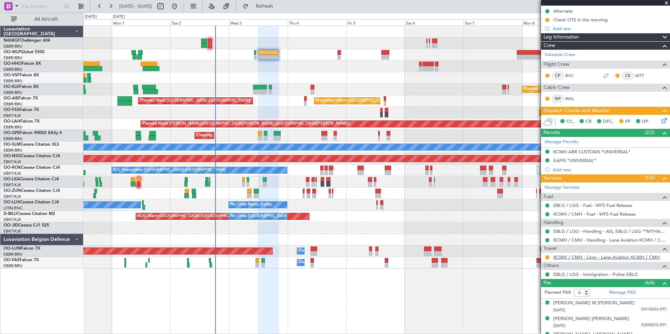
click at [585, 257] on link "KCMH / CMH - Limo - Lane Aviation KCMH / CMH" at bounding box center [606, 257] width 107 height 6
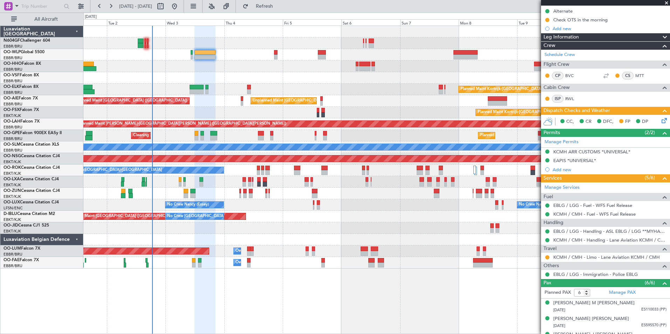
click at [271, 64] on div at bounding box center [376, 67] width 586 height 12
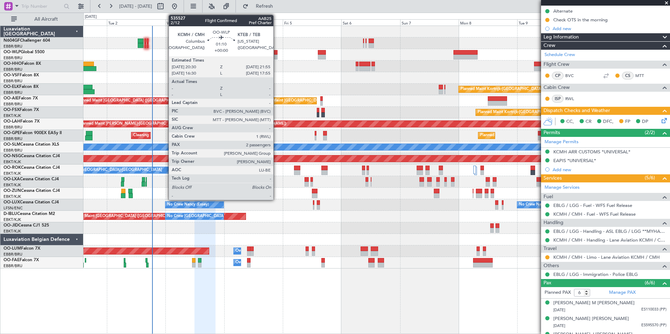
click at [277, 54] on div at bounding box center [276, 52] width 4 height 5
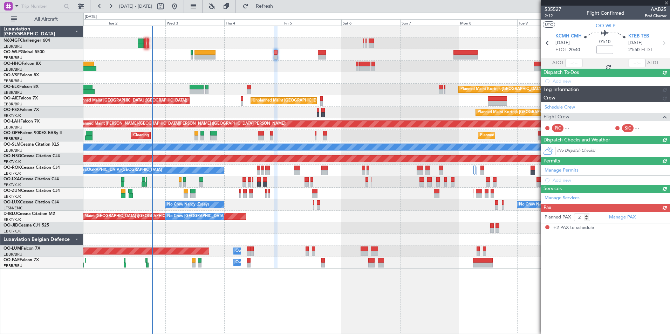
scroll to position [0, 0]
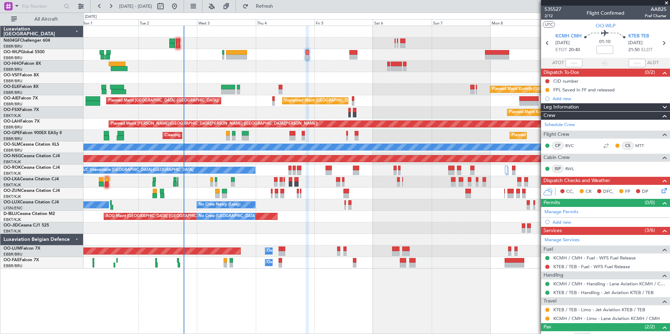
click at [345, 82] on div at bounding box center [376, 78] width 586 height 12
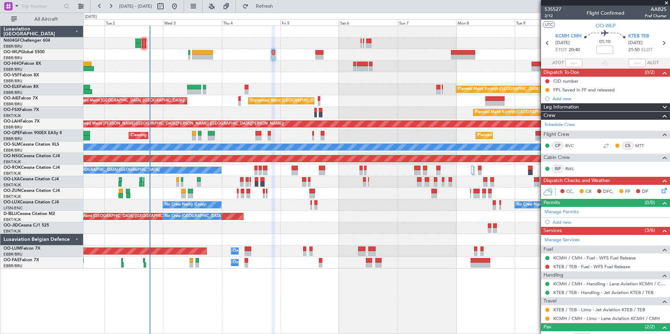
click at [311, 72] on div at bounding box center [376, 78] width 586 height 12
click at [577, 318] on link "KCMH / CMH - Limo - Lane Aviation KCMH / CMH" at bounding box center [606, 319] width 107 height 6
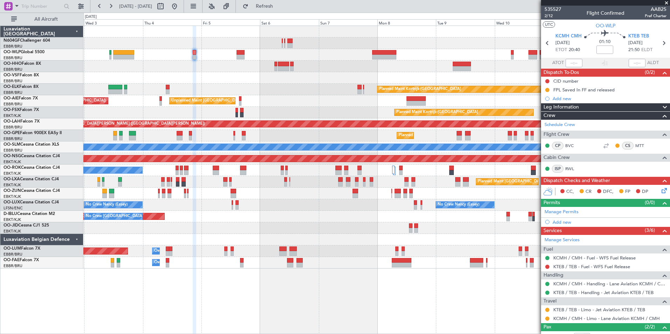
click at [217, 57] on div "Planned Maint Kortrijk-[GEOGRAPHIC_DATA] Unplanned Maint [GEOGRAPHIC_DATA] ([GE…" at bounding box center [376, 147] width 586 height 243
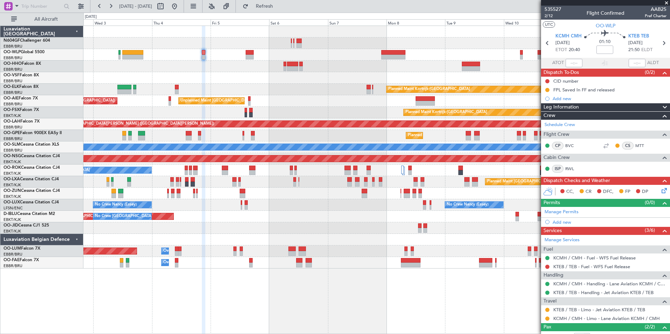
click at [286, 76] on div at bounding box center [376, 78] width 586 height 12
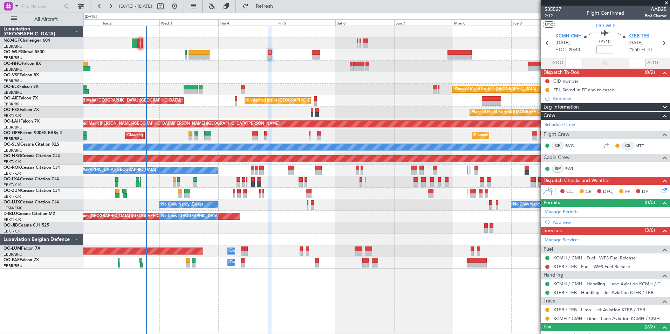
click at [286, 71] on div at bounding box center [376, 67] width 586 height 12
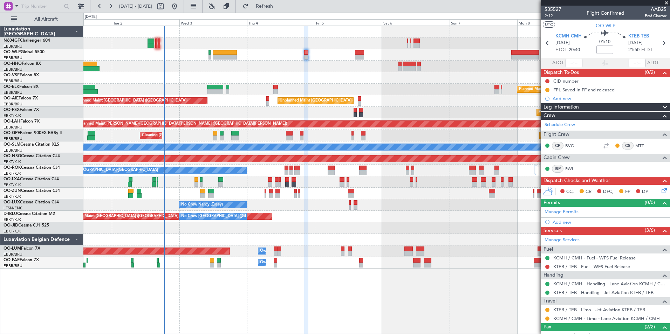
click at [216, 66] on div at bounding box center [376, 67] width 586 height 12
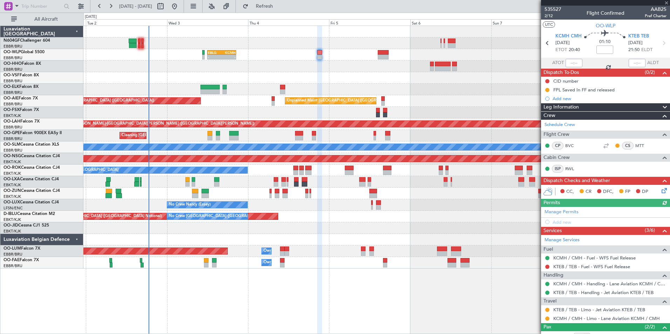
click at [145, 54] on div "- - EBLG 12:00 Z KCMH 20:30 Z - - [PERSON_NAME] 22:00 Z ELLX 07:45 Z - - LTCG 1…" at bounding box center [376, 55] width 586 height 12
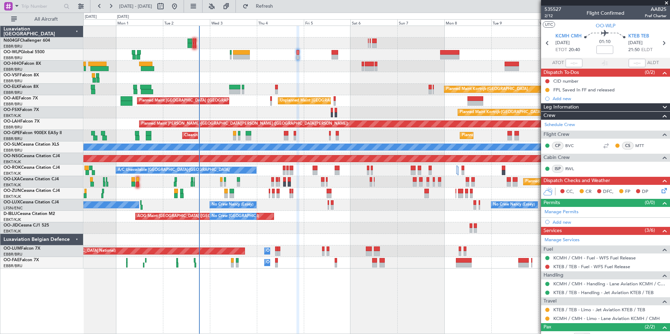
click at [288, 54] on div "Planned Maint [GEOGRAPHIC_DATA] ([GEOGRAPHIC_DATA])" at bounding box center [376, 55] width 586 height 12
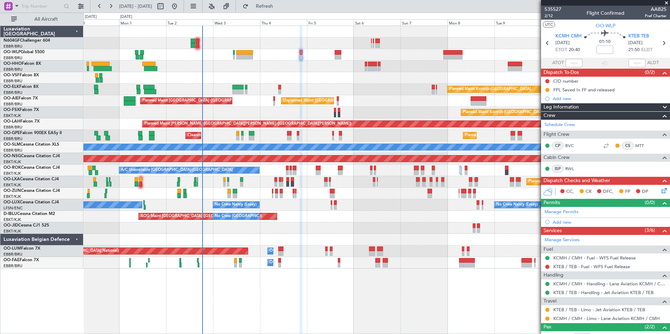
click at [229, 54] on div "Planned Maint [GEOGRAPHIC_DATA] ([GEOGRAPHIC_DATA])" at bounding box center [376, 55] width 586 height 12
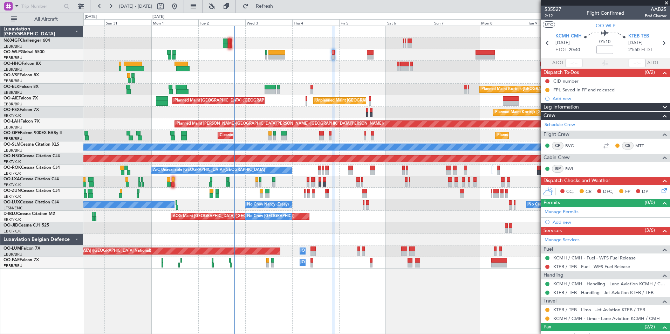
click at [254, 52] on div "Planned Maint [GEOGRAPHIC_DATA] ([GEOGRAPHIC_DATA])" at bounding box center [376, 55] width 586 height 12
click at [559, 311] on link "KTEB / TEB - Limo - Jet Aviation KTEB / TEB" at bounding box center [599, 310] width 92 height 6
click at [281, 12] on button "Refresh" at bounding box center [260, 6] width 42 height 11
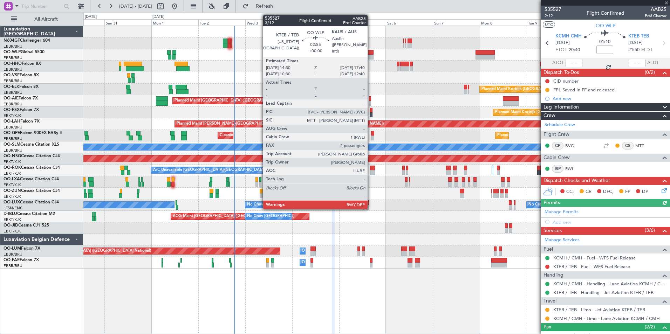
click at [371, 56] on div at bounding box center [370, 57] width 6 height 5
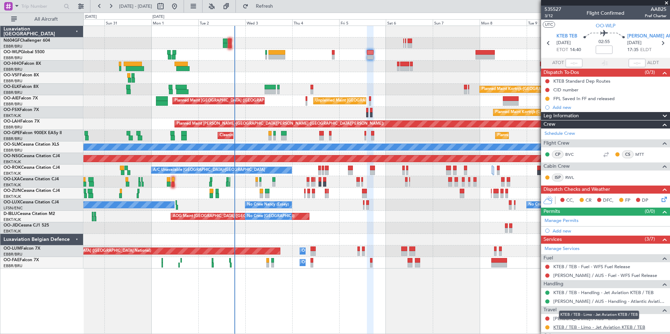
click at [569, 329] on link "KTEB / TEB - Limo - Jet Aviation KTEB / TEB" at bounding box center [599, 328] width 92 height 6
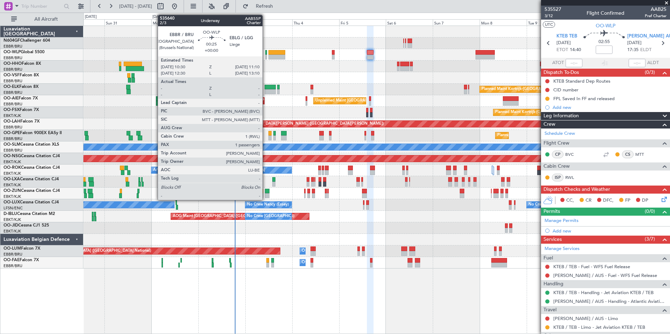
click at [266, 54] on div at bounding box center [265, 52] width 1 height 5
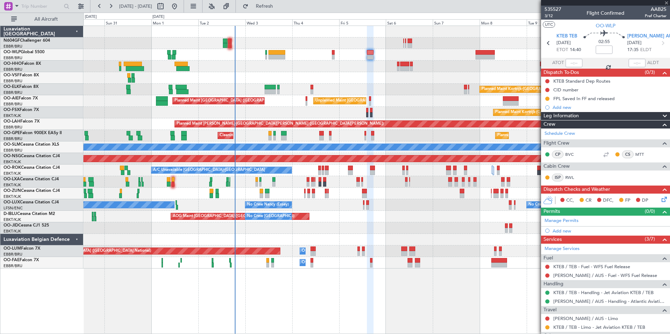
type input "1"
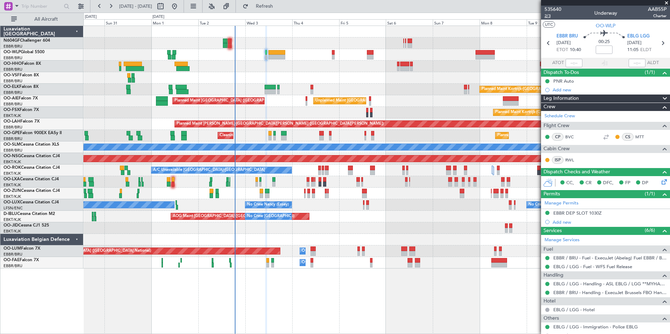
click at [548, 19] on span "2/3" at bounding box center [553, 16] width 17 height 6
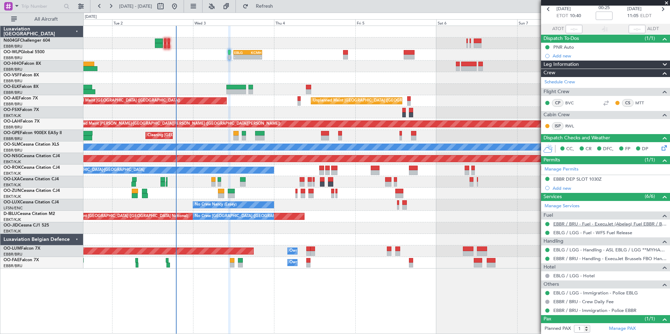
scroll to position [50, 0]
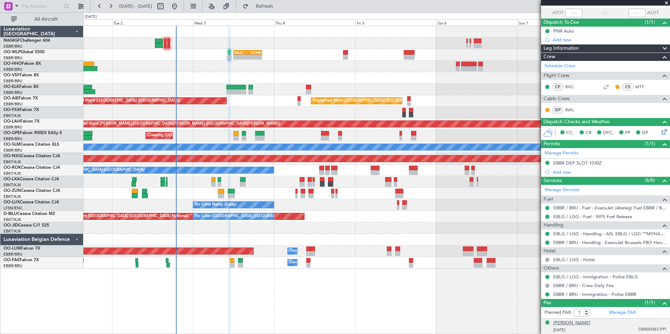
click at [590, 322] on div "[PERSON_NAME]" at bounding box center [571, 323] width 37 height 7
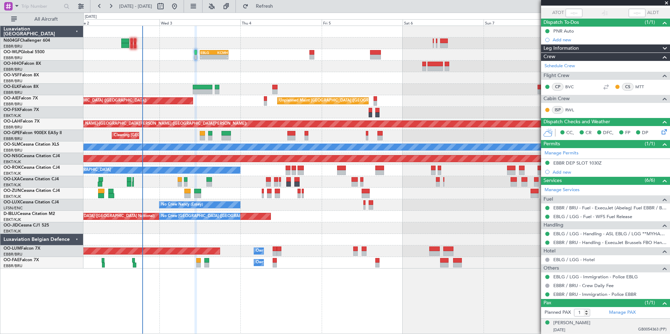
click at [197, 49] on div "- - EBLG 12:00 Z KCMH 20:30 Z - - [PERSON_NAME] 22:00 Z ELLX 07:45 Z - - LTCG 1…" at bounding box center [376, 147] width 586 height 243
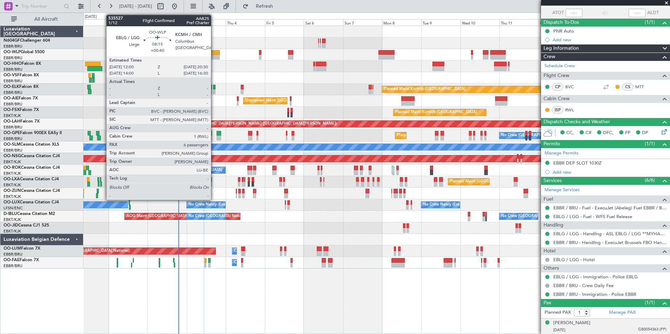
click at [214, 56] on div at bounding box center [213, 57] width 14 height 5
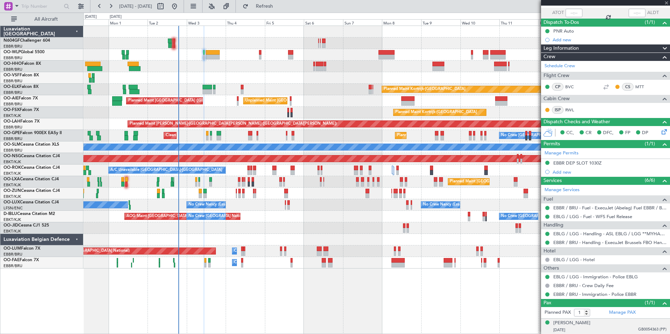
type input "+00:40"
type input "6"
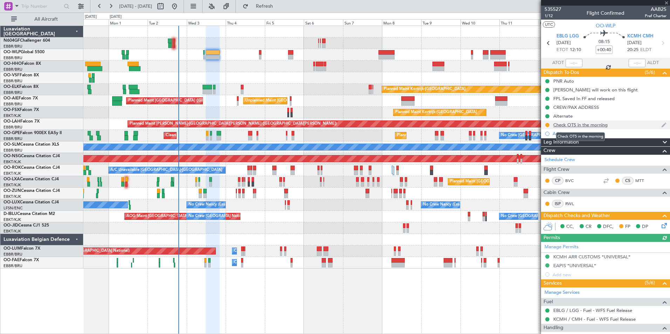
click at [584, 125] on div "Check OTS in the morning" at bounding box center [580, 125] width 54 height 6
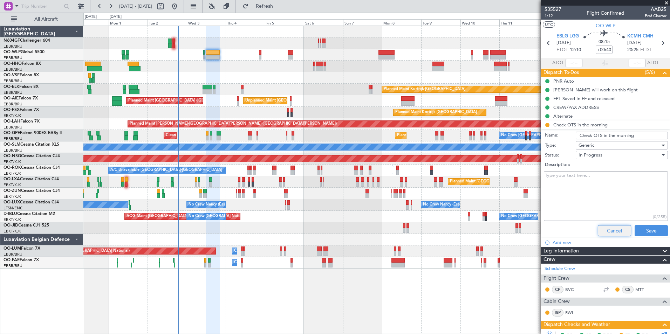
click at [614, 233] on button "Cancel" at bounding box center [614, 230] width 33 height 11
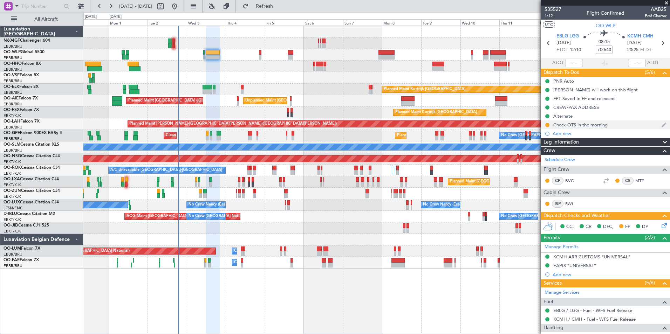
click at [578, 128] on div "Check OTS in the morning" at bounding box center [605, 125] width 129 height 9
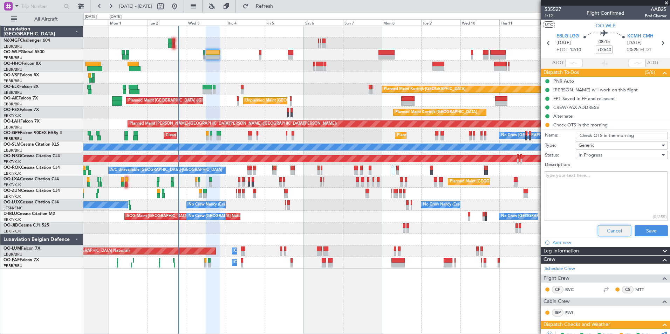
click at [610, 231] on button "Cancel" at bounding box center [614, 230] width 33 height 11
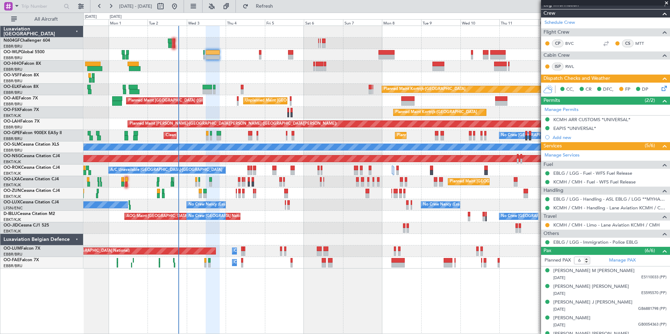
scroll to position [140, 0]
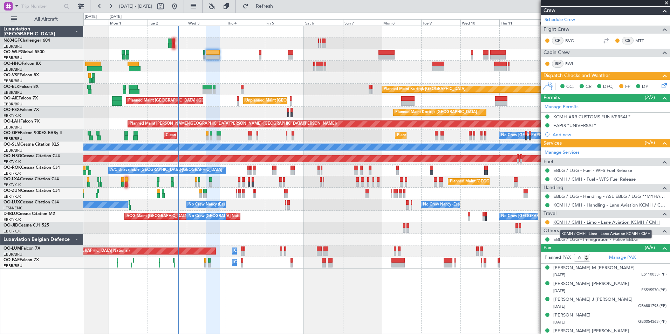
click at [612, 221] on link "KCMH / CMH - Limo - Lane Aviation KCMH / CMH" at bounding box center [606, 222] width 107 height 6
click at [279, 4] on span "Refresh" at bounding box center [264, 6] width 29 height 5
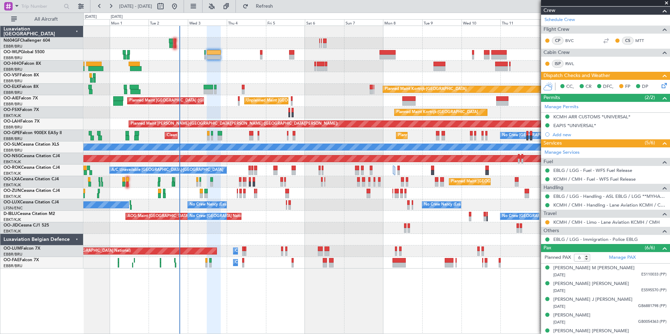
click at [277, 82] on div at bounding box center [376, 78] width 586 height 12
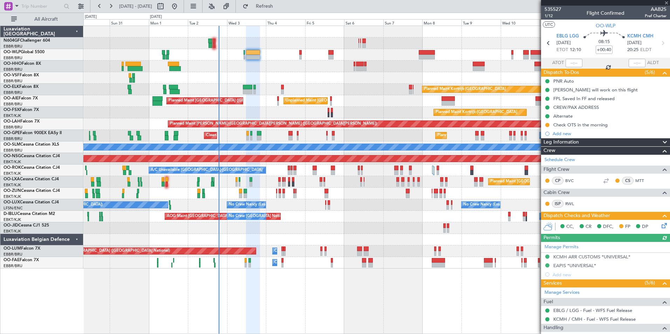
scroll to position [140, 0]
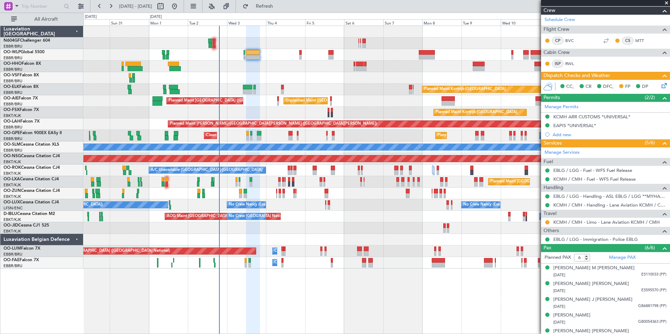
click at [301, 82] on div "Planned Maint [GEOGRAPHIC_DATA] ([GEOGRAPHIC_DATA]) Planned Maint [GEOGRAPHIC_D…" at bounding box center [376, 147] width 586 height 243
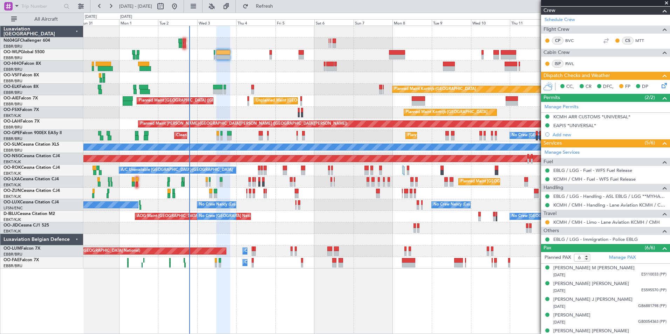
click at [327, 220] on div "No Crew [GEOGRAPHIC_DATA] ([GEOGRAPHIC_DATA] National) AOG Maint [GEOGRAPHIC_DA…" at bounding box center [376, 217] width 586 height 12
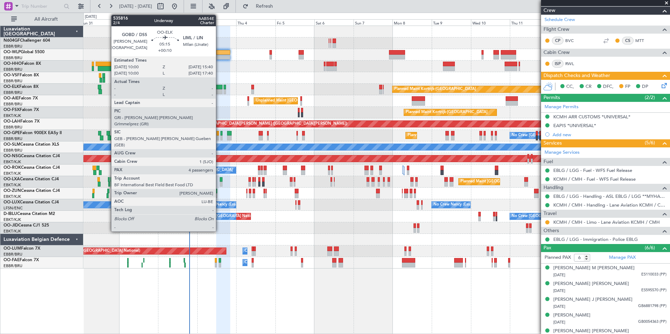
click at [219, 93] on div at bounding box center [217, 91] width 9 height 5
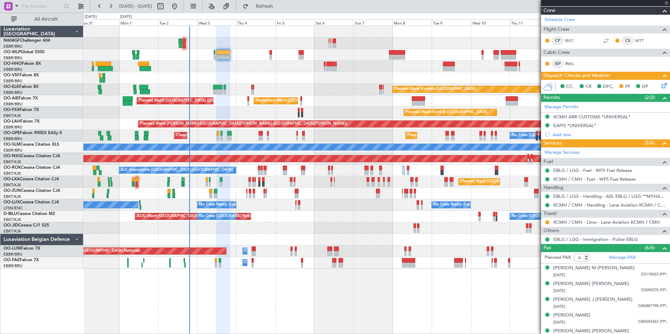
type input "+00:10"
type input "4"
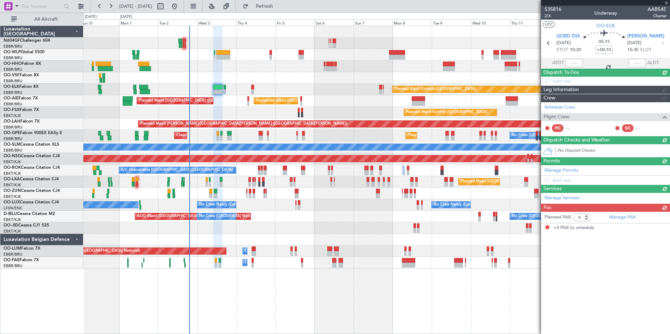
scroll to position [0, 0]
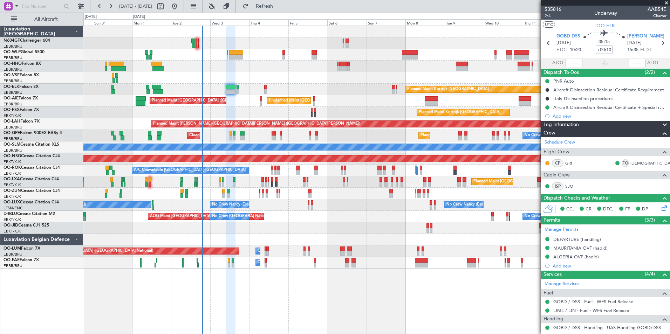
click at [226, 107] on div "Unplanned Maint [GEOGRAPHIC_DATA] ([GEOGRAPHIC_DATA] National) Planned Maint [G…" at bounding box center [376, 101] width 586 height 12
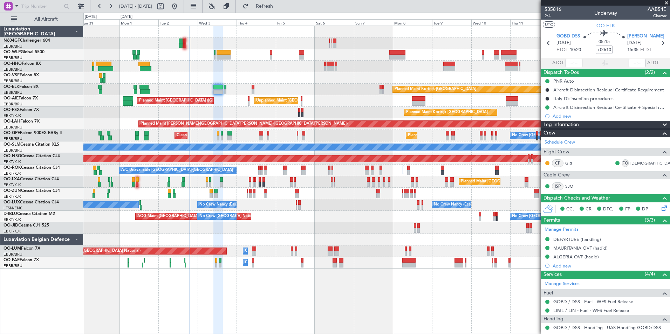
click at [323, 226] on div "Planned Maint Kortrijk-[GEOGRAPHIC_DATA] AOG Maint [GEOGRAPHIC_DATA]-[GEOGRAPHI…" at bounding box center [376, 229] width 586 height 12
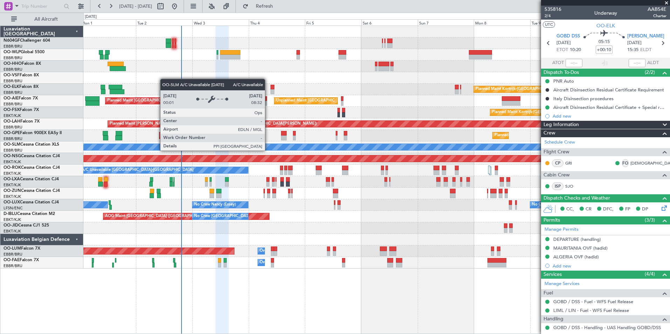
click at [280, 148] on div "A/C Unavailable [GEOGRAPHIC_DATA]" at bounding box center [376, 147] width 1759 height 7
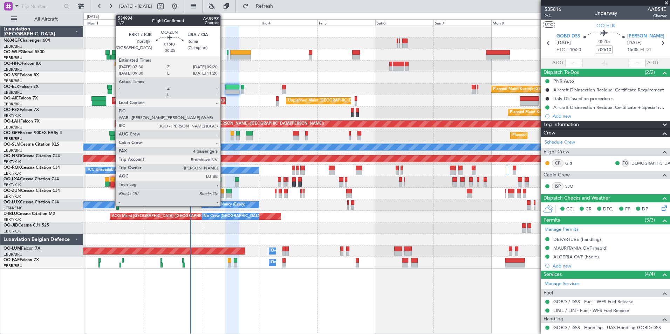
click at [224, 193] on div at bounding box center [221, 195] width 5 height 5
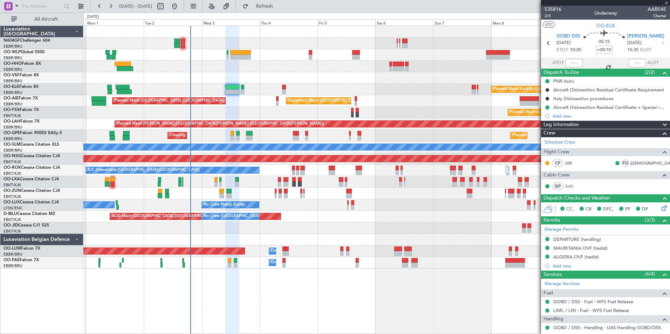
type input "-00:25"
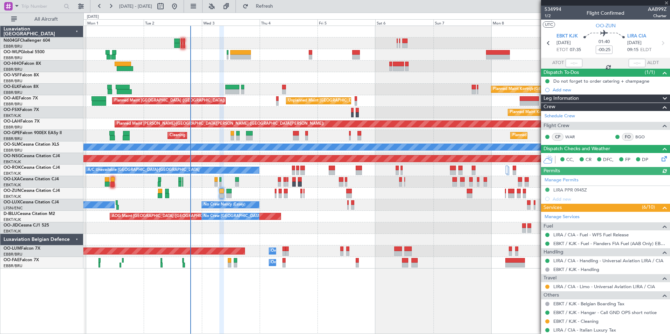
click at [248, 193] on div at bounding box center [376, 194] width 586 height 12
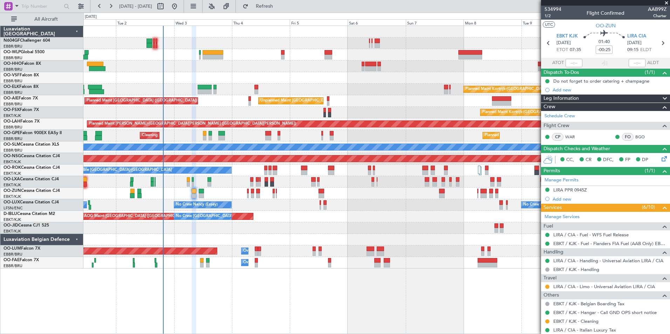
click at [224, 96] on div "Unplanned Maint [GEOGRAPHIC_DATA] ([GEOGRAPHIC_DATA] National) Planned Maint [G…" at bounding box center [376, 101] width 586 height 12
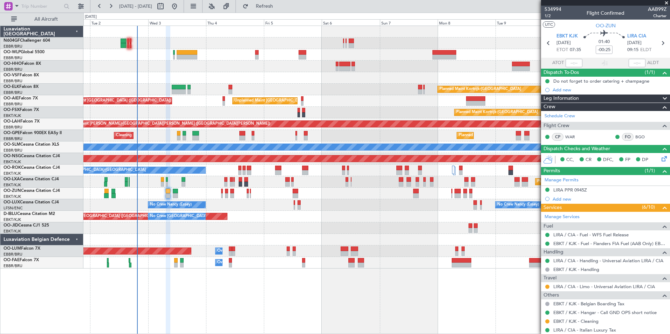
click at [242, 86] on div "Planned Maint Kortrijk-[GEOGRAPHIC_DATA]" at bounding box center [376, 90] width 586 height 12
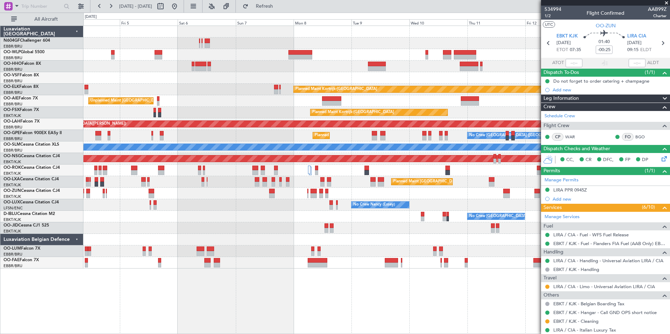
click at [143, 95] on div "Unplanned Maint Brussels (Brussels National) Planned Maint London (Farnborough)" at bounding box center [376, 101] width 586 height 12
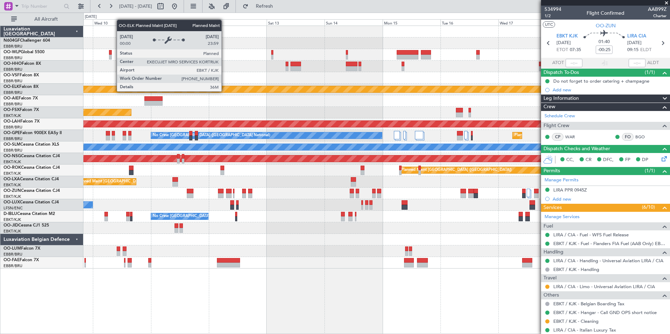
click at [182, 95] on div at bounding box center [376, 101] width 586 height 12
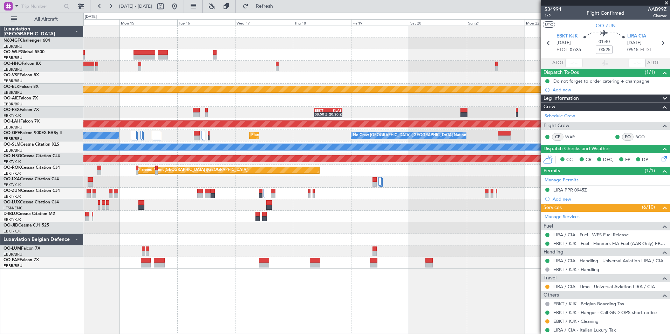
click at [144, 101] on div at bounding box center [376, 101] width 586 height 12
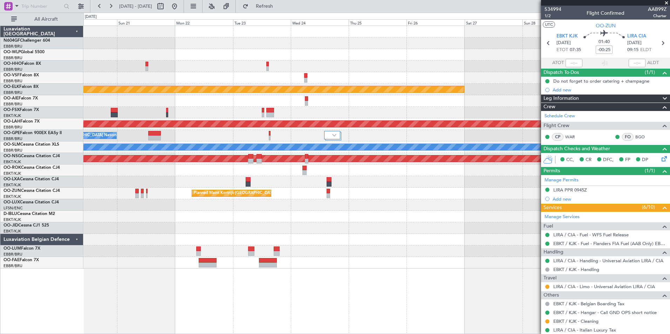
click at [304, 108] on div "Planned Maint Kortrijk-Wevelgem EBKT 08:50 Z KLAS 20:30 Z Planned Maint Alton-s…" at bounding box center [376, 147] width 586 height 243
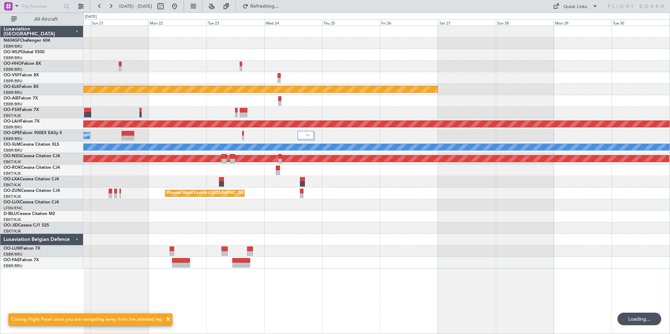
click at [374, 103] on div "Planned Maint Kortrijk-Wevelgem EBKT 08:50 Z KLAS 20:30 Z Planned Maint Alton-s…" at bounding box center [376, 147] width 586 height 243
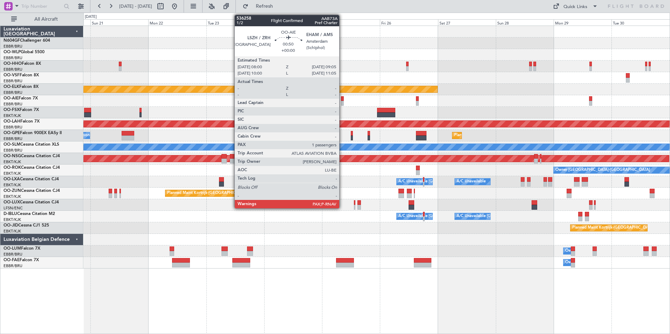
click at [342, 99] on div at bounding box center [342, 98] width 3 height 5
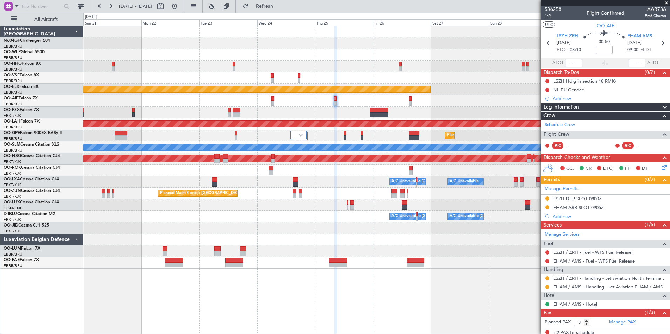
click at [343, 102] on div at bounding box center [376, 101] width 586 height 12
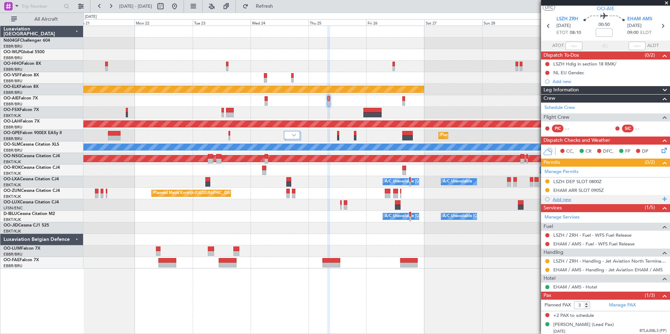
scroll to position [26, 0]
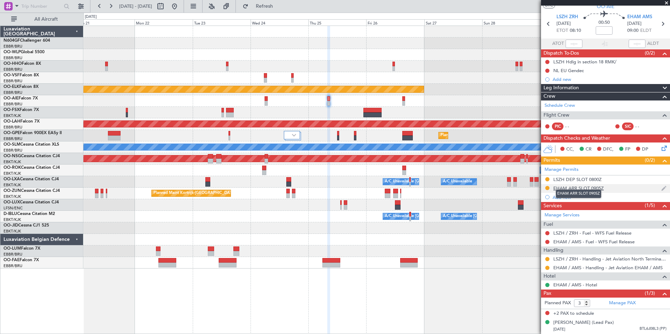
click at [580, 185] on div "EHAM ARR SLOT 0905Z" at bounding box center [578, 188] width 50 height 6
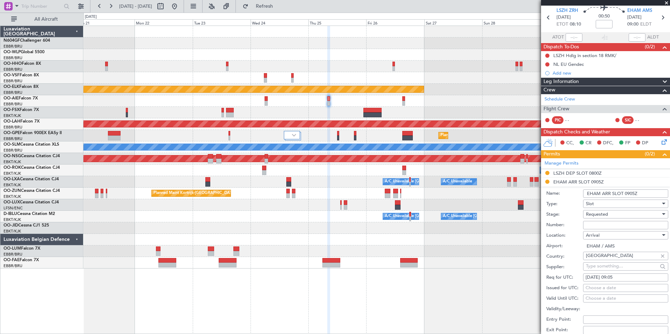
click at [613, 215] on div "Requested" at bounding box center [623, 214] width 75 height 11
click at [604, 214] on div at bounding box center [335, 167] width 670 height 334
click at [604, 214] on span "Requested" at bounding box center [597, 214] width 22 height 6
click at [606, 225] on span "Denied" at bounding box center [623, 225] width 74 height 11
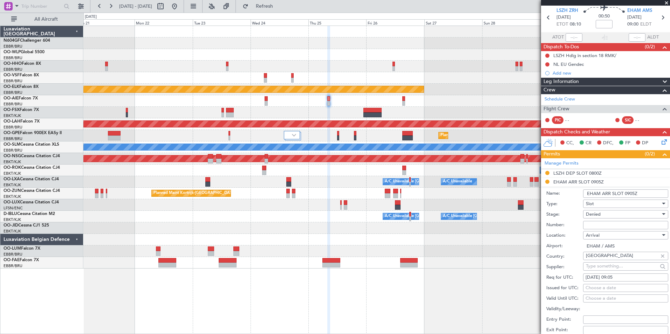
scroll to position [131, 0]
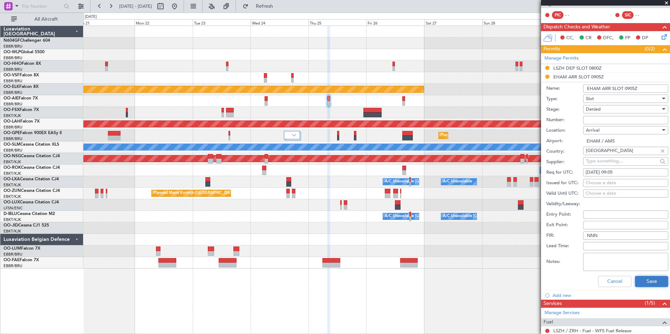
click at [645, 276] on button "Save" at bounding box center [651, 281] width 33 height 11
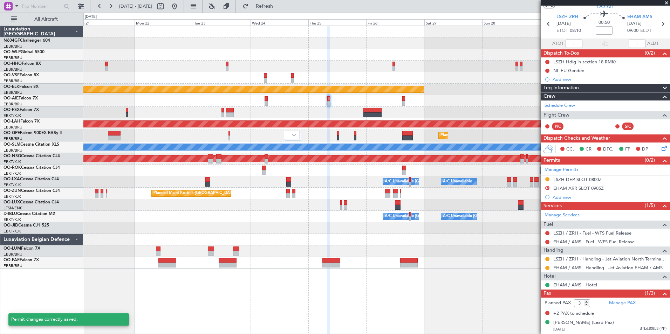
scroll to position [26, 0]
click at [564, 195] on div "Add new" at bounding box center [607, 198] width 108 height 6
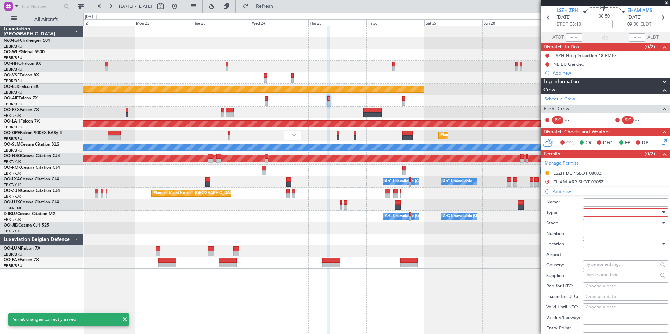
scroll to position [131, 0]
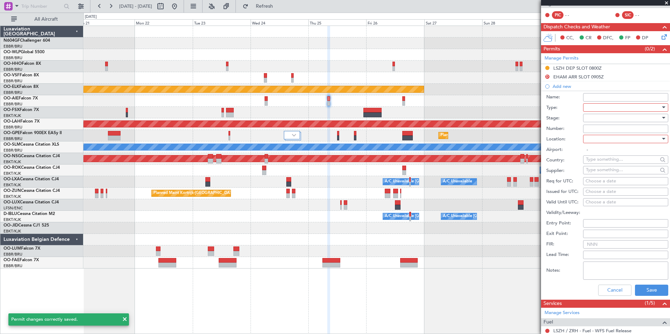
click at [599, 109] on div at bounding box center [623, 107] width 75 height 11
click at [608, 175] on span "Slot" at bounding box center [623, 173] width 74 height 11
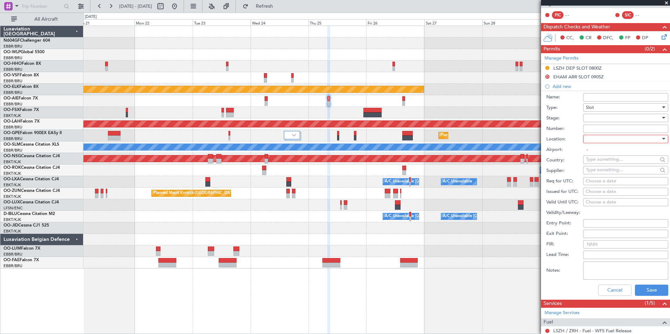
click at [606, 120] on div at bounding box center [623, 118] width 75 height 11
click at [604, 174] on span "Received OK" at bounding box center [623, 174] width 74 height 11
click at [604, 129] on input "Number:" at bounding box center [625, 129] width 85 height 8
paste input "EHAMAGNN537500"
type input "EHAMAGNN537500"
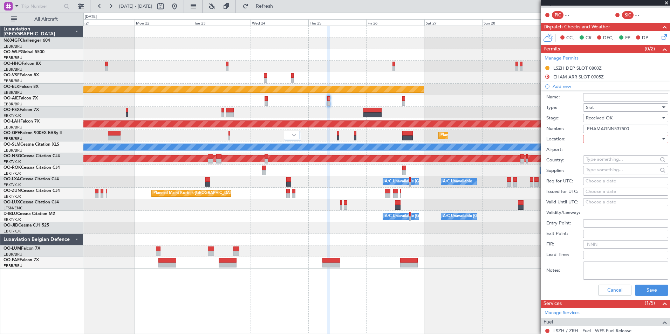
click at [589, 140] on div at bounding box center [623, 139] width 75 height 11
click at [608, 171] on span "Arrival" at bounding box center [623, 174] width 74 height 11
type input "EHAM / AMS"
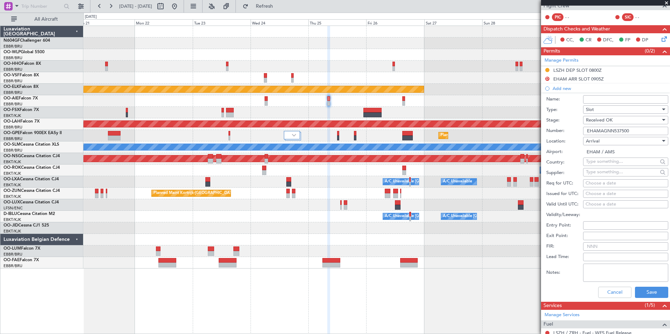
scroll to position [130, 0]
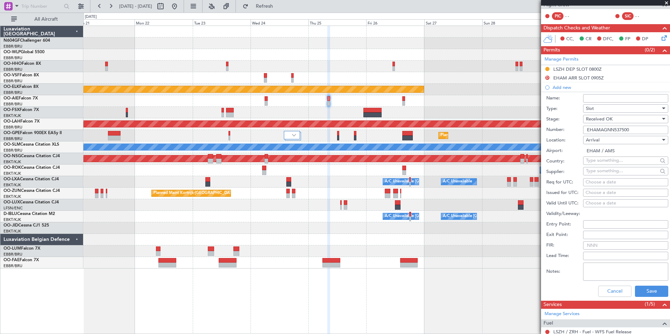
click at [599, 184] on div "Choose a date" at bounding box center [626, 182] width 80 height 7
select select "9"
select select "2025"
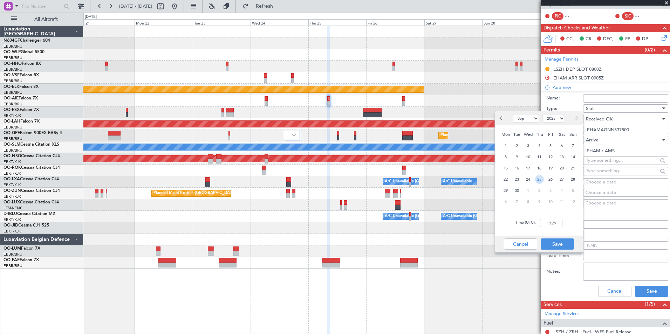
click at [537, 180] on span "25" at bounding box center [539, 179] width 9 height 9
click at [563, 223] on input "00:00" at bounding box center [551, 223] width 22 height 8
type input "09:05"
drag, startPoint x: 567, startPoint y: 219, endPoint x: 563, endPoint y: 223, distance: 5.5
click at [563, 223] on div "Time (UTC): 09:05" at bounding box center [539, 223] width 88 height 25
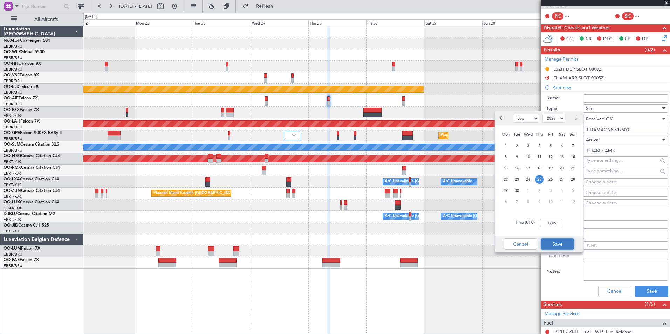
click at [560, 244] on button "Save" at bounding box center [557, 244] width 33 height 11
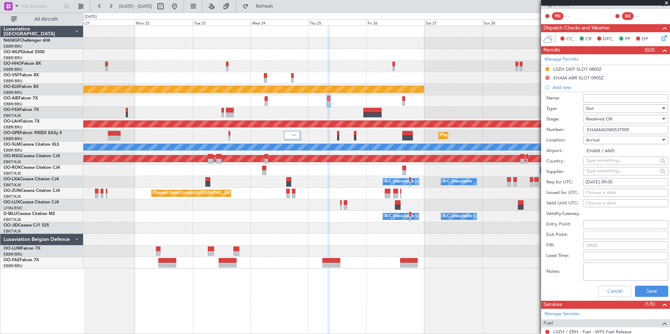
click at [597, 191] on div "Choose a date" at bounding box center [626, 193] width 80 height 7
select select "9"
select select "2025"
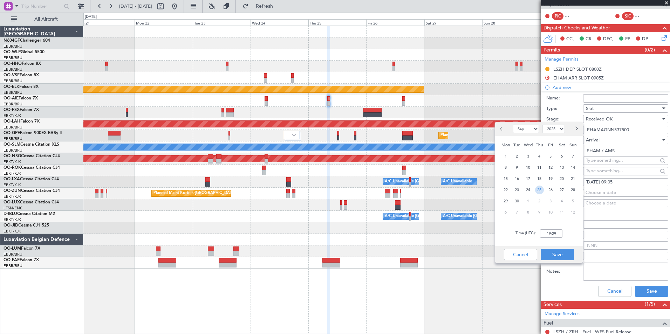
click at [536, 189] on span "25" at bounding box center [539, 190] width 9 height 9
click at [553, 233] on input "00:00" at bounding box center [551, 234] width 22 height 8
type input "08:15"
click at [563, 239] on div "Time (UTC): 08:15" at bounding box center [539, 233] width 88 height 25
click at [565, 251] on button "Save" at bounding box center [557, 254] width 33 height 11
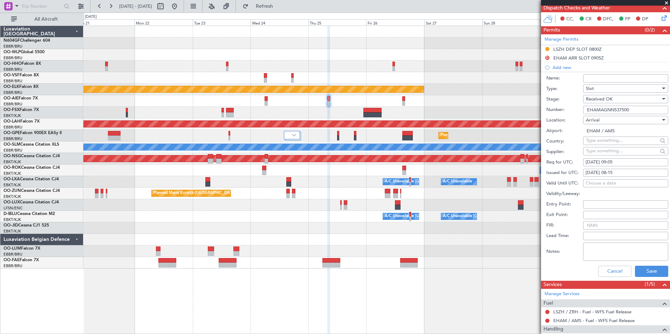
scroll to position [165, 0]
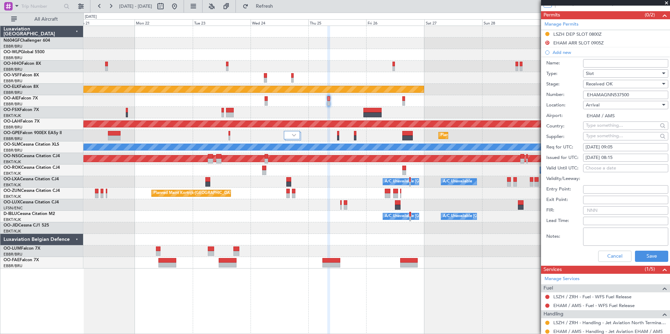
click at [596, 234] on textarea "Notes:" at bounding box center [625, 237] width 85 height 18
type textarea "Slot tolerance +/- 30 min"
click at [647, 255] on button "Save" at bounding box center [651, 256] width 33 height 11
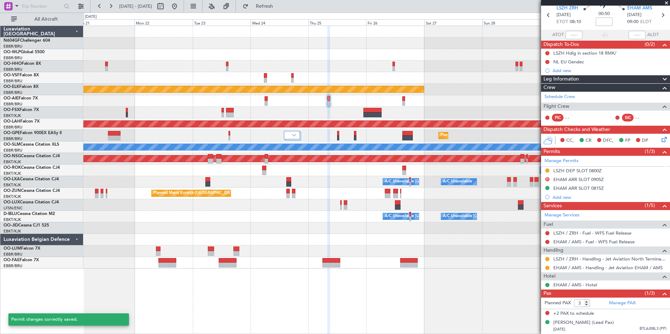
scroll to position [34, 0]
click at [547, 264] on mat-tooltip-component "Requested" at bounding box center [548, 273] width 32 height 19
click at [547, 266] on button at bounding box center [547, 268] width 4 height 4
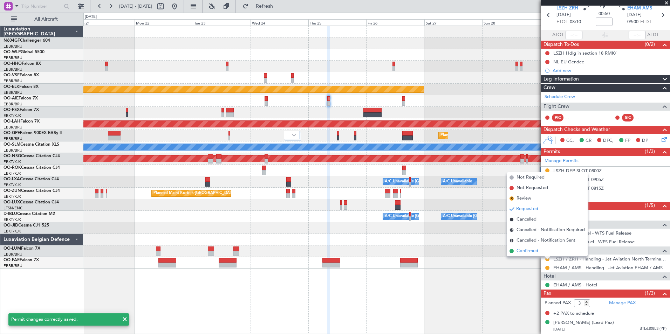
click at [531, 252] on span "Confirmed" at bounding box center [528, 251] width 22 height 7
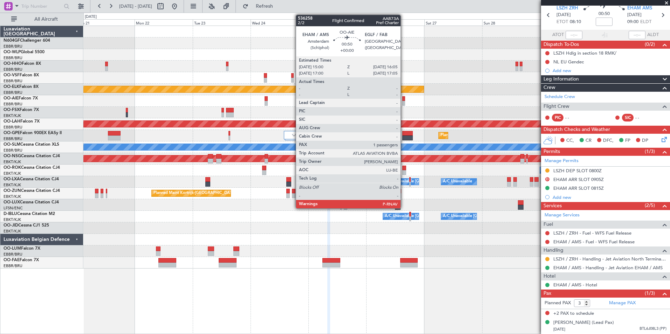
click at [404, 102] on div at bounding box center [403, 103] width 3 height 5
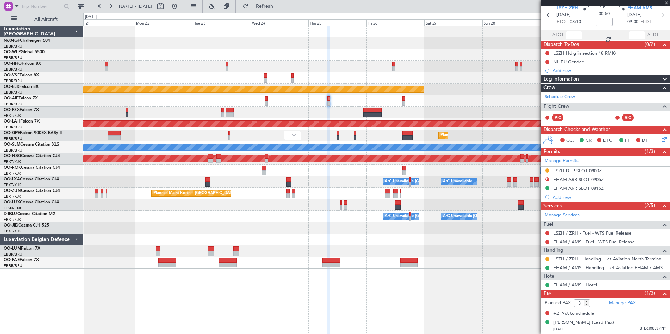
type input "1"
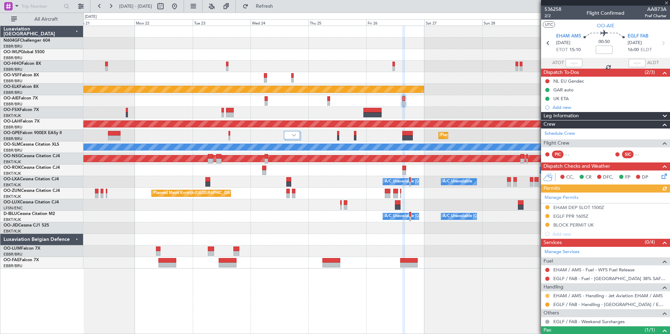
click at [547, 295] on button at bounding box center [547, 296] width 4 height 4
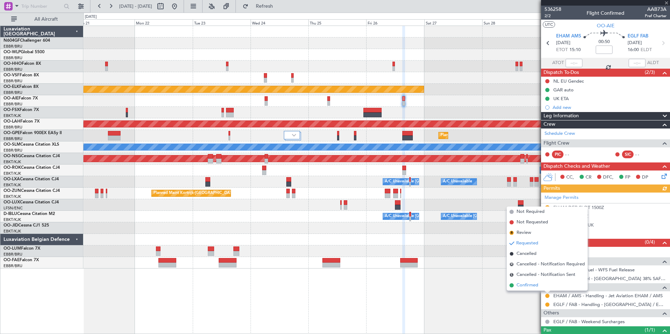
click at [538, 286] on span "Confirmed" at bounding box center [528, 285] width 22 height 7
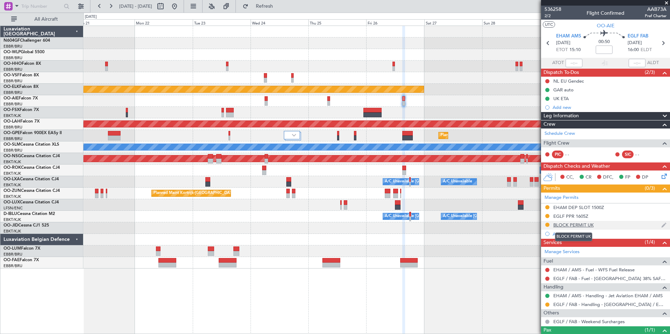
click at [581, 224] on div "BLOCK PERMIT UK" at bounding box center [573, 225] width 40 height 6
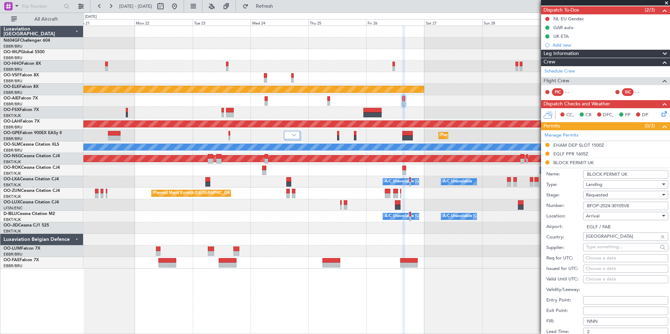
scroll to position [105, 0]
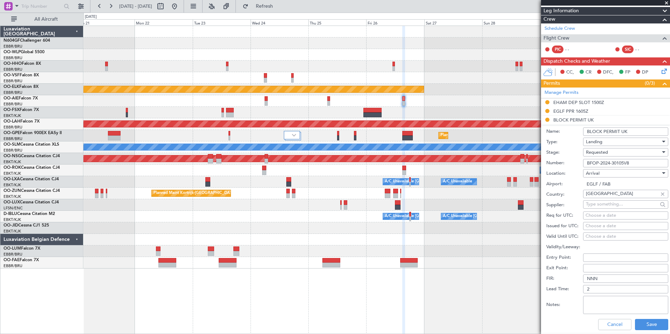
click at [606, 318] on div "Cancel Save" at bounding box center [607, 325] width 122 height 18
click at [607, 322] on button "Cancel" at bounding box center [614, 324] width 33 height 11
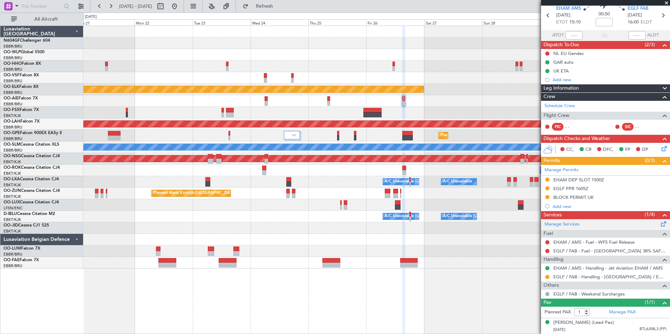
scroll to position [34, 0]
click at [573, 177] on div "EHAM DEP SLOT 1500Z" at bounding box center [578, 180] width 51 height 6
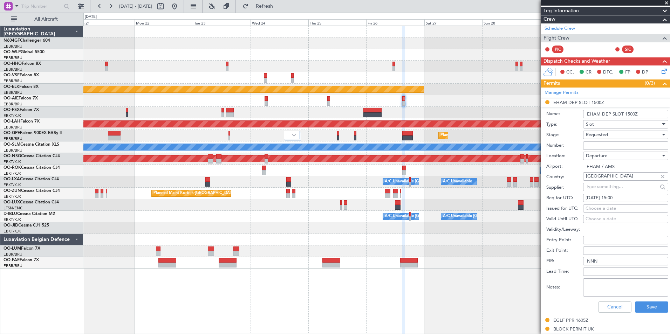
click at [594, 147] on input "Number:" at bounding box center [625, 146] width 85 height 8
paste input "EHAMDGNN537600"
type input "EHAMDGNN537600"
click at [628, 134] on div "Requested" at bounding box center [623, 135] width 75 height 11
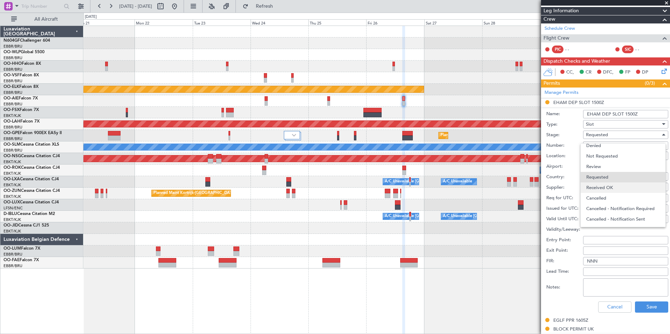
click at [613, 189] on span "Received OK" at bounding box center [623, 188] width 74 height 11
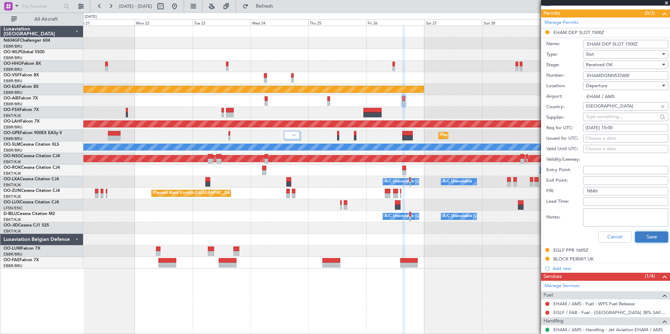
click at [642, 234] on button "Save" at bounding box center [651, 237] width 33 height 11
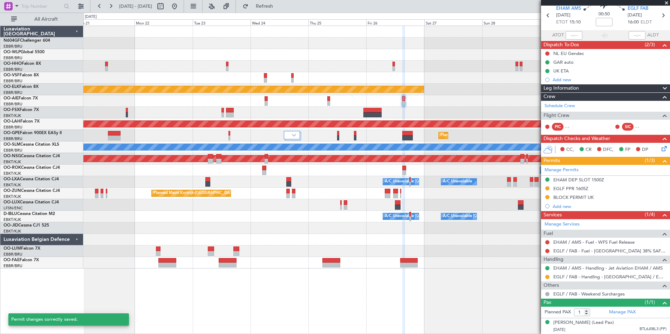
scroll to position [34, 0]
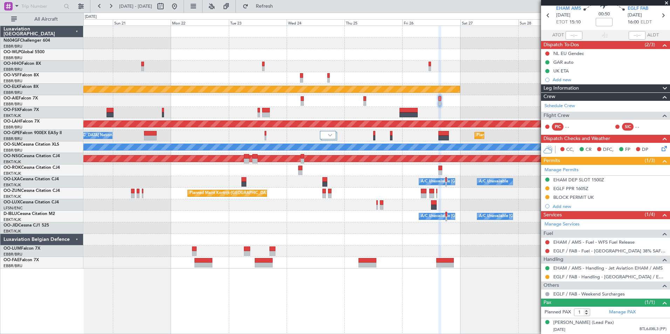
click at [388, 196] on div "Planned Maint Kortrijk-Wevelgem EBKT 08:50 Z KLAS 20:30 Z Planned Maint Alton-s…" at bounding box center [376, 147] width 586 height 243
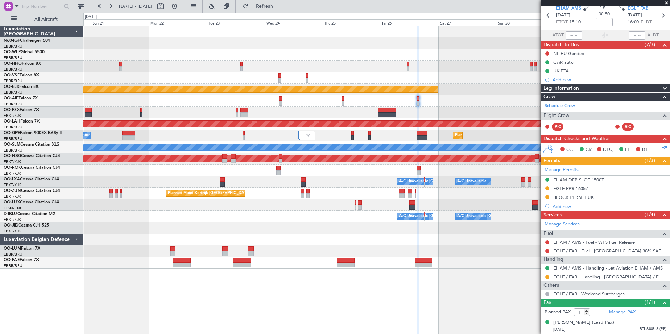
click at [315, 200] on div "Planned Maint Kortrijk-Wevelgem EBKT 08:50 Z KLAS 20:30 Z Planned Maint Alton-s…" at bounding box center [376, 147] width 586 height 243
click at [184, 10] on fb-range-datepicker "20 Sep 2025 - 30 Sep 2025" at bounding box center [137, 6] width 94 height 13
click at [180, 7] on button at bounding box center [174, 6] width 11 height 11
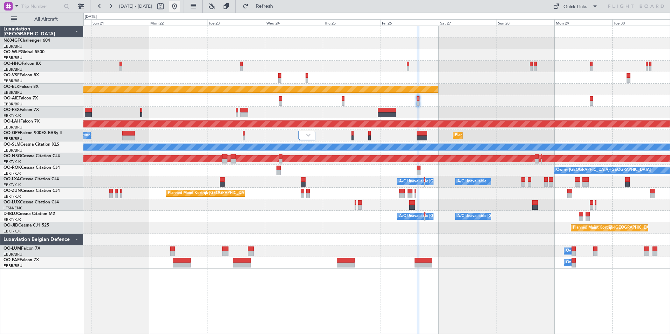
scroll to position [0, 0]
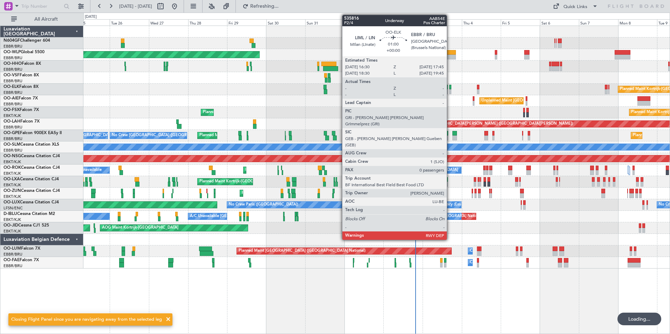
click at [449, 89] on div at bounding box center [450, 87] width 2 height 5
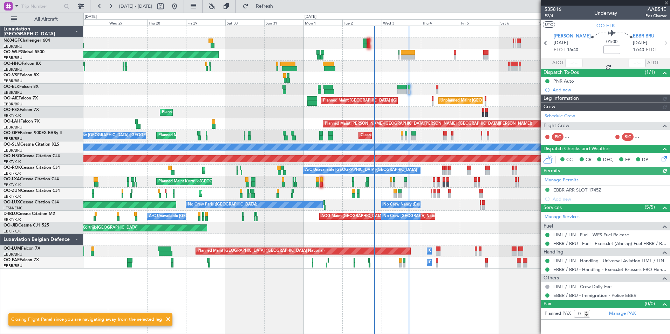
click at [448, 73] on div at bounding box center [376, 78] width 586 height 12
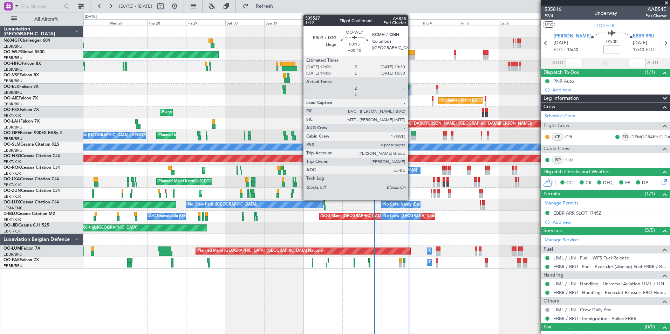
click at [411, 56] on div at bounding box center [408, 57] width 14 height 5
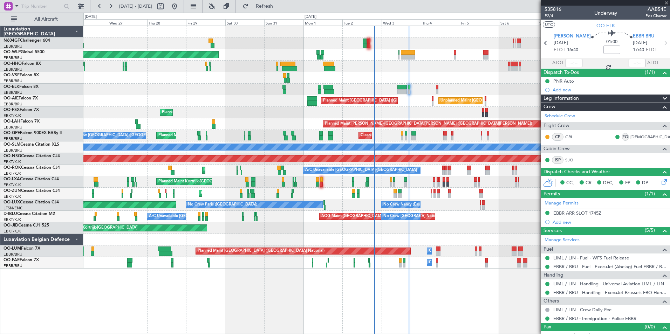
type input "+00:40"
type input "6"
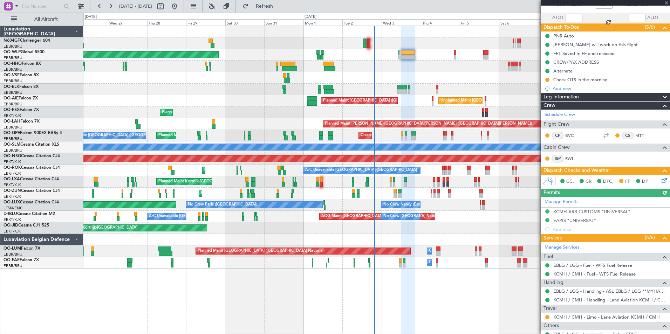
scroll to position [105, 0]
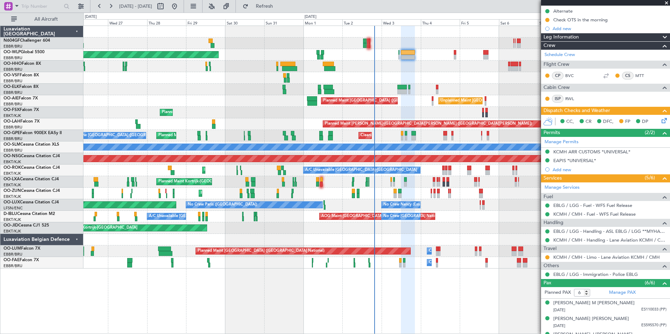
click at [660, 120] on icon at bounding box center [663, 120] width 6 height 6
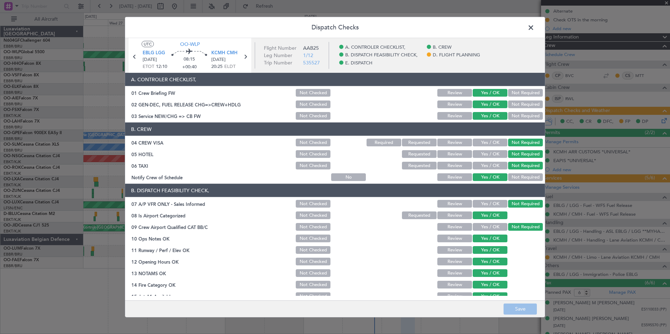
scroll to position [130, 0]
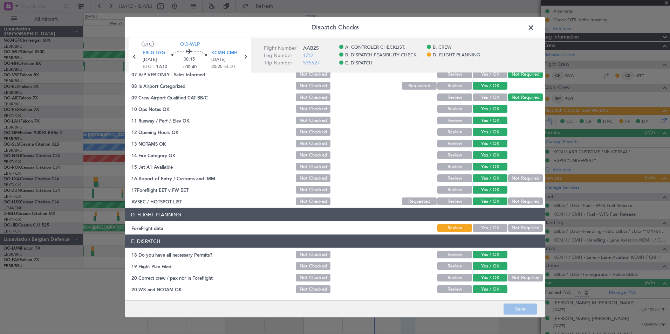
click at [534, 29] on span at bounding box center [534, 29] width 0 height 14
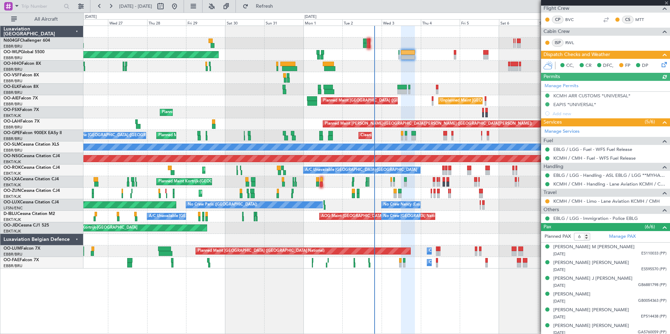
scroll to position [164, 0]
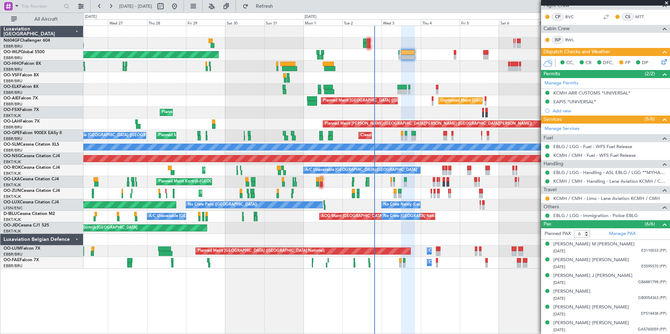
click at [448, 69] on div at bounding box center [376, 67] width 586 height 12
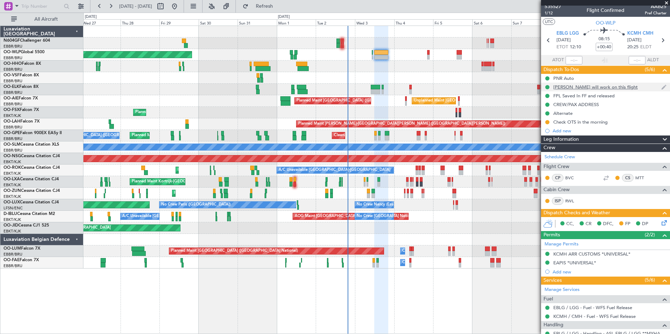
scroll to position [0, 0]
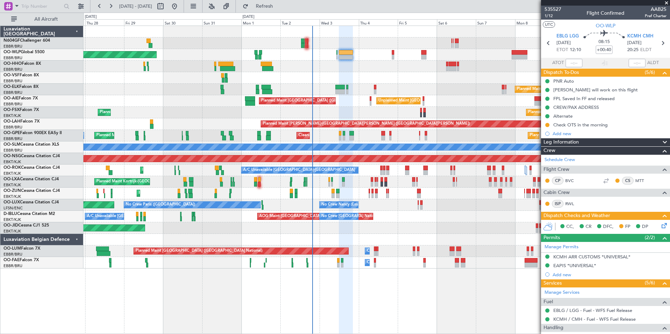
click at [367, 66] on div at bounding box center [376, 67] width 586 height 12
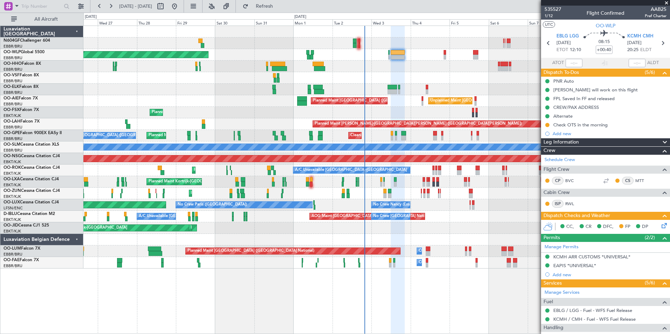
click at [450, 216] on div "AOG Maint Brussels (Brussels National) No Crew Brussels (Brussels National) A/C…" at bounding box center [376, 217] width 586 height 12
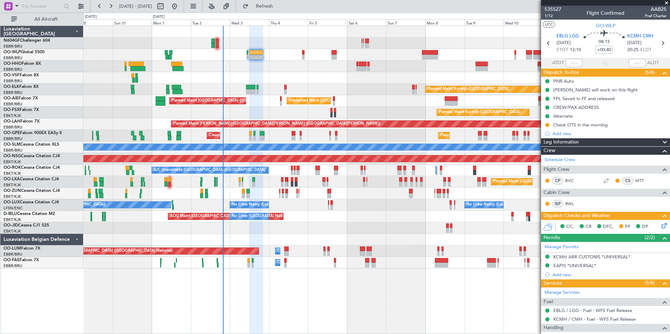
click at [176, 77] on div "Planned Maint Berlin (Brandenburg) Planned Maint Kortrijk-Wevelgem Unplanned Ma…" at bounding box center [376, 147] width 586 height 243
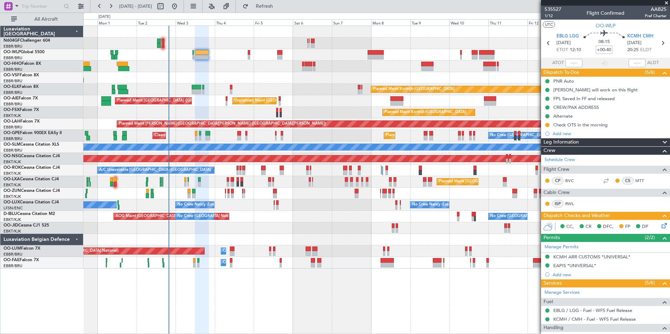
click at [196, 77] on div at bounding box center [376, 78] width 586 height 12
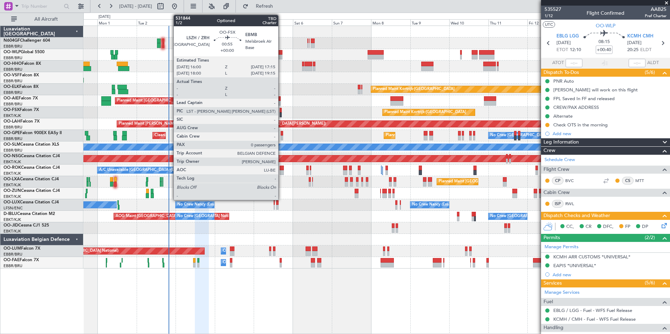
click at [281, 111] on div at bounding box center [281, 110] width 2 height 5
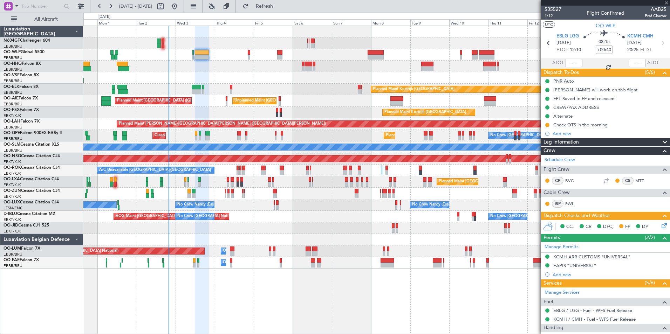
type input "0"
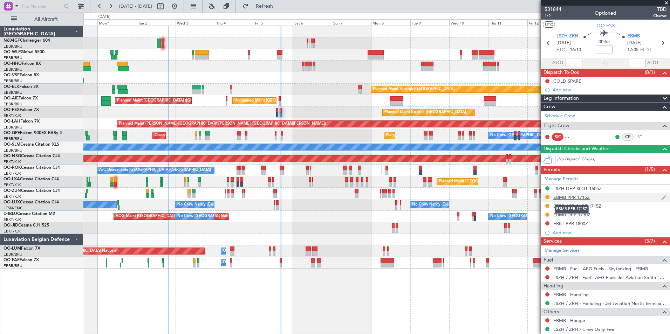
click at [575, 197] on div "EBMB PPR 1715Z" at bounding box center [571, 198] width 36 height 6
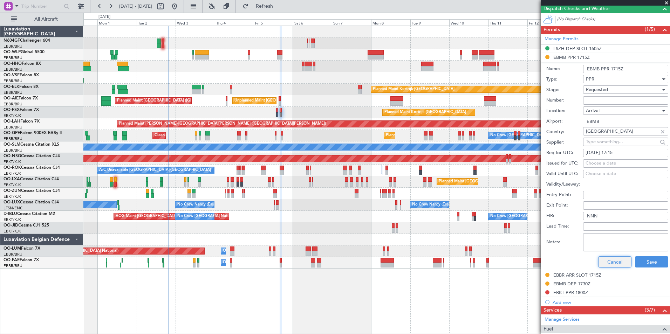
click at [600, 263] on button "Cancel" at bounding box center [614, 262] width 33 height 11
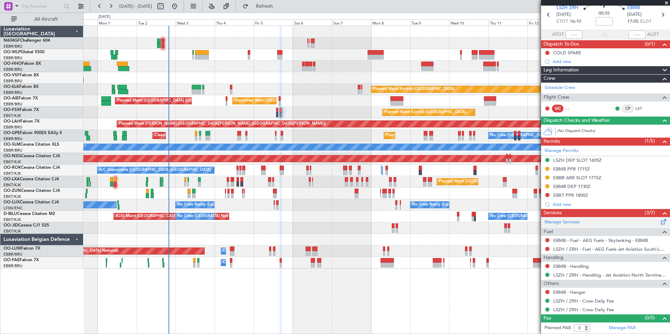
scroll to position [28, 0]
click at [565, 181] on div "EBBR ARR SLOT 1715Z" at bounding box center [605, 178] width 129 height 9
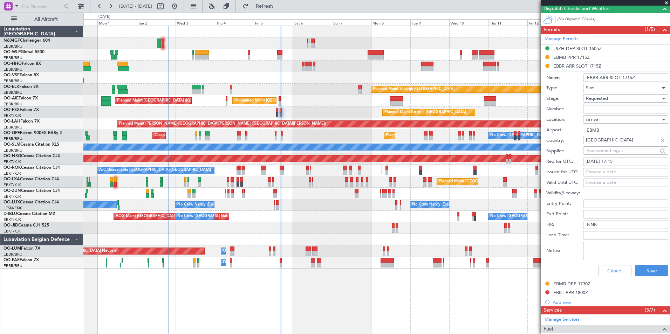
click at [606, 110] on input "Number:" at bounding box center [625, 109] width 85 height 8
paste input "EBBRAAB5515A00"
type input "EBBRAAB5515A00"
click at [607, 100] on span "Requested" at bounding box center [597, 98] width 22 height 6
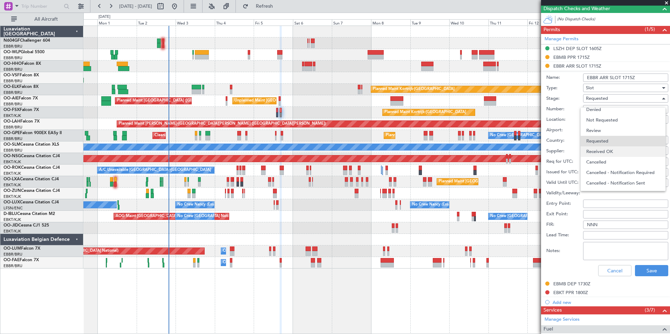
click at [605, 151] on span "Received OK" at bounding box center [623, 151] width 74 height 11
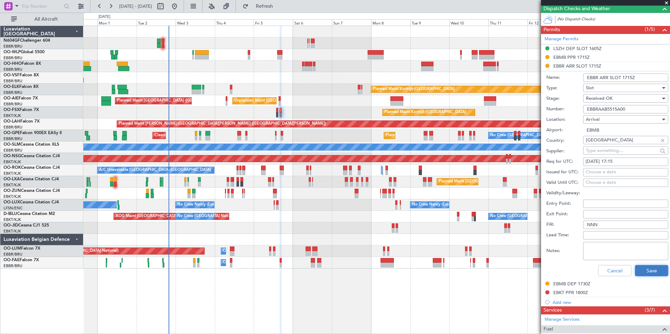
click at [643, 273] on button "Save" at bounding box center [651, 270] width 33 height 11
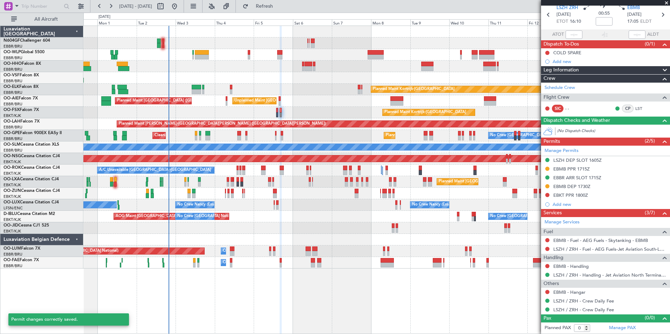
scroll to position [28, 0]
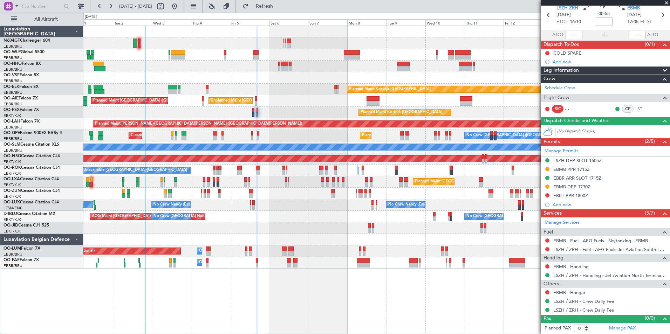
click at [196, 102] on div "Planned Maint Berlin (Brandenburg) Planned Maint Kortrijk-Wevelgem Unplanned Ma…" at bounding box center [376, 147] width 586 height 243
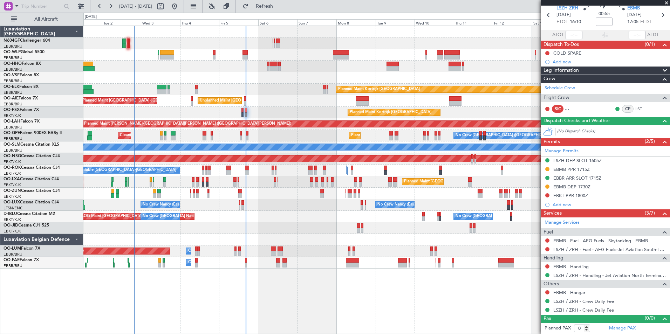
click at [187, 108] on div "Planned Maint Kortrijk-[GEOGRAPHIC_DATA]" at bounding box center [376, 113] width 586 height 12
click at [263, 58] on div "Planned Maint Berlin (Brandenburg) Planned Maint Kortrijk-Wevelgem Unplanned Ma…" at bounding box center [376, 147] width 586 height 243
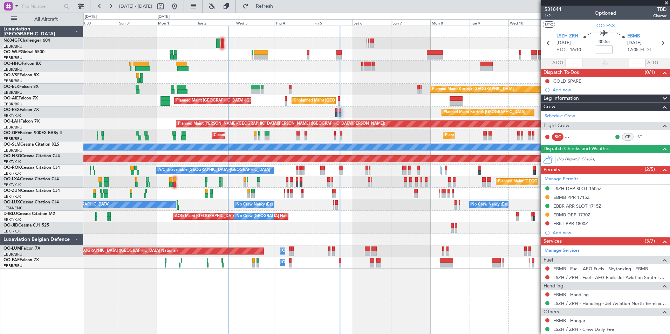
scroll to position [28, 0]
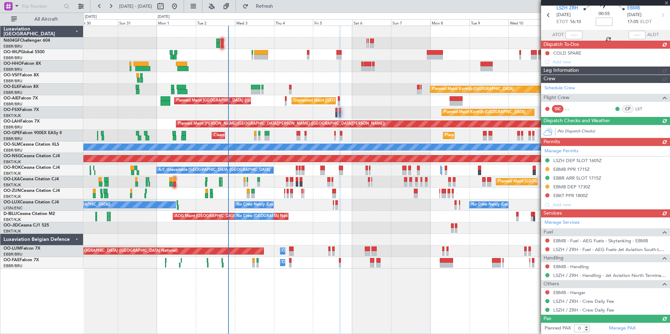
click at [264, 137] on div "Cleaning [GEOGRAPHIC_DATA] ([GEOGRAPHIC_DATA] National) Planned Maint [GEOGRAPH…" at bounding box center [376, 136] width 586 height 12
